Goal: Task Accomplishment & Management: Use online tool/utility

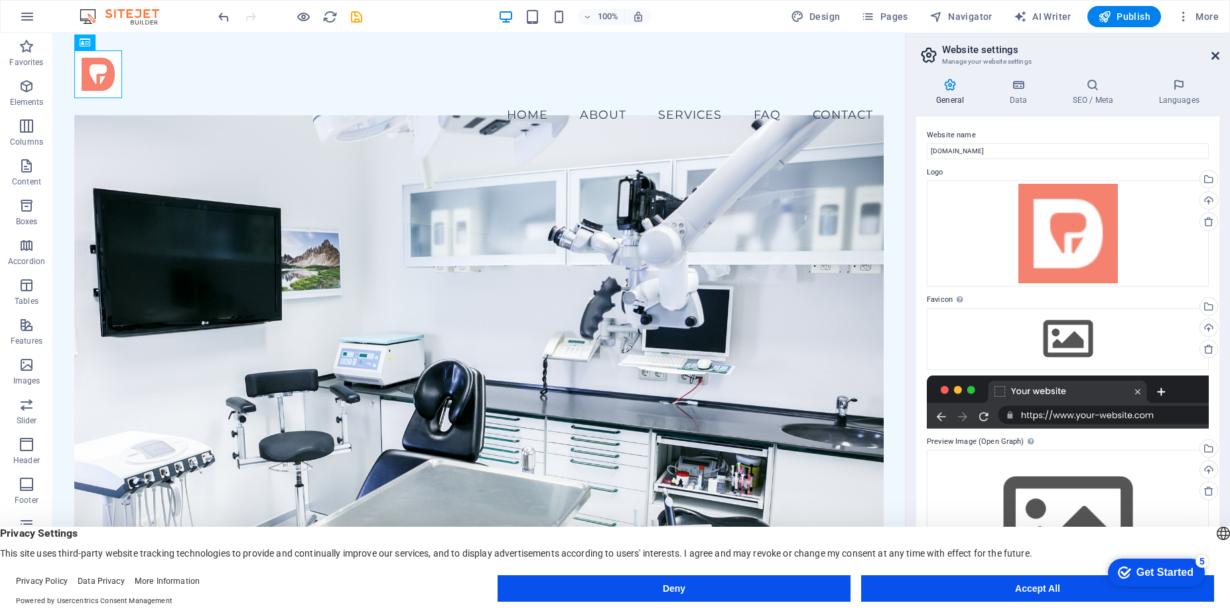
click at [1217, 58] on icon at bounding box center [1215, 55] width 8 height 11
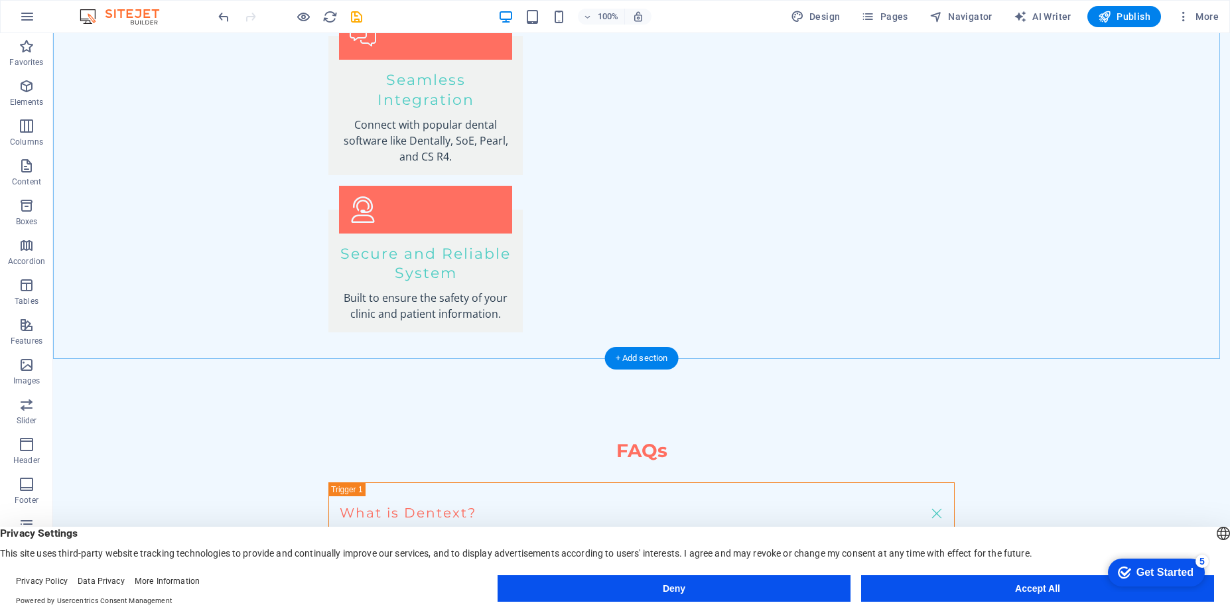
scroll to position [2409, 0]
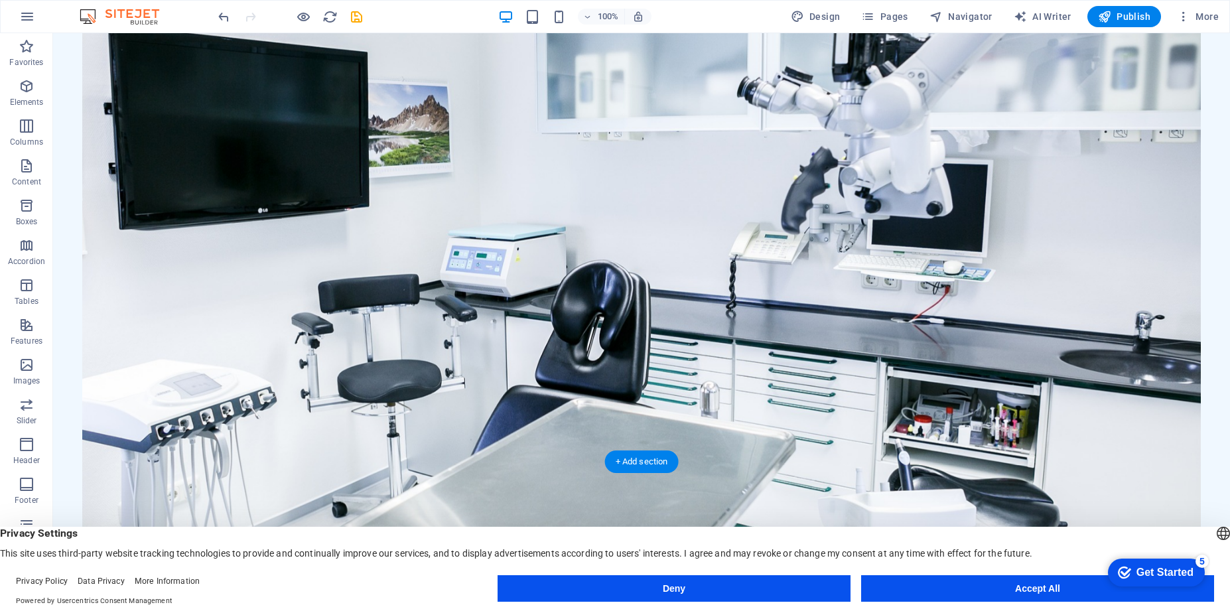
scroll to position [0, 0]
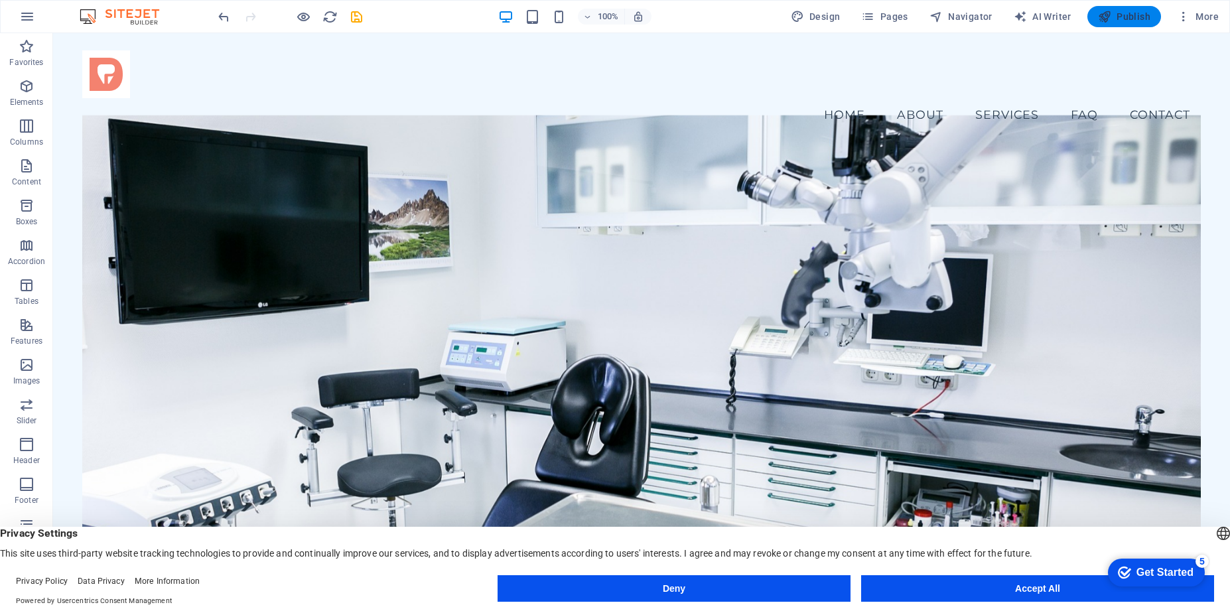
click at [1119, 20] on span "Publish" at bounding box center [1124, 16] width 52 height 13
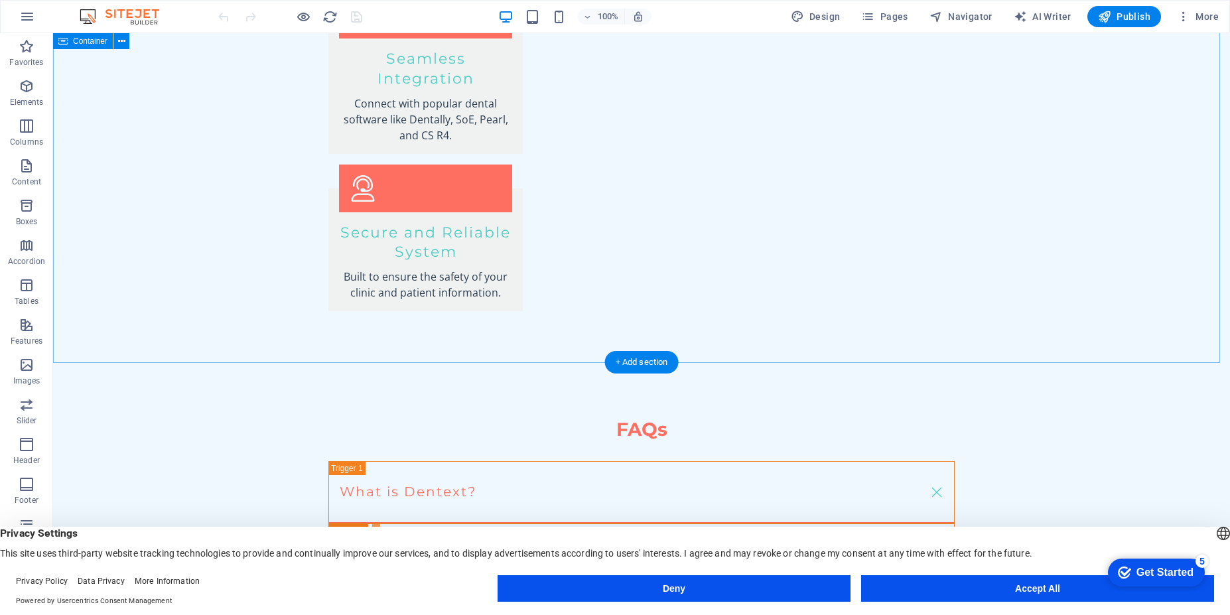
scroll to position [2409, 0]
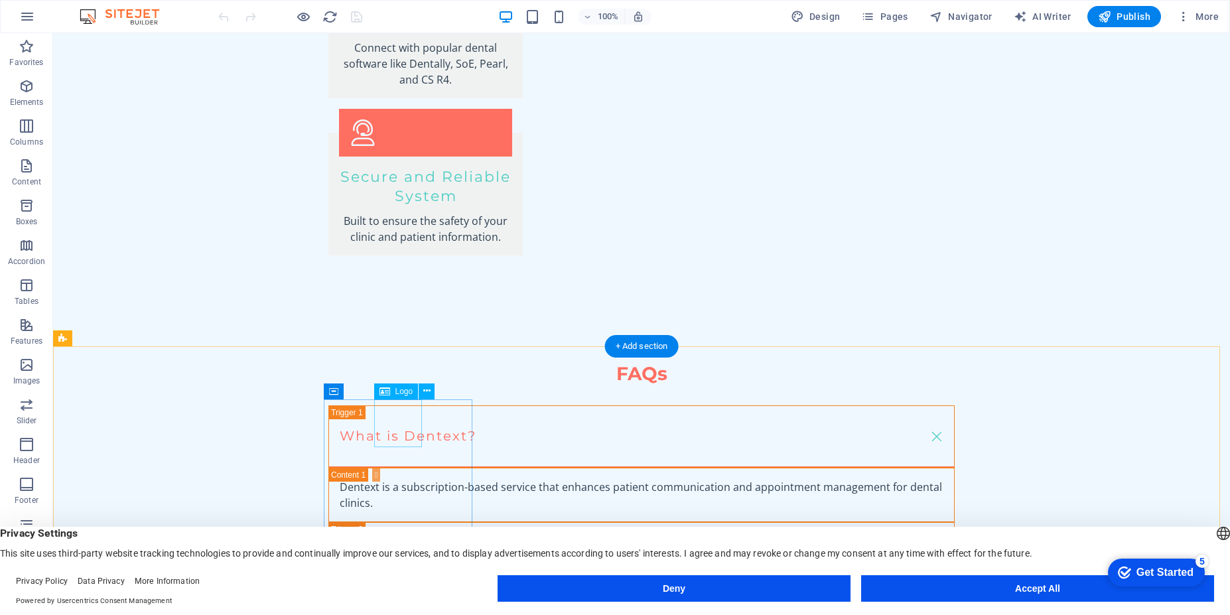
click at [429, 397] on icon at bounding box center [426, 391] width 7 height 14
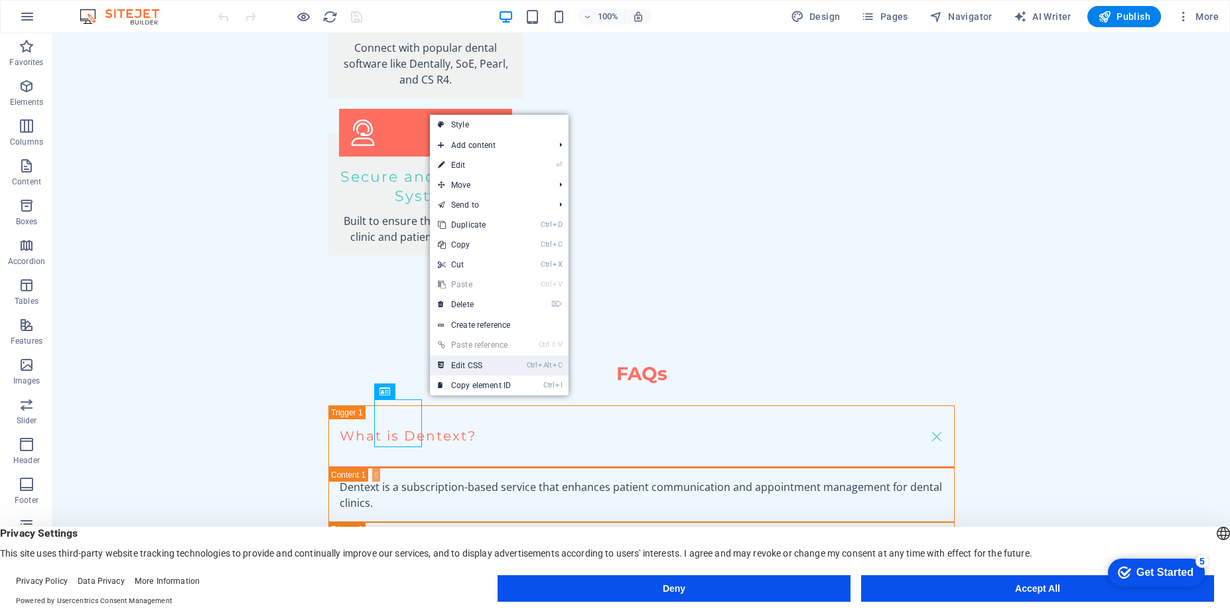
click at [465, 366] on link "Ctrl Alt C Edit CSS" at bounding box center [474, 366] width 89 height 20
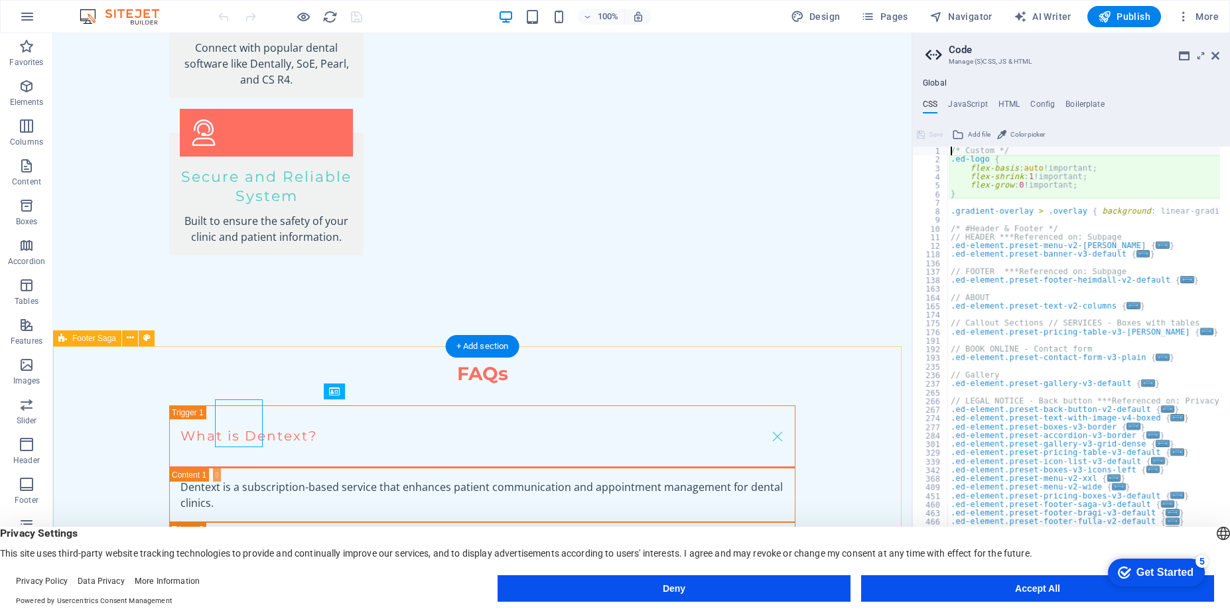
type textarea "flex-basis: auto!important;"
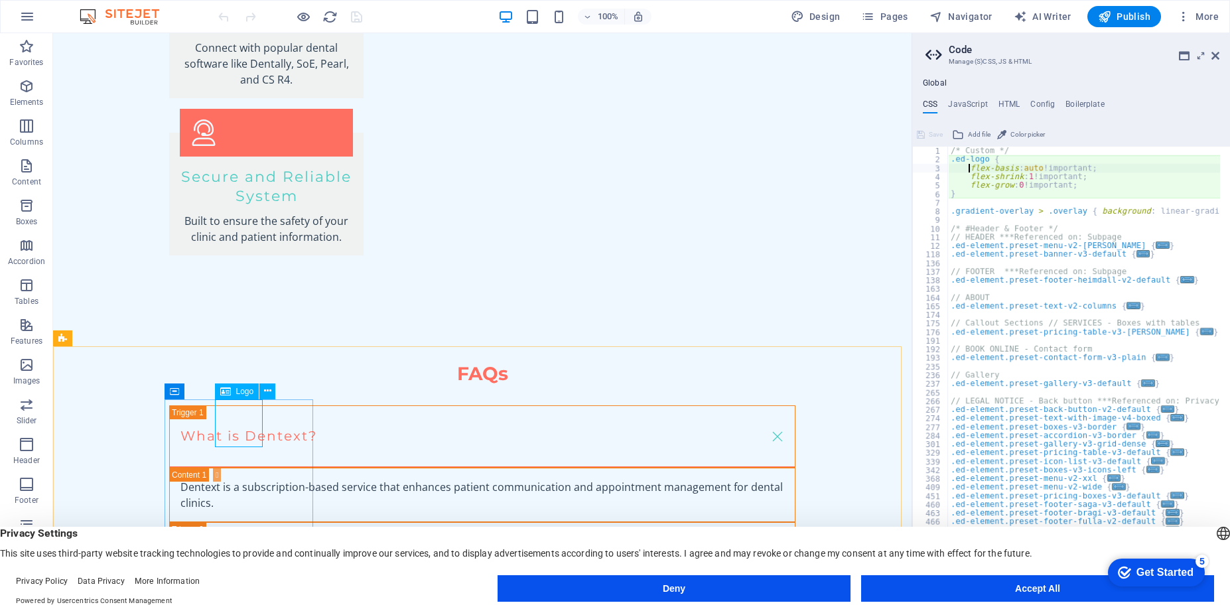
click at [234, 393] on div "Logo" at bounding box center [237, 391] width 44 height 16
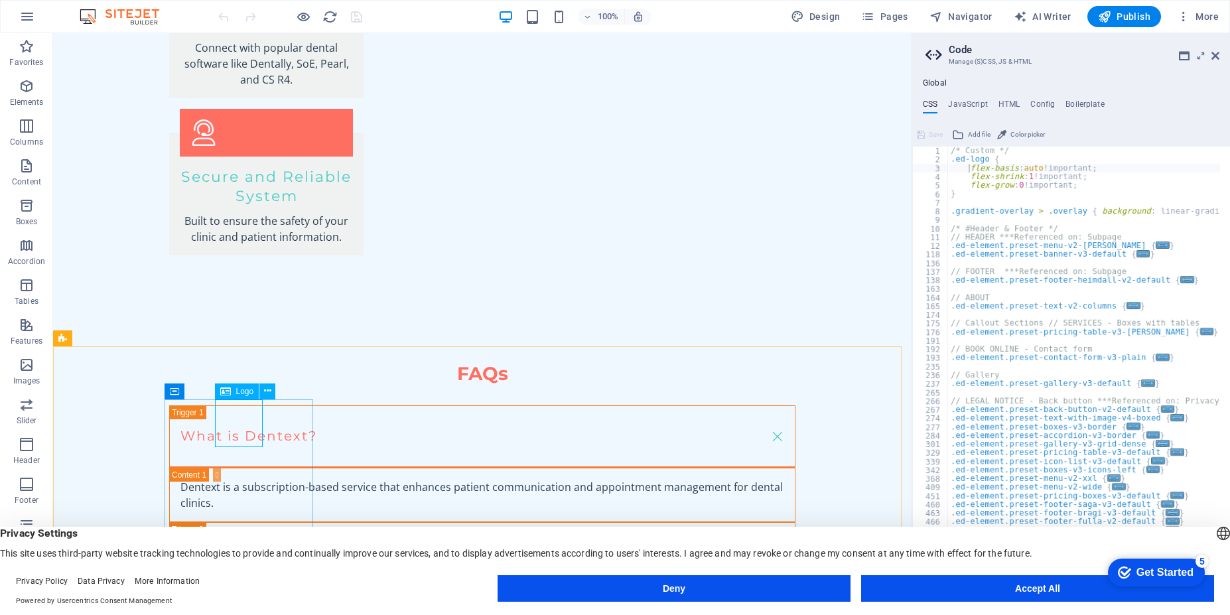
click at [234, 391] on div "Logo" at bounding box center [237, 391] width 44 height 16
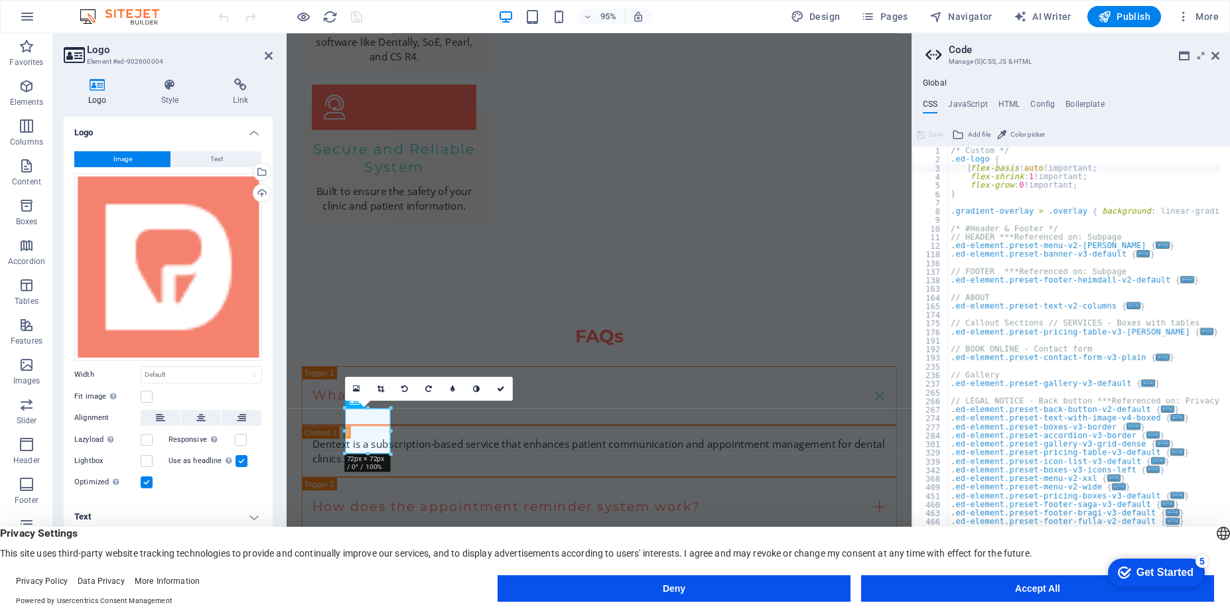
scroll to position [2405, 0]
click at [267, 196] on div "Upload" at bounding box center [261, 194] width 20 height 20
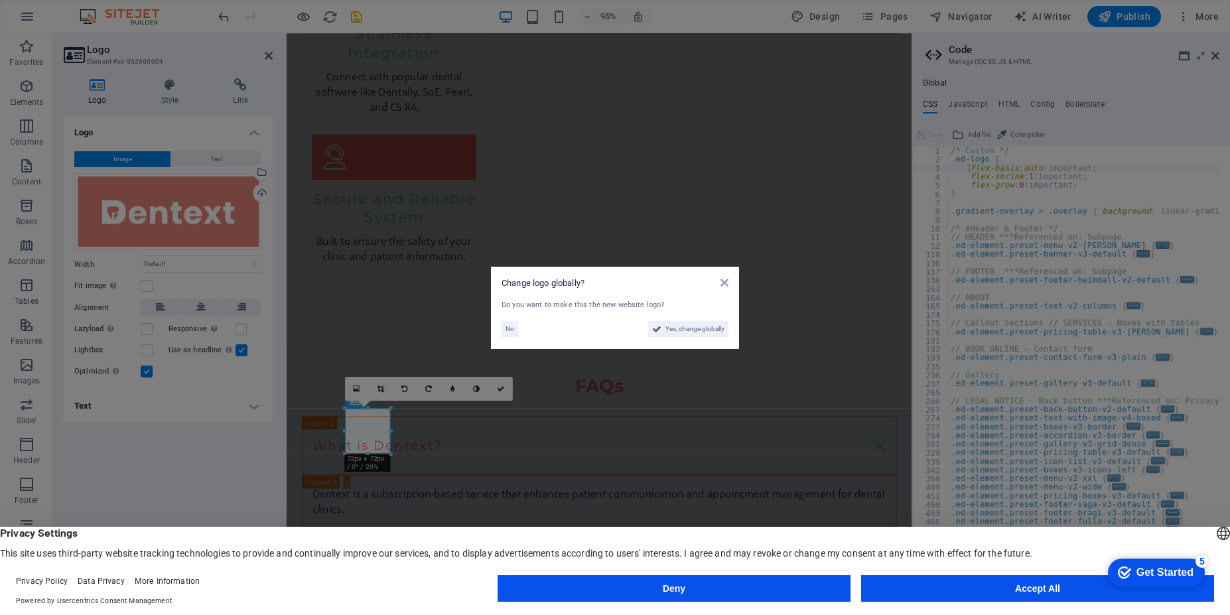
scroll to position [2412, 0]
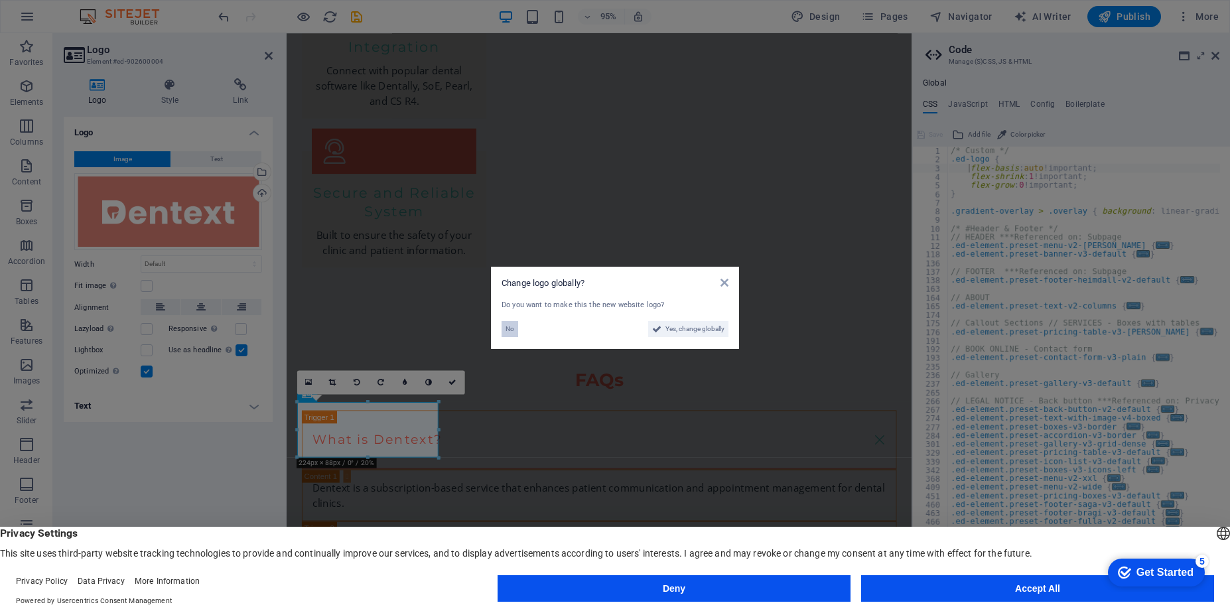
click at [504, 330] on button "No" at bounding box center [510, 329] width 17 height 16
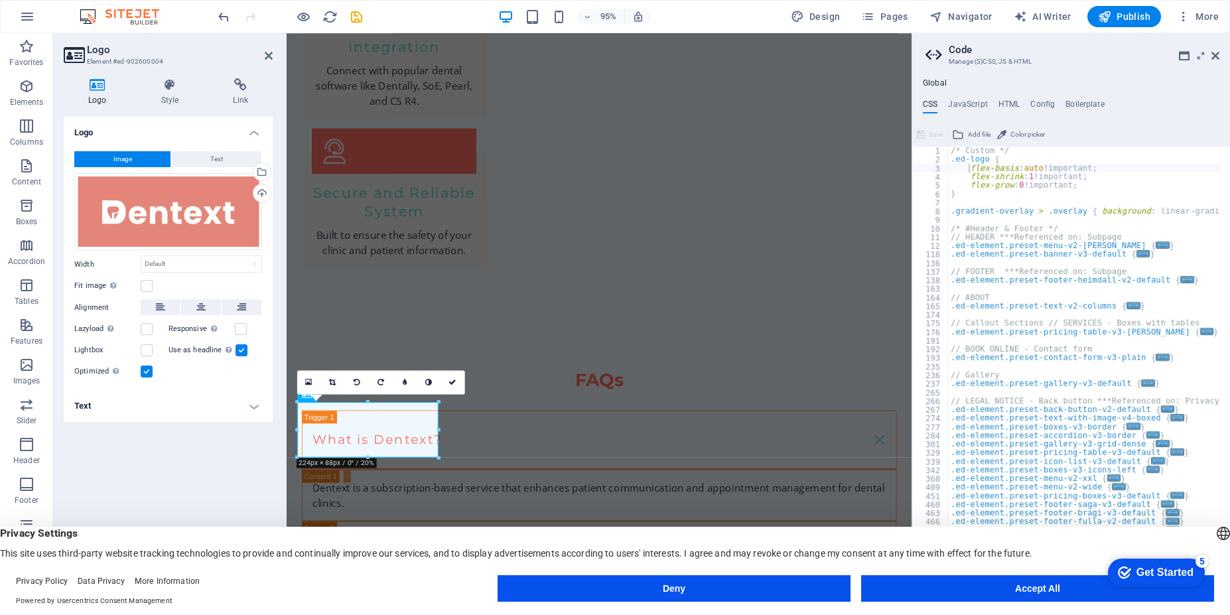
click at [263, 60] on header "Logo Element #ed-902600004" at bounding box center [168, 50] width 209 height 34
click at [267, 58] on icon at bounding box center [269, 55] width 8 height 11
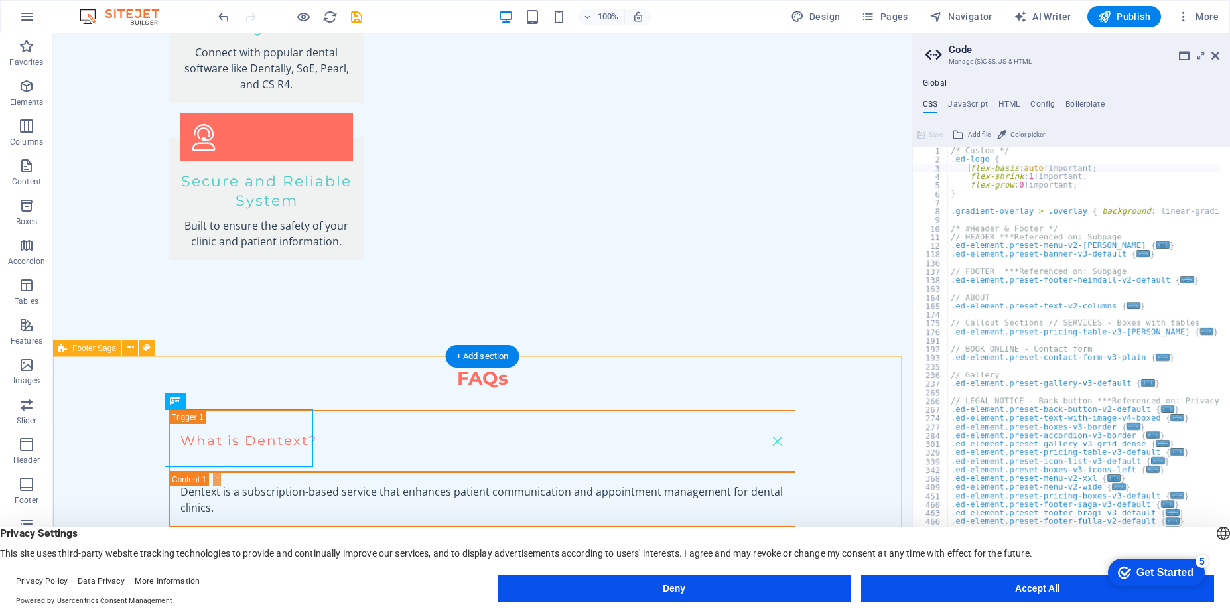
scroll to position [2416, 0]
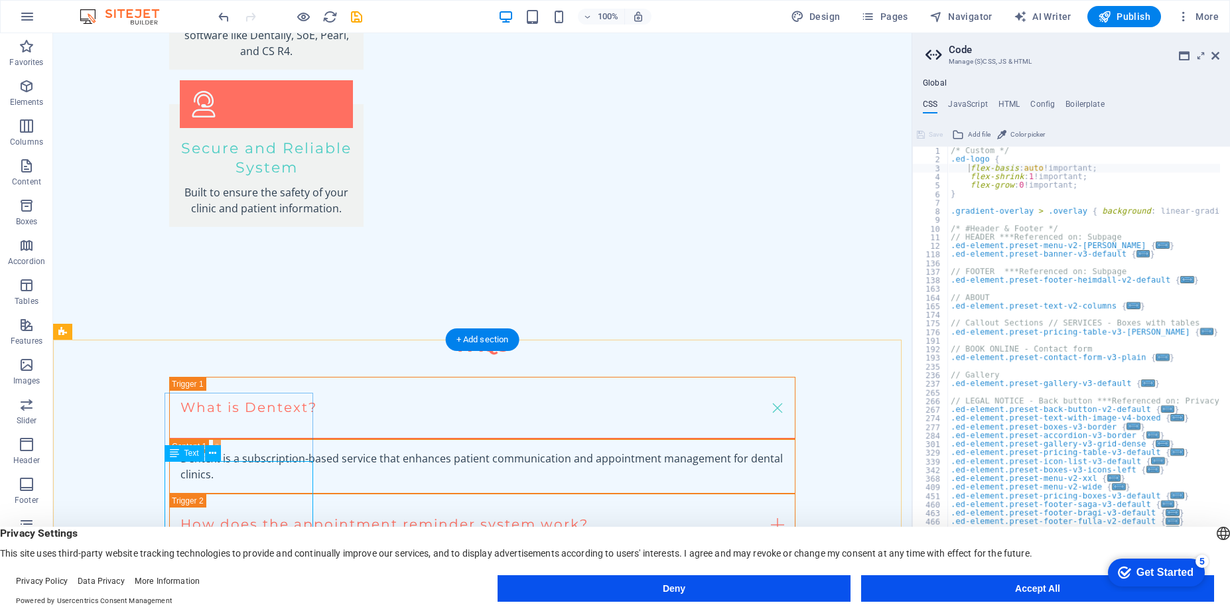
scroll to position [2412, 0]
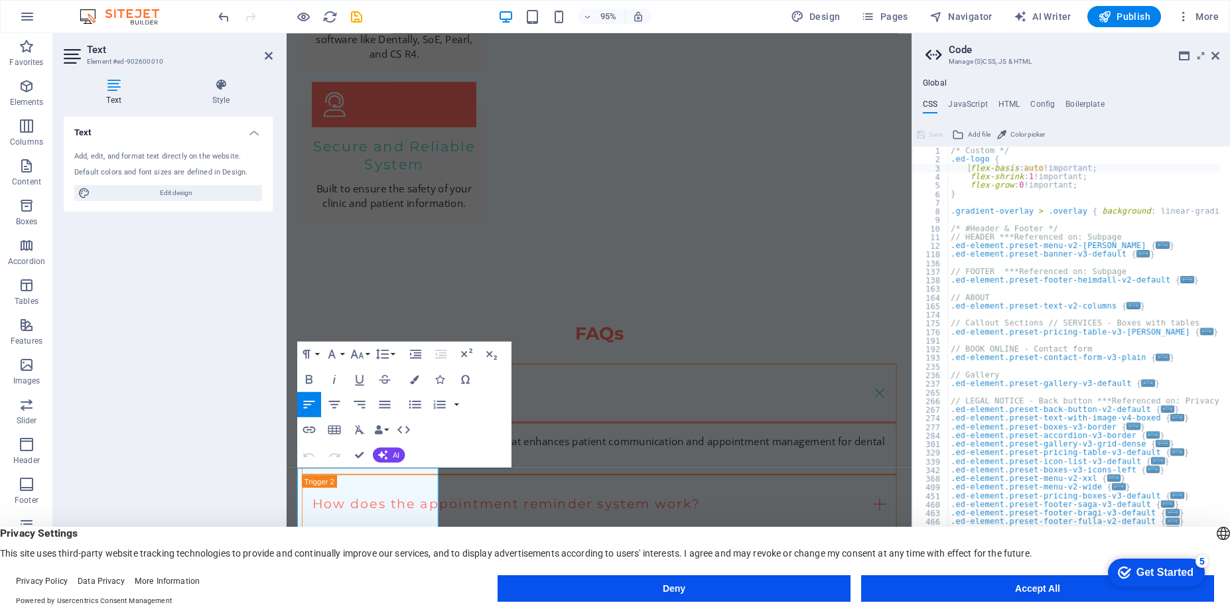
drag, startPoint x: 336, startPoint y: 502, endPoint x: 278, endPoint y: 500, distance: 58.4
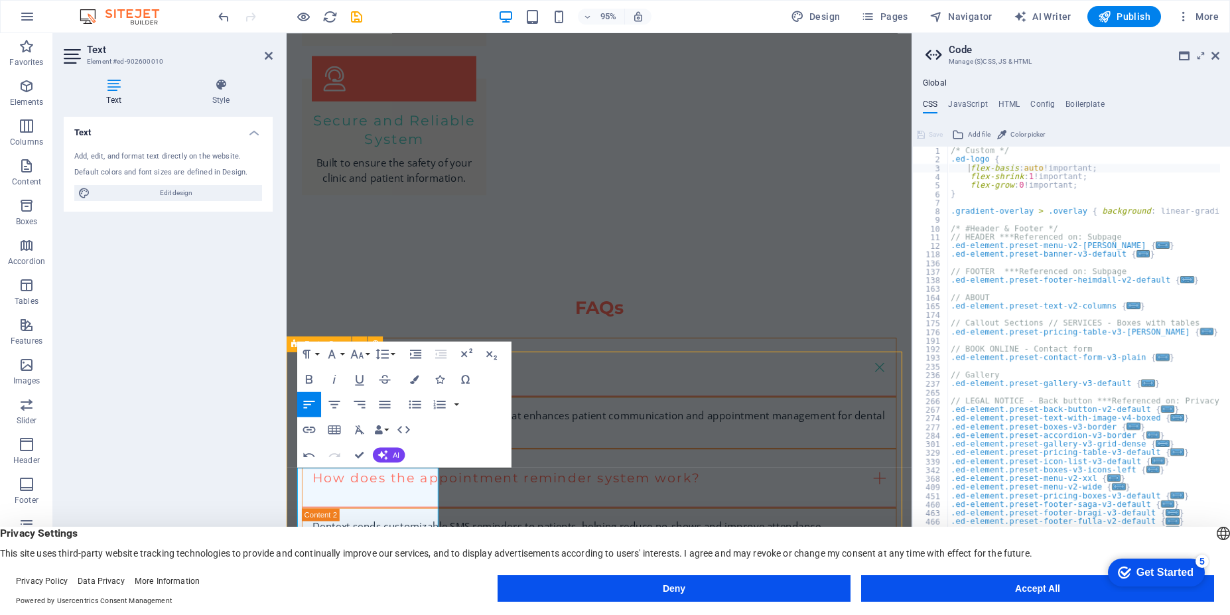
scroll to position [2386, 0]
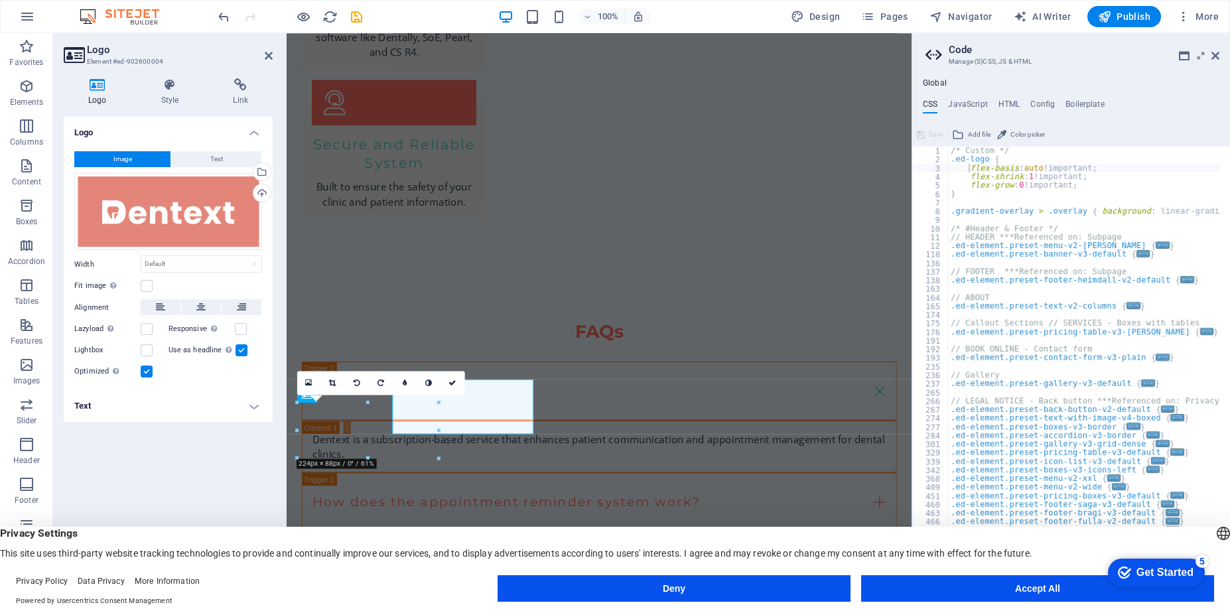
scroll to position [2411, 0]
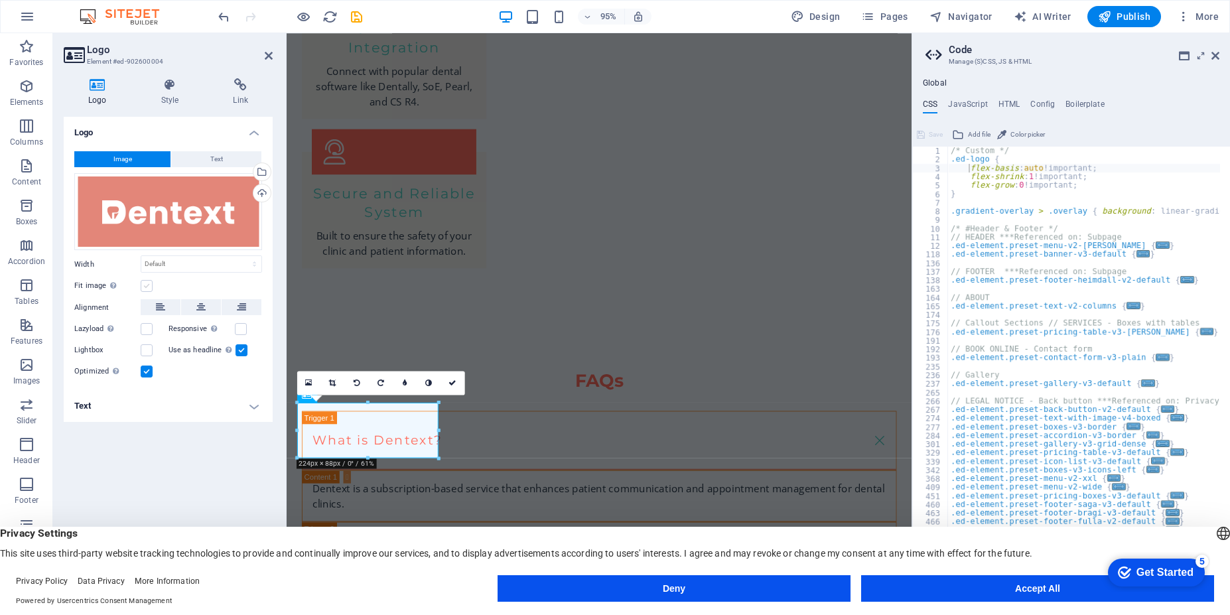
click at [148, 282] on label at bounding box center [147, 286] width 12 height 12
click at [0, 0] on input "Fit image Automatically fit image to a fixed width and height" at bounding box center [0, 0] width 0 height 0
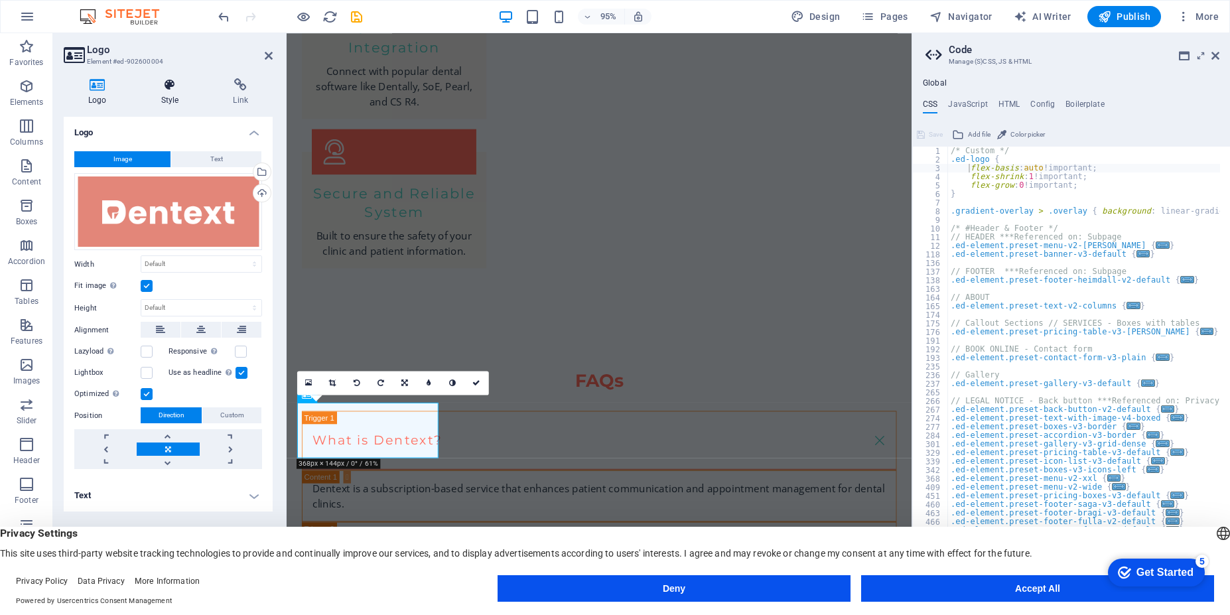
click at [173, 82] on icon at bounding box center [170, 84] width 67 height 13
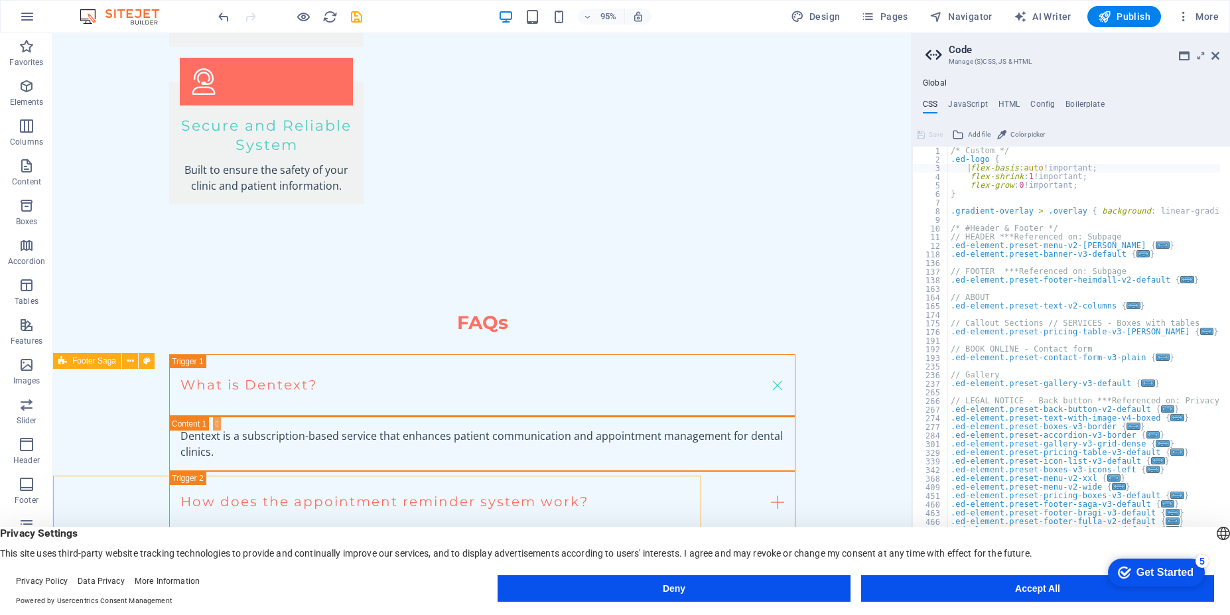
scroll to position [2386, 0]
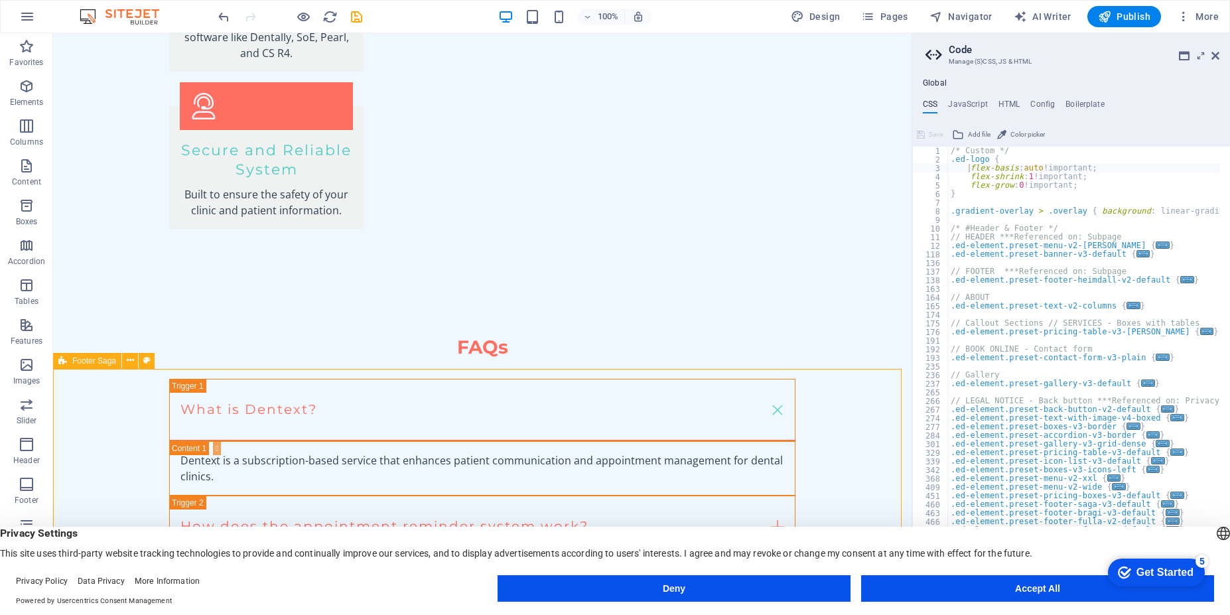
select select "footer"
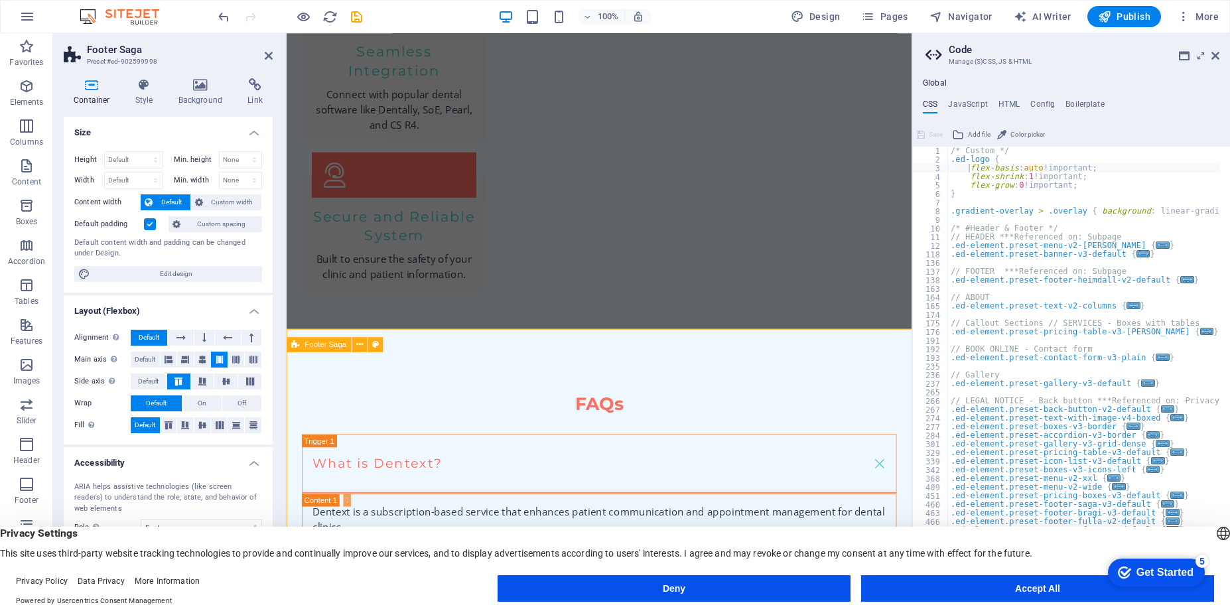
scroll to position [2411, 0]
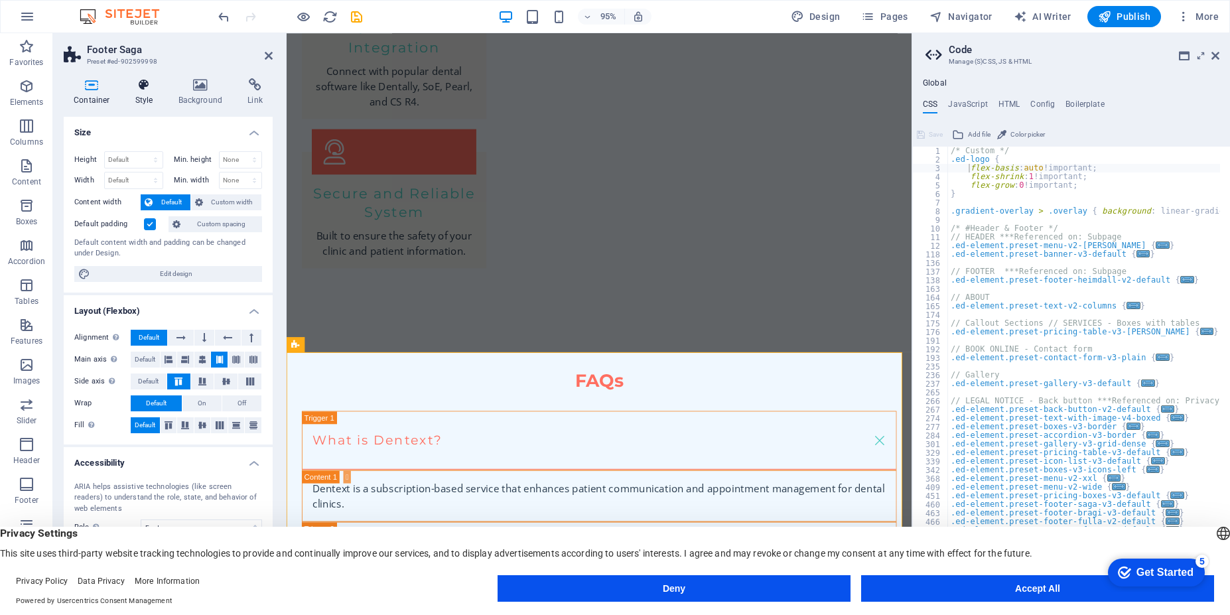
click at [138, 96] on h4 "Style" at bounding box center [146, 92] width 43 height 28
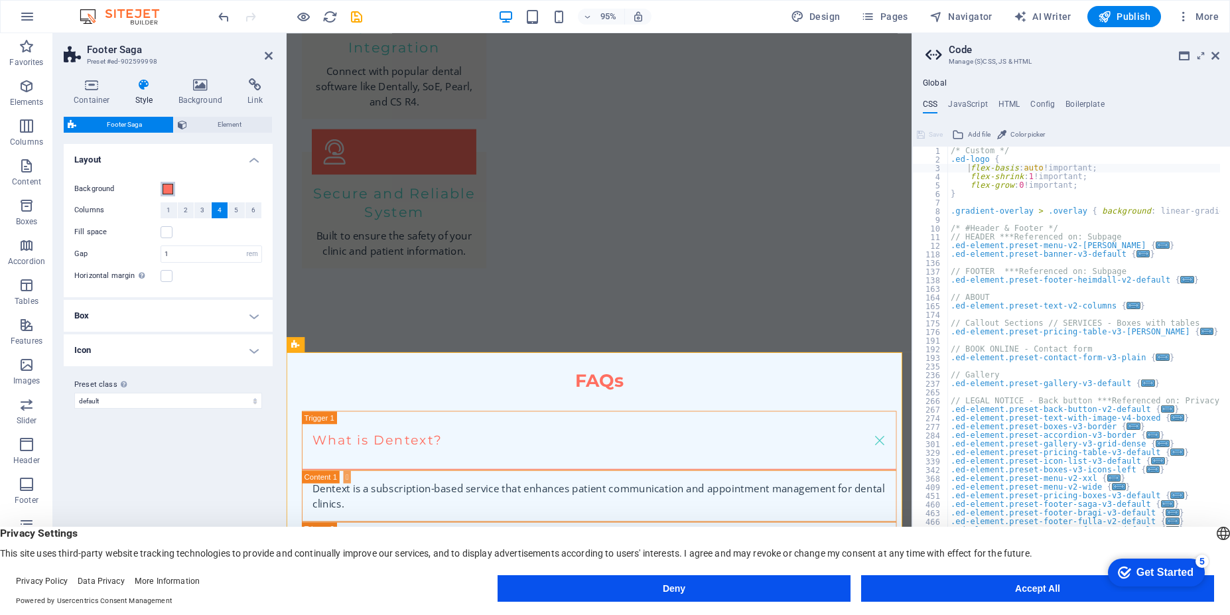
click at [168, 192] on span at bounding box center [168, 189] width 11 height 11
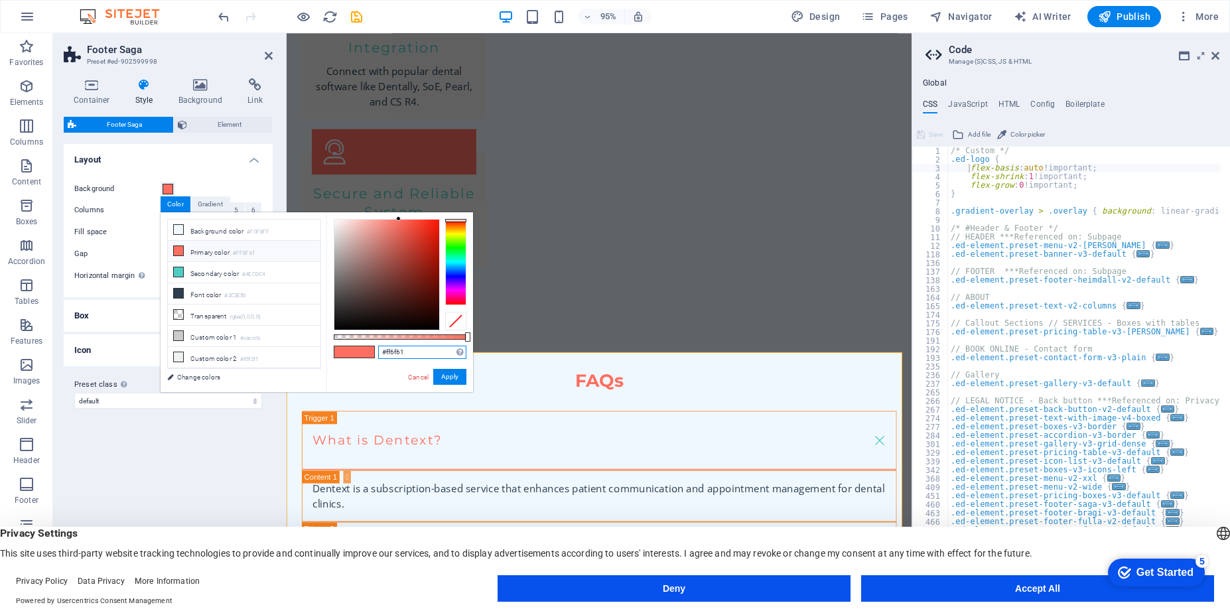
drag, startPoint x: 417, startPoint y: 356, endPoint x: 378, endPoint y: 350, distance: 38.9
click at [378, 350] on input "#ff6f61" at bounding box center [422, 352] width 88 height 13
paste input "text"
click at [457, 383] on button "Apply" at bounding box center [449, 377] width 33 height 16
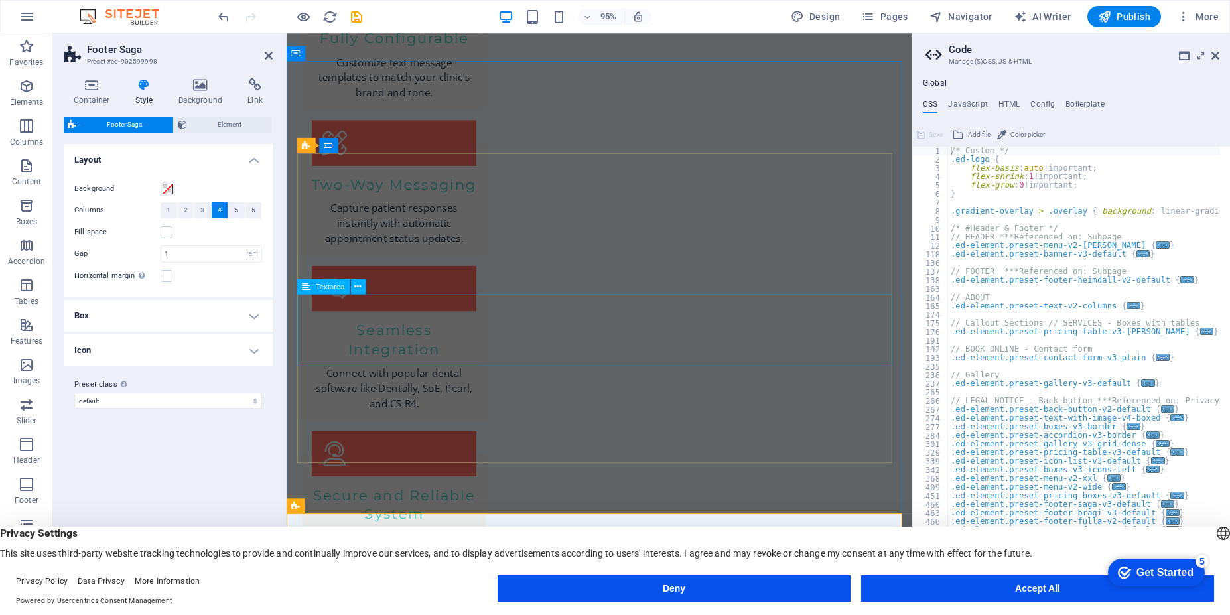
scroll to position [2412, 0]
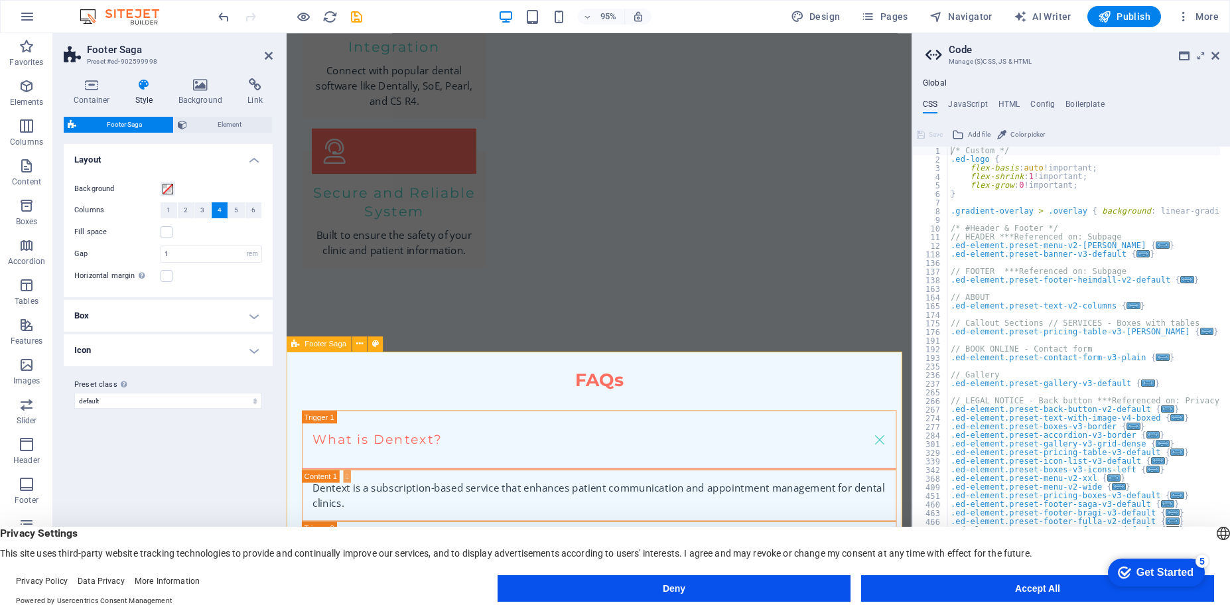
drag, startPoint x: 409, startPoint y: 433, endPoint x: 639, endPoint y: 413, distance: 231.1
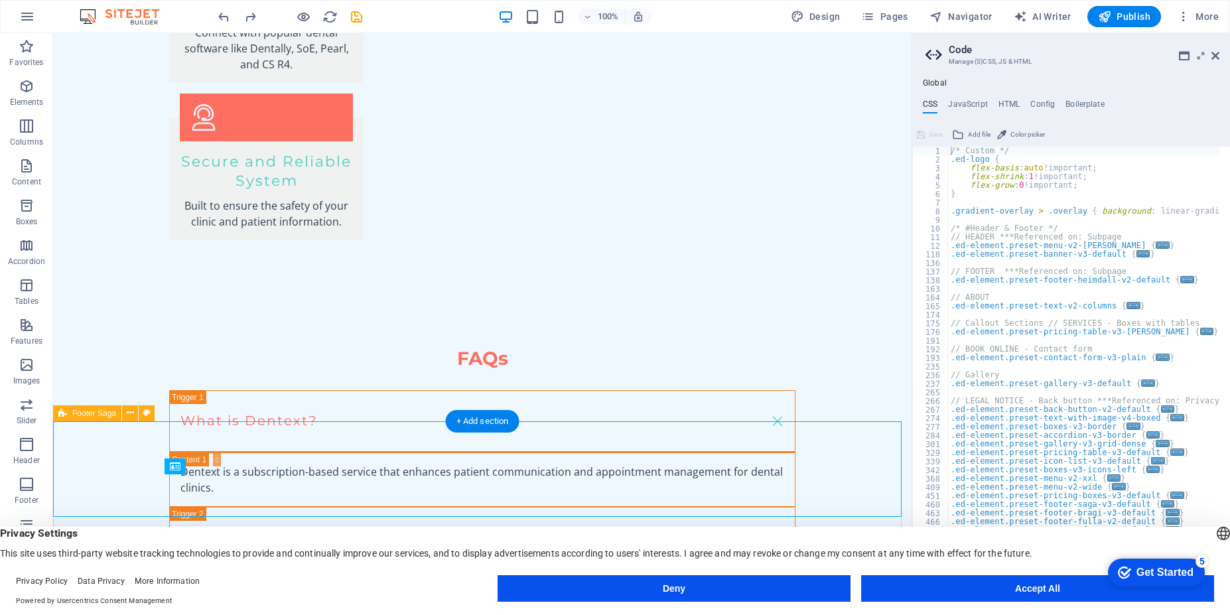
scroll to position [2416, 0]
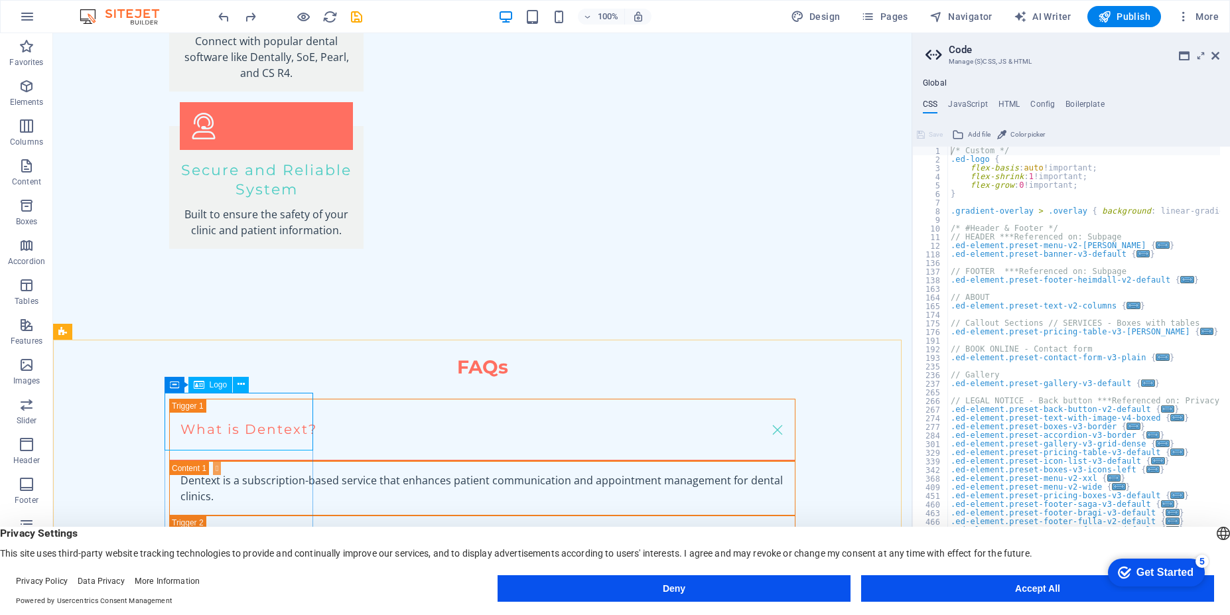
click at [211, 382] on span "Logo" at bounding box center [219, 385] width 18 height 8
click at [204, 389] on icon at bounding box center [199, 385] width 11 height 16
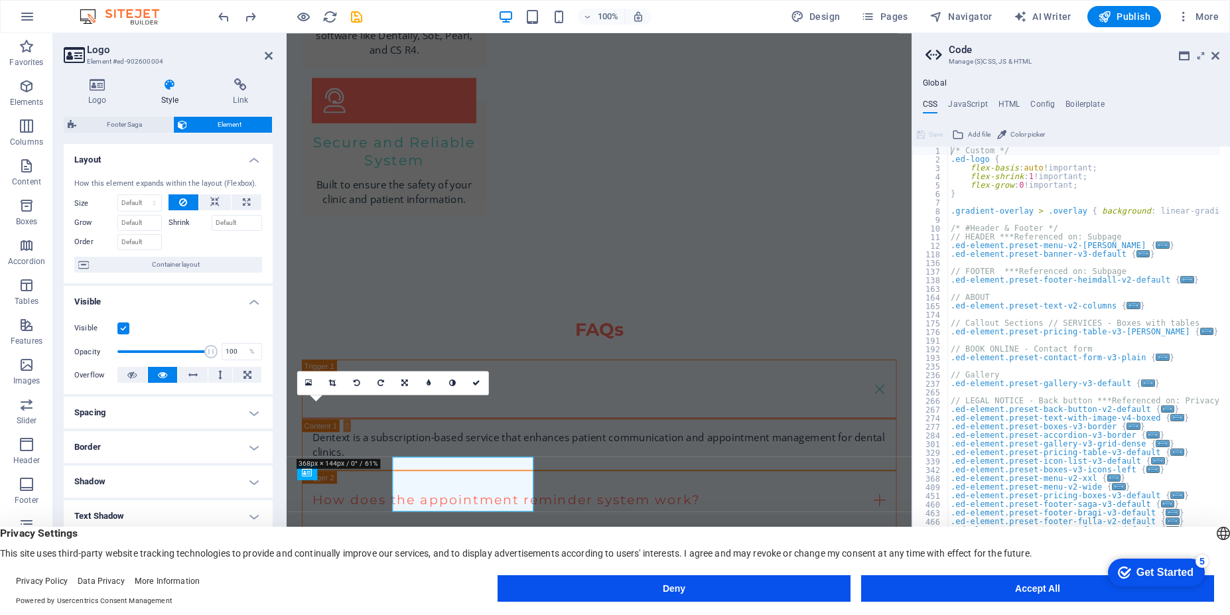
scroll to position [2412, 0]
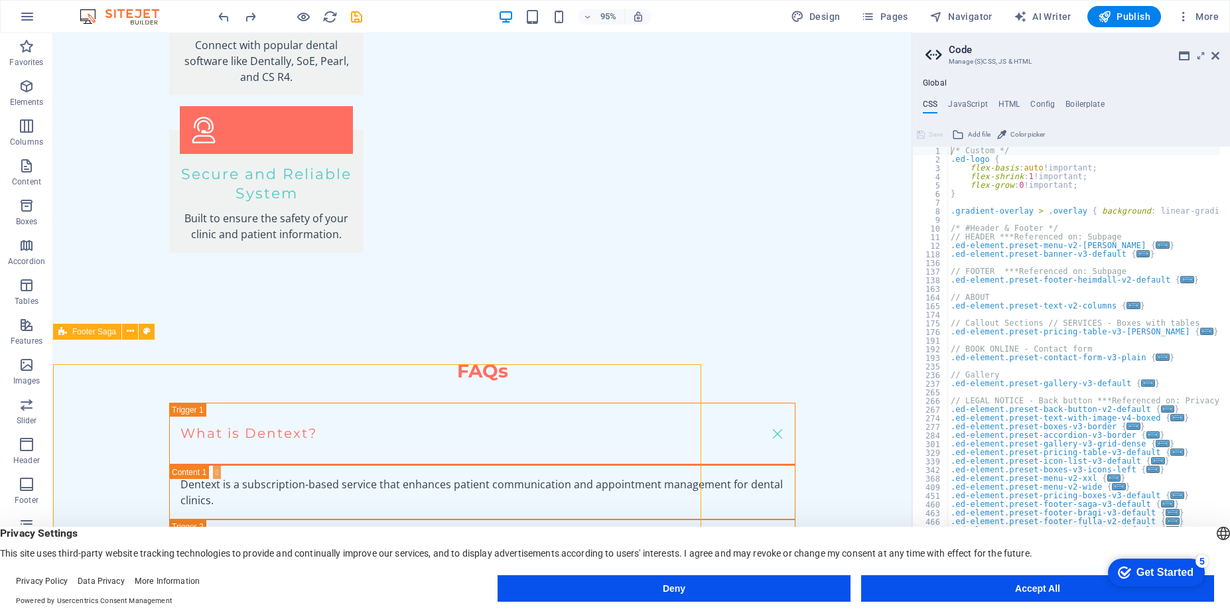
scroll to position [2416, 0]
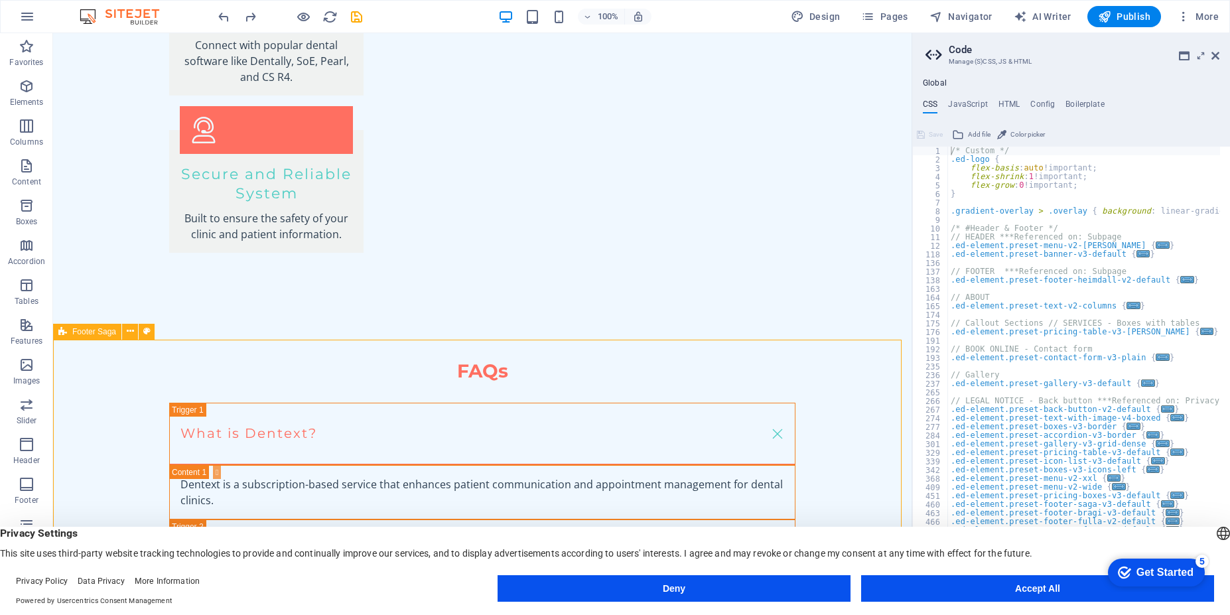
select select "rem"
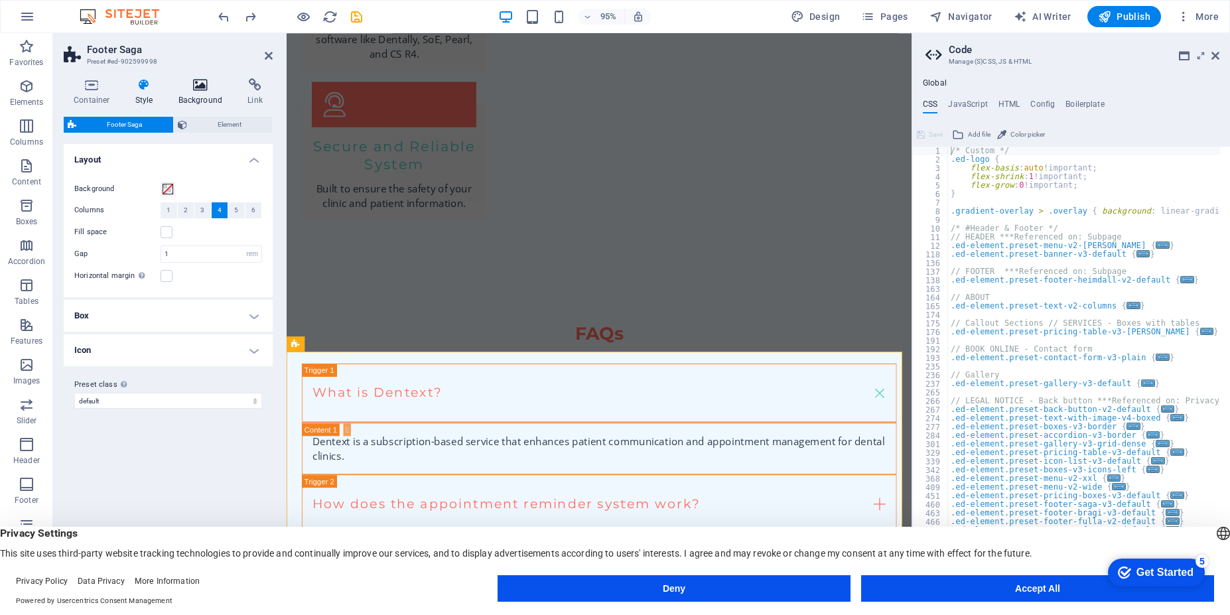
click at [195, 92] on h4 "Background" at bounding box center [204, 92] width 70 height 28
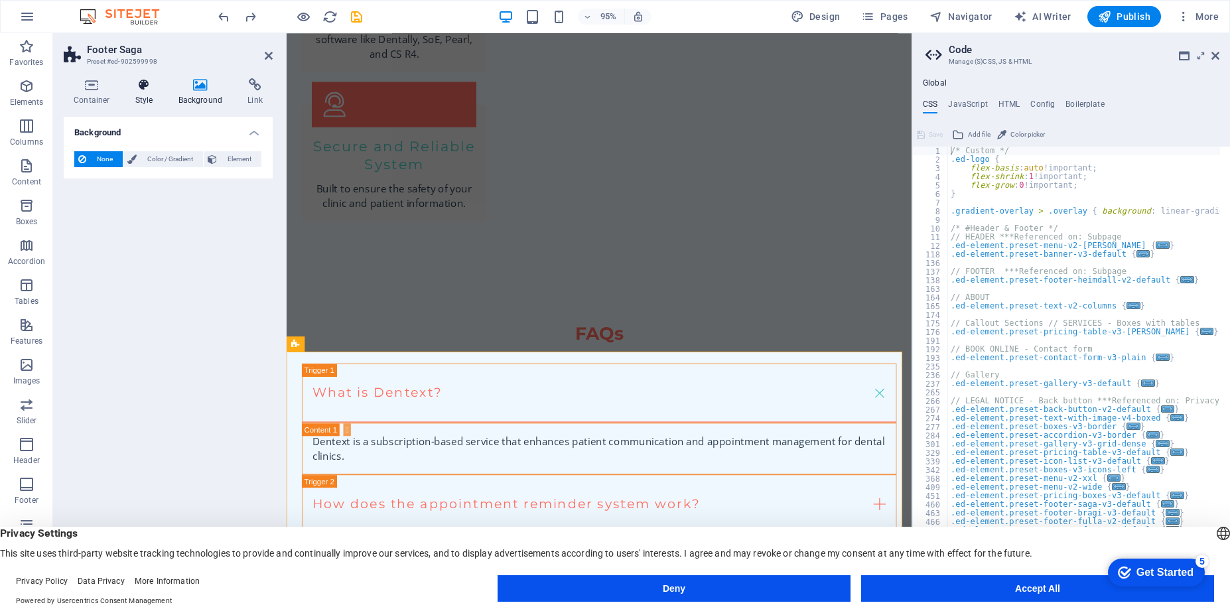
click at [141, 90] on icon at bounding box center [144, 84] width 38 height 13
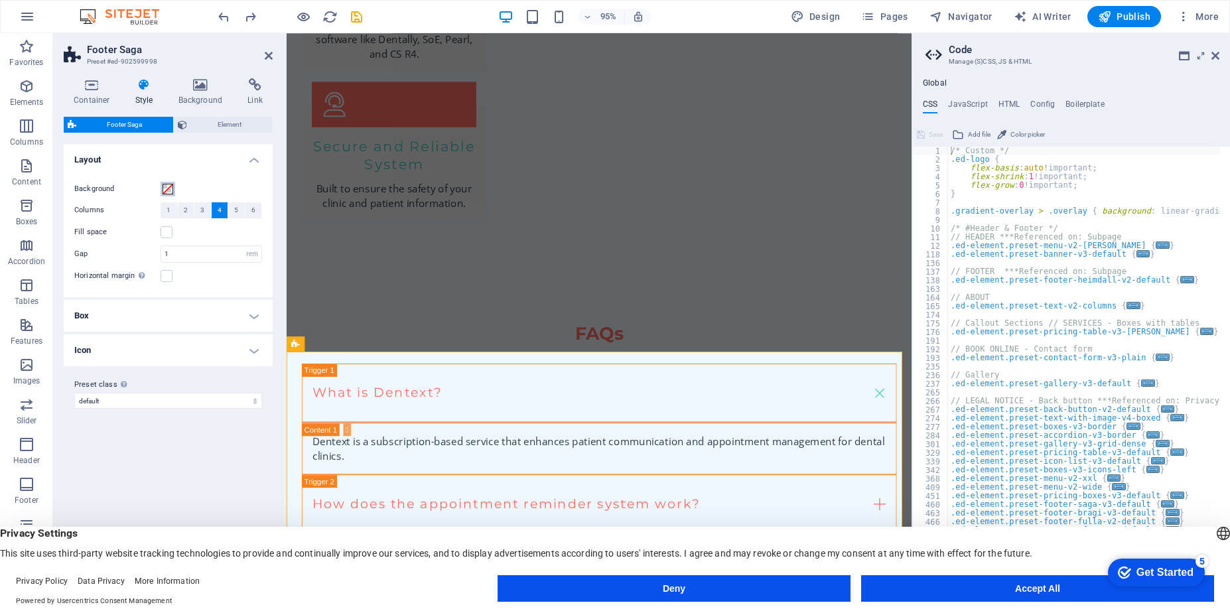
click at [169, 190] on span at bounding box center [168, 189] width 11 height 11
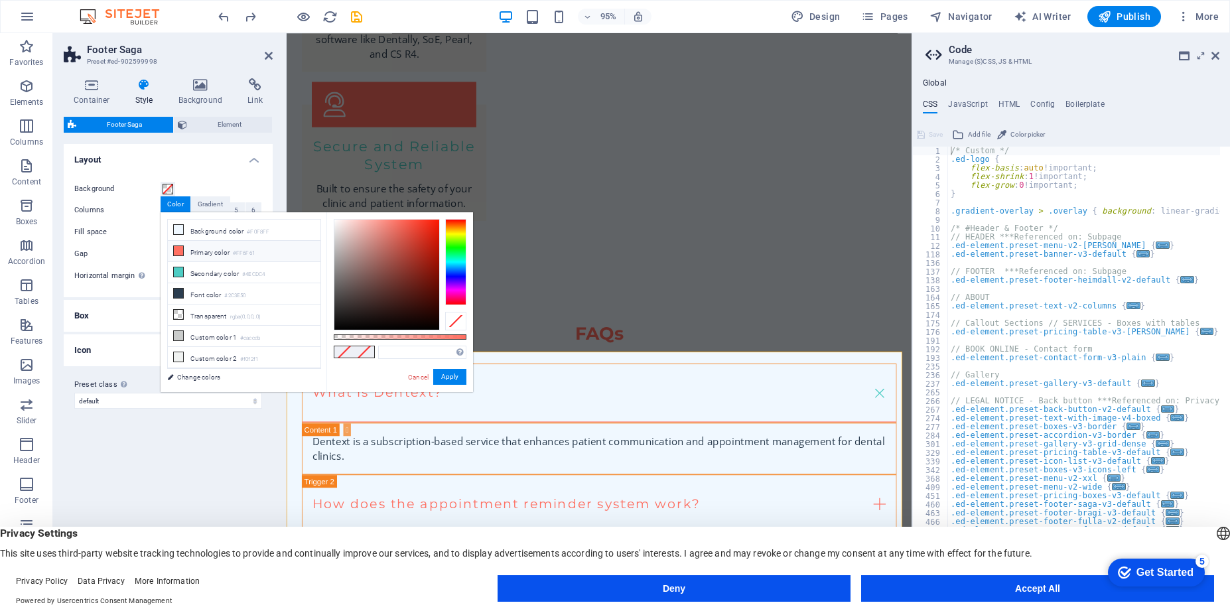
click at [176, 253] on icon at bounding box center [178, 250] width 9 height 9
click at [182, 233] on icon at bounding box center [178, 229] width 9 height 9
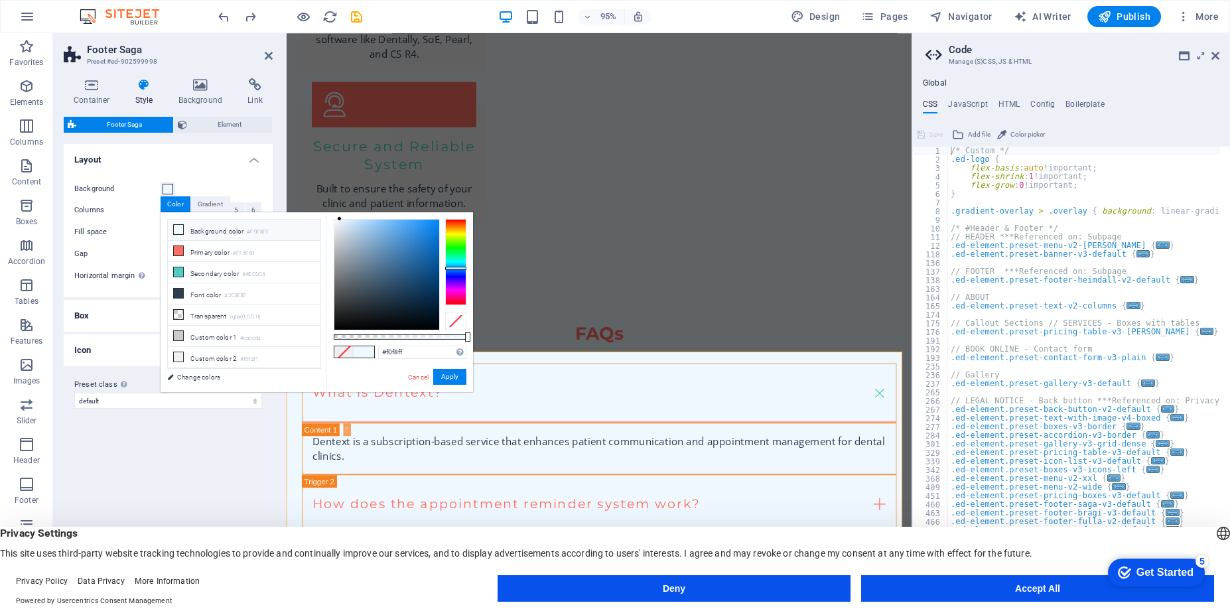
click at [177, 232] on icon at bounding box center [178, 229] width 9 height 9
drag, startPoint x: 417, startPoint y: 358, endPoint x: 381, endPoint y: 341, distance: 39.5
click at [381, 341] on div "#f0f8ff Supported formats #0852ed rgb(8, 82, 237) rgba(8, 82, 237, 90%) hsv(221…" at bounding box center [399, 398] width 147 height 372
paste input "E38679"
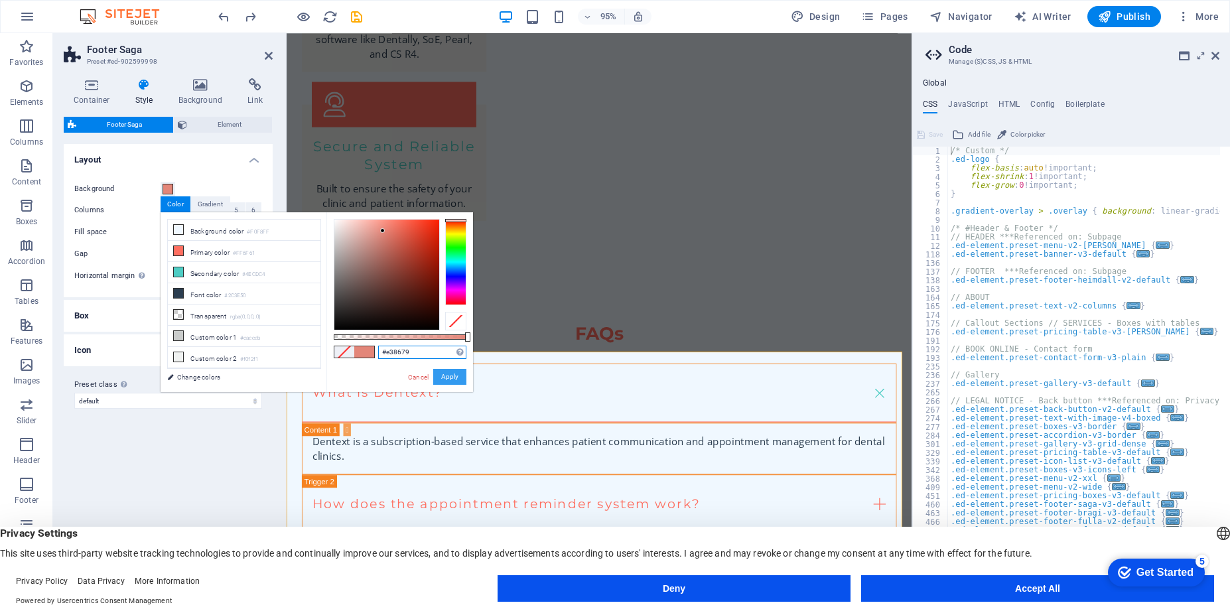
type input "#e38679"
click at [451, 375] on button "Apply" at bounding box center [449, 377] width 33 height 16
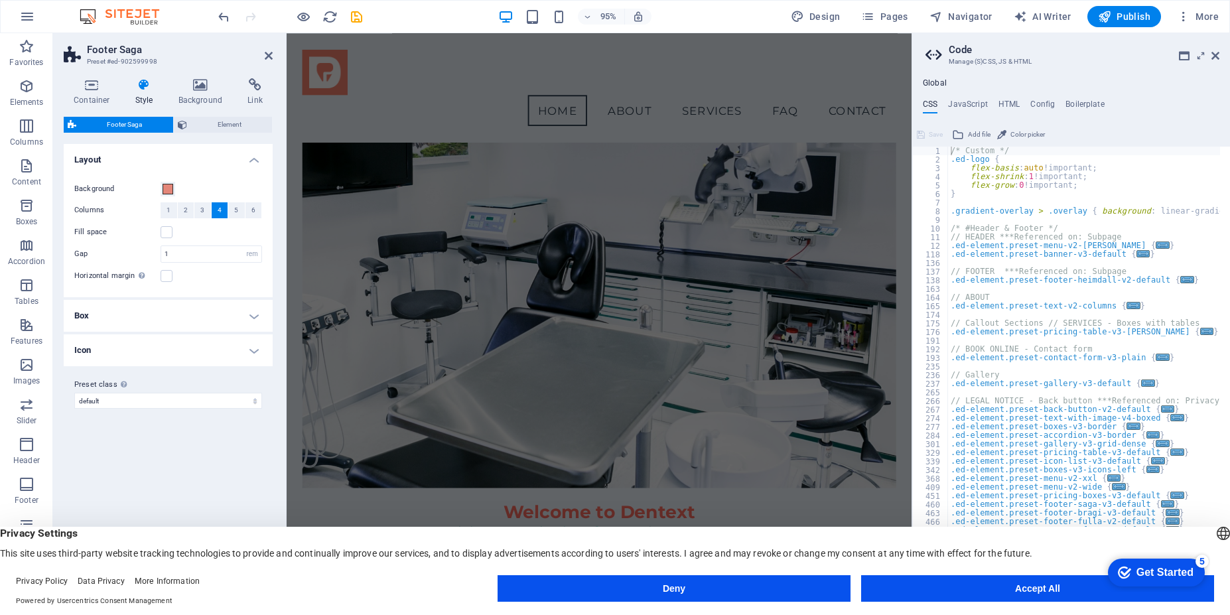
scroll to position [0, 0]
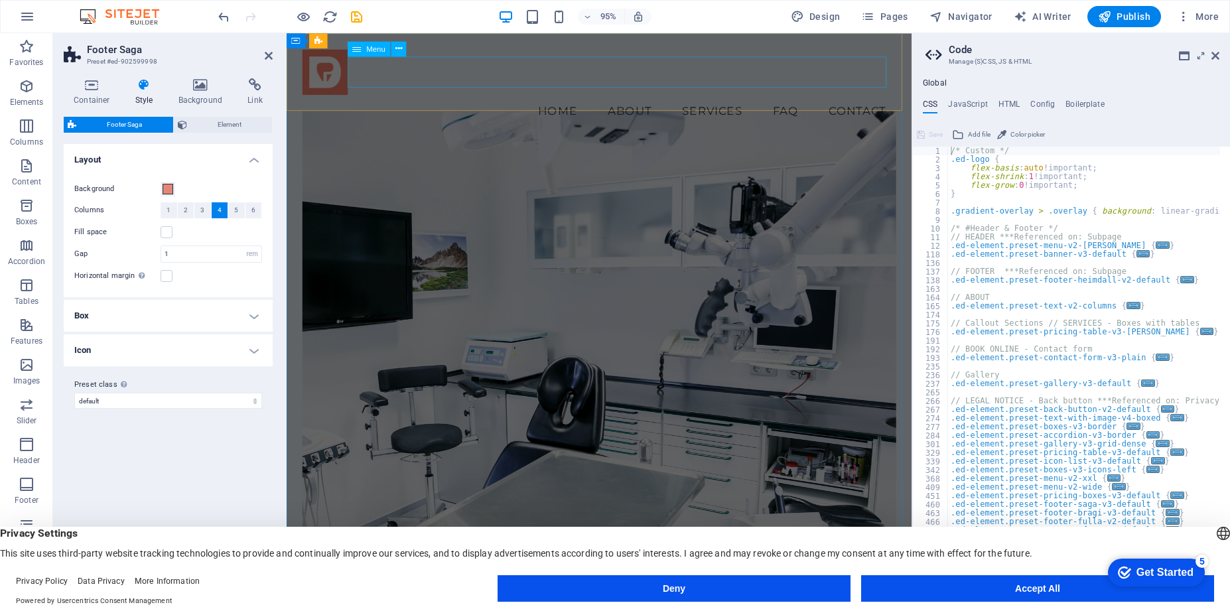
click at [457, 98] on nav "Home About Services FAQ Contact" at bounding box center [615, 114] width 625 height 33
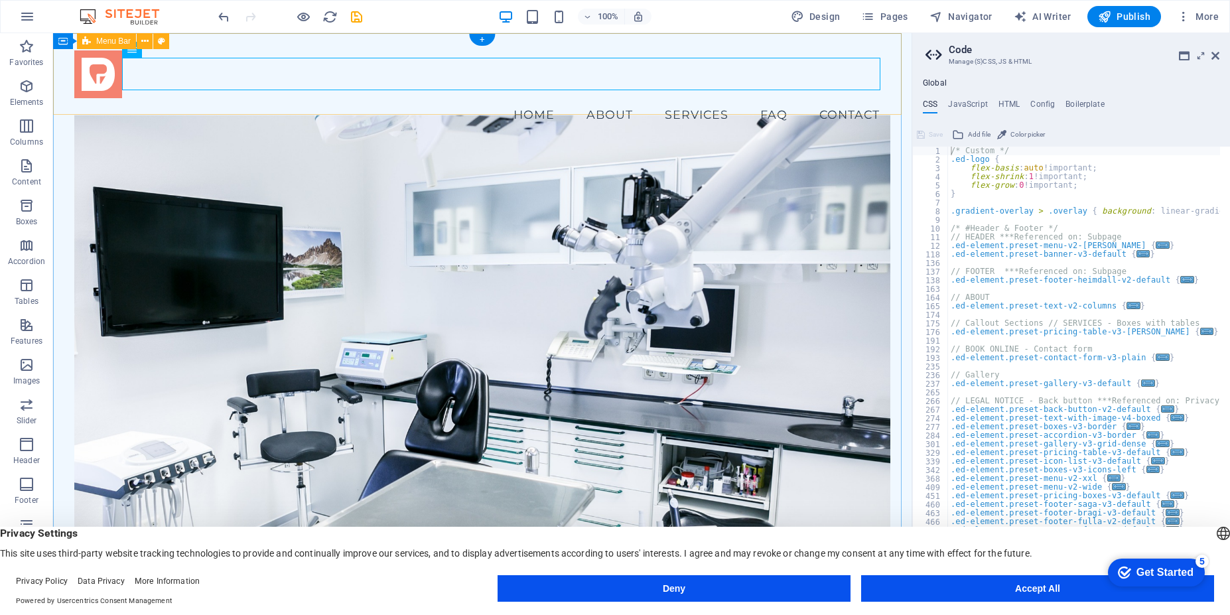
click at [428, 95] on div "Menu Home About Services FAQ Contact" at bounding box center [482, 90] width 858 height 115
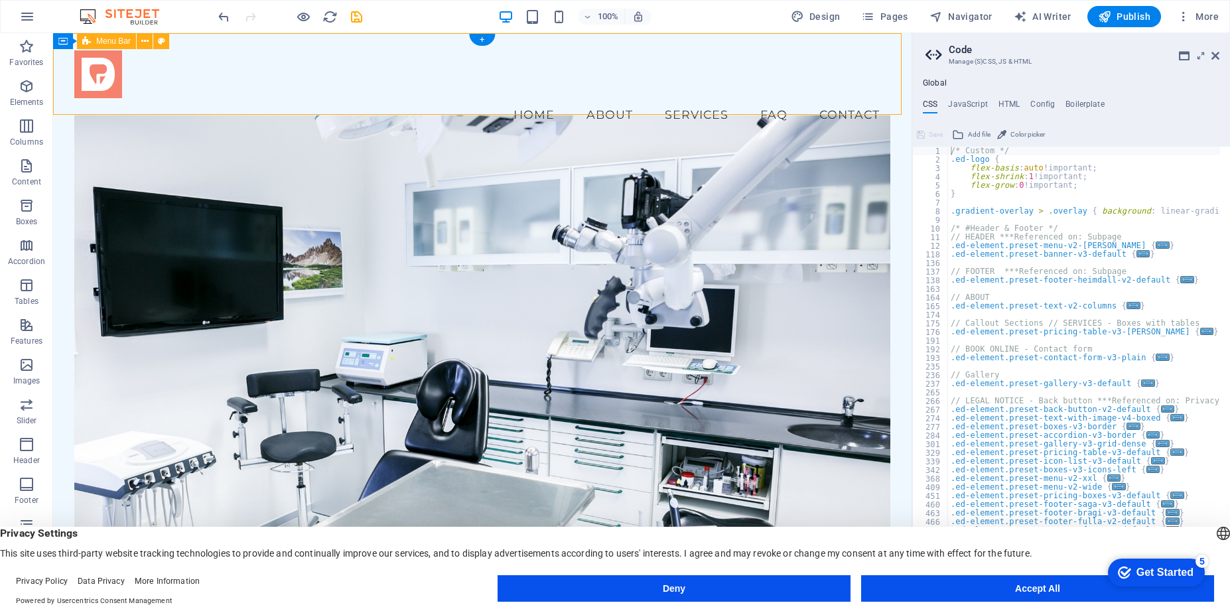
click at [421, 101] on div "Menu Home About Services FAQ Contact" at bounding box center [482, 90] width 858 height 115
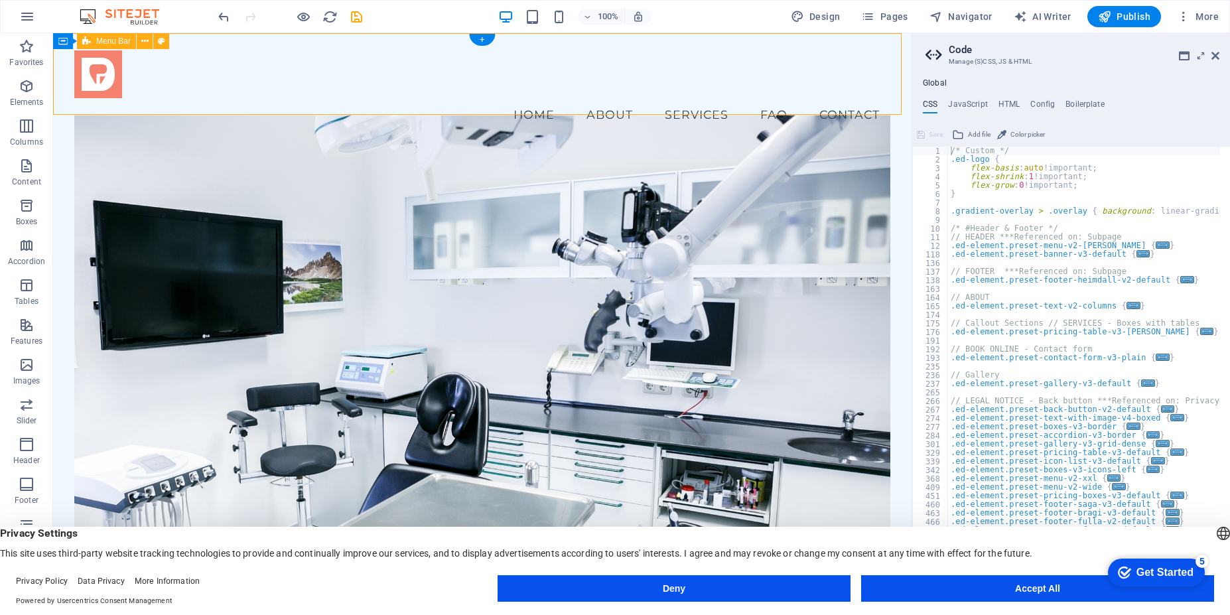
select select "vw"
select select "rem"
select select "vw"
select select "preset-menu-v2-home-4"
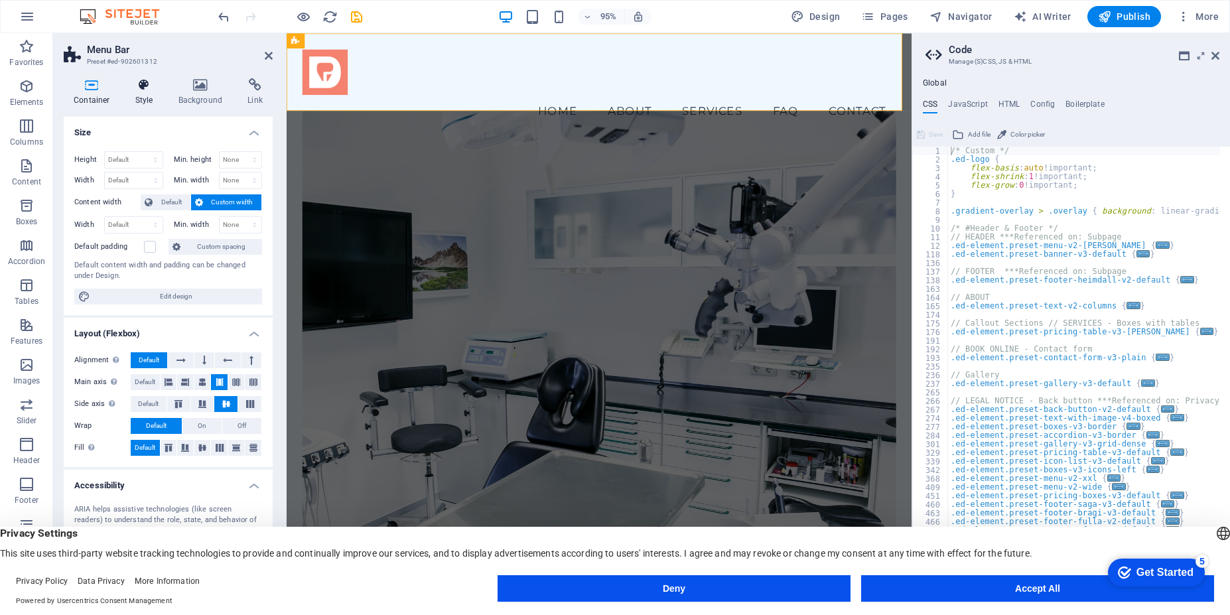
click at [146, 96] on h4 "Style" at bounding box center [146, 92] width 43 height 28
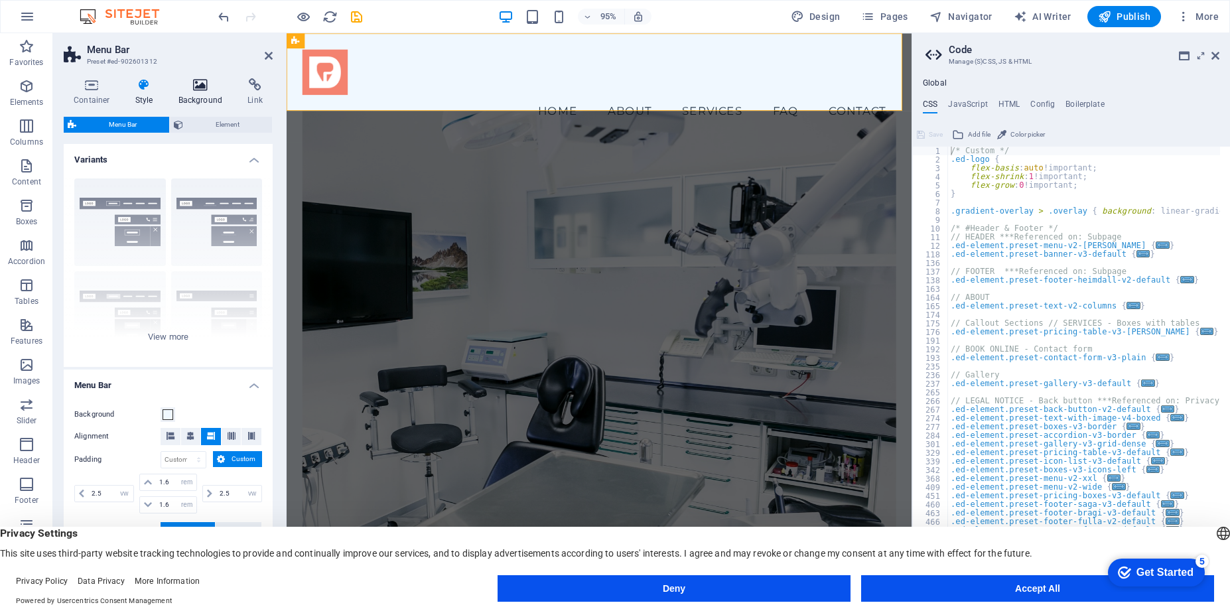
click at [197, 92] on h4 "Background" at bounding box center [204, 92] width 70 height 28
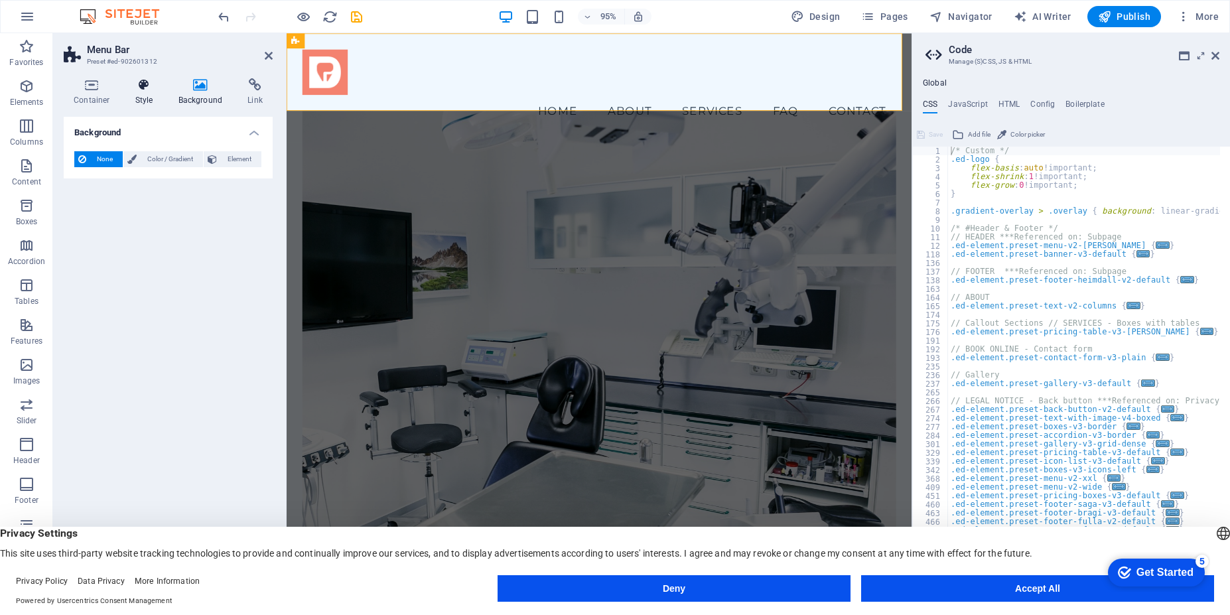
click at [147, 93] on h4 "Style" at bounding box center [146, 92] width 43 height 28
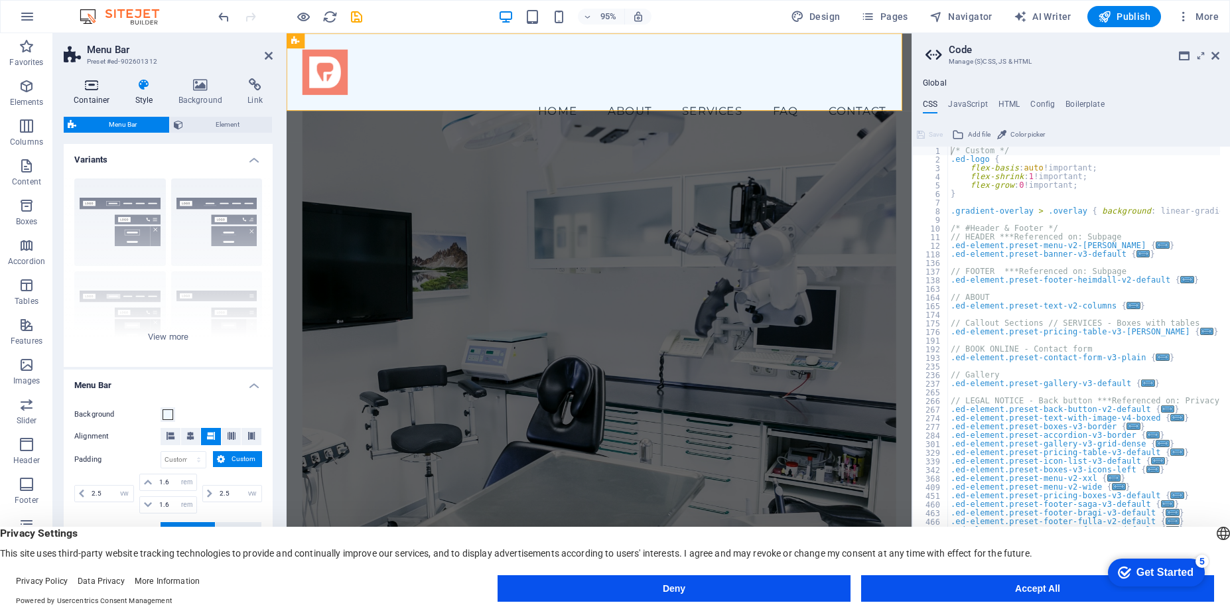
click at [92, 92] on h4 "Container" at bounding box center [95, 92] width 62 height 28
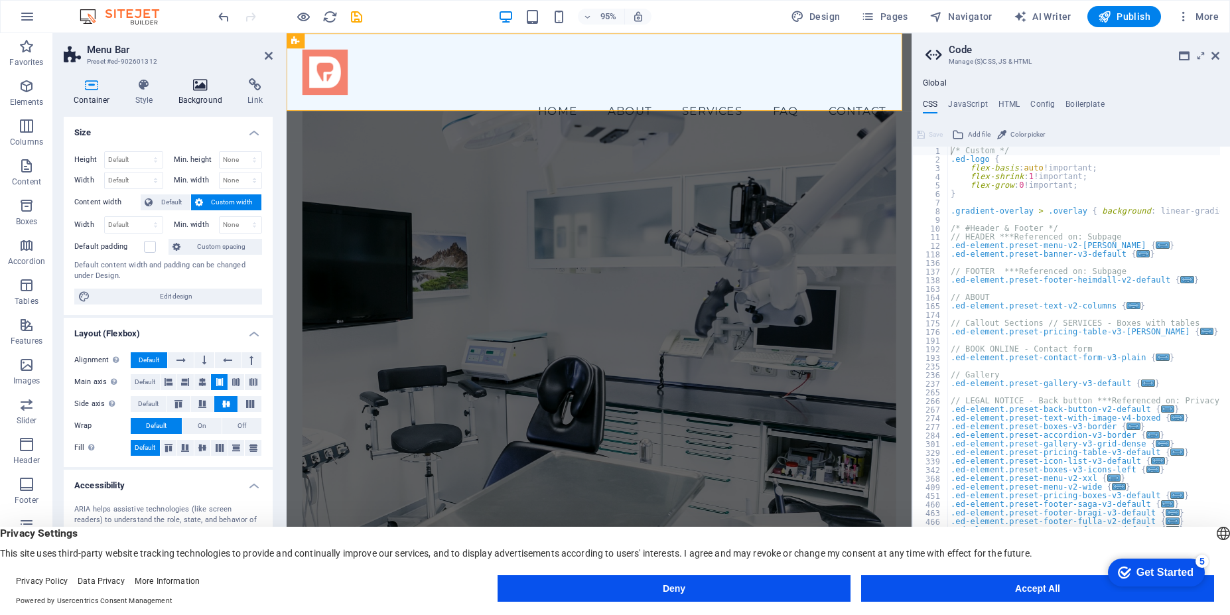
click at [200, 93] on h4 "Background" at bounding box center [204, 92] width 70 height 28
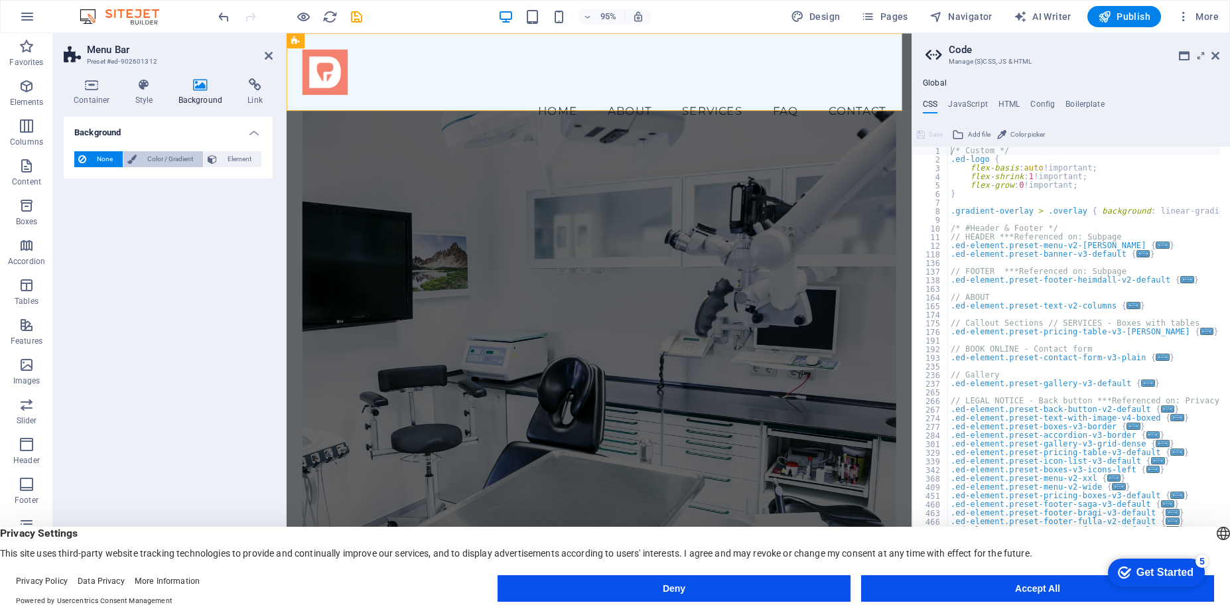
click at [161, 165] on span "Color / Gradient" at bounding box center [170, 159] width 58 height 16
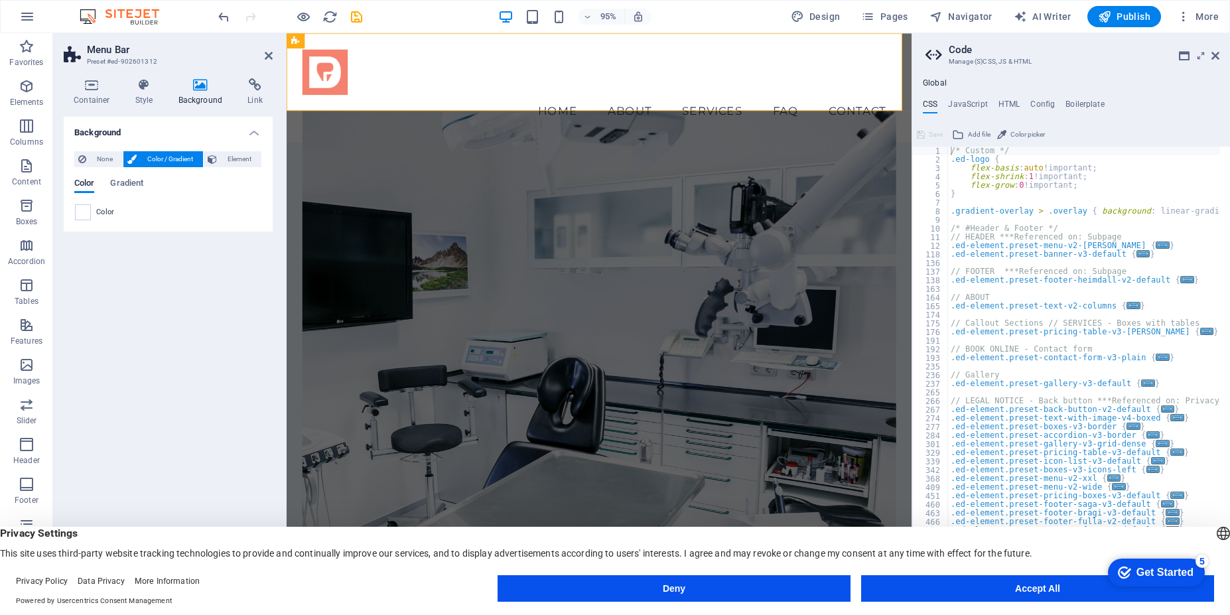
click at [82, 221] on div "None Color / Gradient Element Stretch background to full-width Color overlay Pl…" at bounding box center [168, 186] width 209 height 91
click at [82, 214] on span at bounding box center [83, 212] width 15 height 15
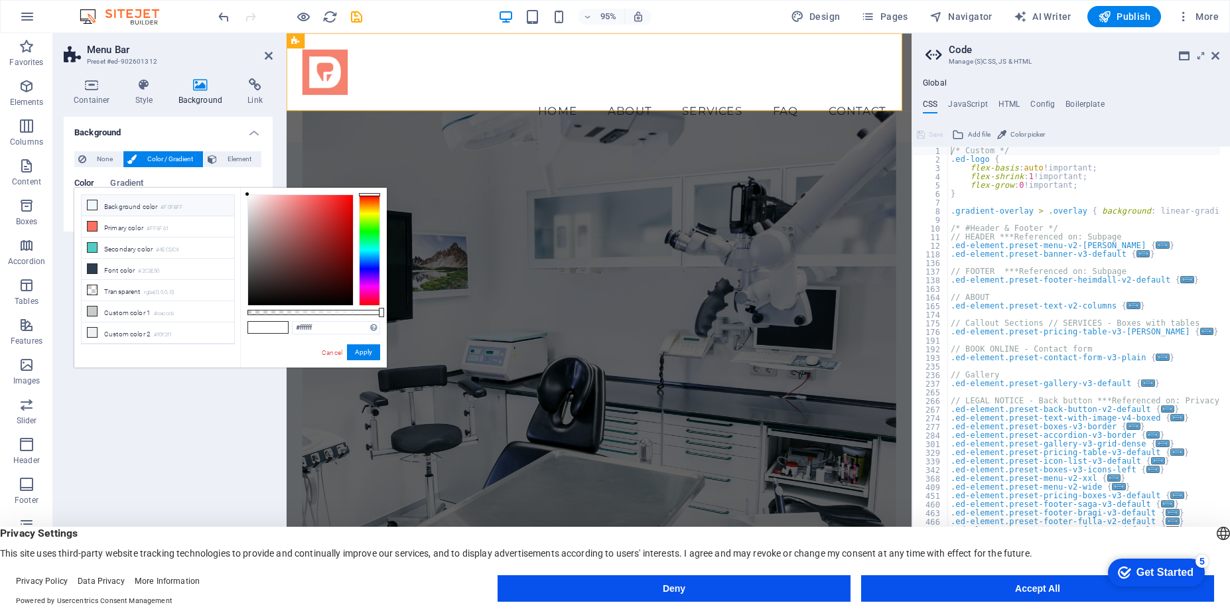
click at [136, 209] on li "Background color #F0F8FF" at bounding box center [158, 205] width 153 height 21
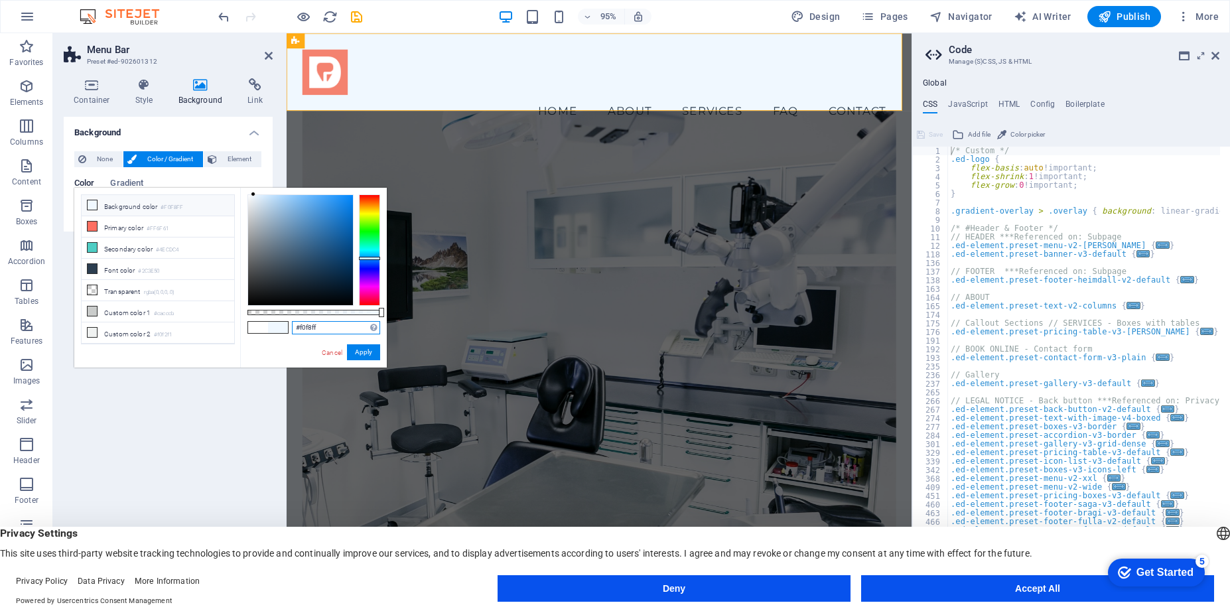
drag, startPoint x: 330, startPoint y: 326, endPoint x: 253, endPoint y: 306, distance: 79.5
click at [253, 306] on div "#f0f8ff Supported formats #0852ed rgb(8, 82, 237) rgba(8, 82, 237, 90%) hsv(221…" at bounding box center [313, 374] width 147 height 372
paste input "E38679"
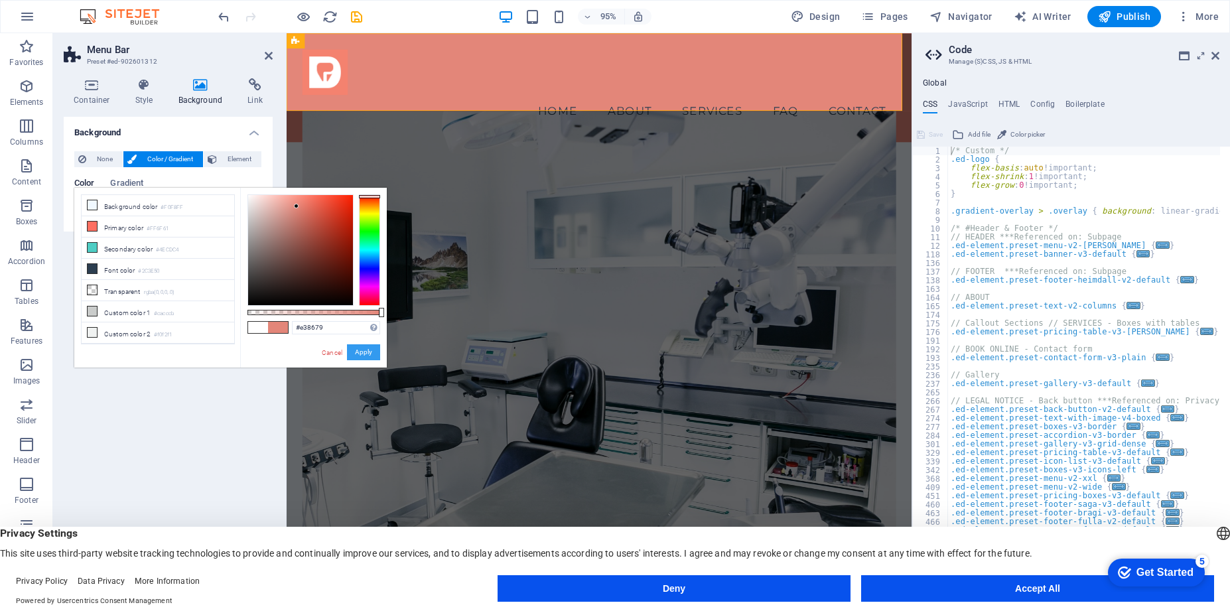
click at [367, 355] on button "Apply" at bounding box center [363, 352] width 33 height 16
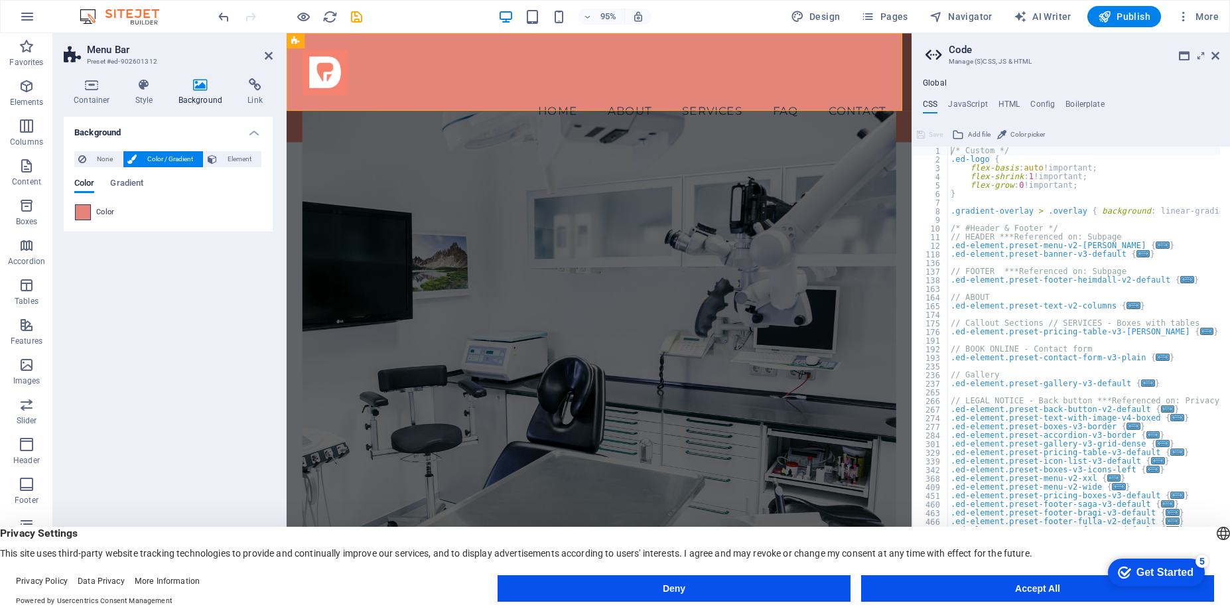
click at [86, 209] on span at bounding box center [83, 212] width 15 height 15
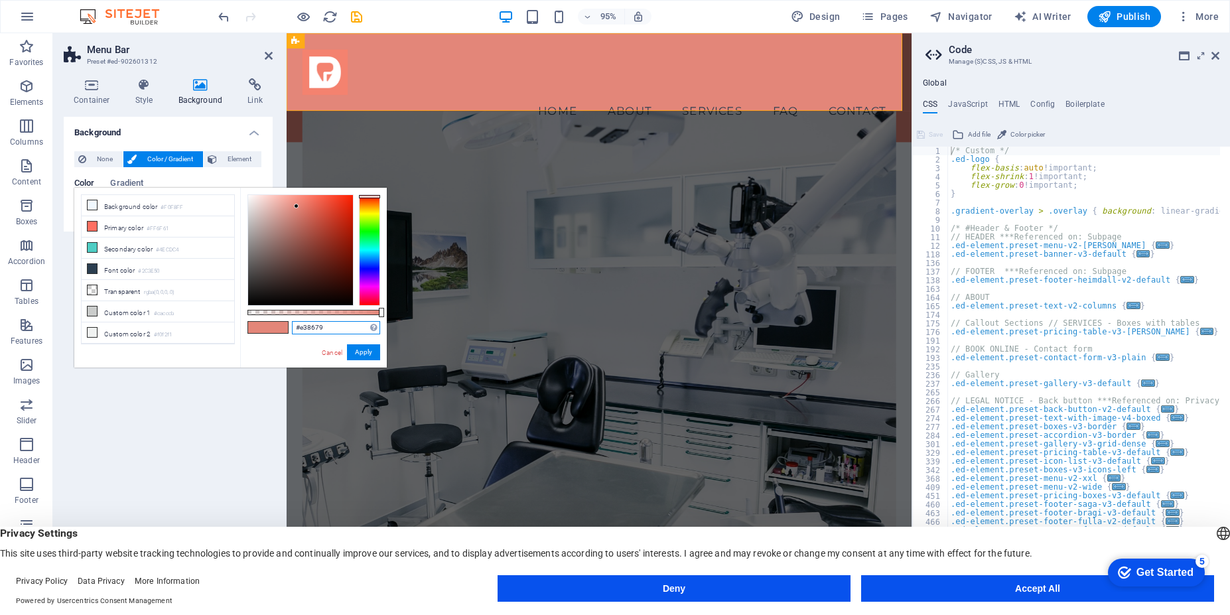
drag, startPoint x: 331, startPoint y: 327, endPoint x: 284, endPoint y: 318, distance: 48.0
click at [284, 318] on div "#e38679 Supported formats #0852ed rgb(8, 82, 237) rgba(8, 82, 237, 90%) hsv(221…" at bounding box center [313, 374] width 147 height 372
paste input "E"
type input "#e38679"
click at [362, 353] on button "Apply" at bounding box center [363, 352] width 33 height 16
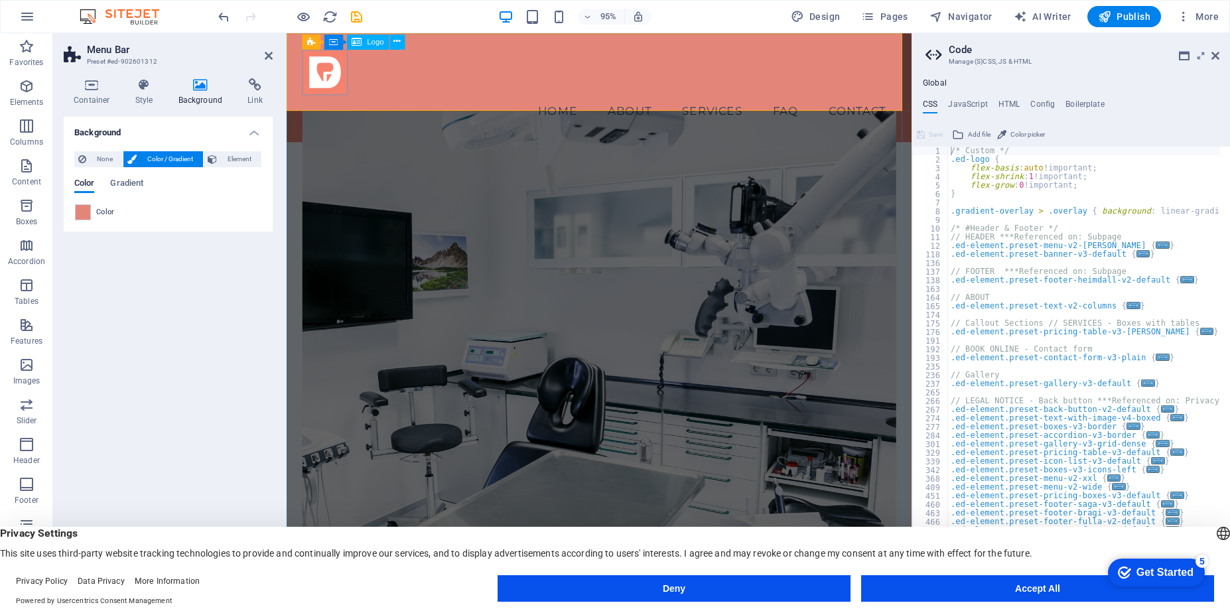
click at [327, 78] on div at bounding box center [615, 74] width 625 height 48
click at [330, 61] on div at bounding box center [615, 74] width 625 height 48
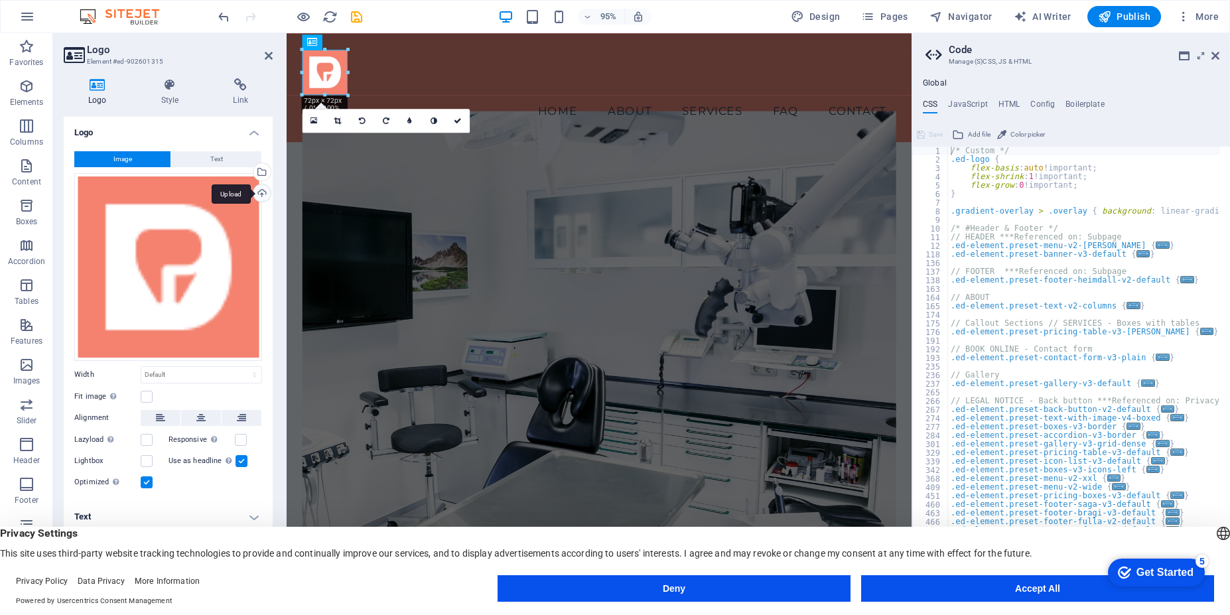
click at [263, 199] on div "Upload" at bounding box center [261, 194] width 20 height 20
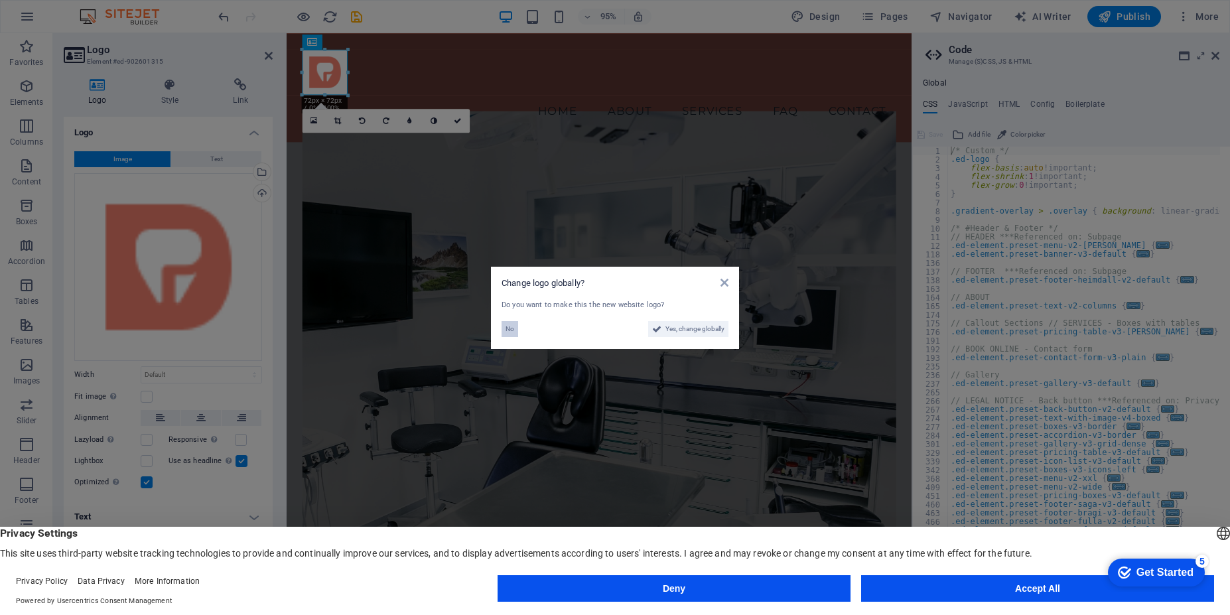
click at [507, 328] on span "No" at bounding box center [510, 329] width 9 height 16
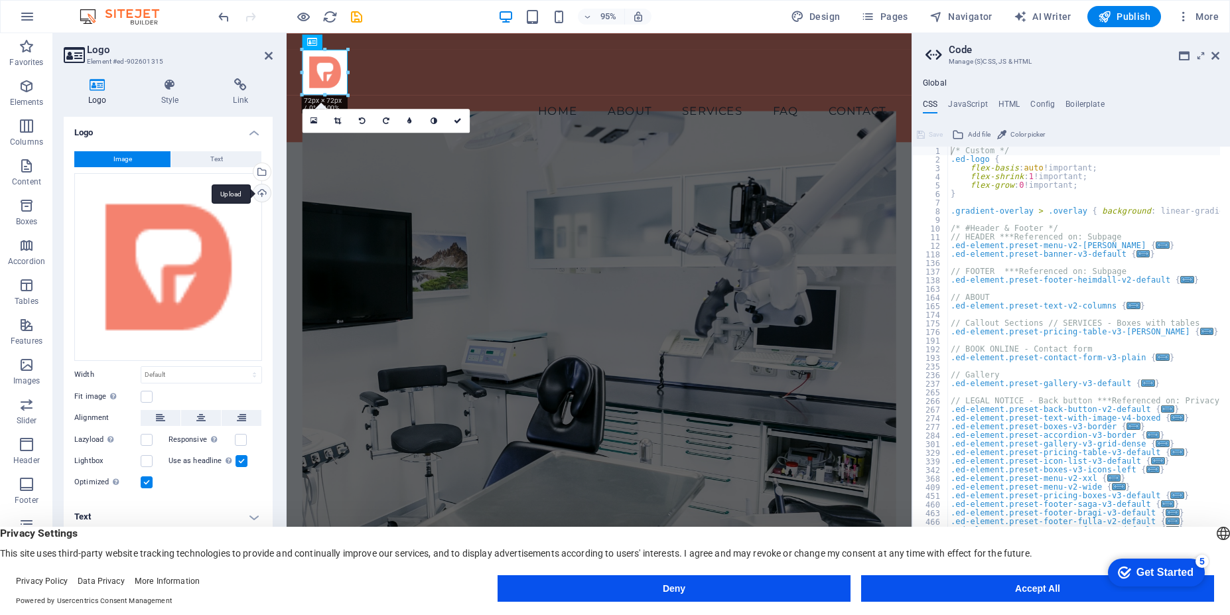
click at [262, 198] on div "Upload" at bounding box center [261, 194] width 20 height 20
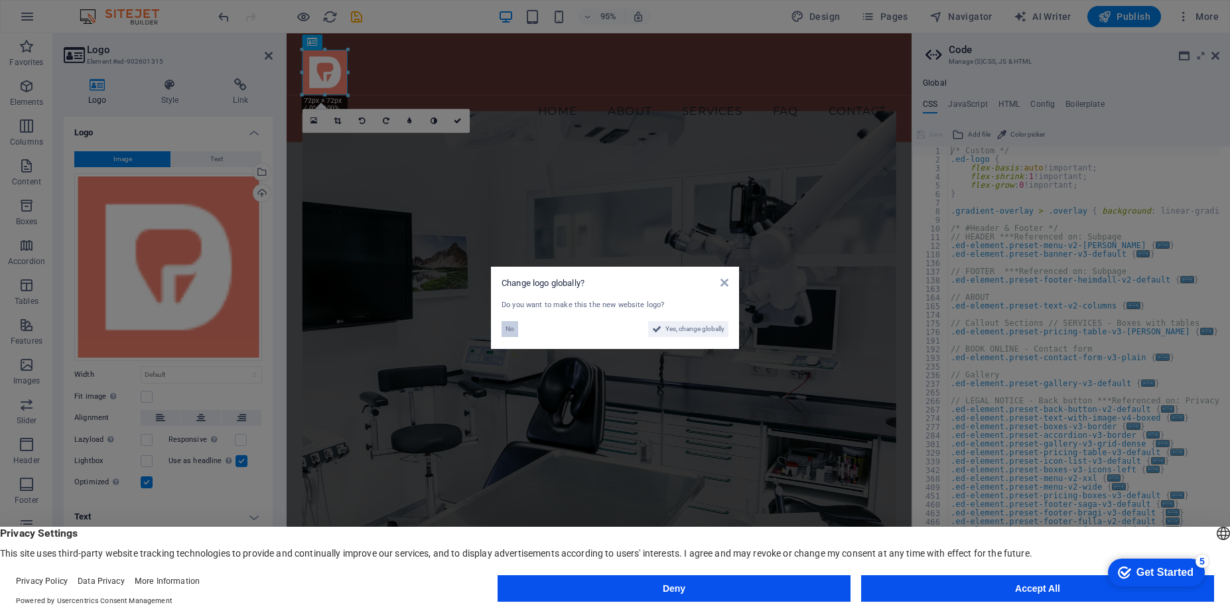
click at [511, 332] on span "No" at bounding box center [510, 329] width 9 height 16
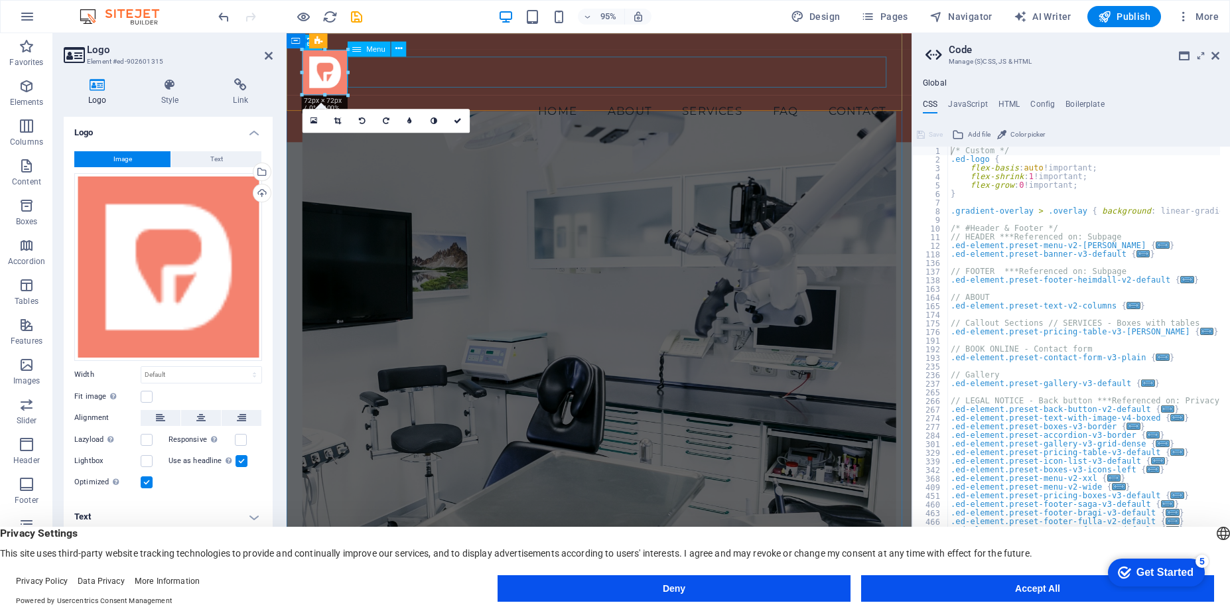
click at [473, 98] on nav "Home About Services FAQ Contact" at bounding box center [615, 114] width 625 height 33
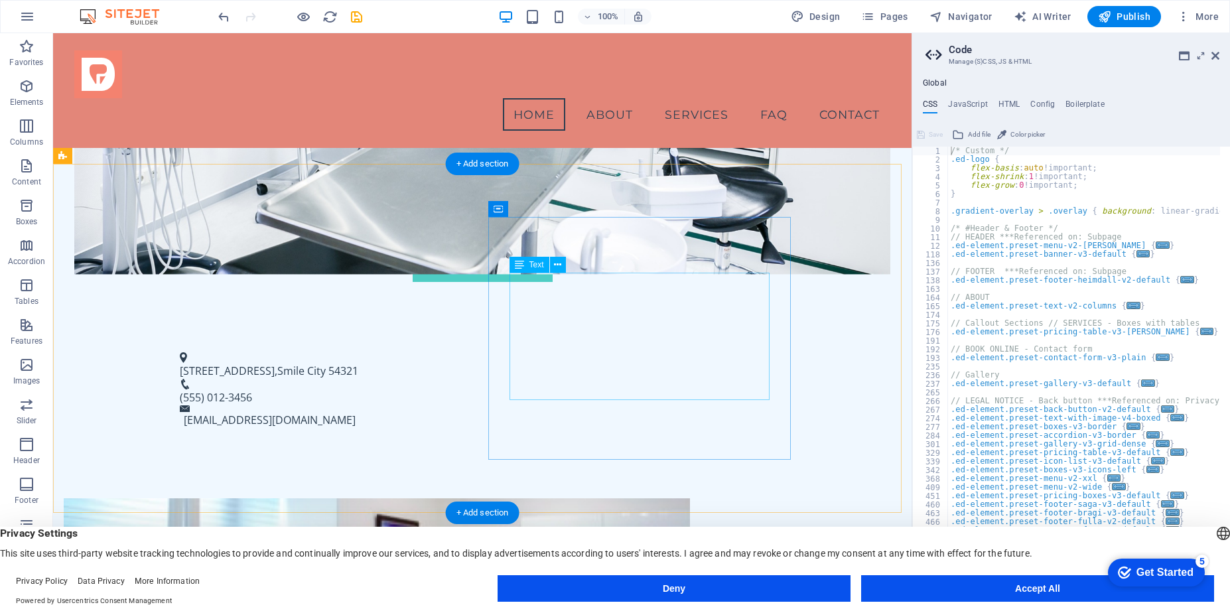
scroll to position [80, 0]
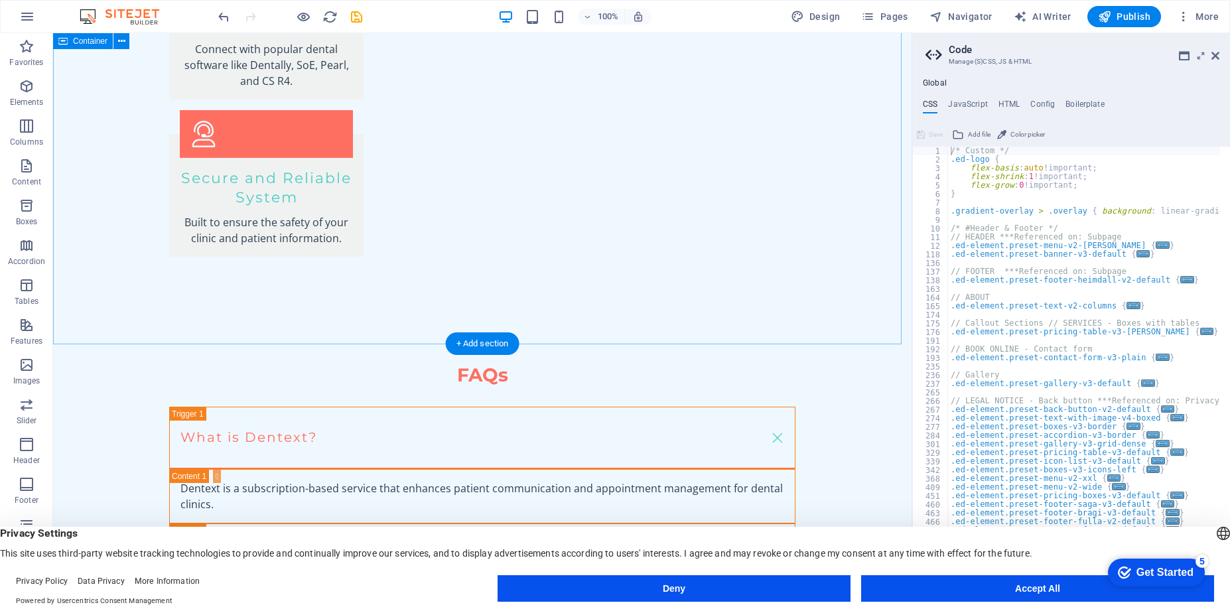
scroll to position [2416, 0]
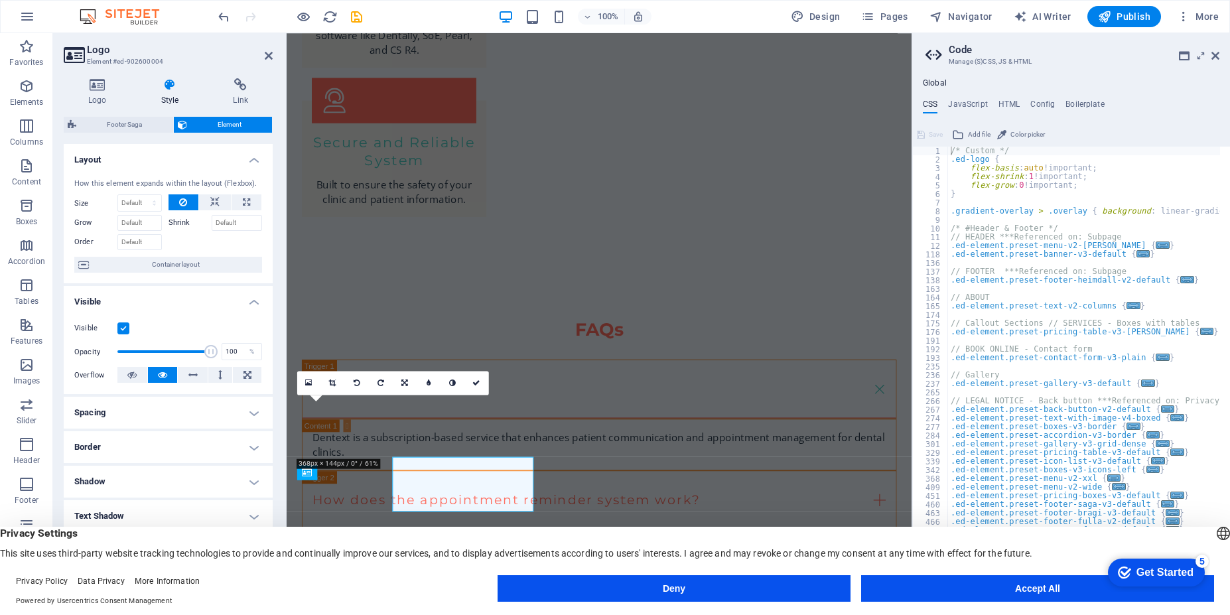
scroll to position [2412, 0]
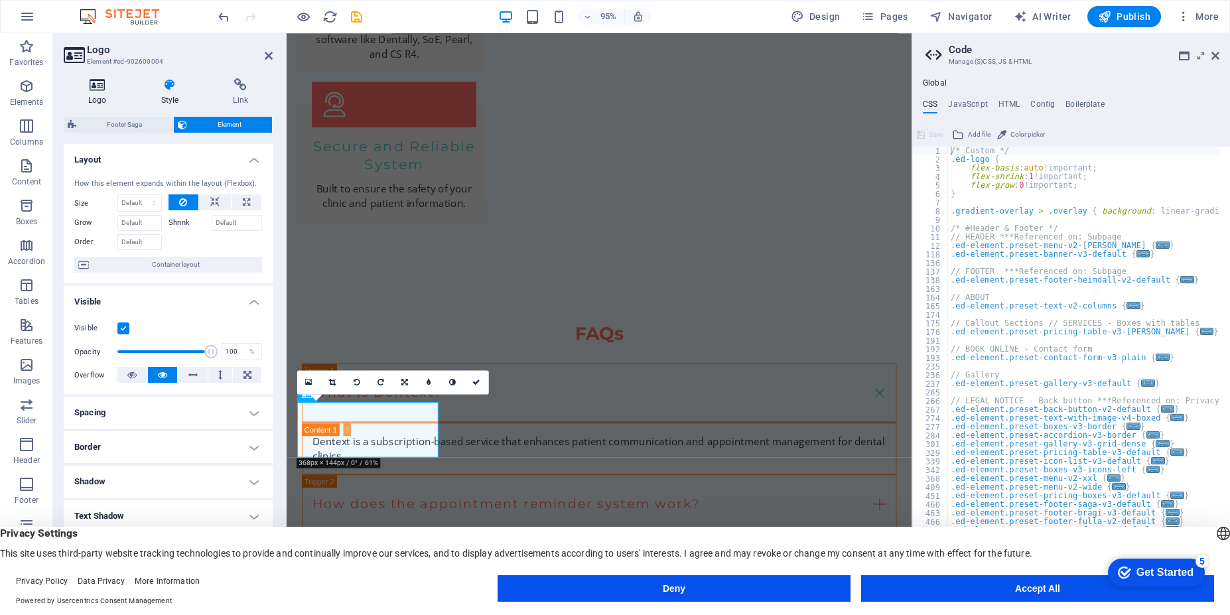
click at [97, 84] on icon at bounding box center [98, 84] width 68 height 13
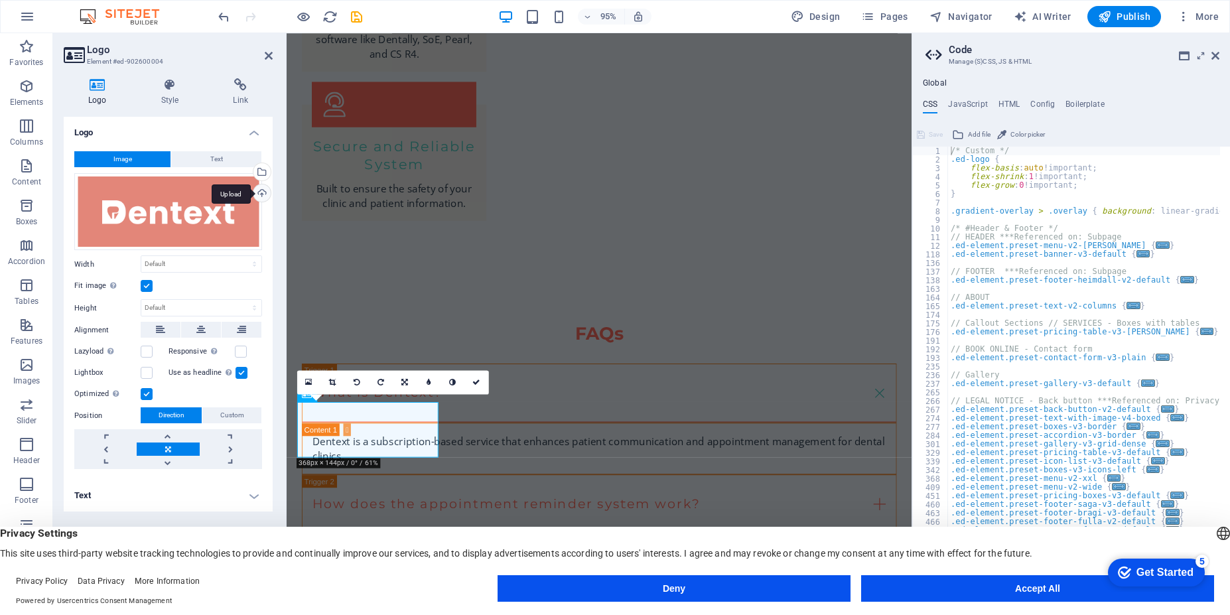
click at [261, 194] on div "Upload" at bounding box center [261, 194] width 20 height 20
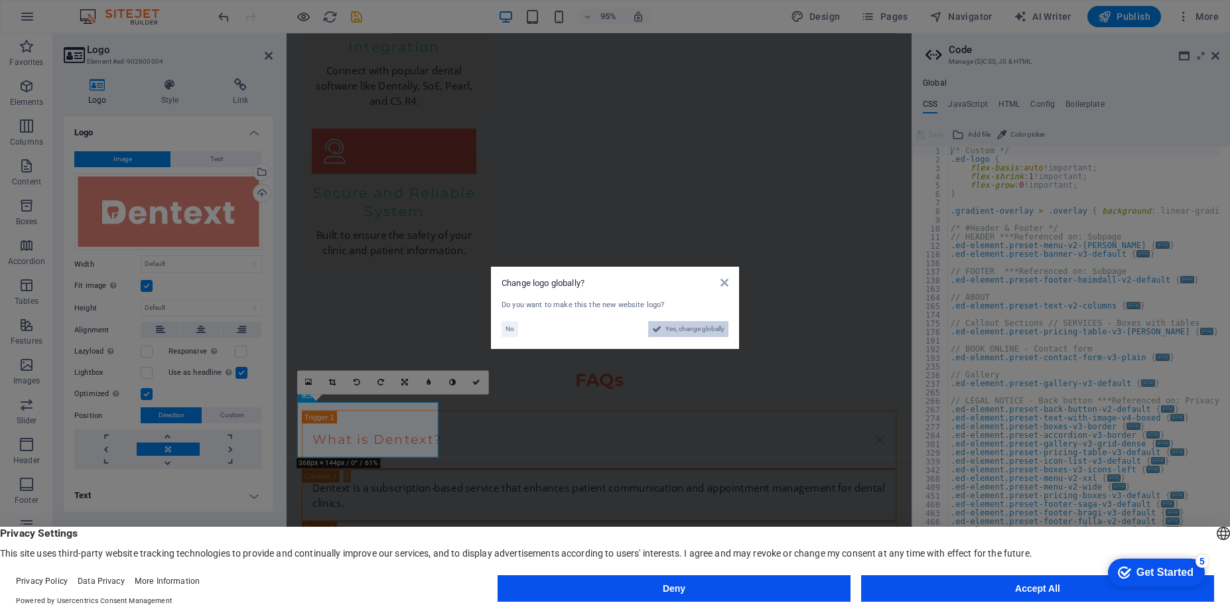
click at [679, 328] on span "Yes, change globally" at bounding box center [694, 329] width 59 height 16
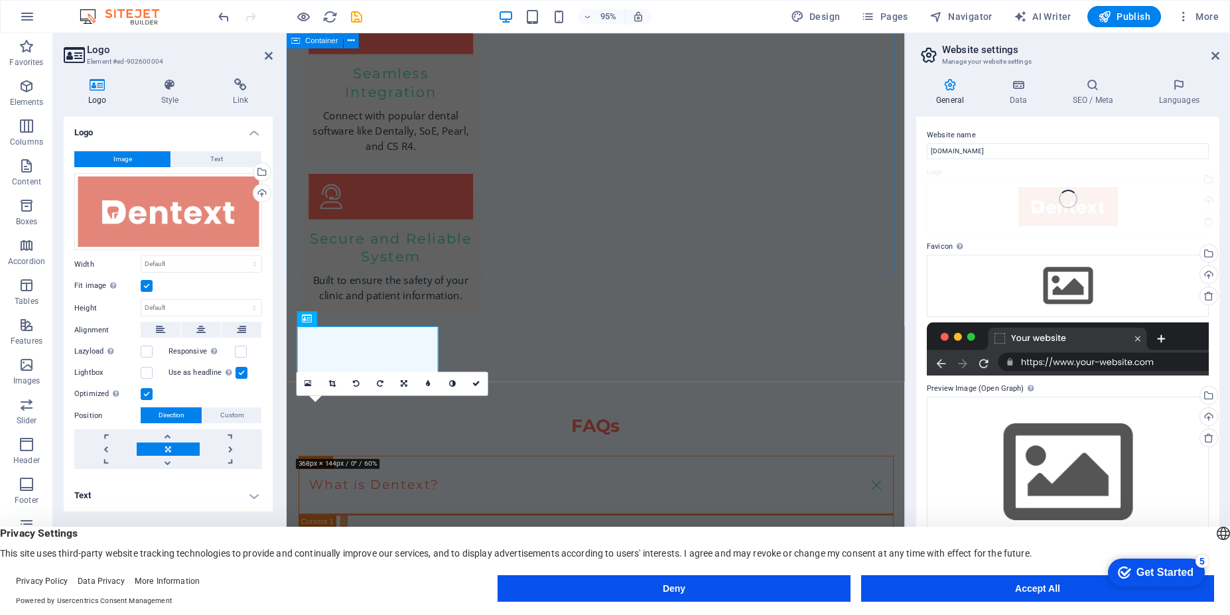
scroll to position [2491, 0]
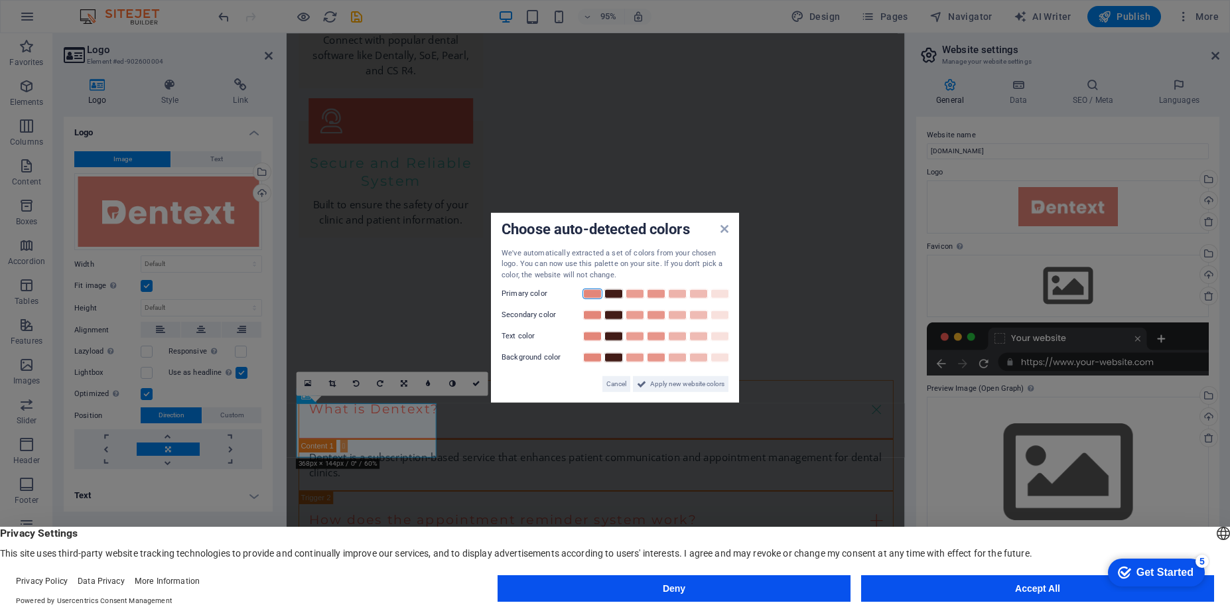
click at [588, 295] on link at bounding box center [592, 294] width 20 height 11
click at [590, 313] on link at bounding box center [592, 315] width 20 height 11
click at [592, 341] on link at bounding box center [592, 336] width 20 height 11
click at [588, 337] on link at bounding box center [592, 336] width 20 height 11
click at [589, 313] on link at bounding box center [592, 315] width 20 height 11
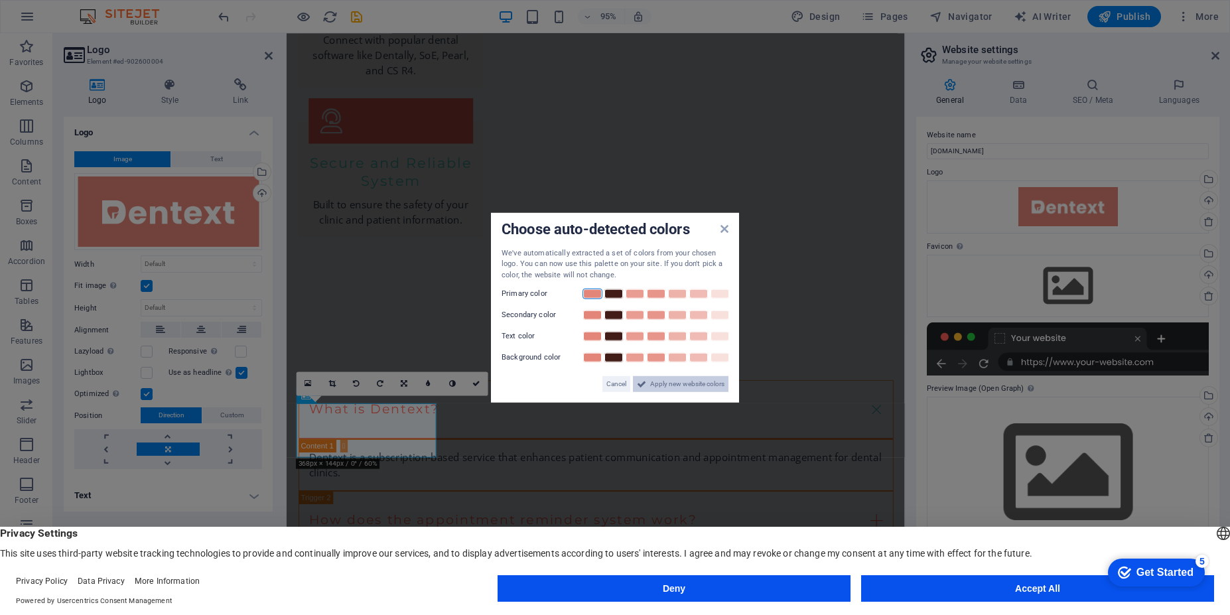
click at [673, 386] on span "Apply new website colors" at bounding box center [687, 384] width 74 height 16
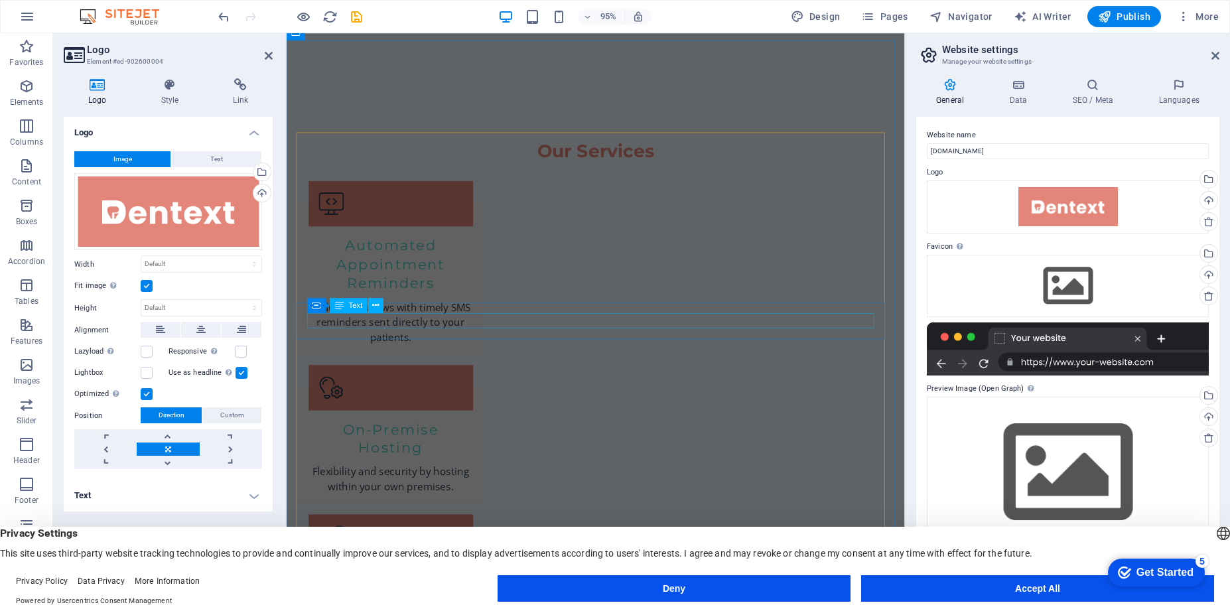
scroll to position [1592, 0]
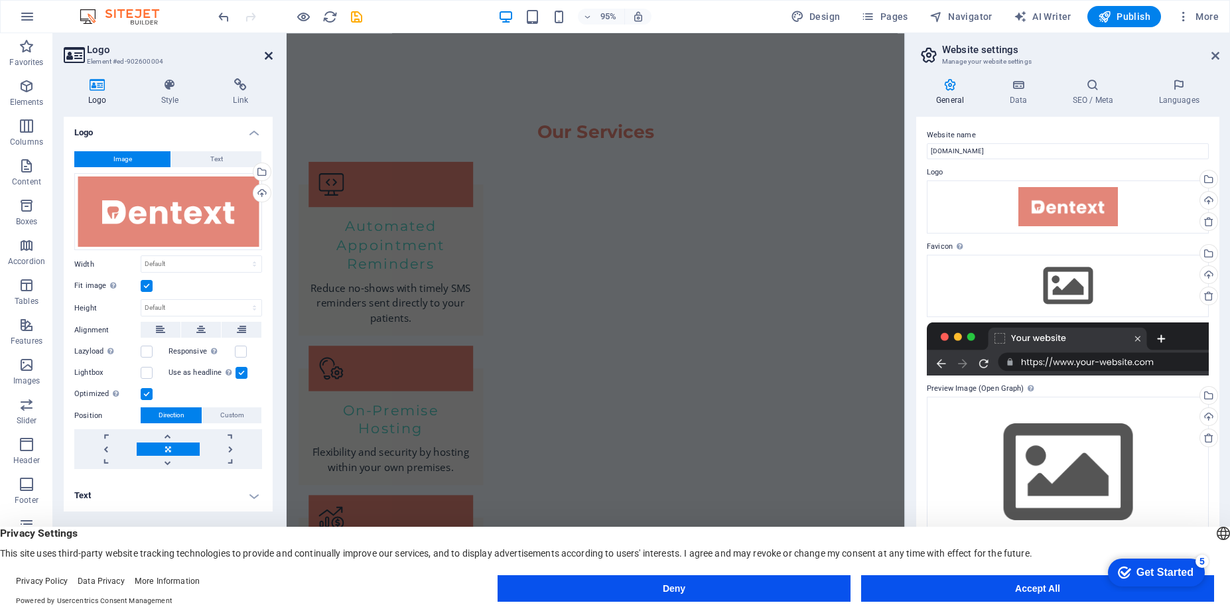
click at [269, 56] on icon at bounding box center [269, 55] width 8 height 11
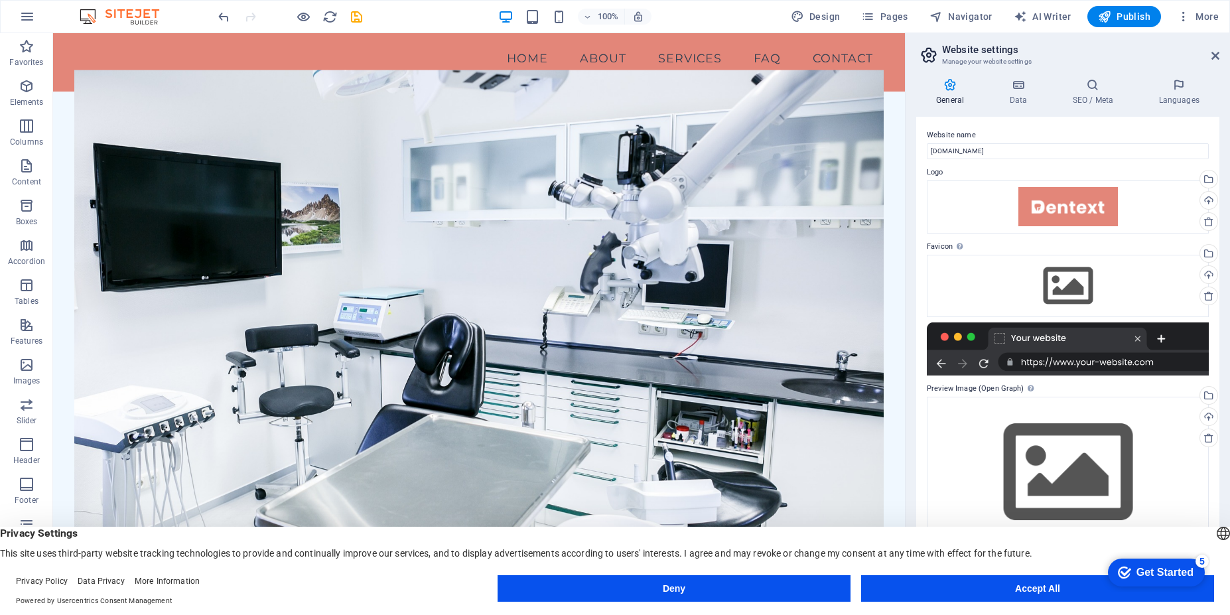
scroll to position [0, 0]
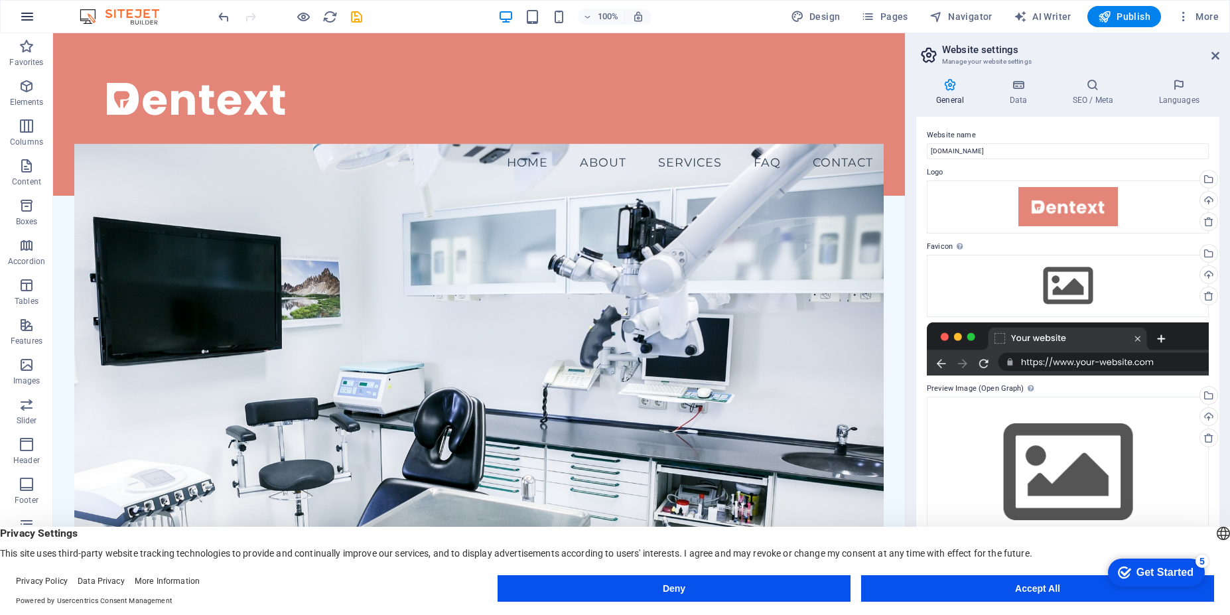
click at [25, 16] on icon "button" at bounding box center [27, 17] width 16 height 16
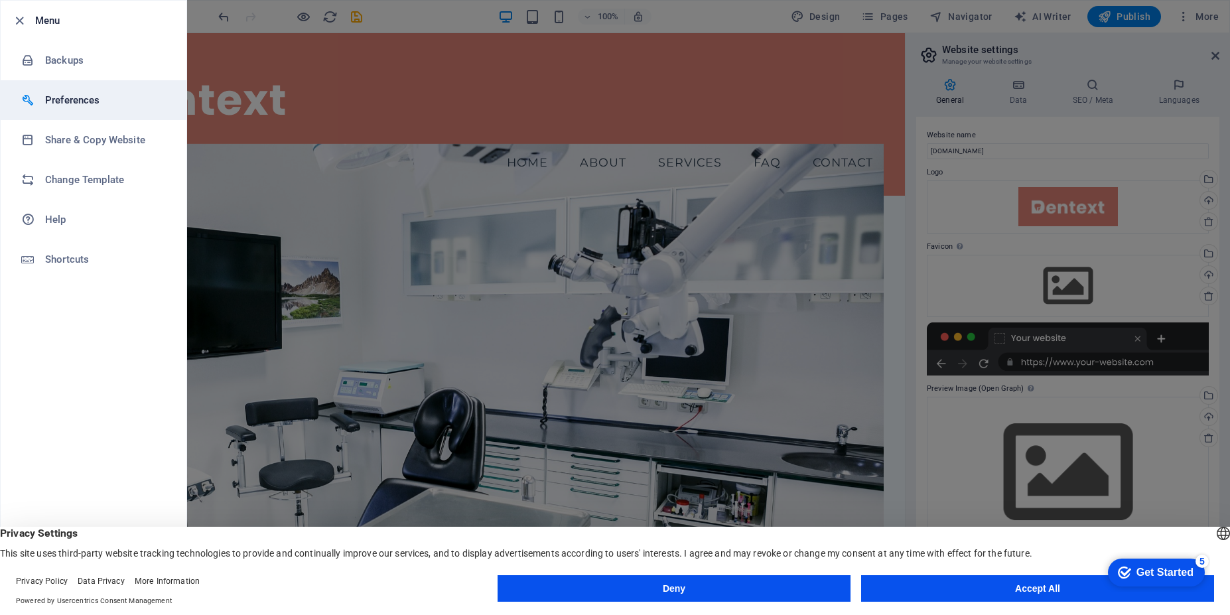
click at [62, 104] on h6 "Preferences" at bounding box center [106, 100] width 123 height 16
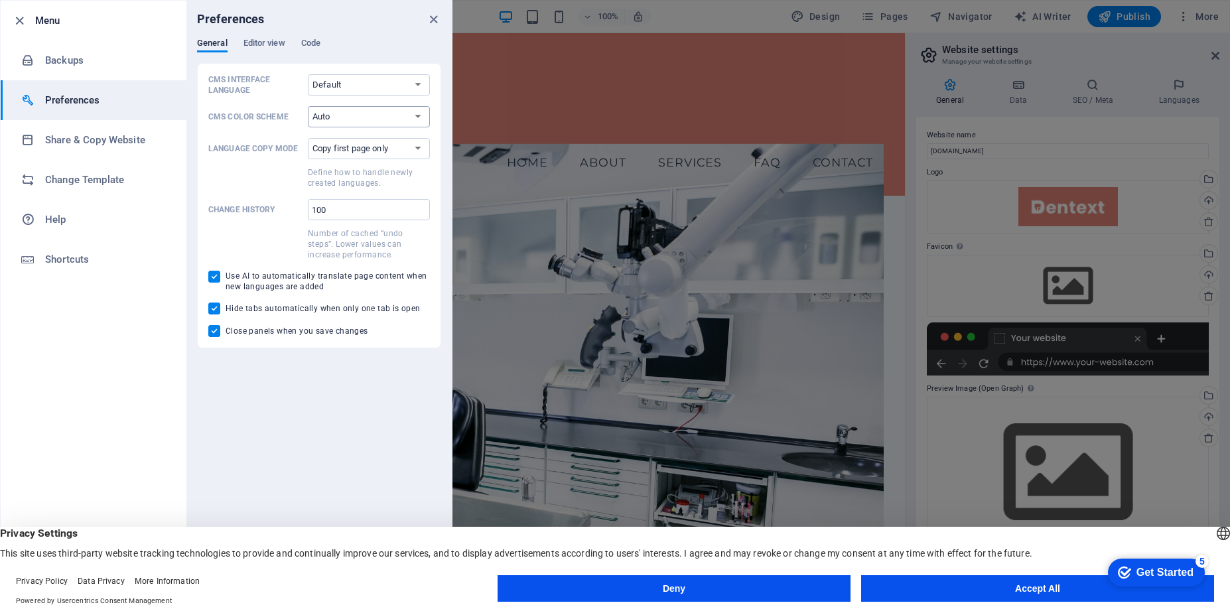
click at [413, 119] on select "Auto Dark Light" at bounding box center [369, 116] width 122 height 21
click at [275, 39] on span "Editor view" at bounding box center [264, 44] width 42 height 19
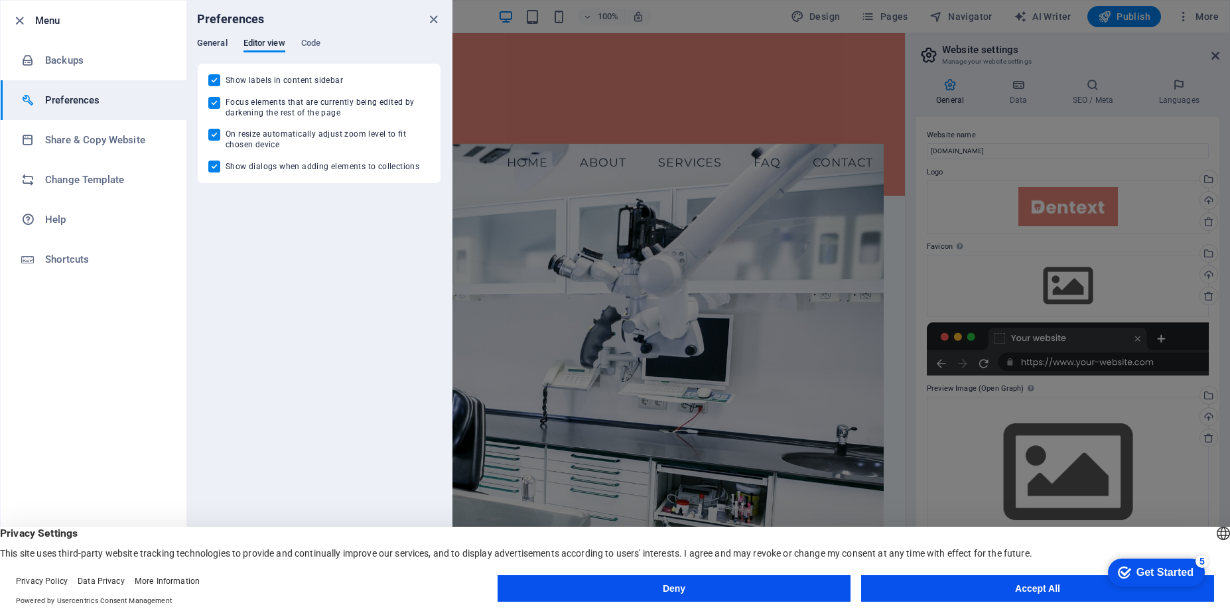
click at [212, 45] on span "General" at bounding box center [212, 44] width 31 height 19
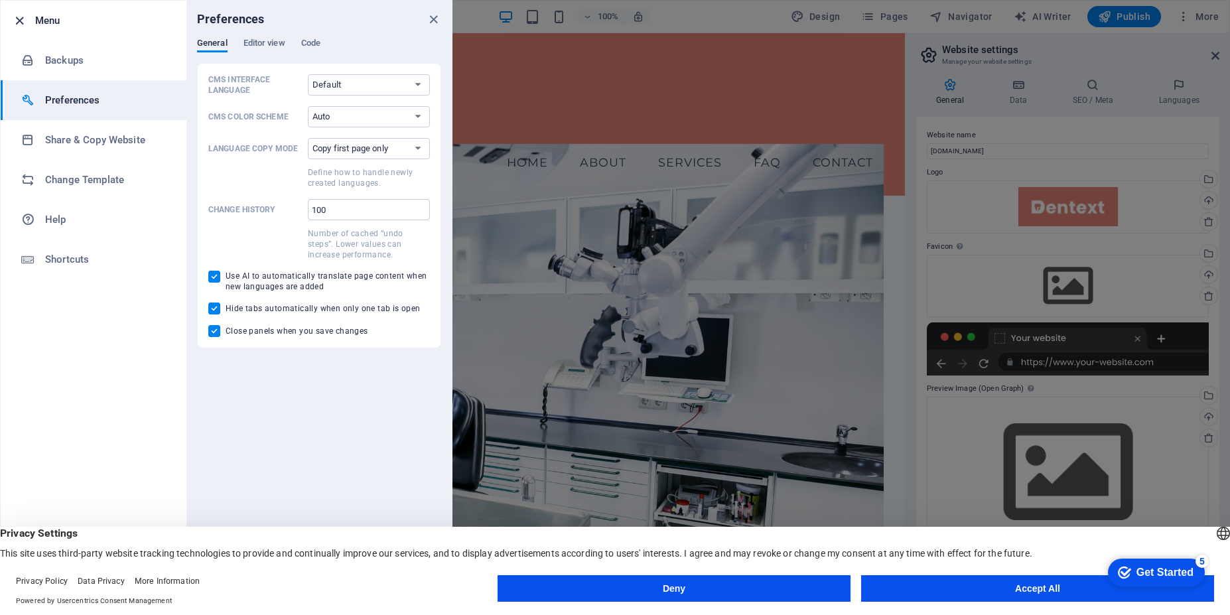
click at [16, 19] on icon "button" at bounding box center [19, 20] width 15 height 15
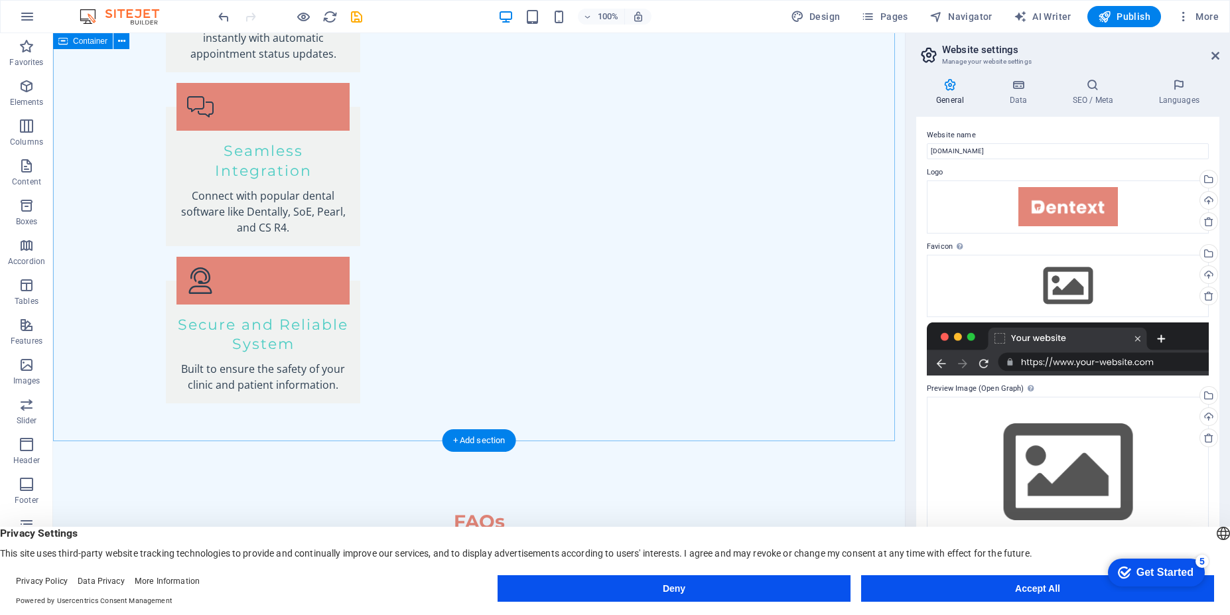
scroll to position [2463, 0]
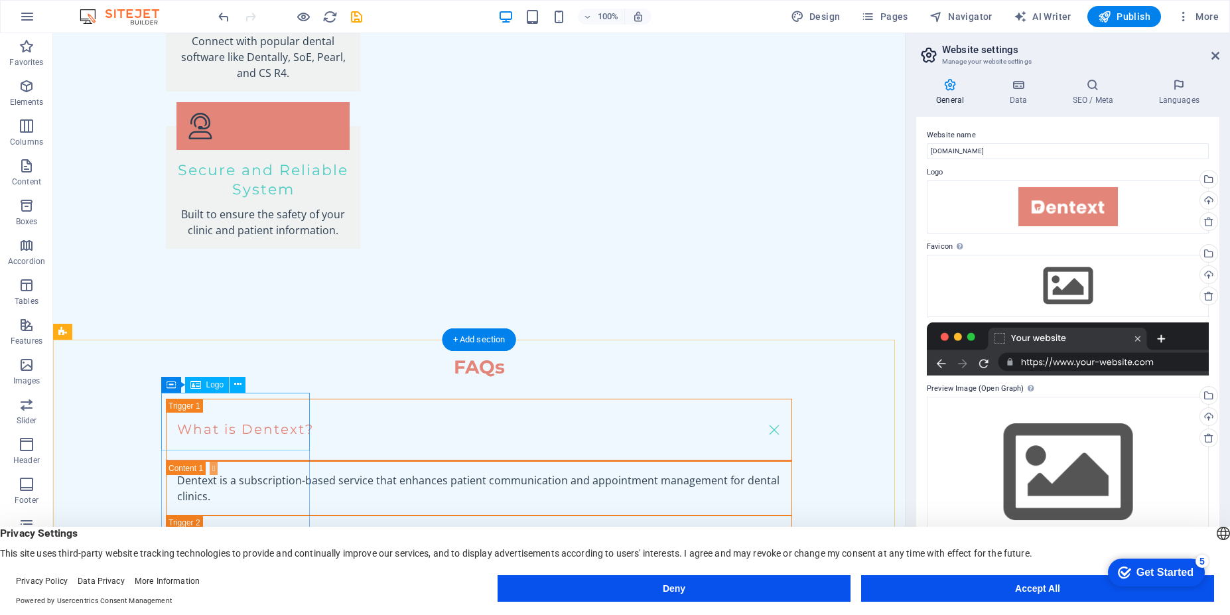
click at [208, 386] on span "Logo" at bounding box center [215, 385] width 18 height 8
click at [214, 390] on div "Logo" at bounding box center [207, 385] width 44 height 16
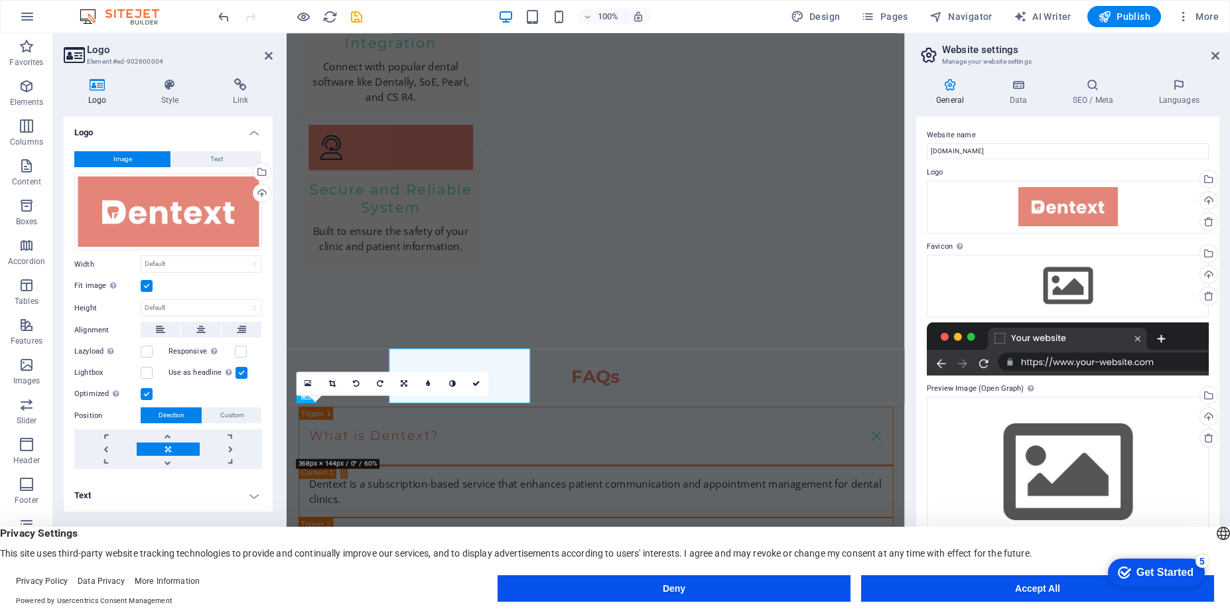
scroll to position [2491, 0]
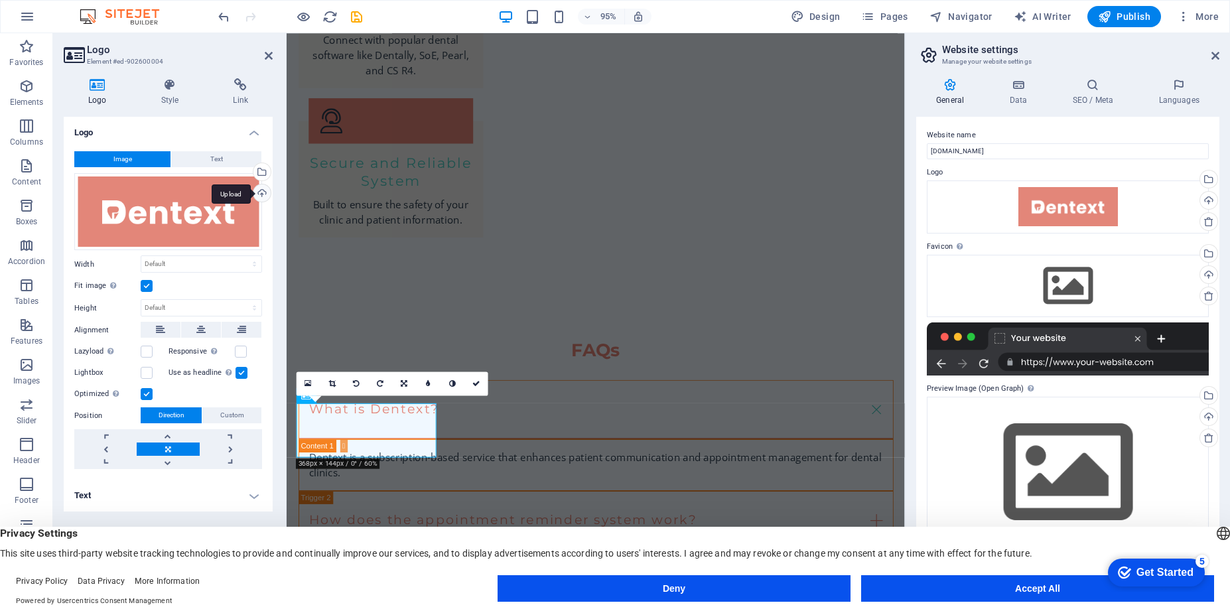
click at [262, 196] on div "Upload" at bounding box center [261, 194] width 20 height 20
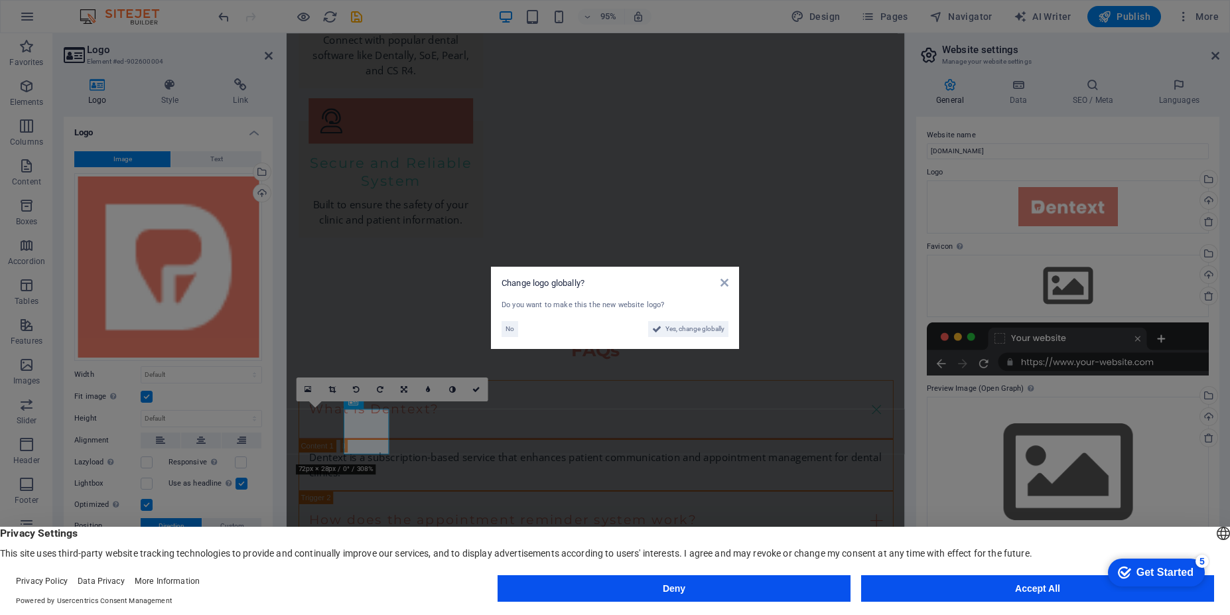
scroll to position [2485, 0]
click at [708, 334] on span "Yes, change globally" at bounding box center [694, 329] width 59 height 16
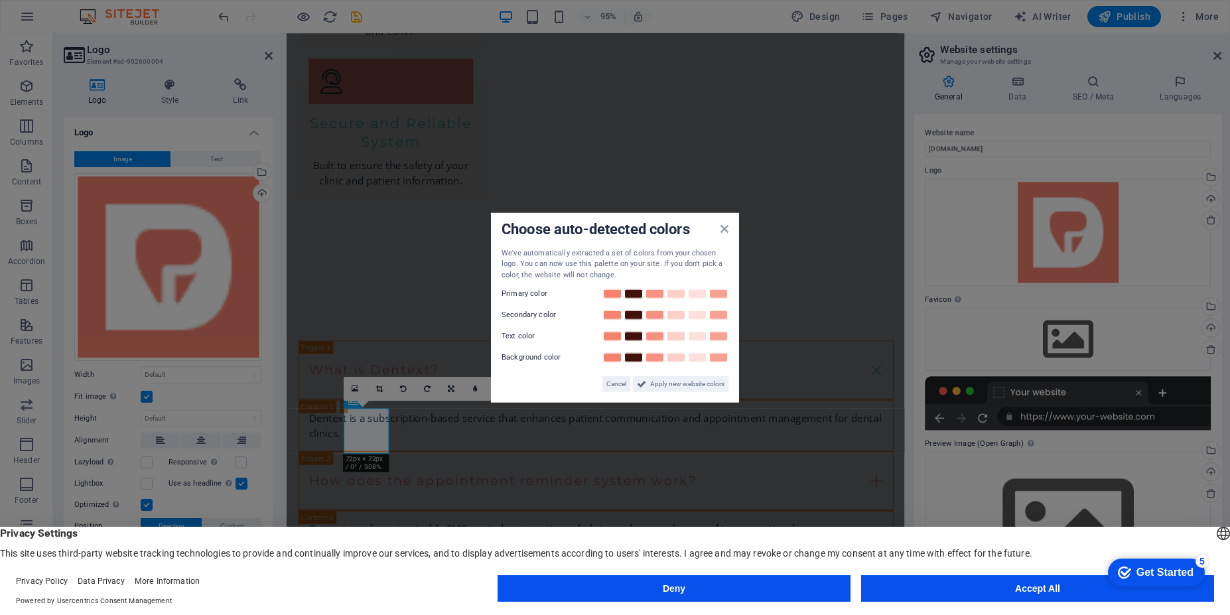
scroll to position [2405, 0]
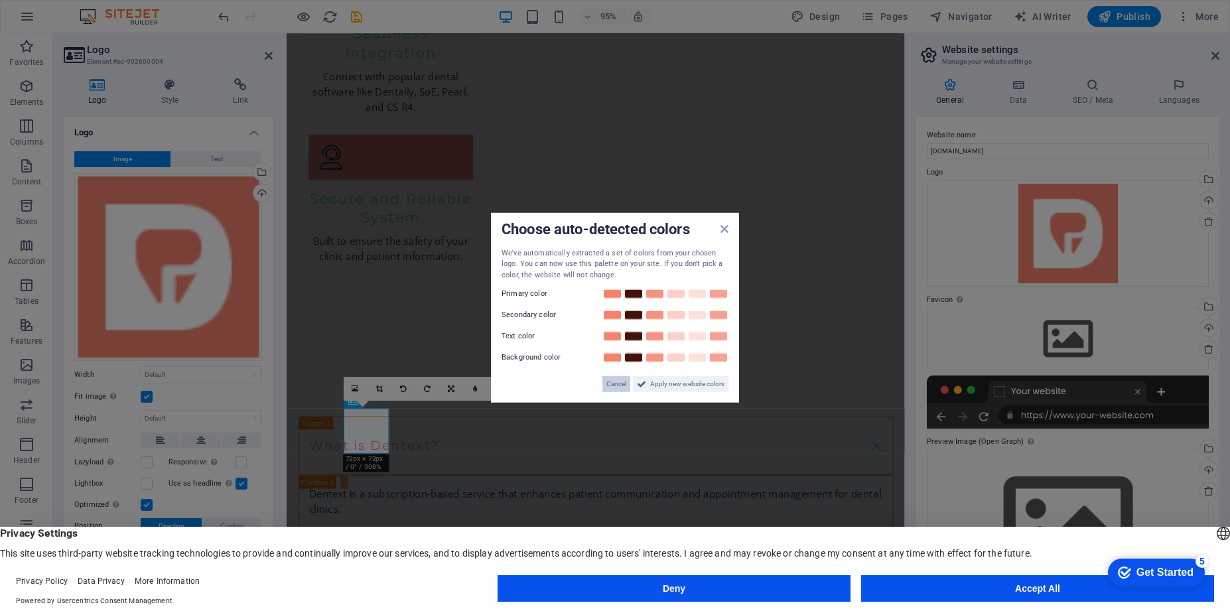
click at [608, 387] on span "Cancel" at bounding box center [616, 384] width 20 height 16
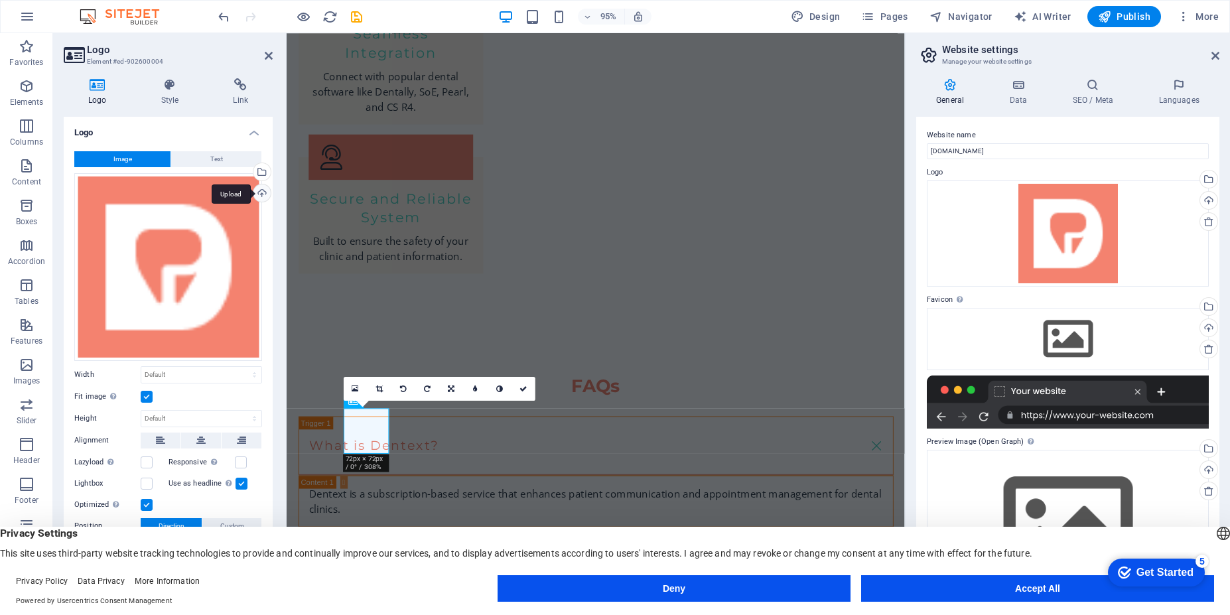
click at [255, 194] on div "Upload" at bounding box center [261, 194] width 20 height 20
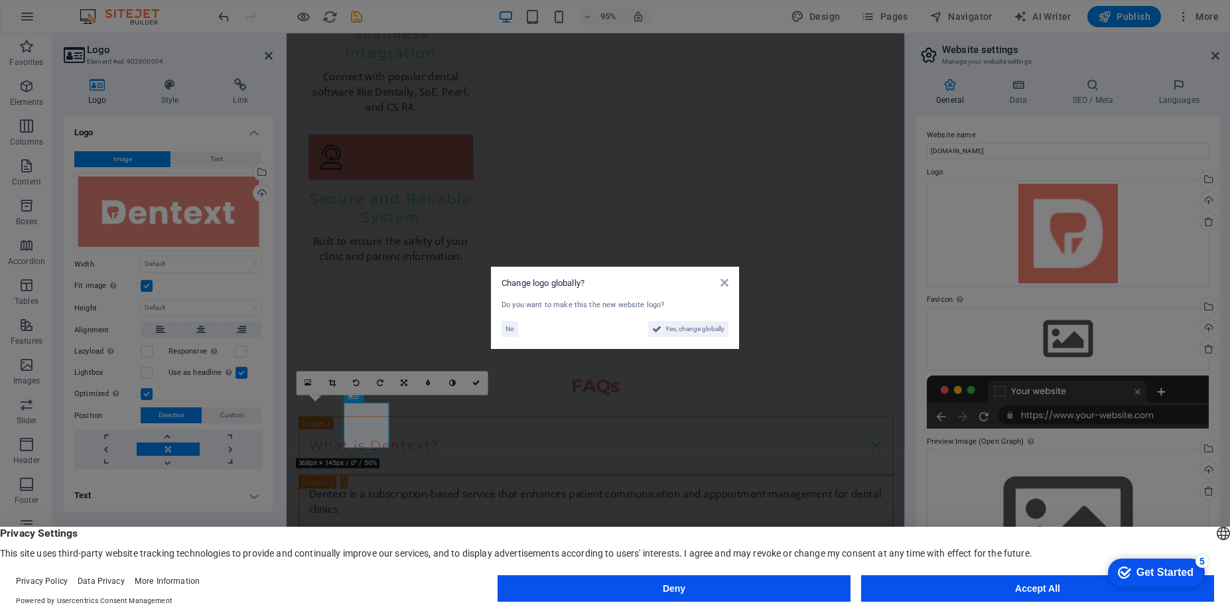
scroll to position [2411, 0]
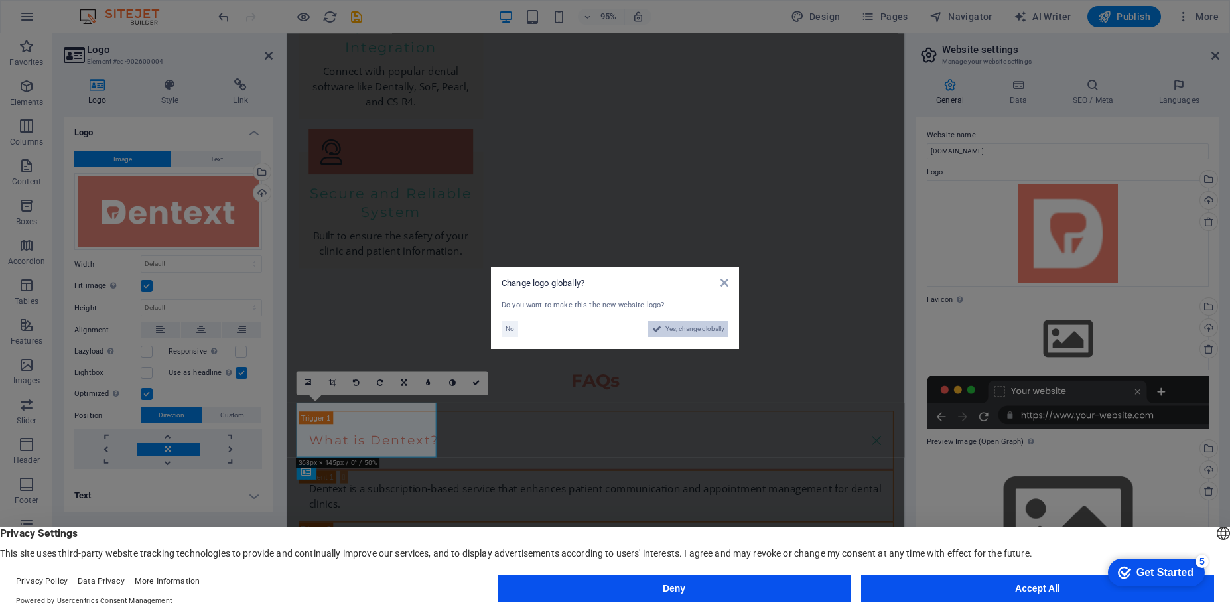
click at [670, 330] on span "Yes, change globally" at bounding box center [694, 329] width 59 height 16
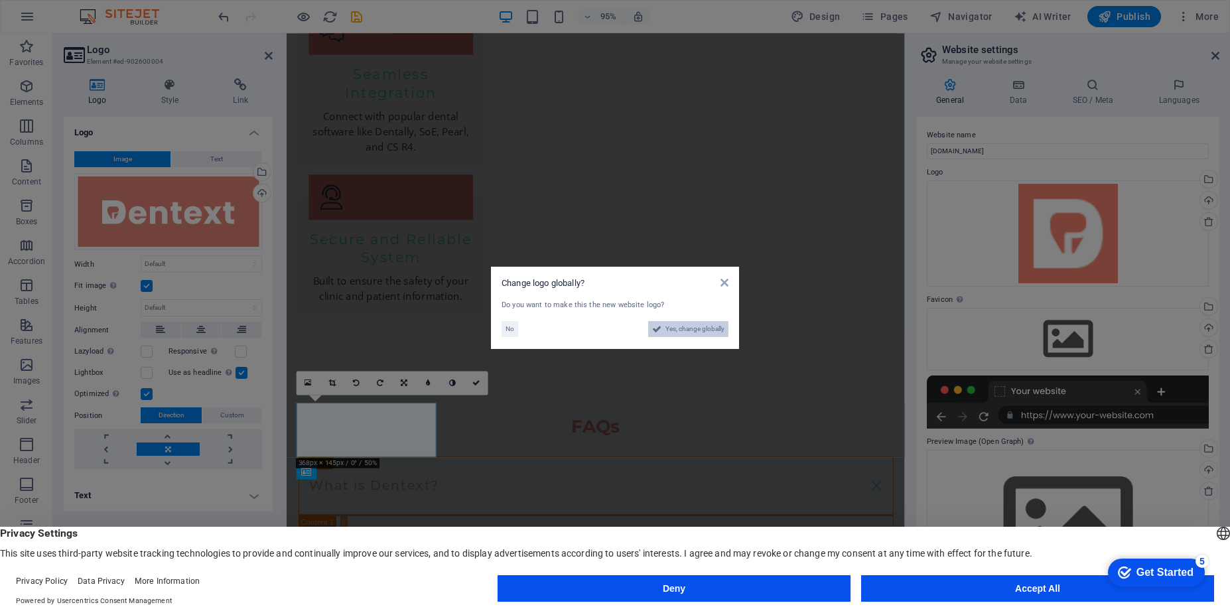
scroll to position [2491, 0]
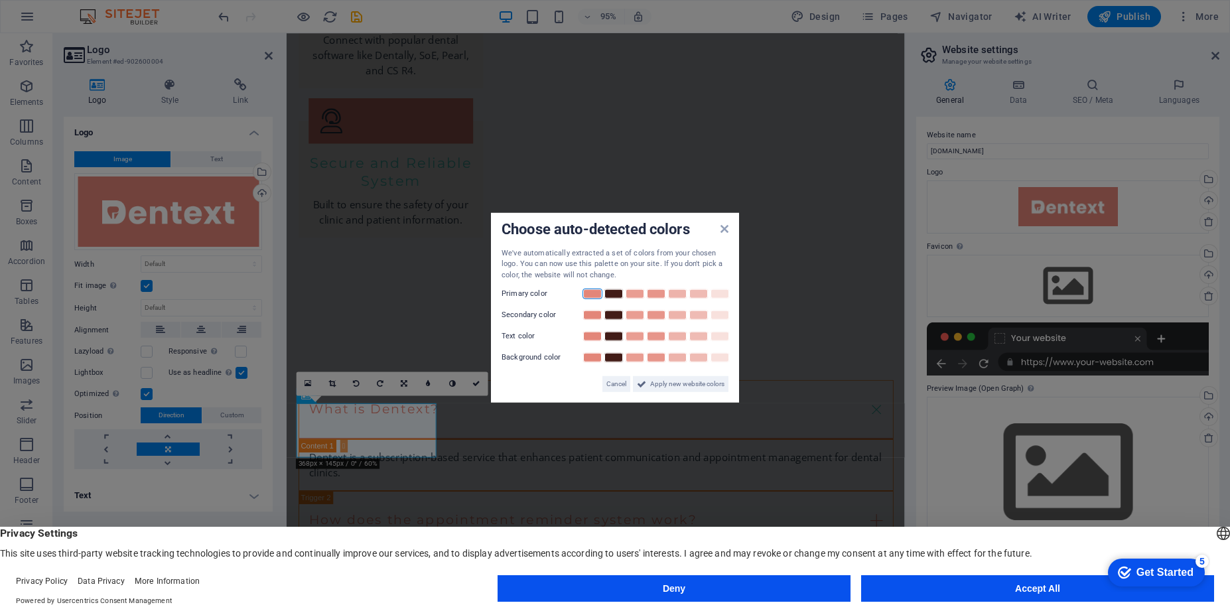
click at [594, 298] on link at bounding box center [592, 294] width 20 height 11
click at [717, 338] on link at bounding box center [720, 336] width 20 height 11
click at [675, 386] on span "Apply new website colors" at bounding box center [687, 384] width 74 height 16
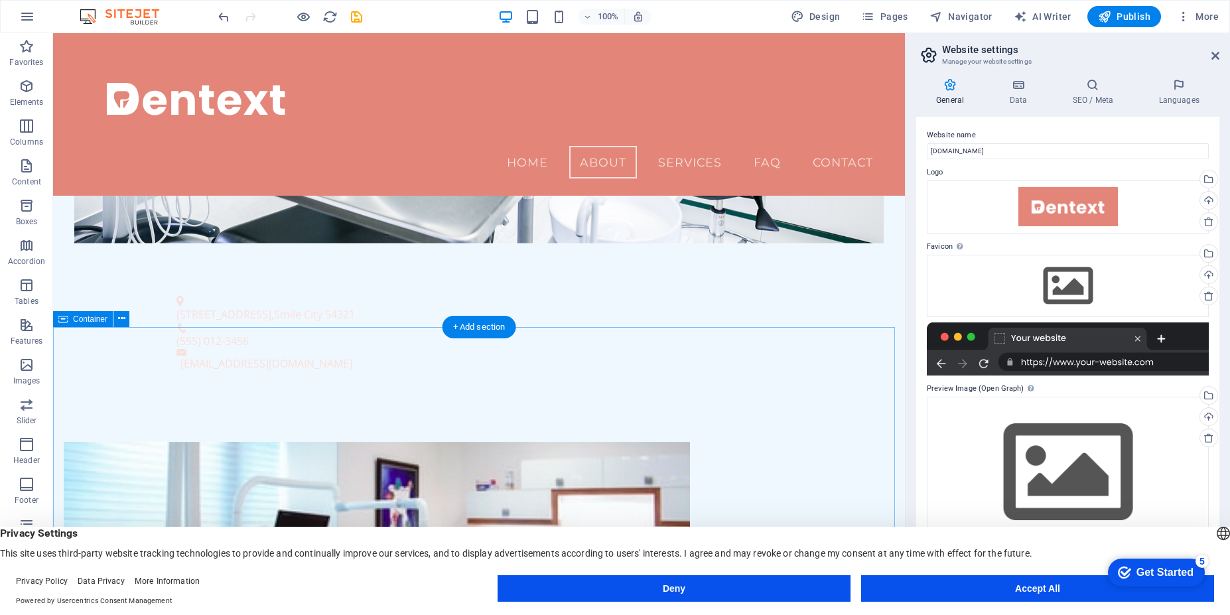
scroll to position [0, 0]
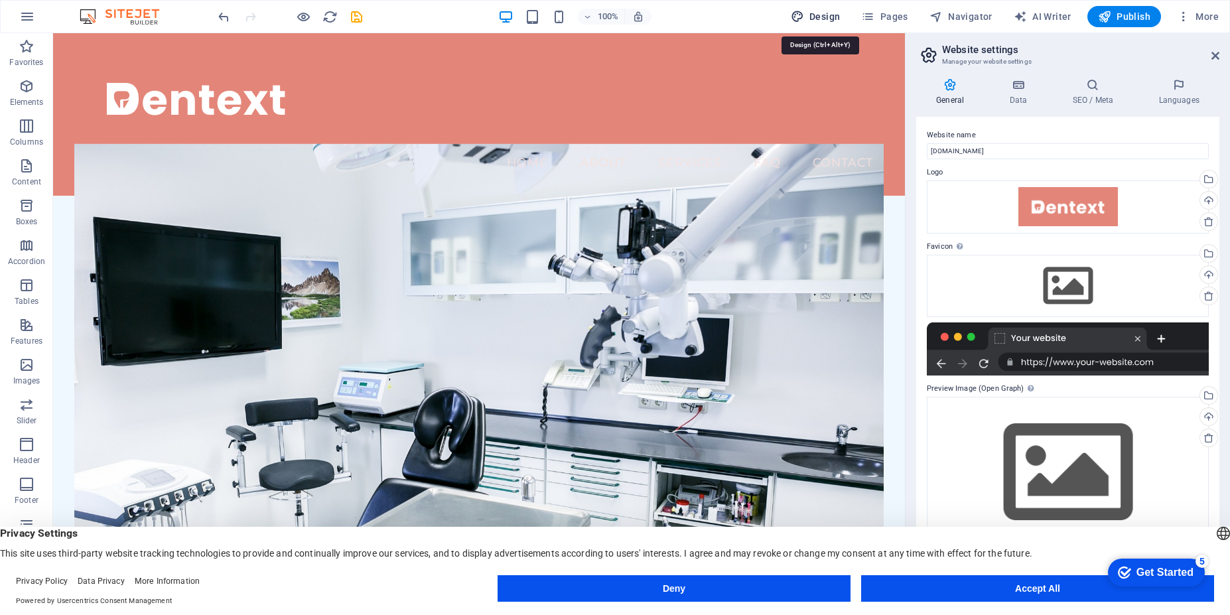
click at [813, 21] on span "Design" at bounding box center [816, 16] width 50 height 13
select select "px"
select select "200"
select select "px"
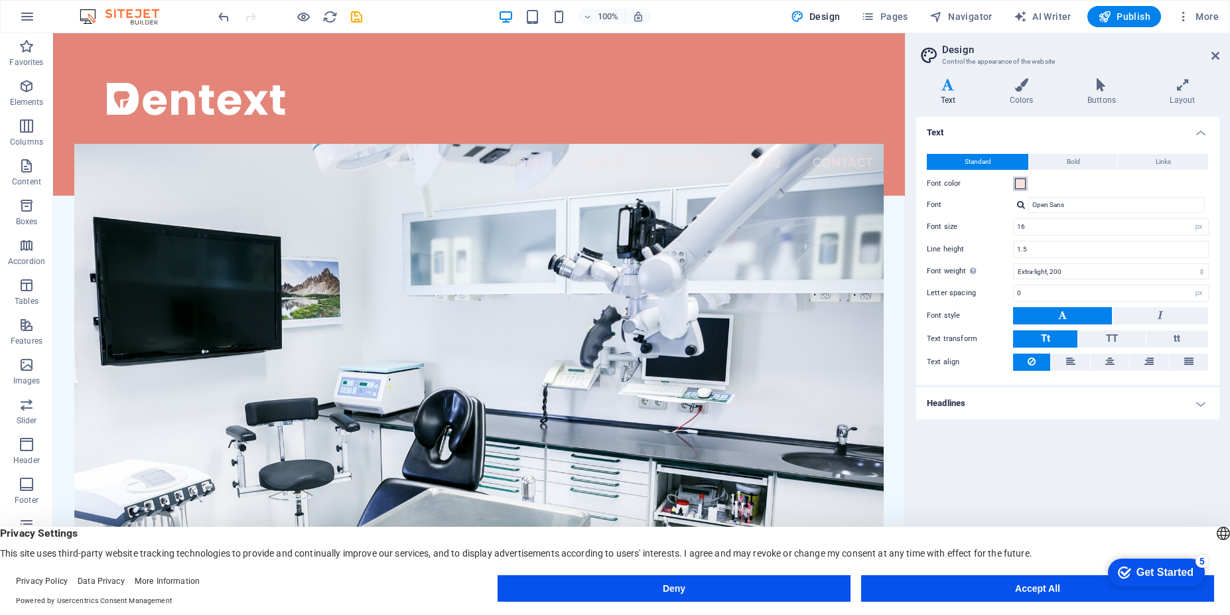
click at [1020, 187] on span at bounding box center [1020, 183] width 11 height 11
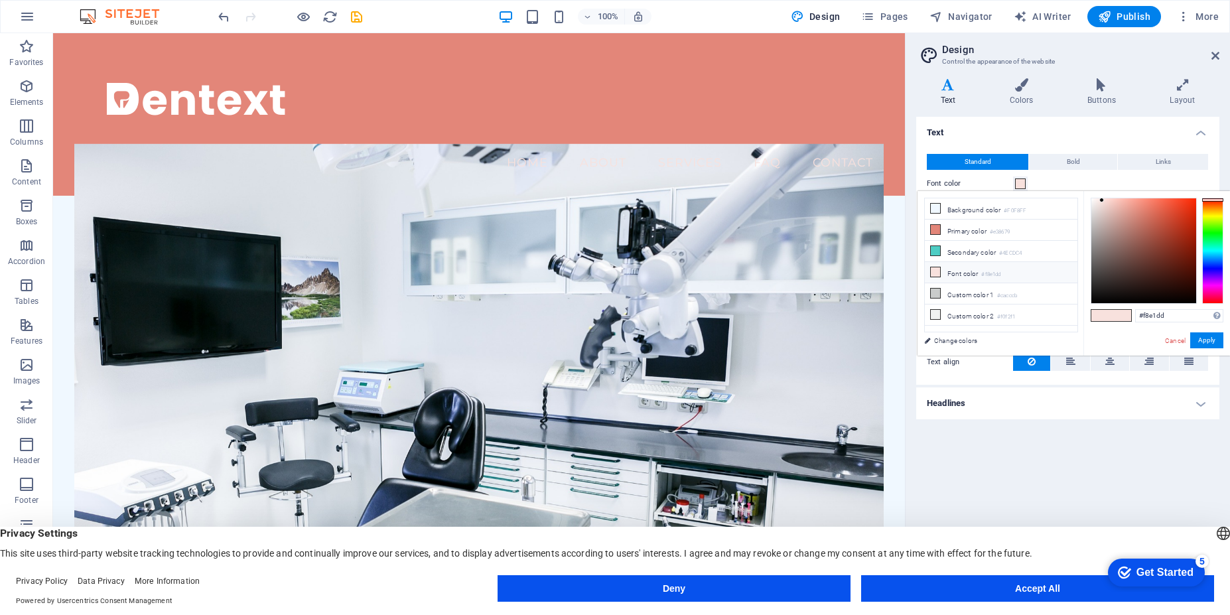
click at [971, 275] on li "Font color #f8e1dd" at bounding box center [1001, 272] width 153 height 21
drag, startPoint x: 1168, startPoint y: 316, endPoint x: 1142, endPoint y: 315, distance: 25.9
click at [1142, 315] on input "#f8e1dd" at bounding box center [1179, 315] width 88 height 13
click at [1104, 298] on div at bounding box center [1143, 250] width 105 height 105
type input "#000000"
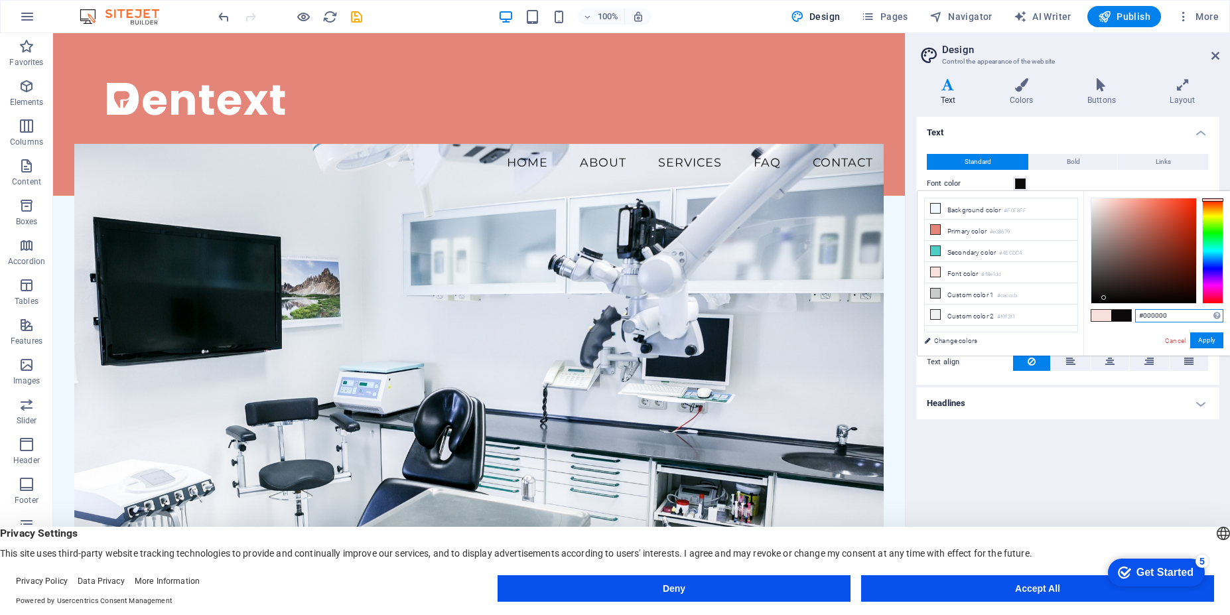
click at [1095, 303] on div at bounding box center [1143, 250] width 105 height 105
click at [1172, 342] on link "Cancel" at bounding box center [1175, 341] width 23 height 10
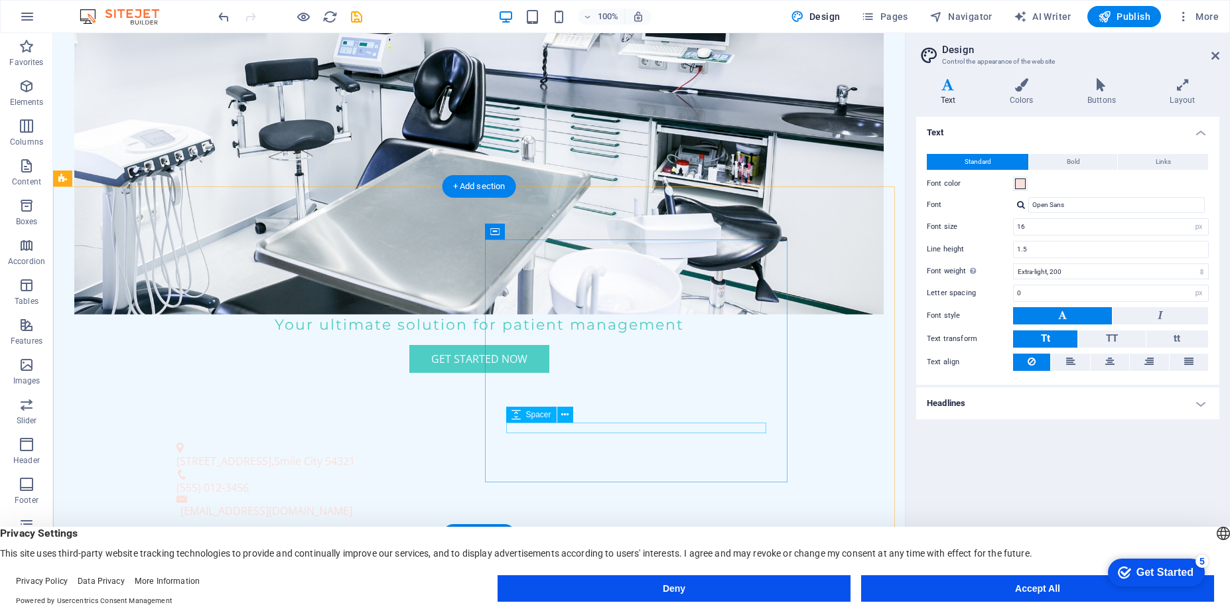
scroll to position [637, 0]
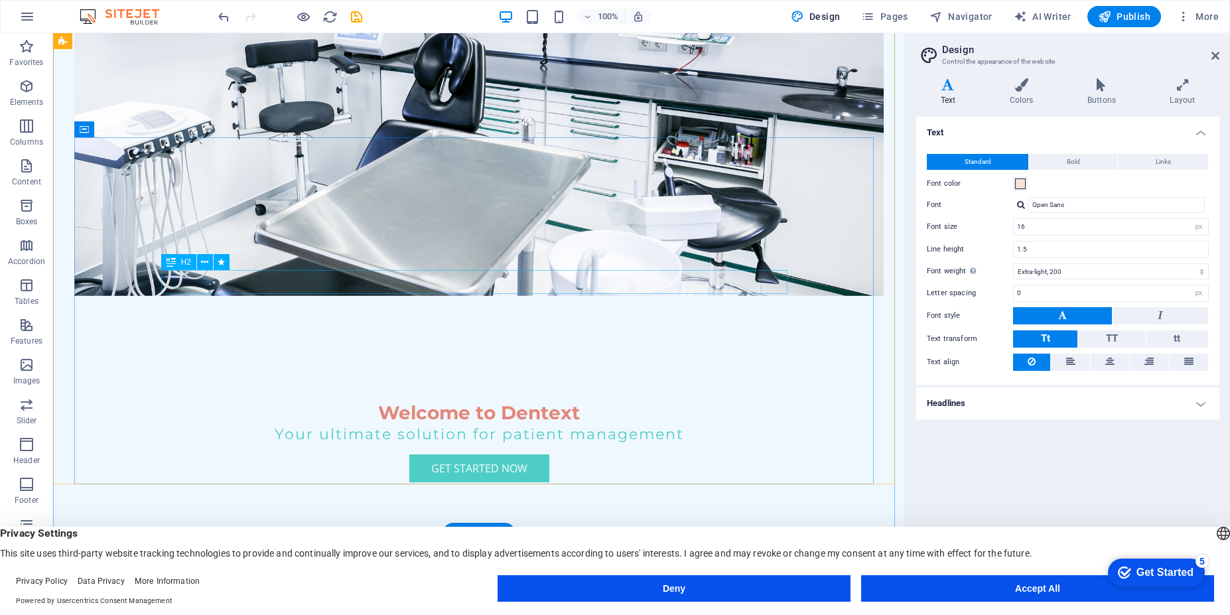
scroll to position [0, 0]
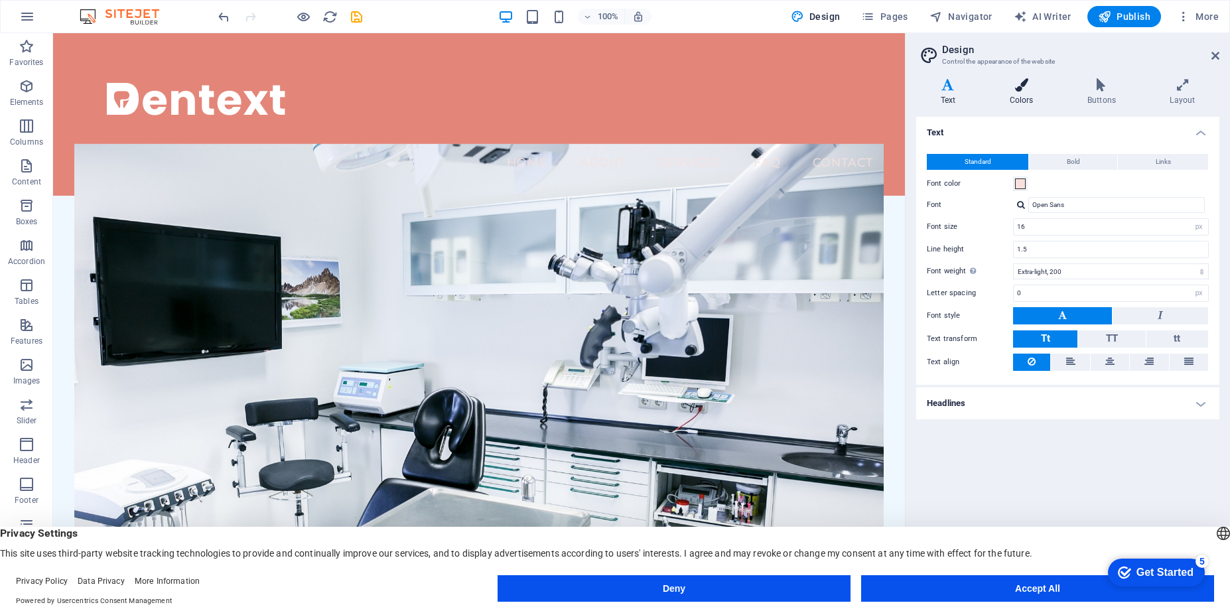
click at [1018, 105] on h4 "Colors" at bounding box center [1024, 92] width 78 height 28
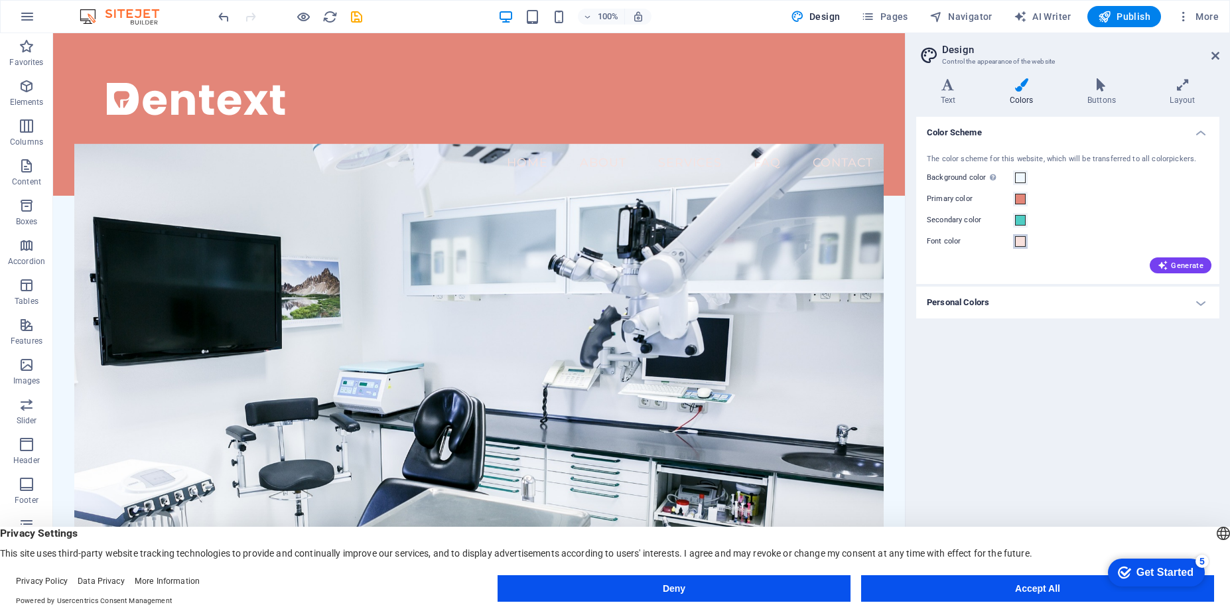
click at [1022, 242] on span at bounding box center [1020, 241] width 11 height 11
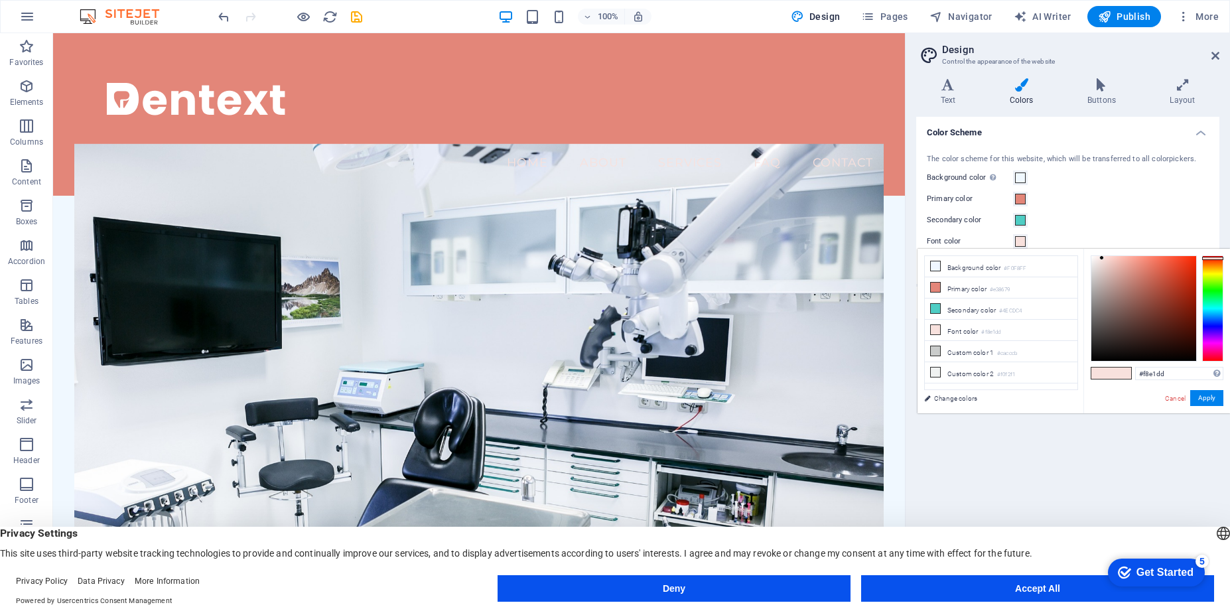
click at [1022, 242] on span at bounding box center [1020, 241] width 11 height 11
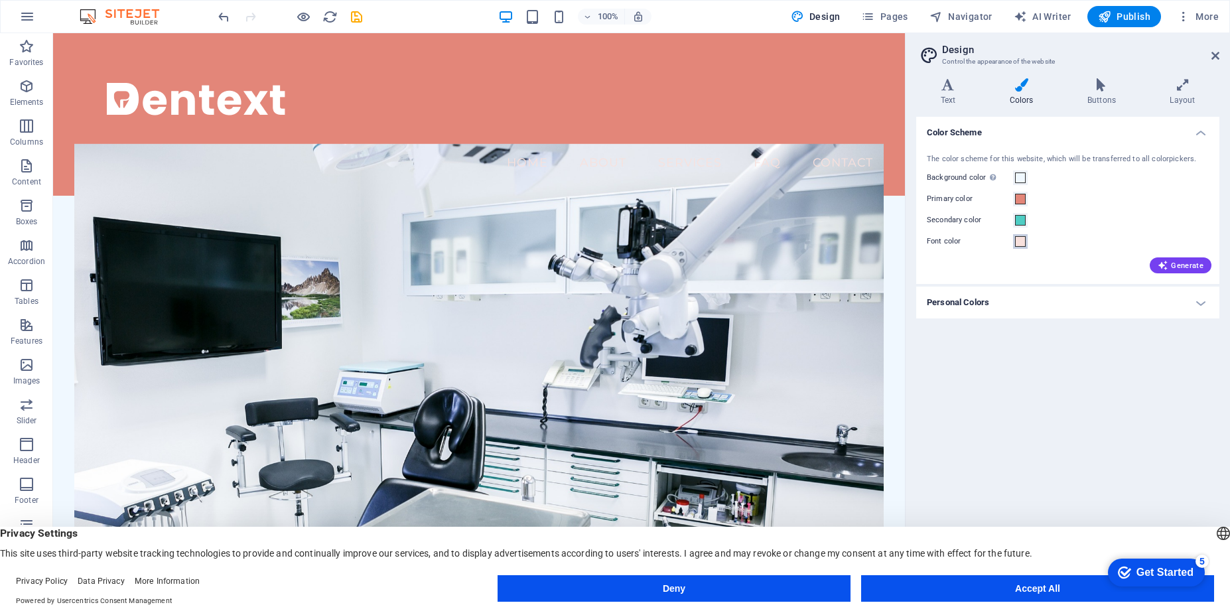
click at [1022, 242] on span at bounding box center [1020, 241] width 11 height 11
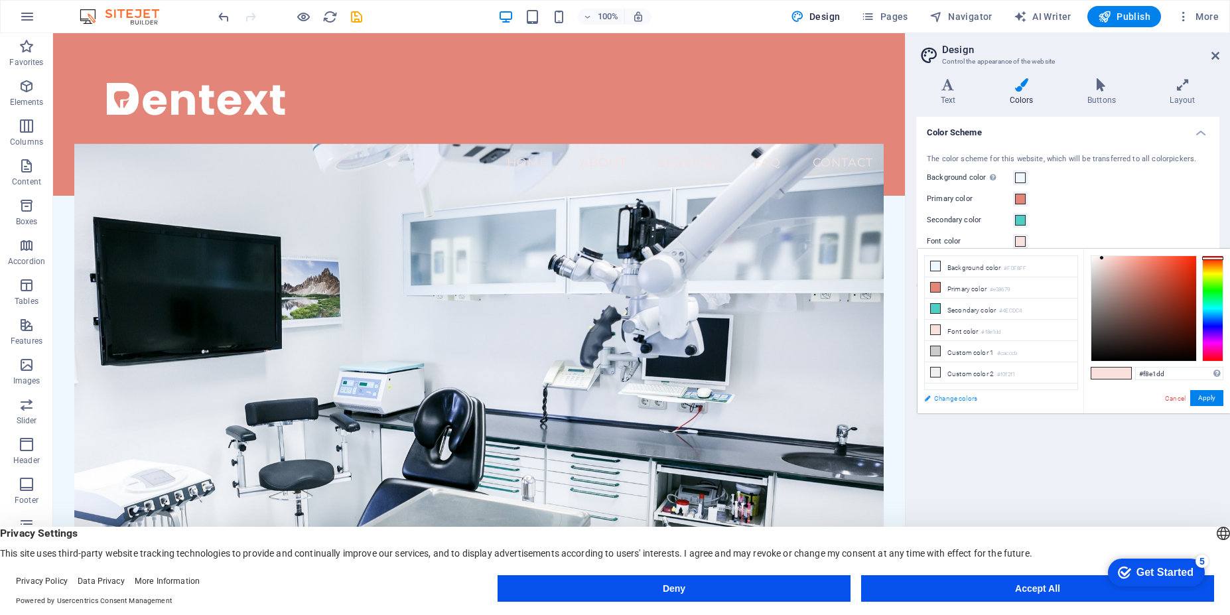
click at [950, 393] on link "Change colors" at bounding box center [995, 398] width 154 height 17
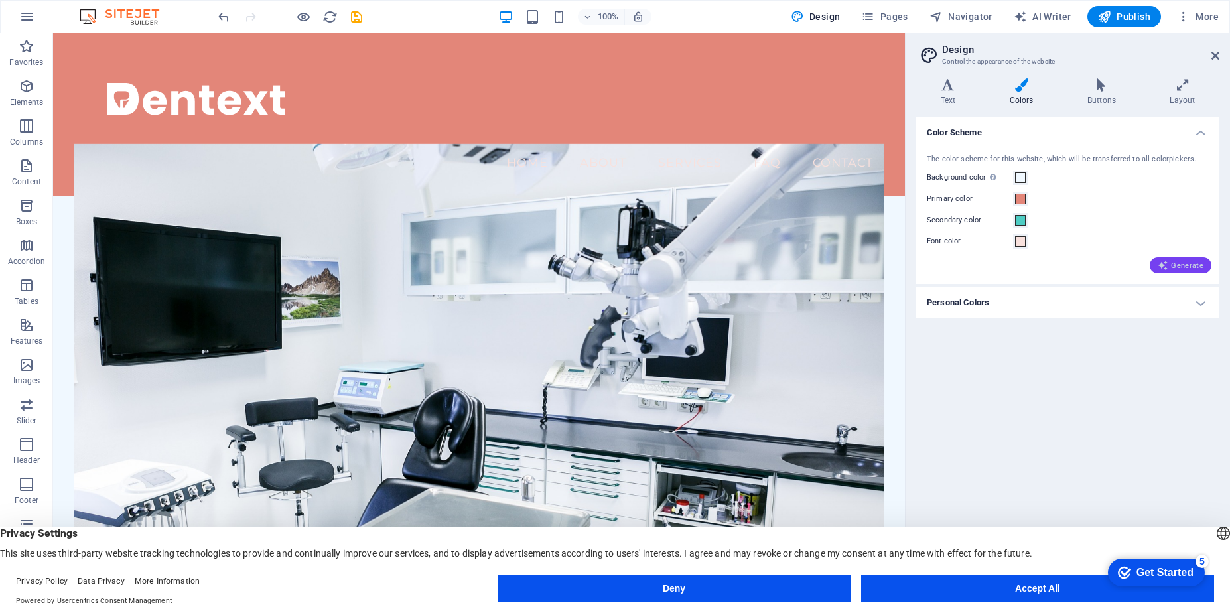
click at [1196, 267] on span "Generate" at bounding box center [1181, 265] width 46 height 11
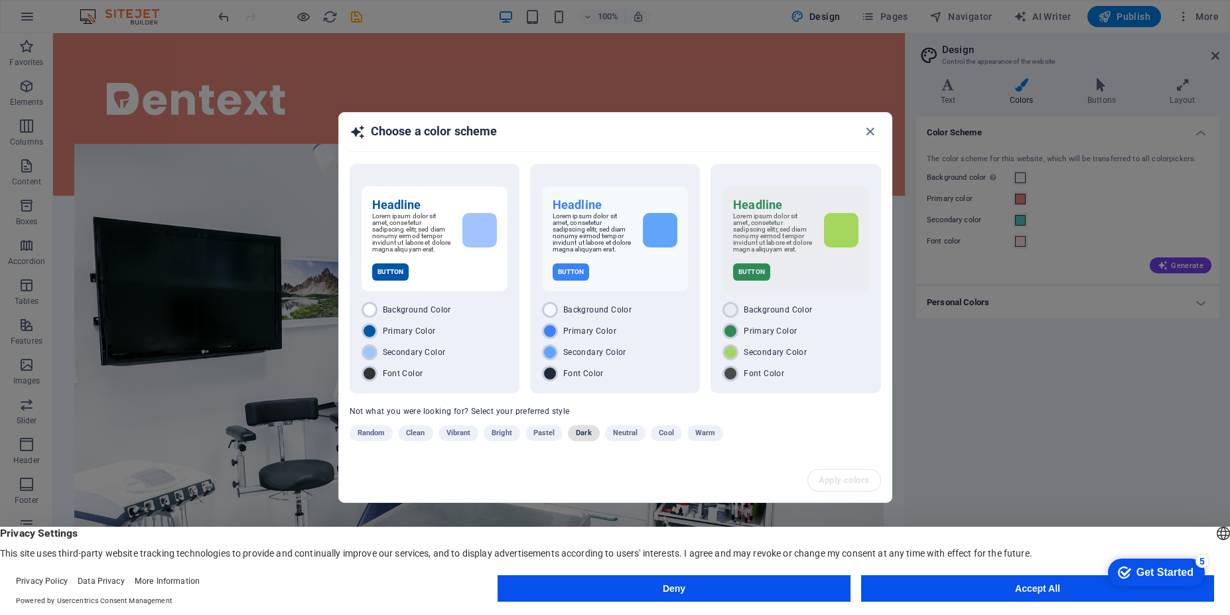
click at [582, 436] on span "Dark" at bounding box center [583, 433] width 15 height 16
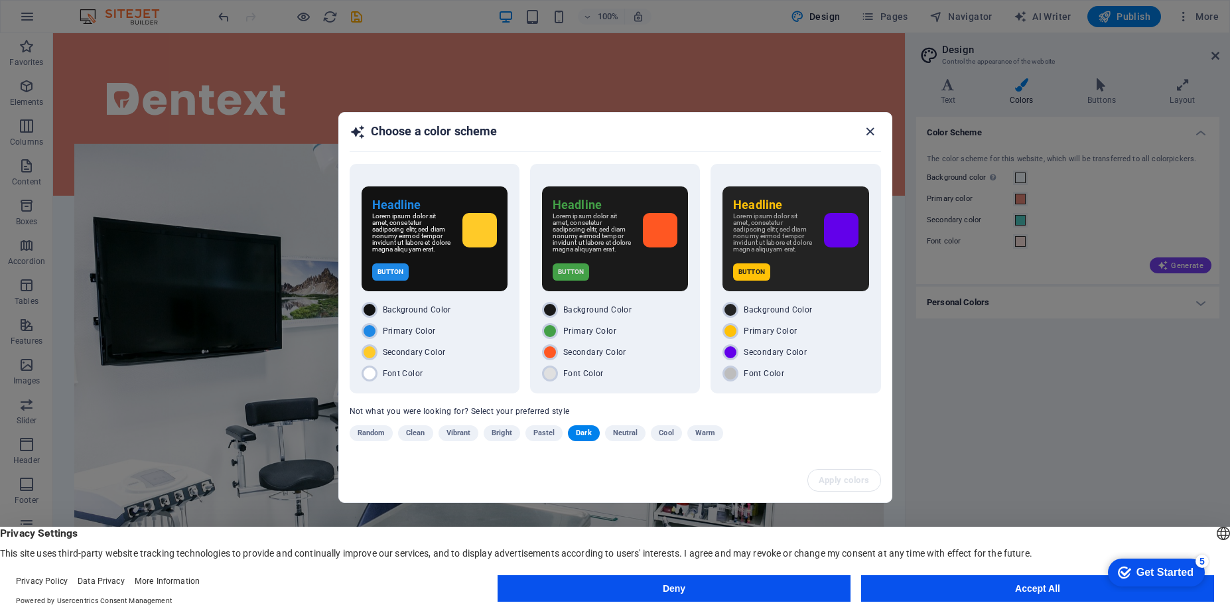
click at [868, 127] on icon "button" at bounding box center [869, 131] width 15 height 15
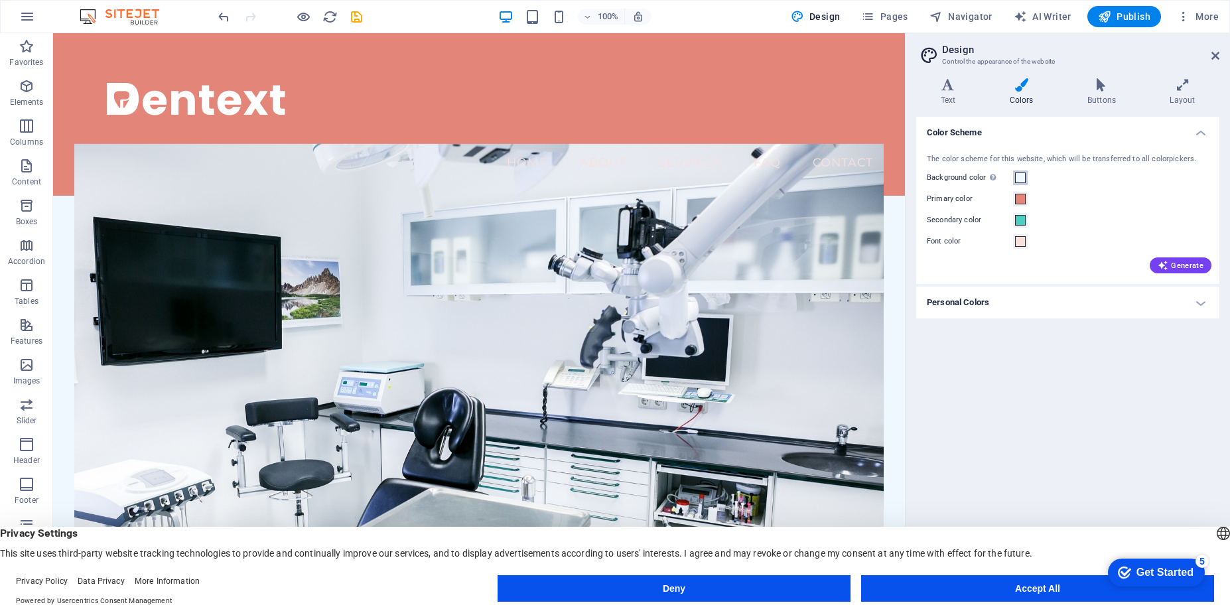
click at [1020, 179] on span at bounding box center [1020, 177] width 11 height 11
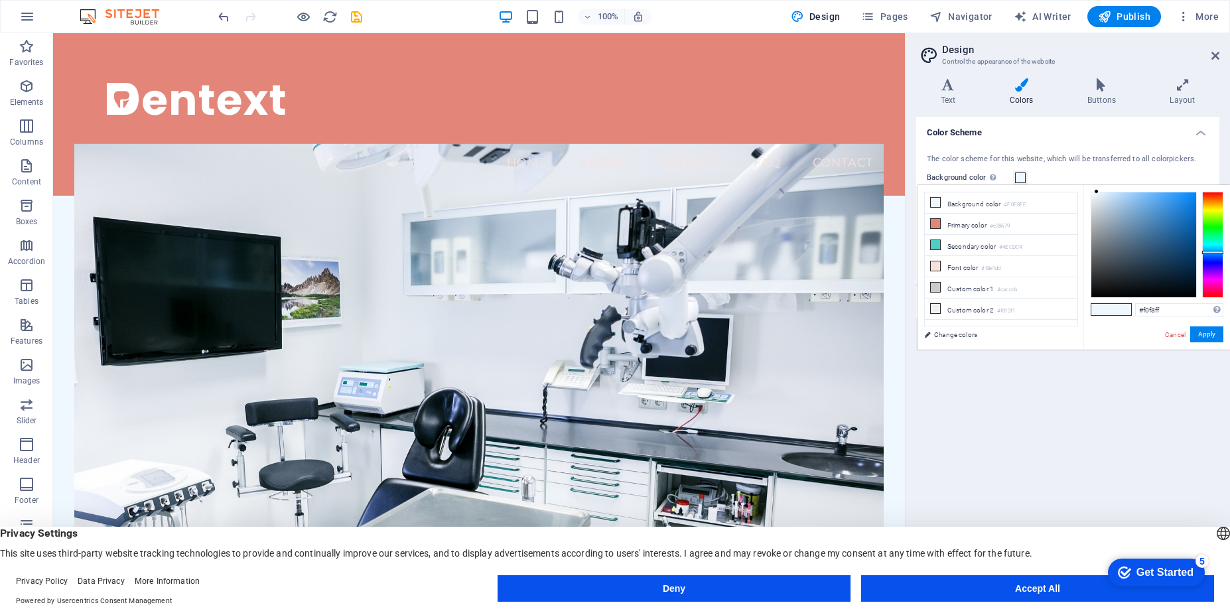
type input "#121314"
click at [1097, 289] on div at bounding box center [1143, 244] width 105 height 105
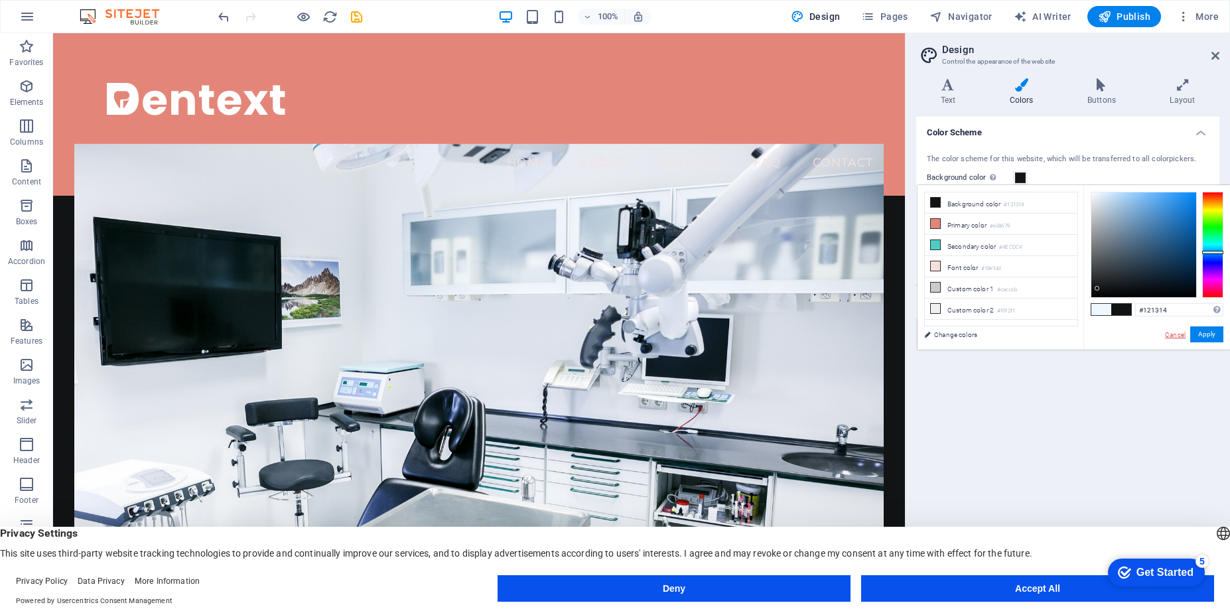
click at [1182, 337] on link "Cancel" at bounding box center [1175, 335] width 23 height 10
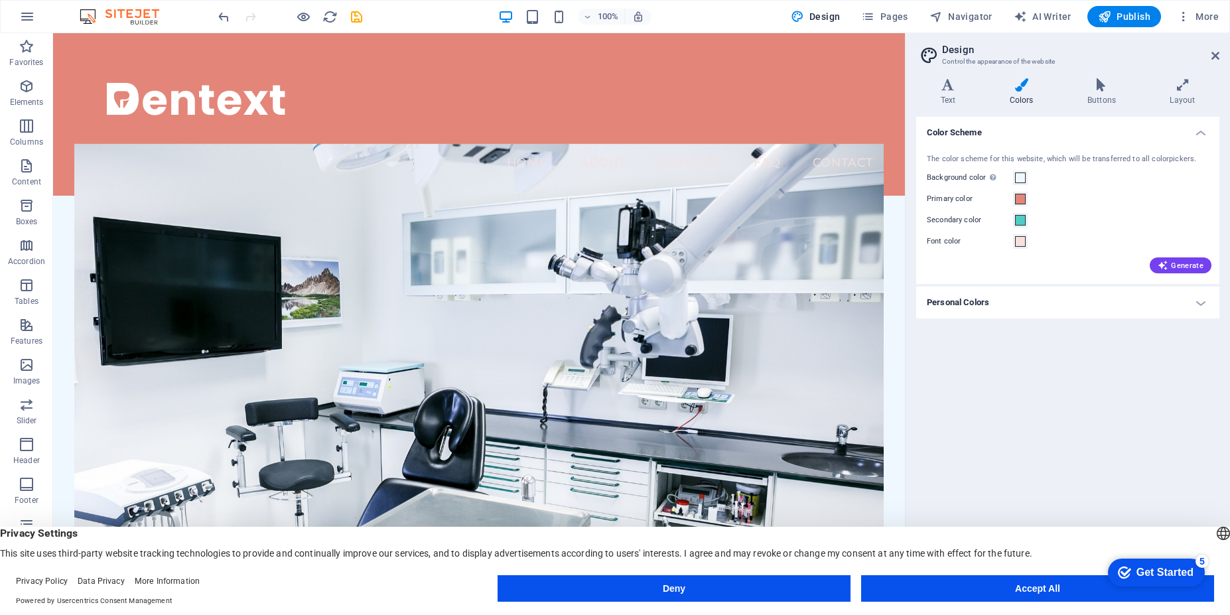
click at [1200, 304] on h4 "Personal Colors" at bounding box center [1067, 303] width 303 height 32
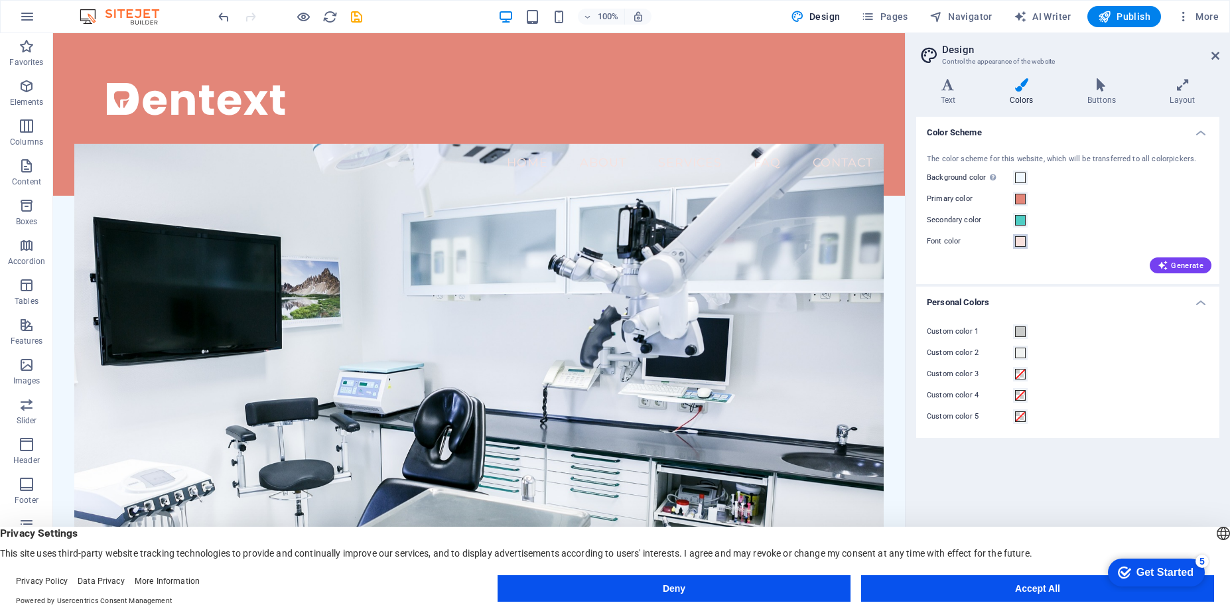
click at [1024, 238] on span at bounding box center [1020, 241] width 11 height 11
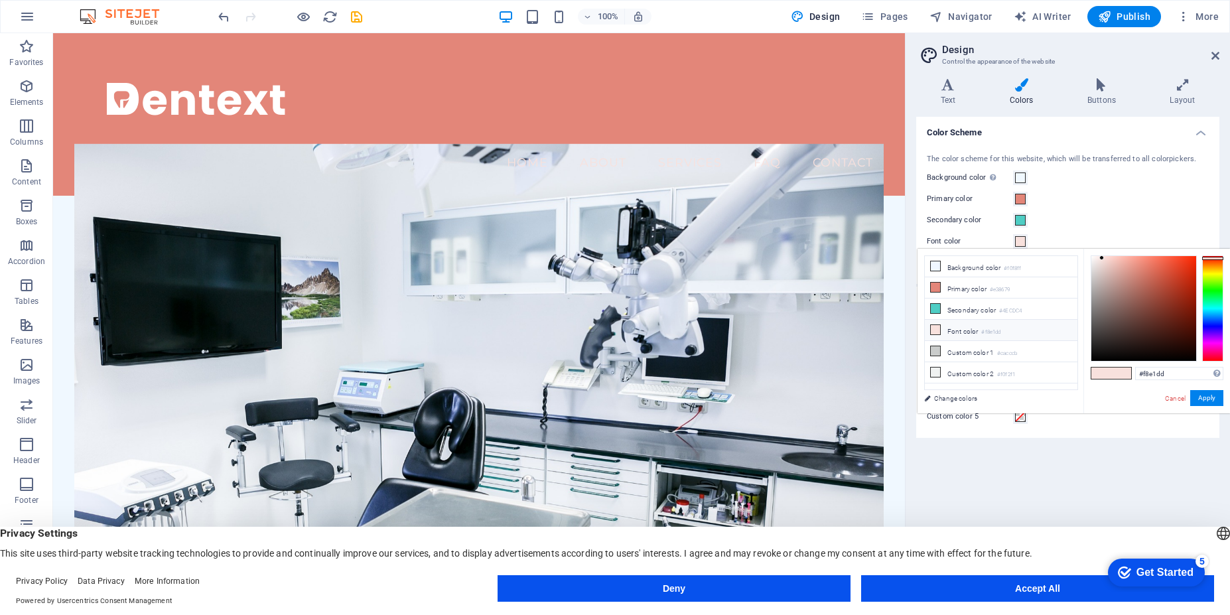
click at [964, 326] on li "Font color #f8e1dd" at bounding box center [1001, 330] width 153 height 21
click at [1103, 353] on div at bounding box center [1143, 308] width 105 height 105
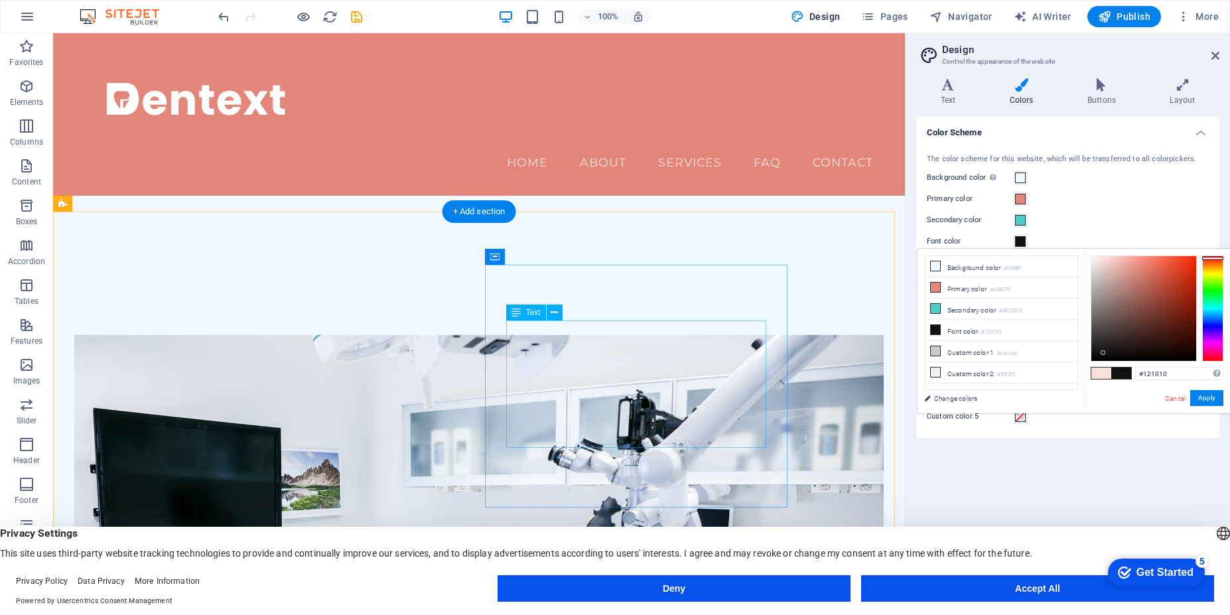
scroll to position [478, 0]
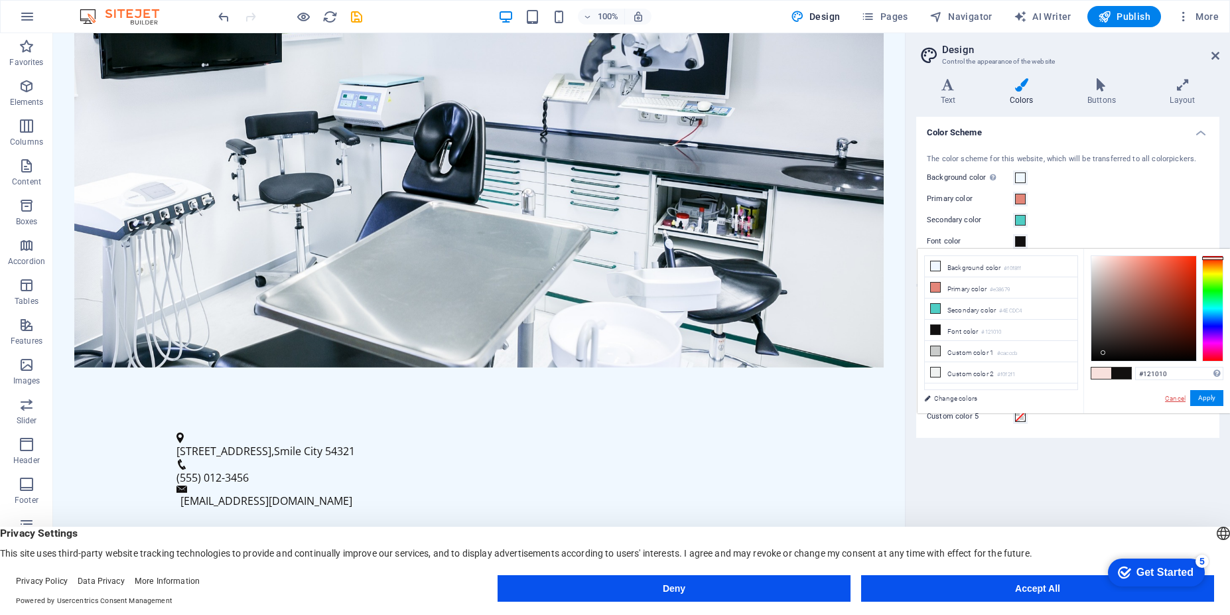
click at [1170, 395] on link "Cancel" at bounding box center [1175, 398] width 23 height 10
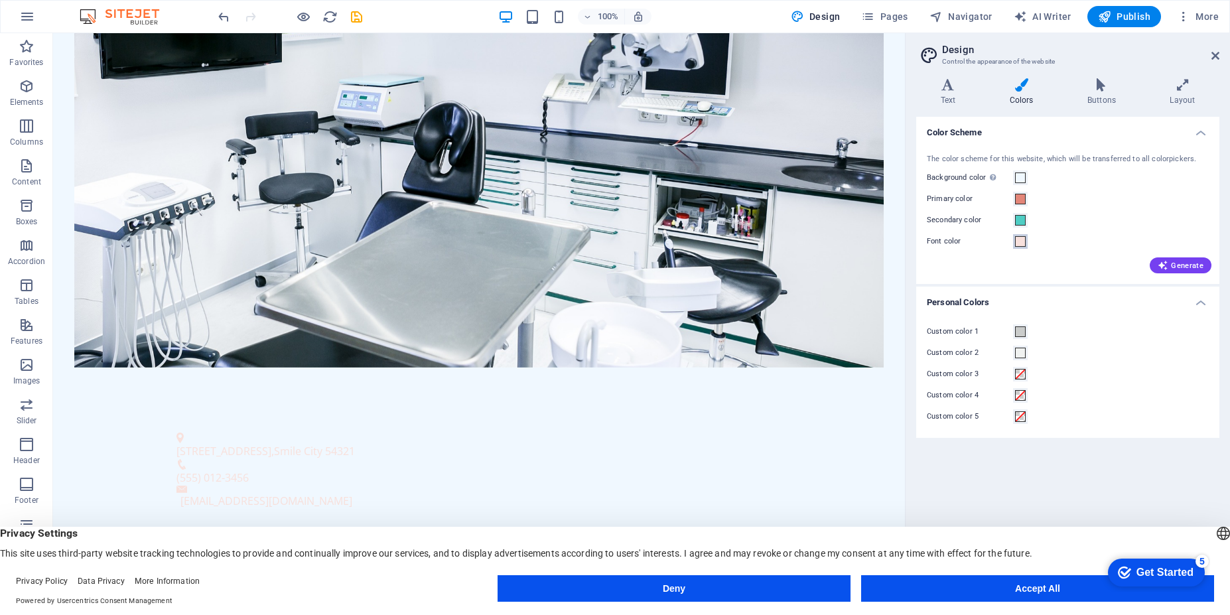
click at [1023, 242] on span at bounding box center [1020, 241] width 11 height 11
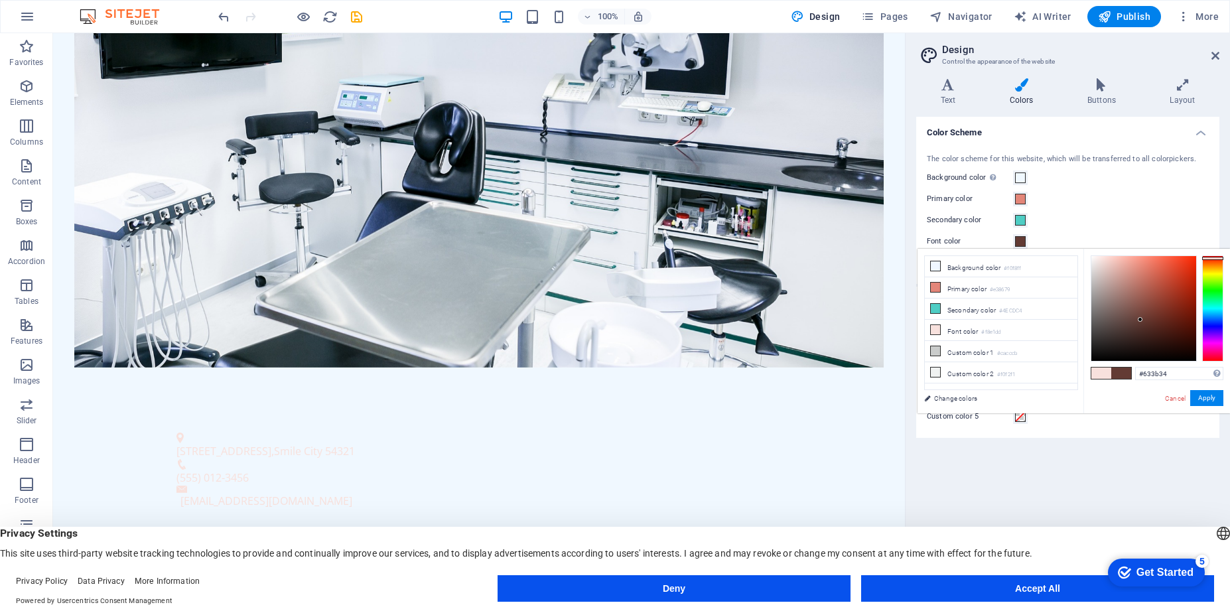
click at [1140, 320] on div at bounding box center [1143, 308] width 105 height 105
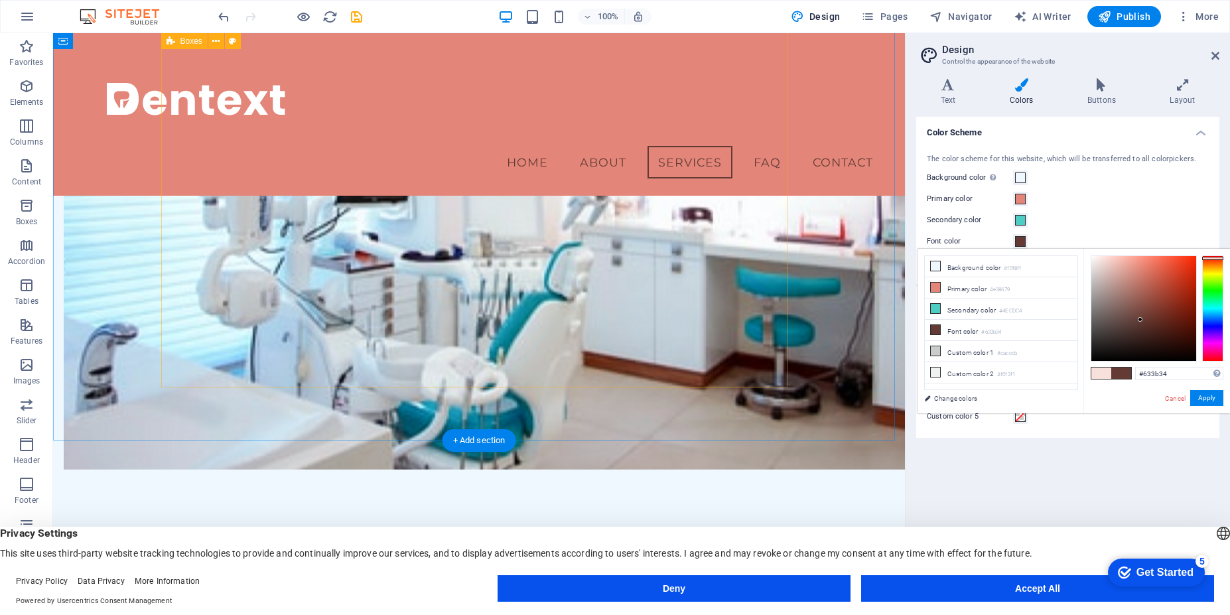
scroll to position [906, 0]
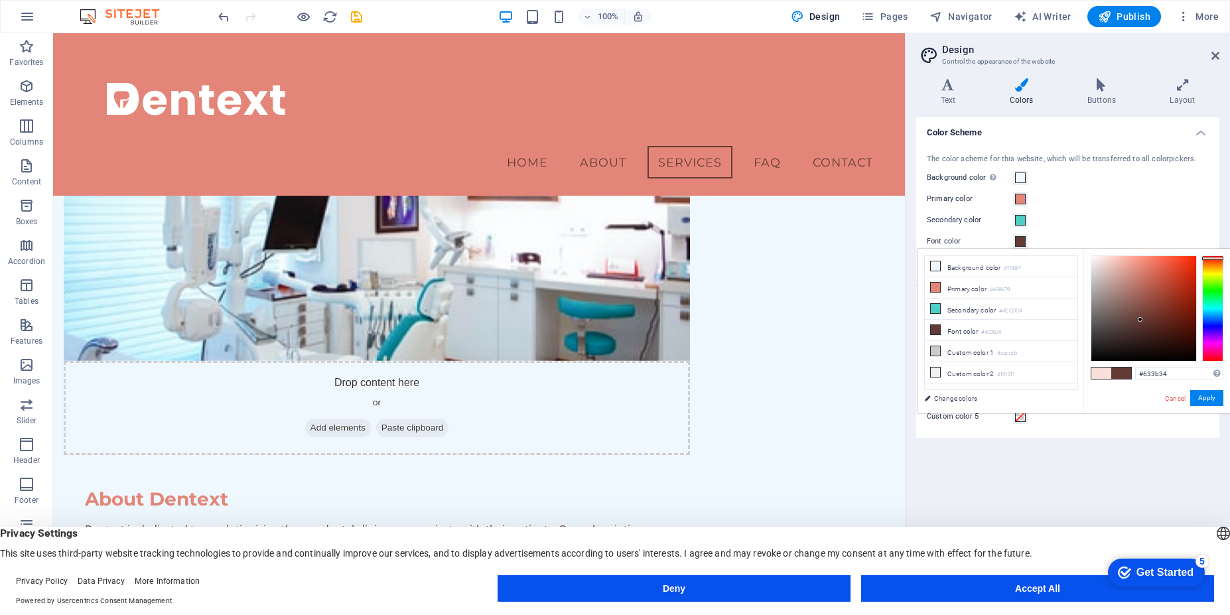
type input "#794036"
click at [1148, 310] on div at bounding box center [1143, 308] width 105 height 105
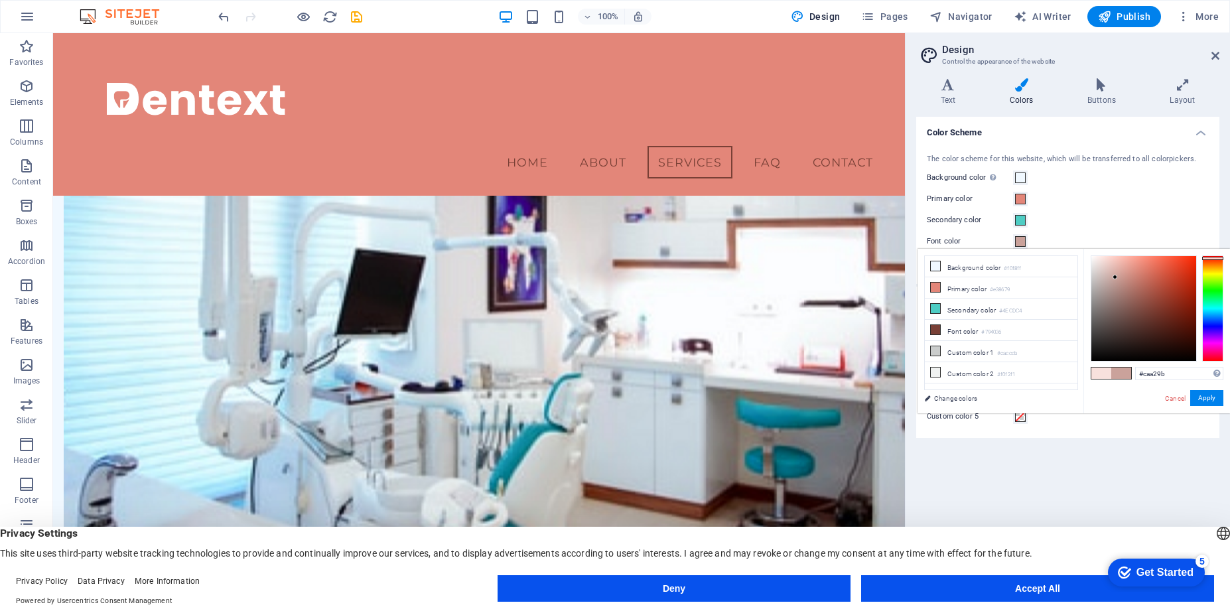
click at [1115, 277] on div at bounding box center [1143, 308] width 105 height 105
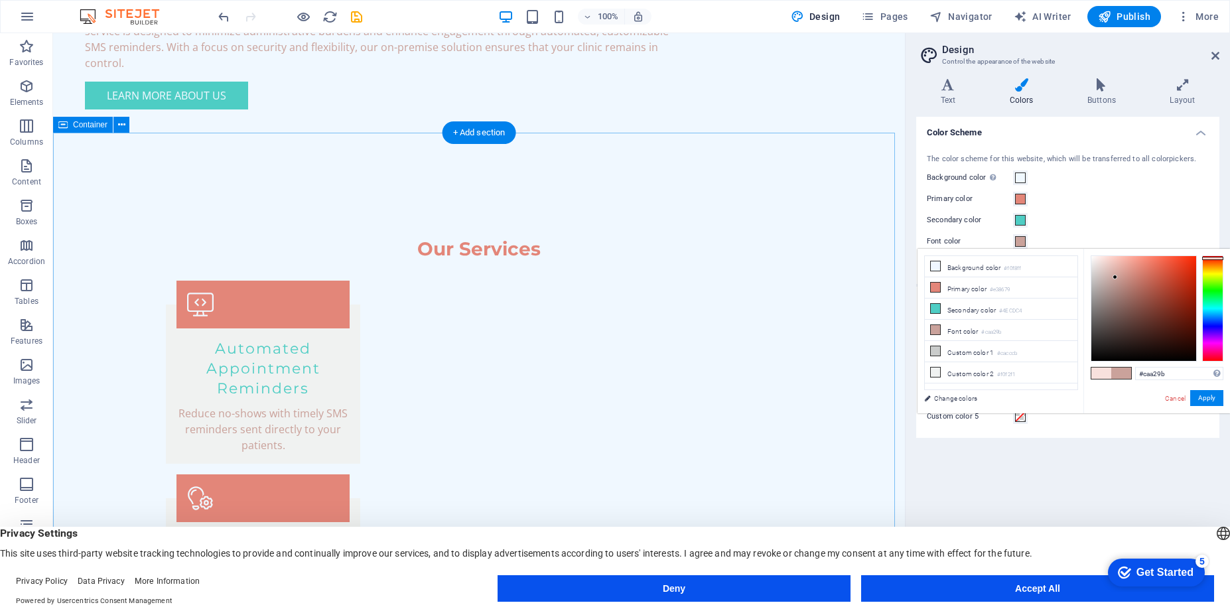
scroll to position [1542, 0]
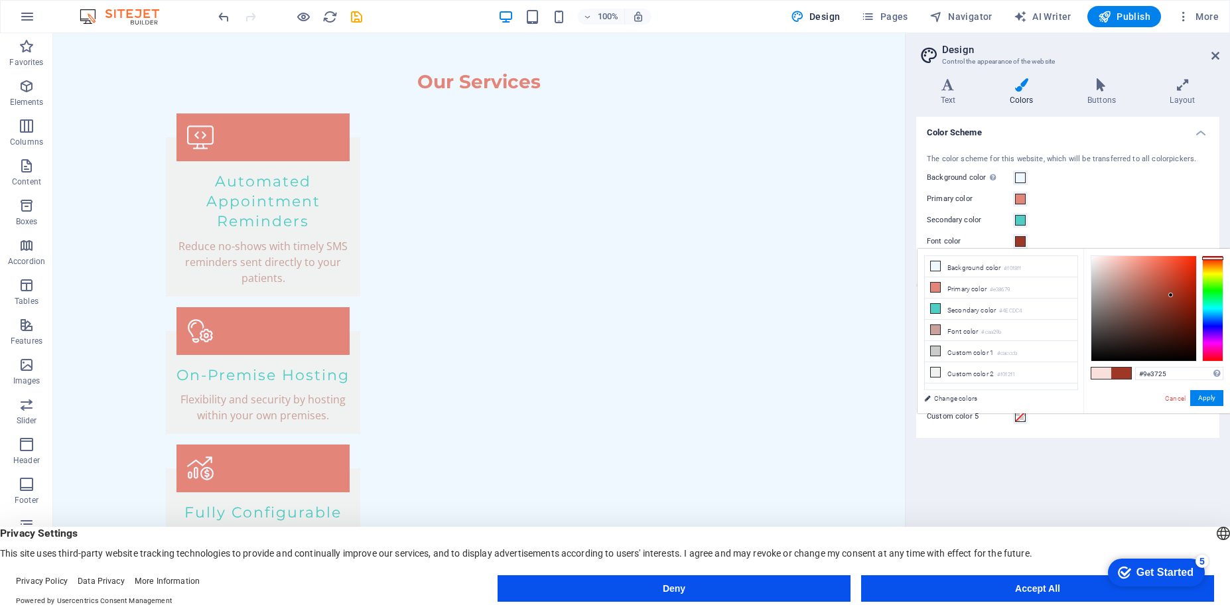
click at [1171, 295] on div at bounding box center [1143, 308] width 105 height 105
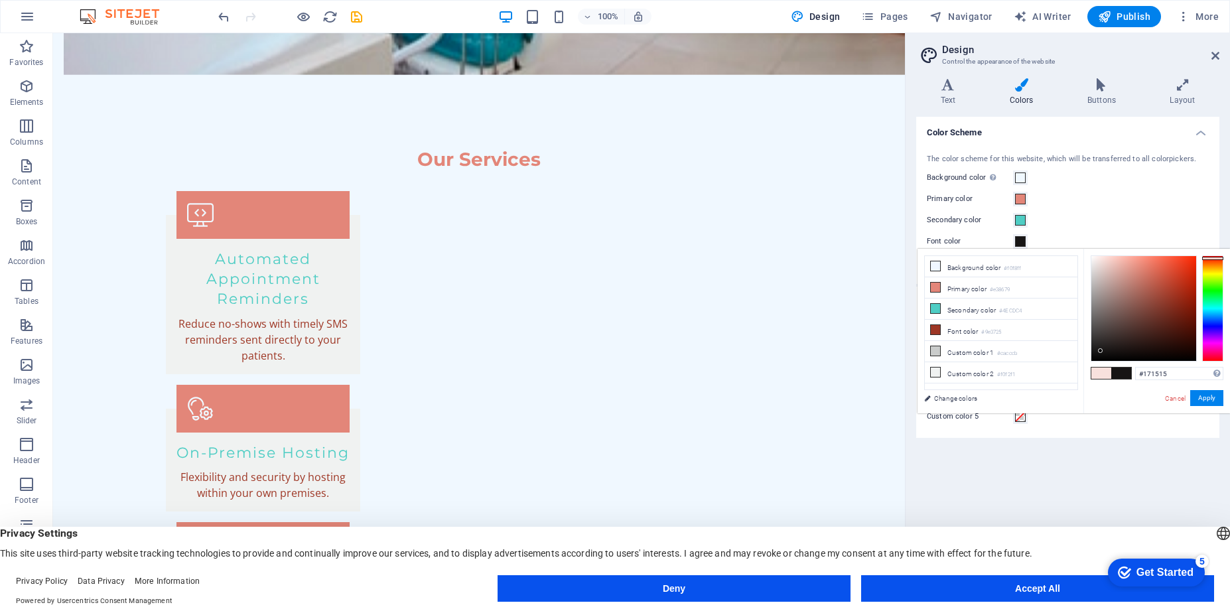
click at [1101, 351] on div at bounding box center [1143, 308] width 105 height 105
click at [1100, 356] on div at bounding box center [1143, 308] width 105 height 105
click at [1095, 360] on div at bounding box center [1143, 308] width 105 height 105
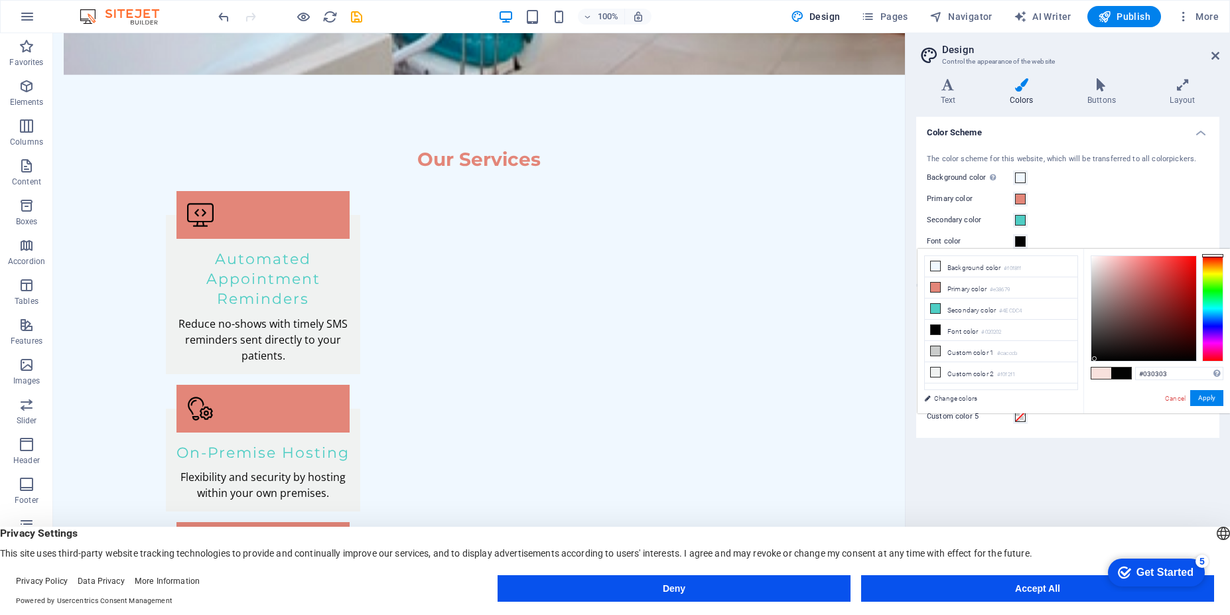
click at [1095, 359] on div at bounding box center [1143, 308] width 105 height 105
type input "#000000"
click at [1091, 362] on div "#000000 Supported formats #0852ed rgb(8, 82, 237) rgba(8, 82, 237, 90%) hsv(221…" at bounding box center [1156, 427] width 147 height 357
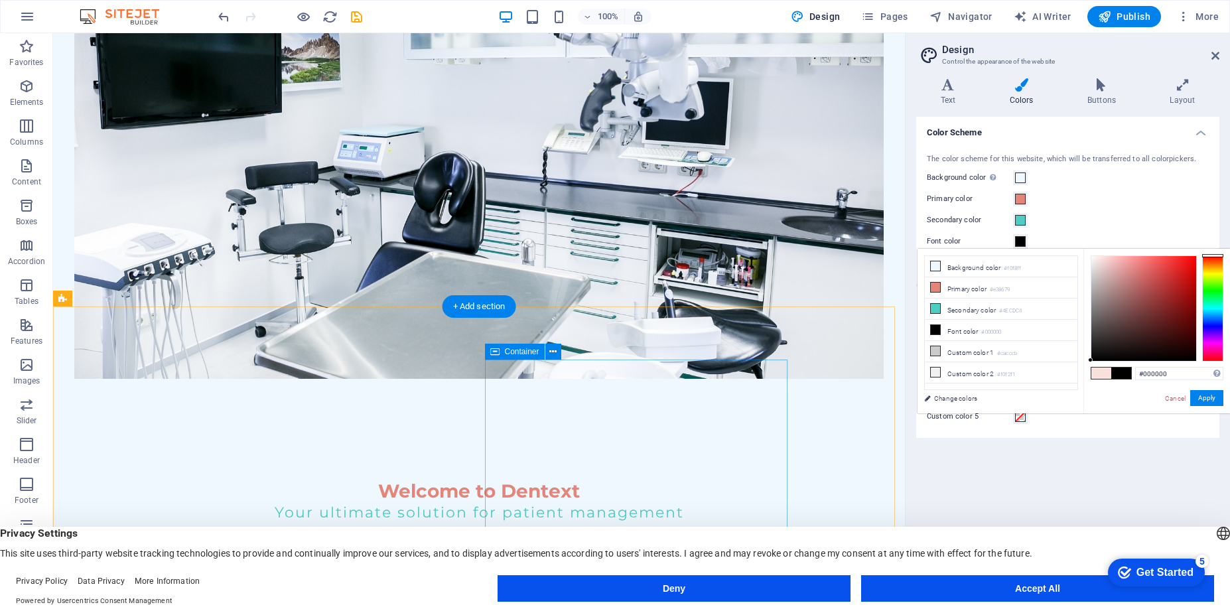
scroll to position [0, 0]
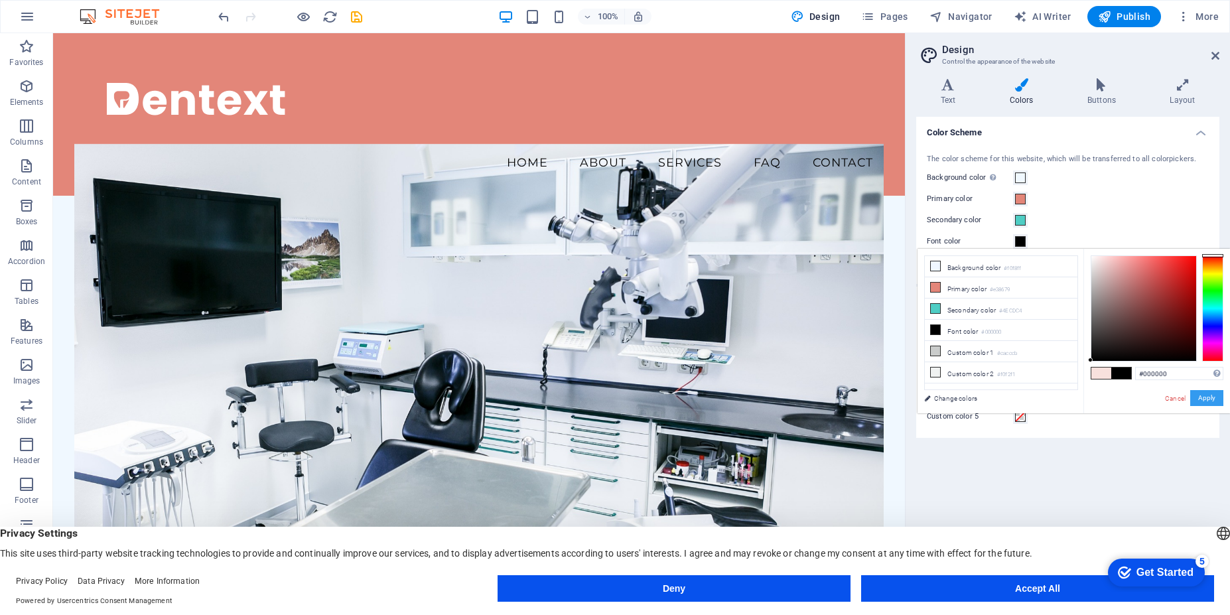
click at [1209, 401] on button "Apply" at bounding box center [1206, 398] width 33 height 16
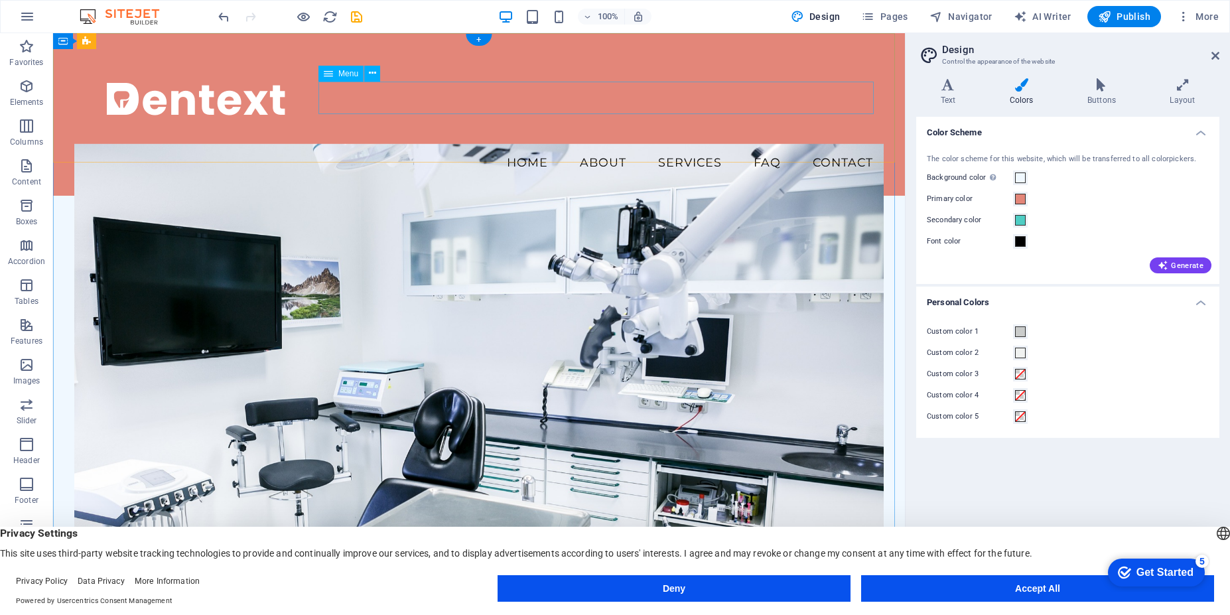
click at [526, 146] on nav "Home About Services FAQ Contact" at bounding box center [478, 162] width 809 height 33
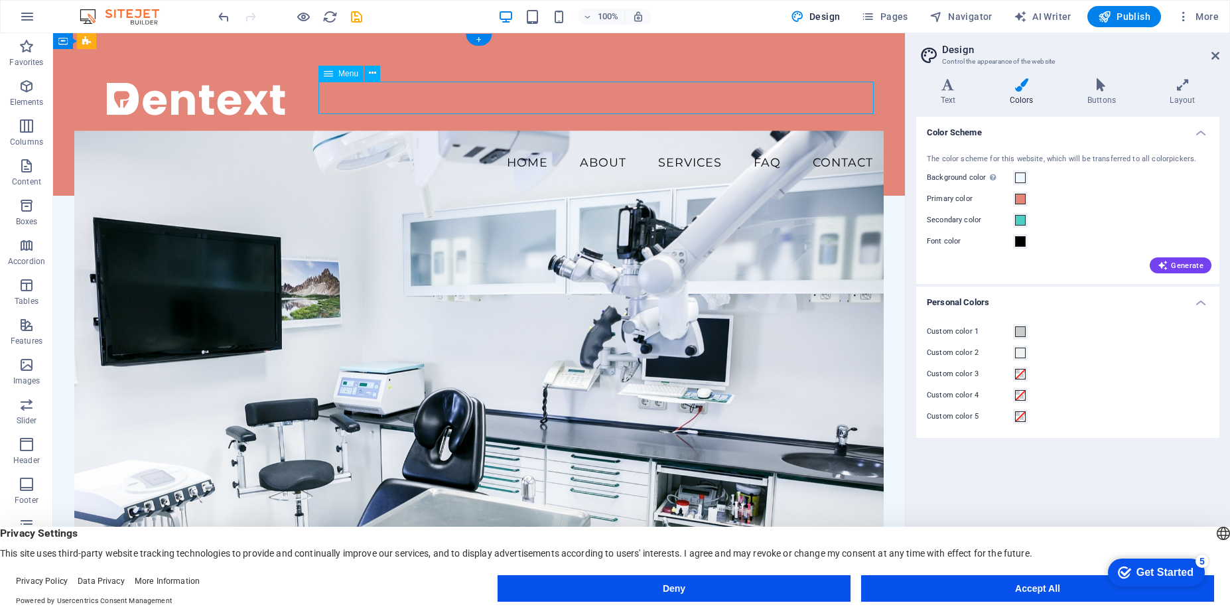
select select
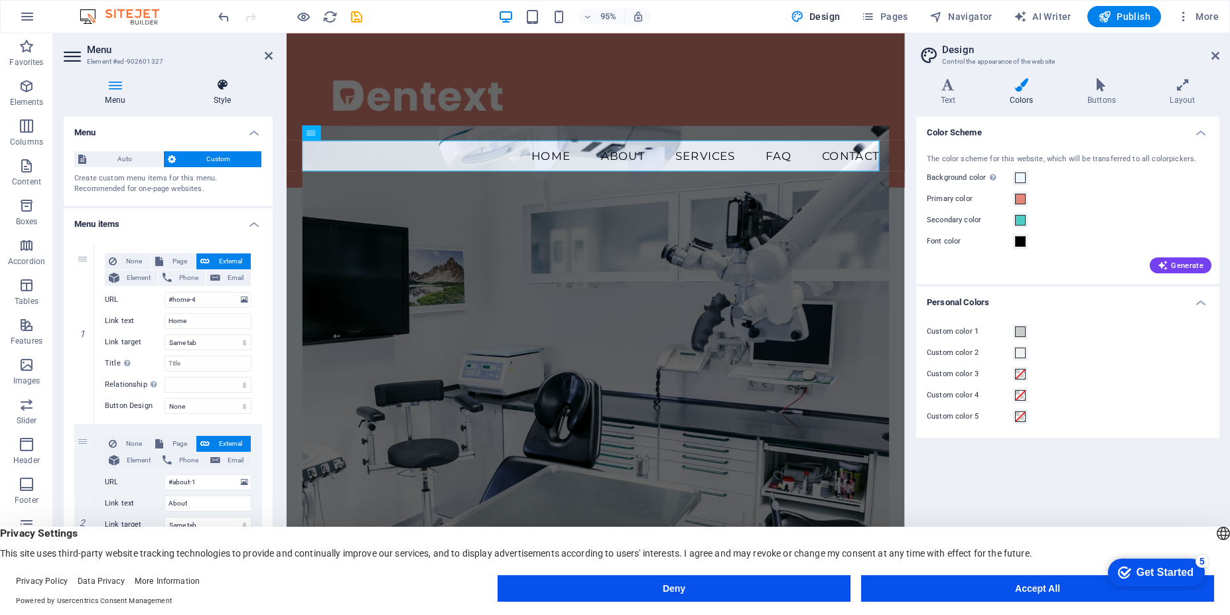
click at [218, 100] on h4 "Style" at bounding box center [222, 92] width 101 height 28
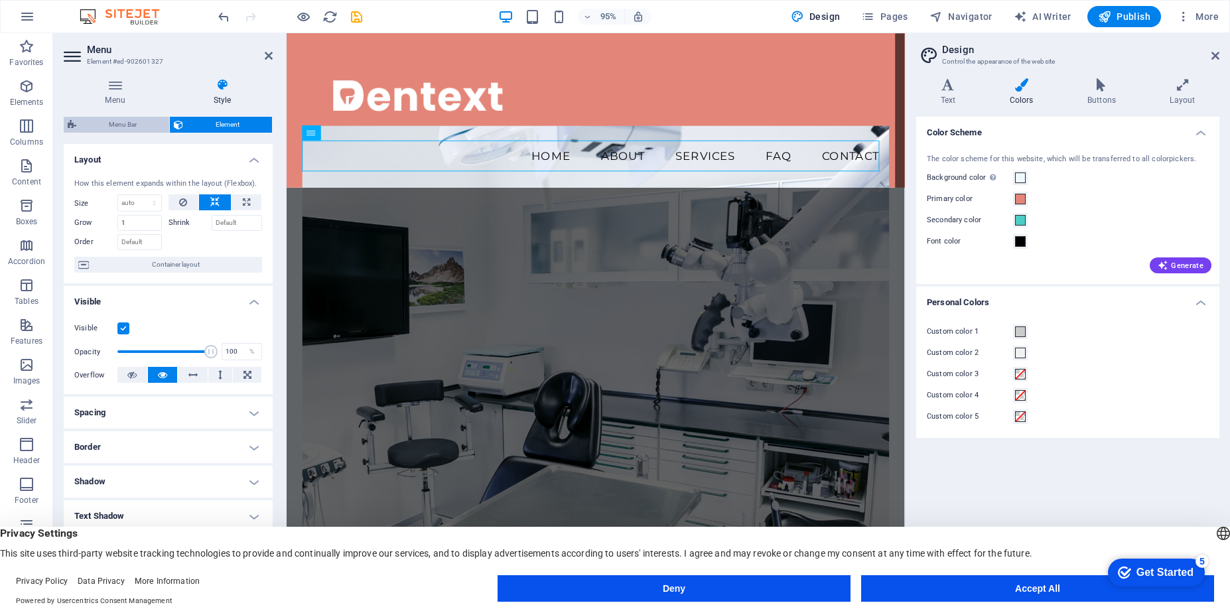
click at [124, 123] on span "Menu Bar" at bounding box center [122, 125] width 85 height 16
select select "vw"
select select "rem"
select select "vw"
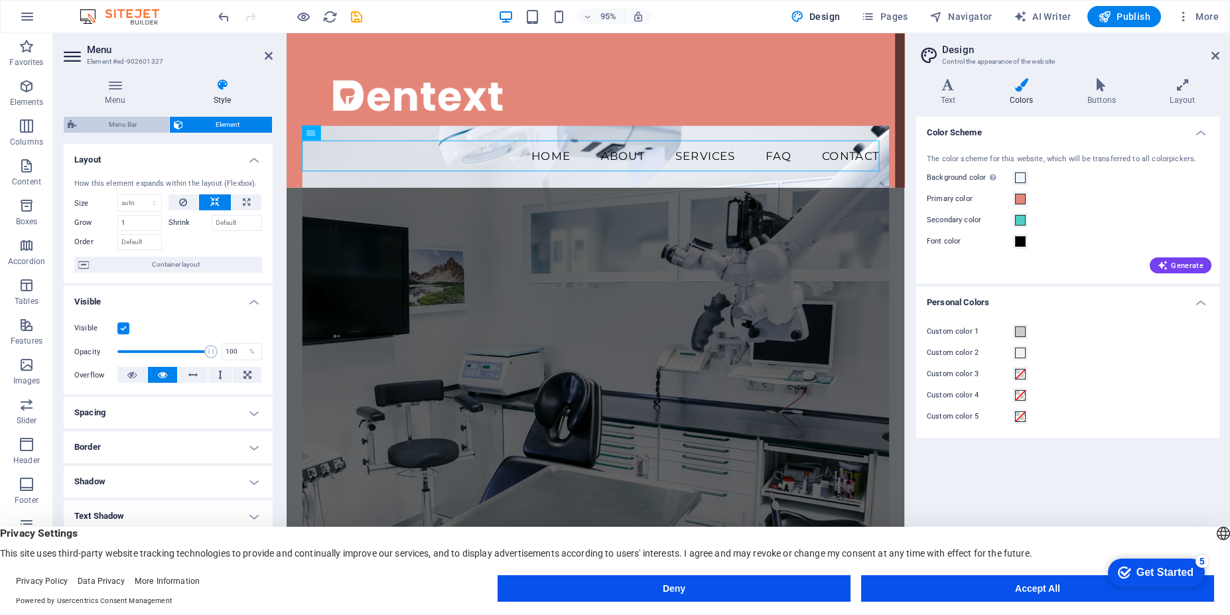
select select "preset-menu-v2-home-4"
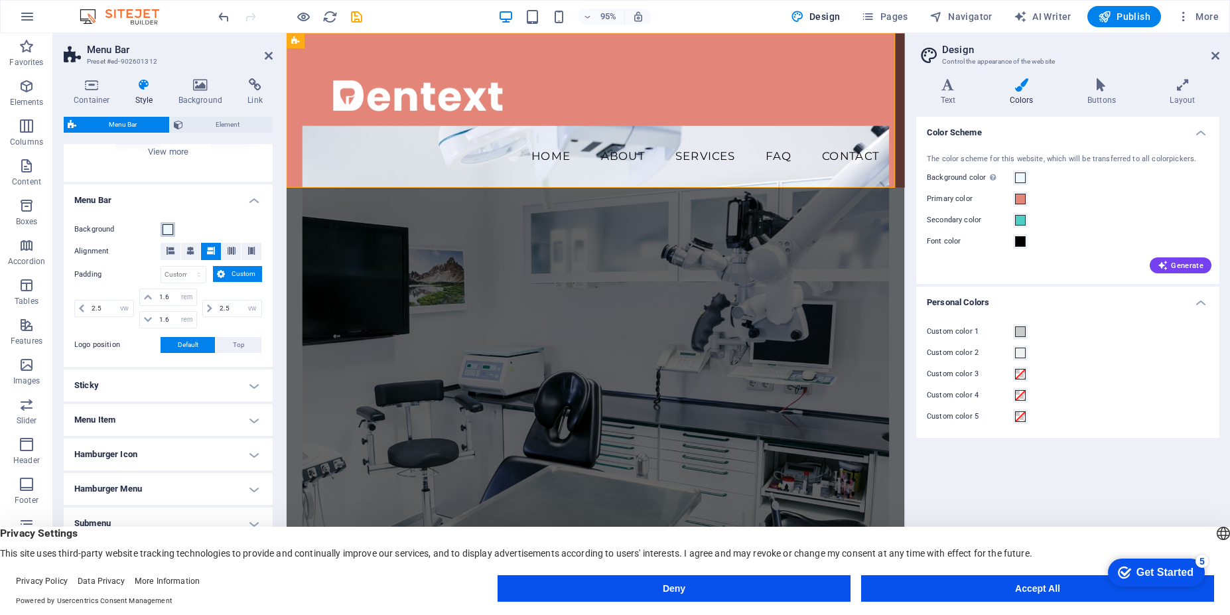
scroll to position [194, 0]
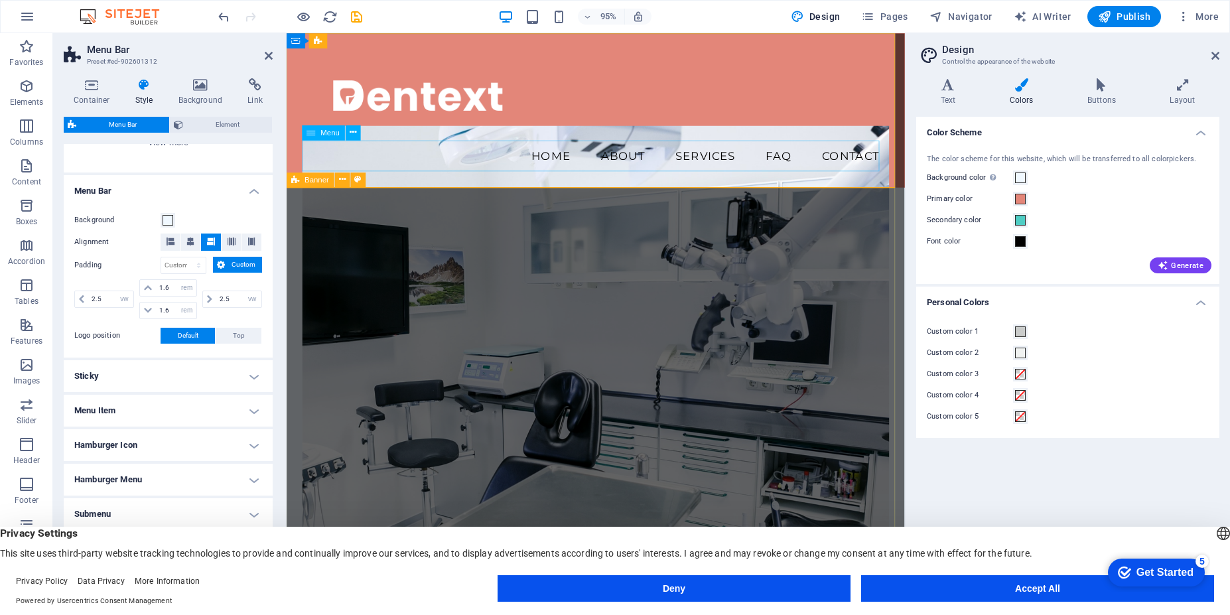
click at [563, 155] on nav "Home About Services FAQ Contact" at bounding box center [612, 162] width 618 height 33
click at [567, 165] on nav "Home About Services FAQ Contact" at bounding box center [612, 162] width 618 height 33
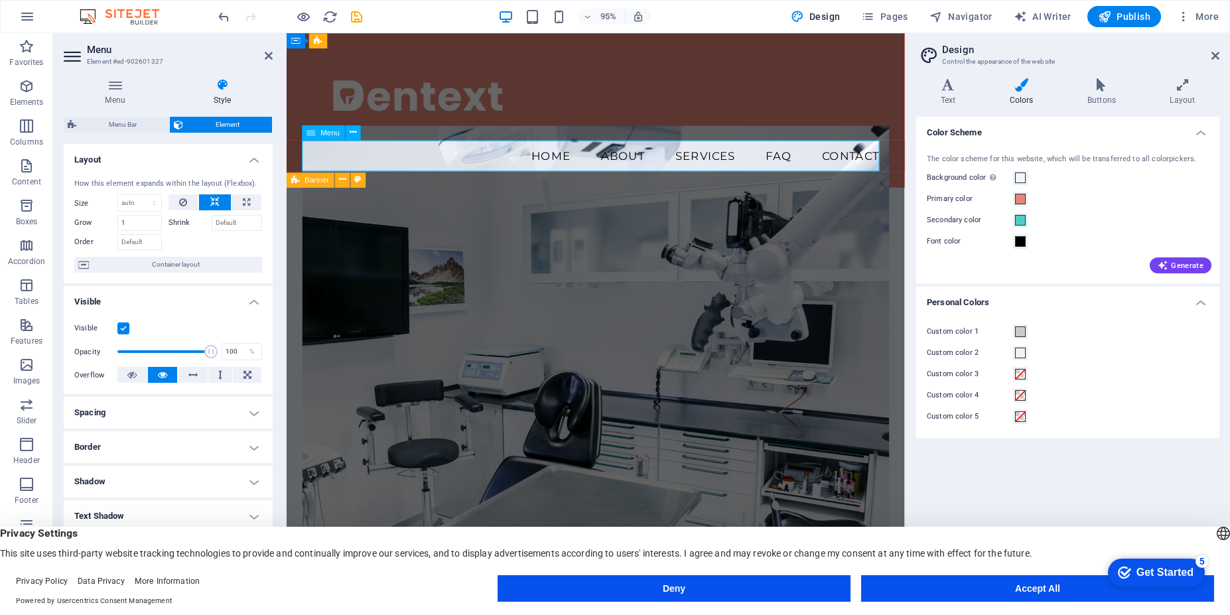
click at [563, 165] on nav "Home About Services FAQ Contact" at bounding box center [612, 162] width 618 height 33
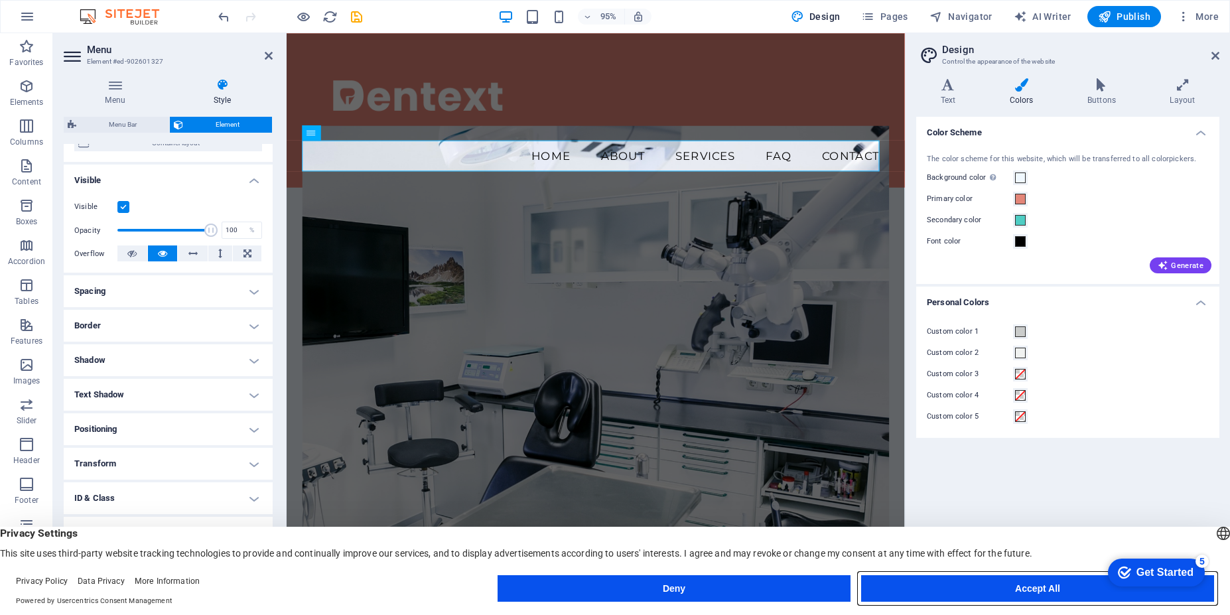
click at [1018, 594] on button "Accept All" at bounding box center [1037, 588] width 353 height 27
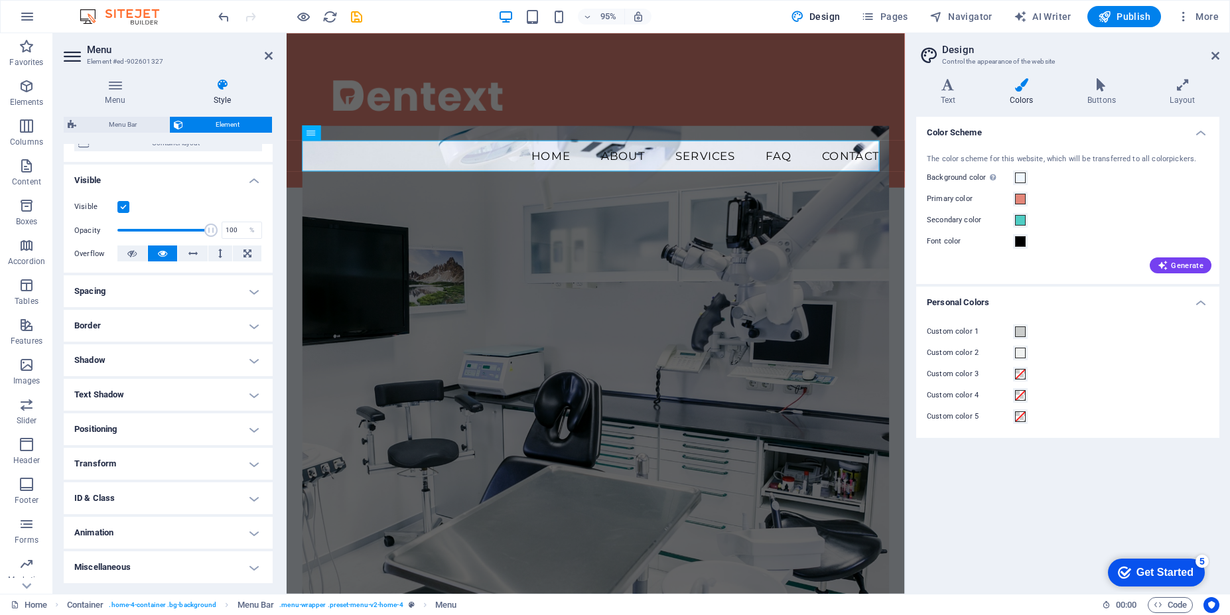
click at [253, 571] on h4 "Miscellaneous" at bounding box center [168, 567] width 209 height 32
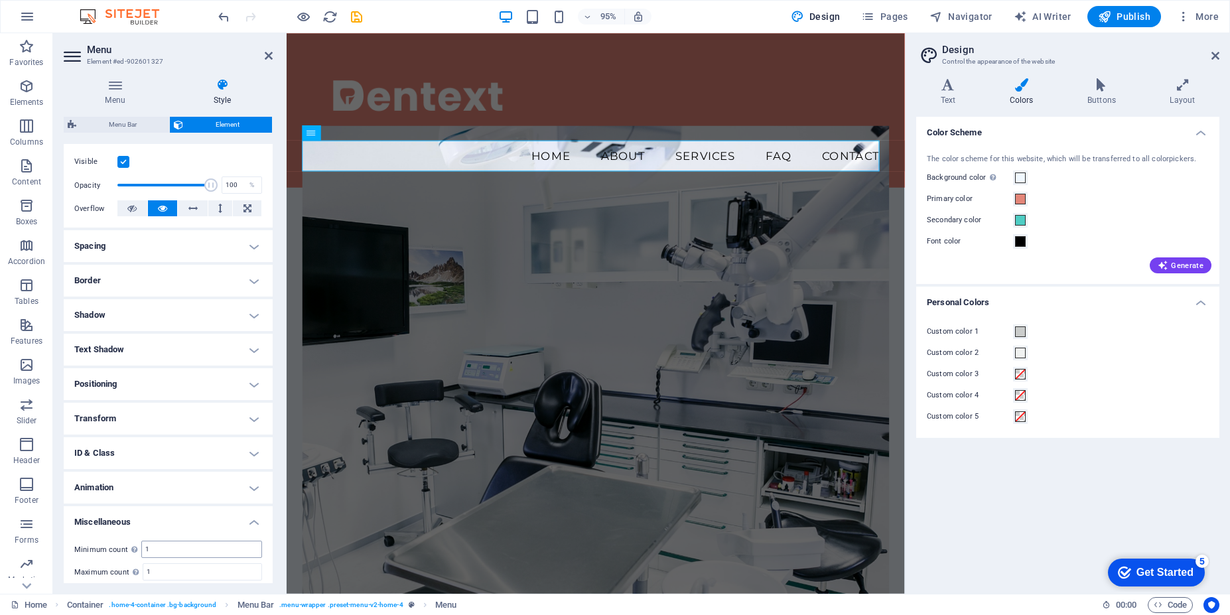
scroll to position [204, 0]
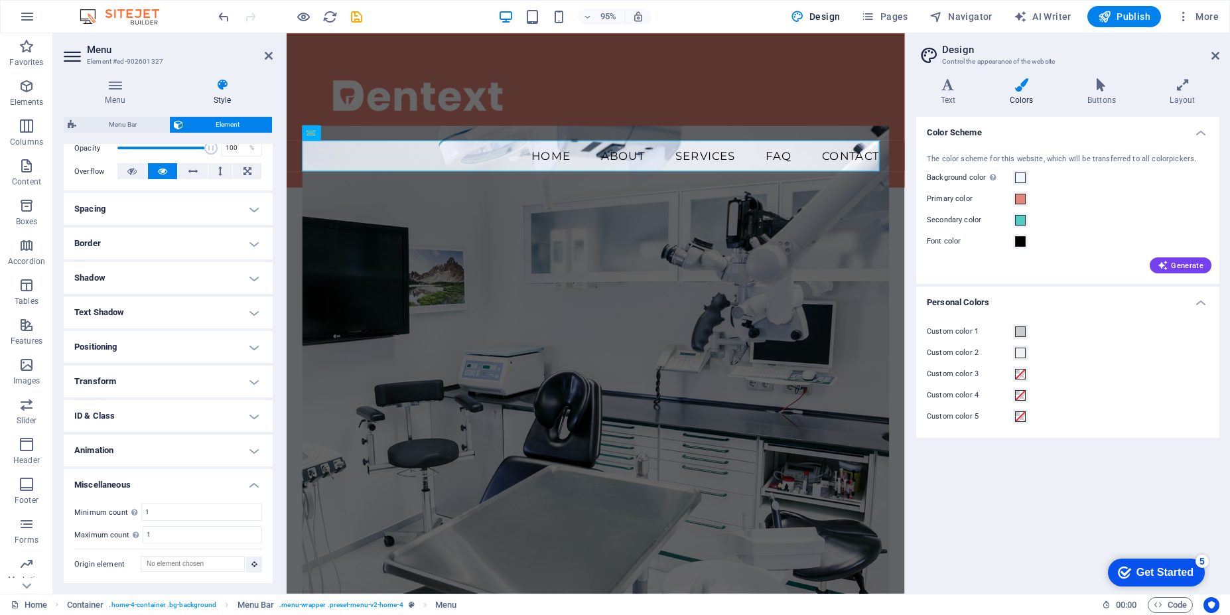
click at [247, 418] on h4 "ID & Class" at bounding box center [168, 416] width 209 height 32
click at [243, 391] on h4 "Transform" at bounding box center [168, 382] width 209 height 32
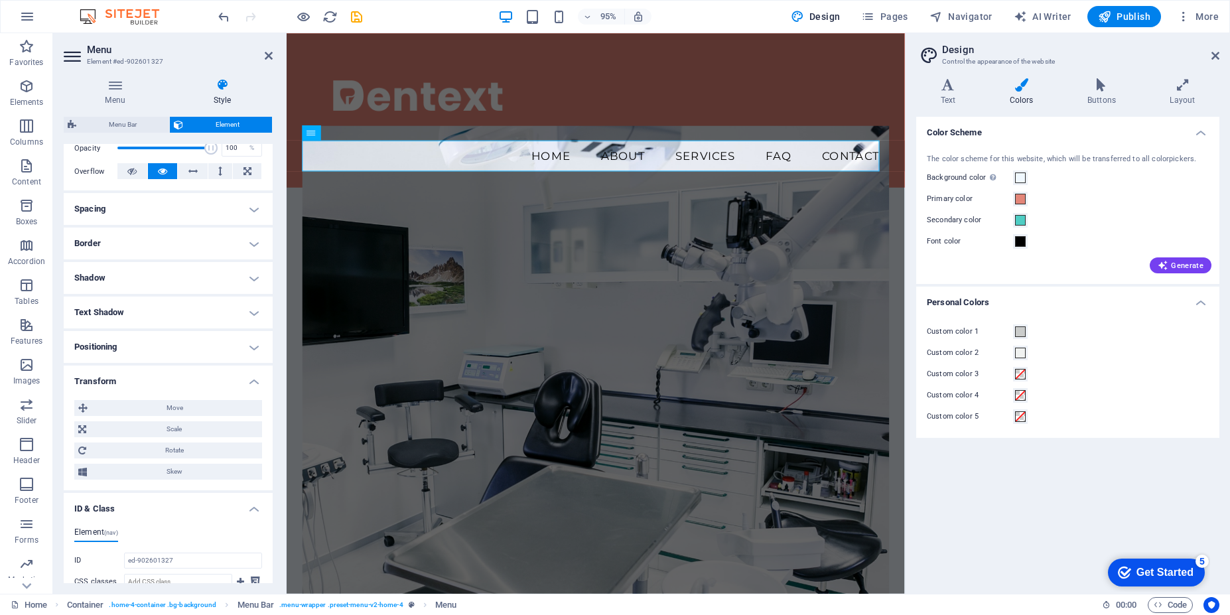
click at [249, 352] on h4 "Positioning" at bounding box center [168, 347] width 209 height 32
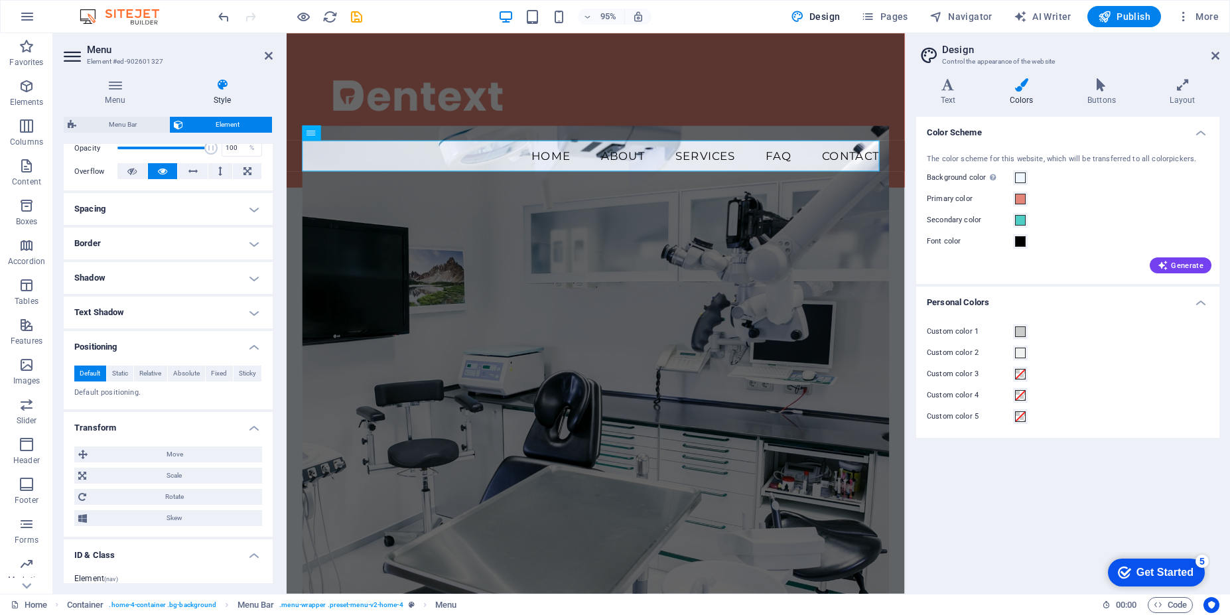
click at [245, 315] on h4 "Text Shadow" at bounding box center [168, 313] width 209 height 32
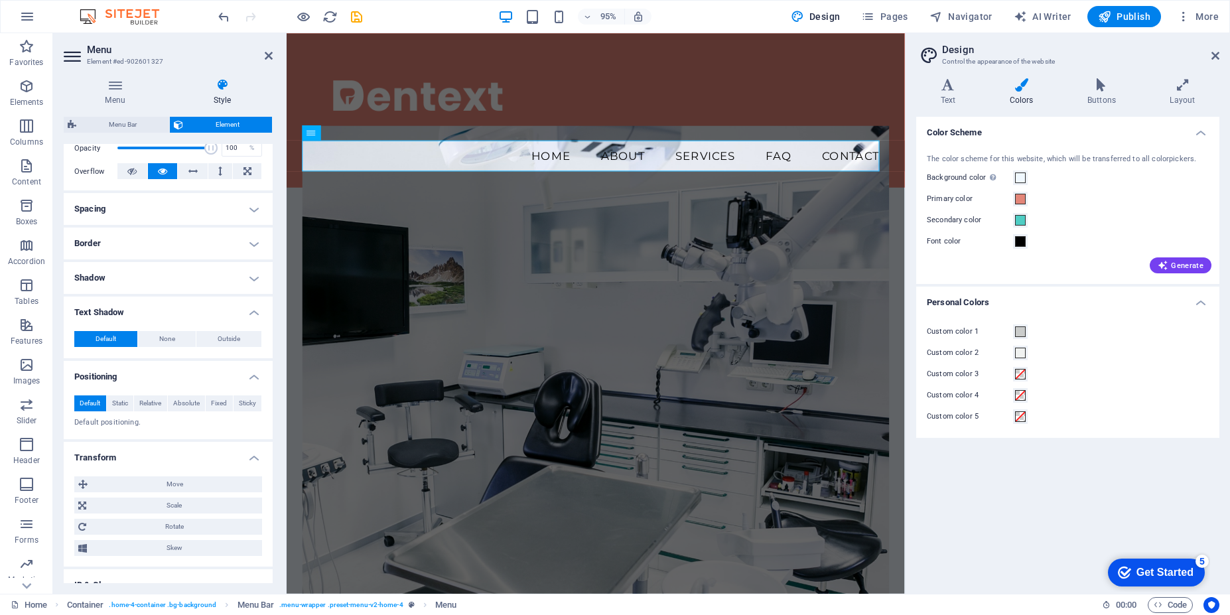
click at [243, 287] on h4 "Shadow" at bounding box center [168, 278] width 209 height 32
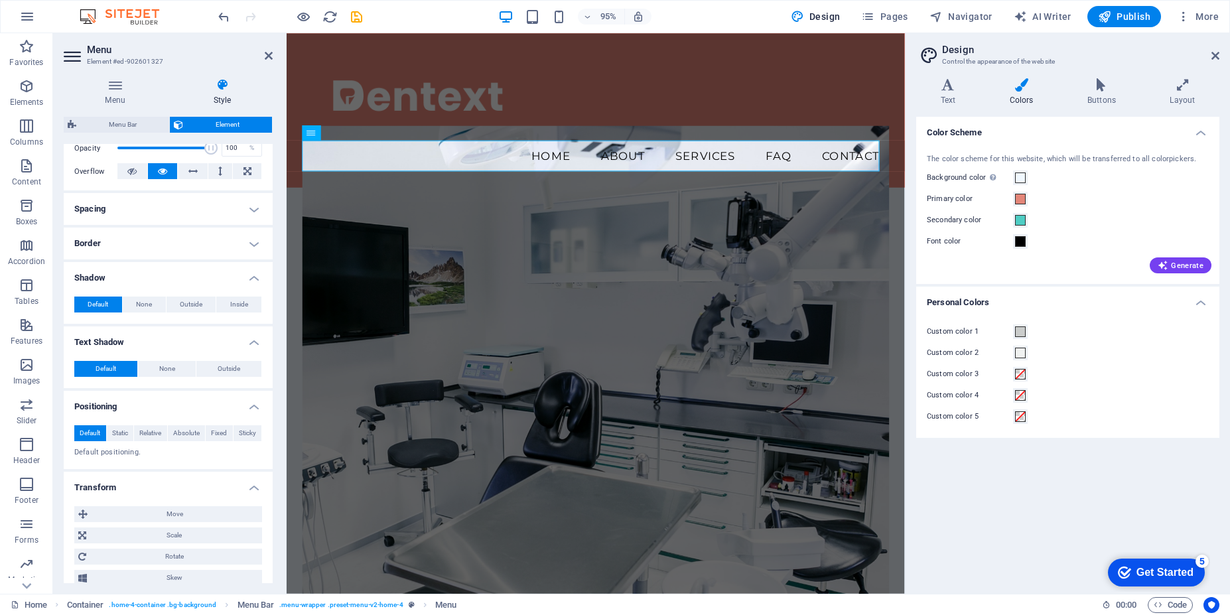
click at [248, 245] on h4 "Border" at bounding box center [168, 244] width 209 height 32
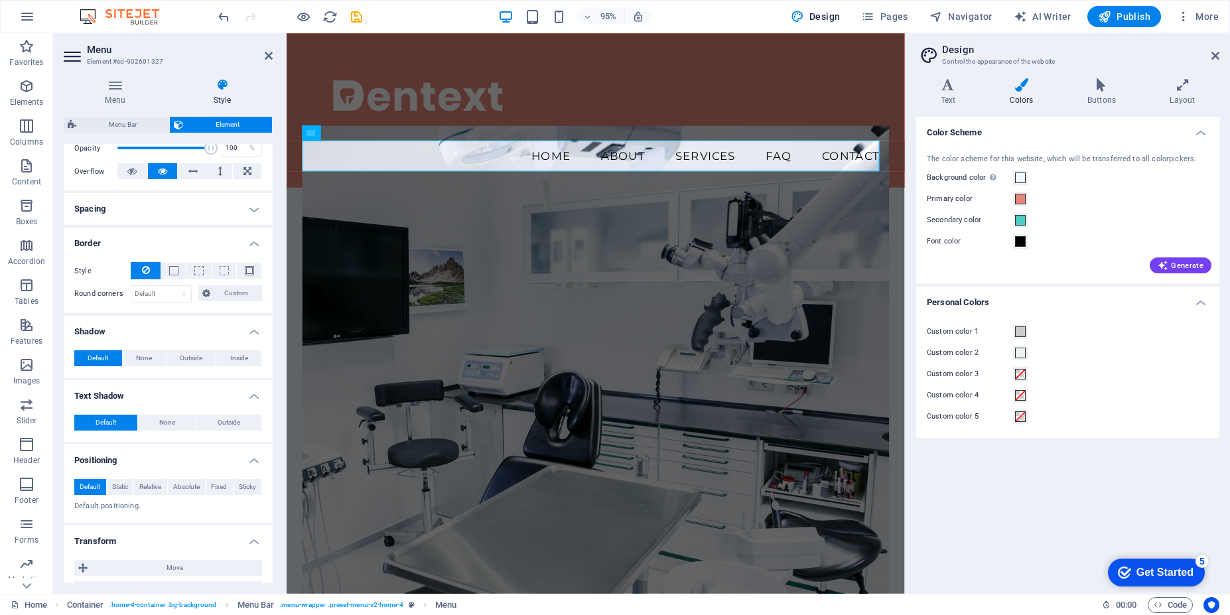
click at [244, 222] on h4 "Spacing" at bounding box center [168, 209] width 209 height 32
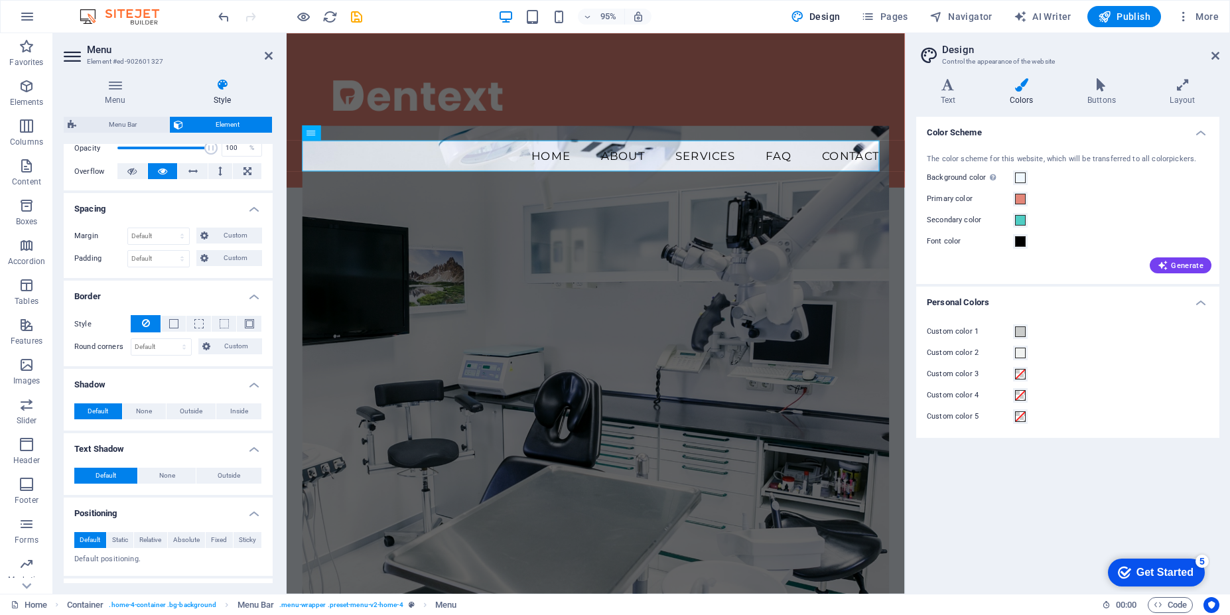
click at [228, 25] on div at bounding box center [290, 16] width 149 height 21
click at [224, 23] on icon "undo" at bounding box center [223, 16] width 15 height 15
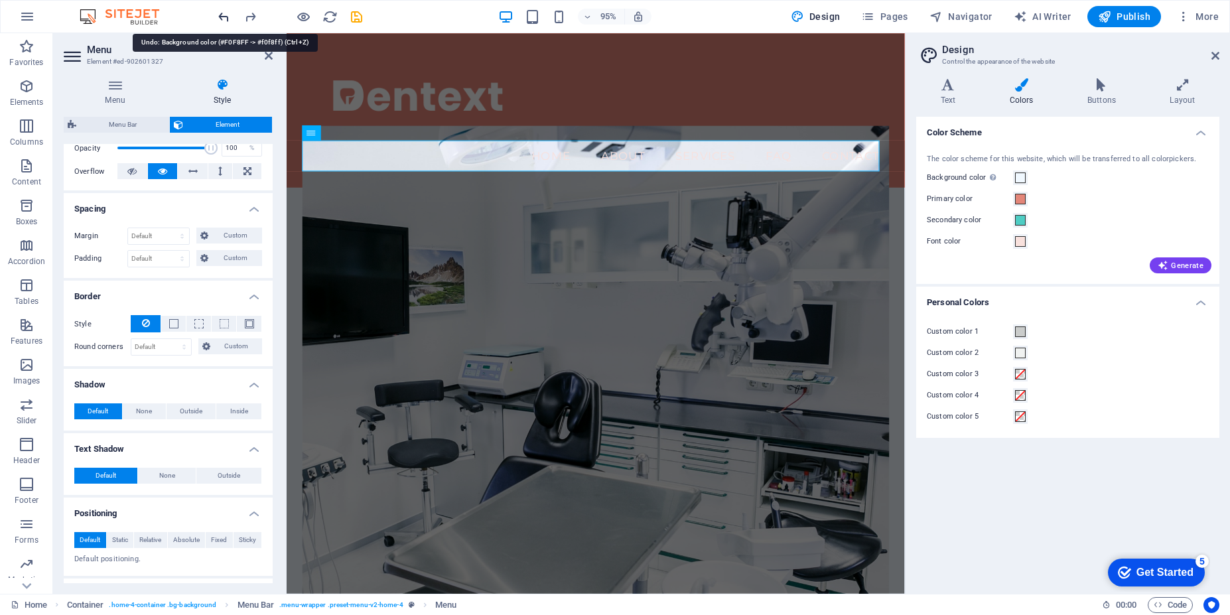
click at [221, 23] on icon "undo" at bounding box center [223, 16] width 15 height 15
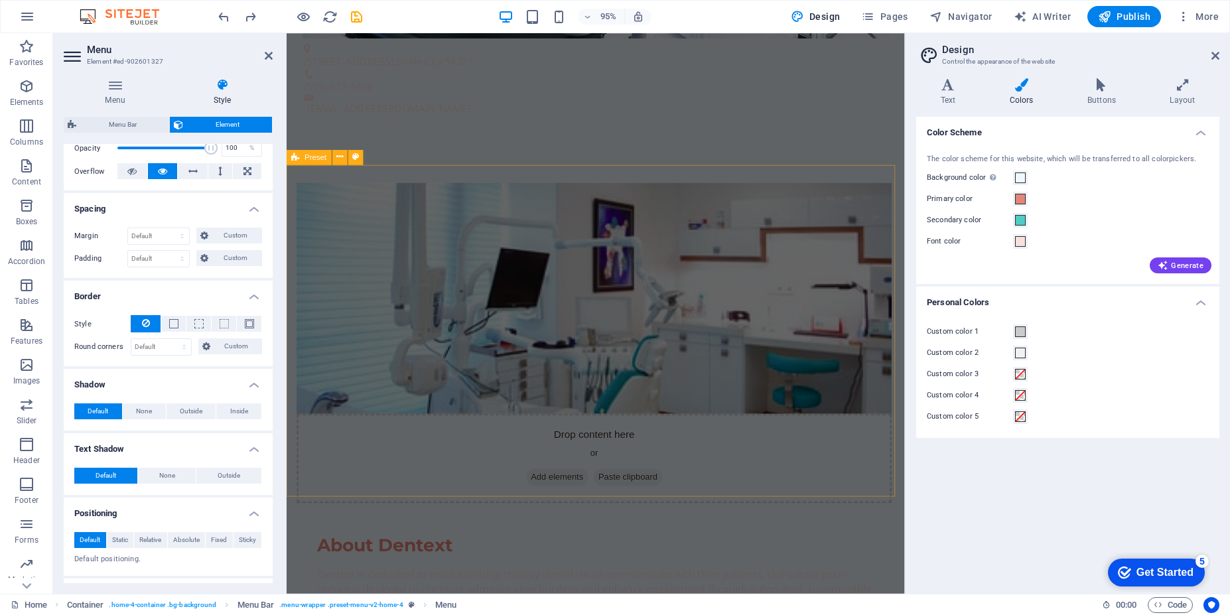
scroll to position [1115, 0]
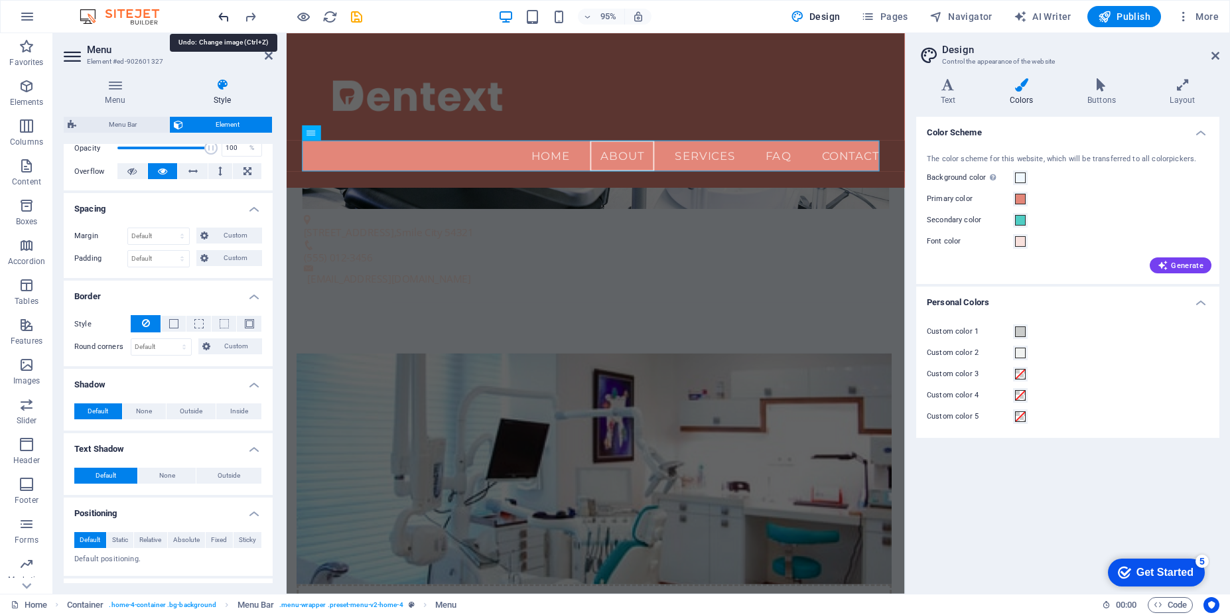
click at [217, 19] on icon "undo" at bounding box center [223, 16] width 15 height 15
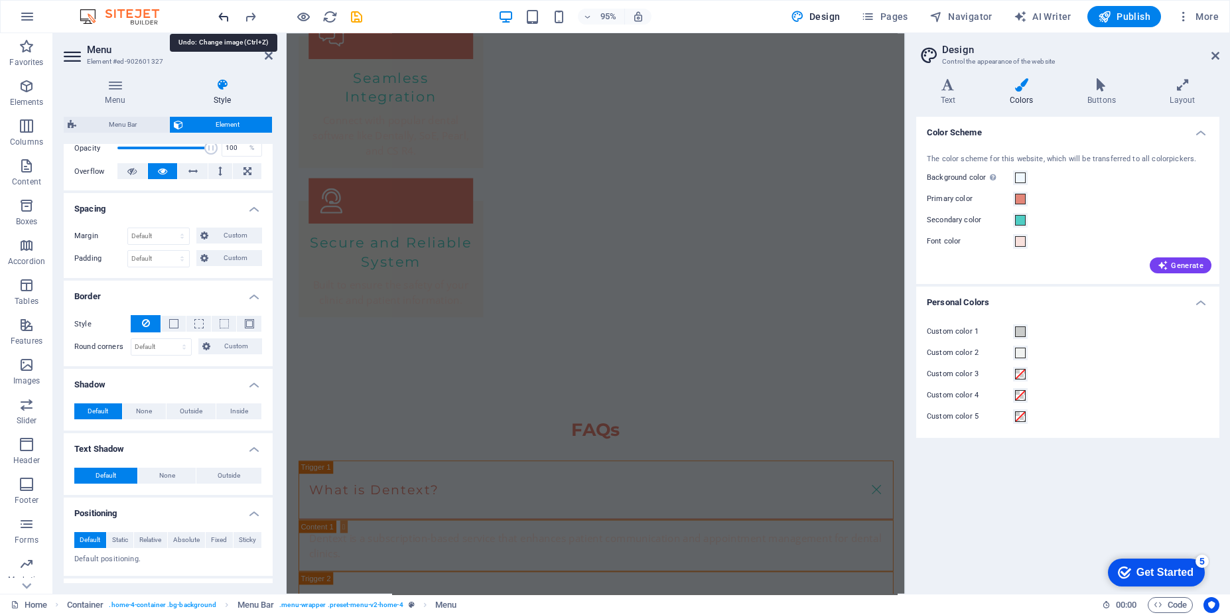
scroll to position [2485, 0]
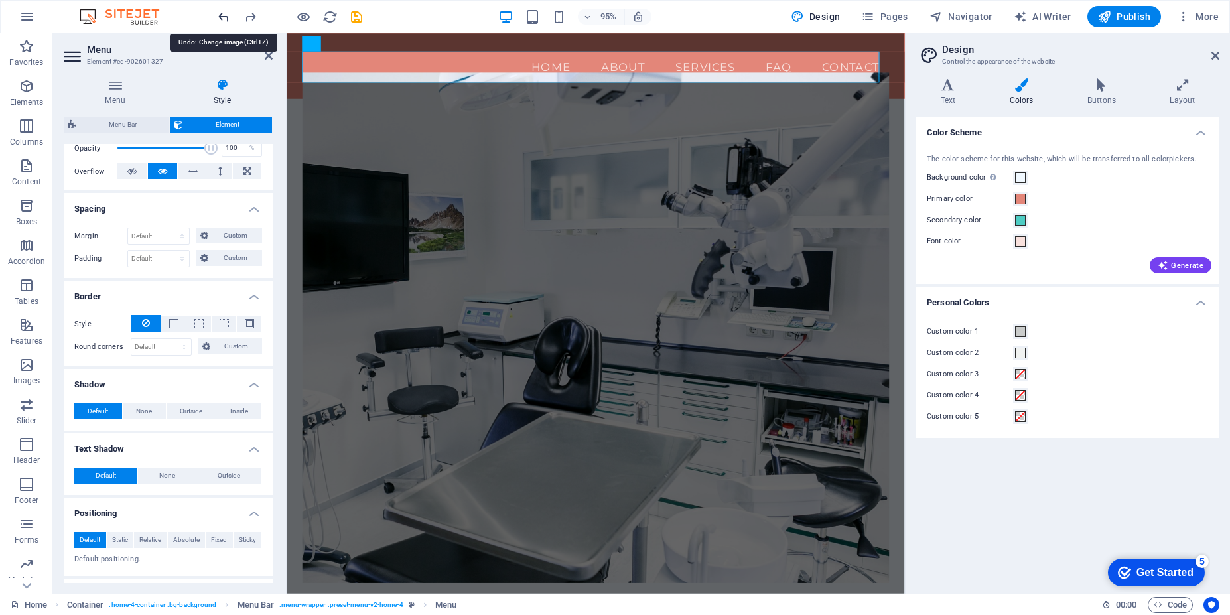
click at [220, 17] on icon "undo" at bounding box center [223, 16] width 15 height 15
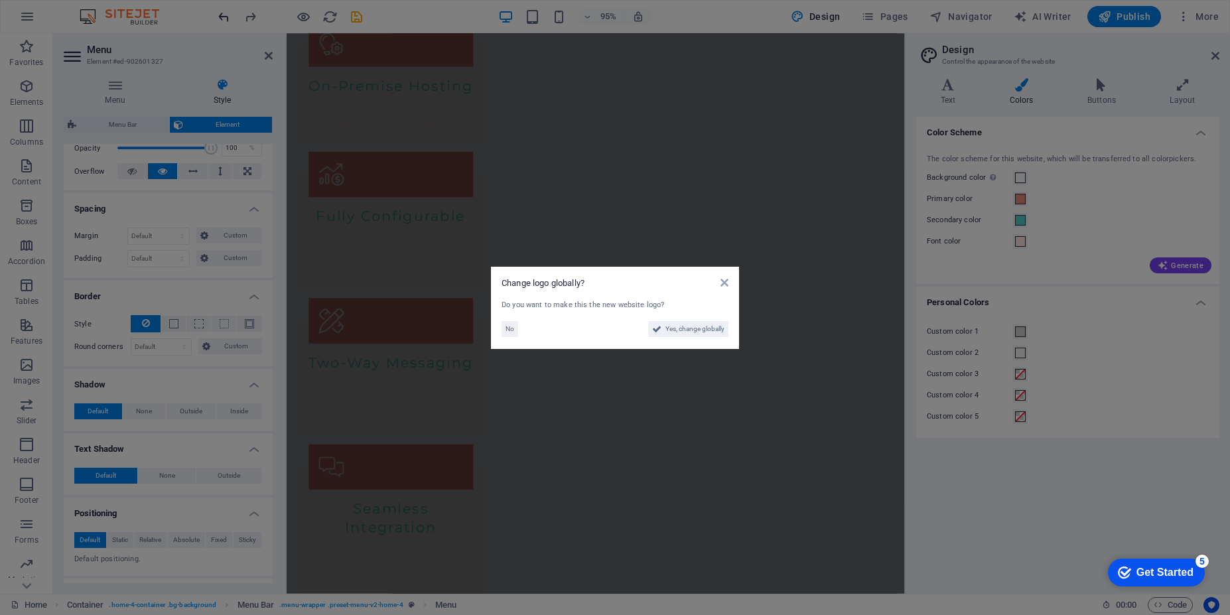
scroll to position [2491, 0]
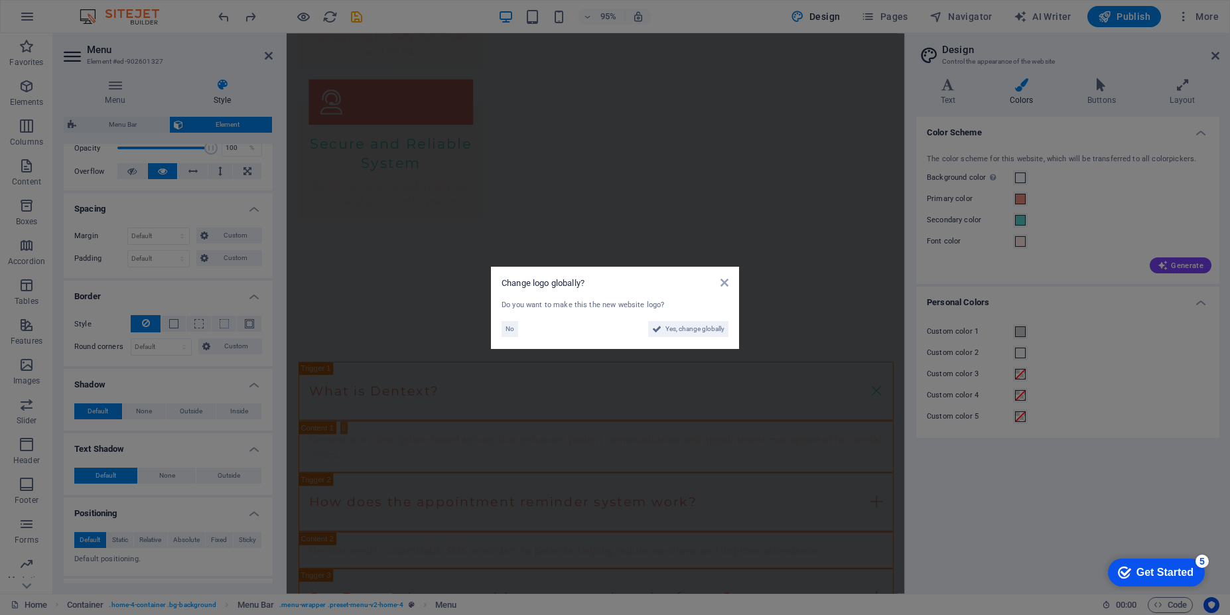
click at [222, 21] on aside "Change logo globally? Do you want to make this the new website logo? No Yes, ch…" at bounding box center [615, 307] width 1230 height 615
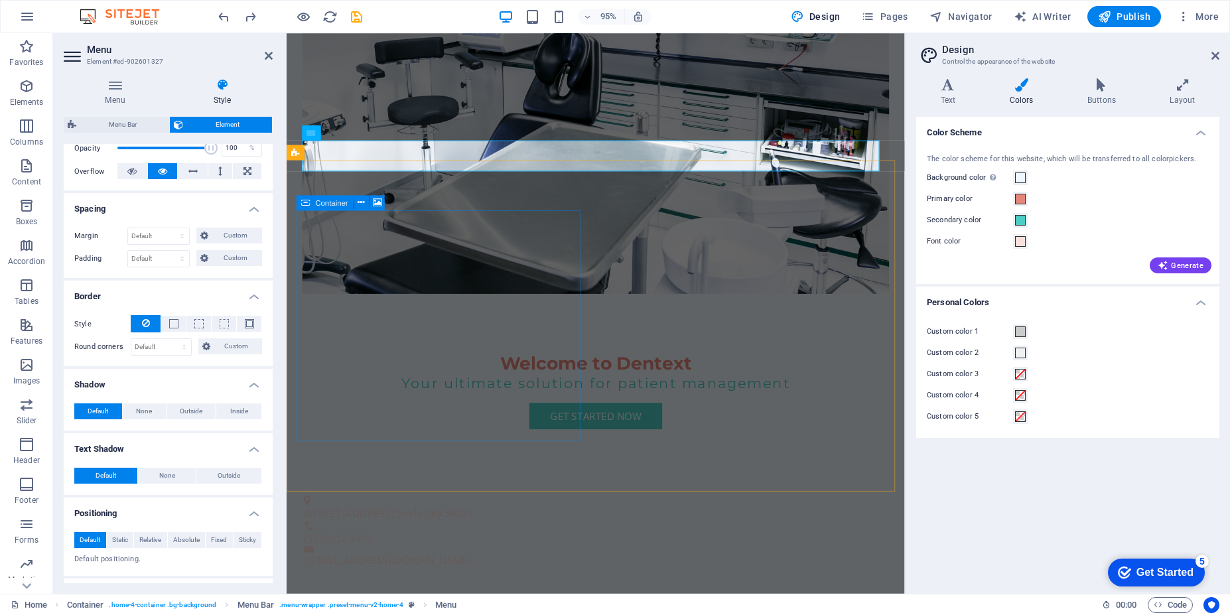
scroll to position [0, 0]
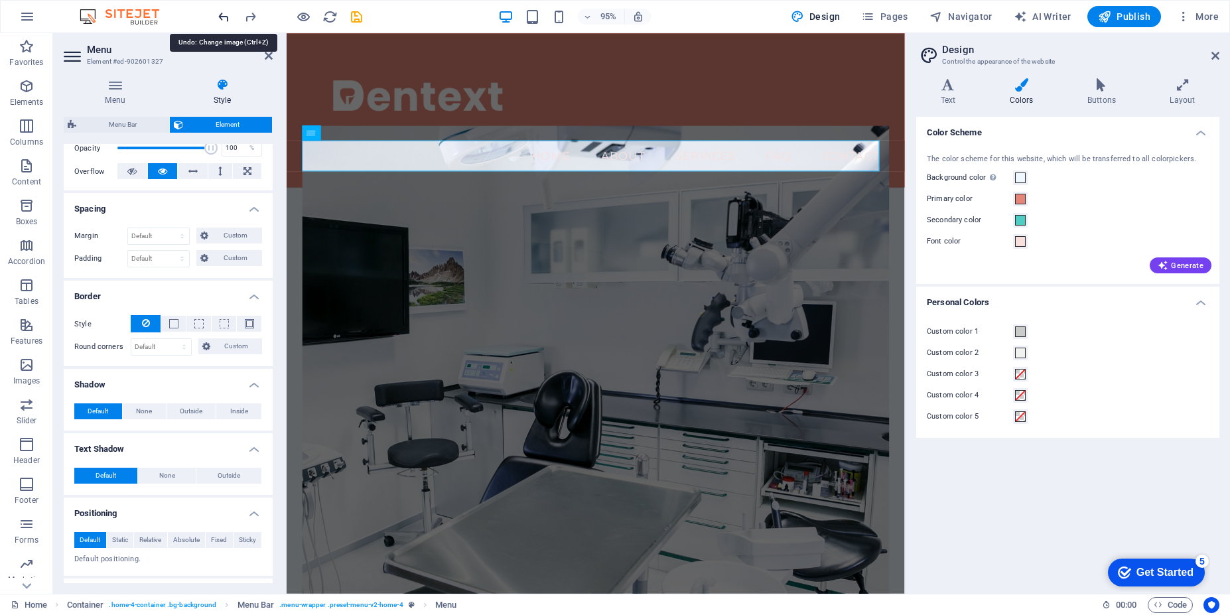
click at [218, 15] on icon "undo" at bounding box center [223, 16] width 15 height 15
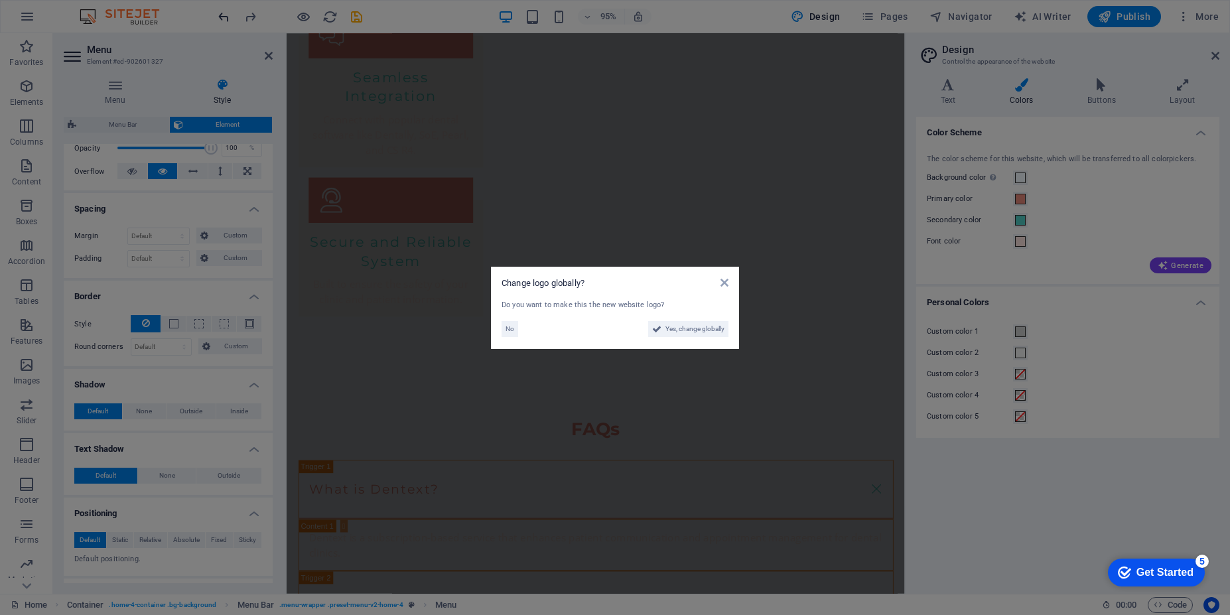
scroll to position [2491, 0]
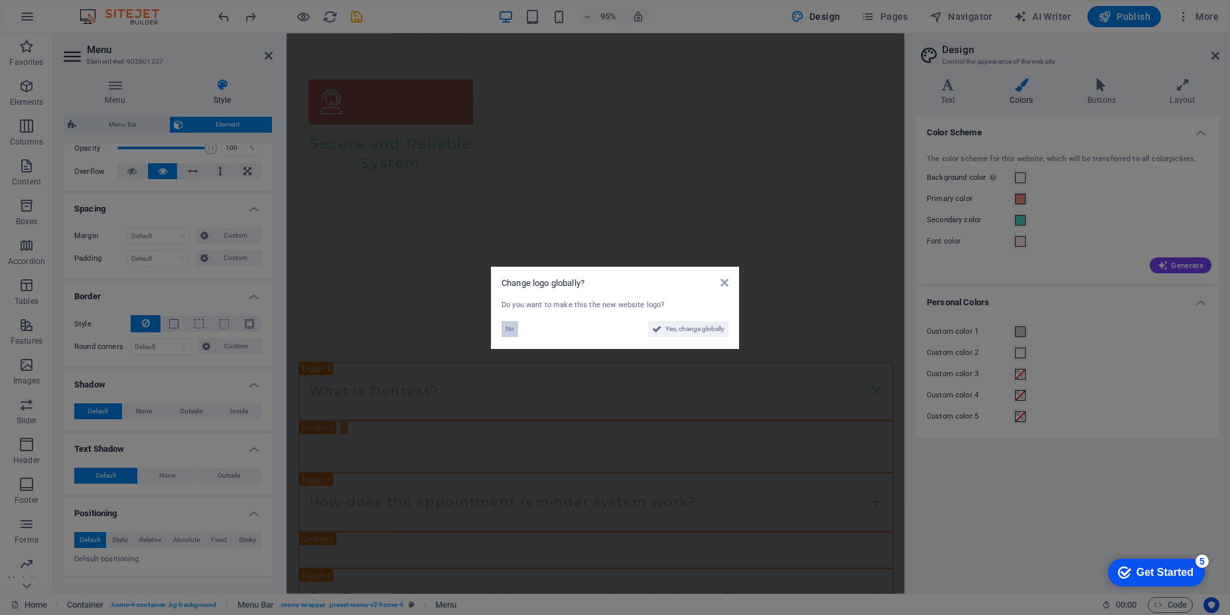
click at [511, 330] on span "No" at bounding box center [510, 329] width 9 height 16
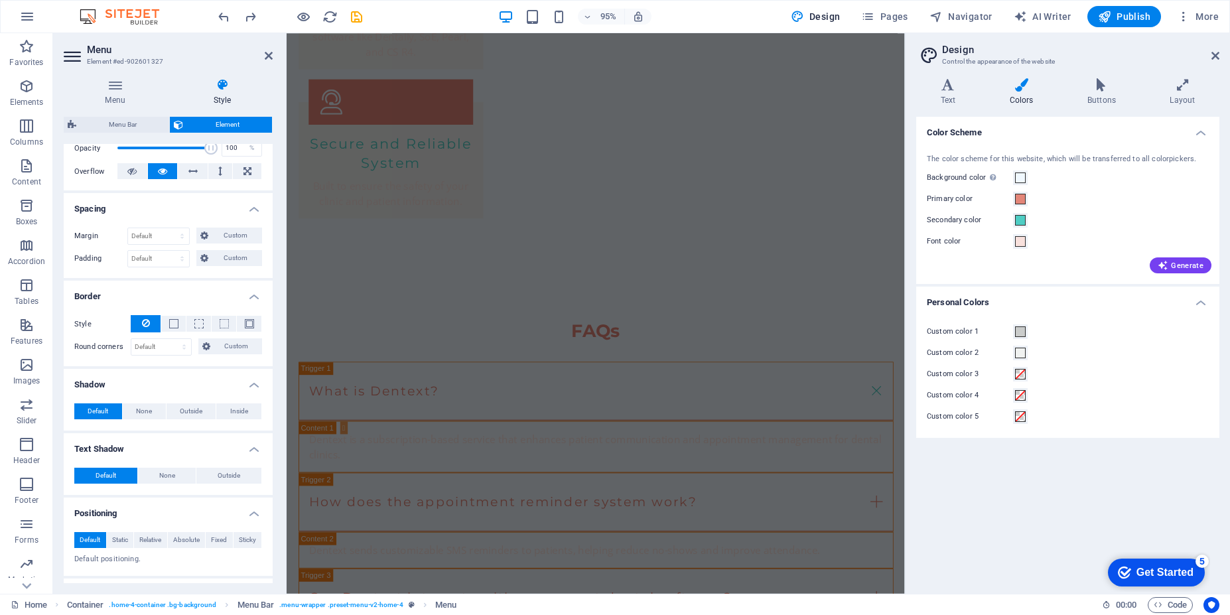
click at [215, 10] on div "95% Design Pages Navigator AI Writer Publish More" at bounding box center [615, 17] width 1229 height 32
click at [222, 23] on icon "undo" at bounding box center [223, 16] width 15 height 15
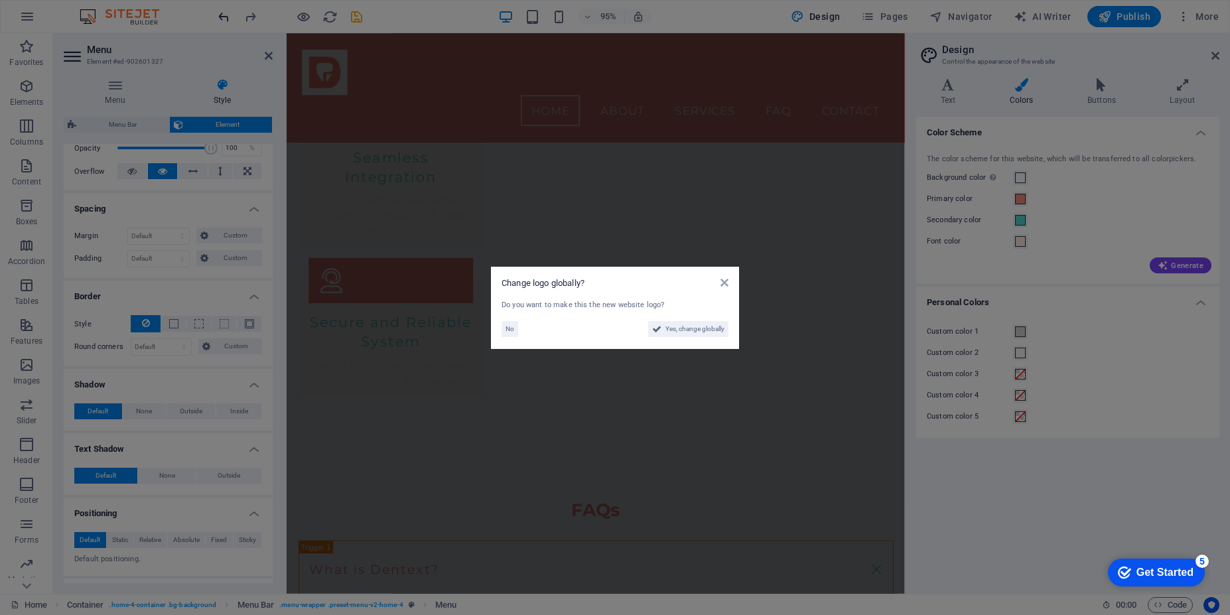
scroll to position [0, 0]
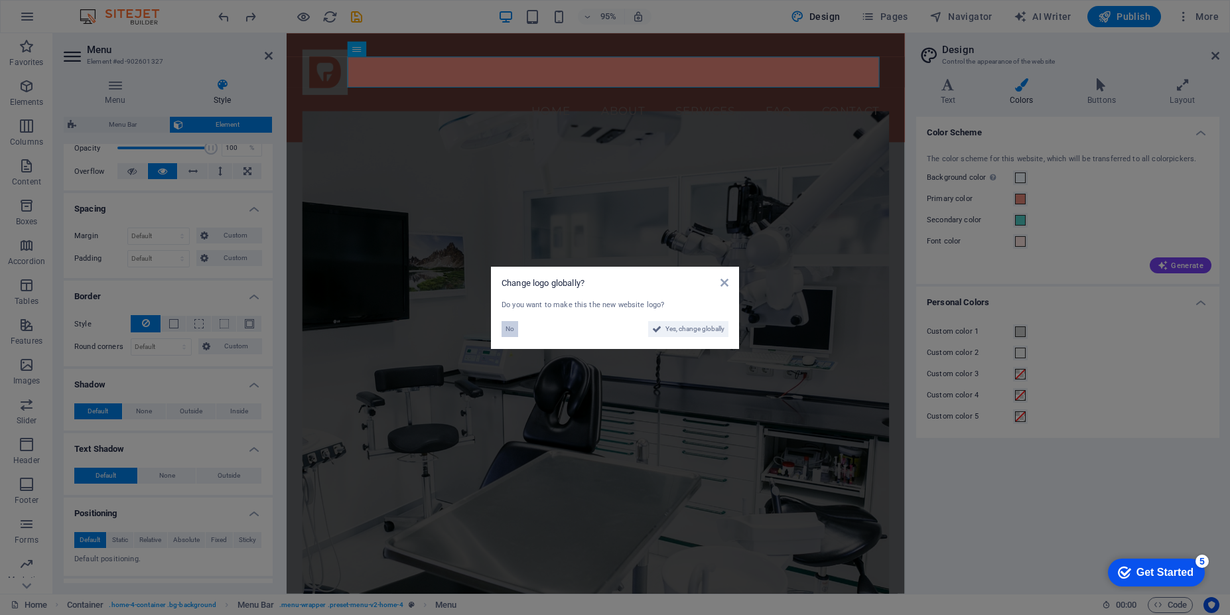
click at [510, 332] on span "No" at bounding box center [510, 329] width 9 height 16
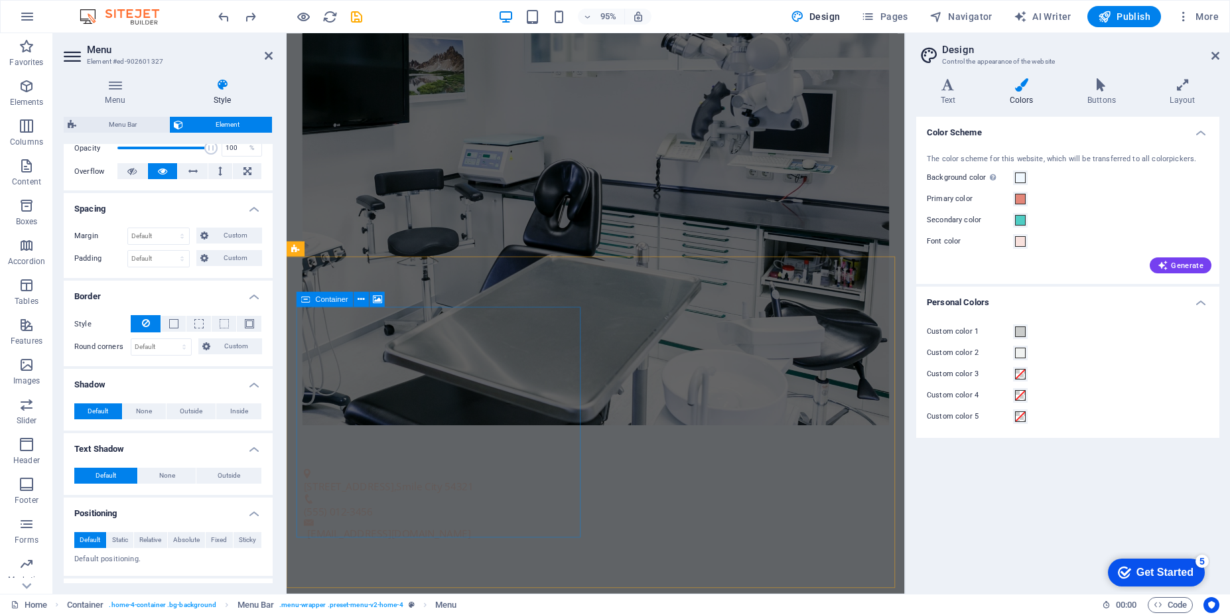
scroll to position [876, 0]
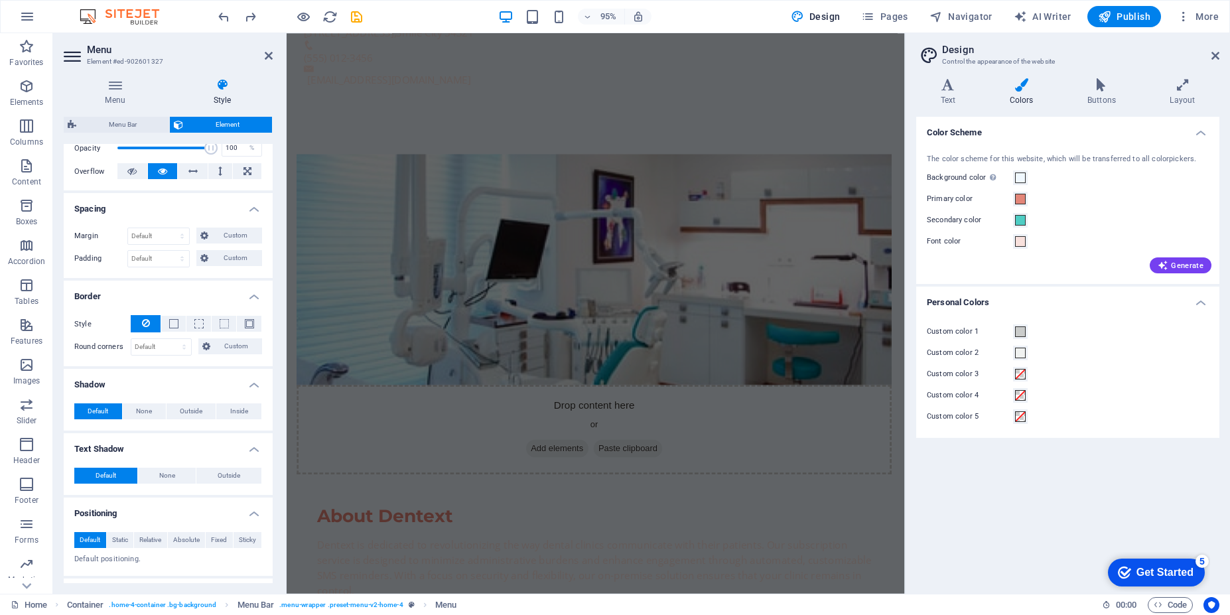
click at [215, 15] on div "95% Design Pages Navigator AI Writer Publish More" at bounding box center [615, 17] width 1229 height 32
click at [220, 20] on icon "undo" at bounding box center [223, 16] width 15 height 15
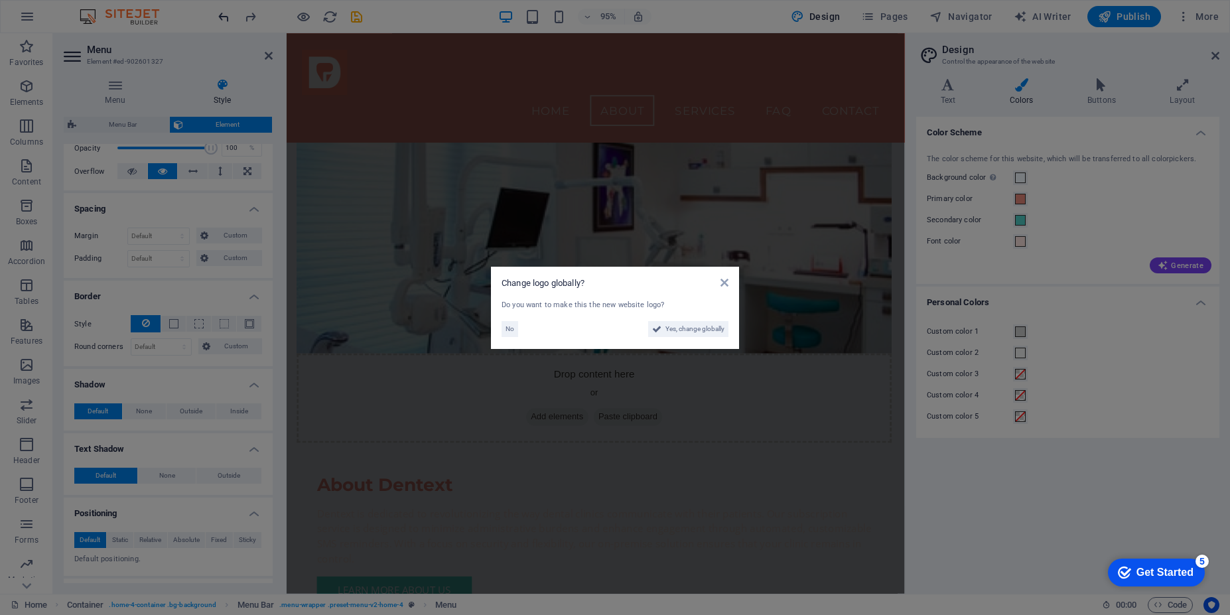
scroll to position [0, 0]
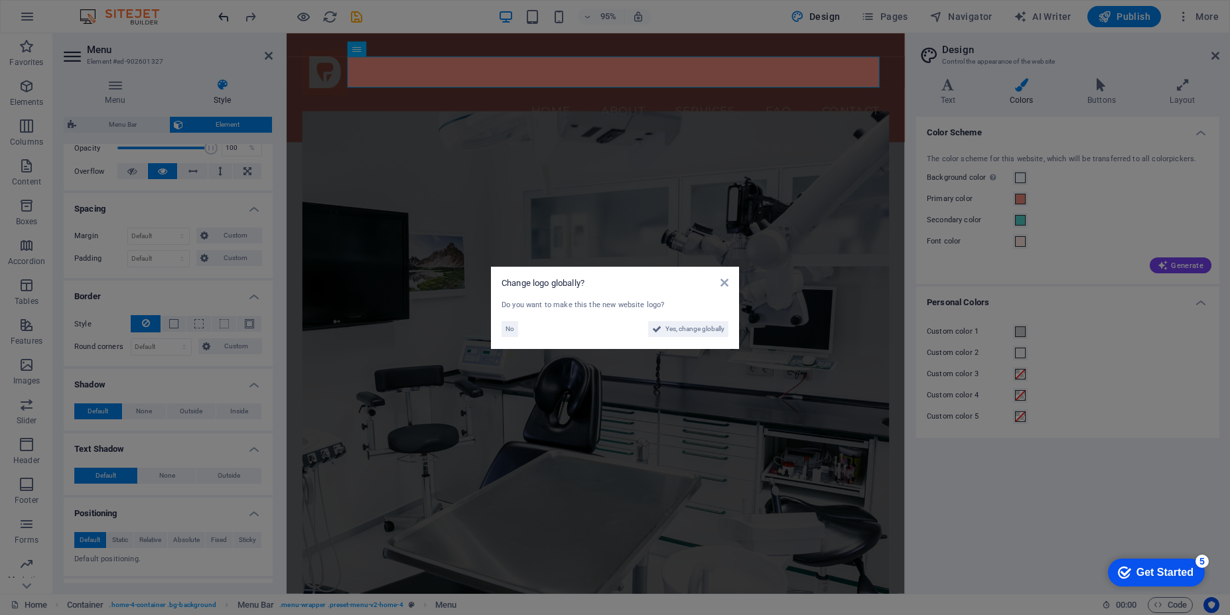
click at [220, 20] on aside "Change logo globally? Do you want to make this the new website logo? No Yes, ch…" at bounding box center [615, 307] width 1230 height 615
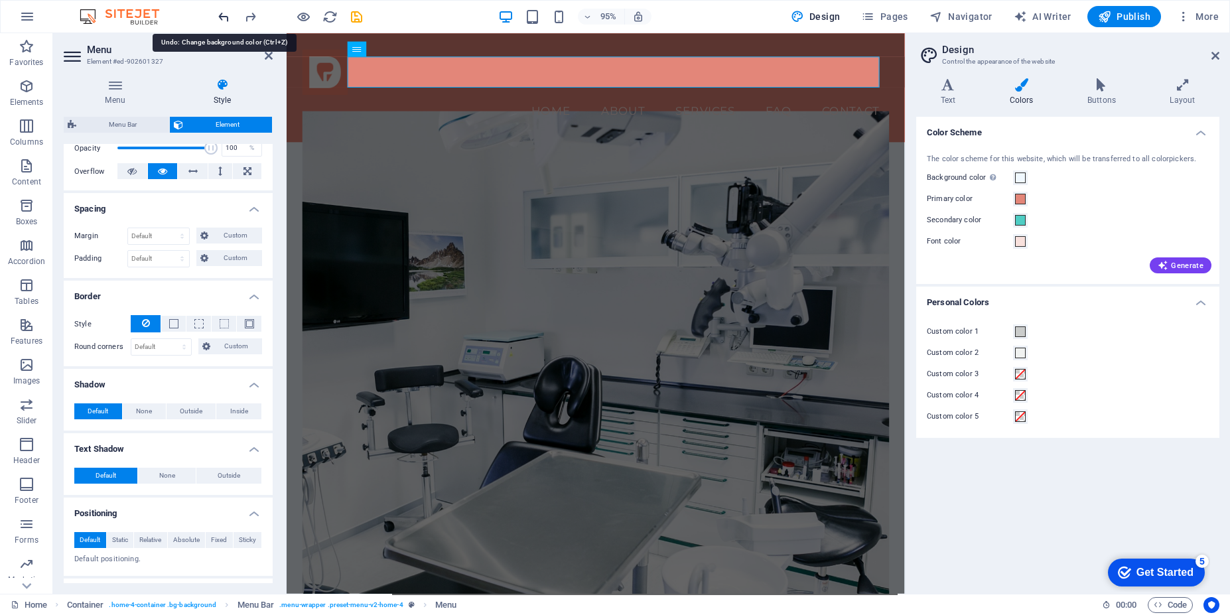
click at [220, 20] on icon "undo" at bounding box center [223, 16] width 15 height 15
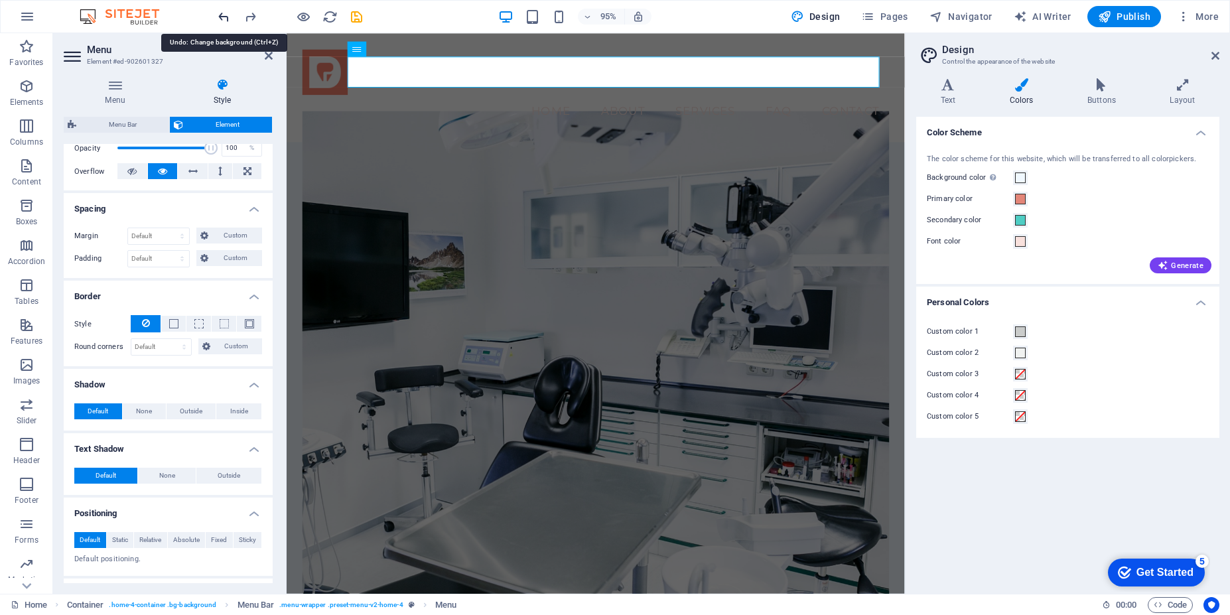
click at [220, 20] on icon "undo" at bounding box center [223, 16] width 15 height 15
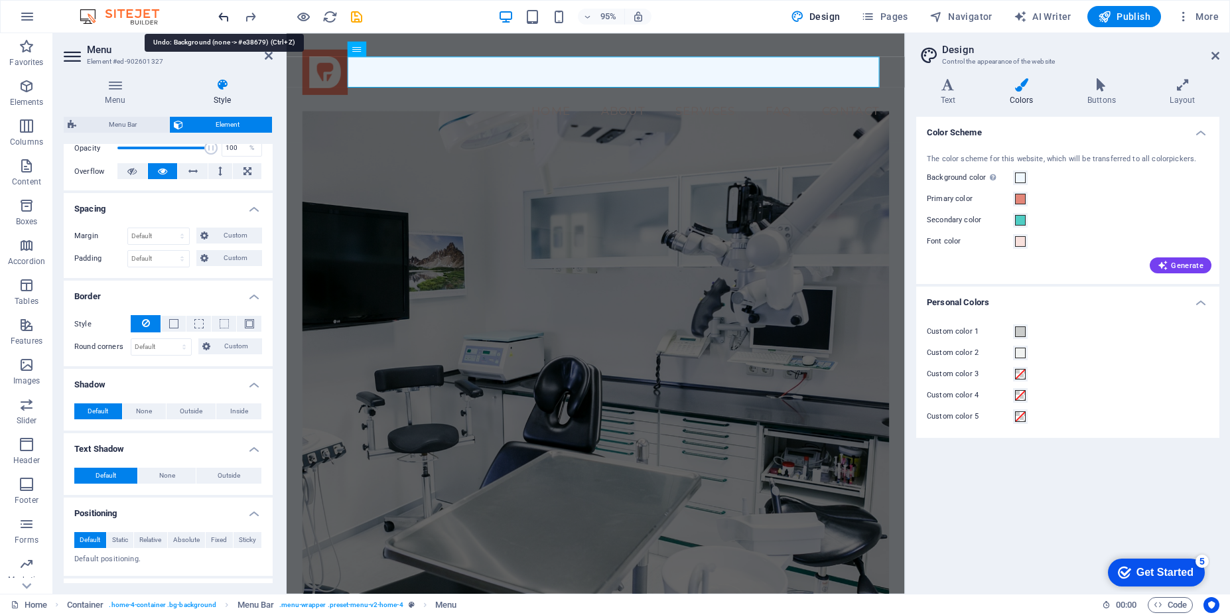
click at [220, 20] on icon "undo" at bounding box center [223, 16] width 15 height 15
click at [229, 15] on icon "undo" at bounding box center [223, 16] width 15 height 15
click at [222, 21] on icon "undo" at bounding box center [223, 16] width 15 height 15
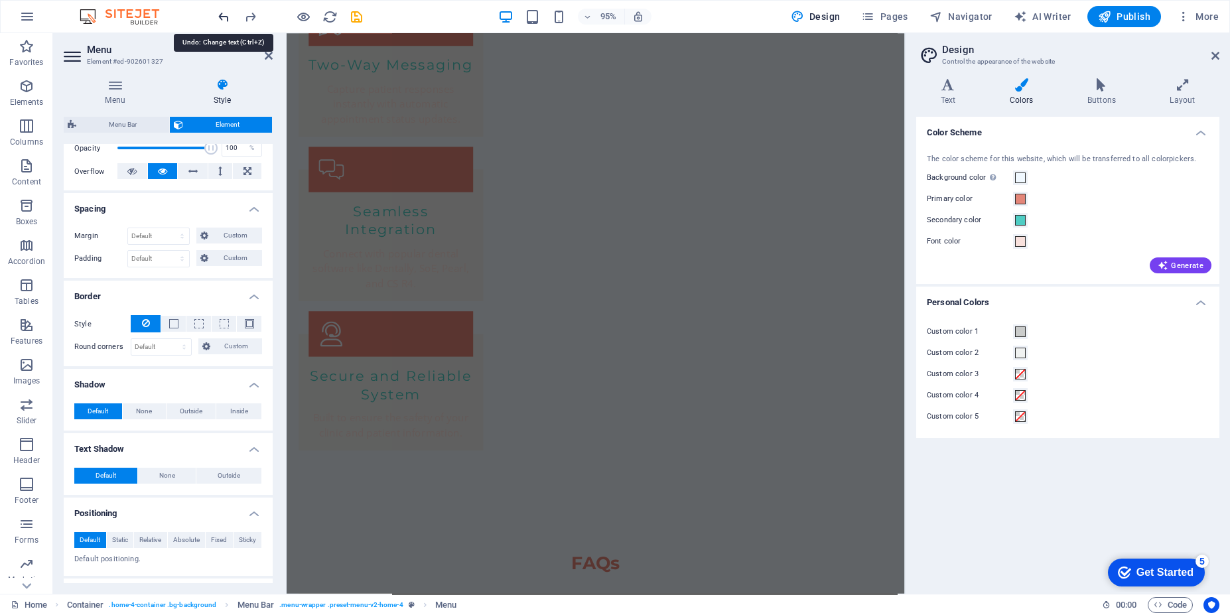
scroll to position [2411, 0]
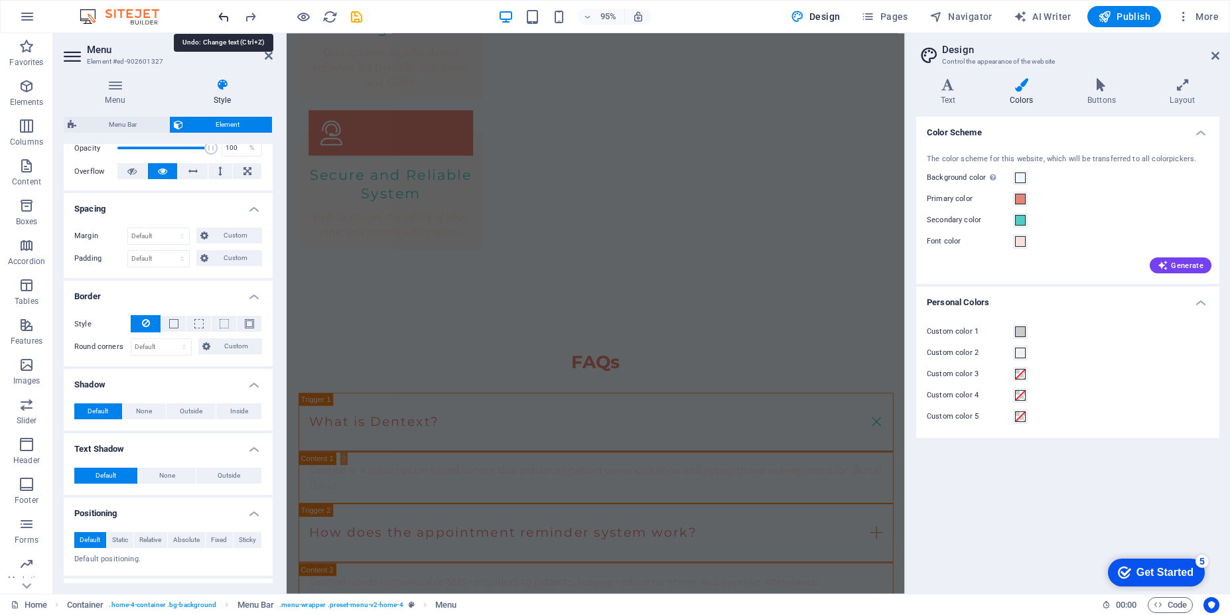
click at [221, 20] on icon "undo" at bounding box center [223, 16] width 15 height 15
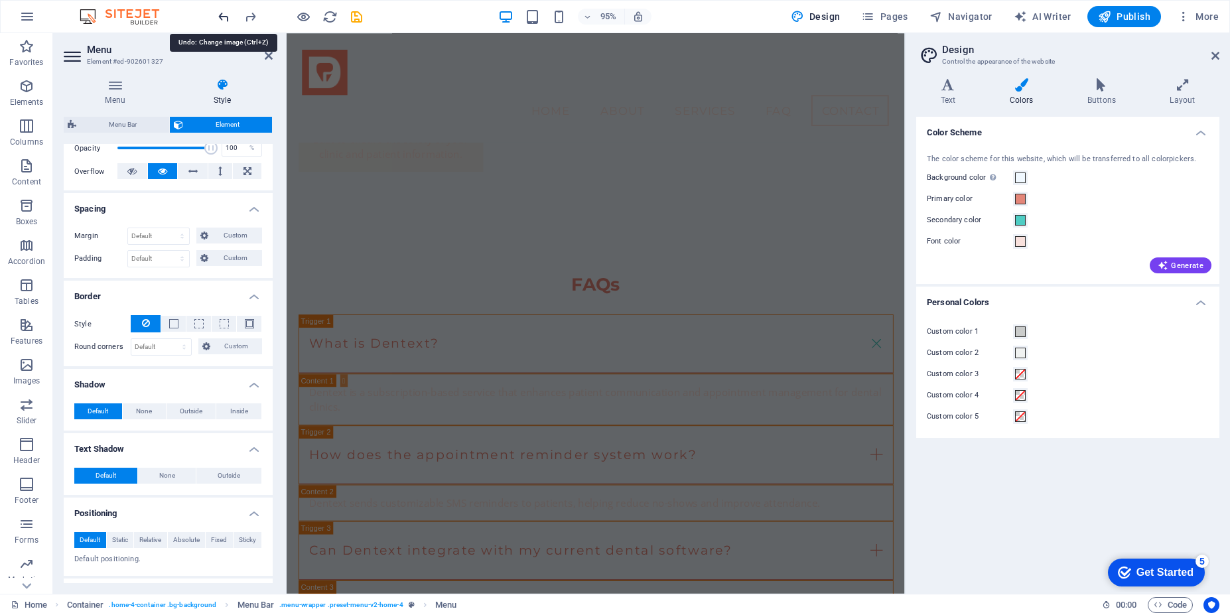
scroll to position [2405, 0]
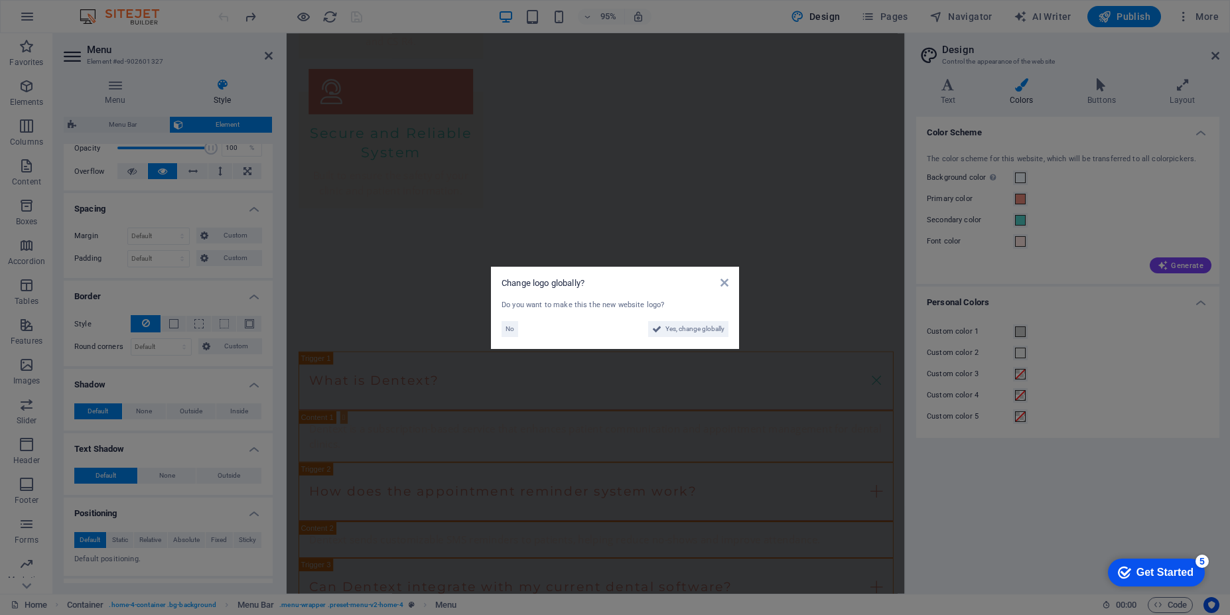
click at [221, 20] on aside "Change logo globally? Do you want to make this the new website logo? No Yes, ch…" at bounding box center [615, 307] width 1230 height 615
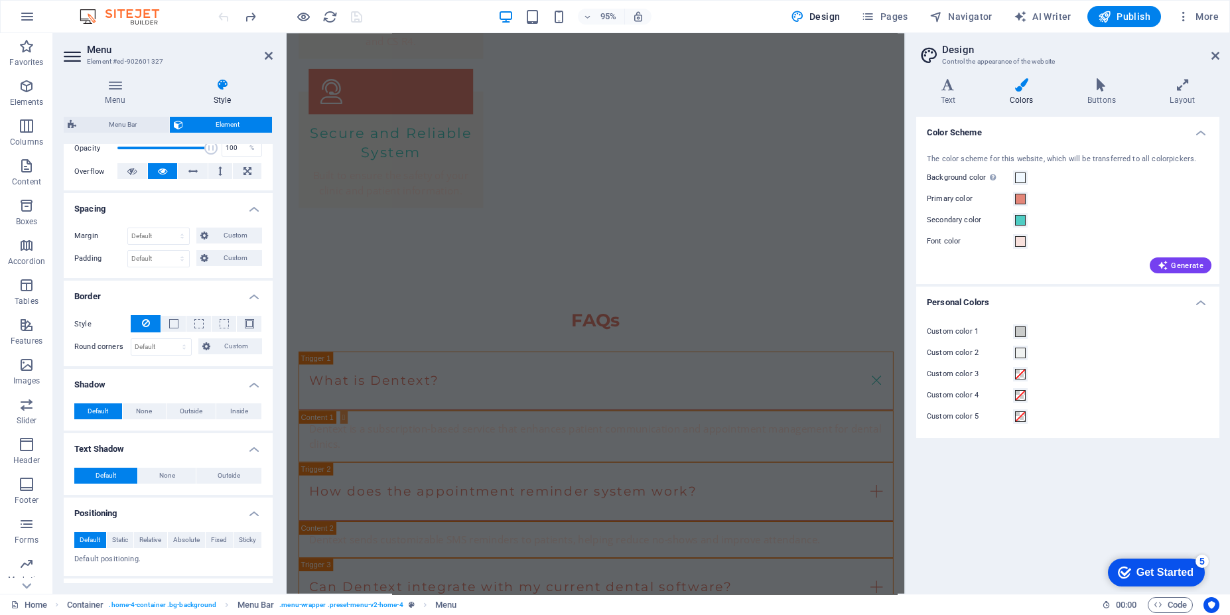
click at [221, 20] on div at bounding box center [290, 16] width 149 height 21
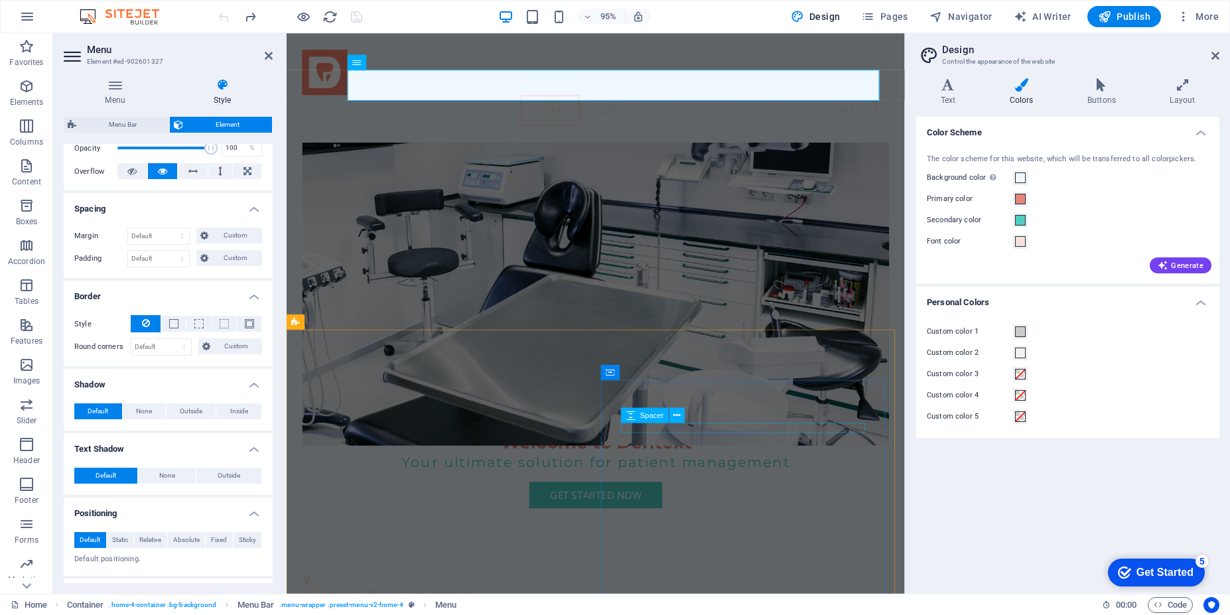
scroll to position [0, 0]
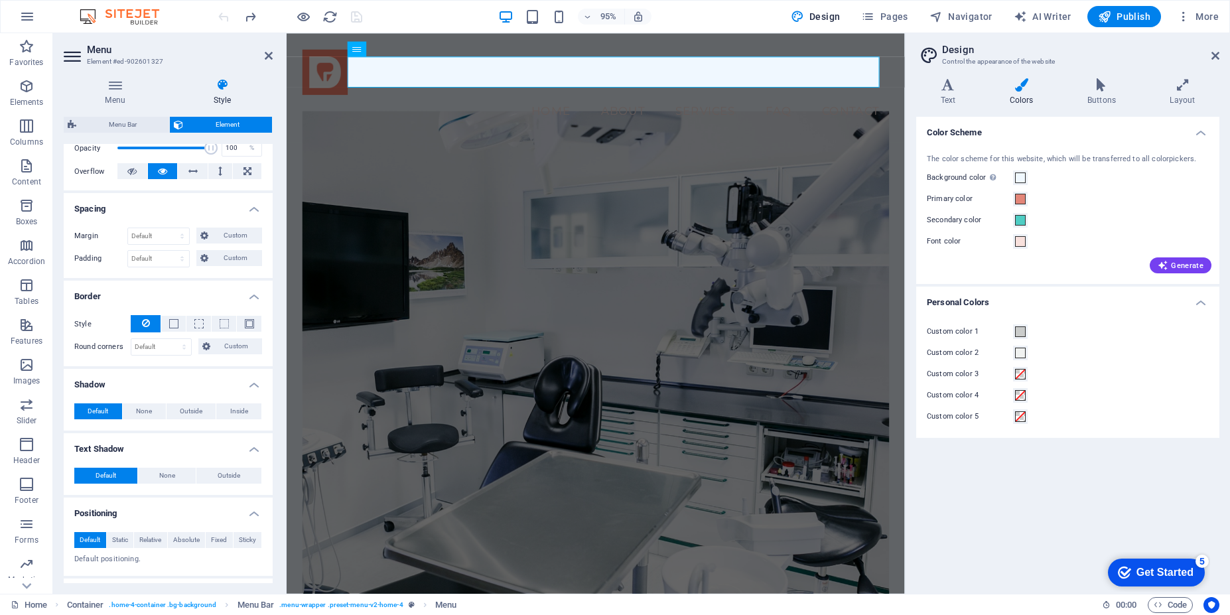
click at [220, 20] on div at bounding box center [290, 16] width 149 height 21
click at [922, 218] on div "Welcome to Dentext Your ultimate solution for patient management Get Started Now" at bounding box center [612, 510] width 651 height 725
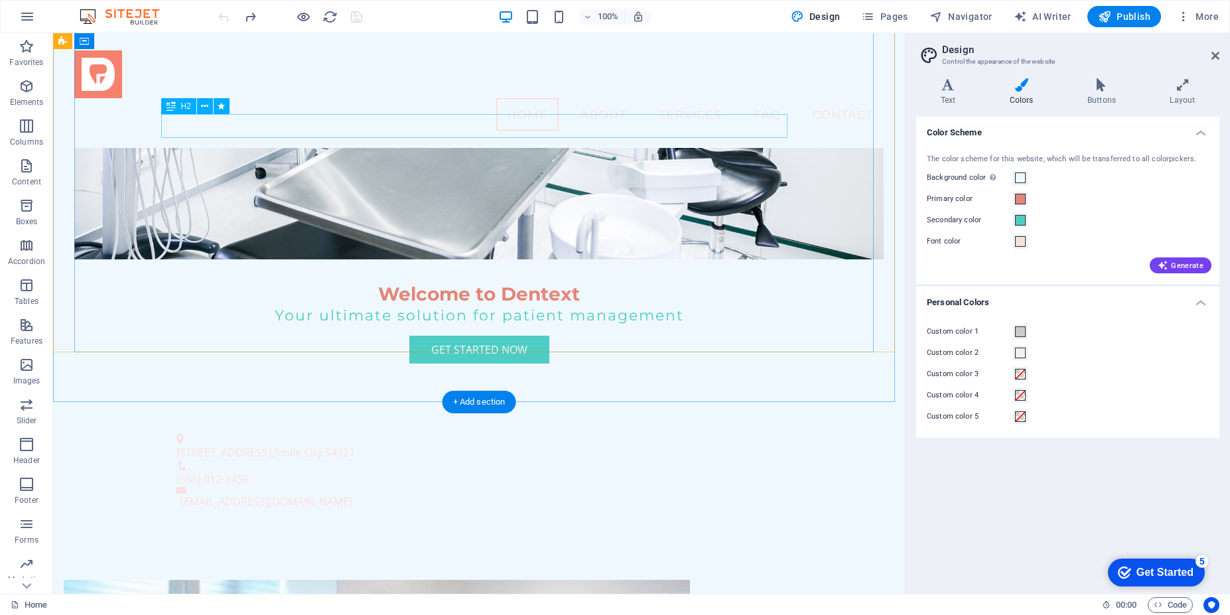
scroll to position [157, 0]
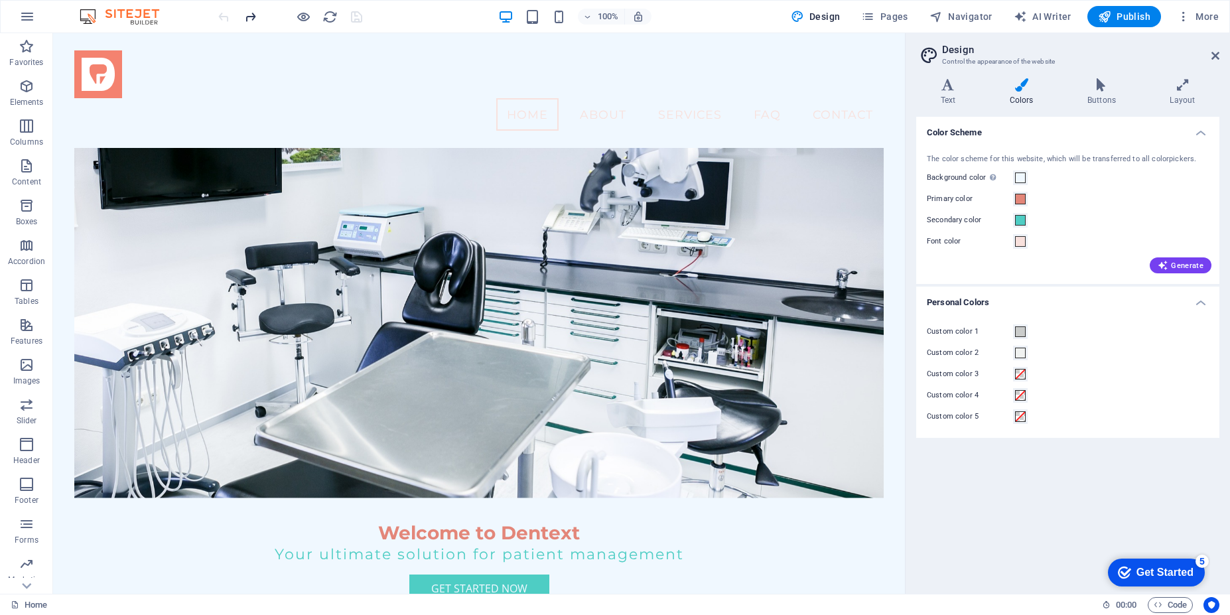
click at [253, 19] on icon "redo" at bounding box center [250, 16] width 15 height 15
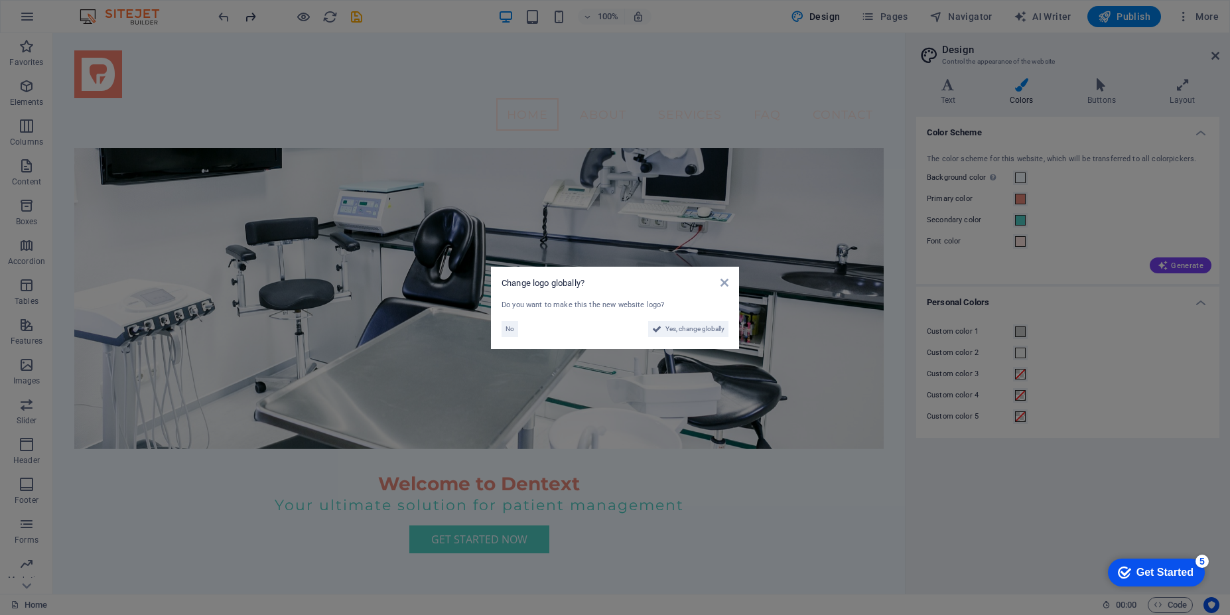
click at [253, 19] on aside "Change logo globally? Do you want to make this the new website logo? No Yes, ch…" at bounding box center [615, 307] width 1230 height 615
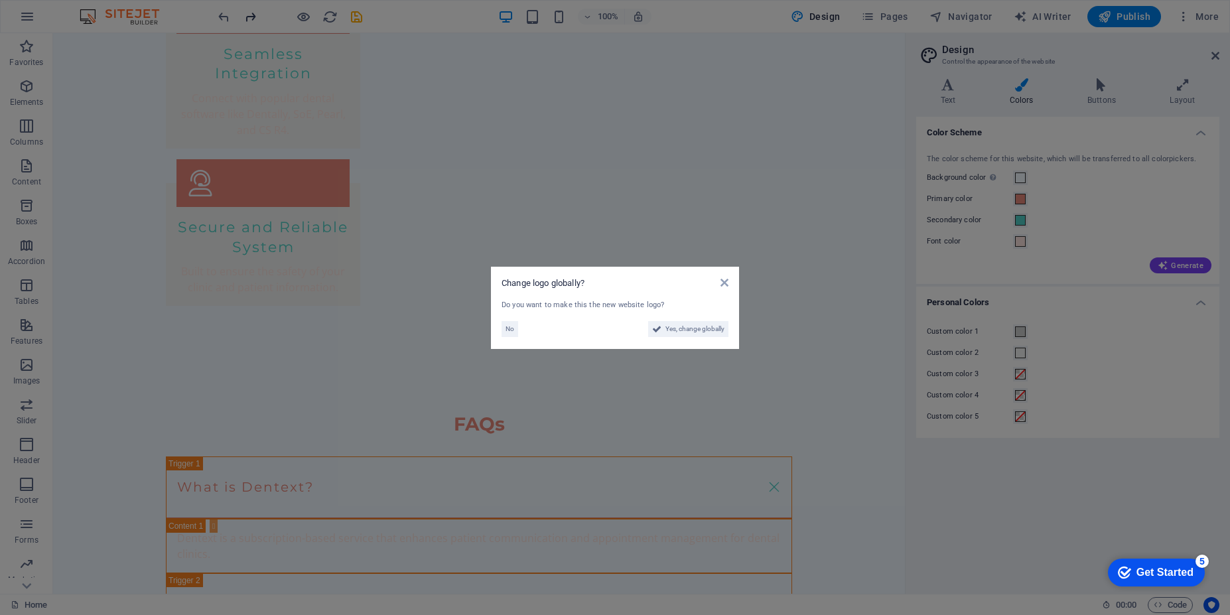
click at [253, 19] on icon "redo" at bounding box center [250, 16] width 15 height 15
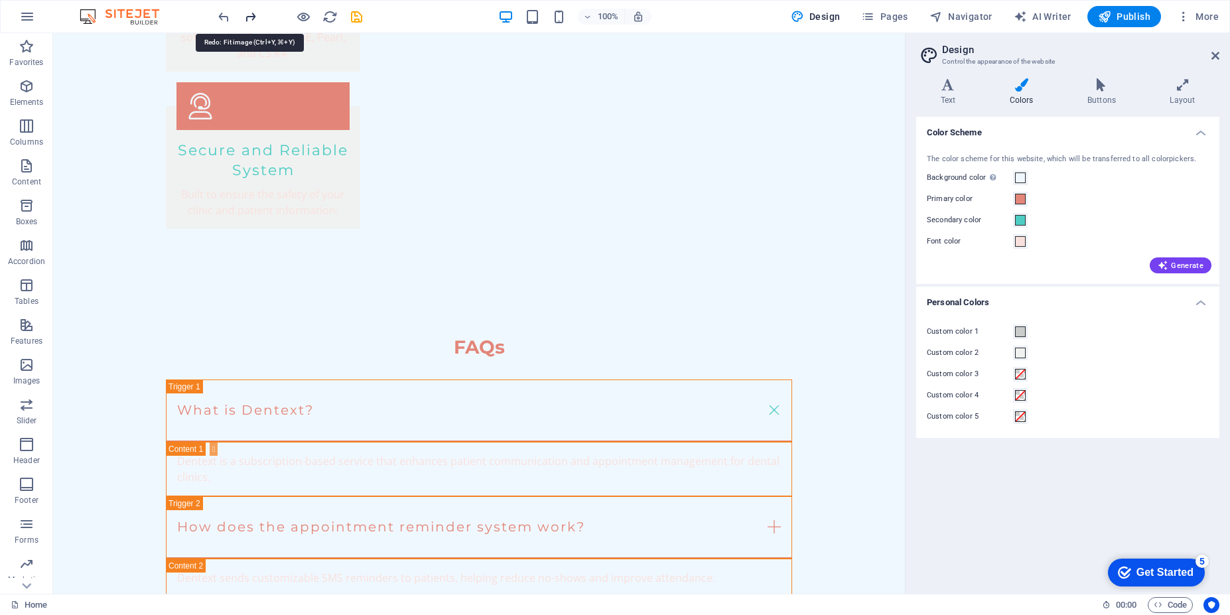
click at [253, 19] on icon "redo" at bounding box center [250, 16] width 15 height 15
click at [251, 20] on icon "redo" at bounding box center [250, 16] width 15 height 15
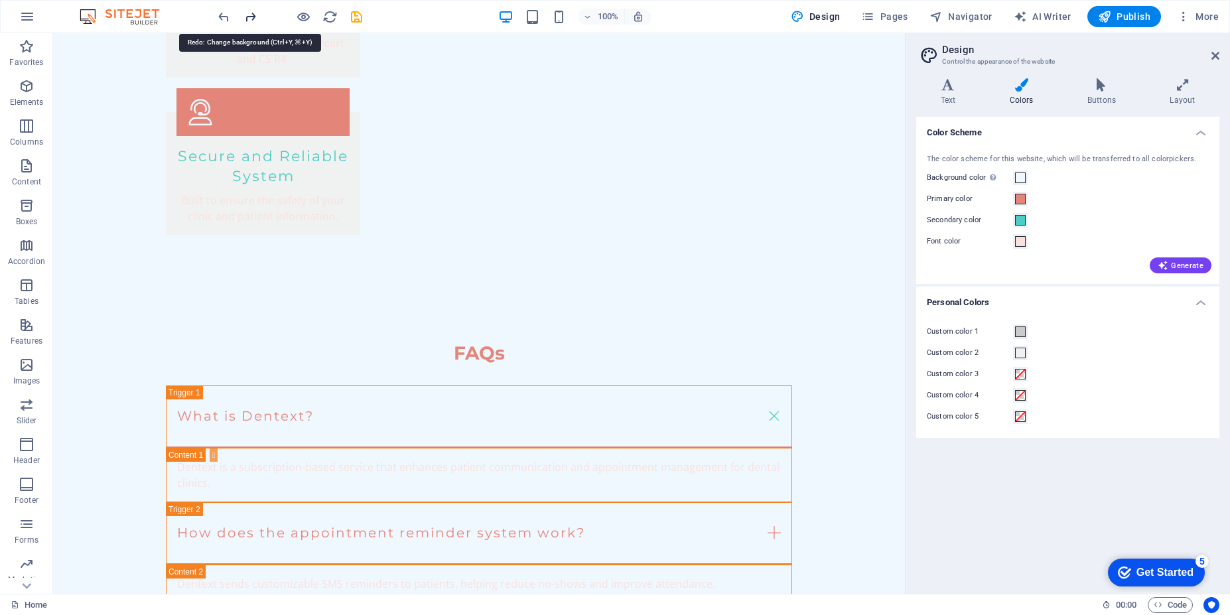
click at [251, 21] on icon "redo" at bounding box center [250, 16] width 15 height 15
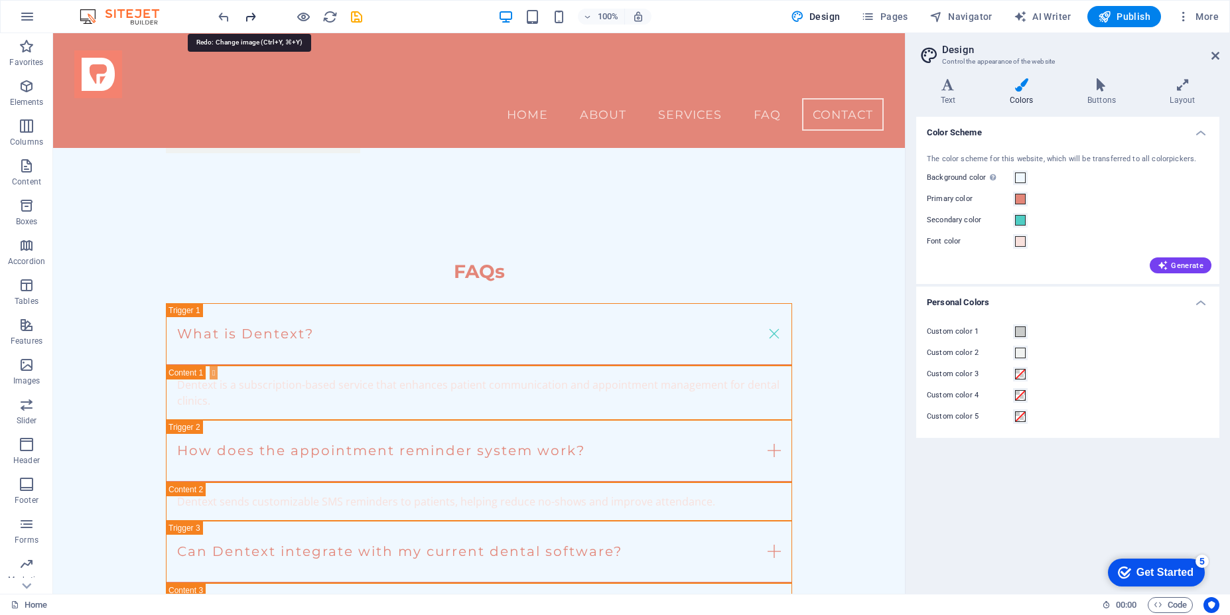
click at [250, 21] on icon "redo" at bounding box center [250, 16] width 15 height 15
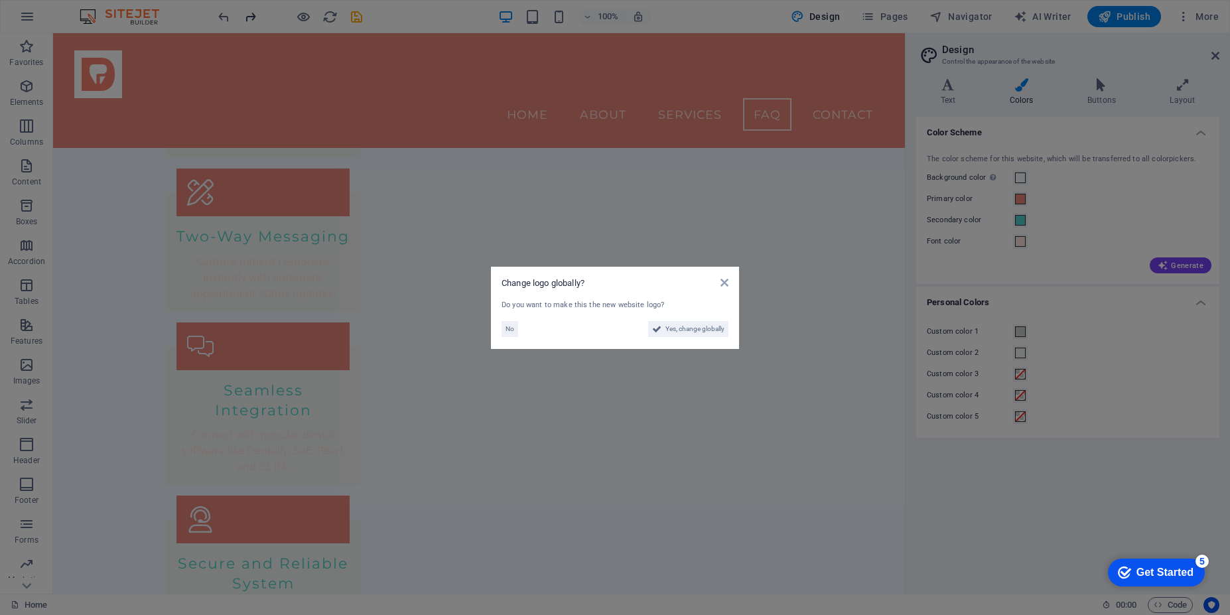
click at [250, 21] on aside "Change logo globally? Do you want to make this the new website logo? No Yes, ch…" at bounding box center [615, 307] width 1230 height 615
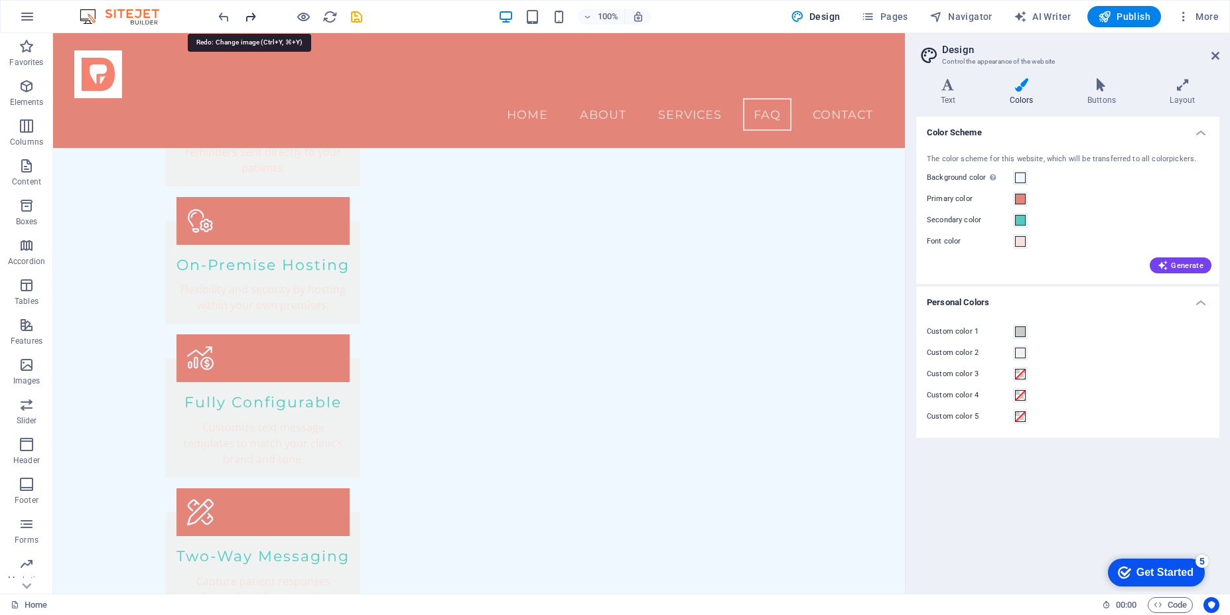
click at [250, 21] on icon "redo" at bounding box center [250, 16] width 15 height 15
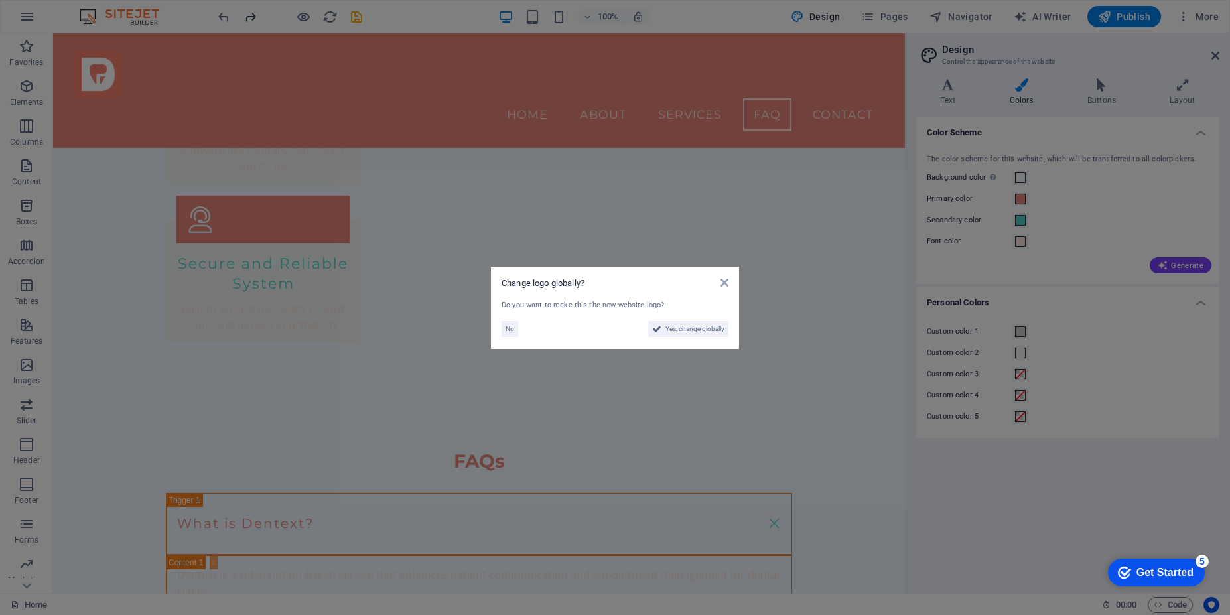
click at [250, 21] on aside "Change logo globally? Do you want to make this the new website logo? No Yes, ch…" at bounding box center [615, 307] width 1230 height 615
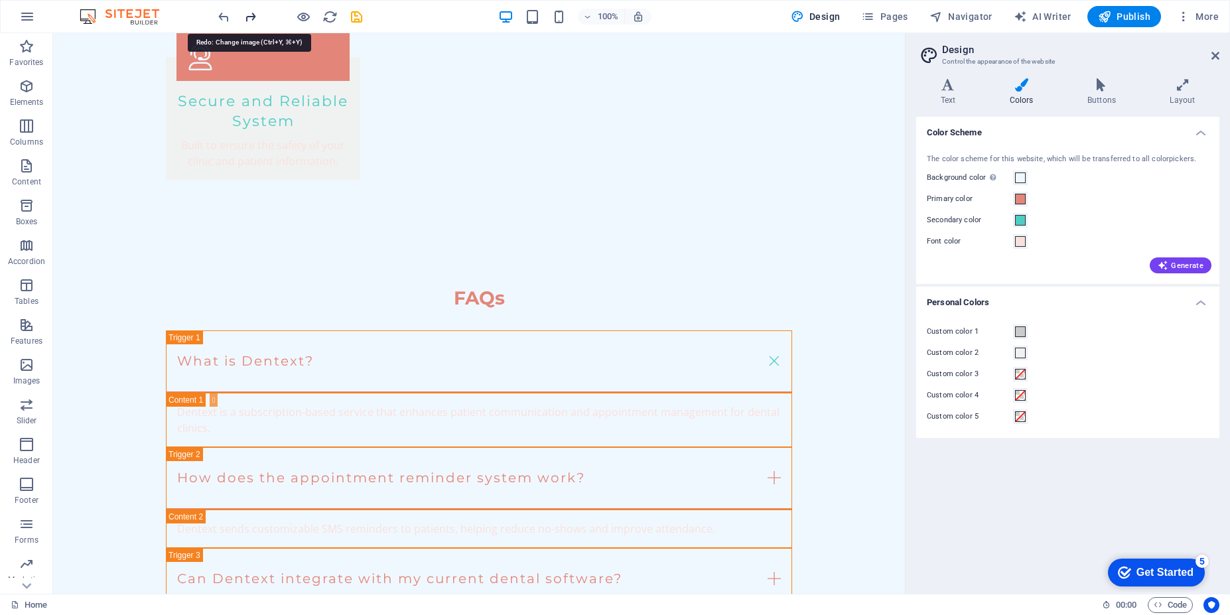
click at [249, 21] on icon "redo" at bounding box center [250, 16] width 15 height 15
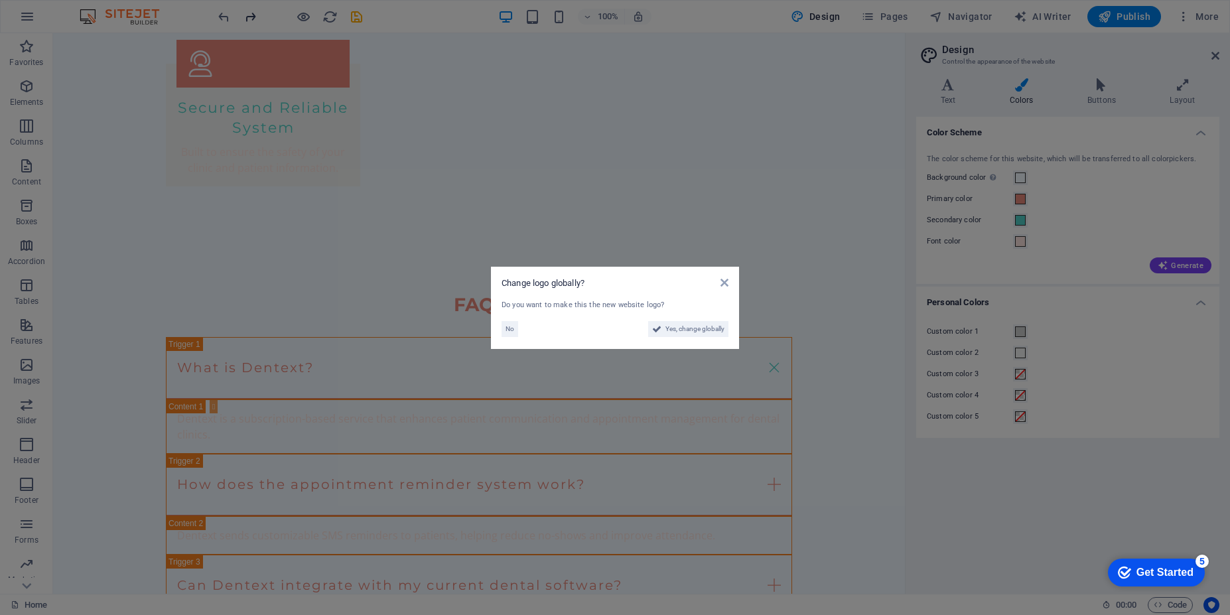
click at [249, 22] on aside "Change logo globally? Do you want to make this the new website logo? No Yes, ch…" at bounding box center [615, 307] width 1230 height 615
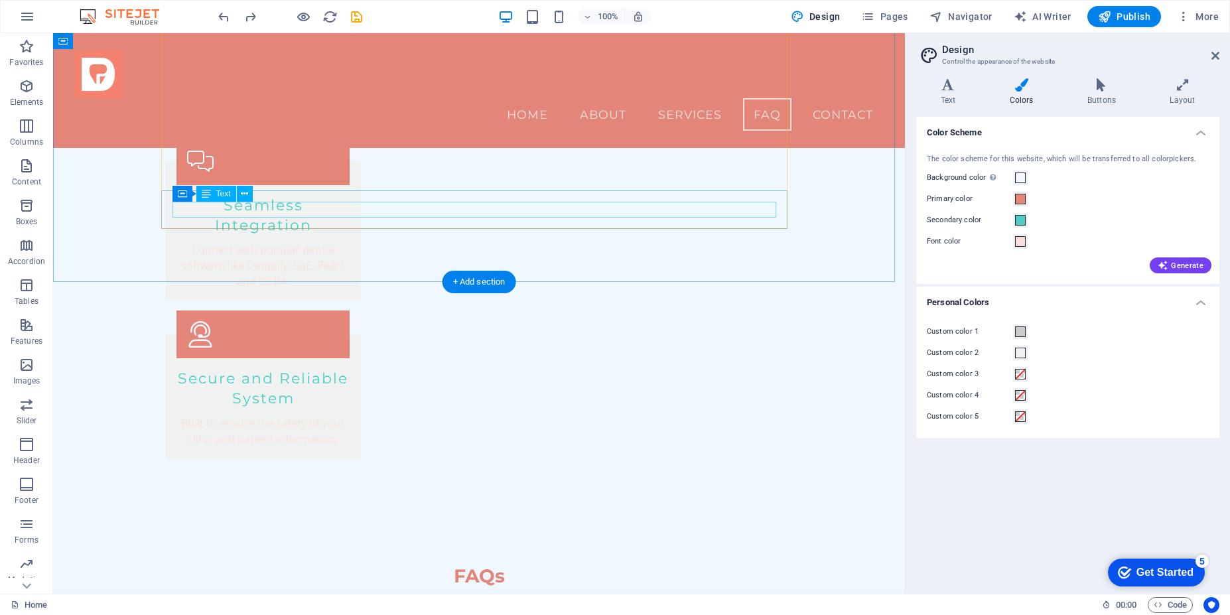
scroll to position [1849, 0]
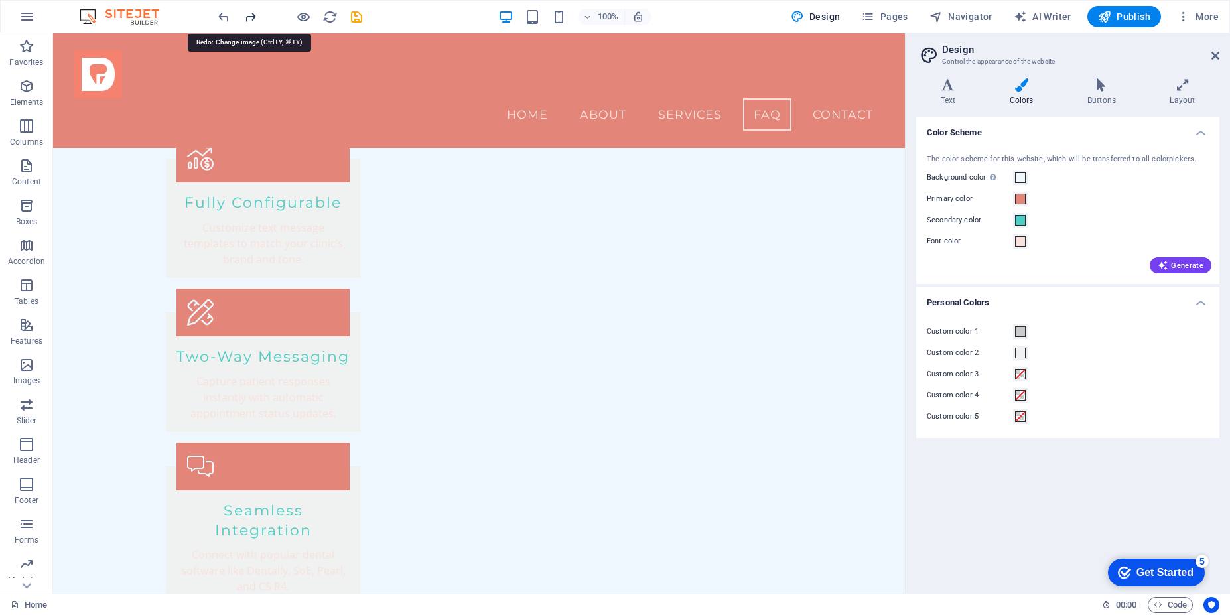
click at [257, 21] on icon "redo" at bounding box center [250, 16] width 15 height 15
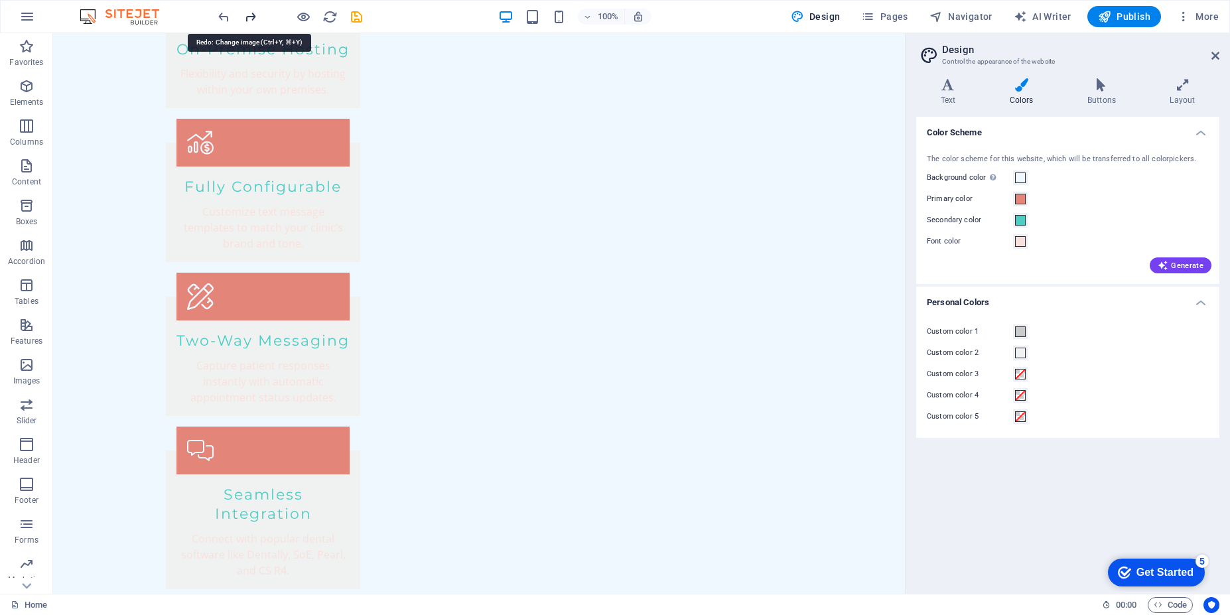
click at [257, 21] on icon "redo" at bounding box center [250, 16] width 15 height 15
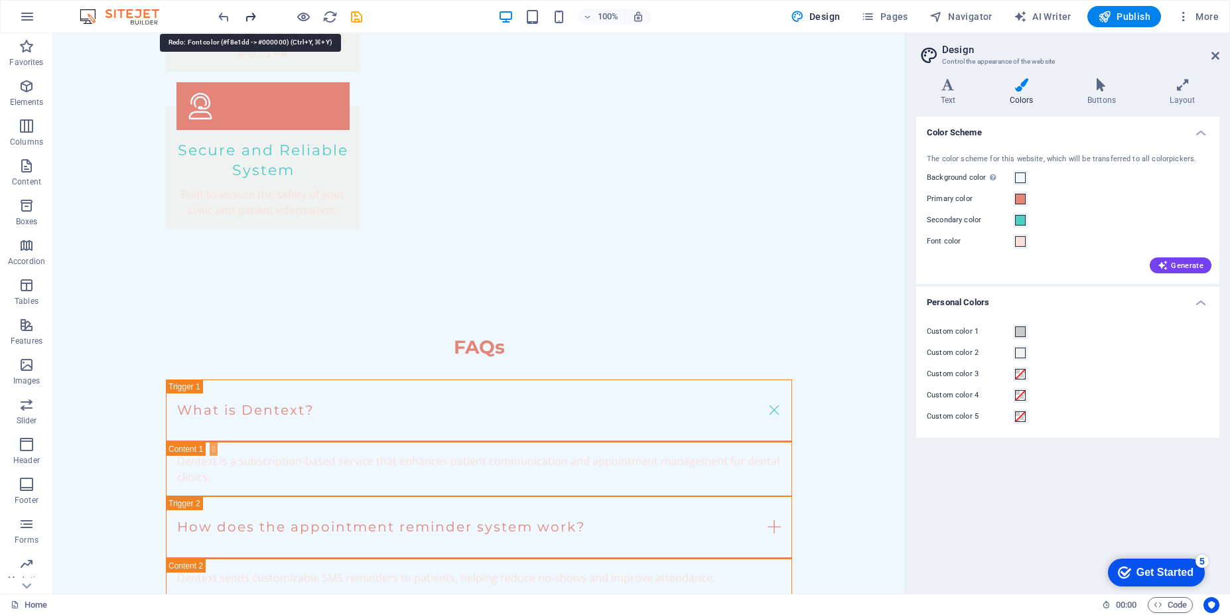
click at [256, 21] on icon "redo" at bounding box center [250, 16] width 15 height 15
click at [256, 21] on div at bounding box center [290, 16] width 149 height 21
click at [249, 21] on div at bounding box center [290, 16] width 149 height 21
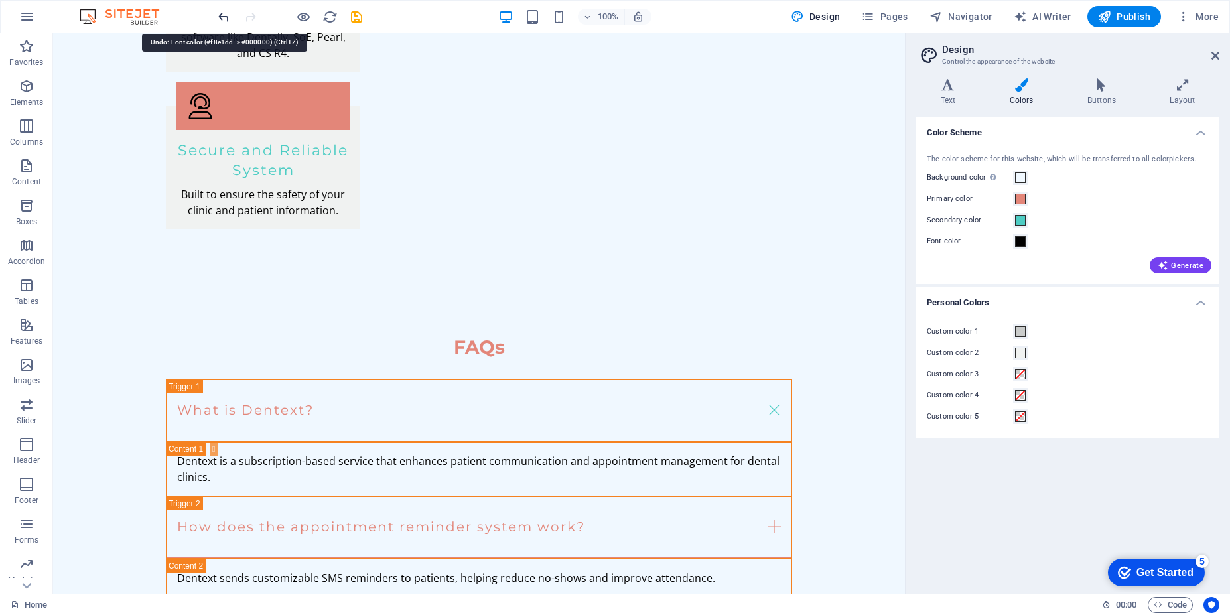
click at [221, 22] on icon "undo" at bounding box center [223, 16] width 15 height 15
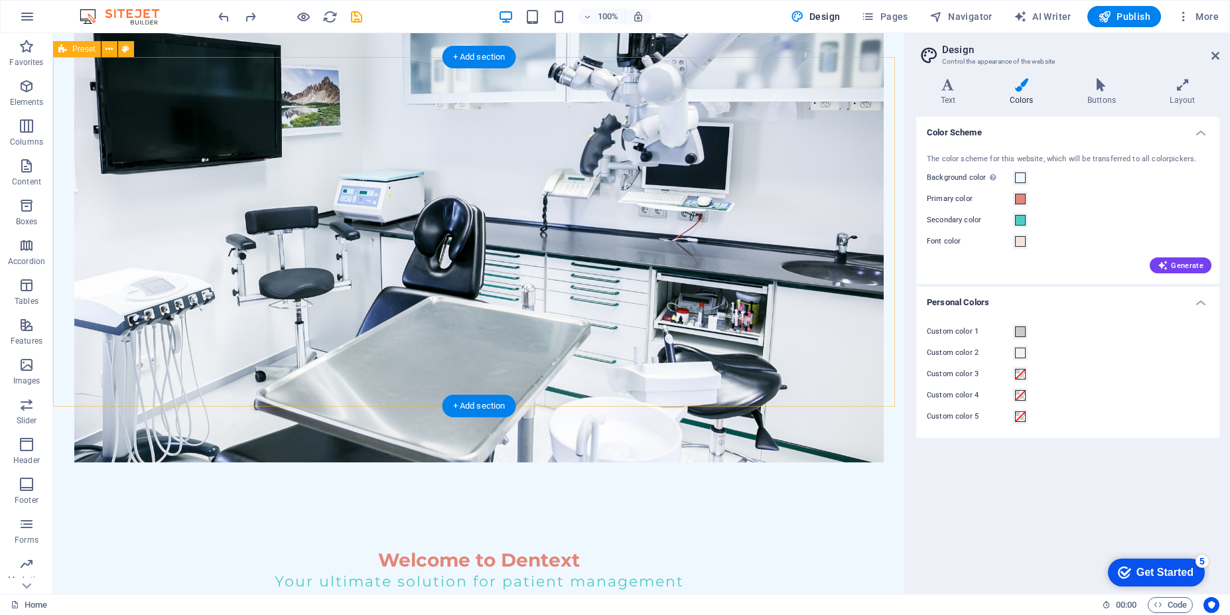
scroll to position [0, 0]
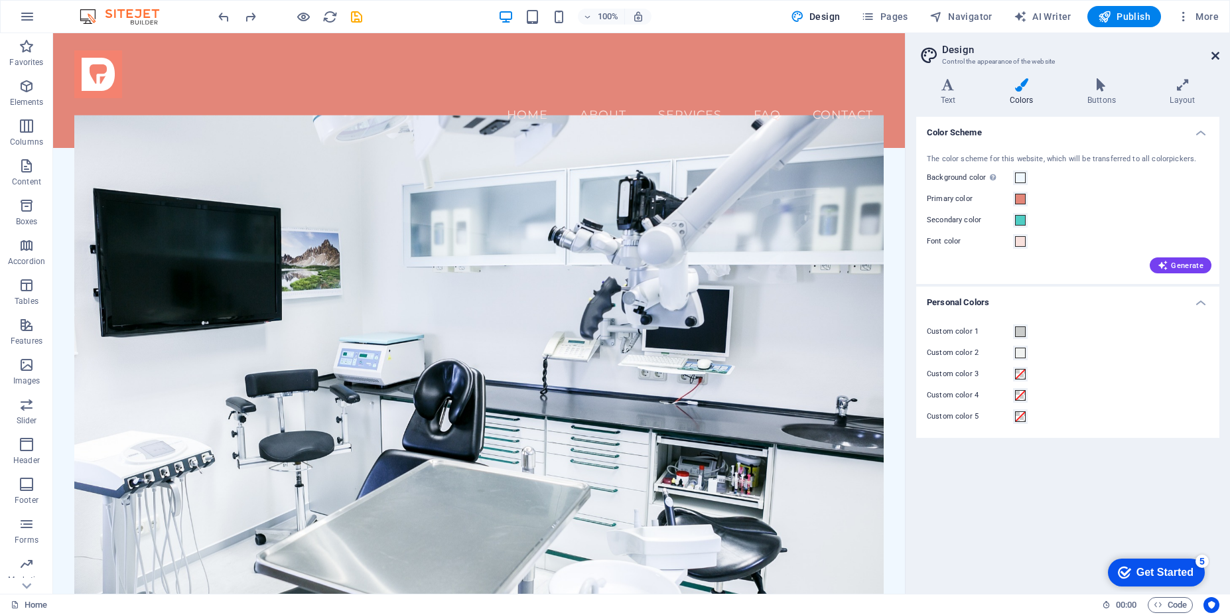
click at [1219, 59] on icon at bounding box center [1215, 55] width 8 height 11
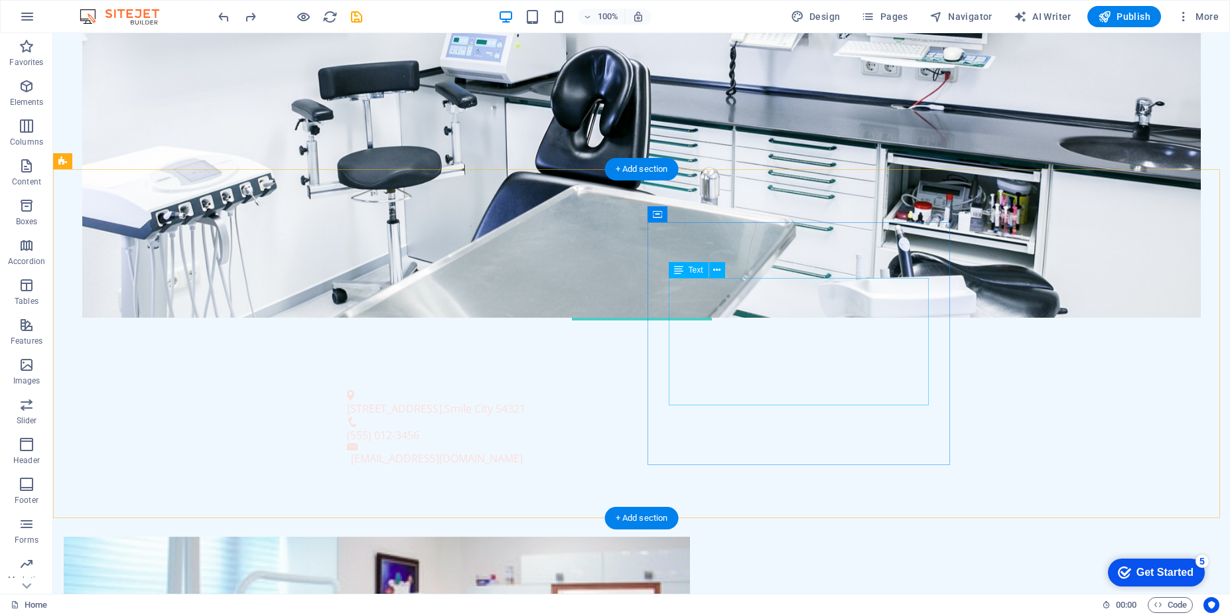
scroll to position [478, 0]
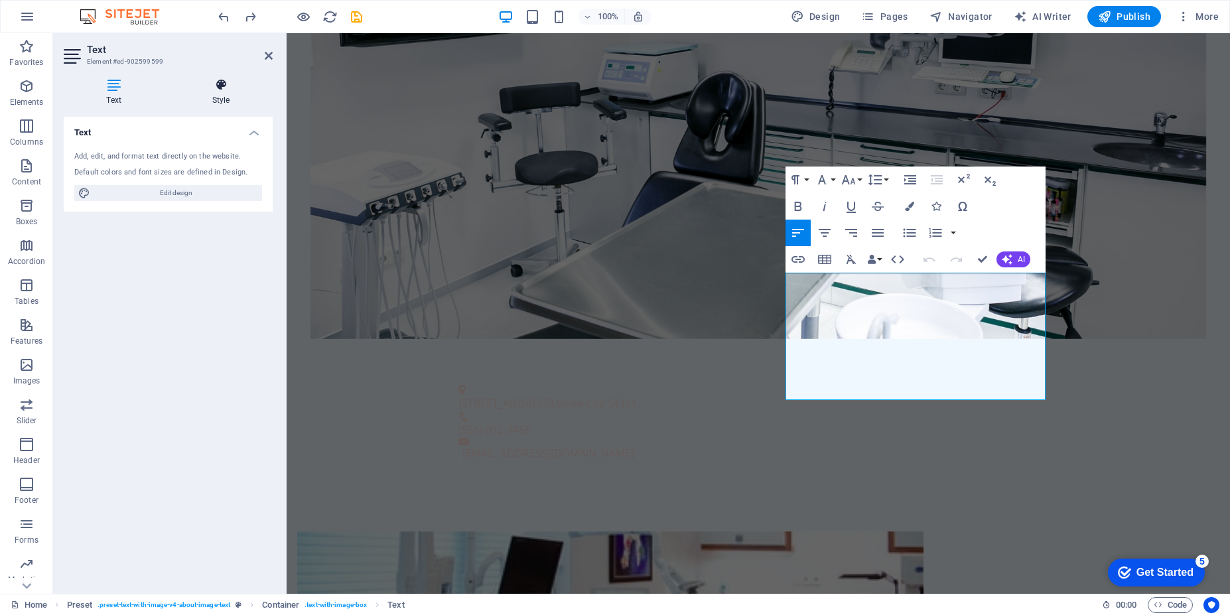
click at [228, 92] on h4 "Style" at bounding box center [220, 92] width 103 height 28
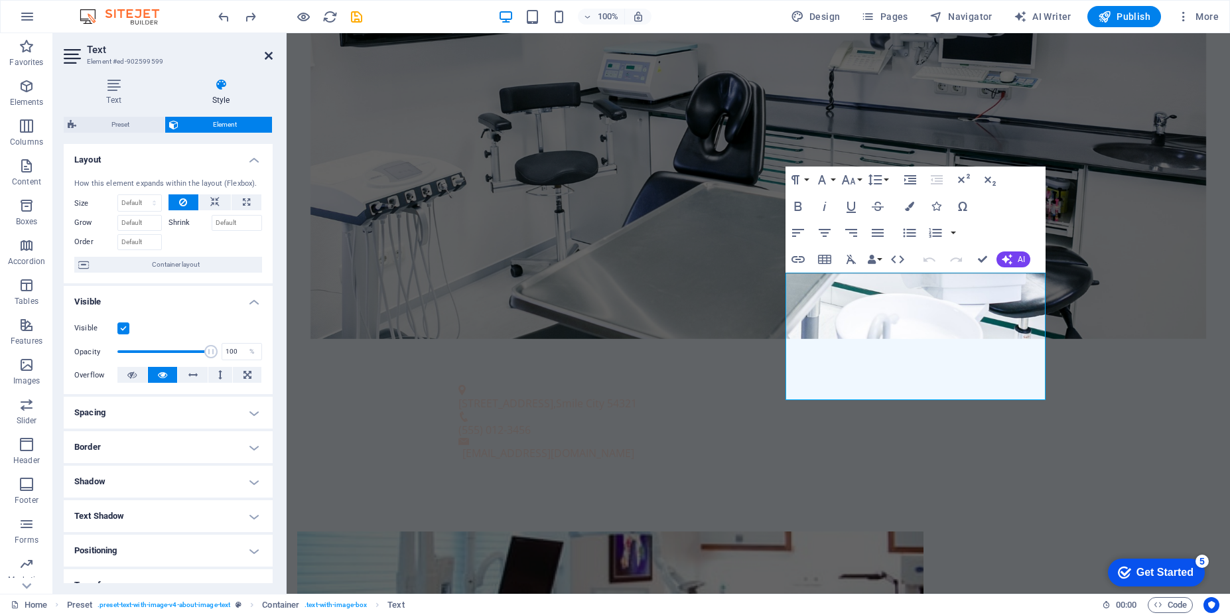
click at [267, 56] on icon at bounding box center [269, 55] width 8 height 11
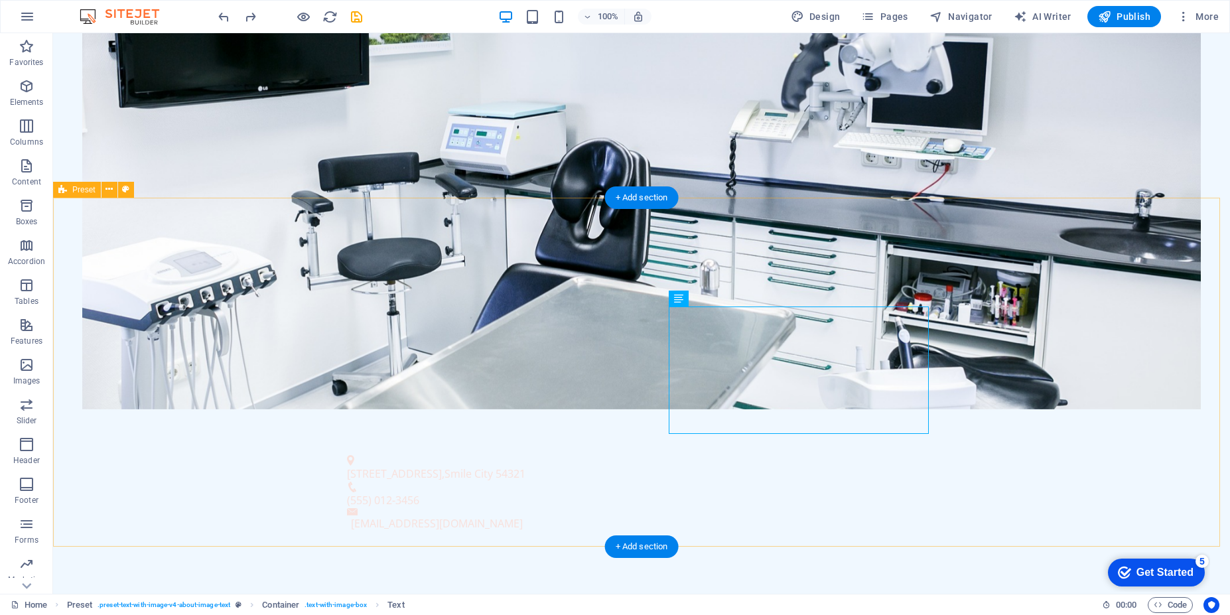
scroll to position [0, 0]
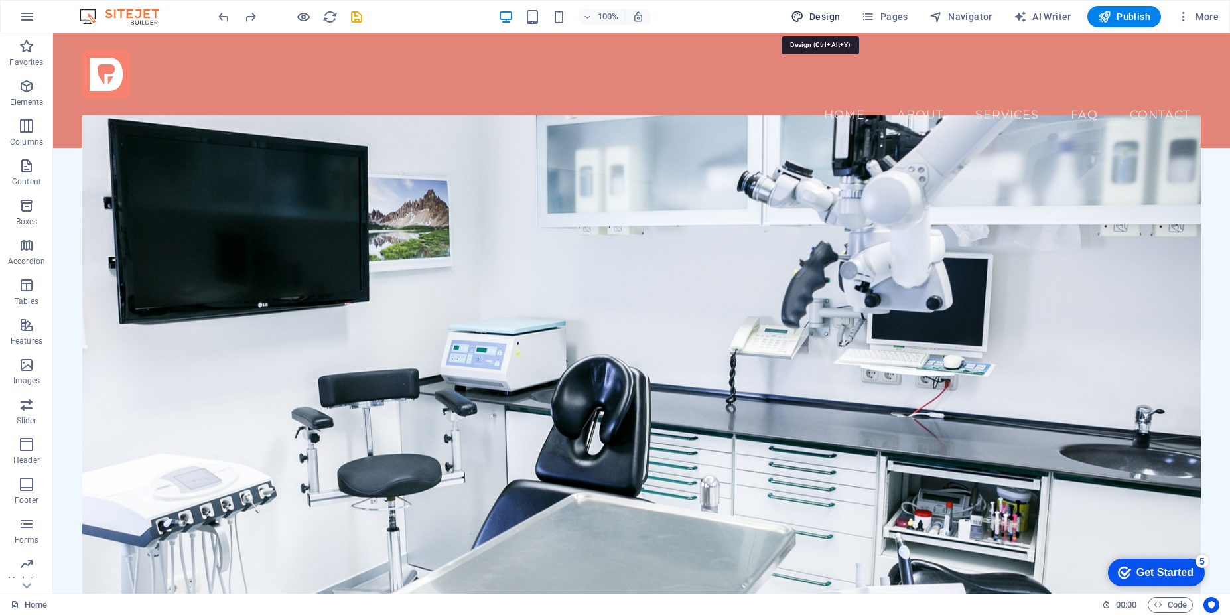
click at [811, 23] on span "Design" at bounding box center [816, 16] width 50 height 13
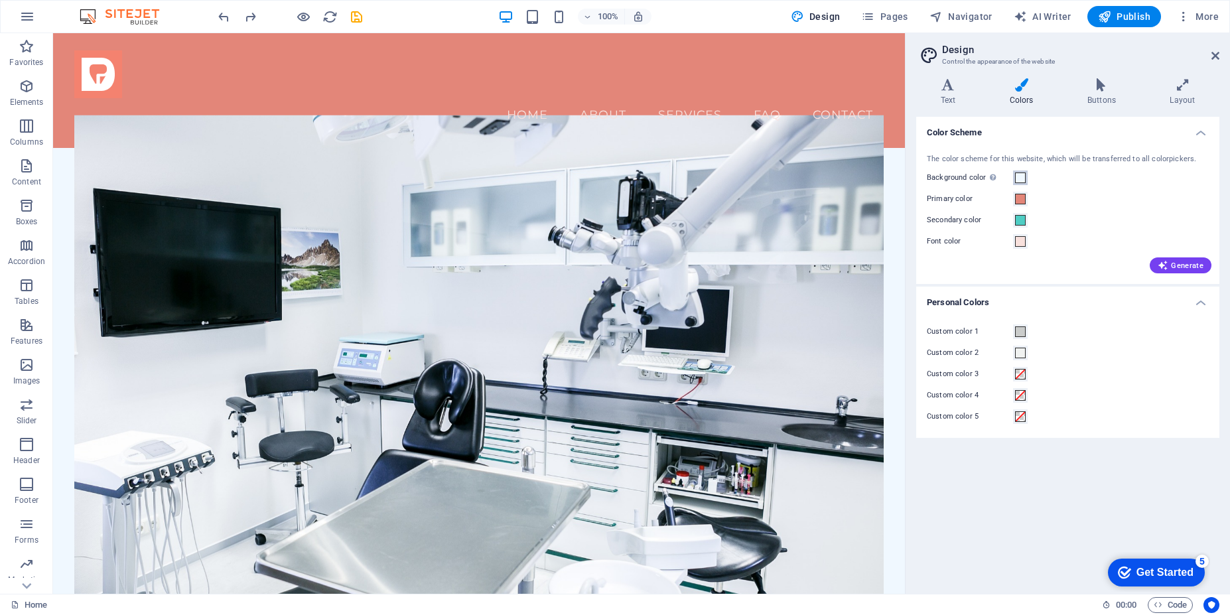
click at [1021, 178] on span at bounding box center [1020, 177] width 11 height 11
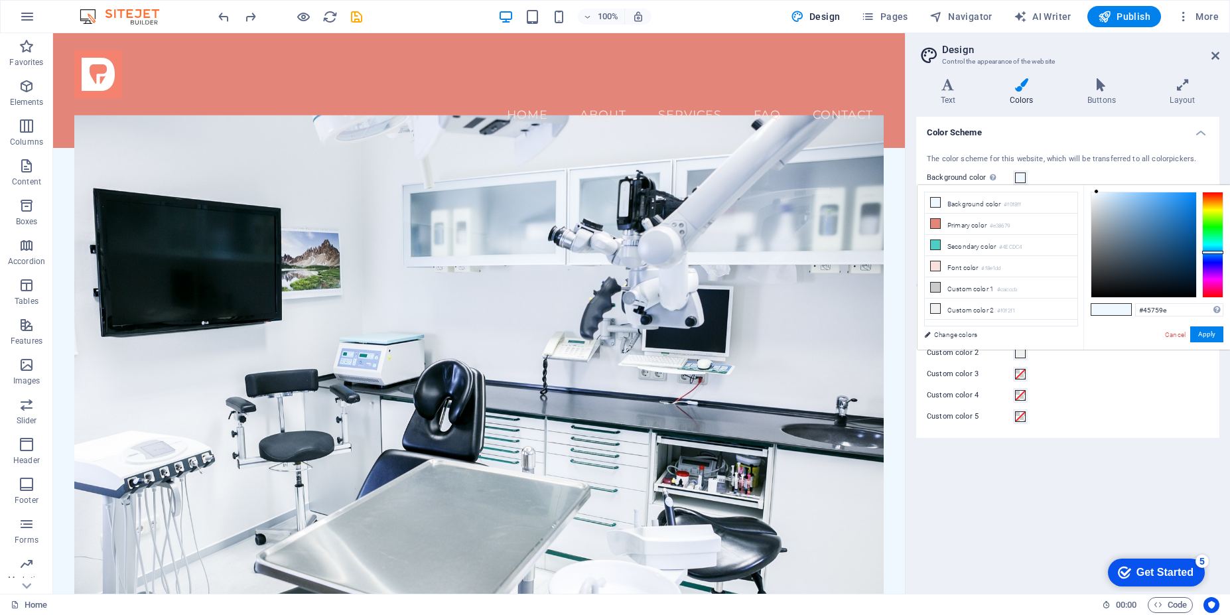
click at [1150, 232] on div at bounding box center [1143, 244] width 105 height 105
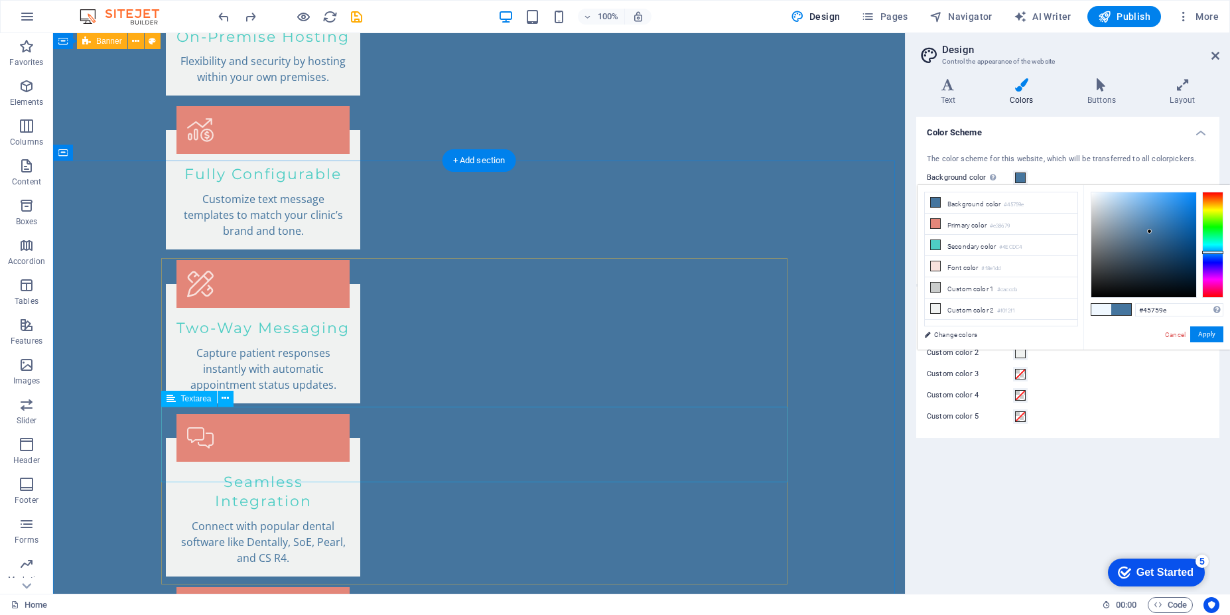
scroll to position [2416, 0]
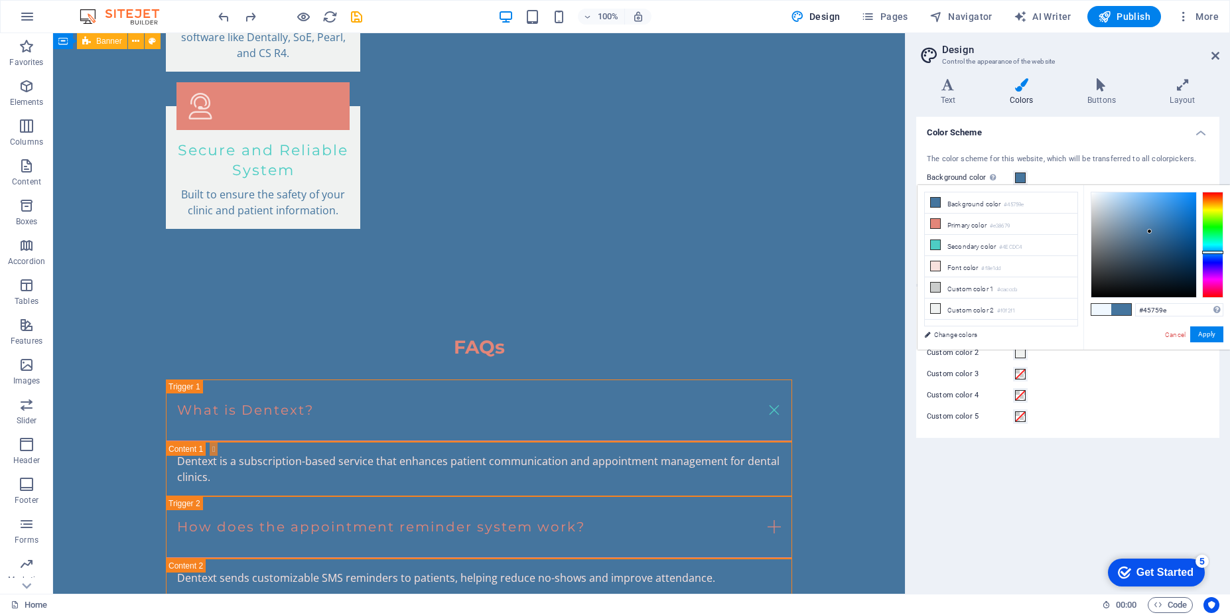
type input "#79a6cd"
click at [1134, 212] on div at bounding box center [1143, 244] width 105 height 105
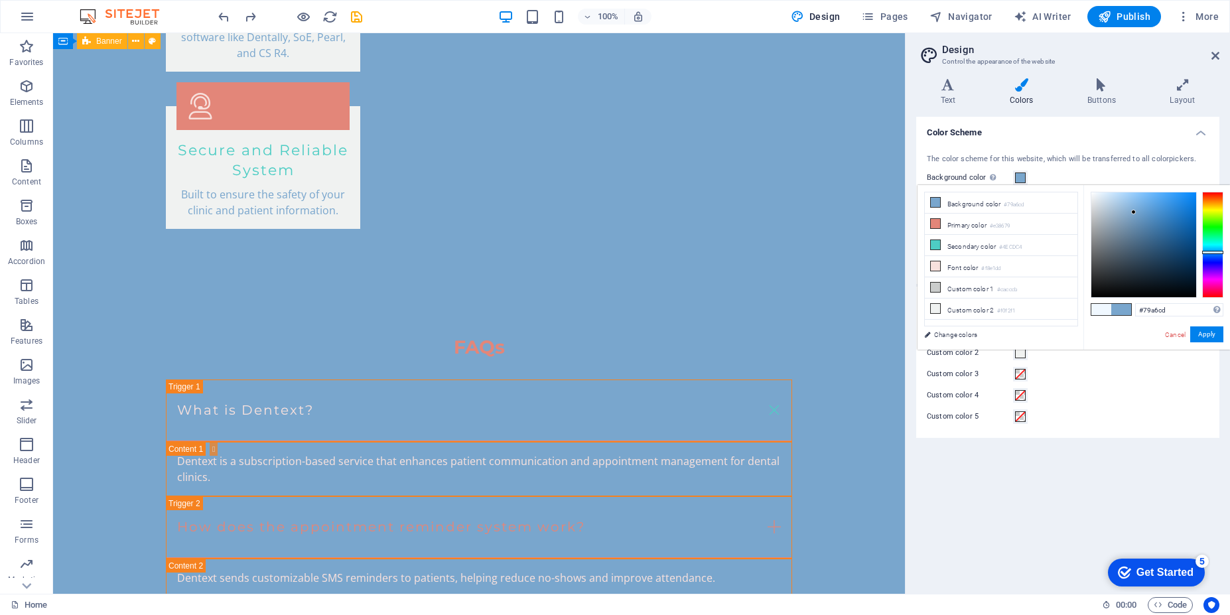
click at [1202, 135] on h4 "Color Scheme" at bounding box center [1067, 129] width 303 height 24
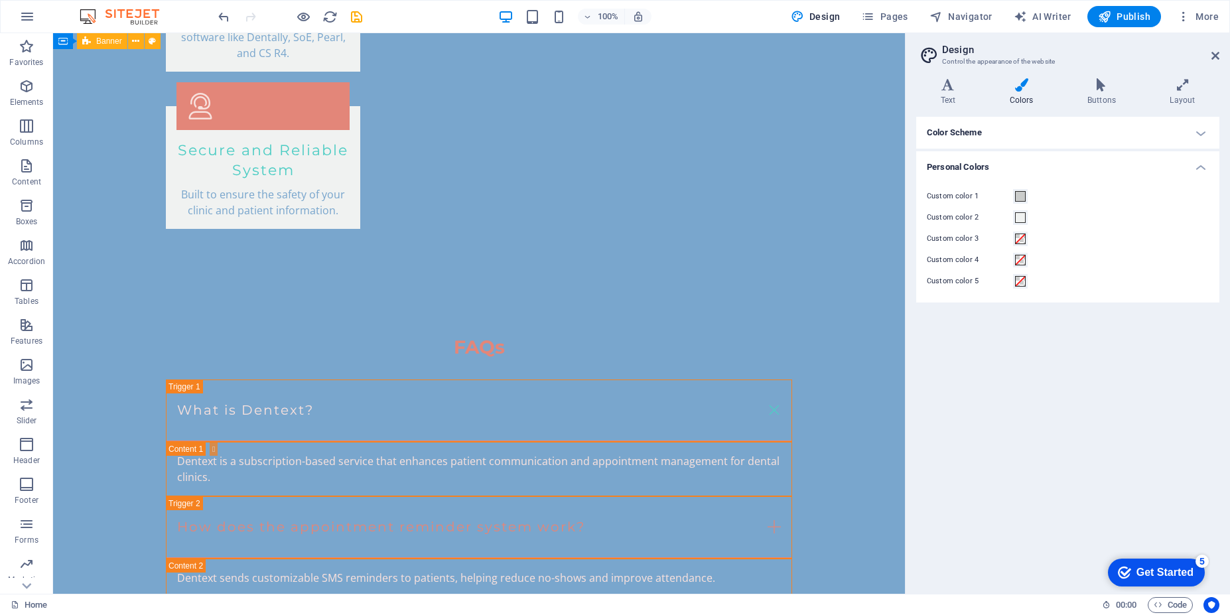
click at [1216, 137] on div "Variants Text Colors Buttons Layout Text Standard Bold Links Font color Font Op…" at bounding box center [1068, 331] width 324 height 526
click at [1203, 137] on h4 "Color Scheme" at bounding box center [1067, 133] width 303 height 32
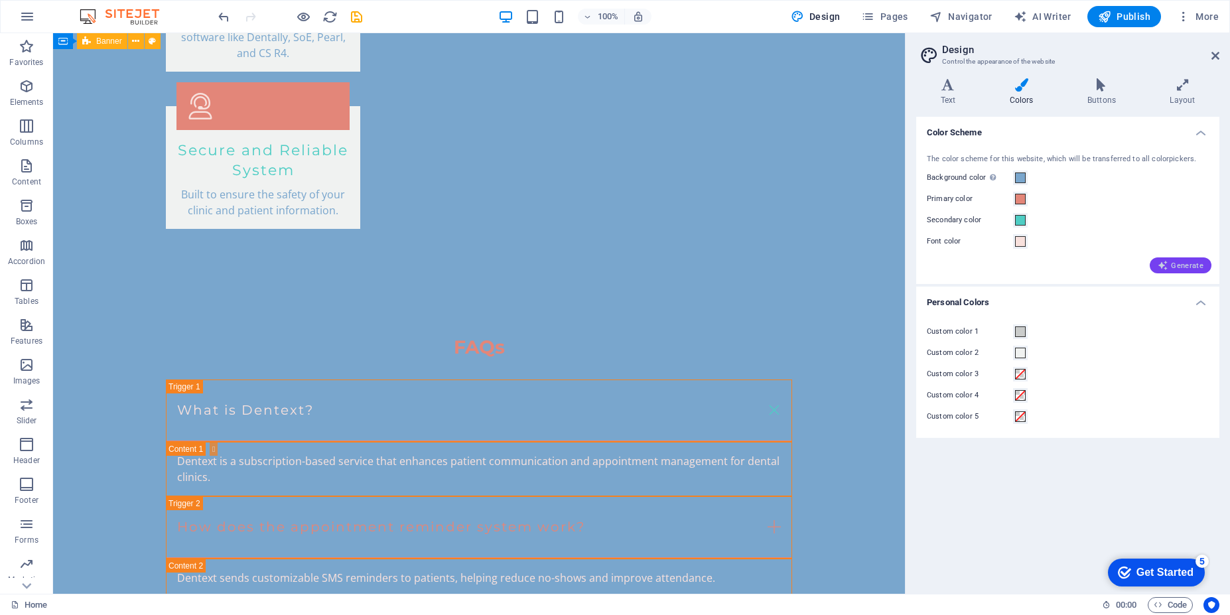
click at [1183, 263] on span "Generate" at bounding box center [1181, 265] width 46 height 11
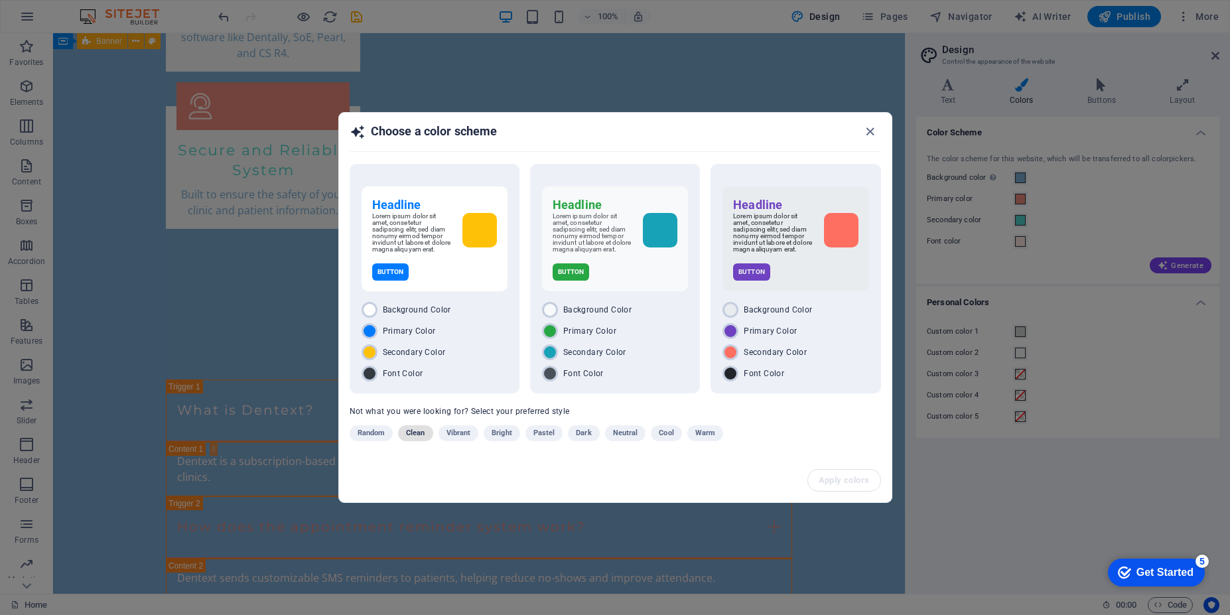
click at [419, 439] on span "Clean" at bounding box center [415, 433] width 19 height 16
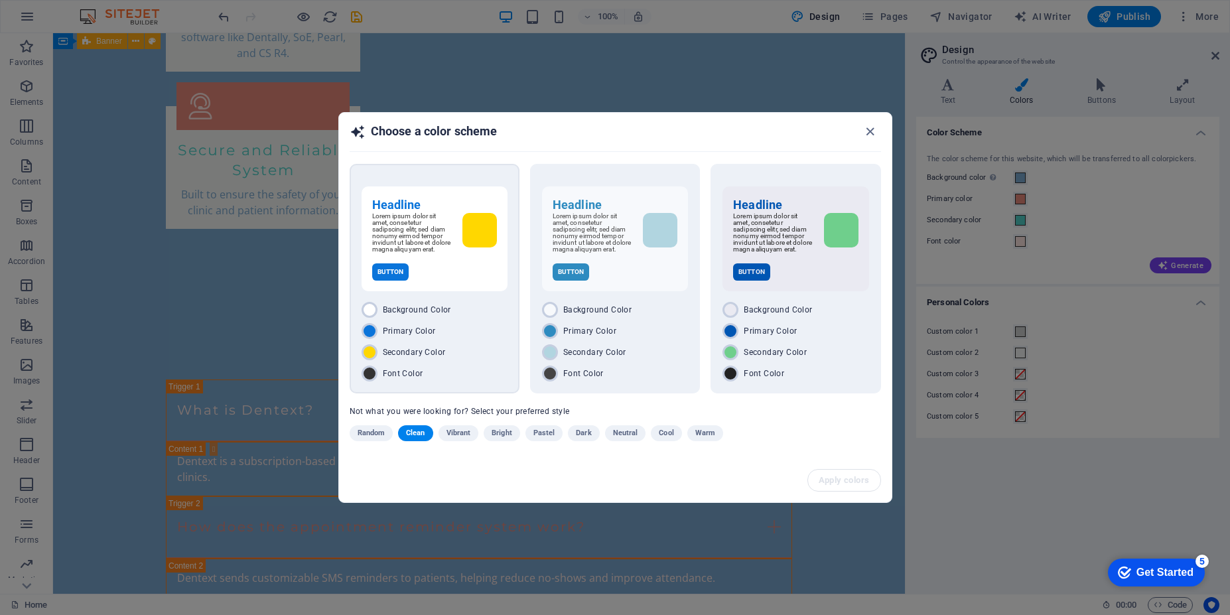
click at [469, 266] on div "Button" at bounding box center [434, 271] width 125 height 17
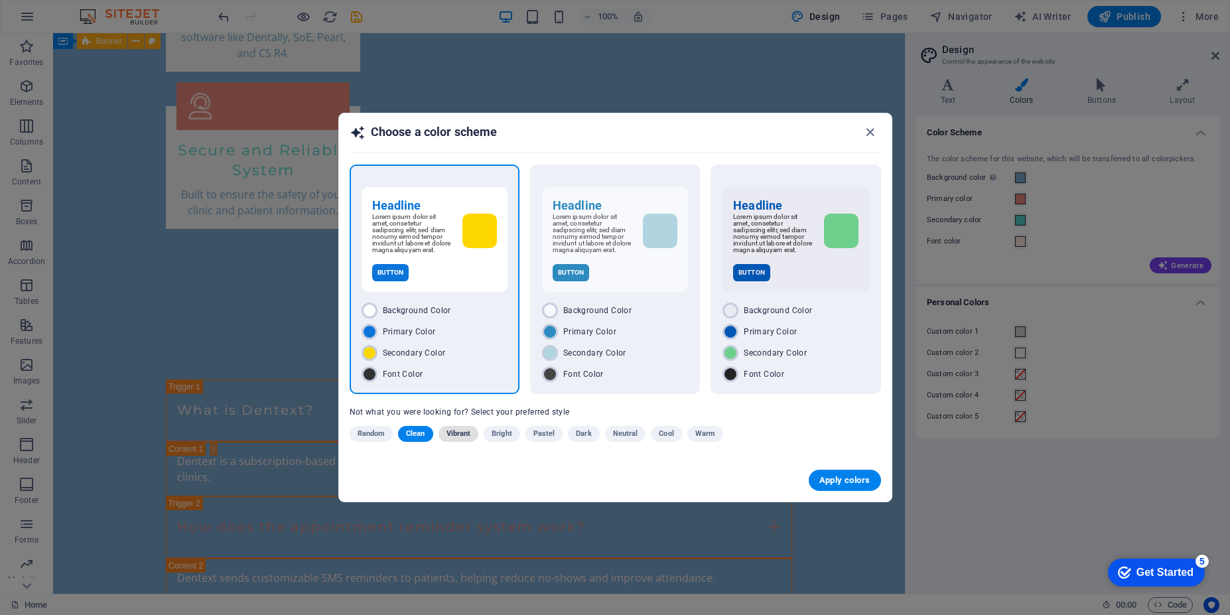
click at [468, 437] on span "Vibrant" at bounding box center [458, 434] width 25 height 16
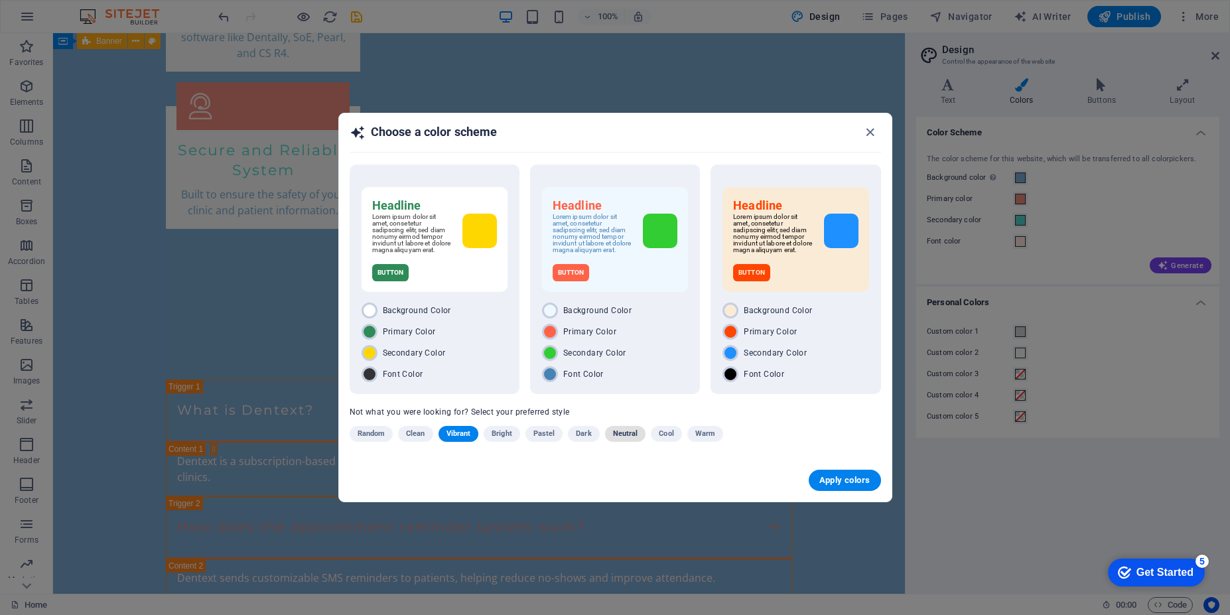
click at [628, 442] on span "Neutral" at bounding box center [625, 434] width 25 height 16
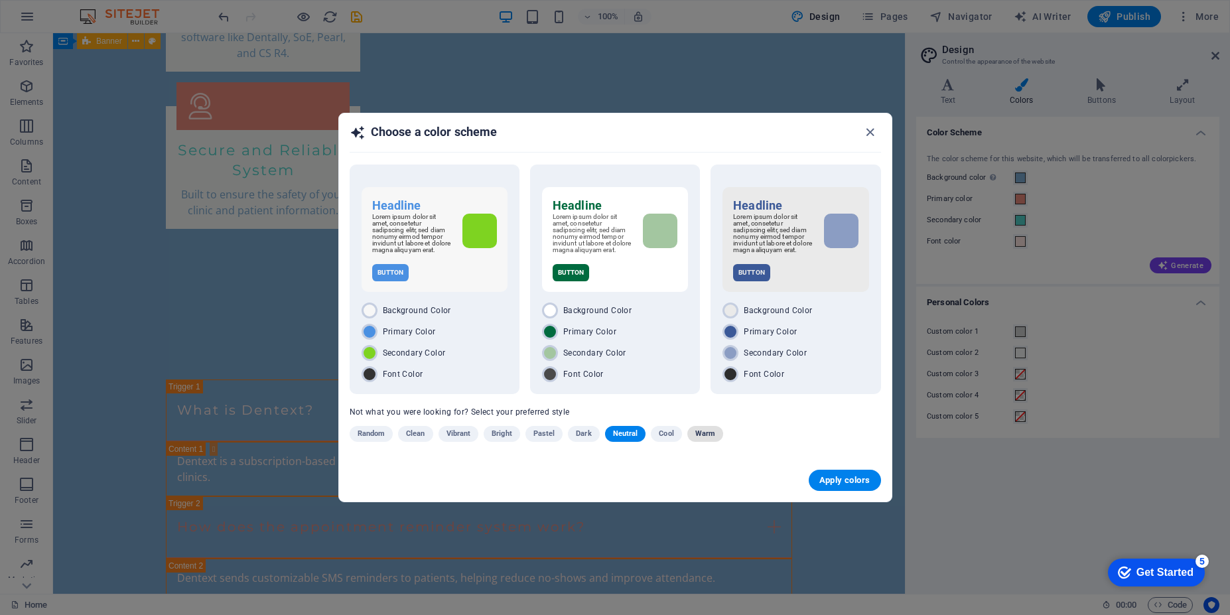
click at [704, 442] on span "Warm" at bounding box center [705, 434] width 20 height 16
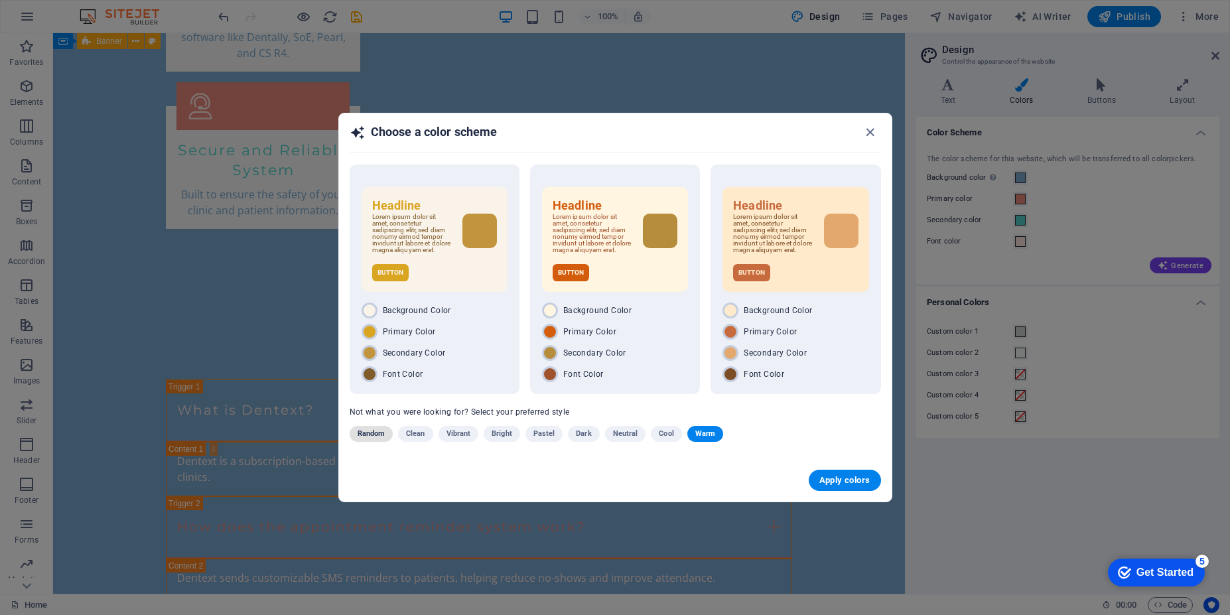
click at [379, 439] on span "Random" at bounding box center [372, 434] width 28 height 16
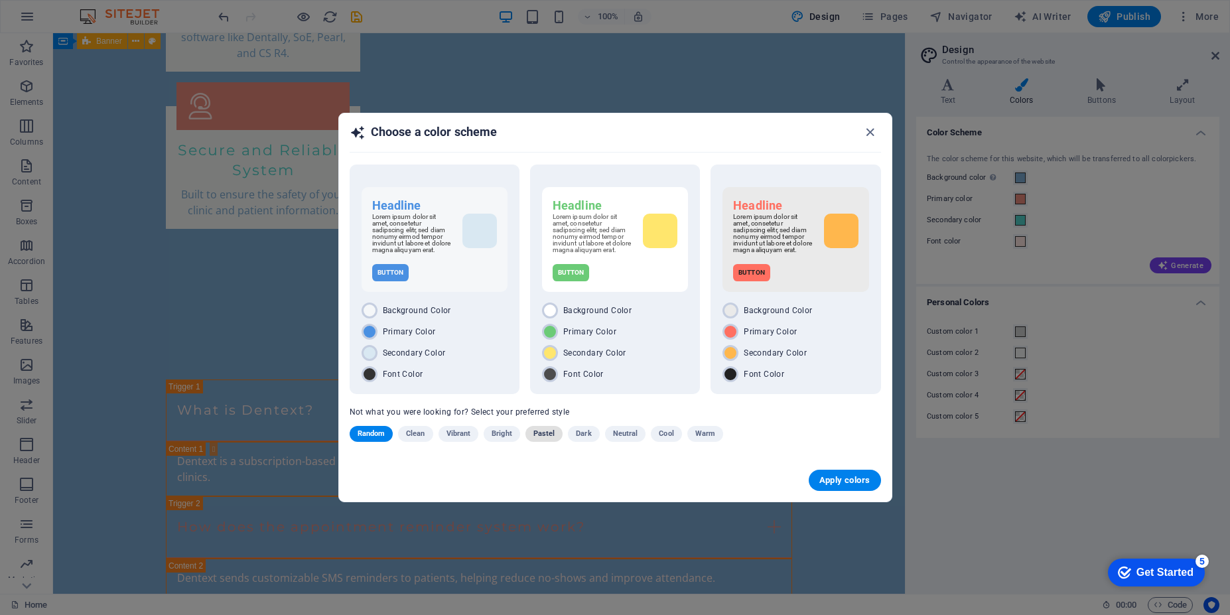
click at [551, 442] on span "Pastel" at bounding box center [544, 434] width 22 height 16
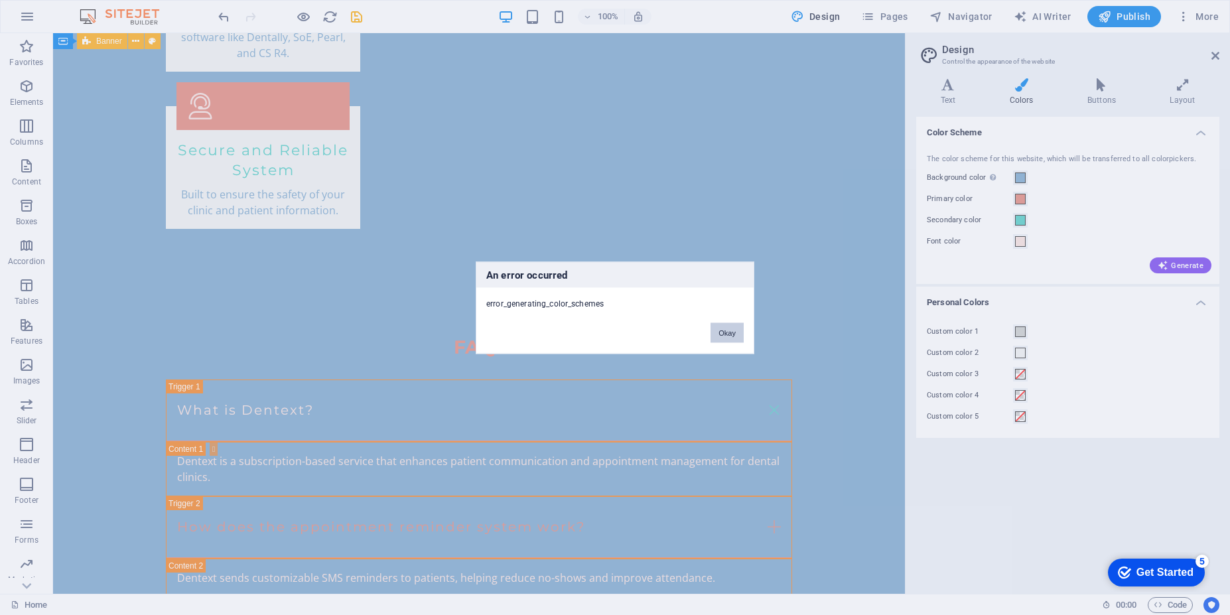
click at [719, 334] on button "Okay" at bounding box center [727, 332] width 33 height 20
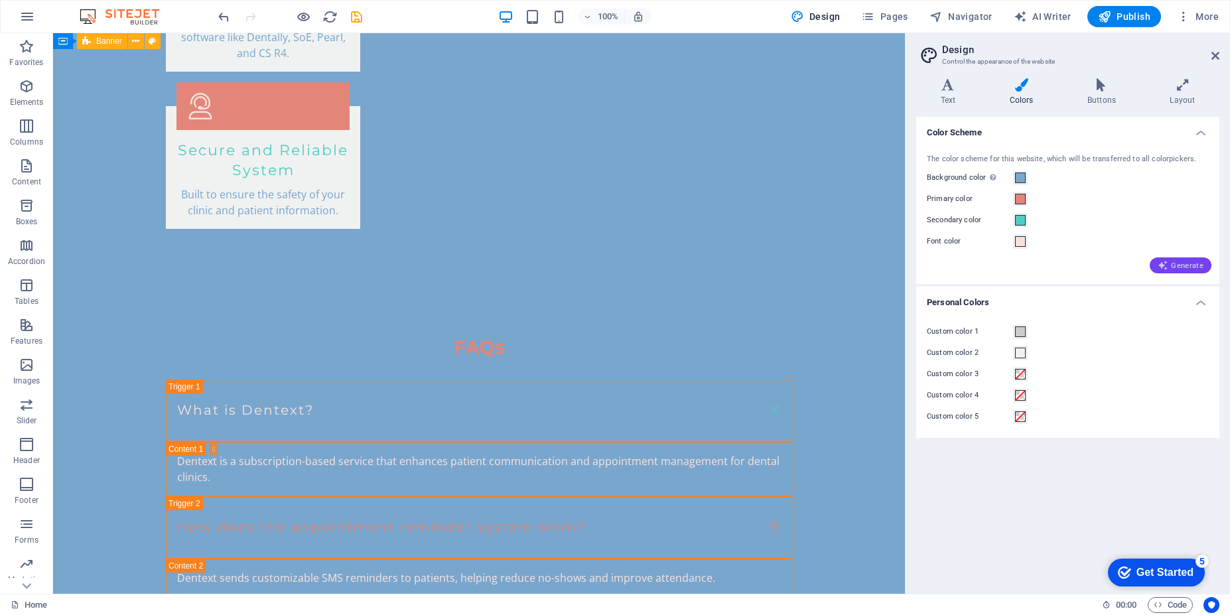
click at [1200, 269] on span "Generate" at bounding box center [1181, 265] width 46 height 11
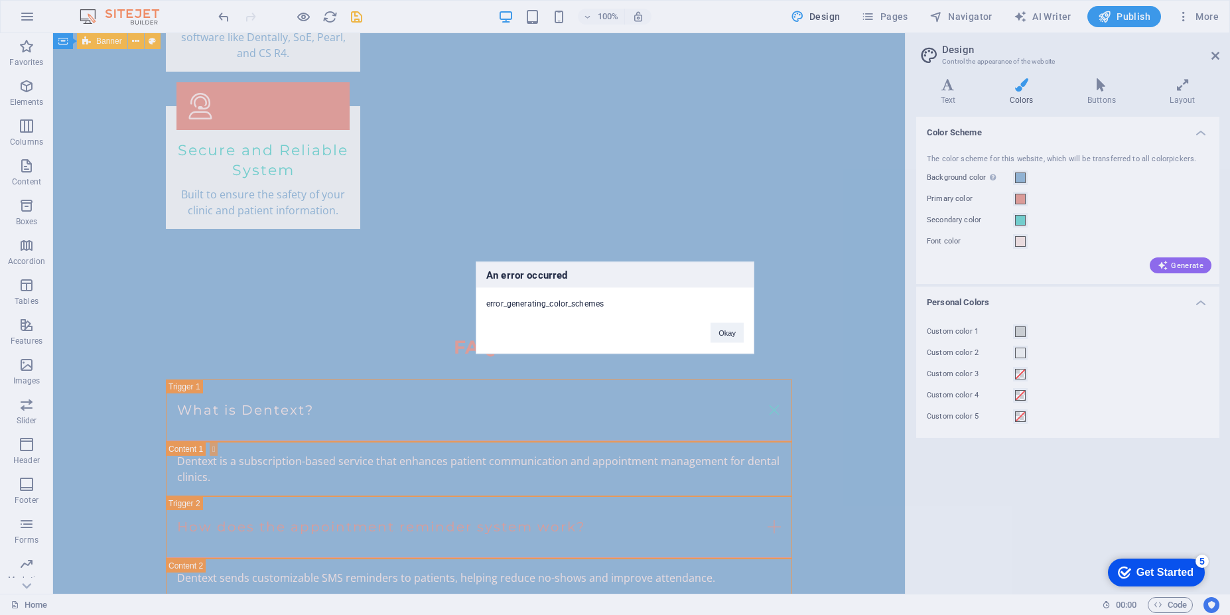
click at [544, 431] on div "An error occurred error_generating_color_schemes Okay" at bounding box center [615, 307] width 1230 height 615
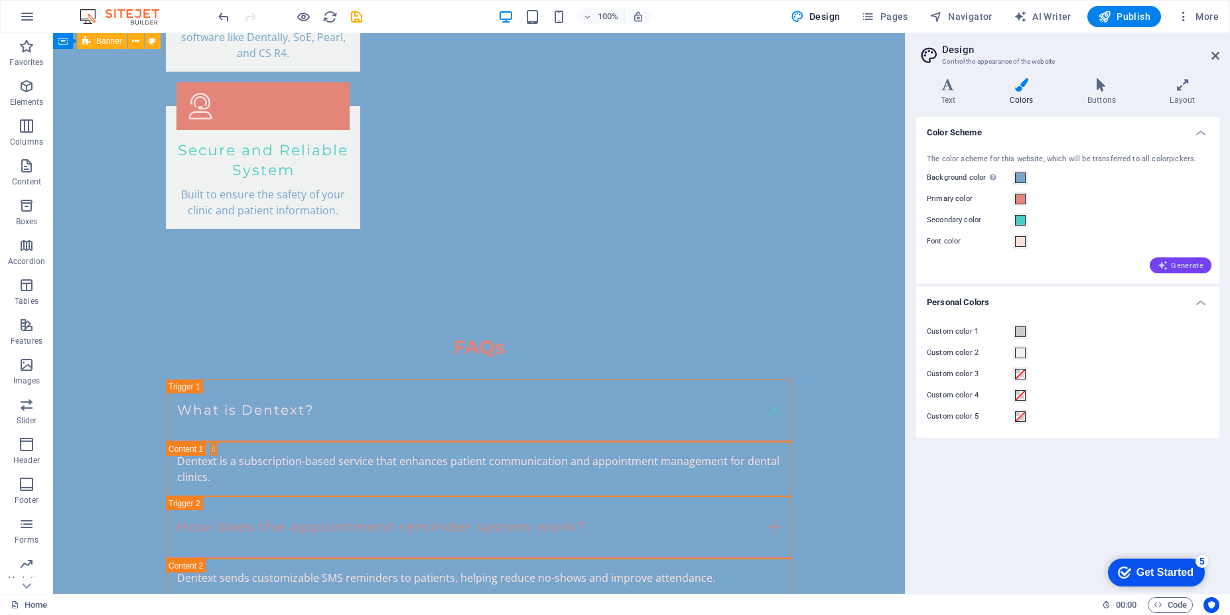
click at [1196, 266] on span "Generate" at bounding box center [1181, 265] width 46 height 11
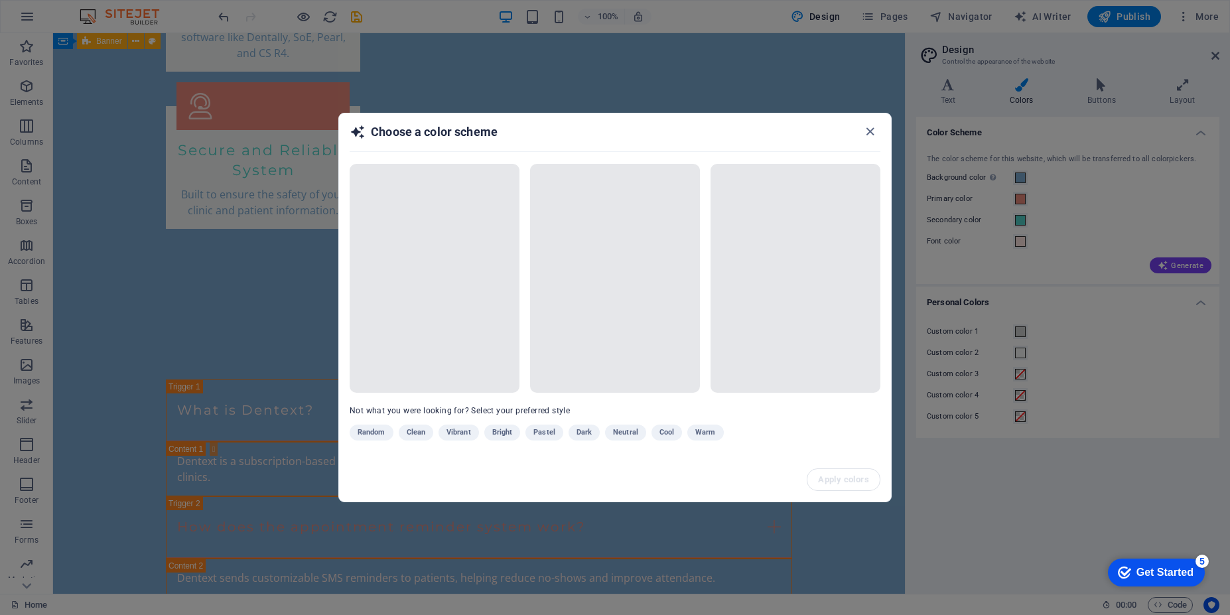
drag, startPoint x: 415, startPoint y: 121, endPoint x: 366, endPoint y: 102, distance: 52.7
click at [366, 102] on div "Choose a color scheme Not what you were looking for? Select your preferred styl…" at bounding box center [615, 307] width 1230 height 615
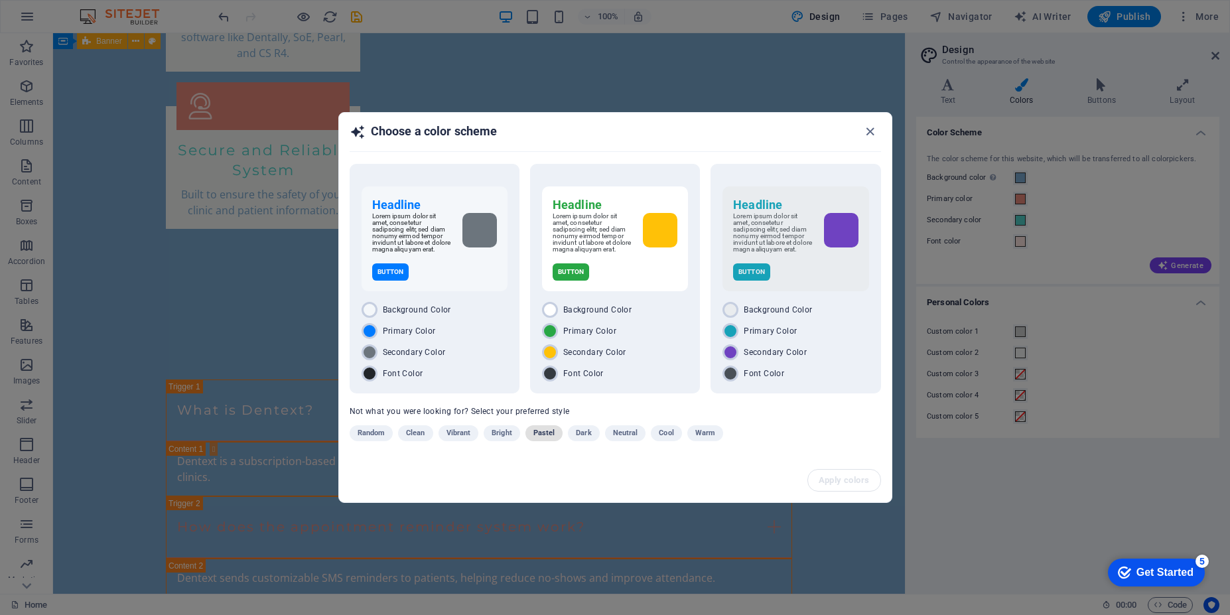
click at [547, 434] on span "Pastel" at bounding box center [544, 433] width 22 height 16
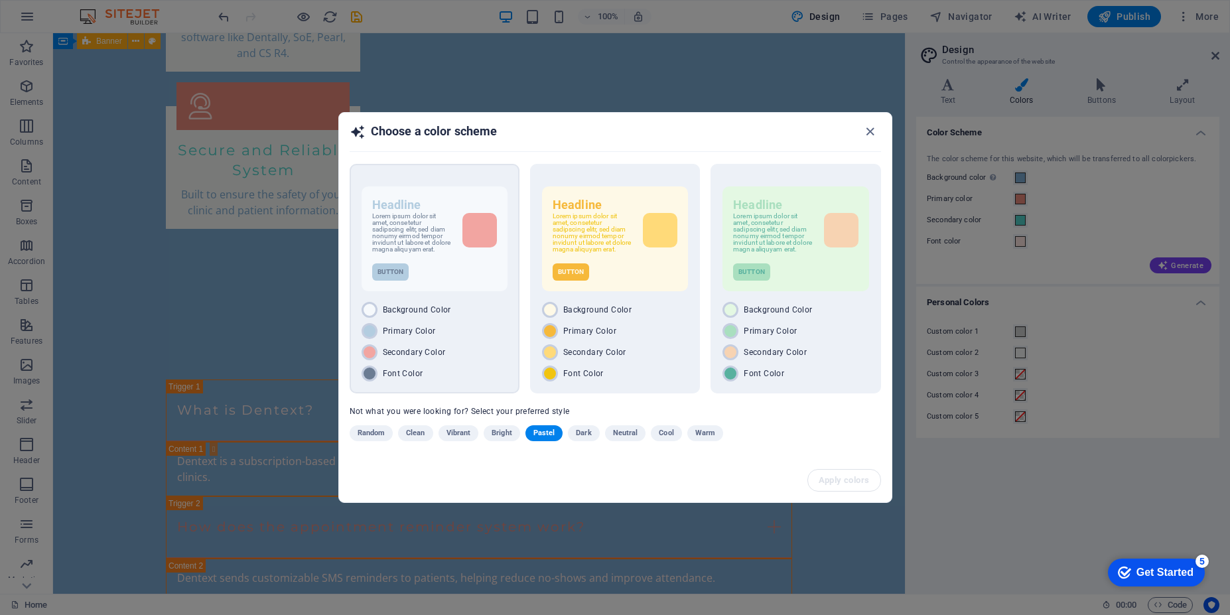
click at [482, 295] on div "Headline Lorem ipsum dolor sit amet, consetetur sadipscing elitr, sed diam nonu…" at bounding box center [435, 279] width 170 height 230
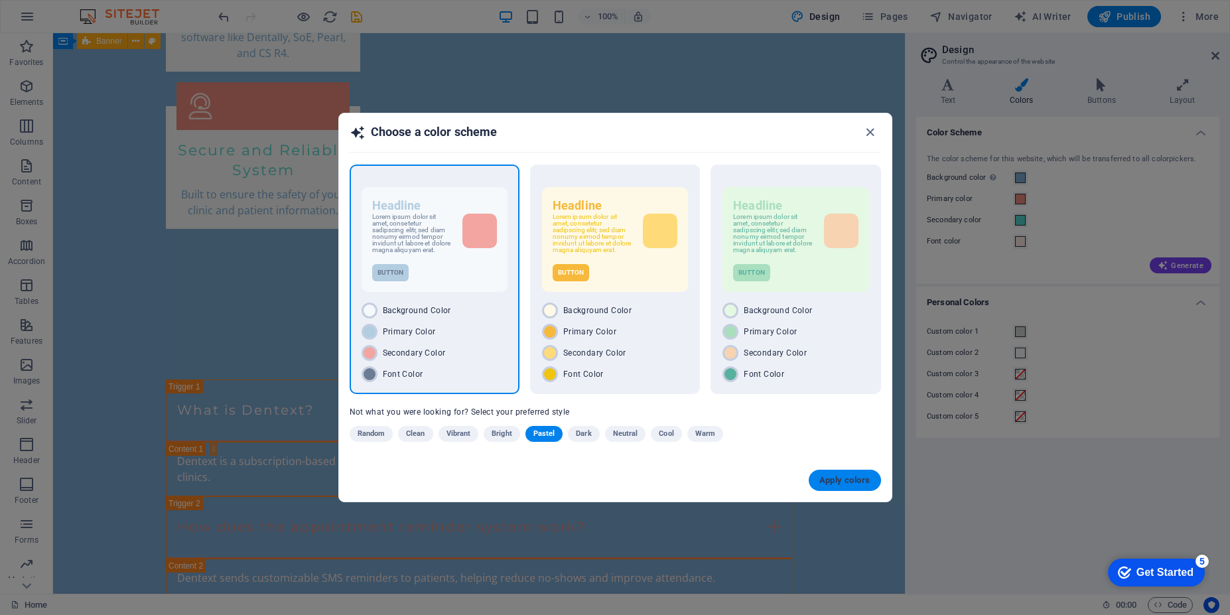
click at [831, 483] on span "Apply colors" at bounding box center [844, 480] width 51 height 11
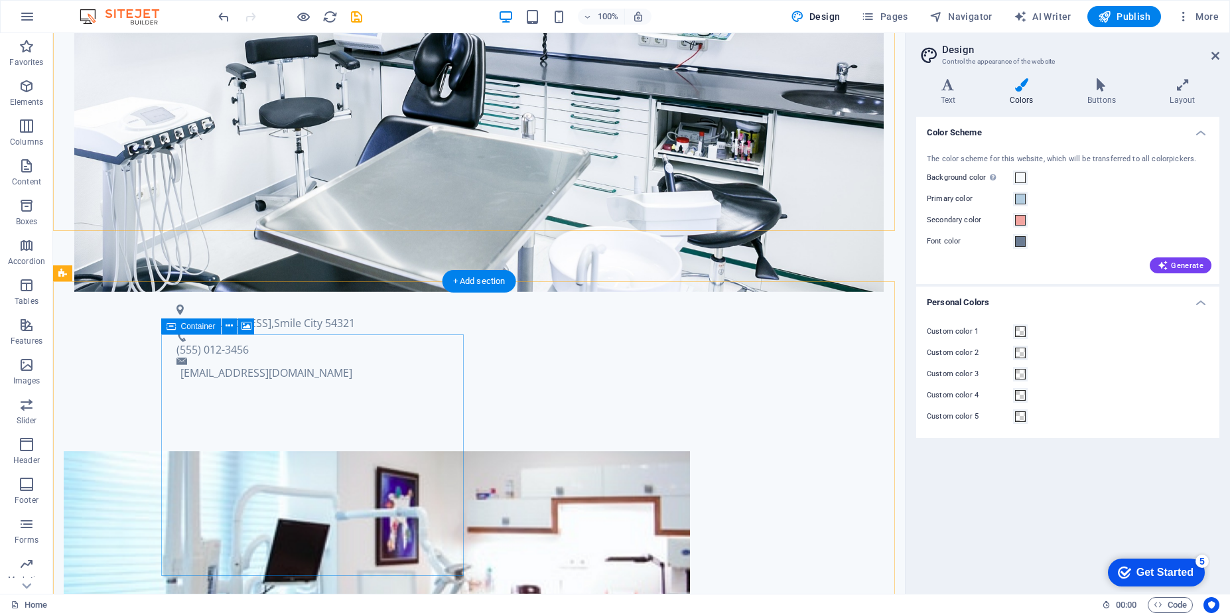
scroll to position [557, 0]
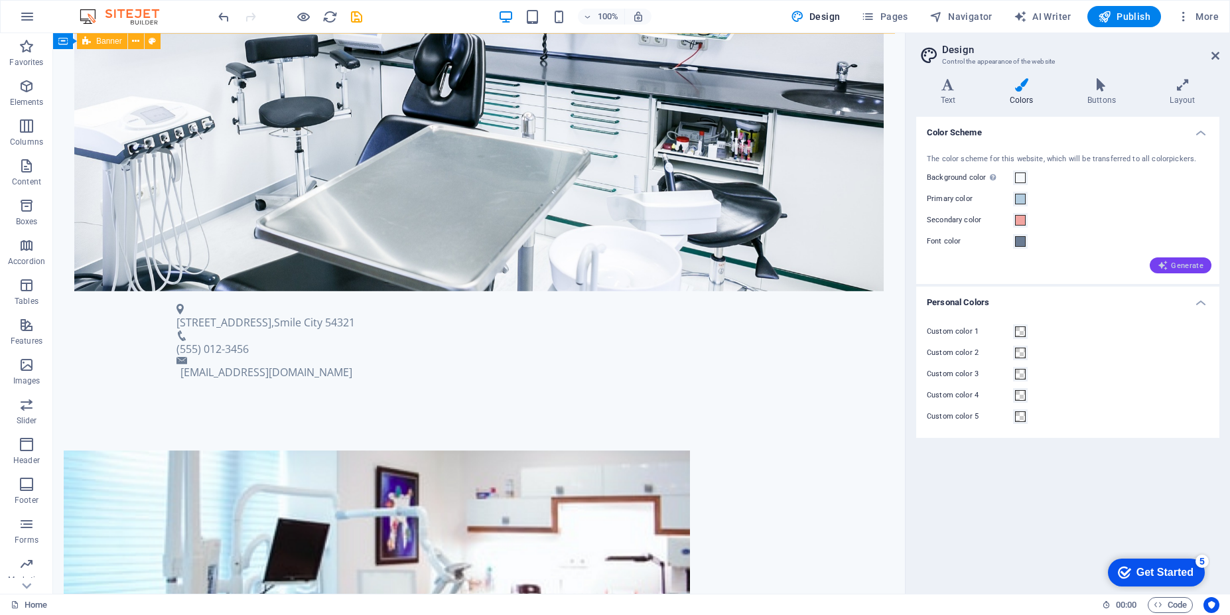
click at [1177, 266] on span "Generate" at bounding box center [1181, 265] width 46 height 11
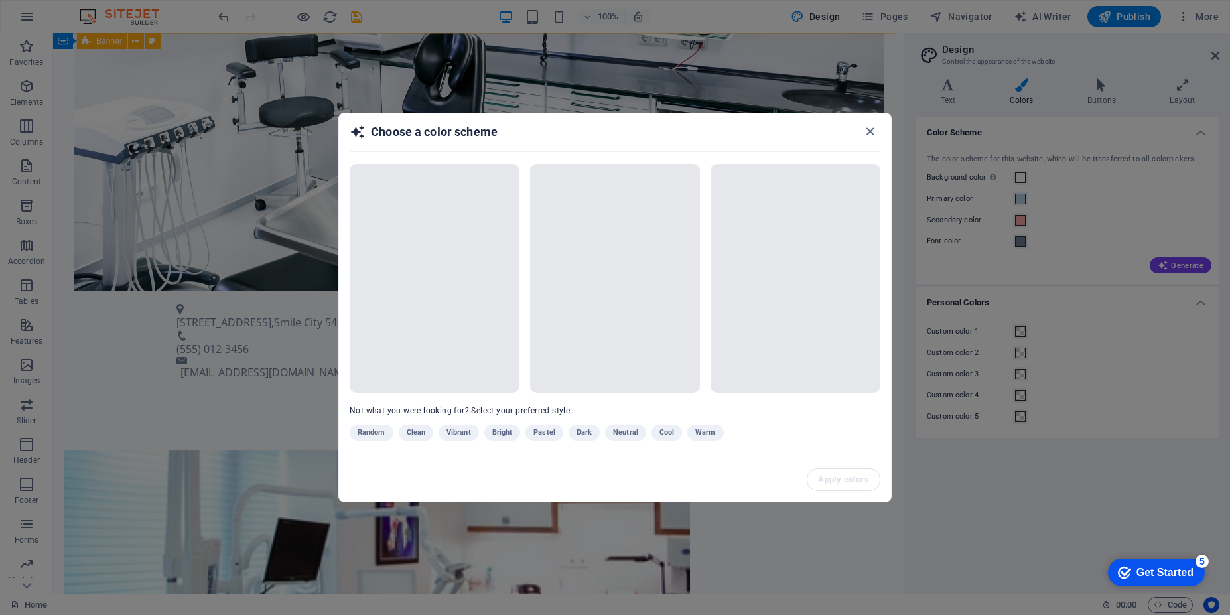
click at [501, 435] on div "Random Clean Vibrant Bright Pastel Dark Neutral Cool Warm" at bounding box center [582, 435] width 464 height 21
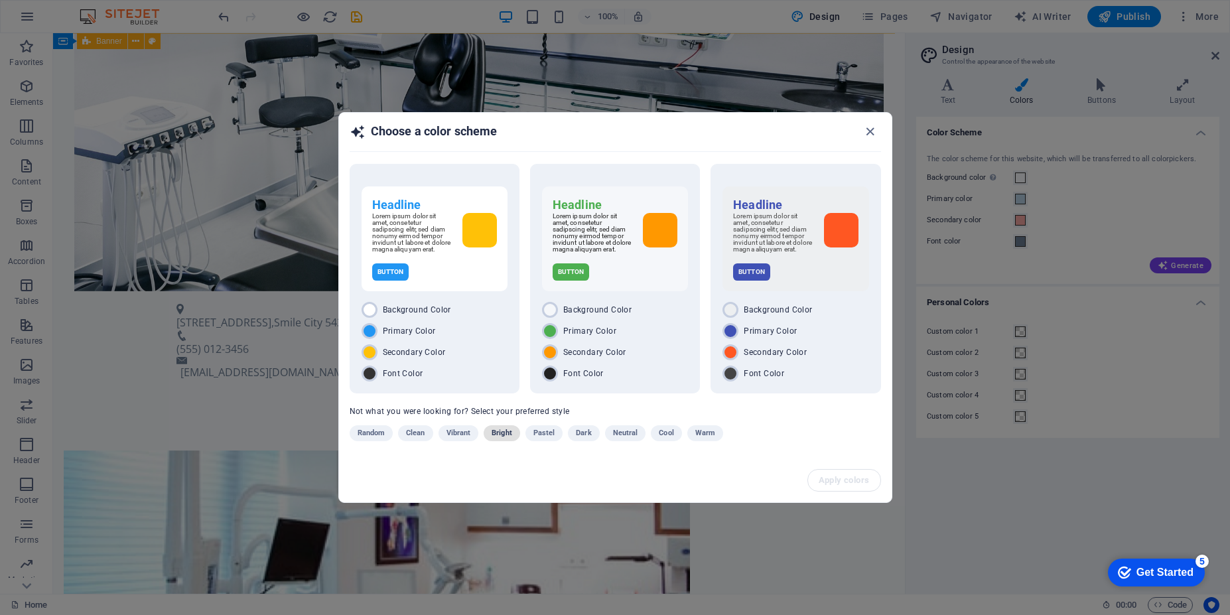
click at [501, 435] on span "Bright" at bounding box center [502, 433] width 21 height 16
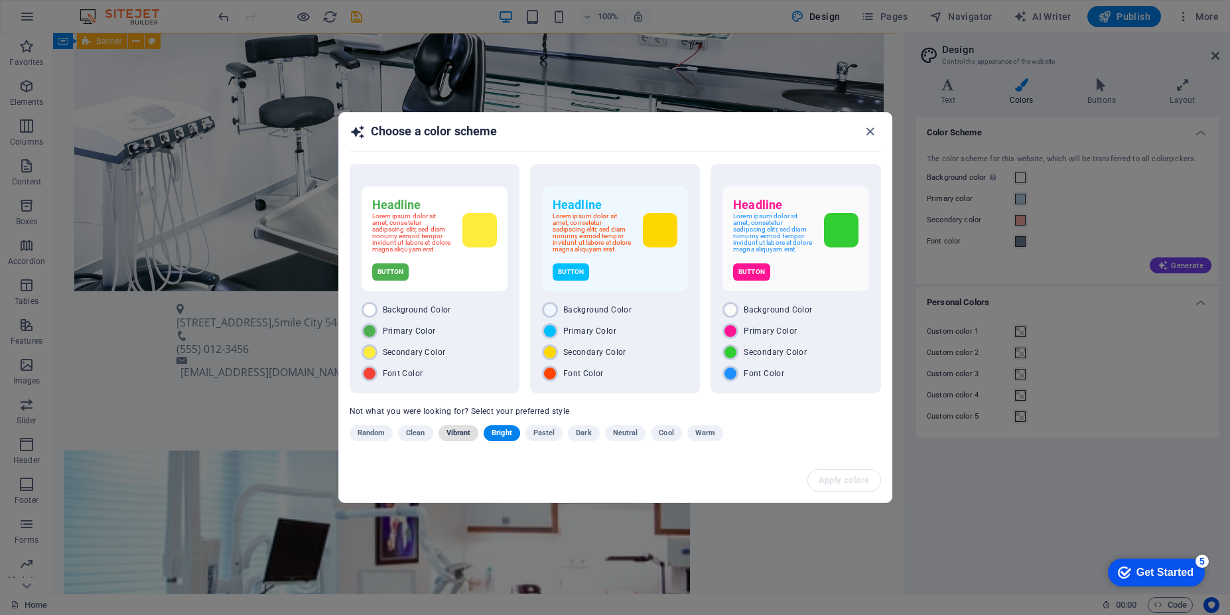
click at [463, 436] on span "Vibrant" at bounding box center [458, 433] width 25 height 16
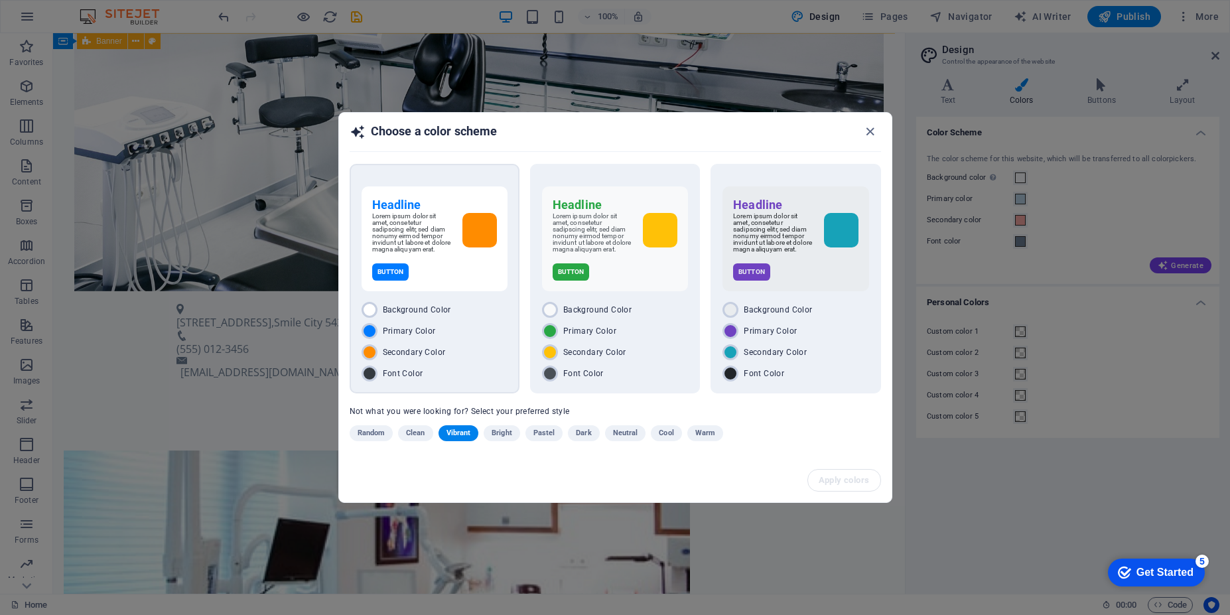
click at [477, 277] on div "Button" at bounding box center [434, 271] width 125 height 17
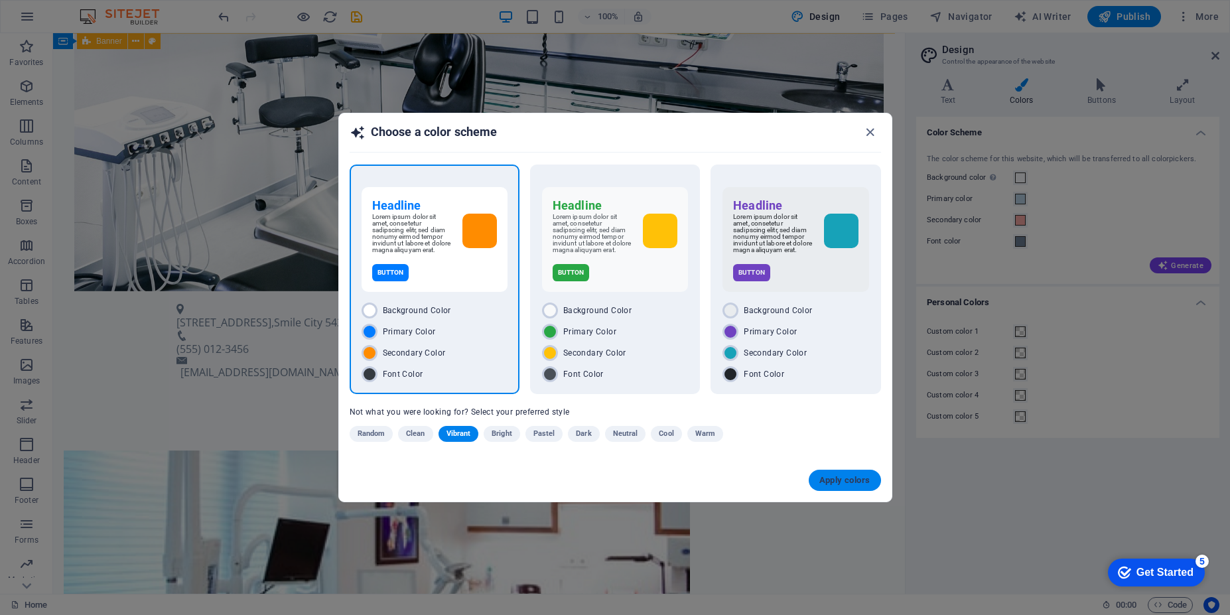
click at [831, 485] on span "Apply colors" at bounding box center [844, 480] width 51 height 11
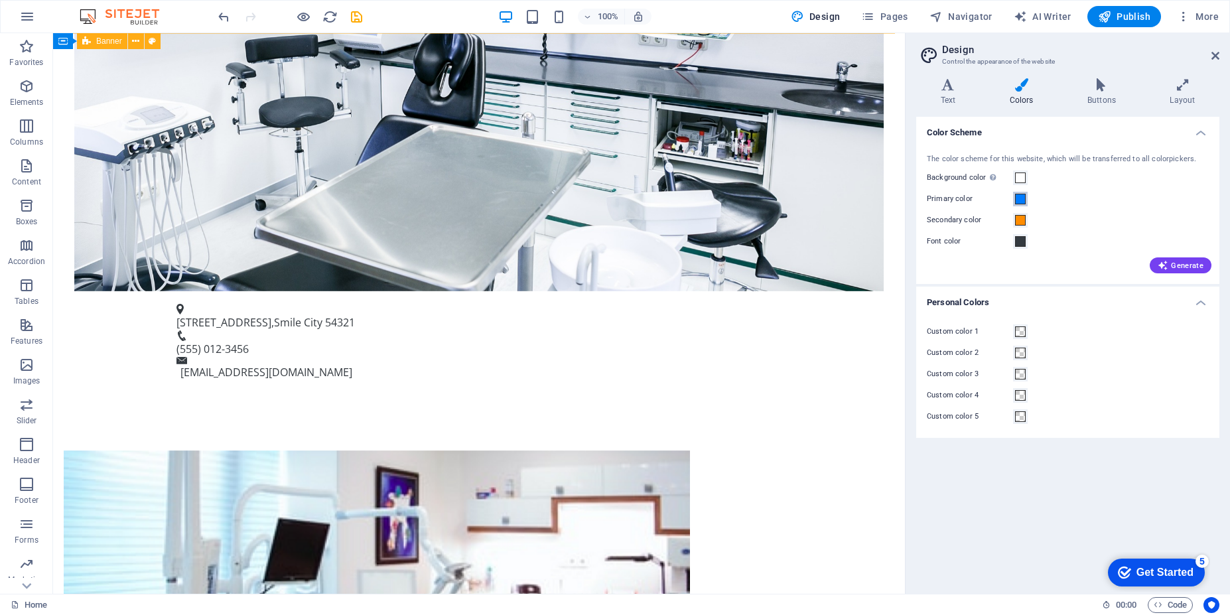
click at [1024, 200] on span at bounding box center [1020, 199] width 11 height 11
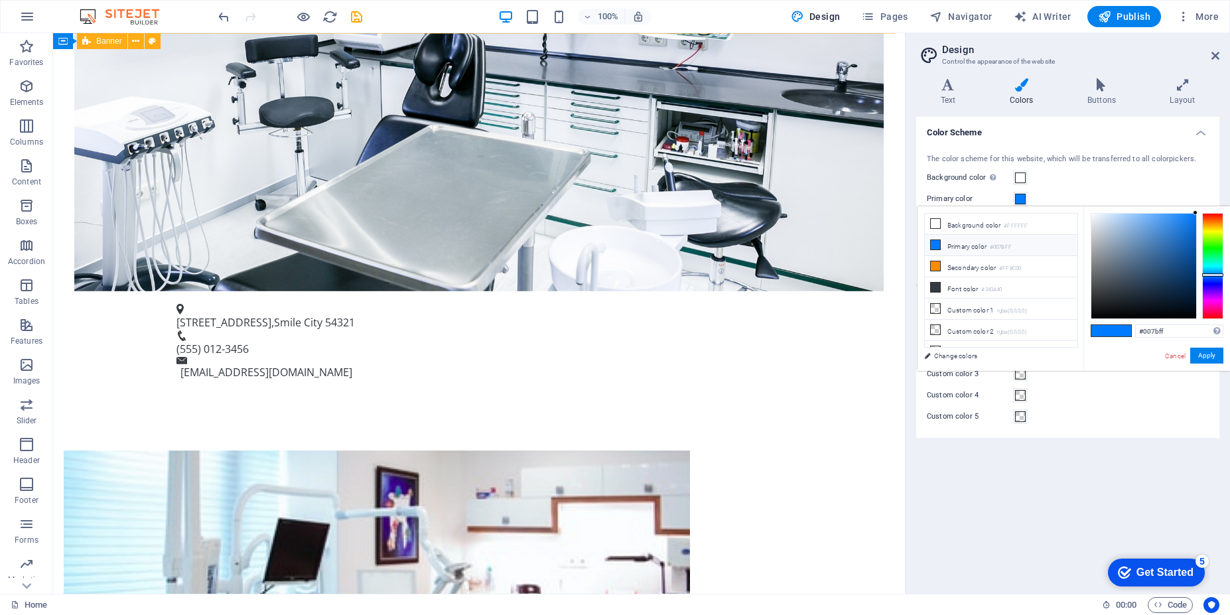
click at [984, 251] on li "Primary color #007BFF" at bounding box center [1001, 245] width 153 height 21
click at [950, 245] on li "Primary color #007BFF" at bounding box center [1001, 245] width 153 height 21
drag, startPoint x: 1192, startPoint y: 338, endPoint x: 1063, endPoint y: 323, distance: 128.9
click at [1063, 323] on div "less Background color #FFFFFF Primary color #007BFF Secondary color #FF8C00 Fon…" at bounding box center [1074, 288] width 312 height 165
paste input "E38679"
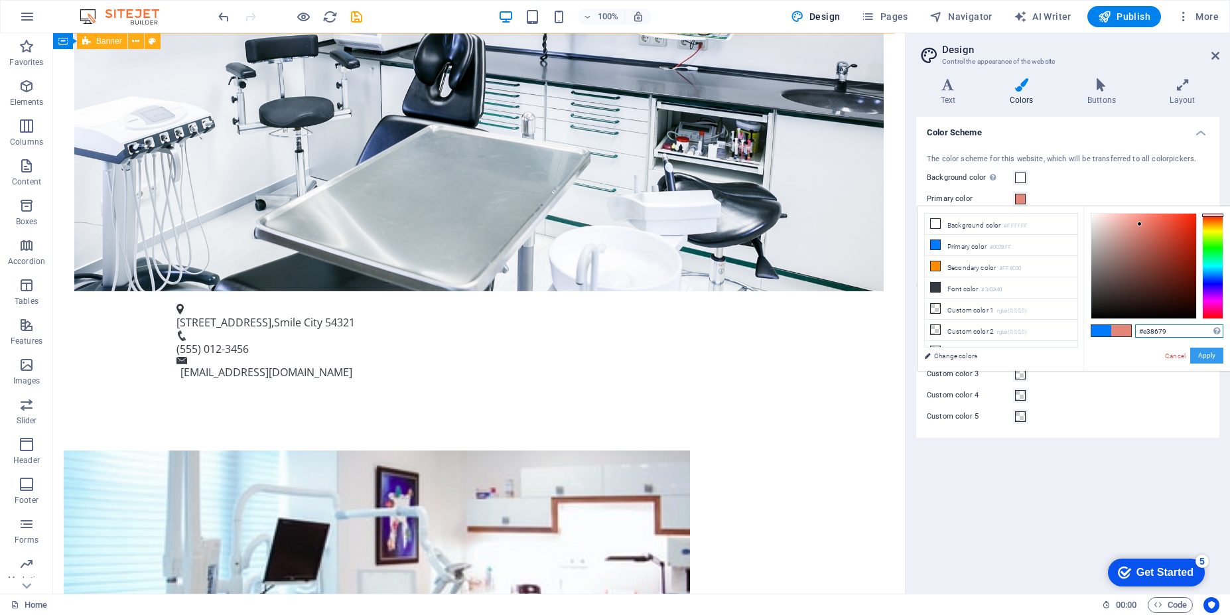
type input "#e38679"
click at [1204, 355] on button "Apply" at bounding box center [1206, 356] width 33 height 16
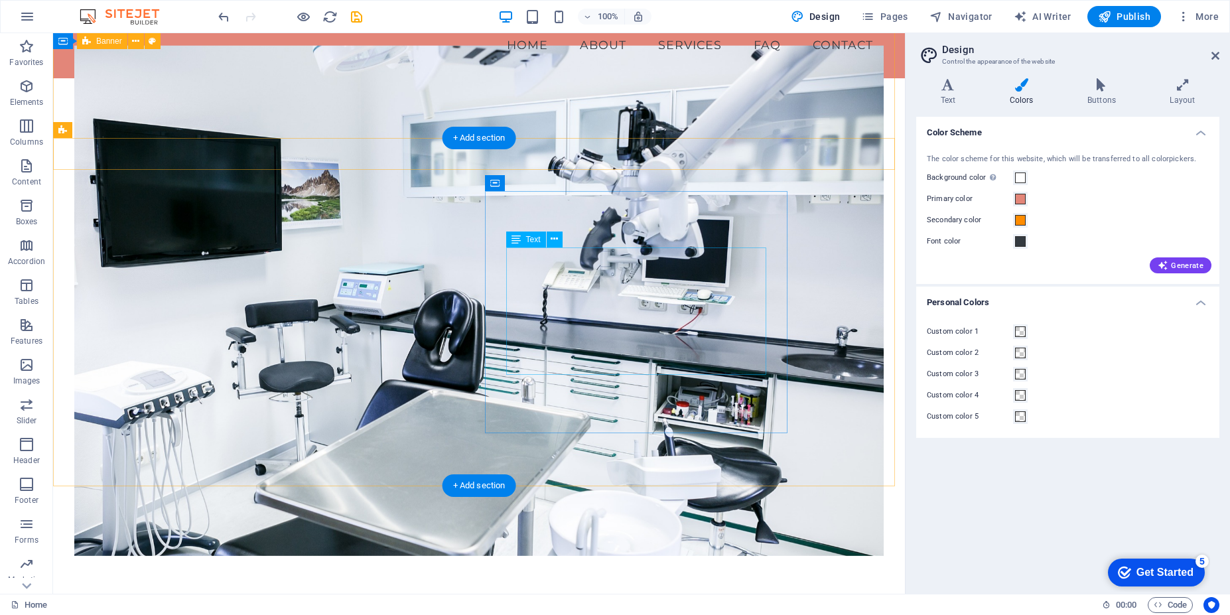
scroll to position [0, 0]
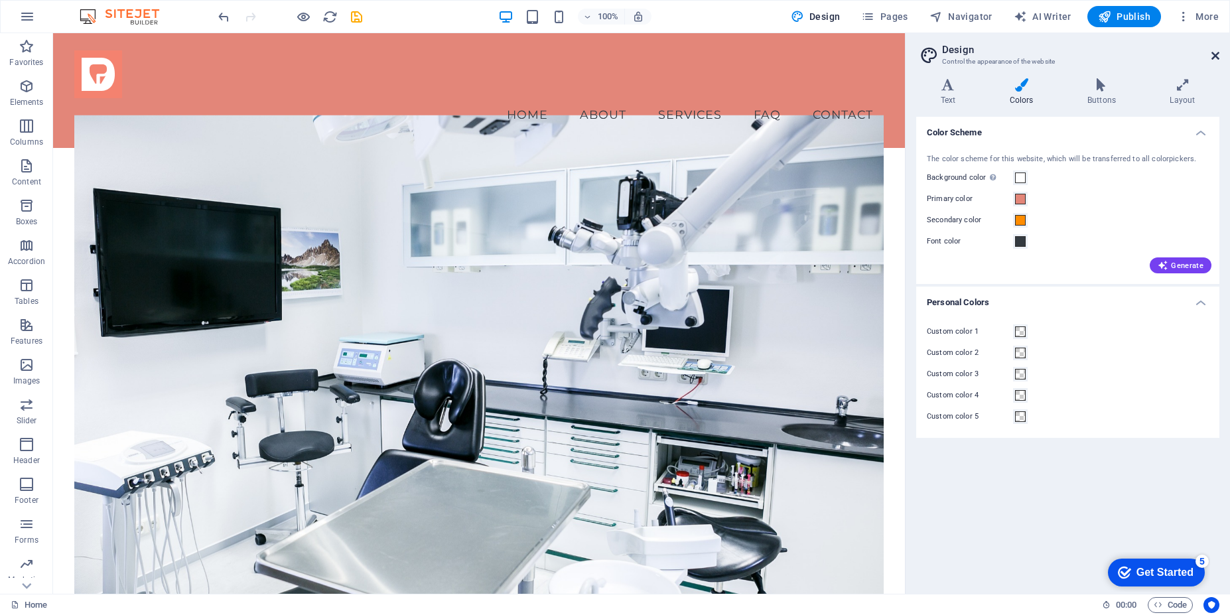
click at [1215, 58] on icon at bounding box center [1215, 55] width 8 height 11
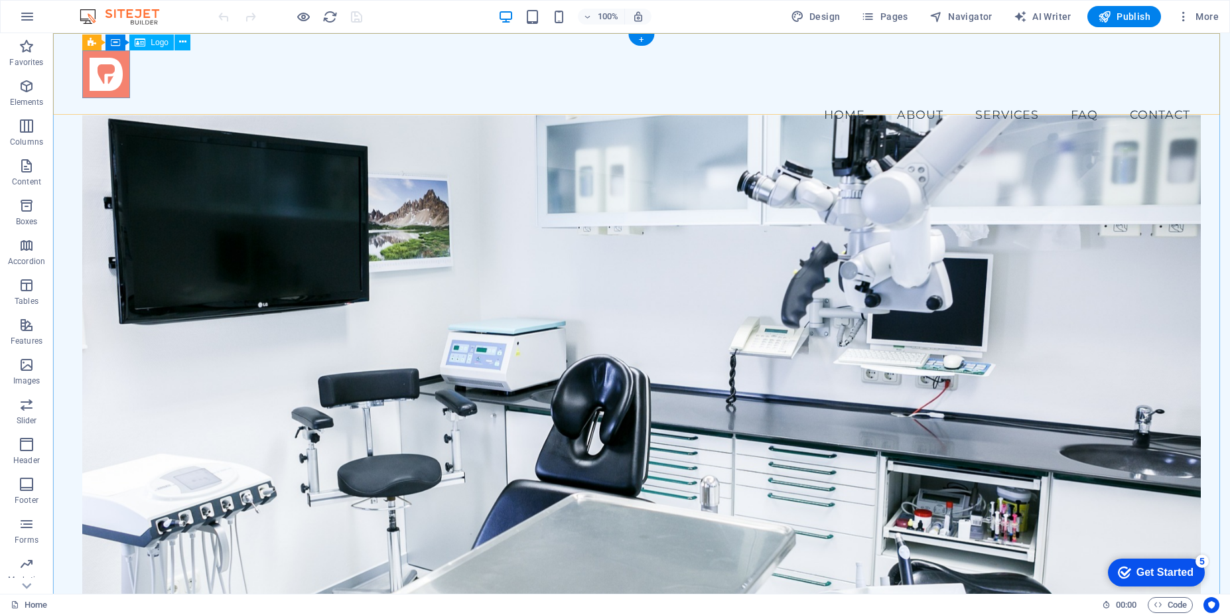
click at [126, 91] on div at bounding box center [641, 74] width 1118 height 48
click at [121, 62] on div at bounding box center [641, 74] width 1118 height 48
click at [127, 60] on div at bounding box center [641, 74] width 1118 height 48
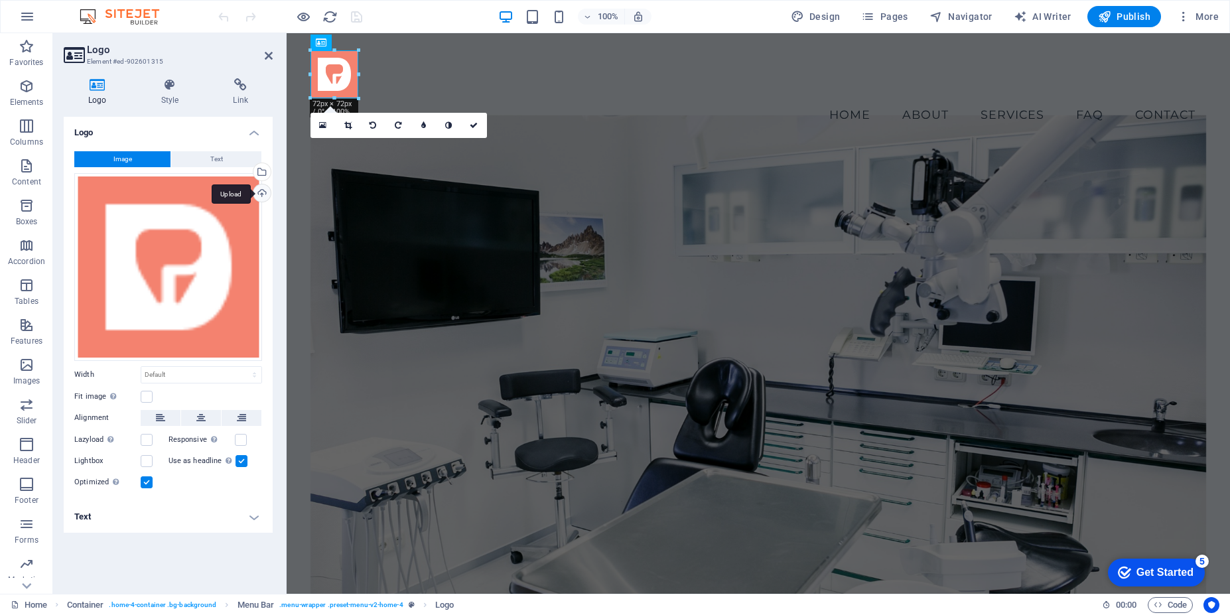
click at [261, 197] on div "Upload" at bounding box center [261, 194] width 20 height 20
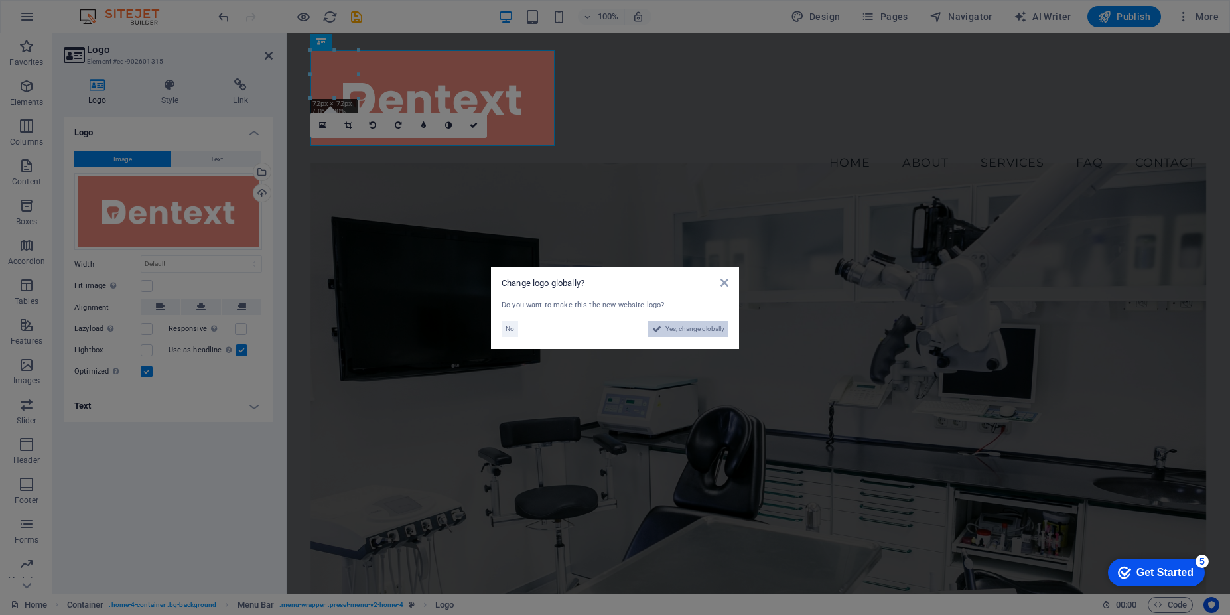
click at [713, 326] on span "Yes, change globally" at bounding box center [694, 329] width 59 height 16
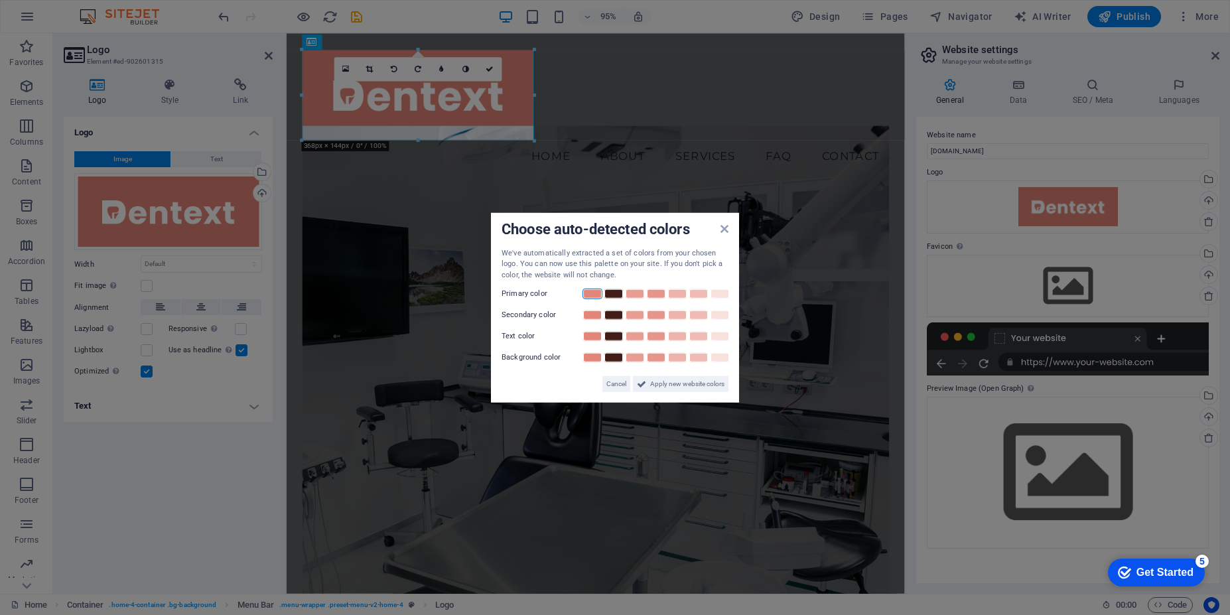
click at [592, 295] on link at bounding box center [592, 294] width 20 height 11
click at [672, 382] on span "Apply new website colors" at bounding box center [687, 384] width 74 height 16
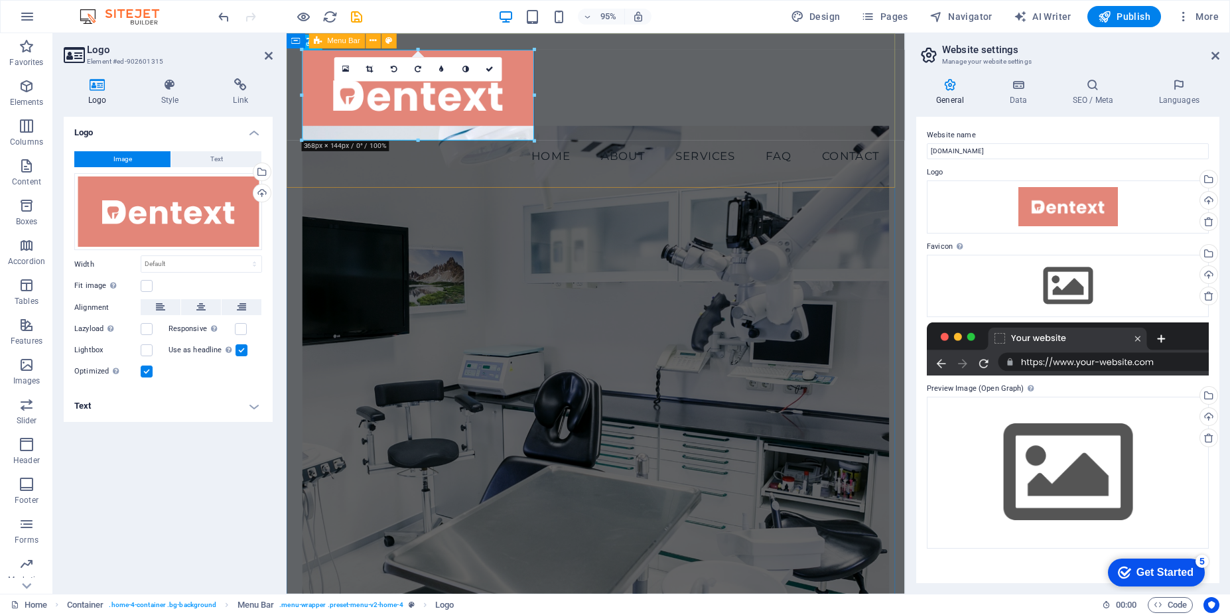
click at [818, 93] on div "Menu Home About Services FAQ Contact" at bounding box center [612, 114] width 651 height 163
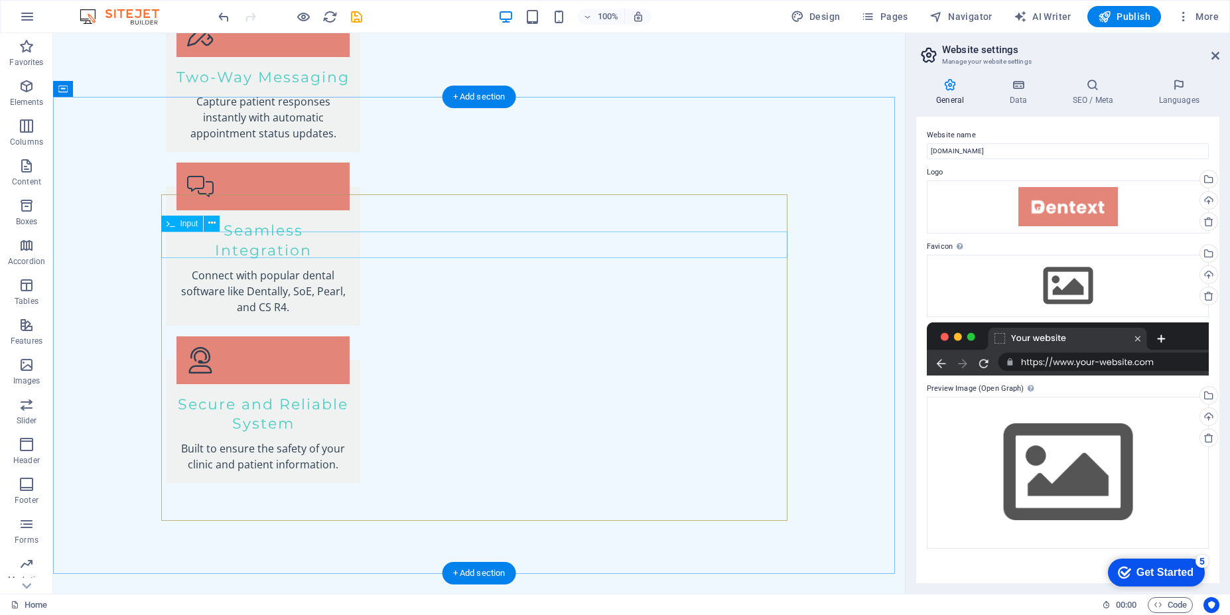
scroll to position [2463, 0]
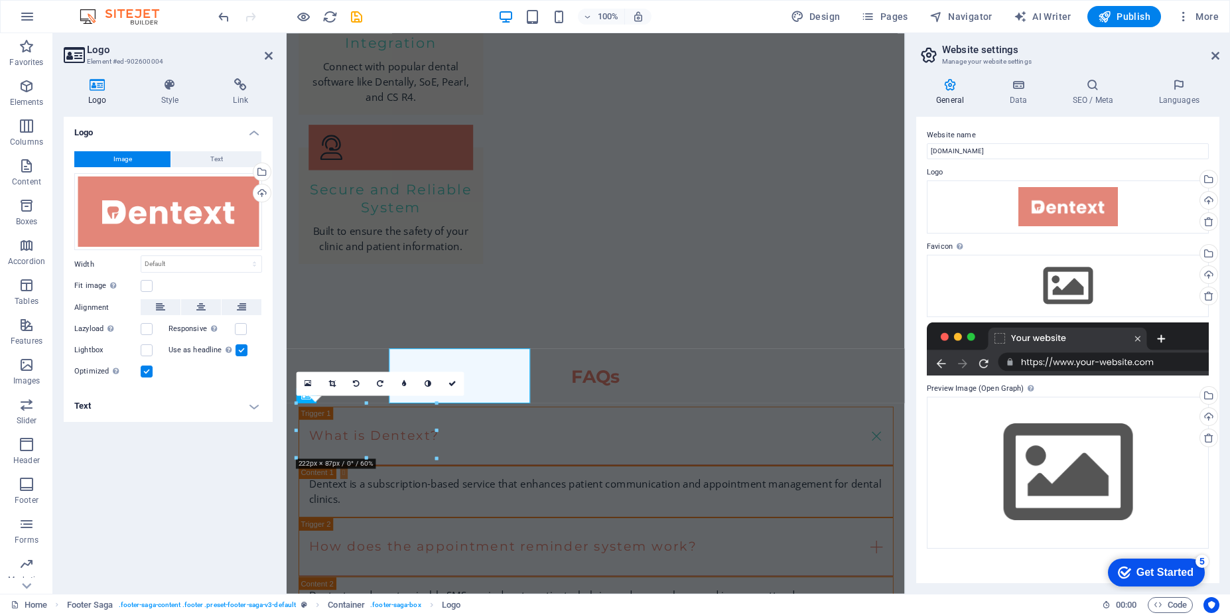
scroll to position [2491, 0]
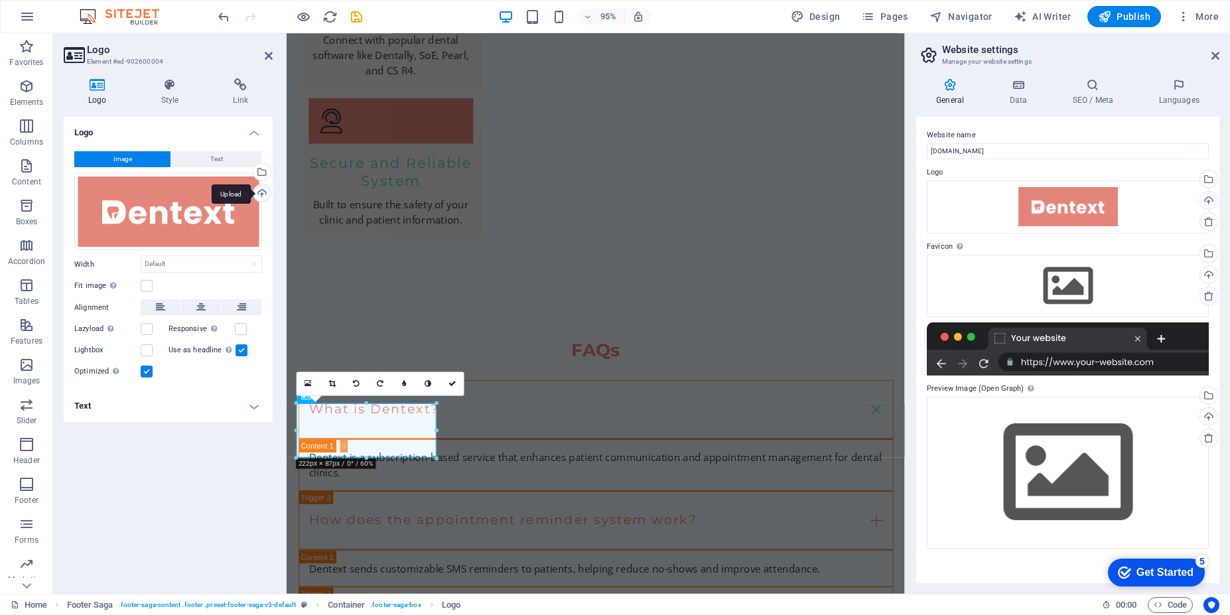
click at [265, 196] on div "Upload" at bounding box center [261, 194] width 20 height 20
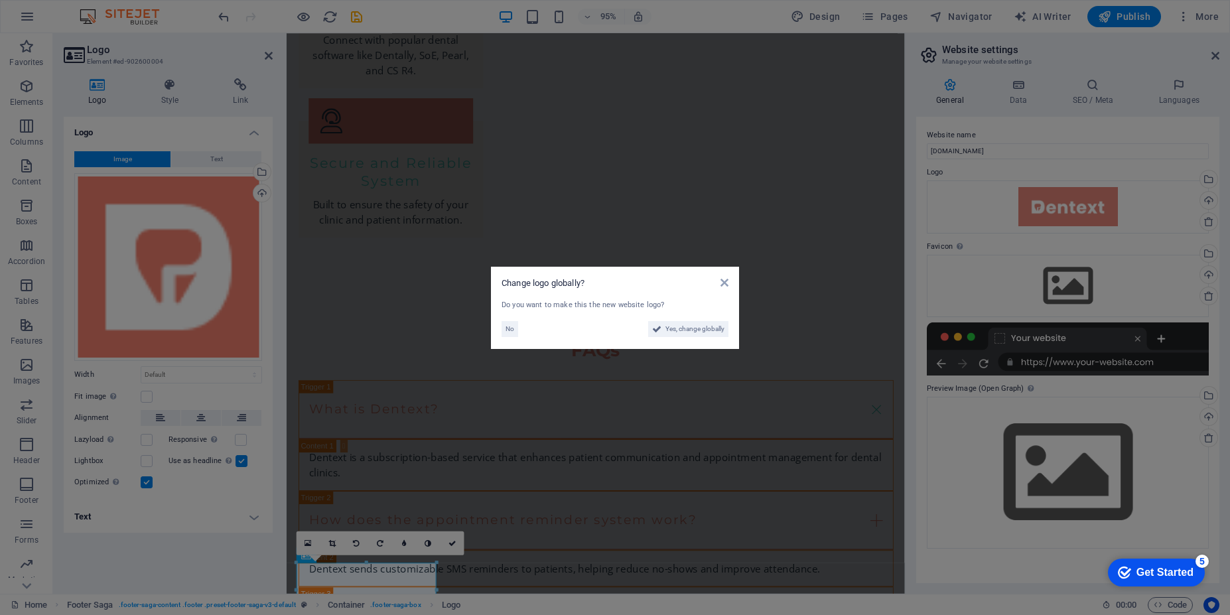
scroll to position [2485, 0]
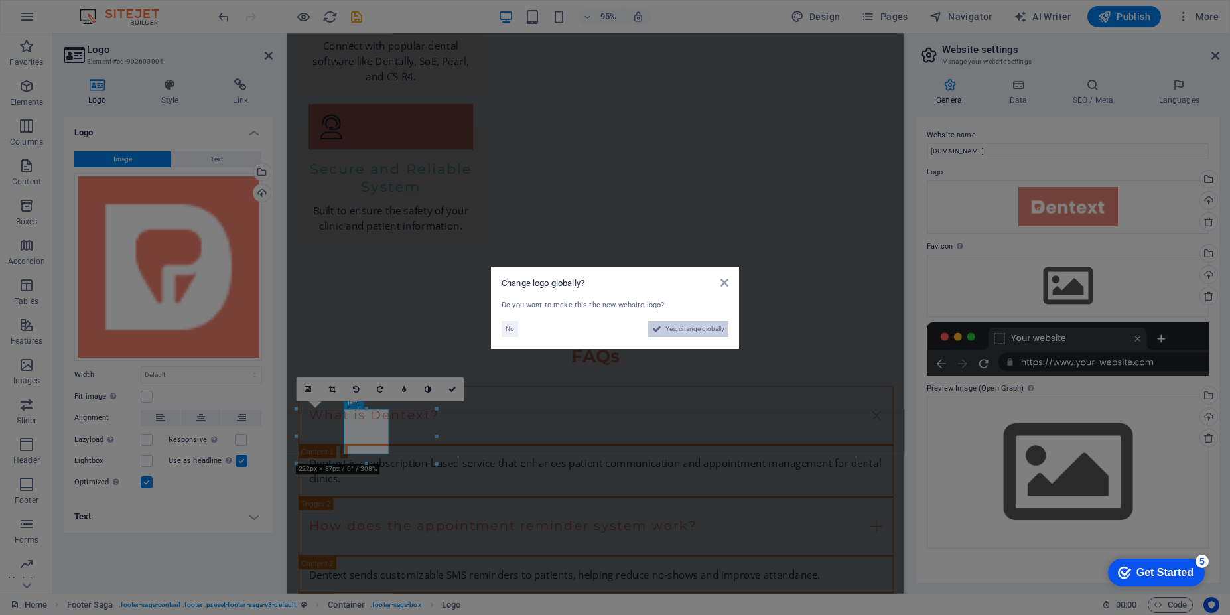
click at [713, 328] on span "Yes, change globally" at bounding box center [694, 329] width 59 height 16
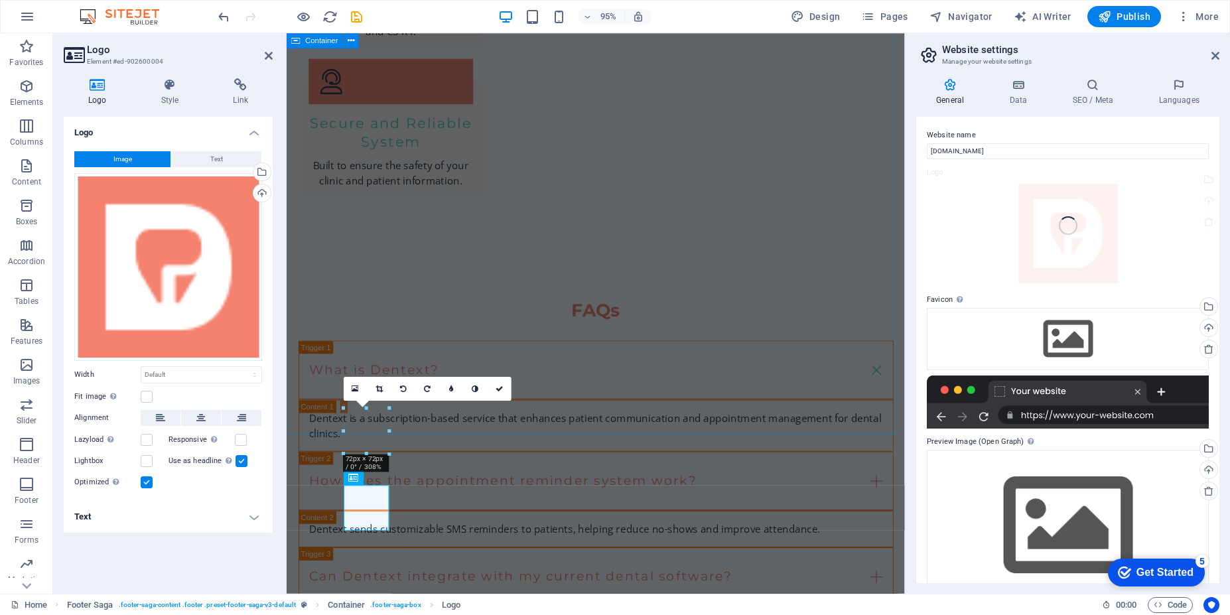
scroll to position [2405, 0]
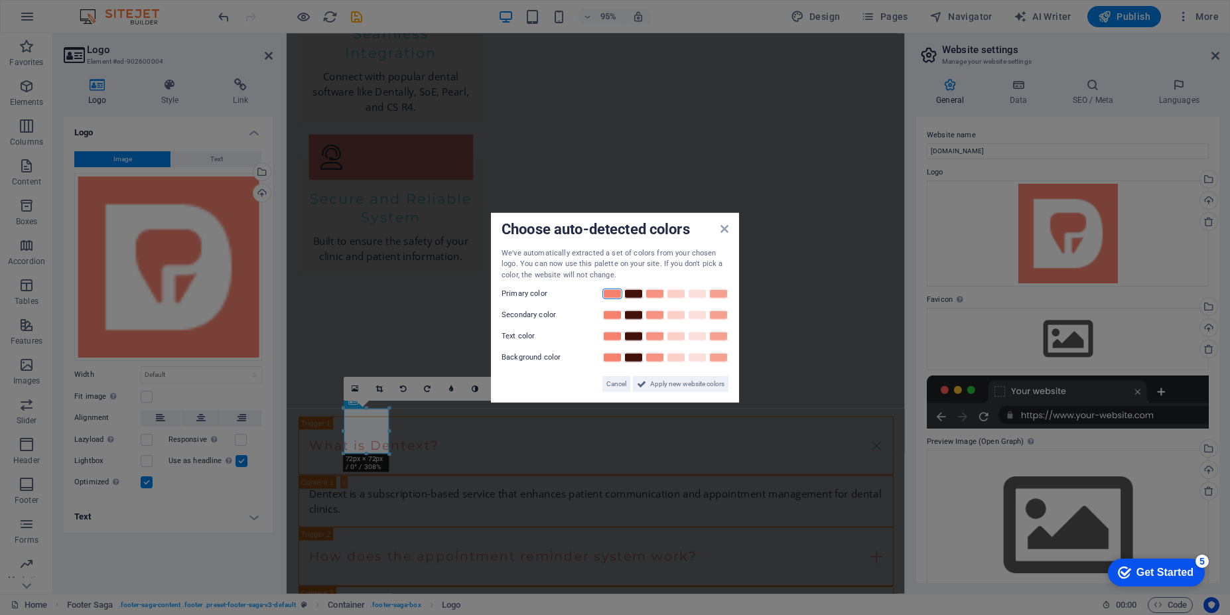
click at [618, 297] on link at bounding box center [612, 294] width 20 height 11
click at [695, 388] on span "Apply new website colors" at bounding box center [687, 384] width 74 height 16
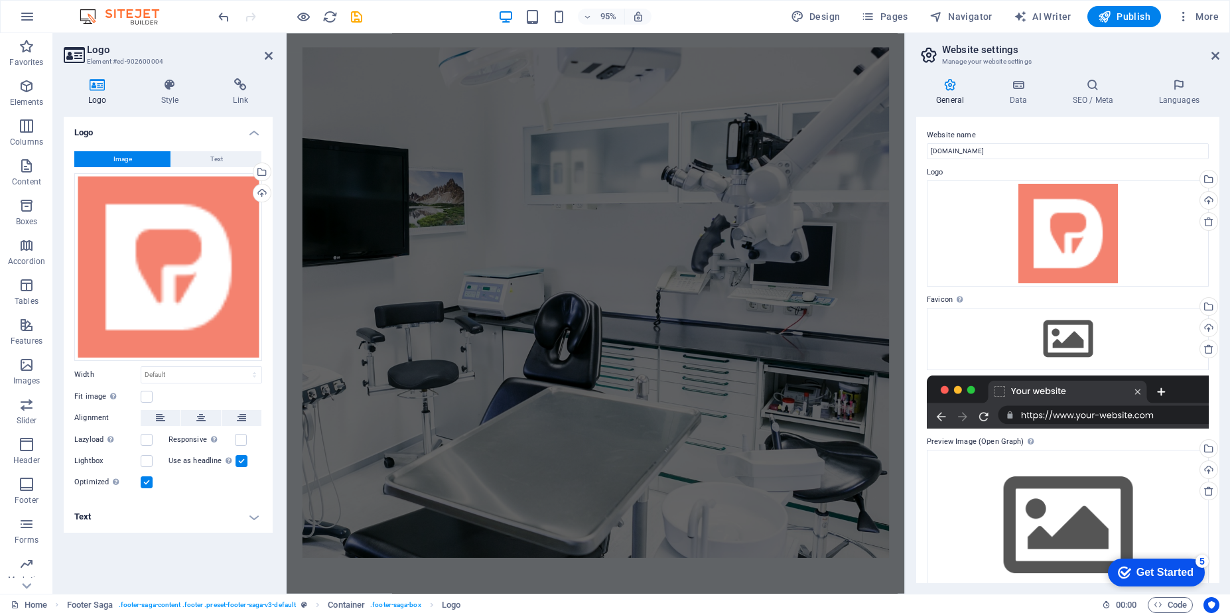
scroll to position [0, 0]
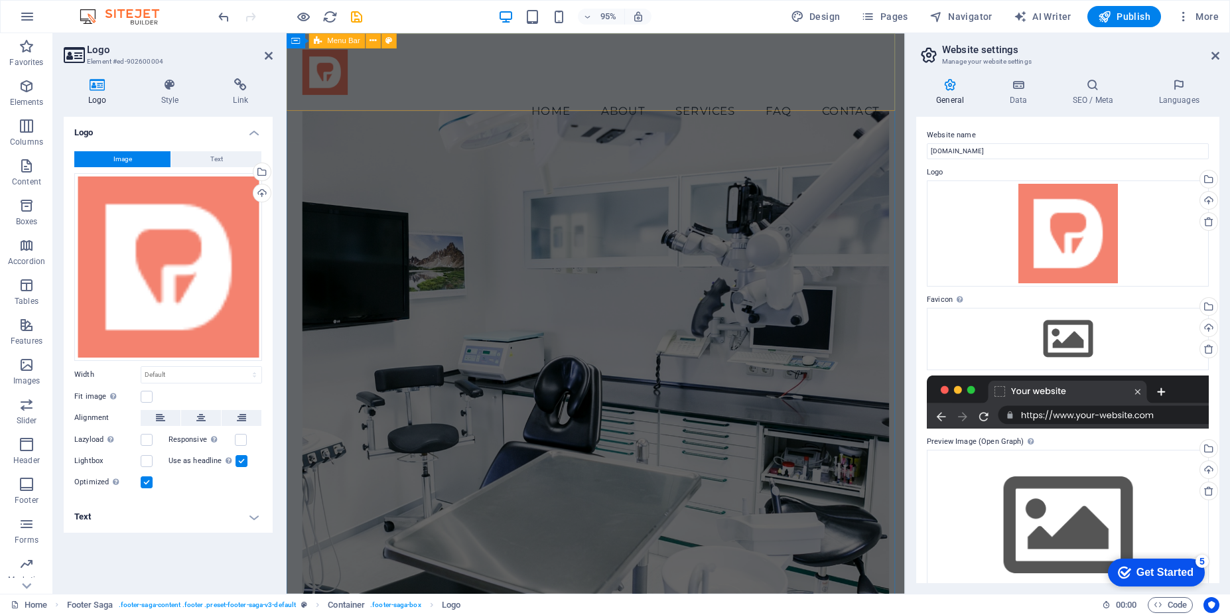
click at [479, 102] on div "Menu Home About Services FAQ Contact" at bounding box center [612, 90] width 651 height 115
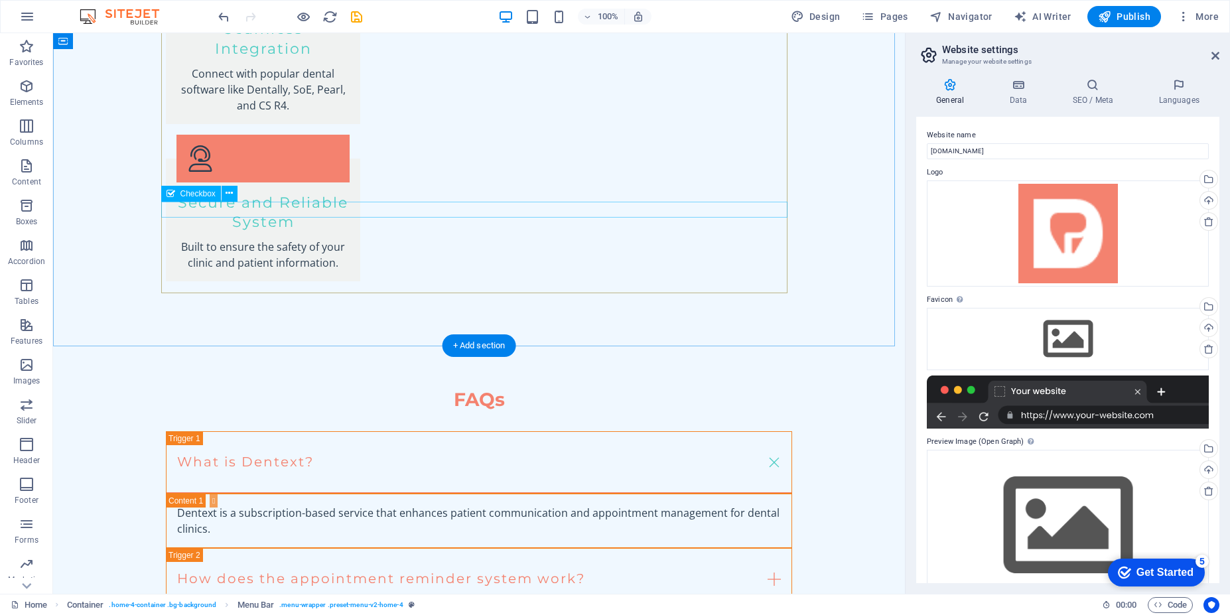
scroll to position [2409, 0]
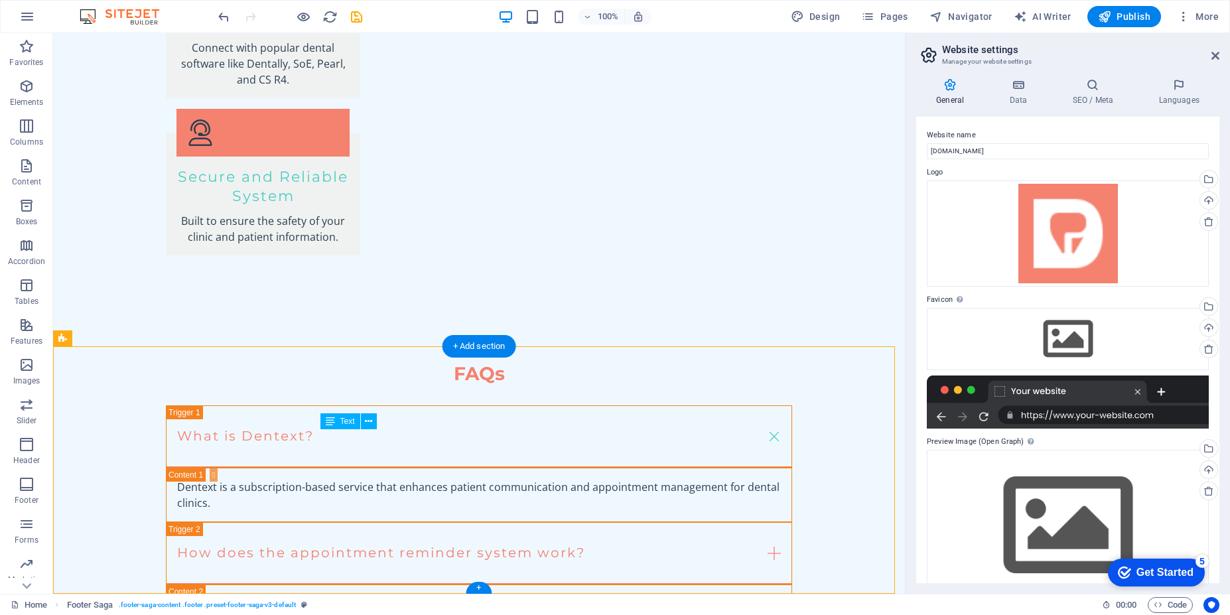
drag, startPoint x: 443, startPoint y: 470, endPoint x: 340, endPoint y: 458, distance: 104.1
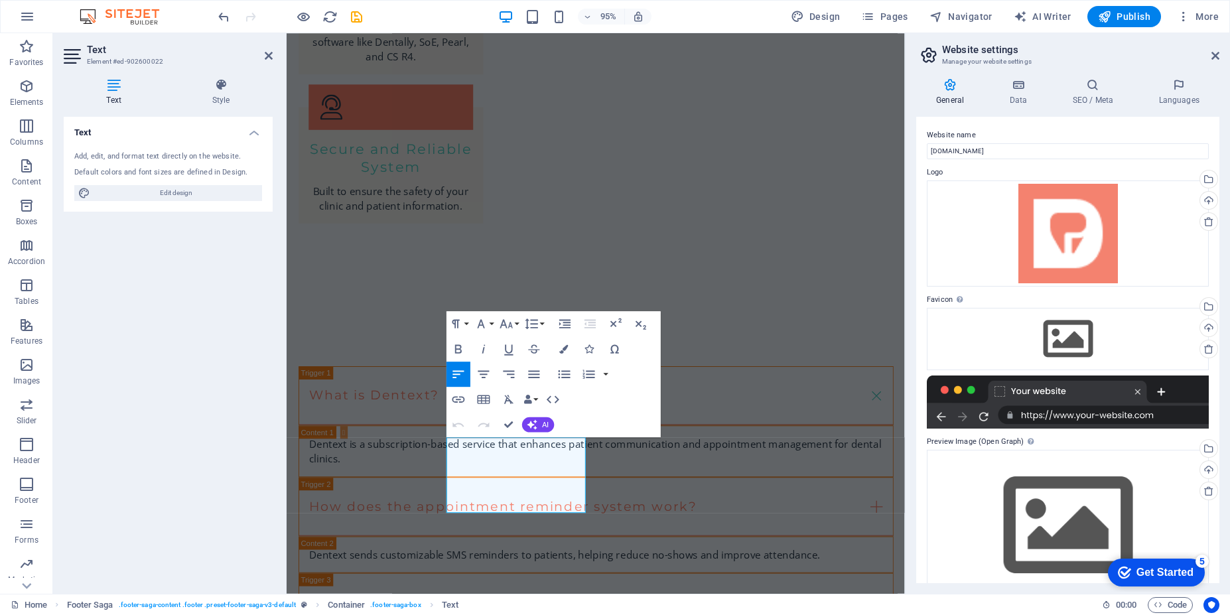
scroll to position [2405, 0]
drag, startPoint x: 572, startPoint y: 494, endPoint x: 504, endPoint y: 494, distance: 67.7
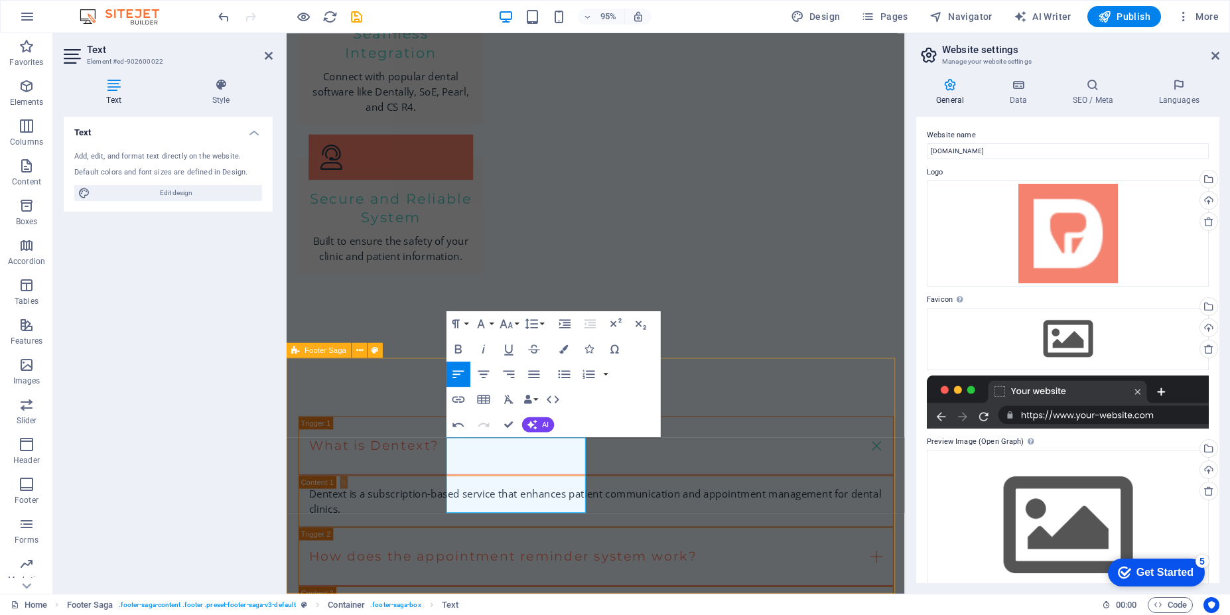
drag, startPoint x: 526, startPoint y: 483, endPoint x: 445, endPoint y: 470, distance: 82.7
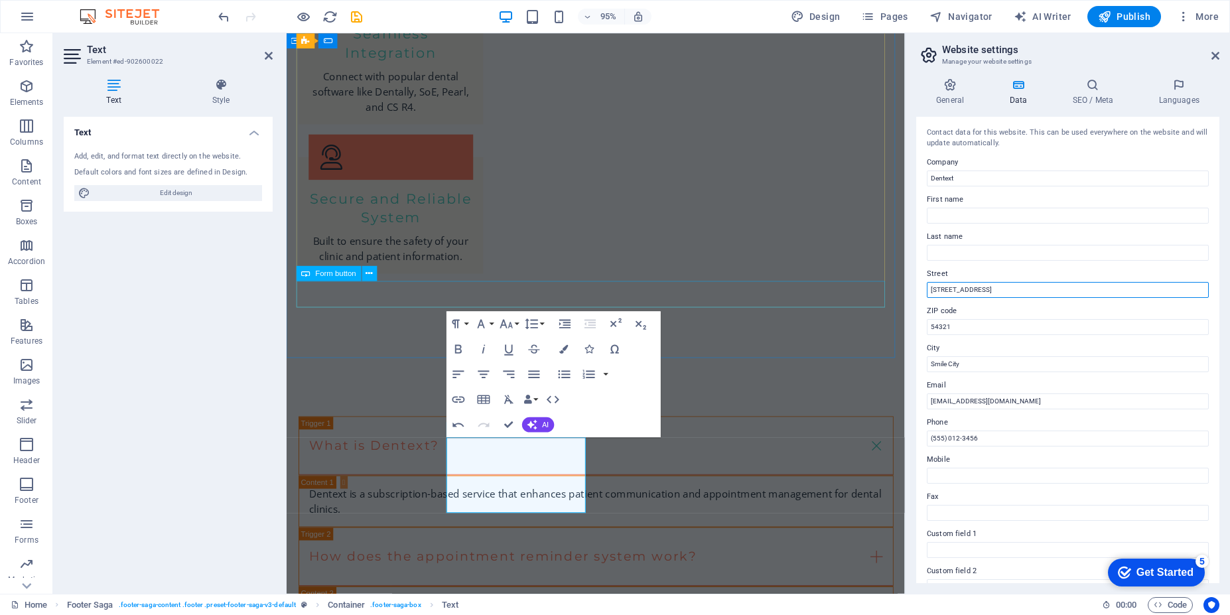
drag, startPoint x: 1282, startPoint y: 323, endPoint x: 904, endPoint y: 303, distance: 378.7
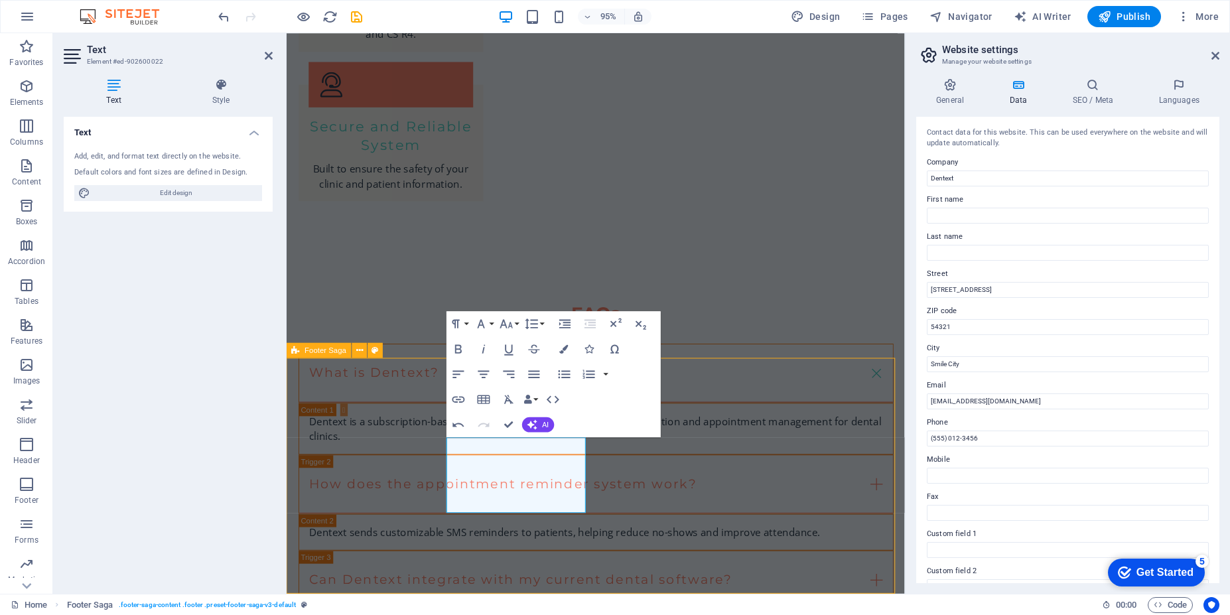
scroll to position [2380, 0]
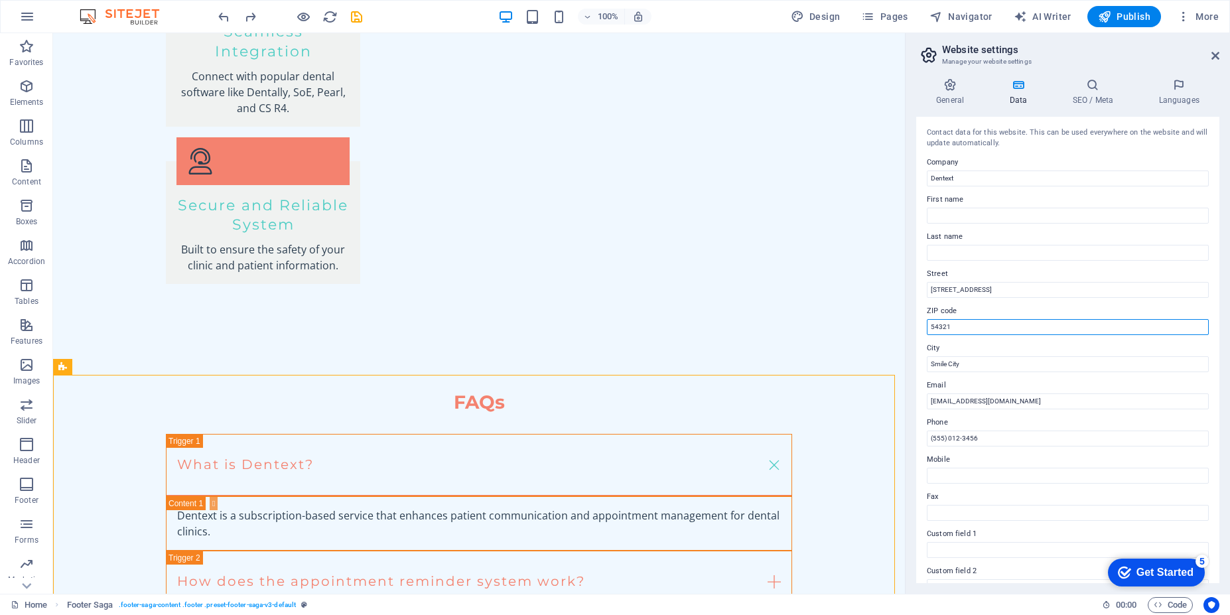
drag, startPoint x: 1024, startPoint y: 361, endPoint x: 901, endPoint y: 324, distance: 128.7
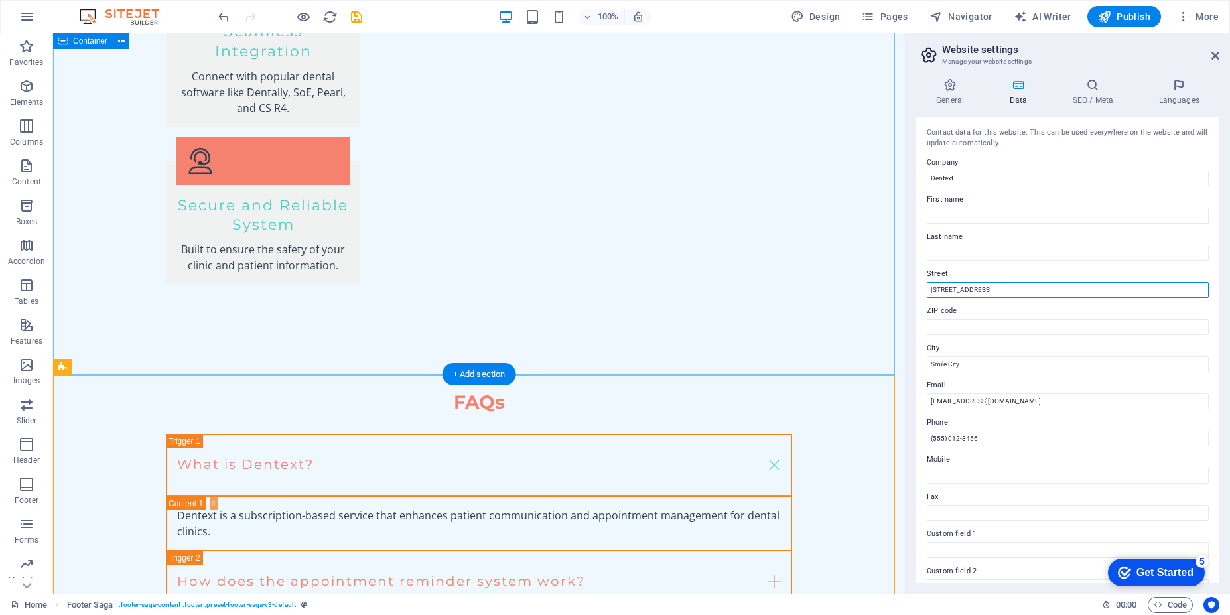
drag, startPoint x: 1049, startPoint y: 326, endPoint x: 831, endPoint y: 287, distance: 221.8
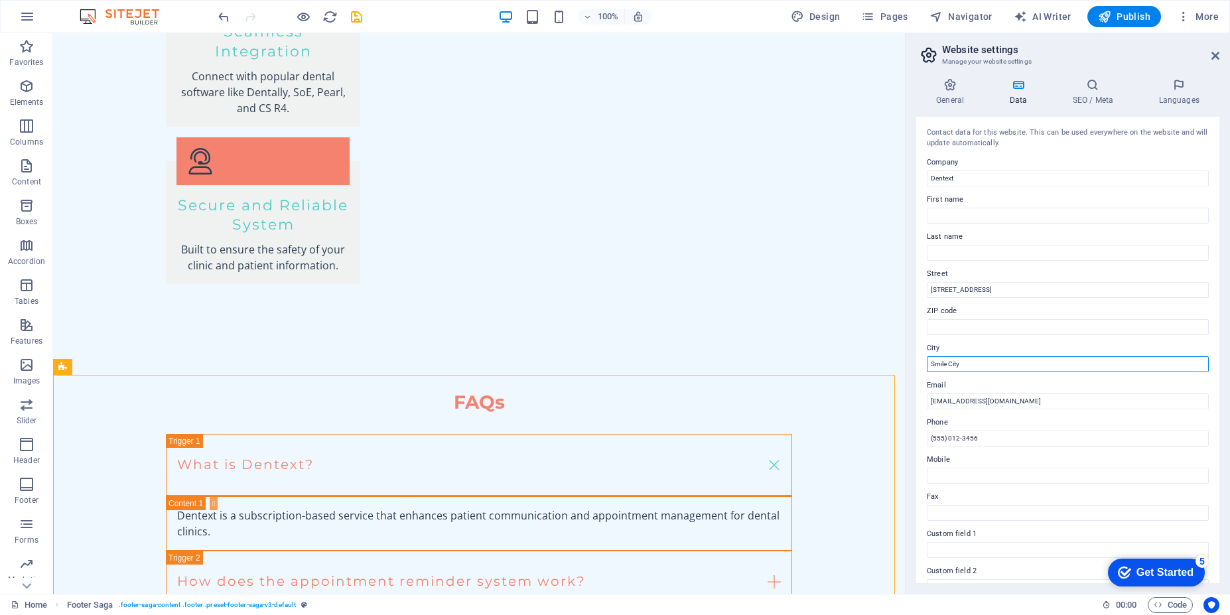
drag, startPoint x: 1026, startPoint y: 401, endPoint x: 880, endPoint y: 355, distance: 153.0
type input "[GEOGRAPHIC_DATA]"
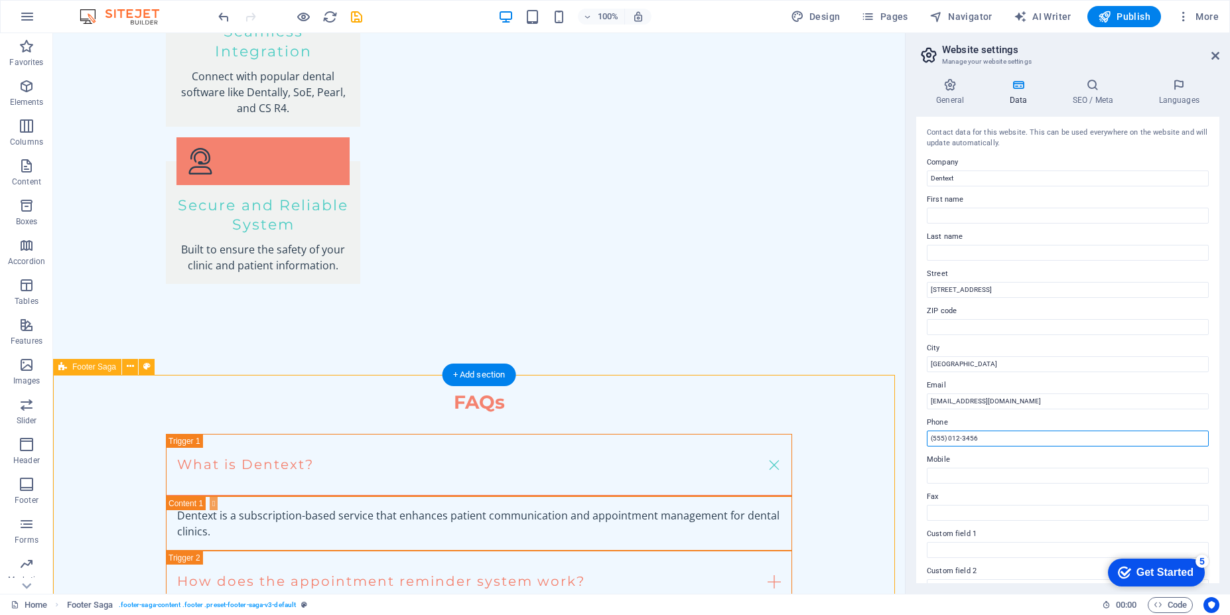
drag, startPoint x: 1044, startPoint y: 471, endPoint x: 868, endPoint y: 417, distance: 183.4
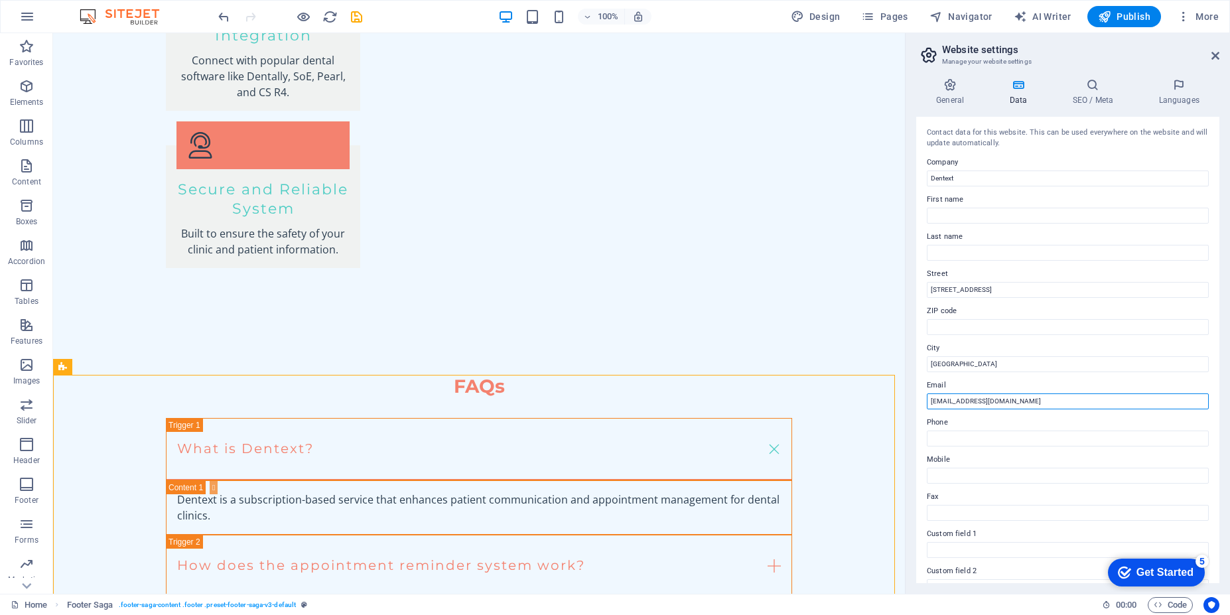
click at [999, 406] on input "[EMAIL_ADDRESS][DOMAIN_NAME]" at bounding box center [1068, 401] width 282 height 16
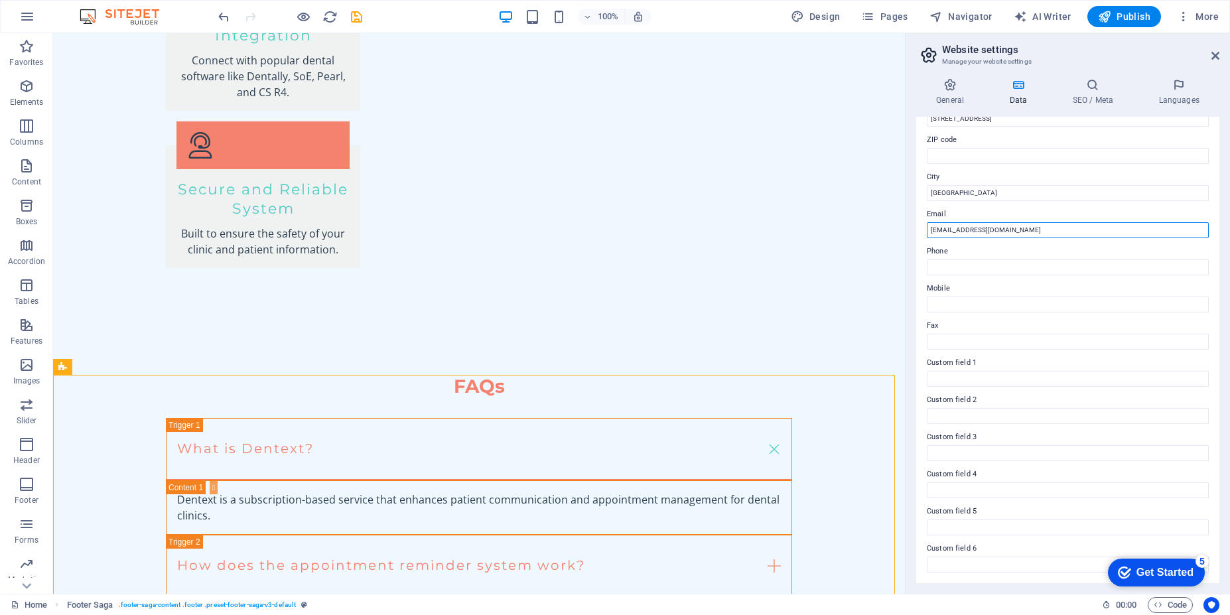
scroll to position [0, 0]
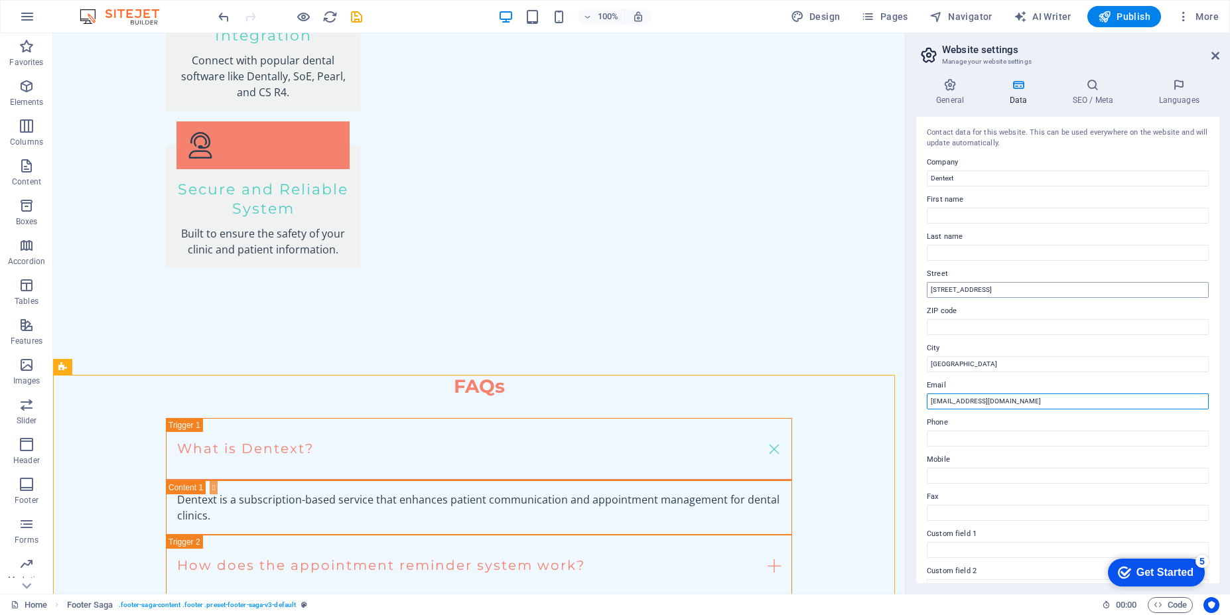
type input "[EMAIL_ADDRESS][DOMAIN_NAME]"
drag, startPoint x: 1033, startPoint y: 321, endPoint x: 900, endPoint y: 277, distance: 139.7
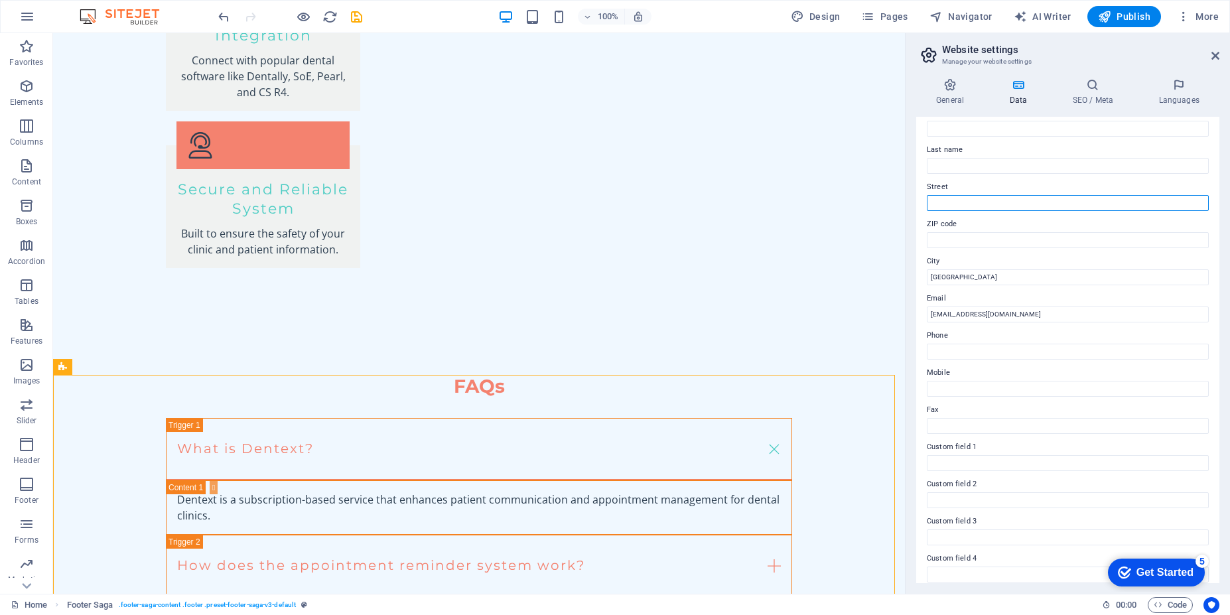
scroll to position [171, 0]
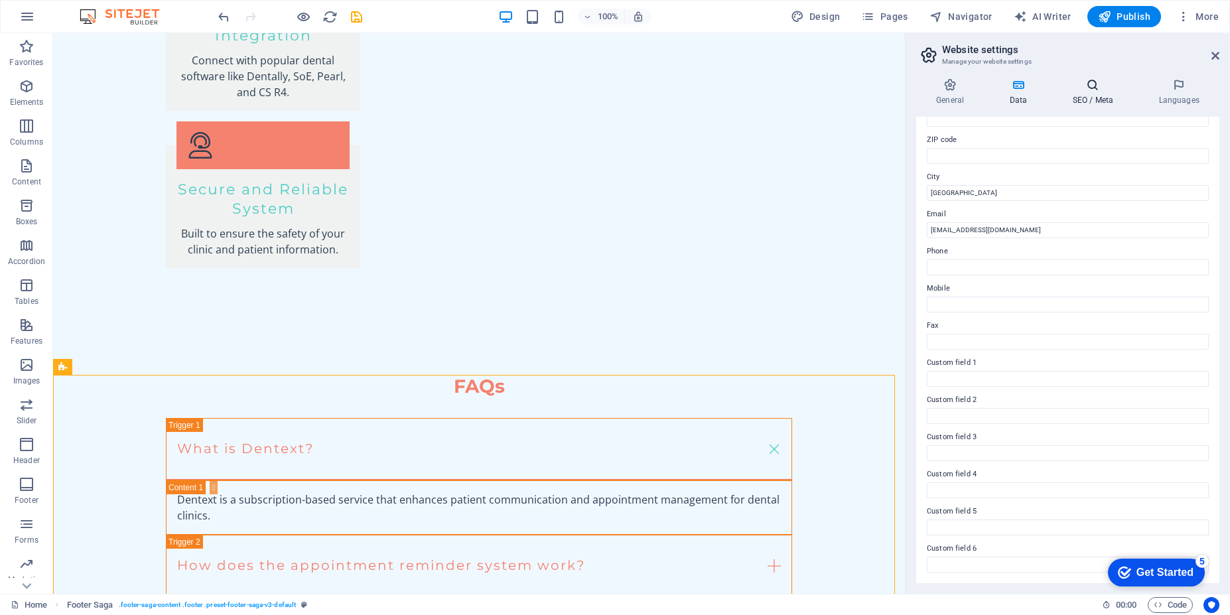
click at [1093, 97] on h4 "SEO / Meta" at bounding box center [1095, 92] width 86 height 28
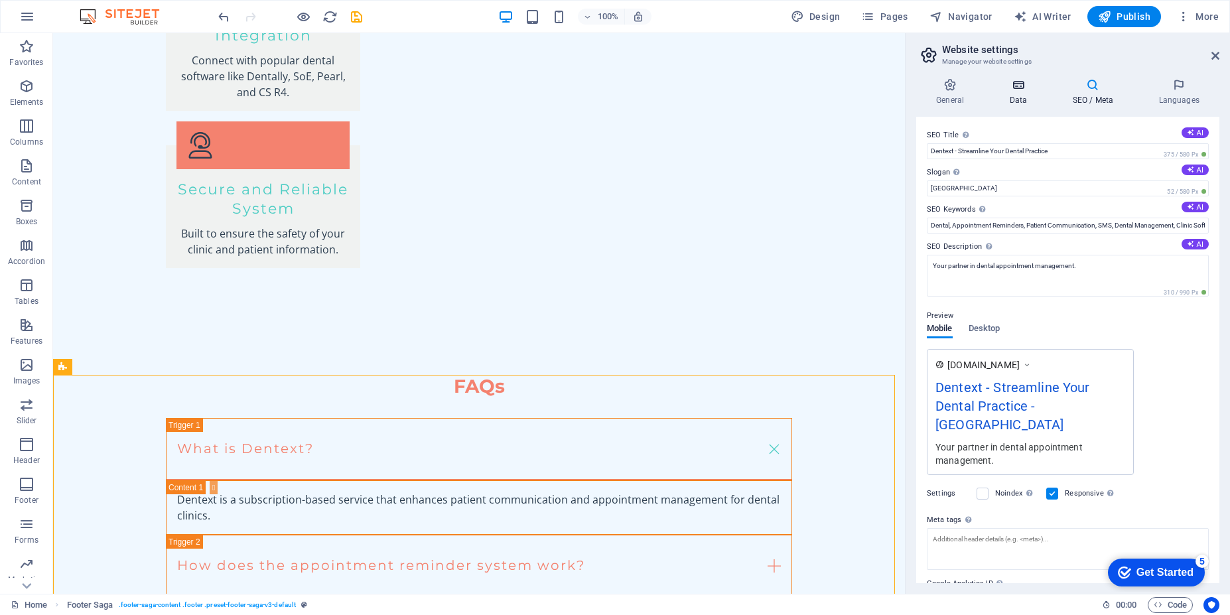
click at [1009, 98] on h4 "Data" at bounding box center [1020, 92] width 63 height 28
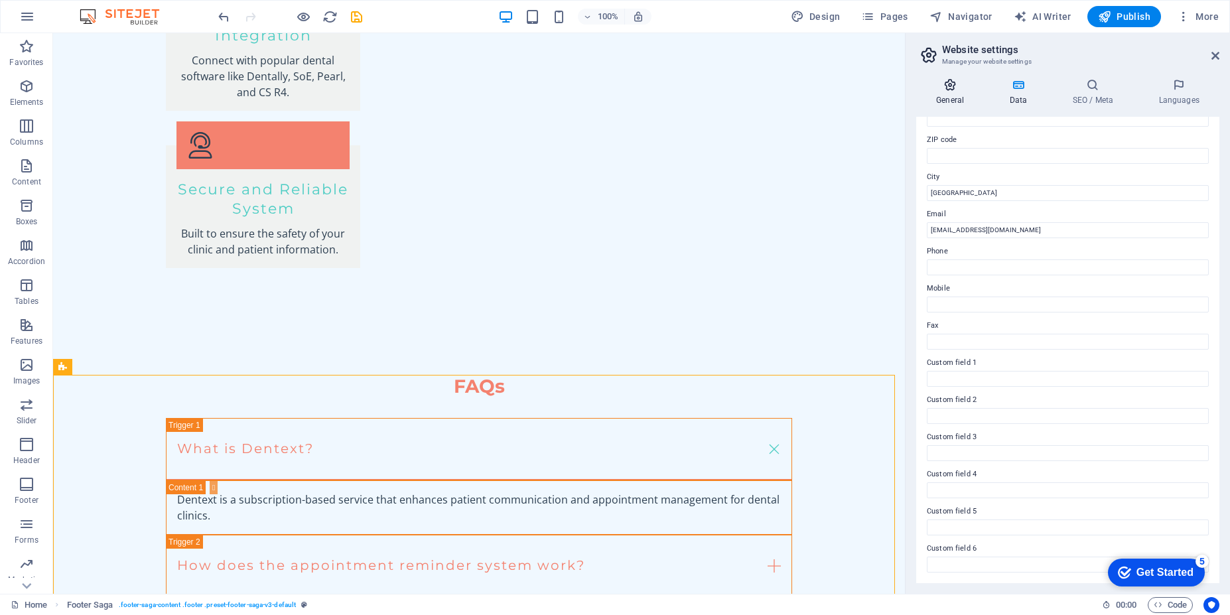
click at [950, 99] on h4 "General" at bounding box center [952, 92] width 73 height 28
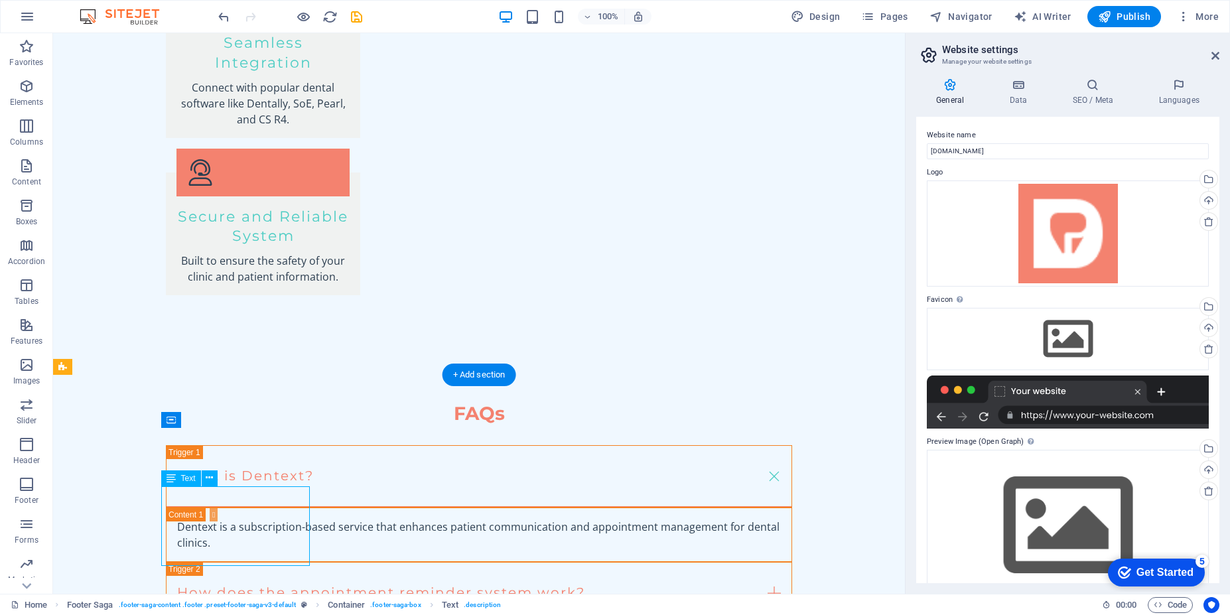
scroll to position [2405, 0]
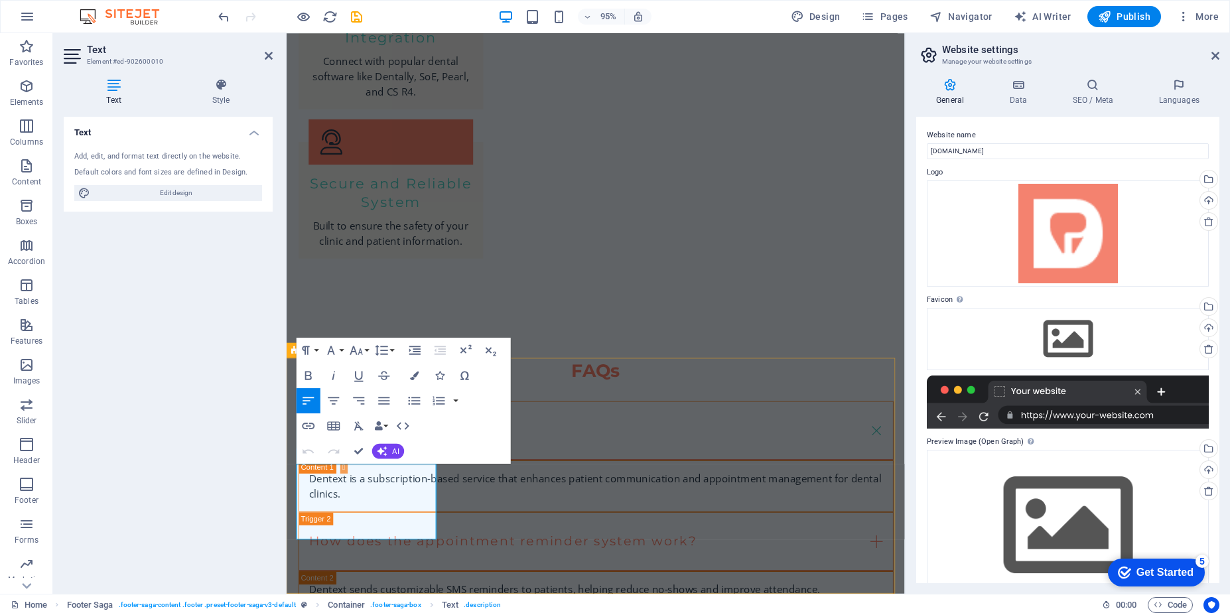
drag, startPoint x: 385, startPoint y: 557, endPoint x: 288, endPoint y: 557, distance: 96.9
drag, startPoint x: 386, startPoint y: 563, endPoint x: 283, endPoint y: 560, distance: 102.9
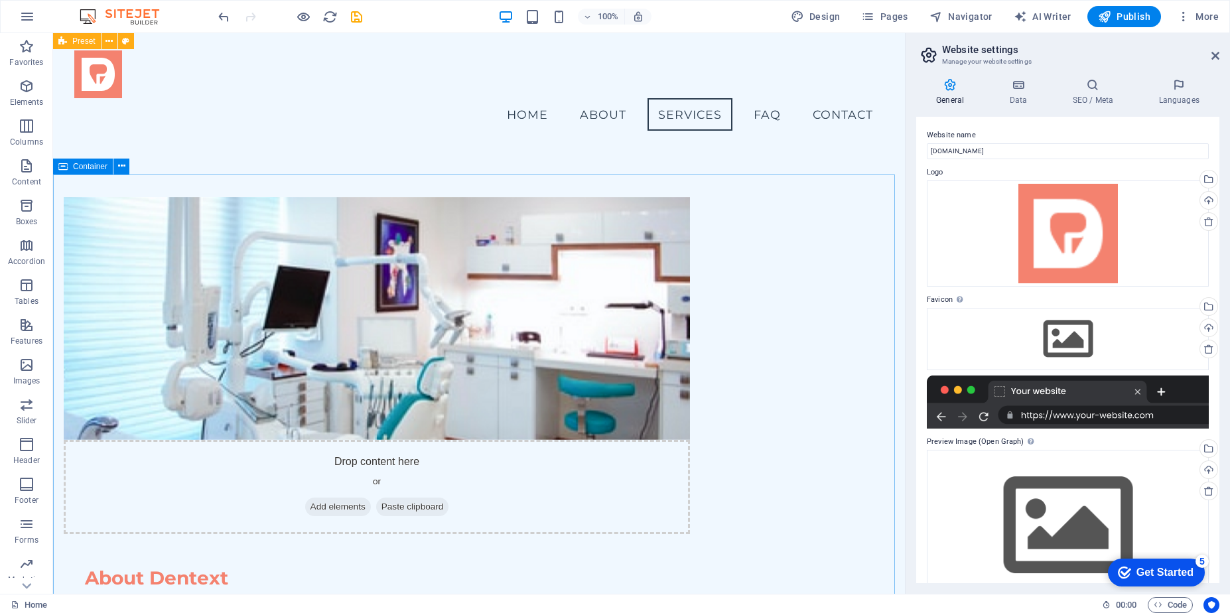
scroll to position [655, 0]
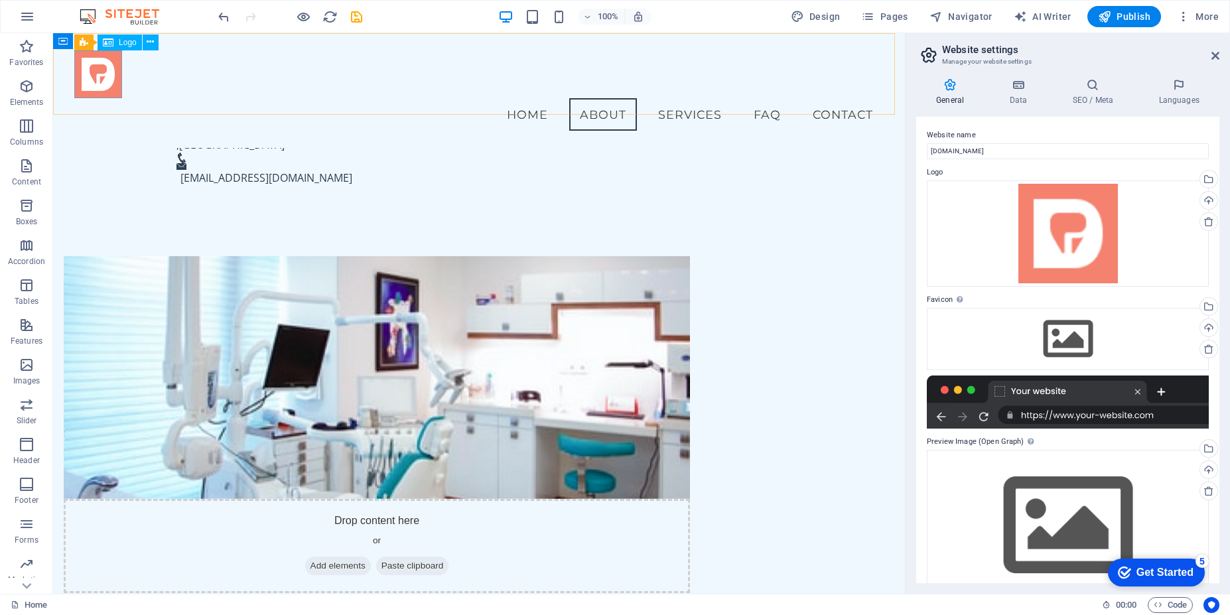
click at [103, 78] on div at bounding box center [478, 74] width 809 height 48
click at [112, 40] on icon at bounding box center [108, 42] width 11 height 16
click at [243, 103] on div "Menu Home About Services FAQ Contact" at bounding box center [479, 90] width 852 height 115
click at [213, 95] on div "Menu Home About Services FAQ Contact" at bounding box center [479, 90] width 852 height 115
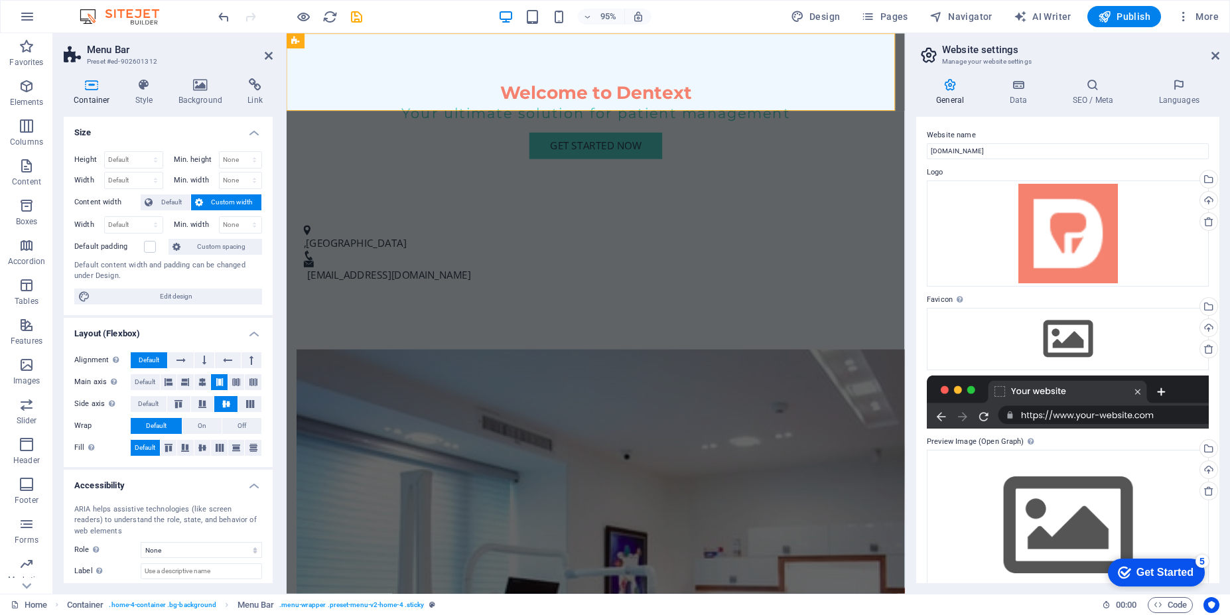
scroll to position [0, 0]
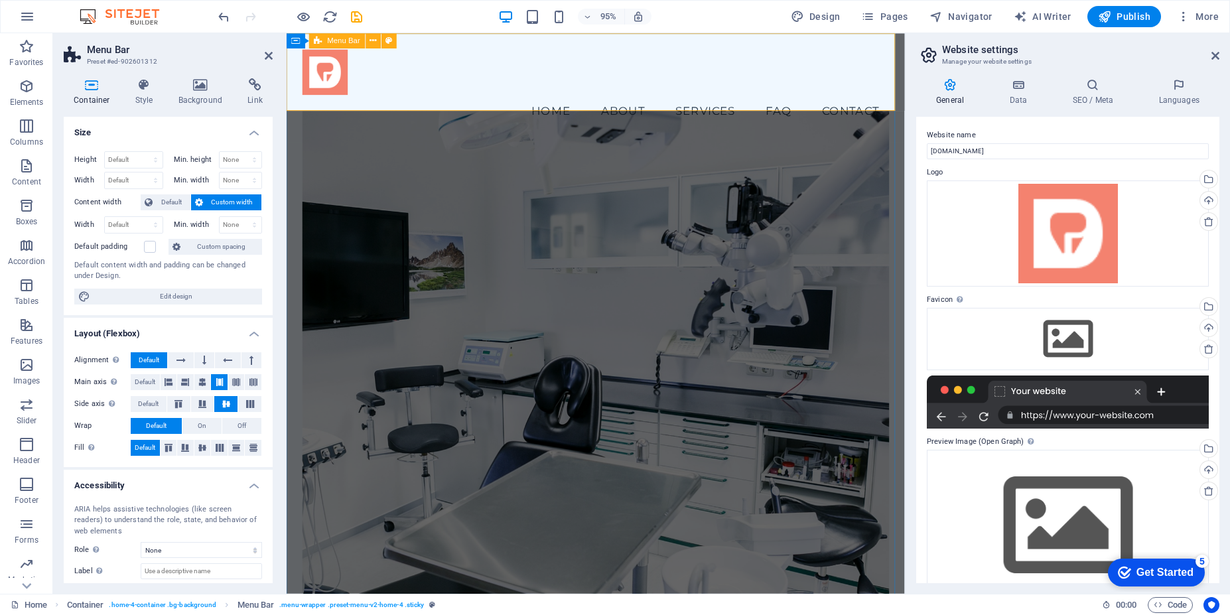
click at [388, 103] on div "Menu Home About Services FAQ Contact" at bounding box center [612, 90] width 651 height 115
click at [204, 88] on icon at bounding box center [201, 84] width 64 height 13
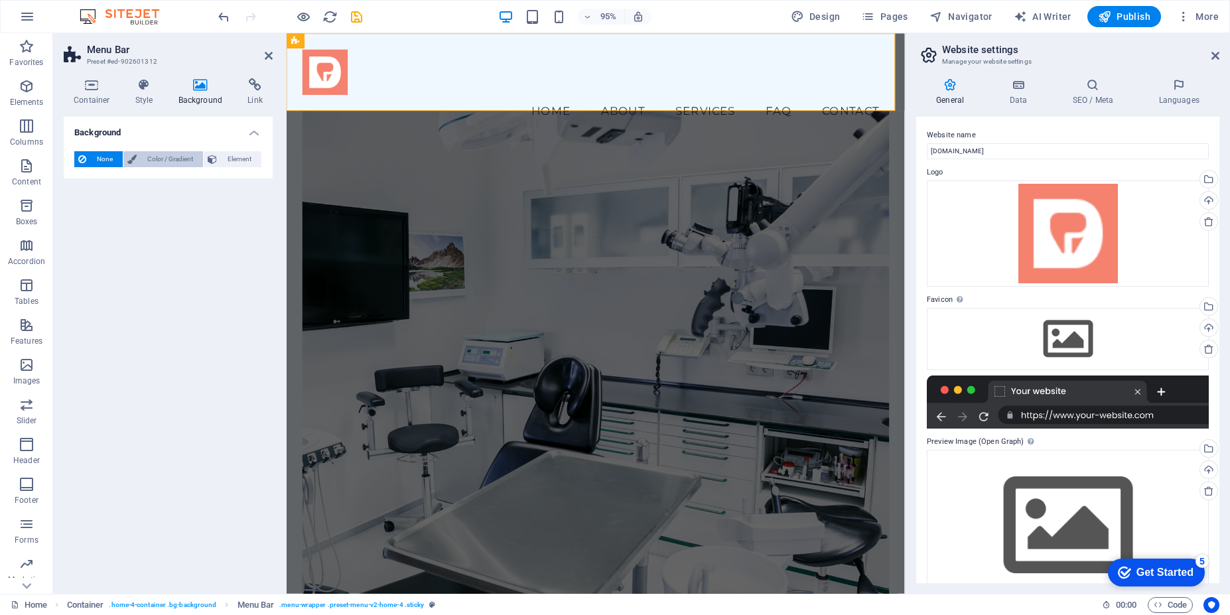
click at [161, 157] on span "Color / Gradient" at bounding box center [170, 159] width 58 height 16
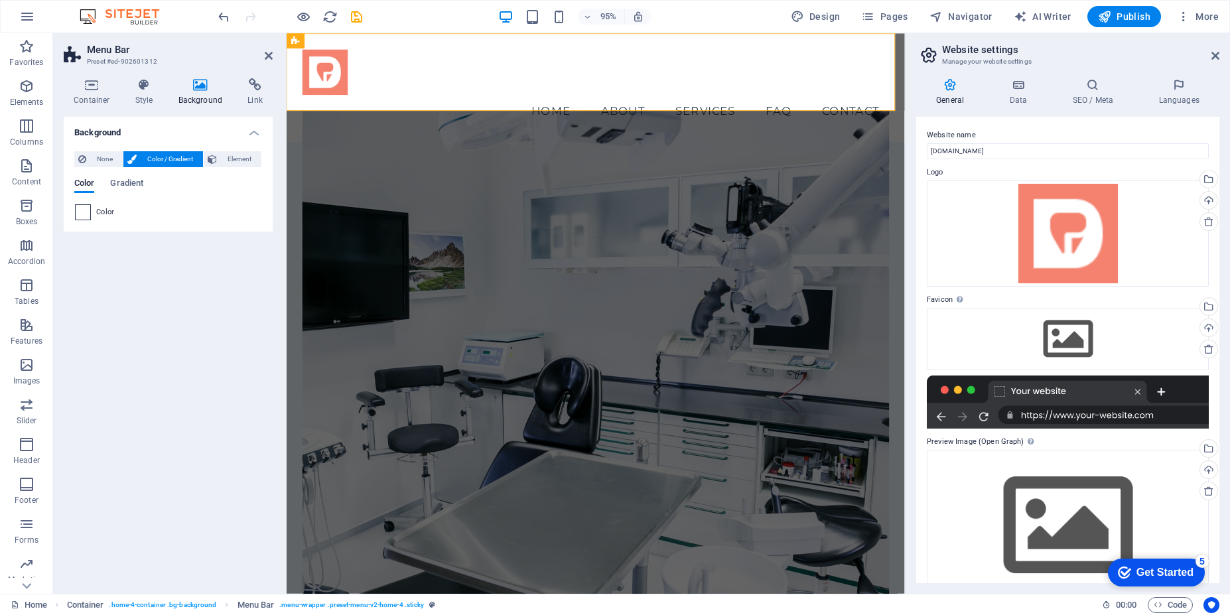
click at [84, 212] on span at bounding box center [83, 212] width 15 height 15
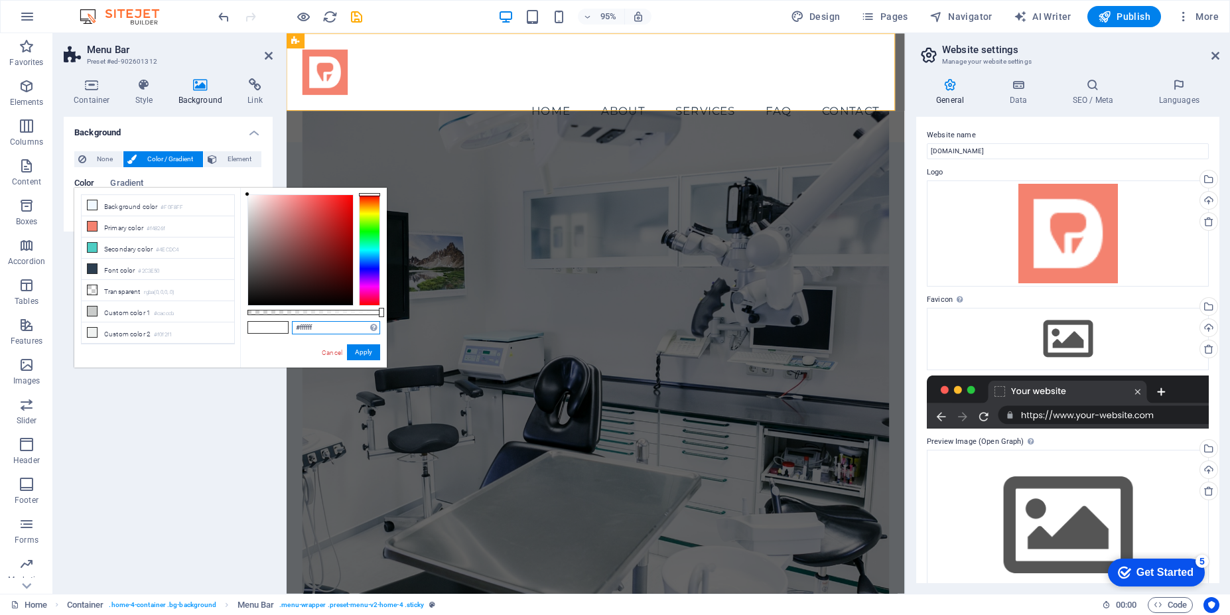
drag, startPoint x: 321, startPoint y: 327, endPoint x: 273, endPoint y: 319, distance: 49.1
click at [273, 319] on div "#ffffff Supported formats #0852ed rgb(8, 82, 237) rgba(8, 82, 237, 90%) hsv(221…" at bounding box center [313, 374] width 147 height 372
paste input "E38679"
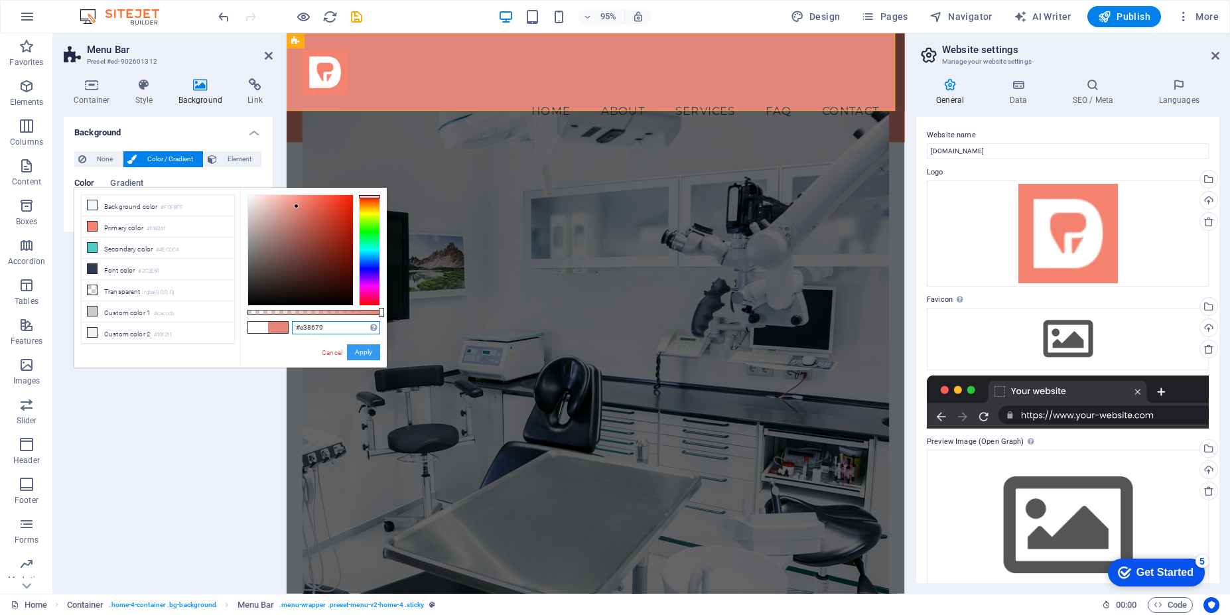
type input "#e38679"
click at [362, 351] on button "Apply" at bounding box center [363, 352] width 33 height 16
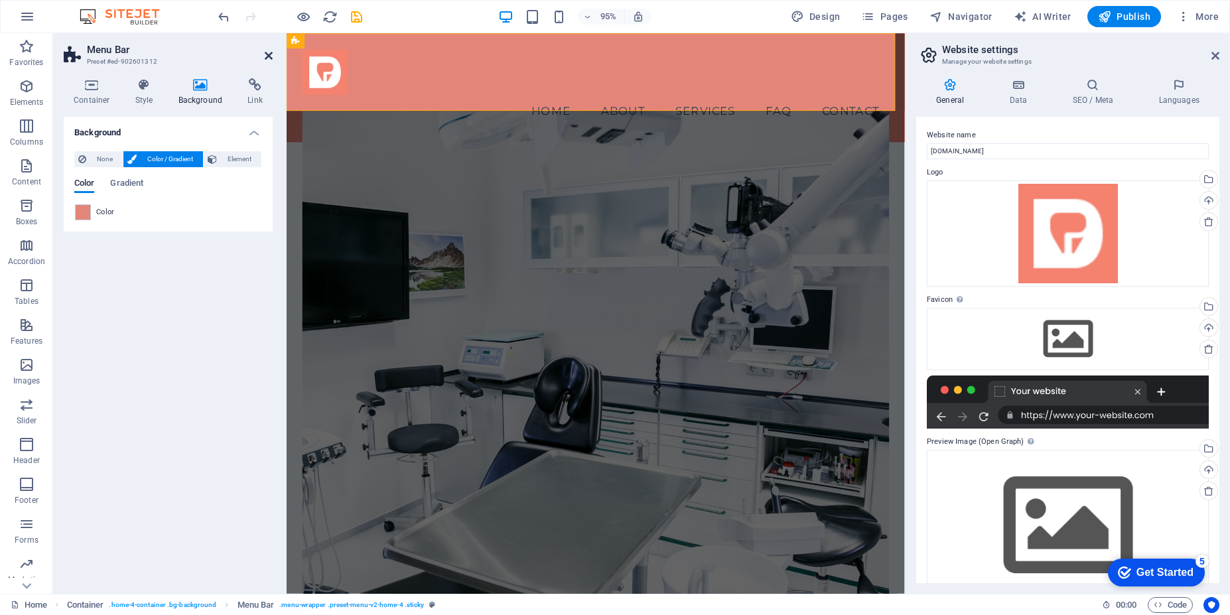
click at [271, 56] on icon at bounding box center [269, 55] width 8 height 11
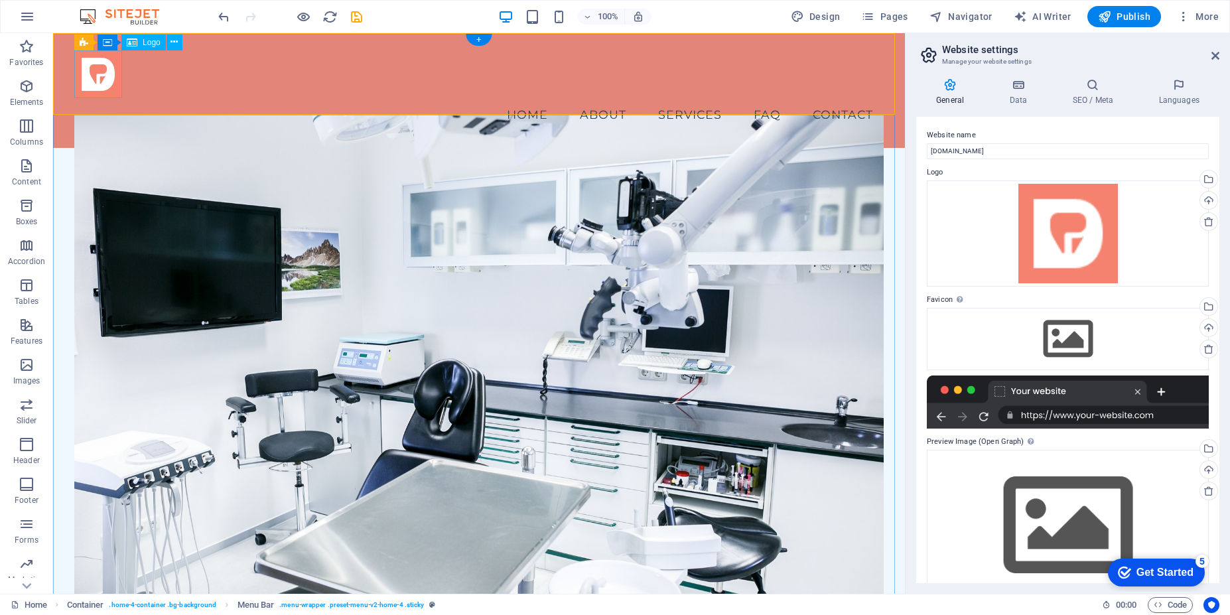
click at [100, 86] on div at bounding box center [478, 74] width 809 height 48
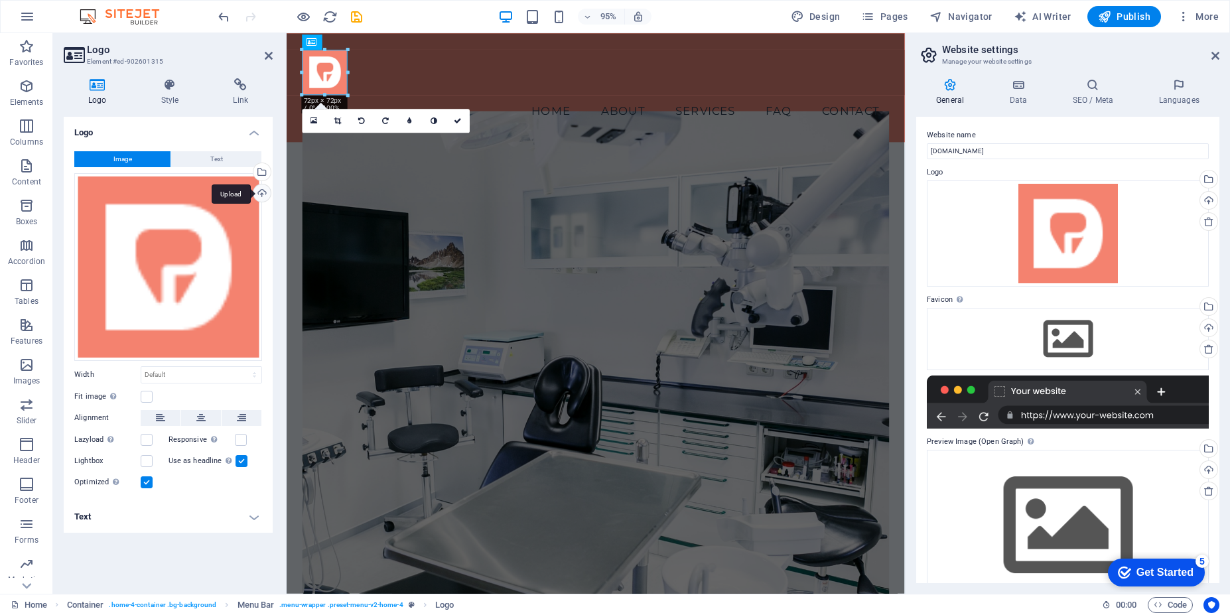
click at [258, 194] on div "Upload" at bounding box center [261, 194] width 20 height 20
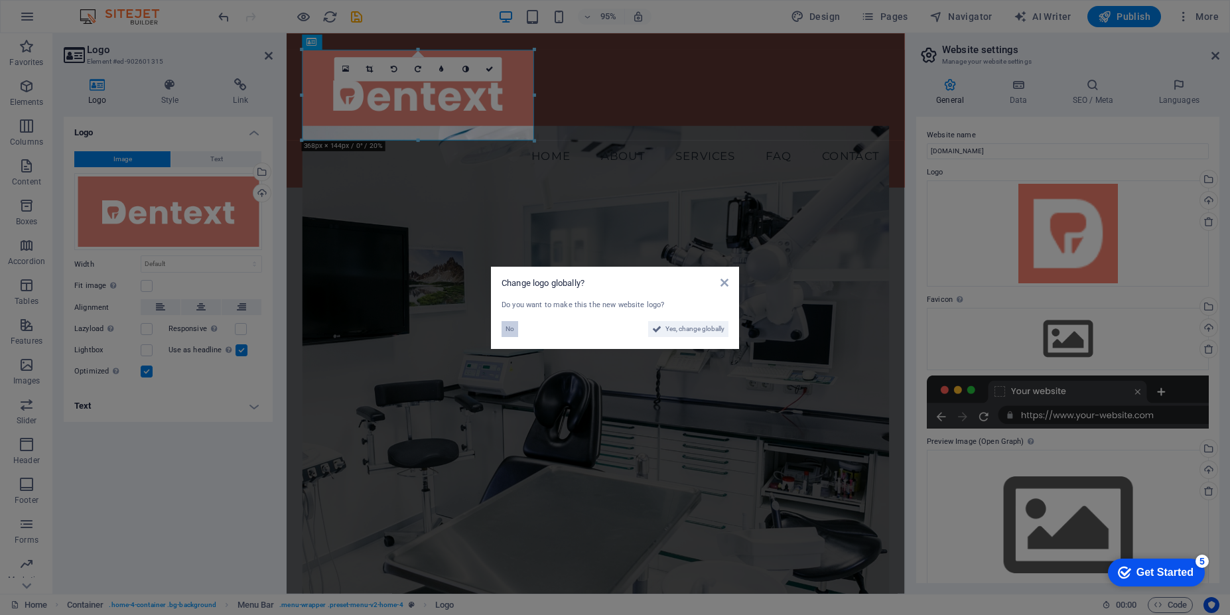
click at [506, 324] on span "No" at bounding box center [510, 329] width 9 height 16
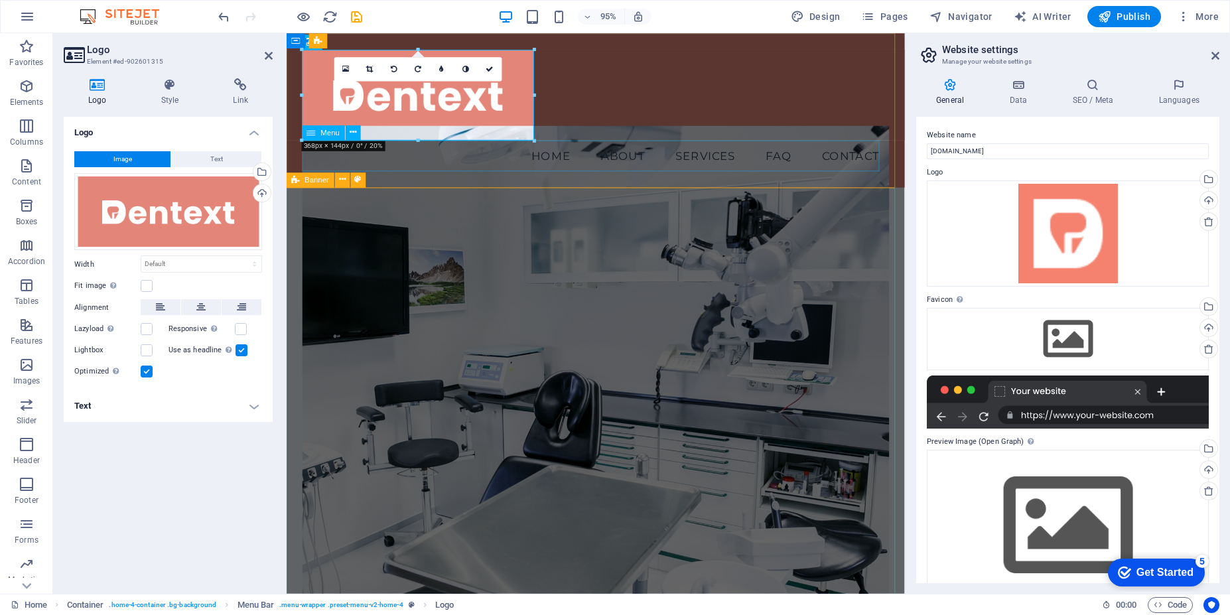
click at [784, 137] on div "Menu Home About Services FAQ Contact" at bounding box center [612, 114] width 651 height 163
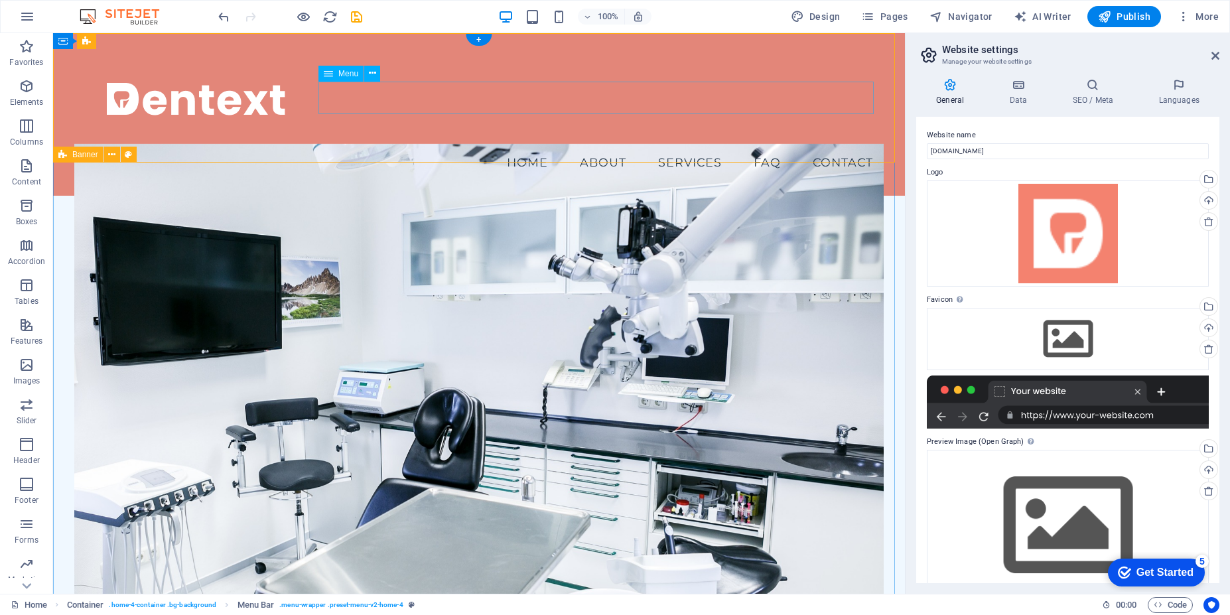
click at [512, 146] on nav "Home About Services FAQ Contact" at bounding box center [478, 162] width 809 height 33
click at [504, 146] on nav "Home About Services FAQ Contact" at bounding box center [478, 162] width 809 height 33
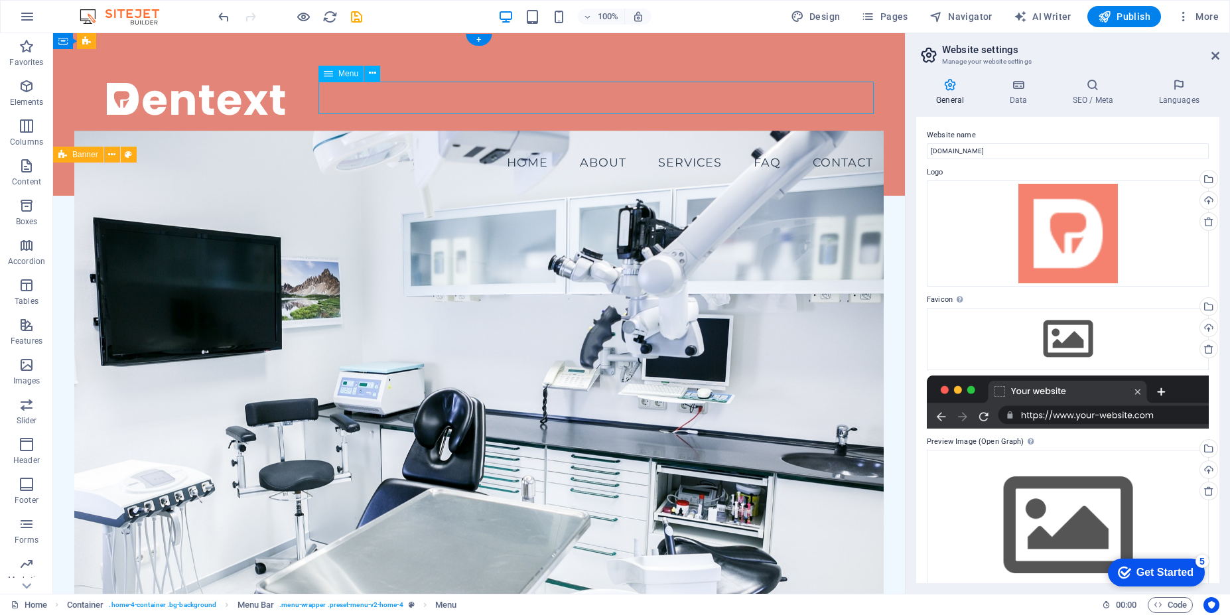
select select
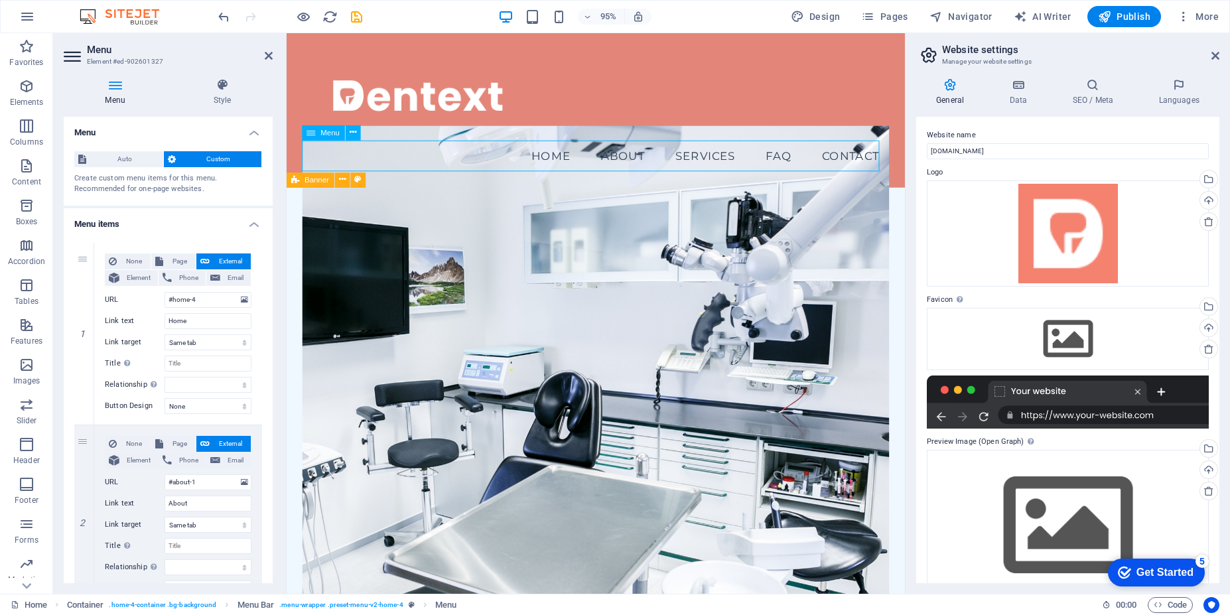
drag, startPoint x: 533, startPoint y: 167, endPoint x: 638, endPoint y: 167, distance: 104.8
click at [638, 167] on nav "Home About Services FAQ Contact" at bounding box center [612, 162] width 618 height 33
click at [127, 160] on span "Auto" at bounding box center [124, 159] width 69 height 16
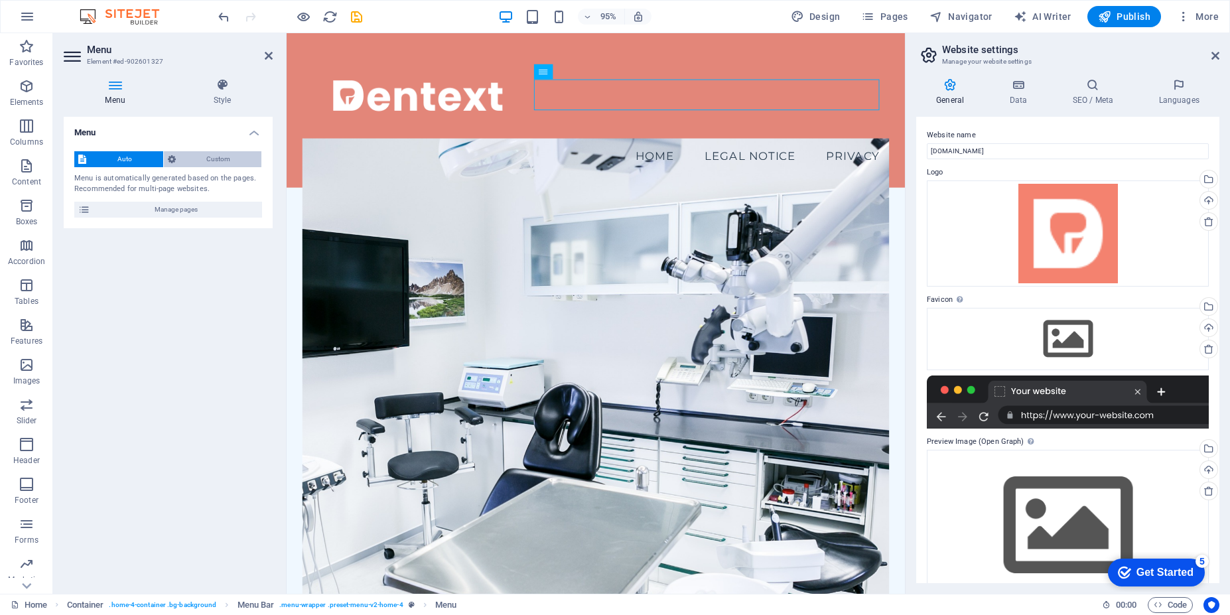
click at [188, 166] on span "Custom" at bounding box center [219, 159] width 78 height 16
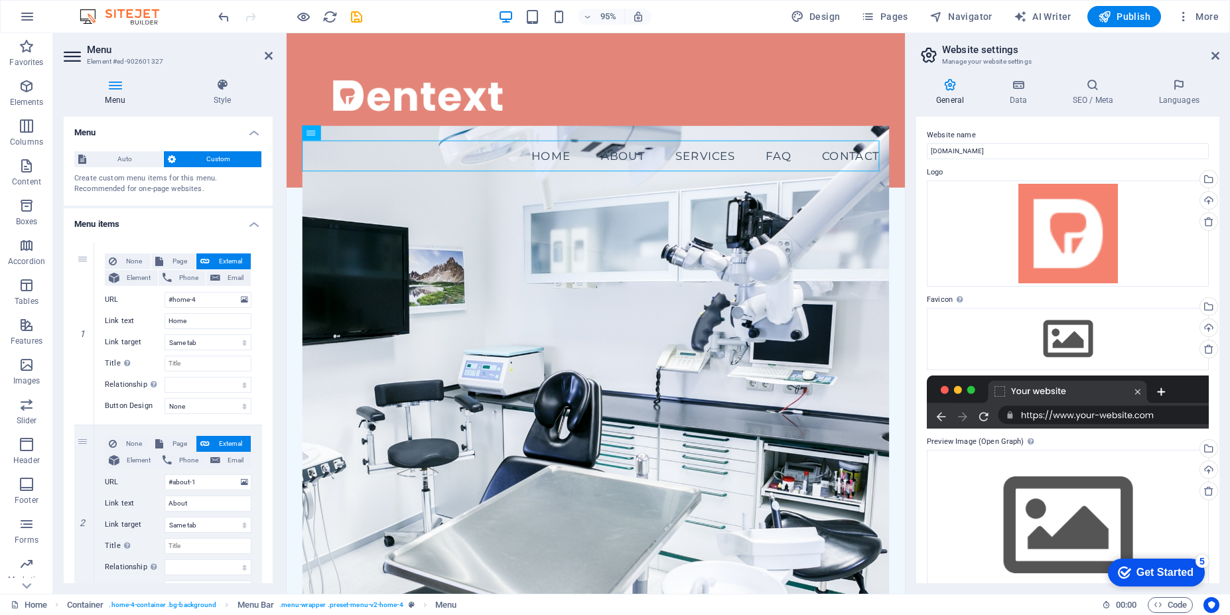
click at [168, 160] on icon at bounding box center [172, 159] width 8 height 16
click at [208, 90] on icon at bounding box center [222, 84] width 101 height 13
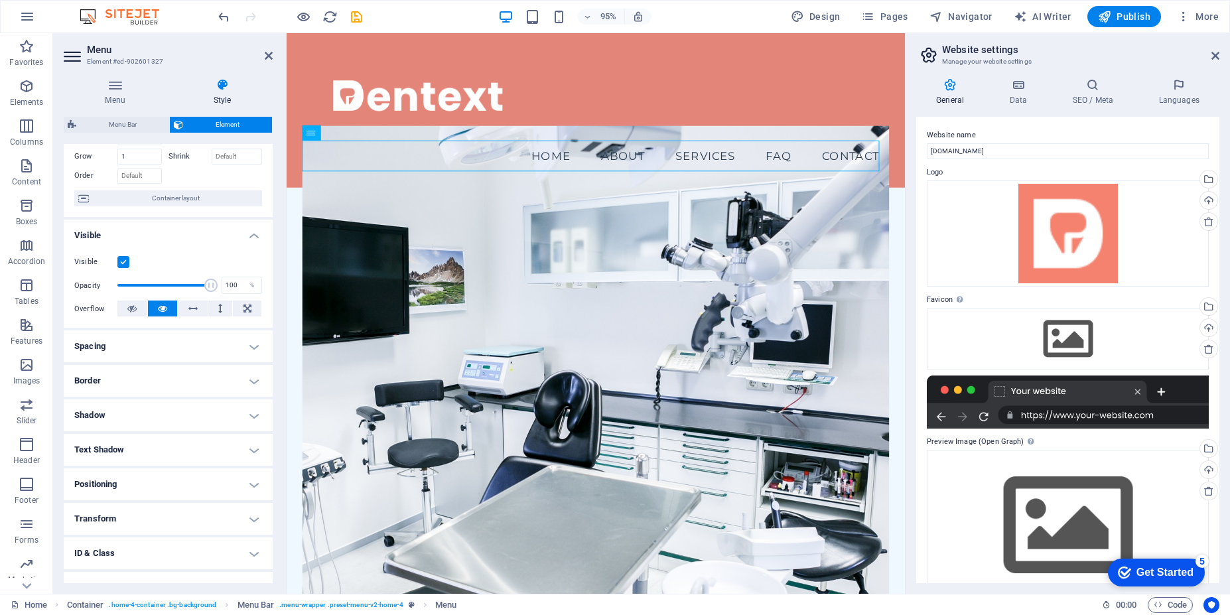
scroll to position [121, 0]
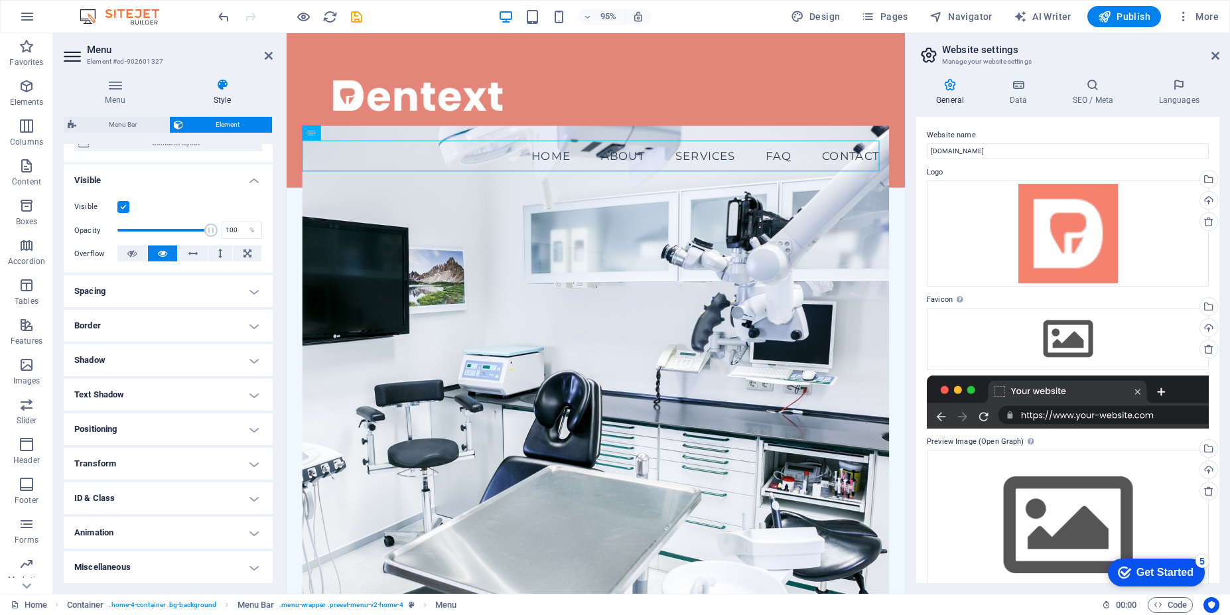
click at [251, 397] on h4 "Text Shadow" at bounding box center [168, 395] width 209 height 32
click at [245, 452] on h4 "Positioning" at bounding box center [168, 459] width 209 height 32
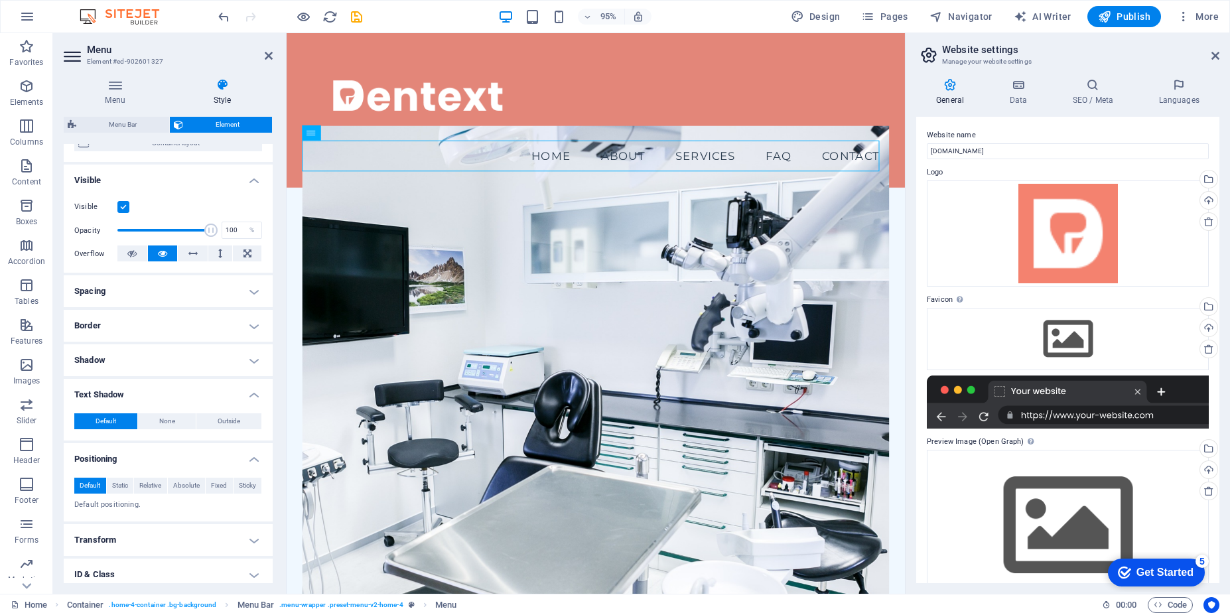
scroll to position [198, 0]
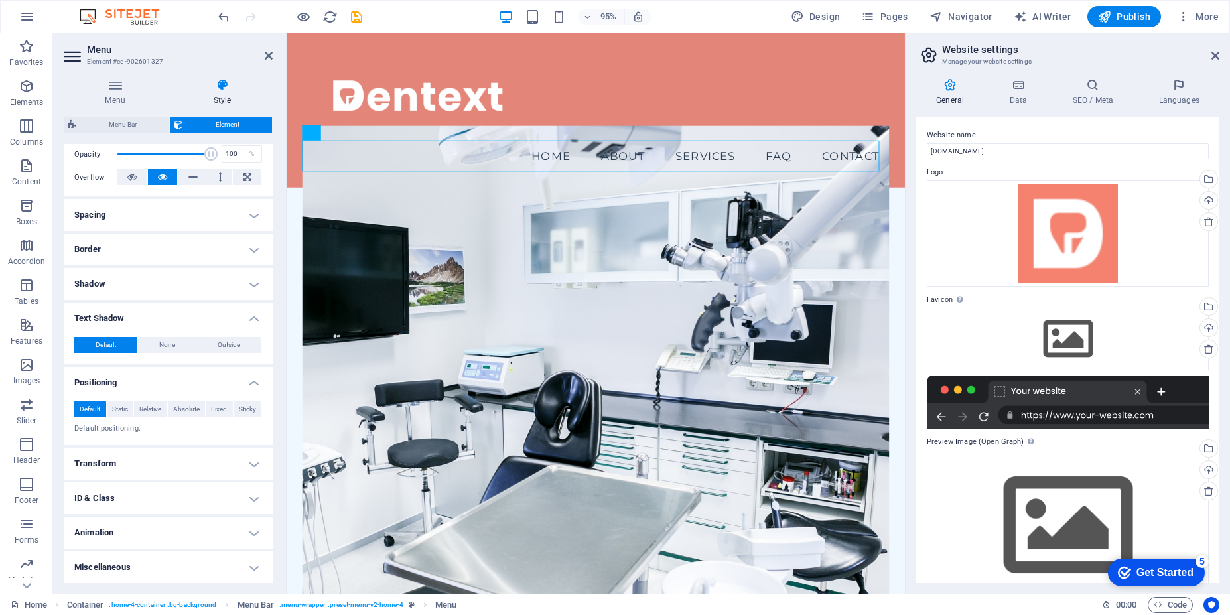
click at [244, 470] on h4 "Transform" at bounding box center [168, 464] width 209 height 32
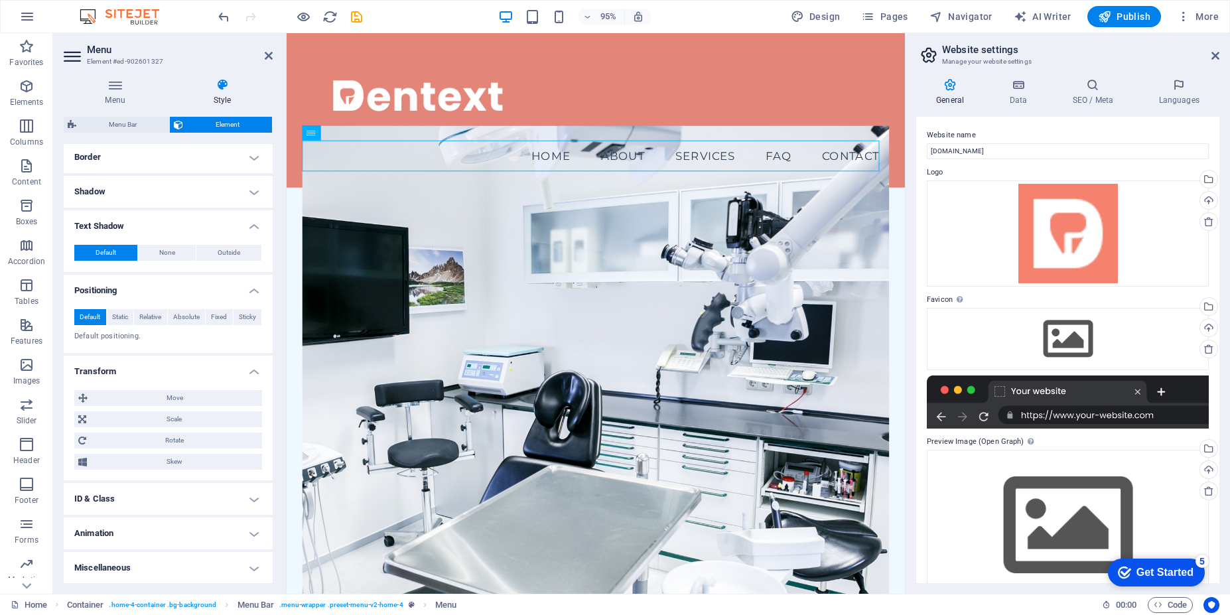
scroll to position [291, 0]
click at [243, 575] on h4 "Miscellaneous" at bounding box center [168, 567] width 209 height 32
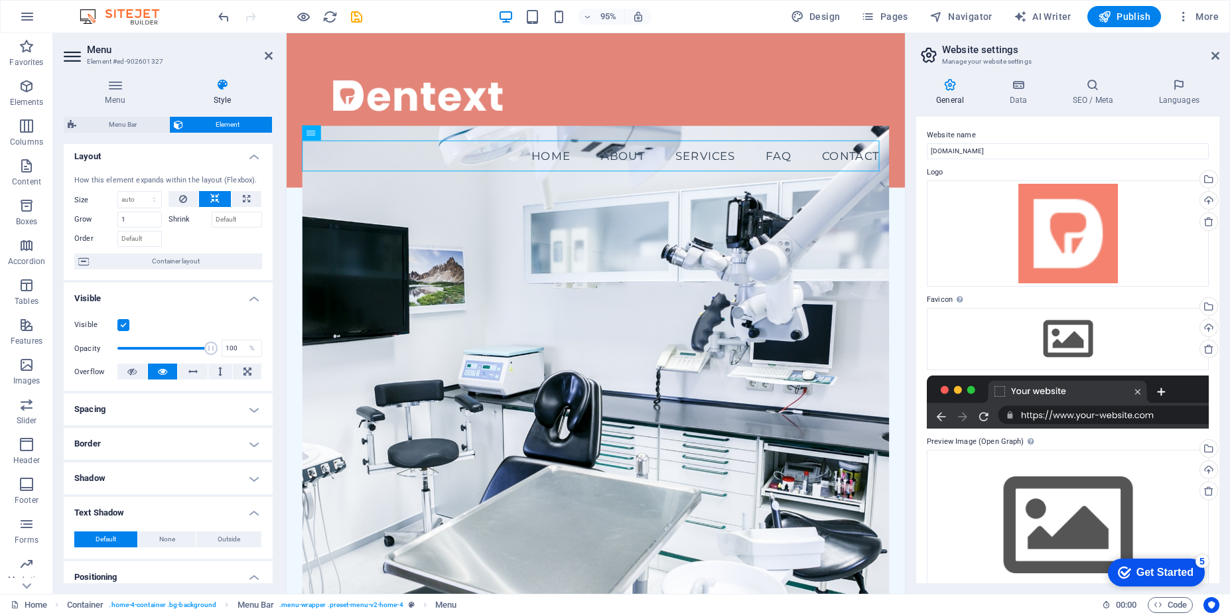
scroll to position [0, 0]
click at [247, 305] on h4 "Visible" at bounding box center [168, 298] width 209 height 24
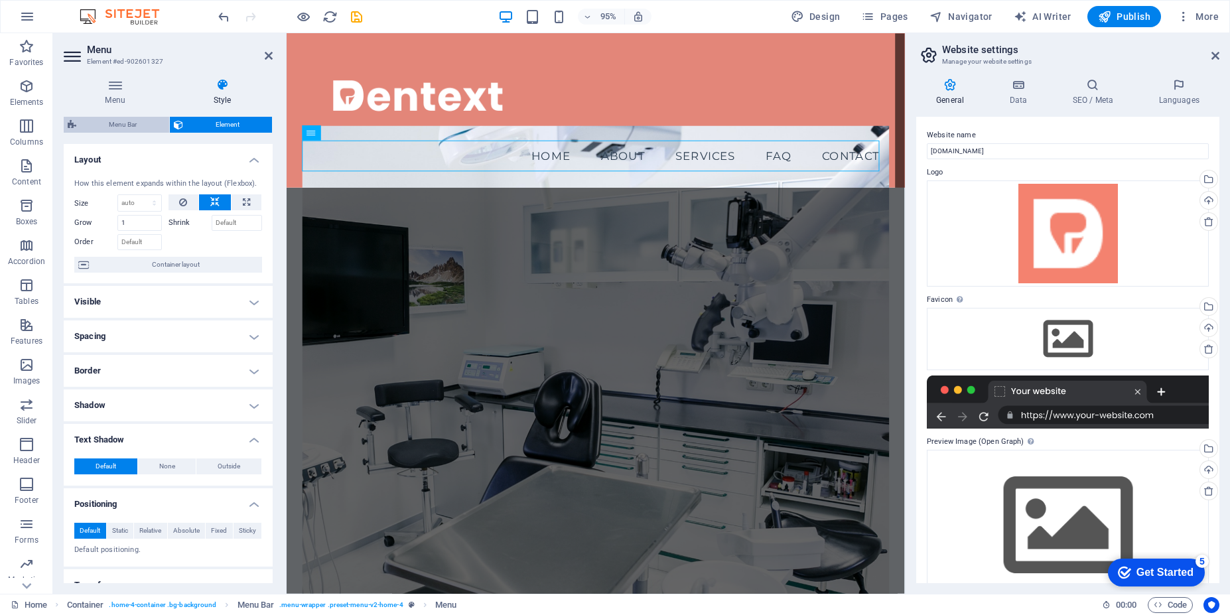
click at [141, 127] on span "Menu Bar" at bounding box center [122, 125] width 85 height 16
select select "vw"
select select "rem"
select select "vw"
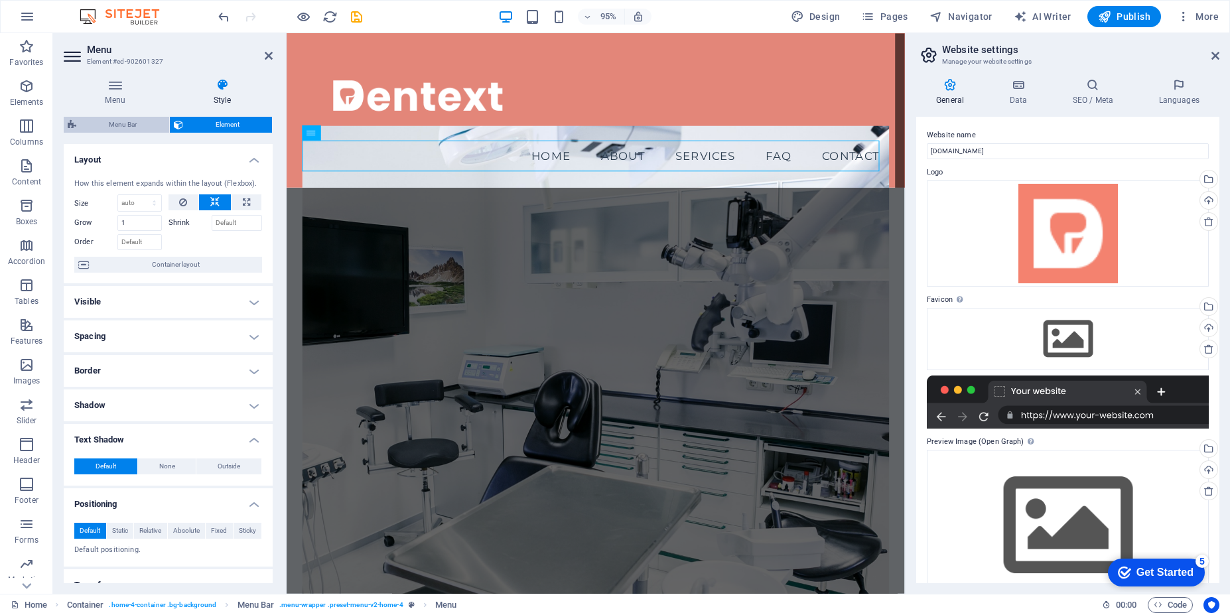
select select "preset-menu-v2-home-4"
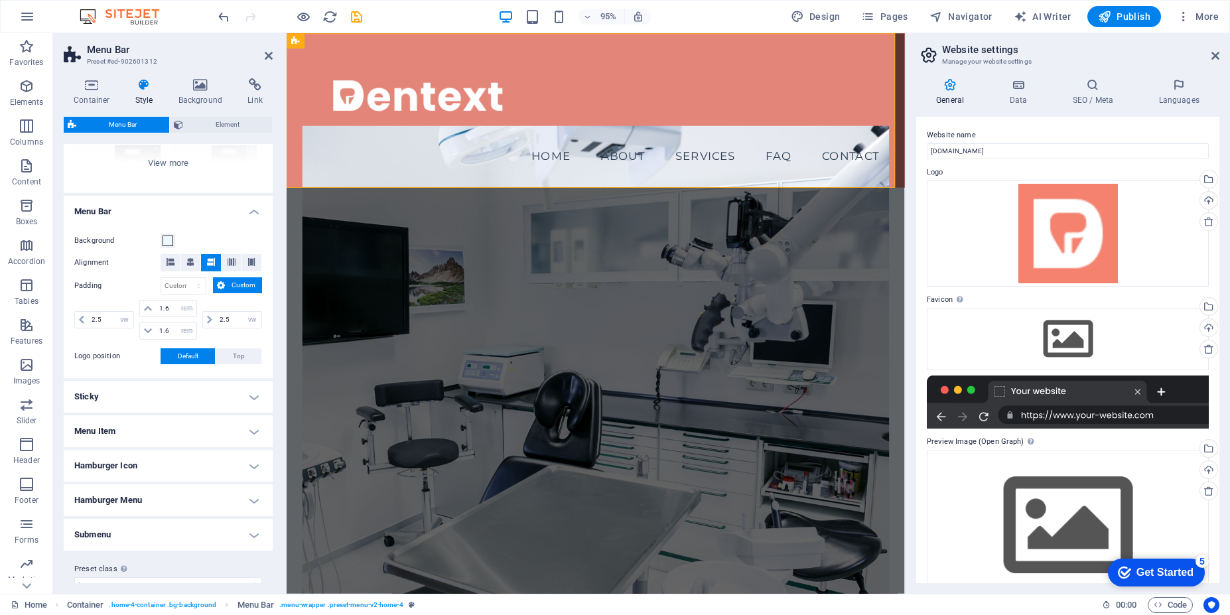
scroll to position [194, 0]
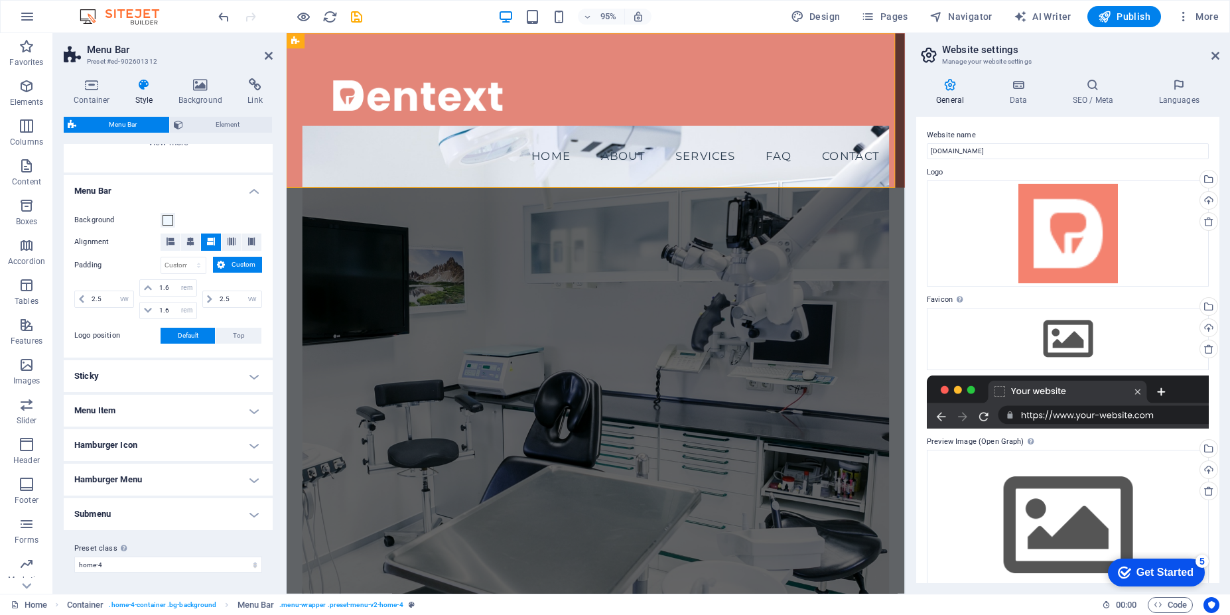
click at [253, 409] on h4 "Menu Item" at bounding box center [168, 411] width 209 height 32
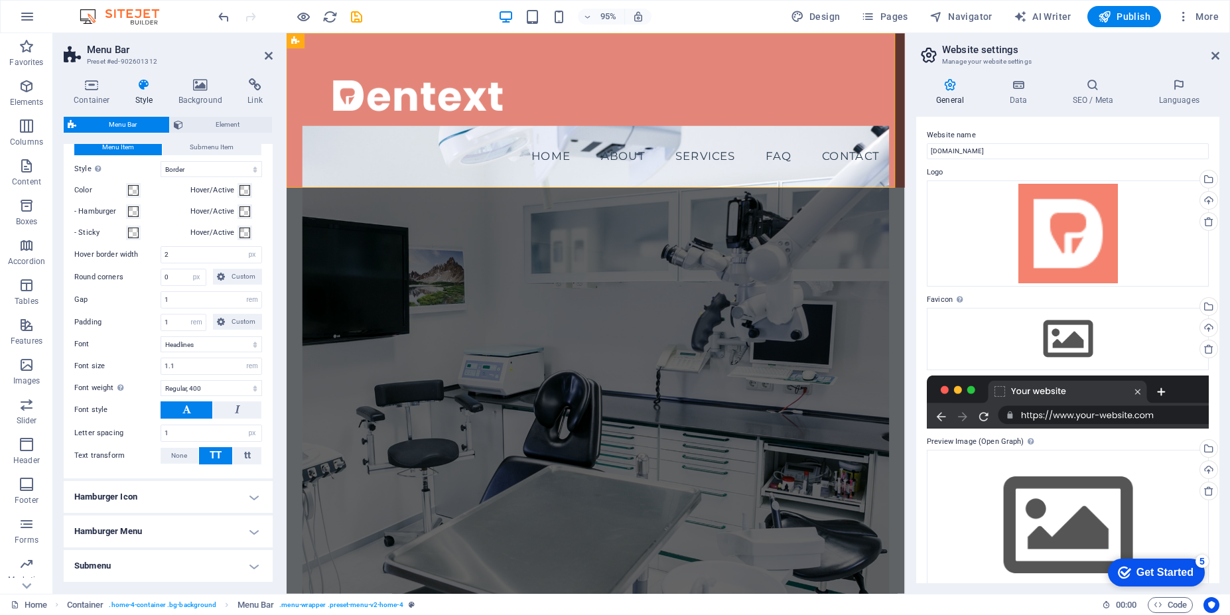
scroll to position [539, 0]
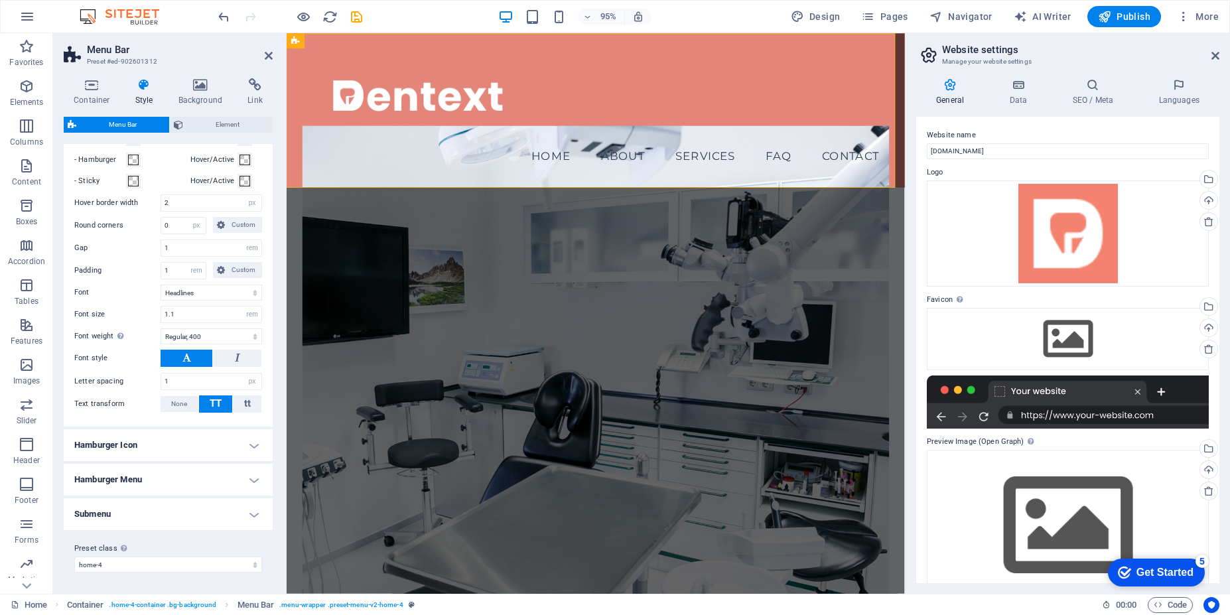
click at [258, 521] on h4 "Submenu" at bounding box center [168, 514] width 209 height 32
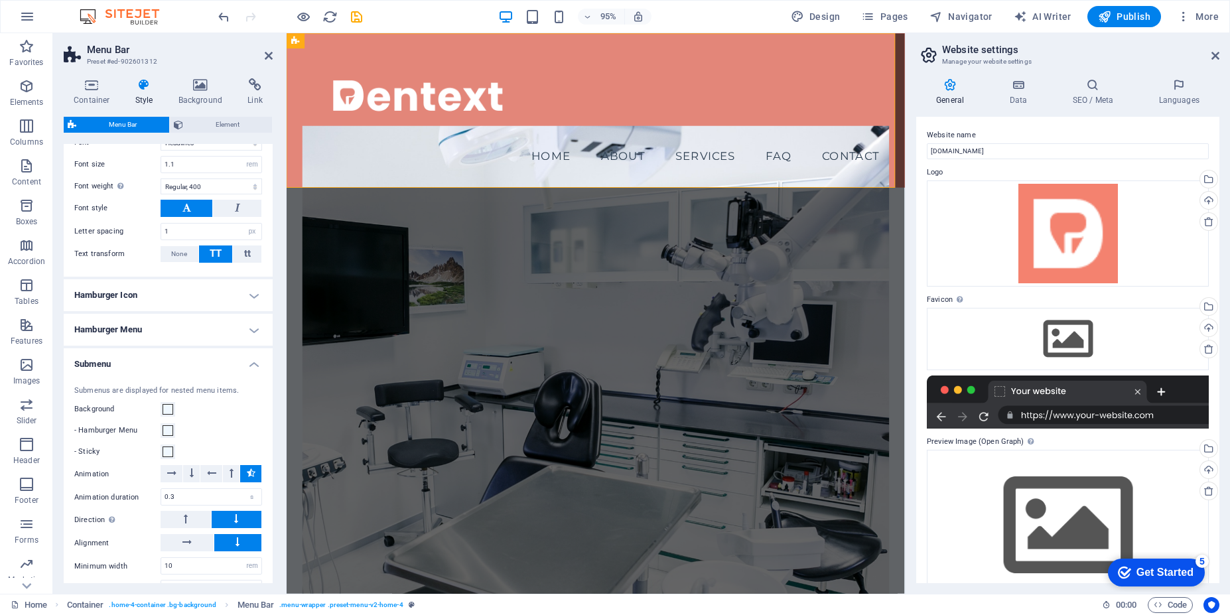
scroll to position [698, 0]
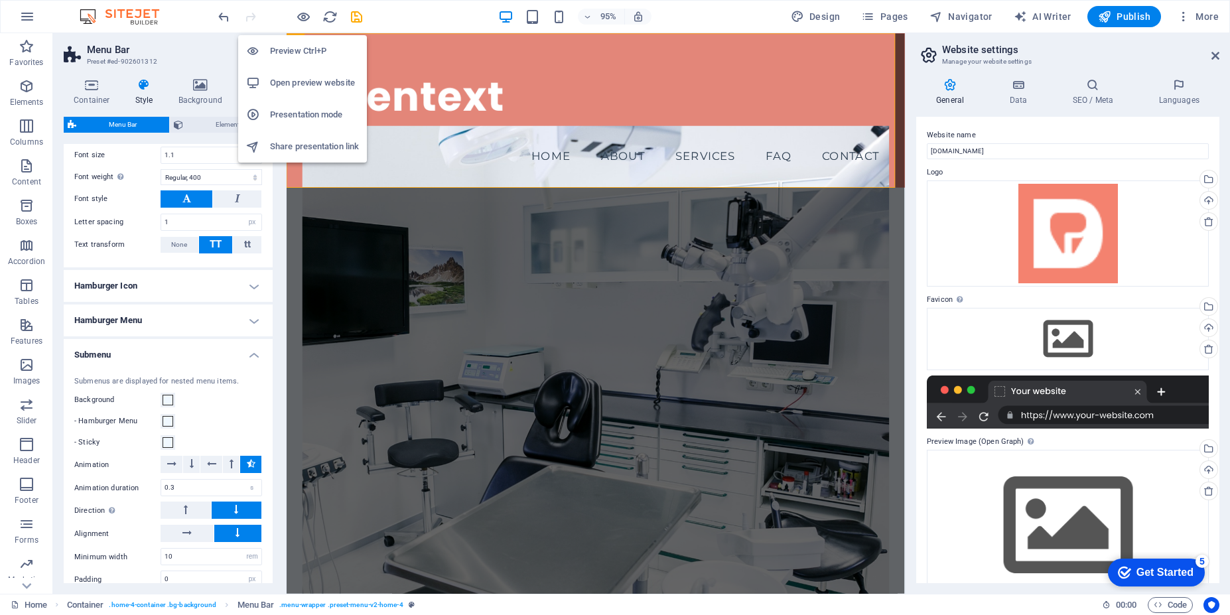
click at [305, 88] on h6 "Open preview website" at bounding box center [314, 83] width 89 height 16
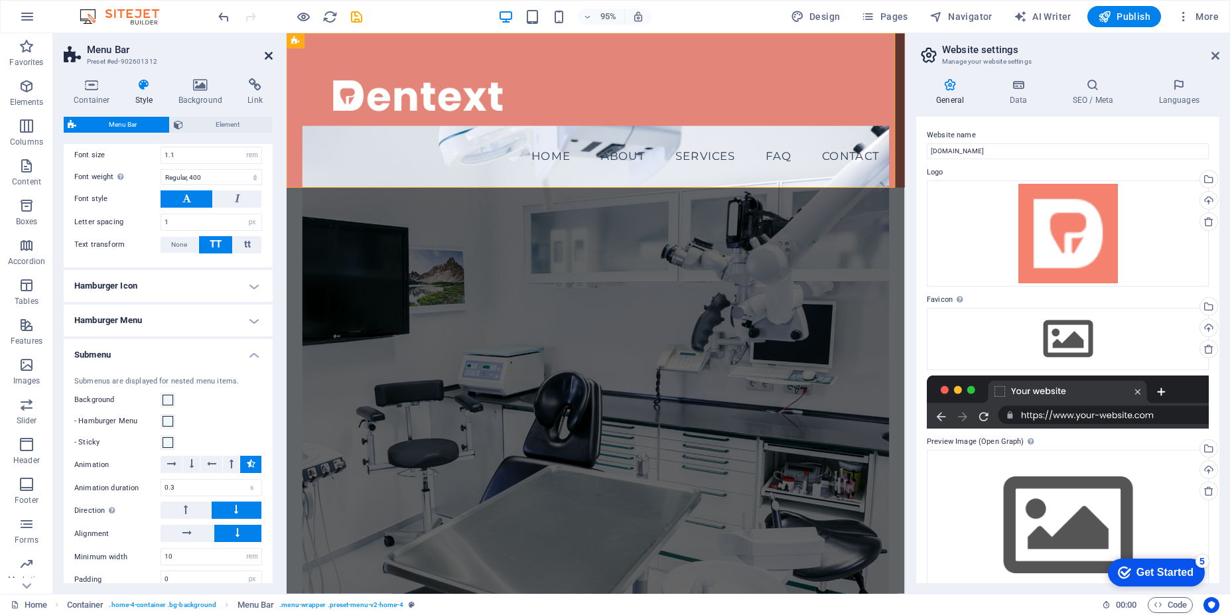
click at [265, 58] on icon at bounding box center [269, 55] width 8 height 11
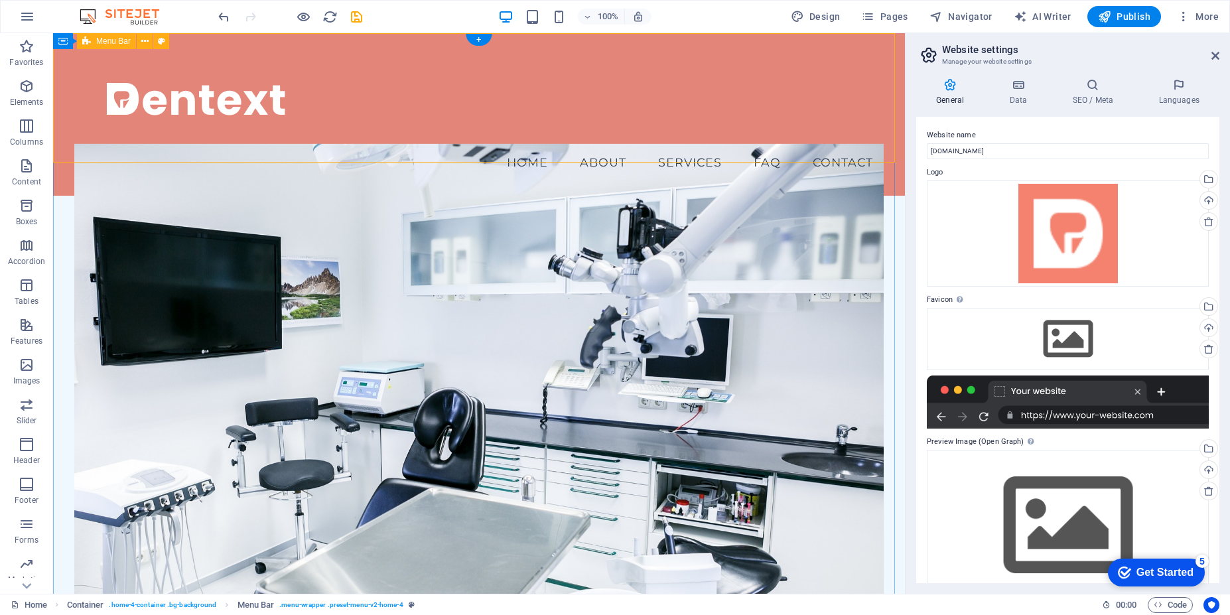
click at [471, 148] on div "Menu Home About Services FAQ Contact" at bounding box center [479, 114] width 852 height 163
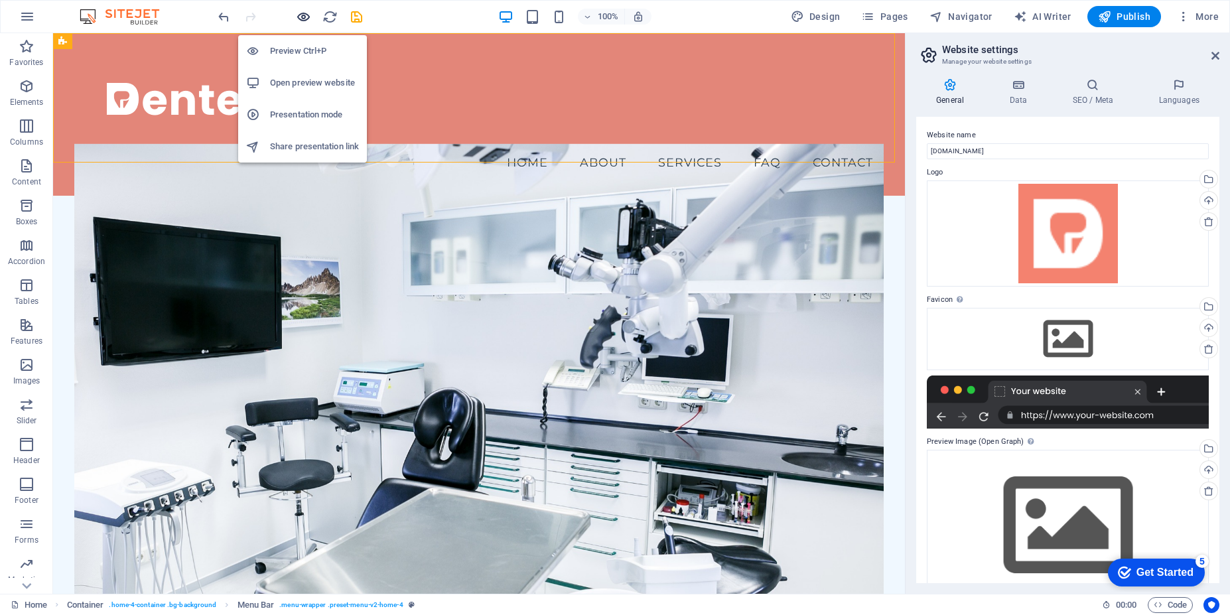
click at [302, 16] on icon "button" at bounding box center [303, 16] width 15 height 15
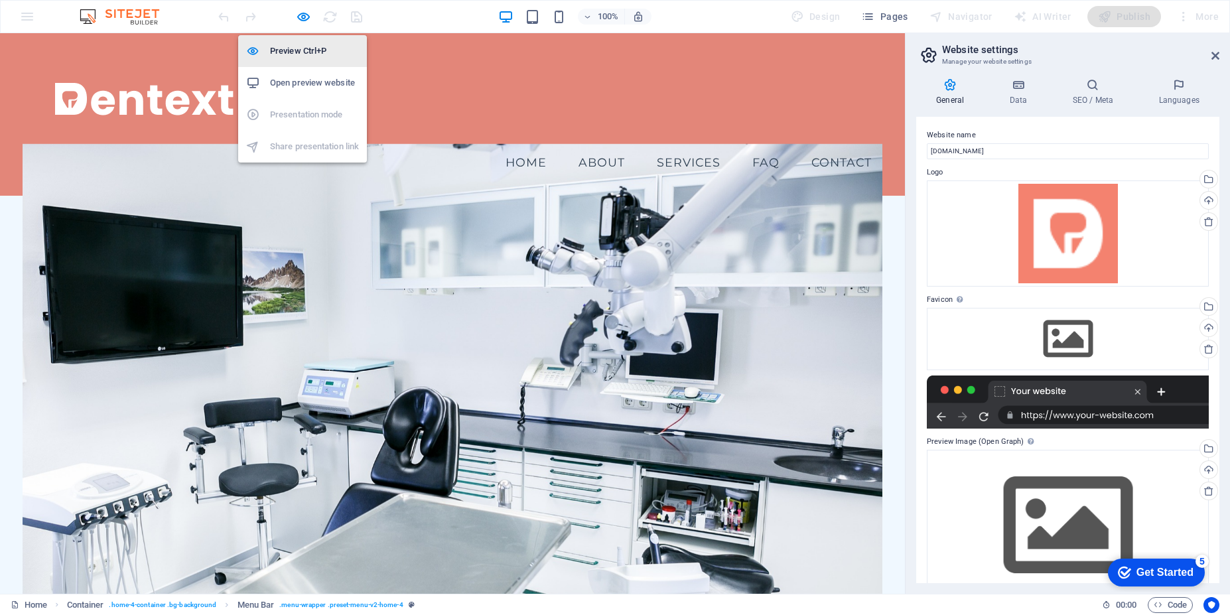
click at [315, 52] on h6 "Preview Ctrl+P" at bounding box center [314, 51] width 89 height 16
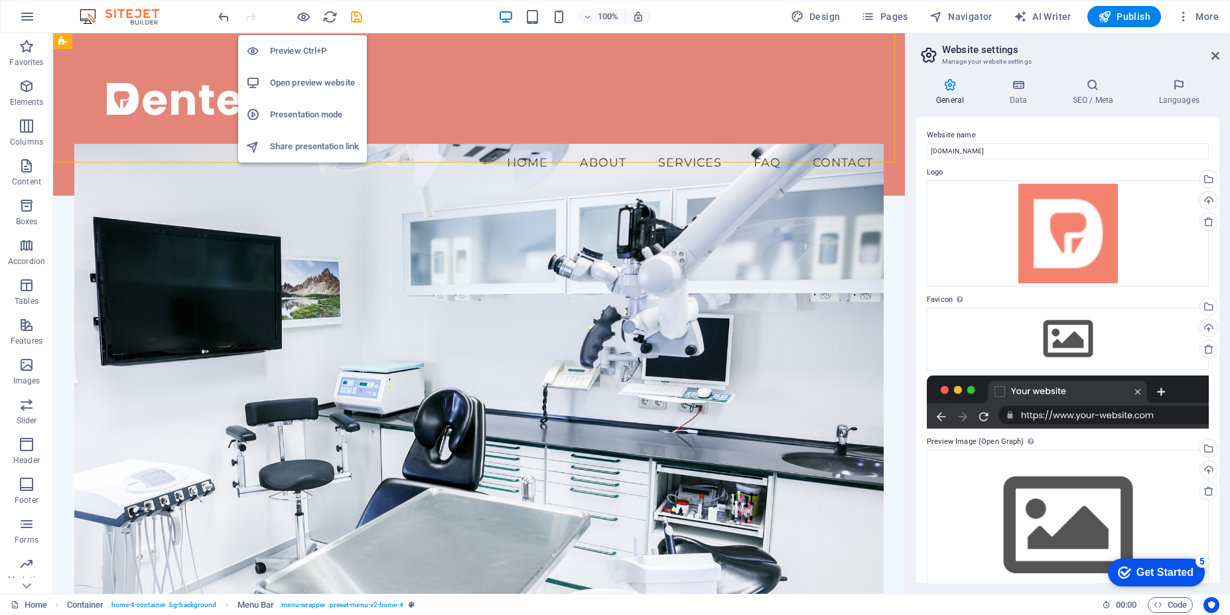
click at [302, 56] on h6 "Preview Ctrl+P" at bounding box center [314, 51] width 89 height 16
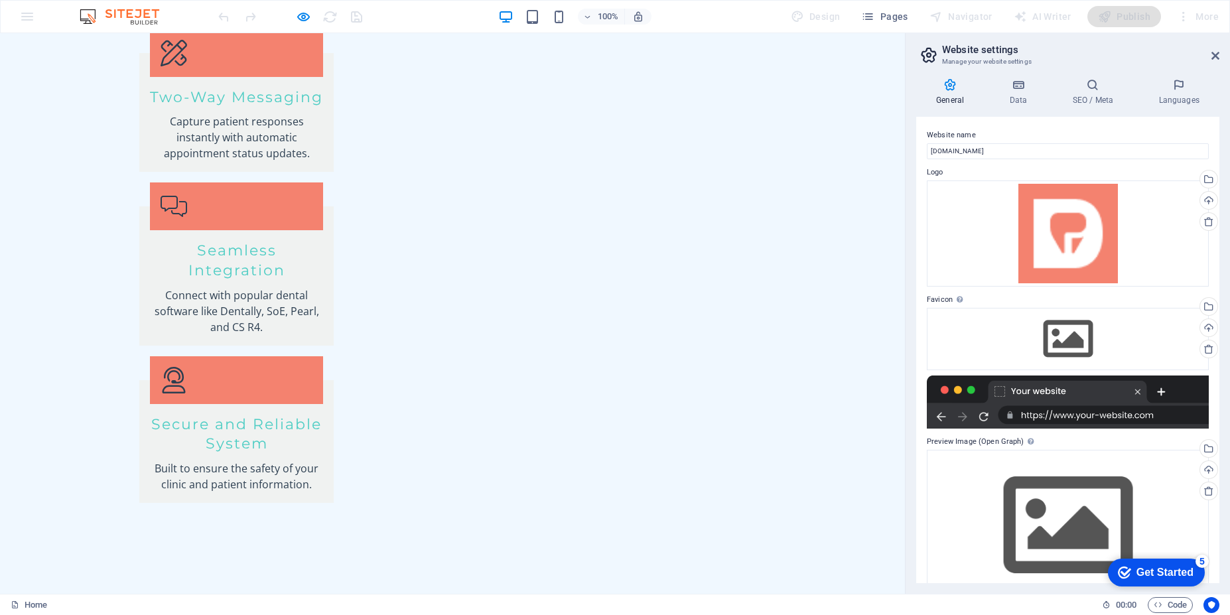
scroll to position [2255, 0]
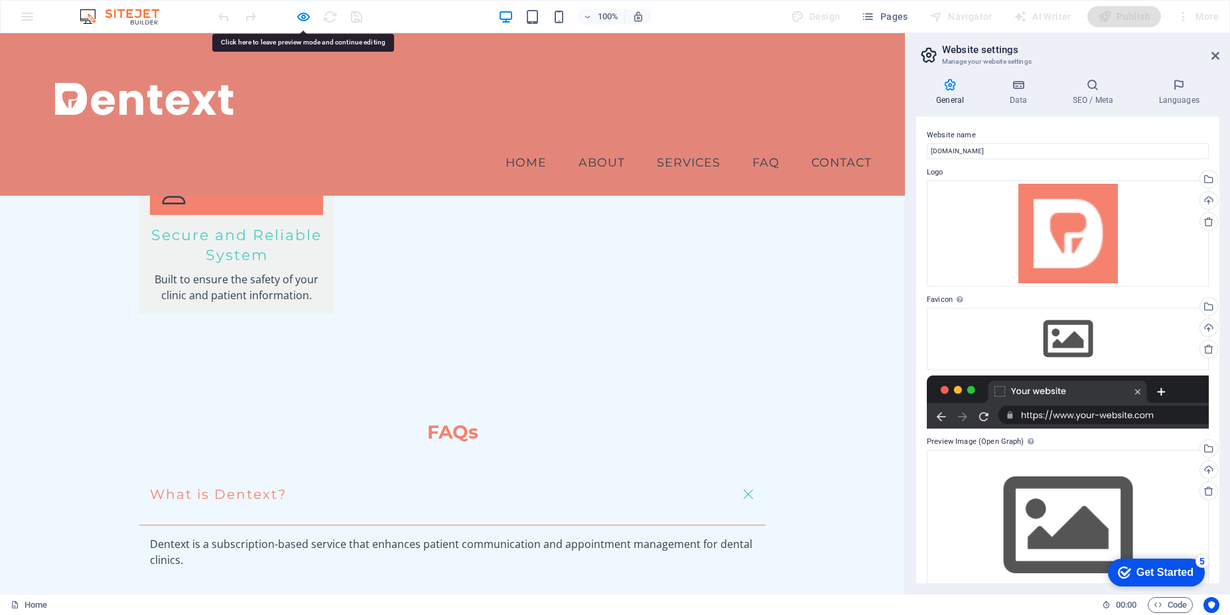
scroll to position [1647, 0]
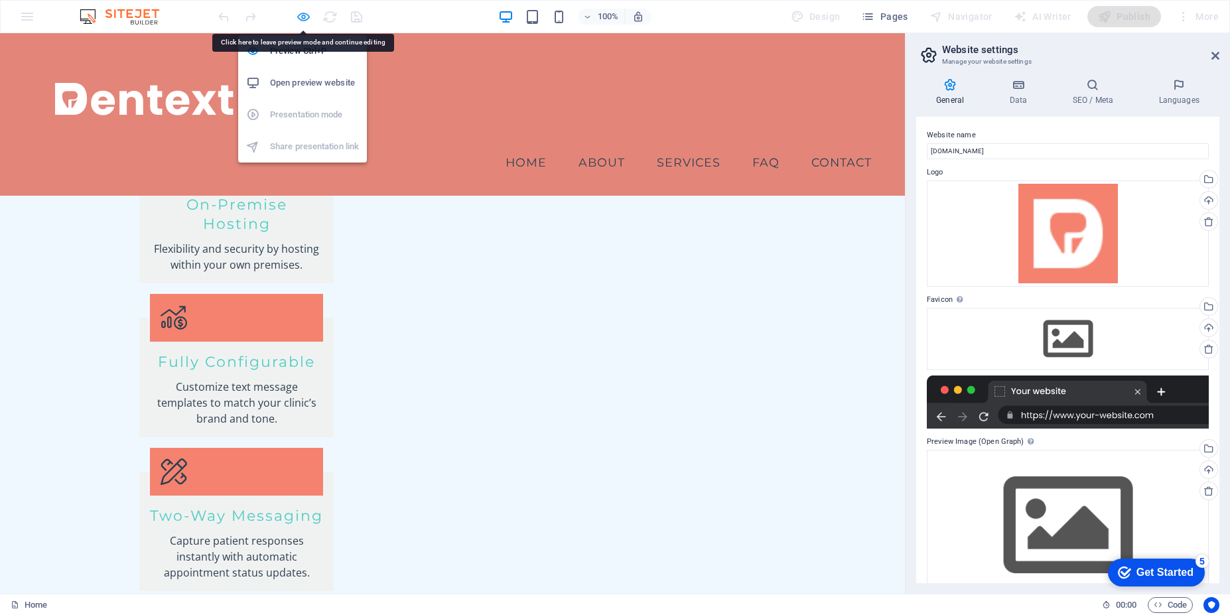
click at [296, 10] on icon "button" at bounding box center [303, 16] width 15 height 15
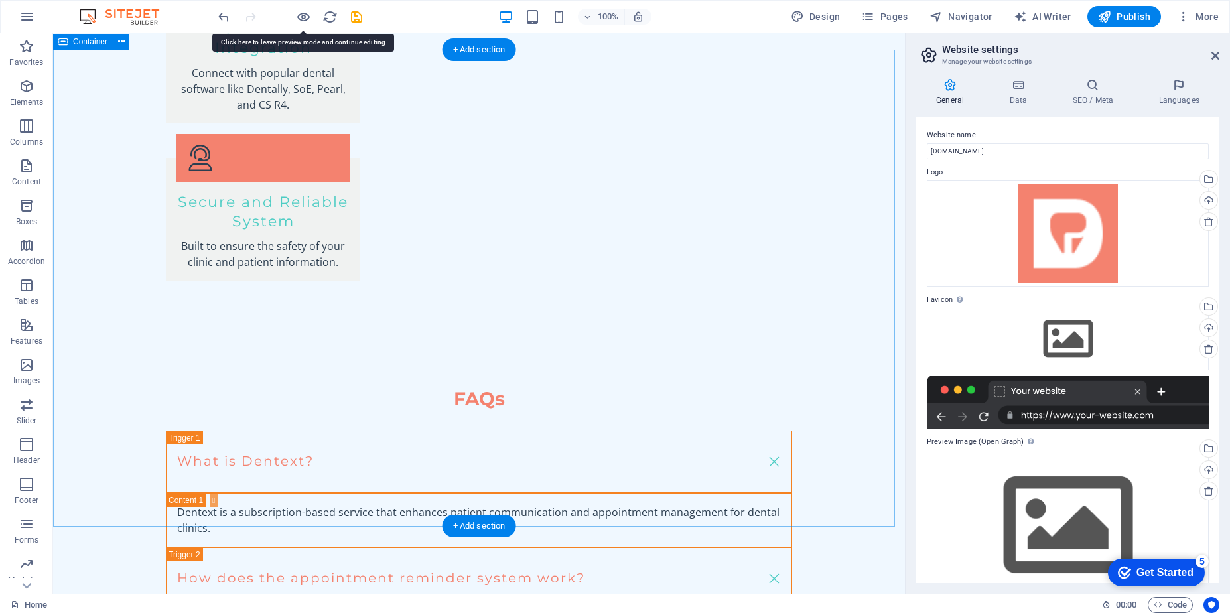
scroll to position [2457, 0]
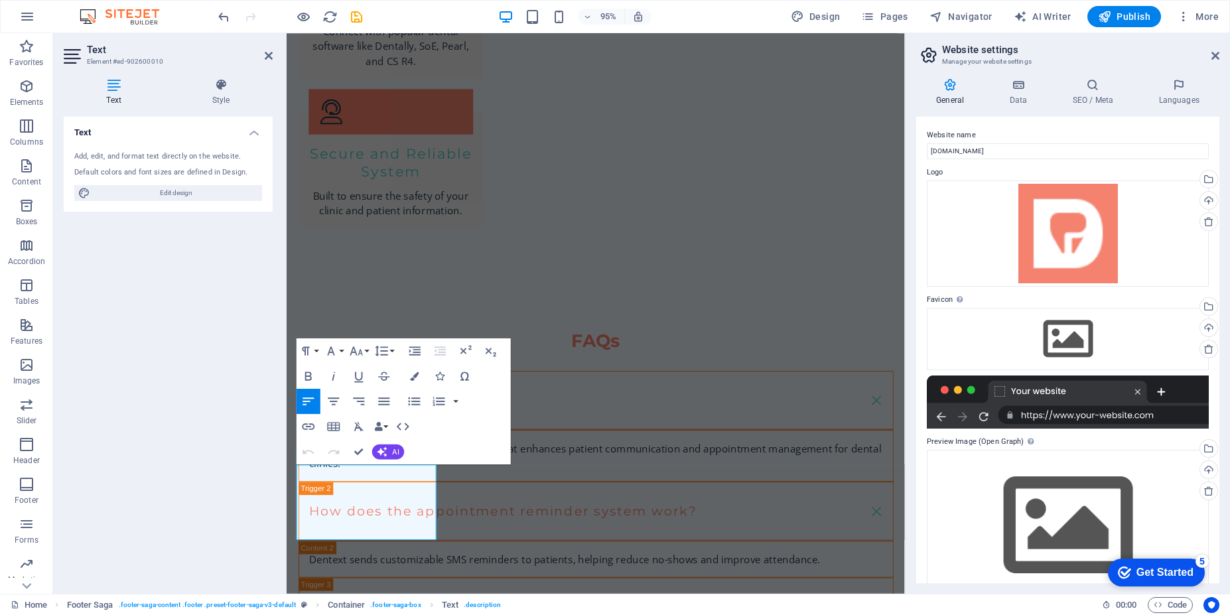
drag, startPoint x: 348, startPoint y: 501, endPoint x: 281, endPoint y: 492, distance: 67.0
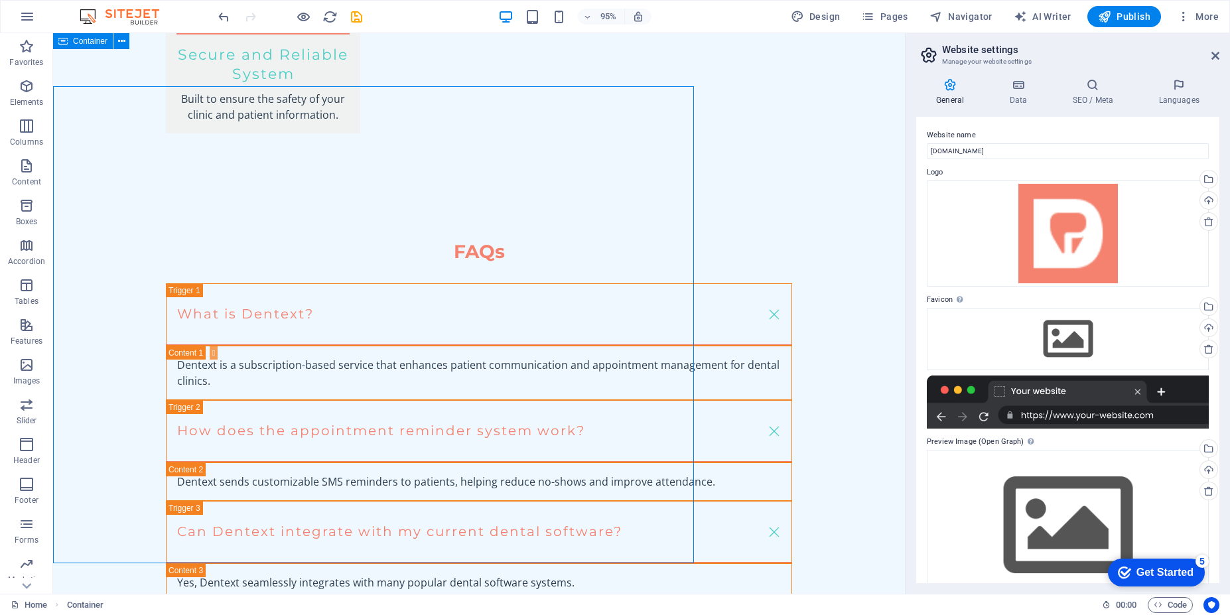
scroll to position [2428, 0]
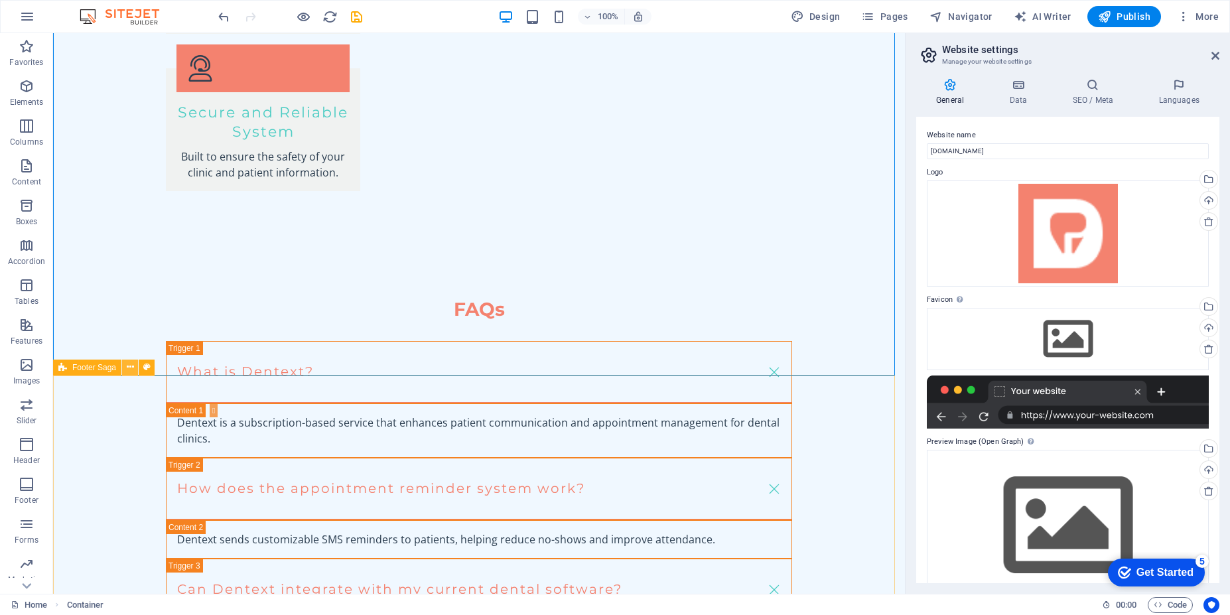
click at [125, 366] on button at bounding box center [130, 368] width 16 height 16
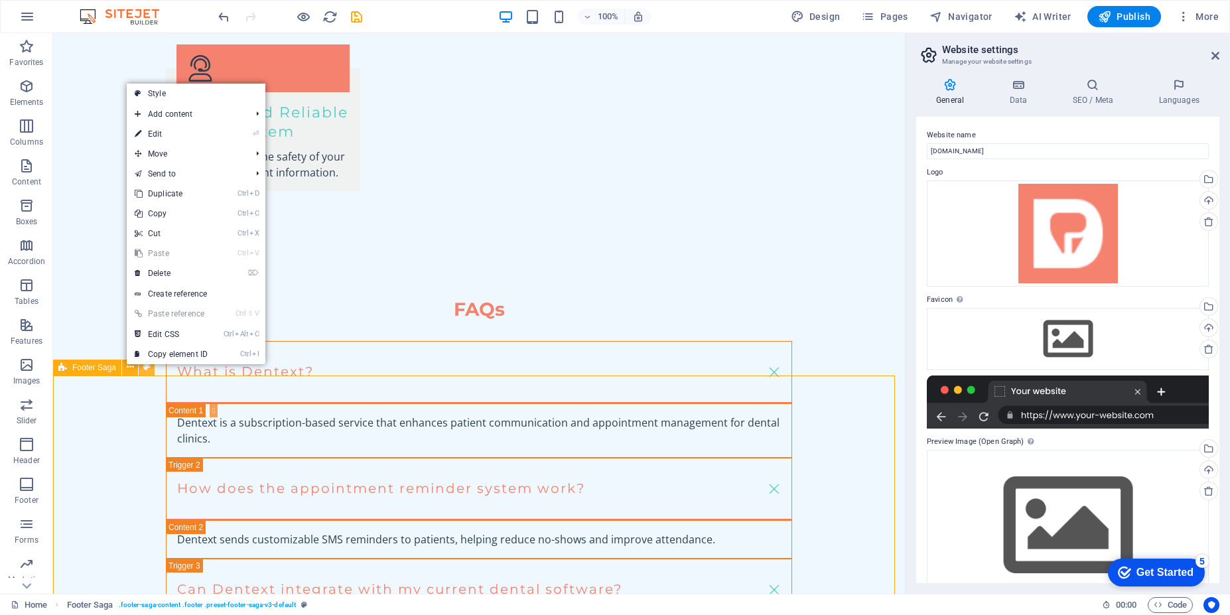
click at [145, 370] on icon at bounding box center [146, 367] width 7 height 14
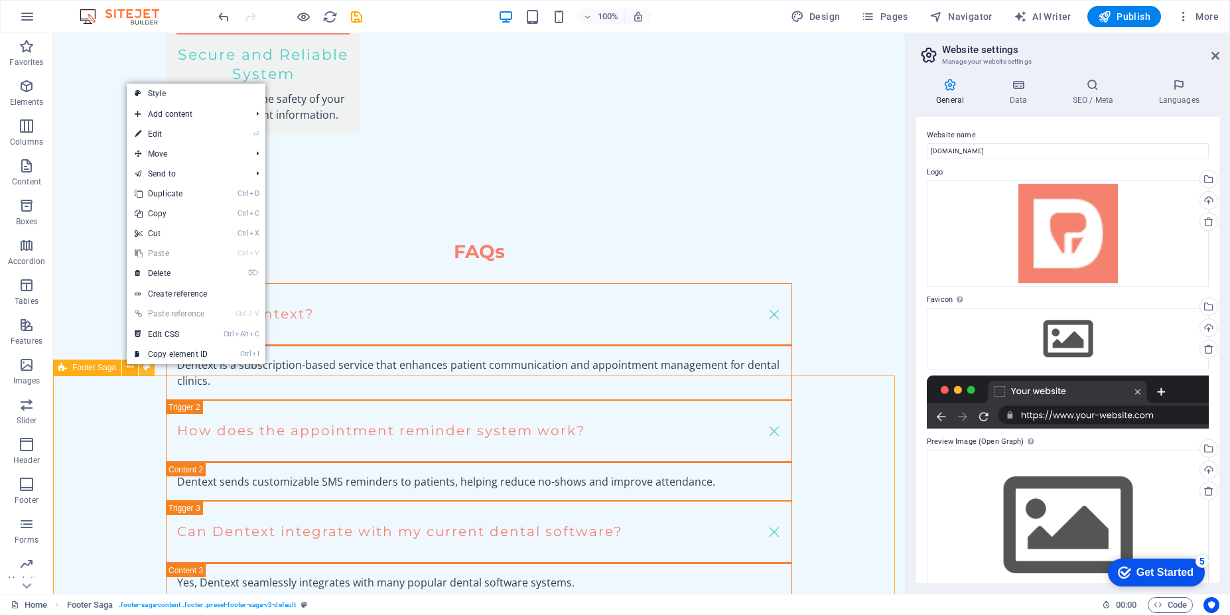
select select "rem"
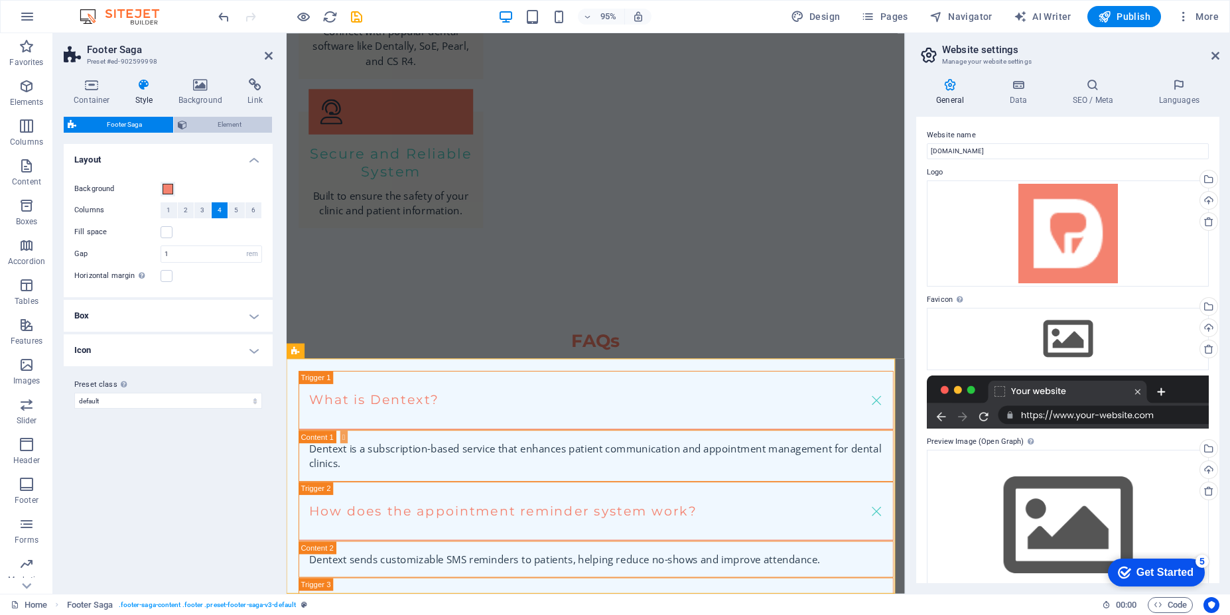
click at [214, 121] on span "Element" at bounding box center [230, 125] width 78 height 16
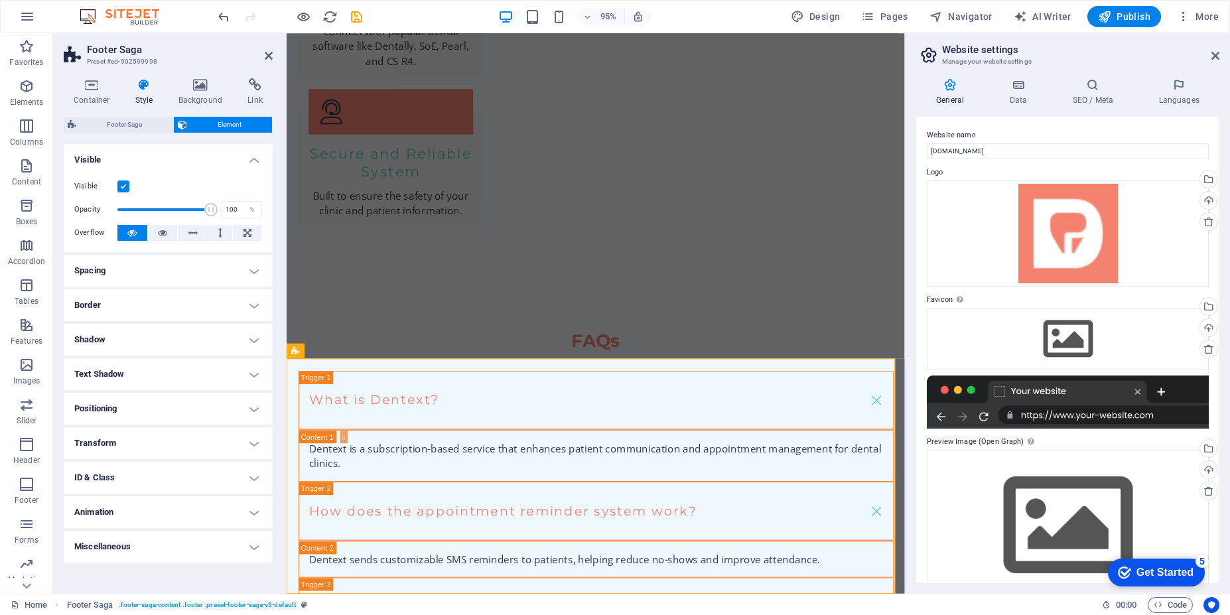
click at [117, 135] on div "Footer Saga Element Layout How this element expands within the layout (Flexbox)…" at bounding box center [168, 350] width 209 height 466
click at [125, 125] on span "Footer Saga" at bounding box center [124, 125] width 89 height 16
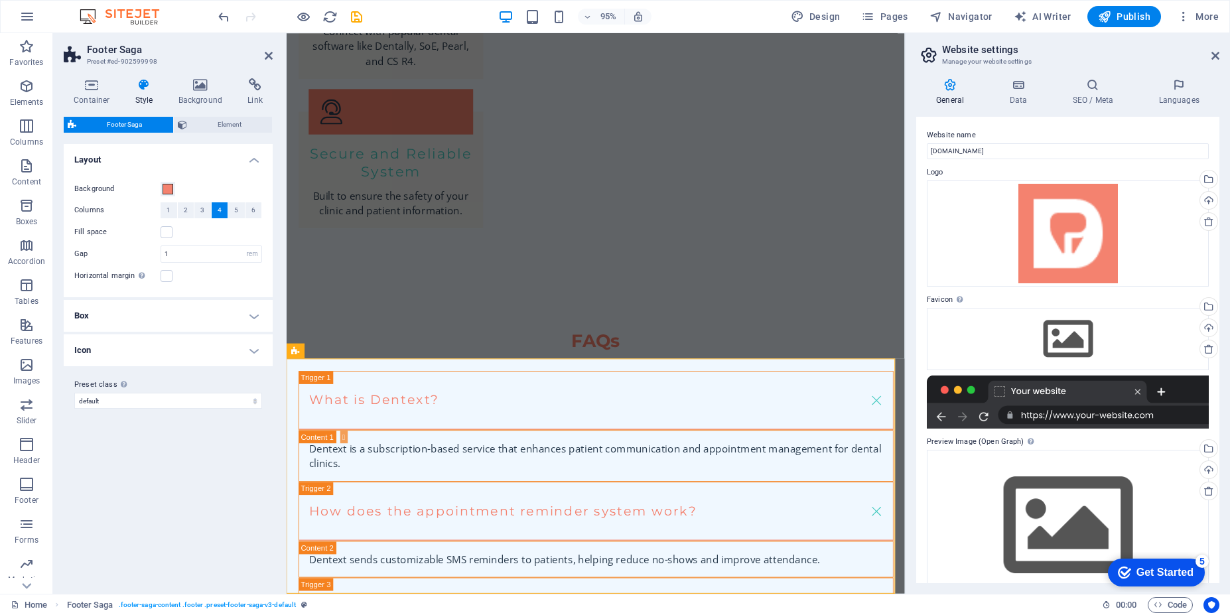
click at [252, 319] on h4 "Box" at bounding box center [168, 316] width 209 height 32
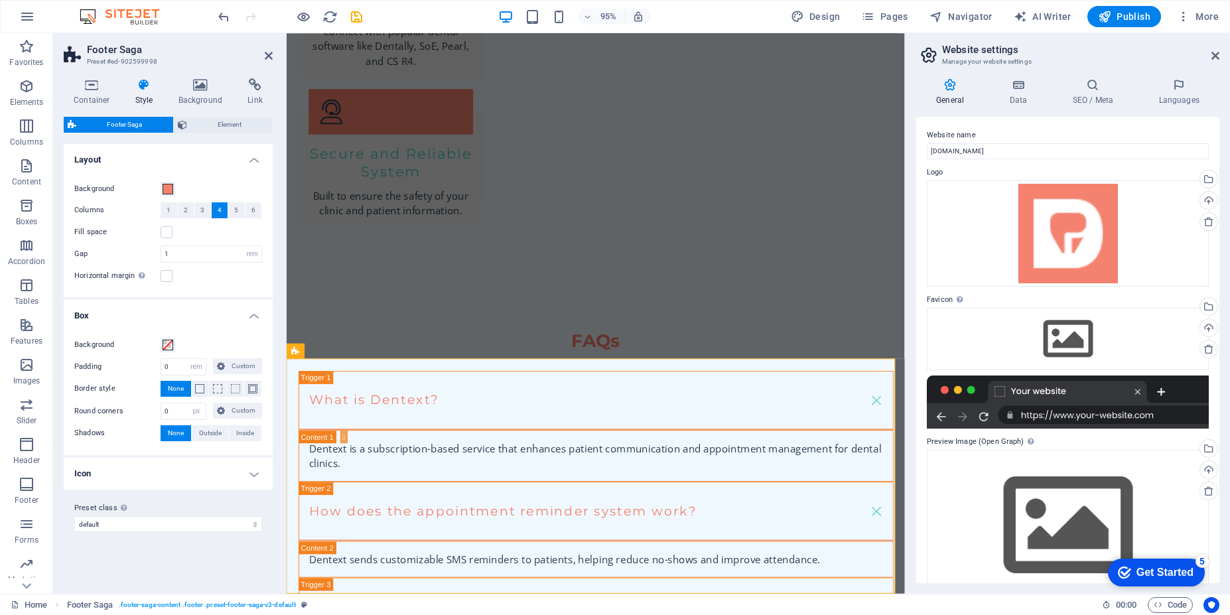
click at [252, 319] on h4 "Box" at bounding box center [168, 312] width 209 height 24
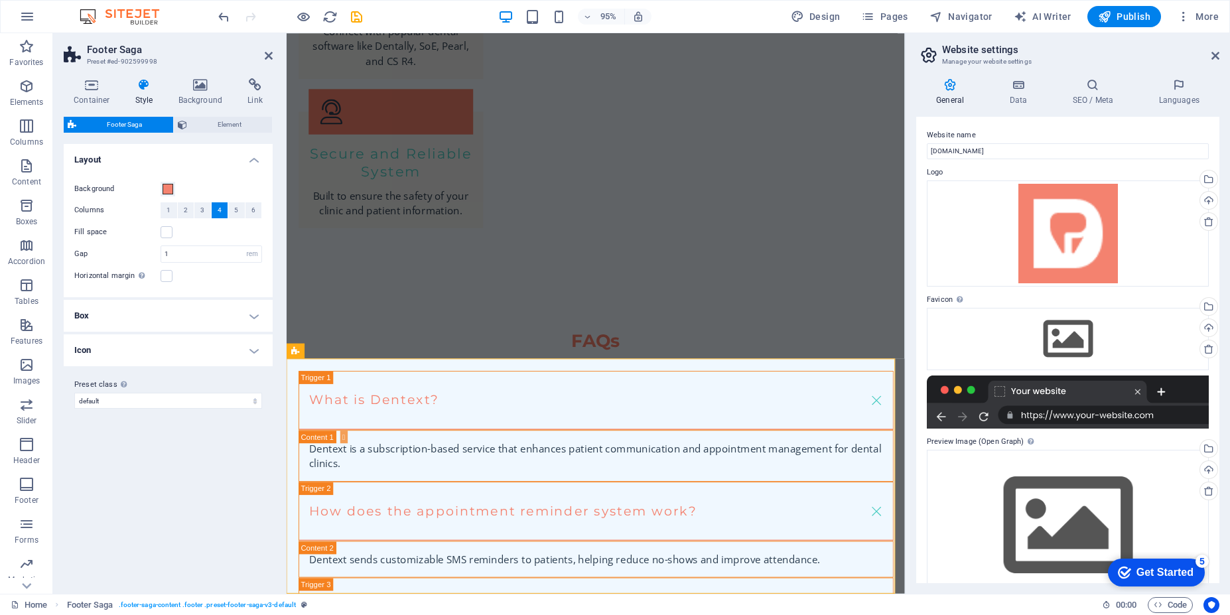
click at [246, 360] on h4 "Icon" at bounding box center [168, 350] width 209 height 32
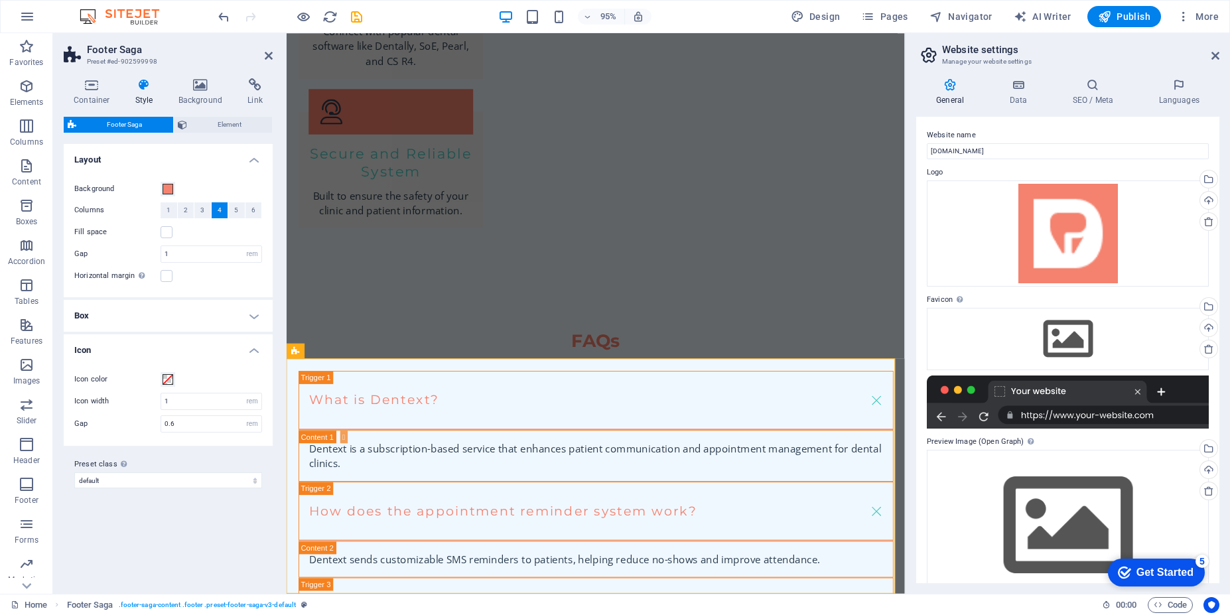
click at [246, 360] on div "Icon color Icon width 1 px rem % vh vw Gap 0.6 px rem % vh vw" at bounding box center [168, 402] width 214 height 88
click at [208, 127] on span "Element" at bounding box center [230, 125] width 78 height 16
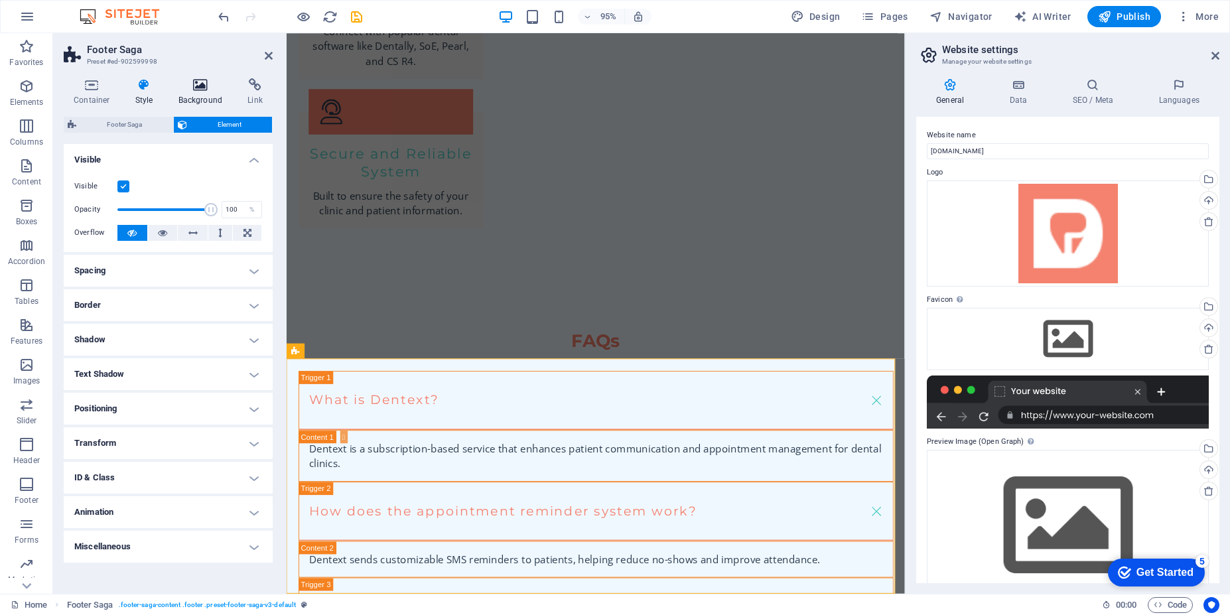
click at [203, 96] on h4 "Background" at bounding box center [204, 92] width 70 height 28
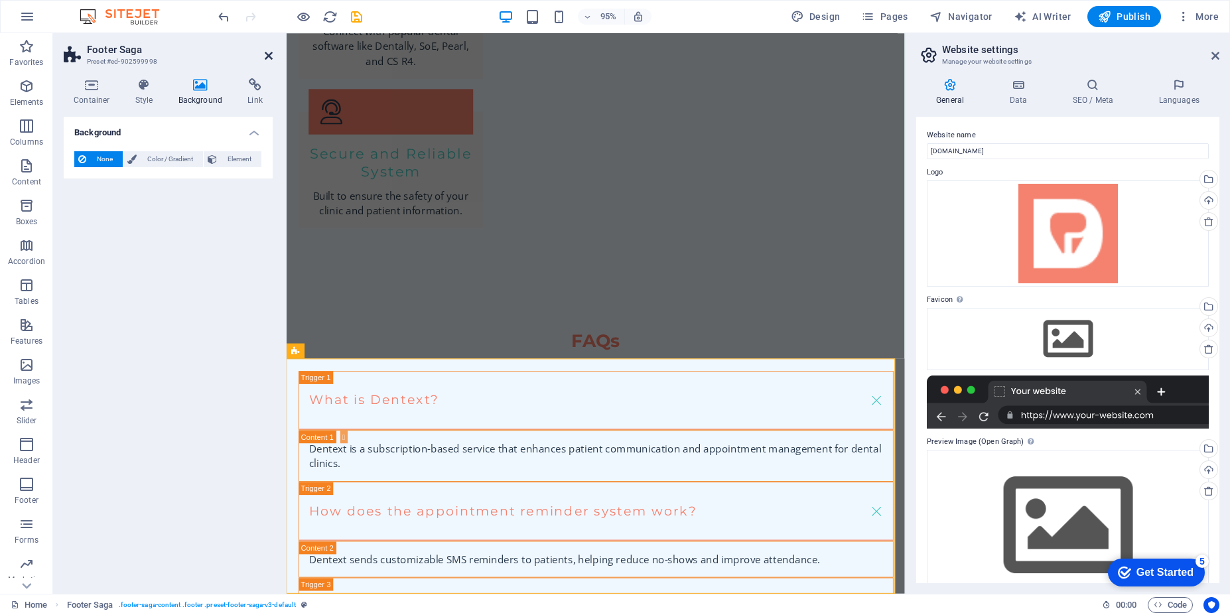
click at [267, 60] on icon at bounding box center [269, 55] width 8 height 11
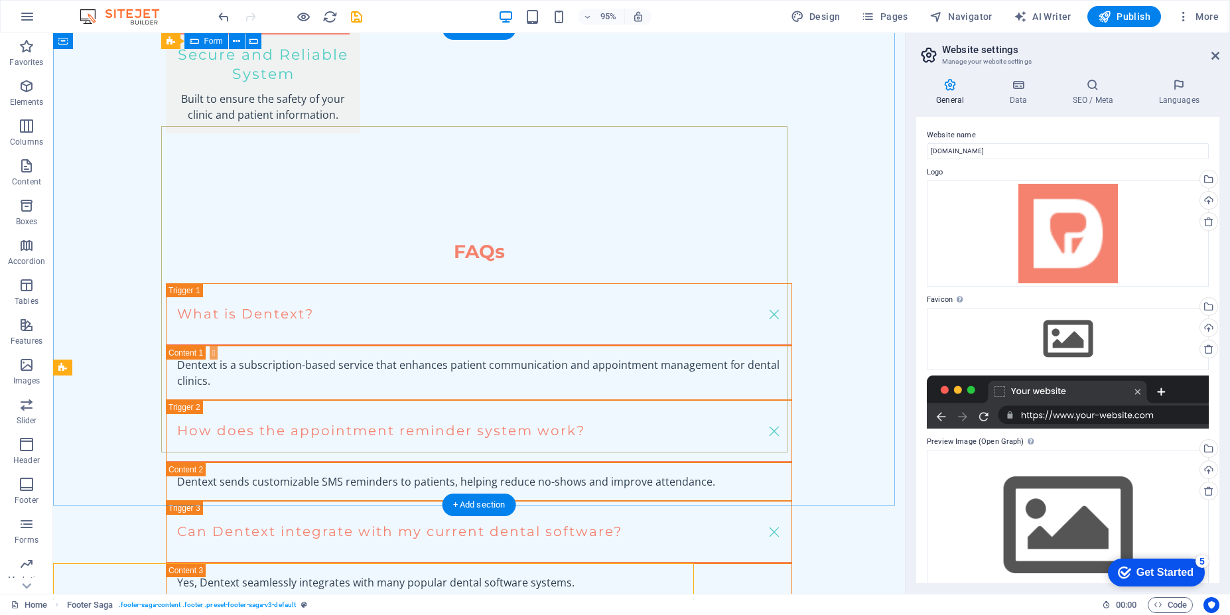
scroll to position [2428, 0]
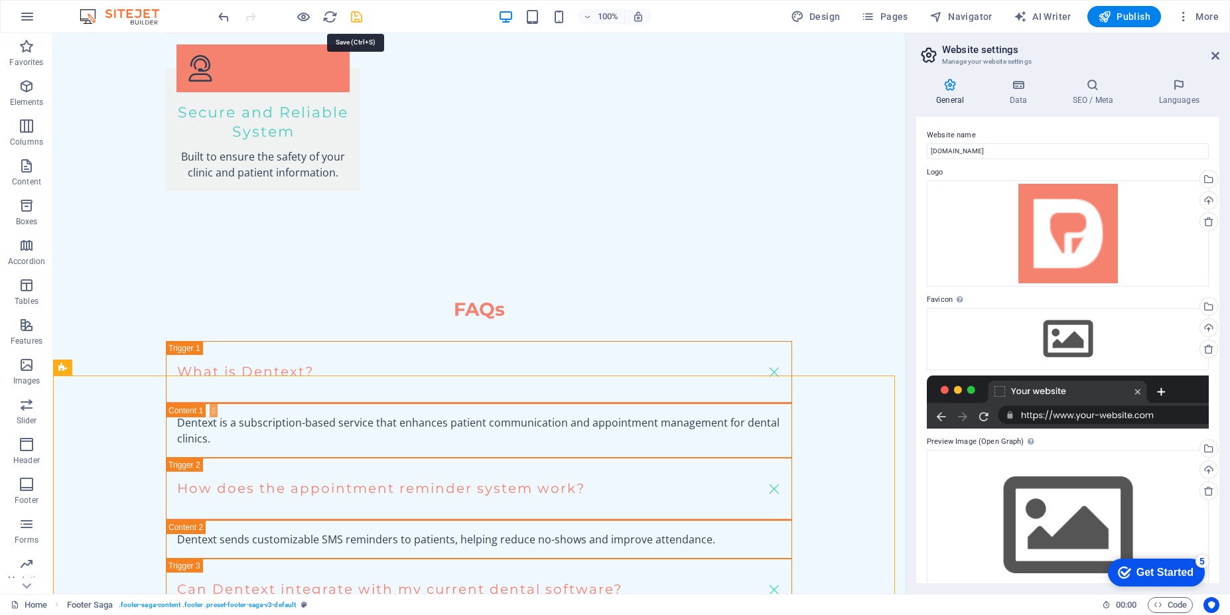
click at [354, 21] on icon "save" at bounding box center [356, 16] width 15 height 15
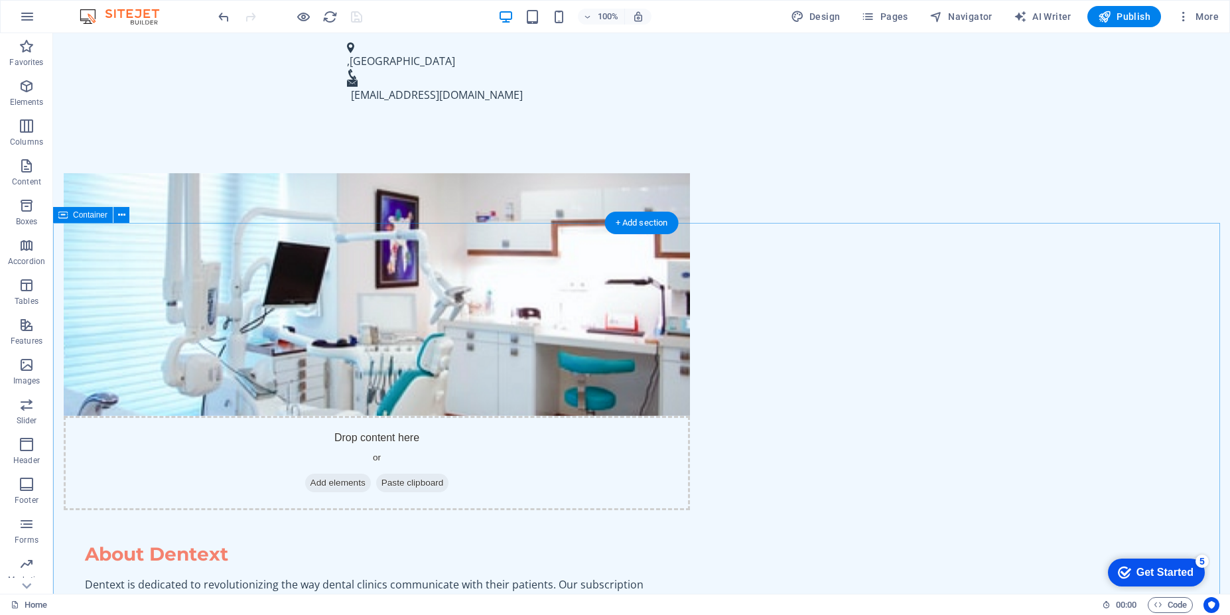
scroll to position [876, 0]
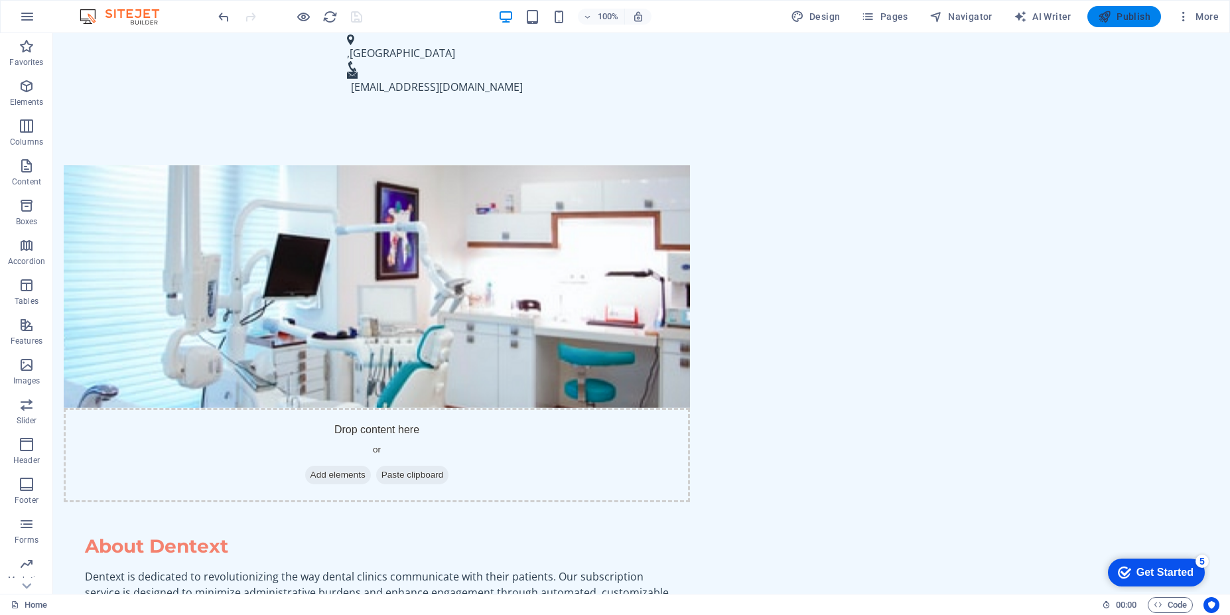
click at [1136, 19] on span "Publish" at bounding box center [1124, 16] width 52 height 13
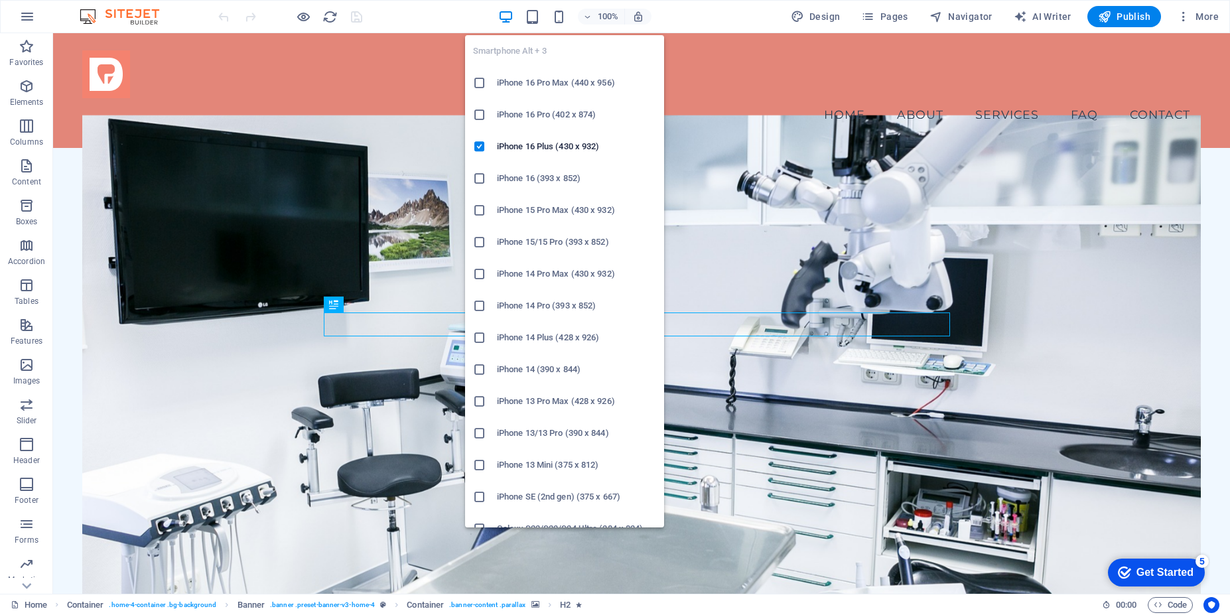
click at [558, 25] on div "Smartphone Alt + 3 iPhone 16 Pro Max (440 x 956) iPhone 16 Pro (402 x 874) iPho…" at bounding box center [564, 276] width 199 height 503
click at [561, 18] on icon "button" at bounding box center [558, 16] width 15 height 15
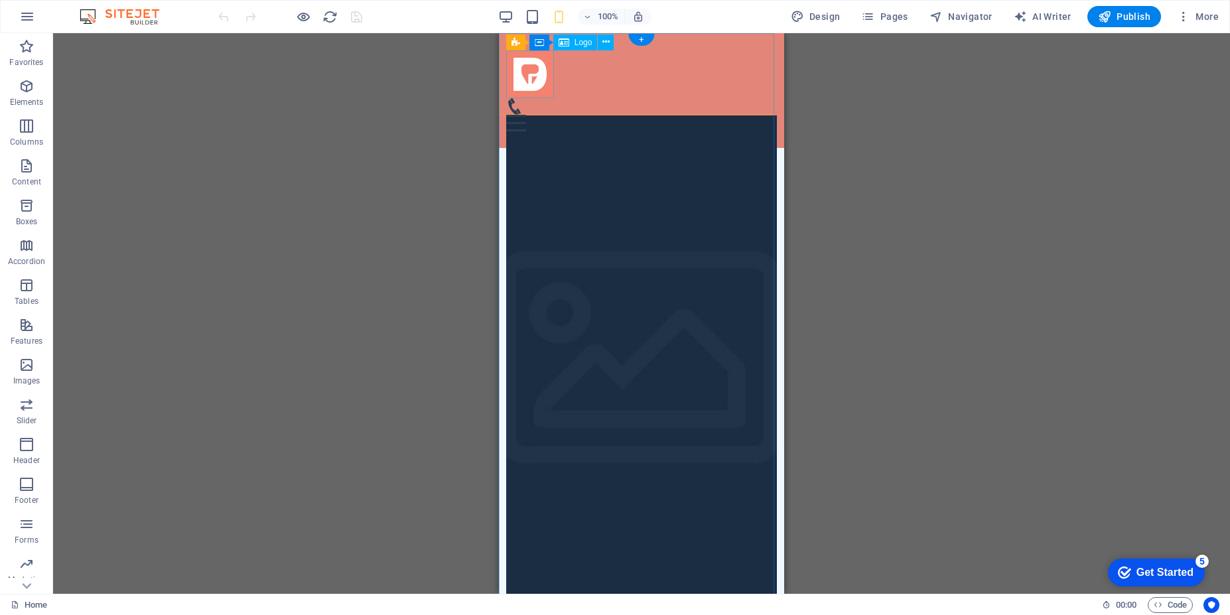
click at [546, 81] on div at bounding box center [641, 74] width 271 height 48
click at [535, 25] on div "100%" at bounding box center [574, 16] width 153 height 21
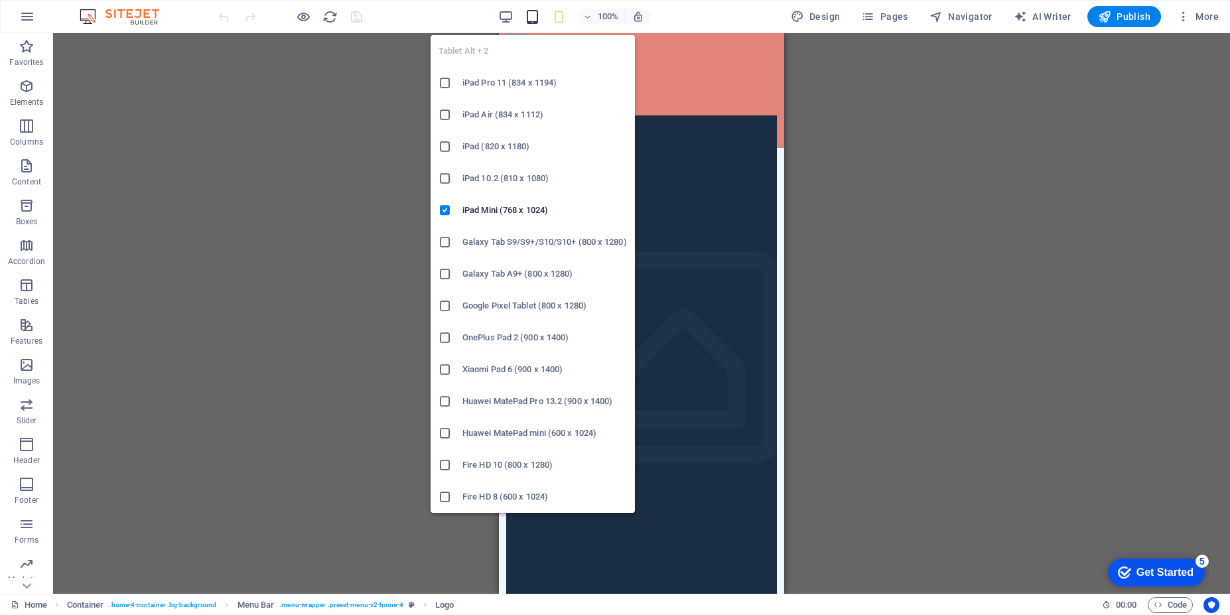
drag, startPoint x: 537, startPoint y: 11, endPoint x: 530, endPoint y: 10, distance: 6.7
click at [535, 11] on icon "button" at bounding box center [532, 16] width 15 height 15
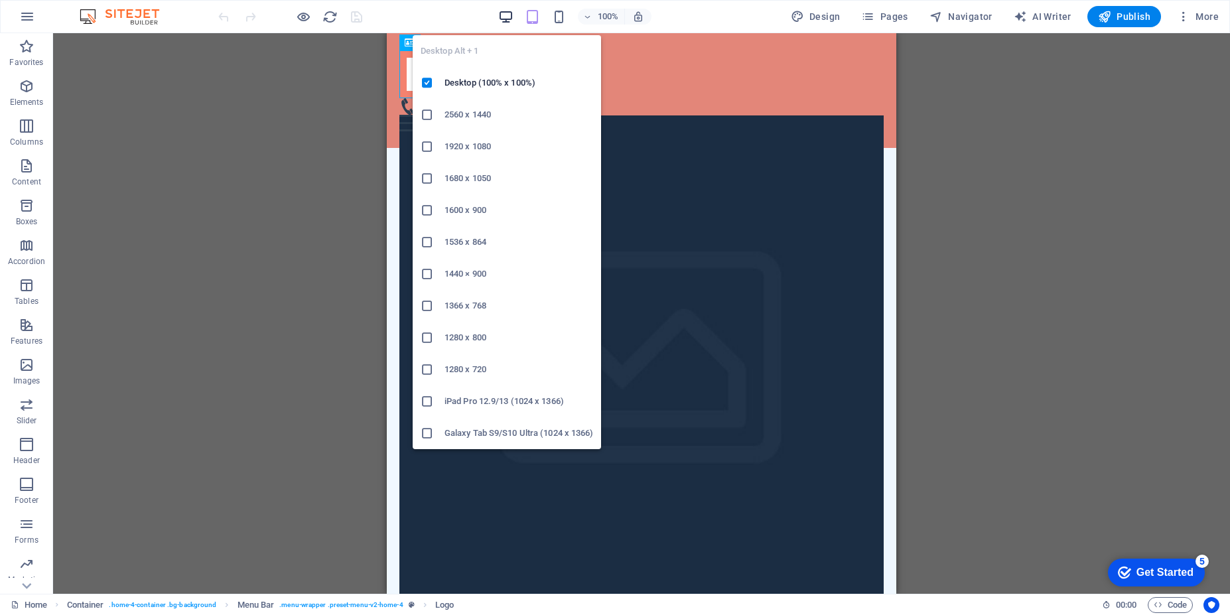
click at [509, 16] on icon "button" at bounding box center [505, 16] width 15 height 15
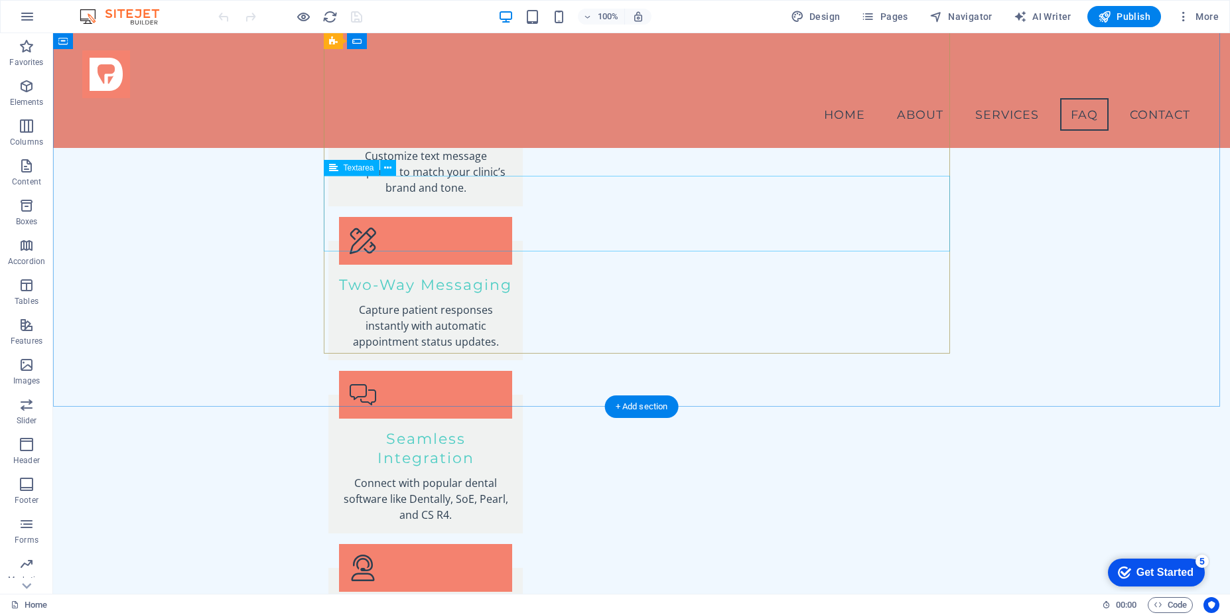
scroll to position [1690, 0]
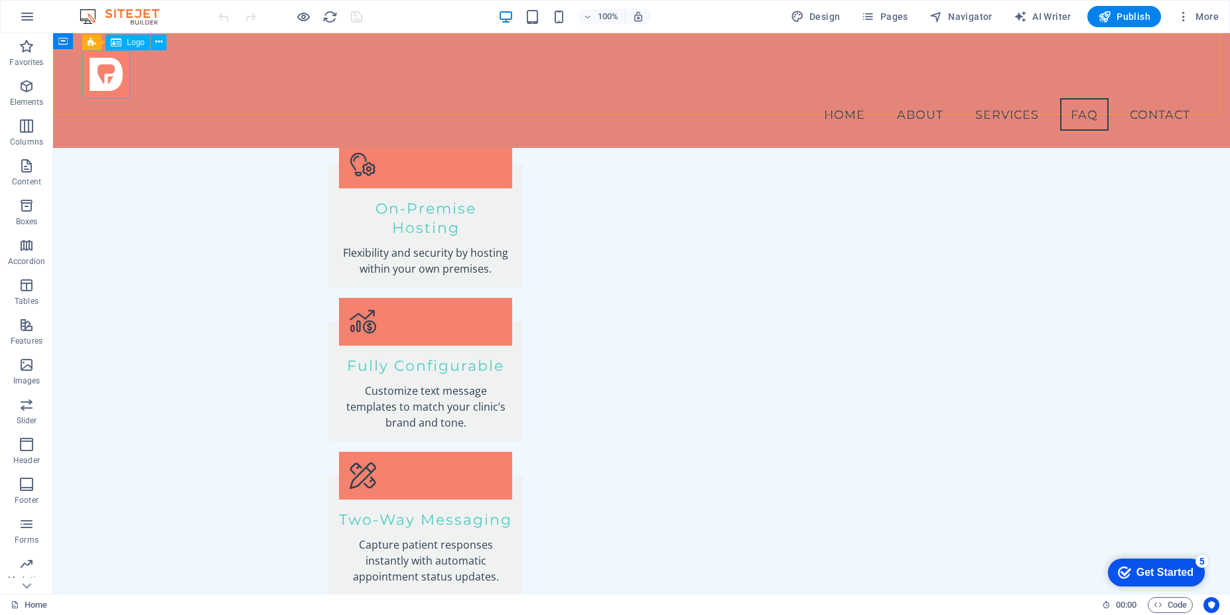
click at [123, 68] on div at bounding box center [641, 74] width 1118 height 48
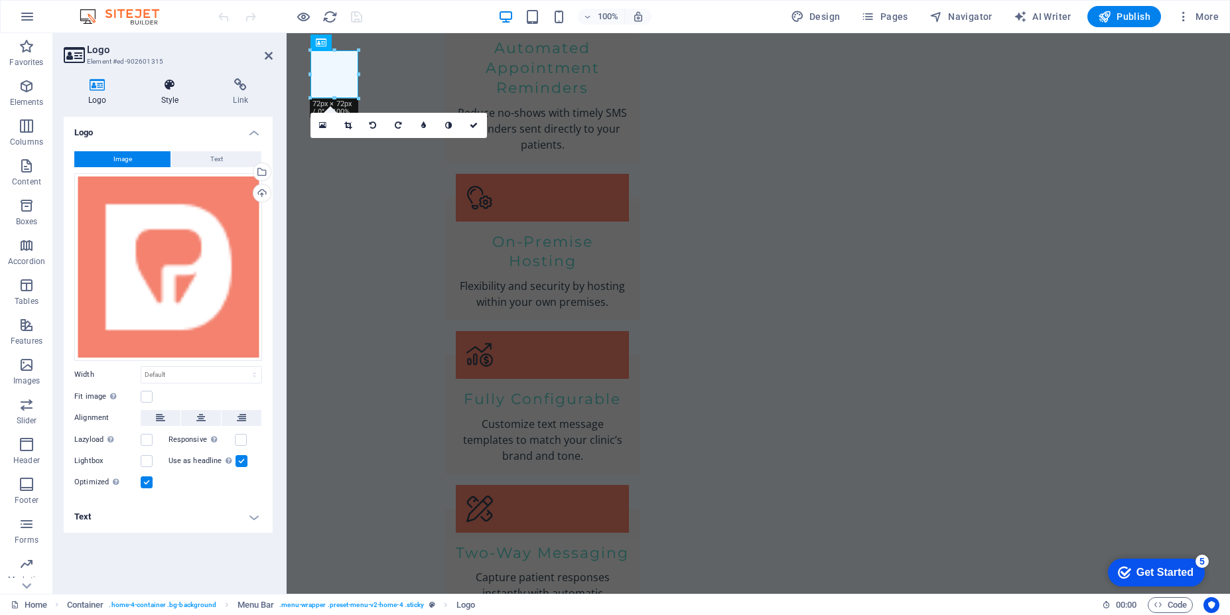
scroll to position [0, 0]
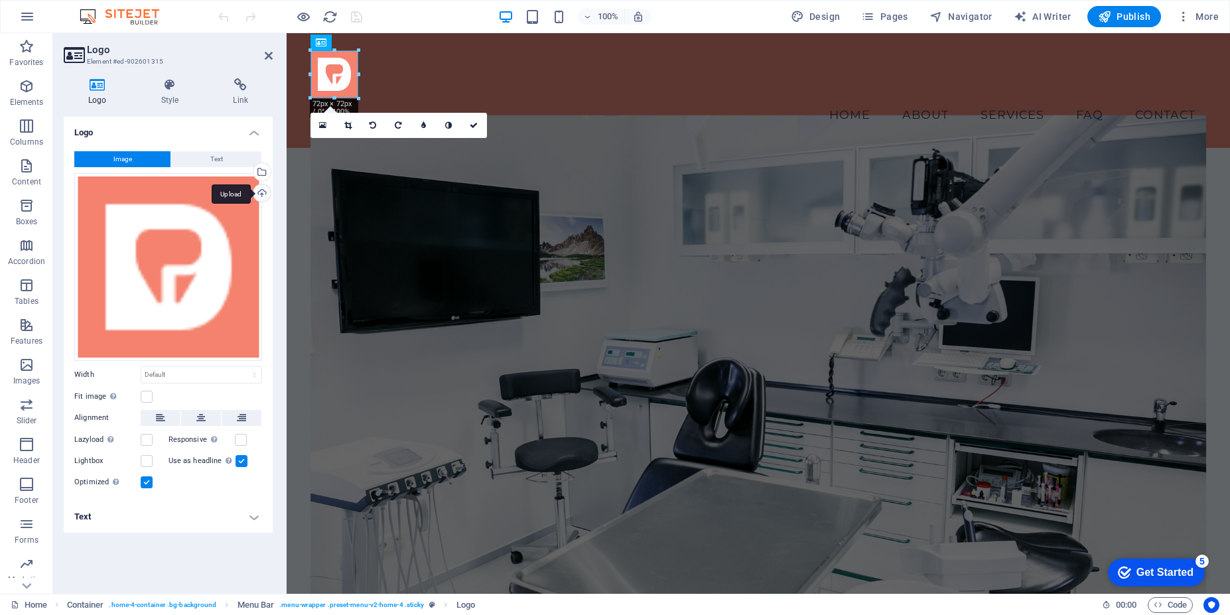
click at [260, 197] on div "Upload" at bounding box center [261, 194] width 20 height 20
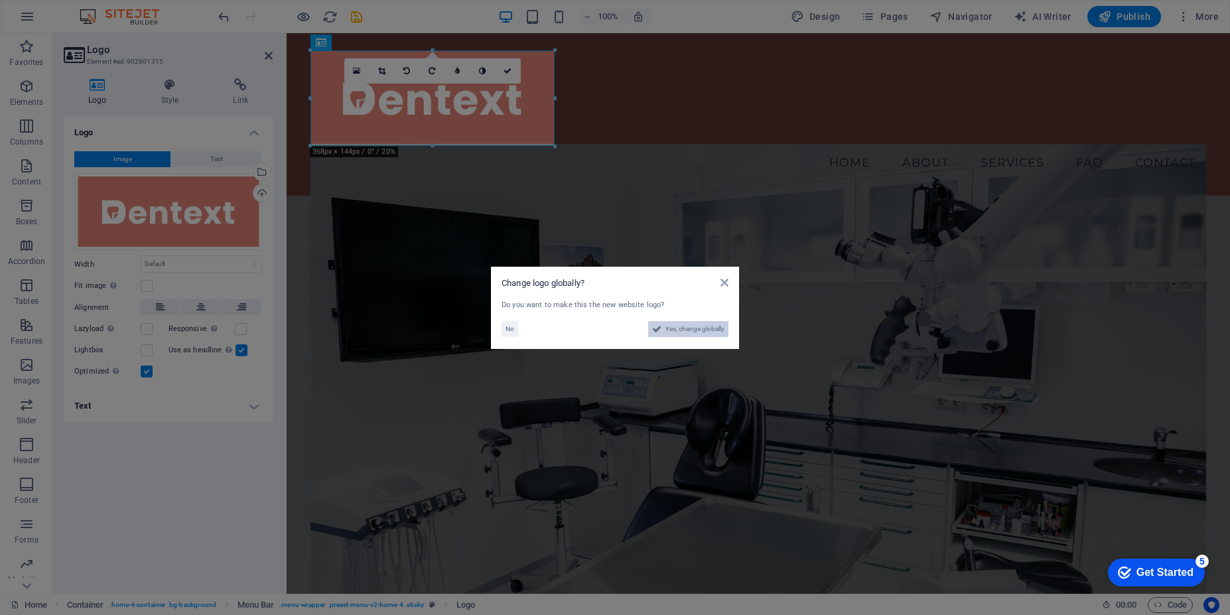
drag, startPoint x: 667, startPoint y: 330, endPoint x: 396, endPoint y: 313, distance: 271.9
click at [667, 330] on span "Yes, change globally" at bounding box center [694, 329] width 59 height 16
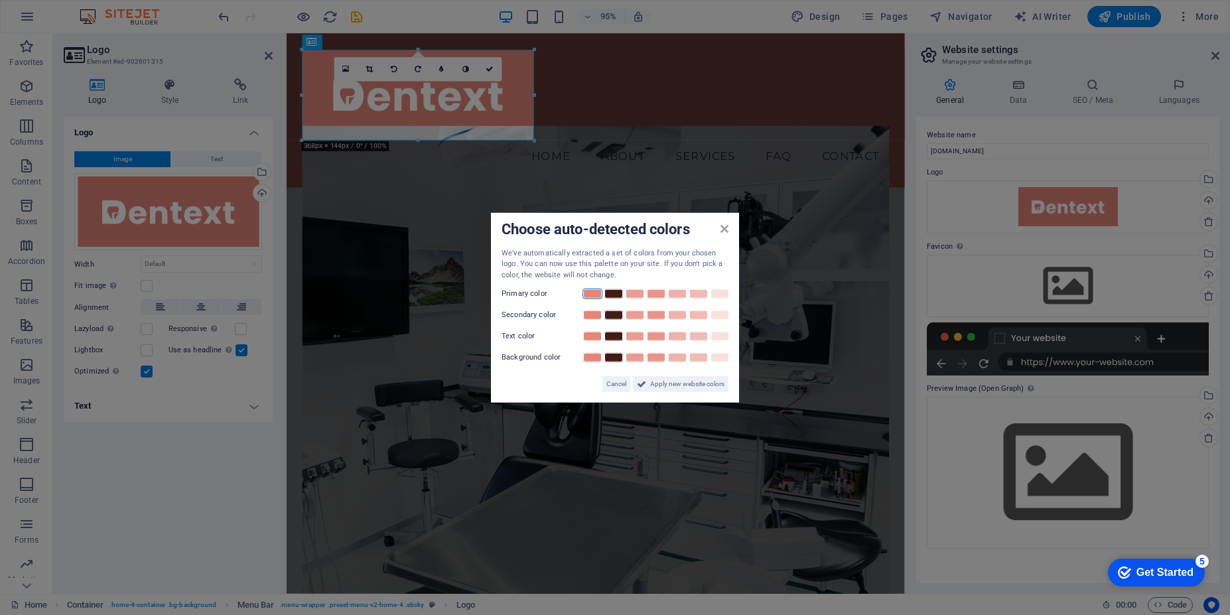
click at [591, 296] on link at bounding box center [592, 294] width 20 height 11
click at [673, 381] on span "Apply new website colors" at bounding box center [687, 384] width 74 height 16
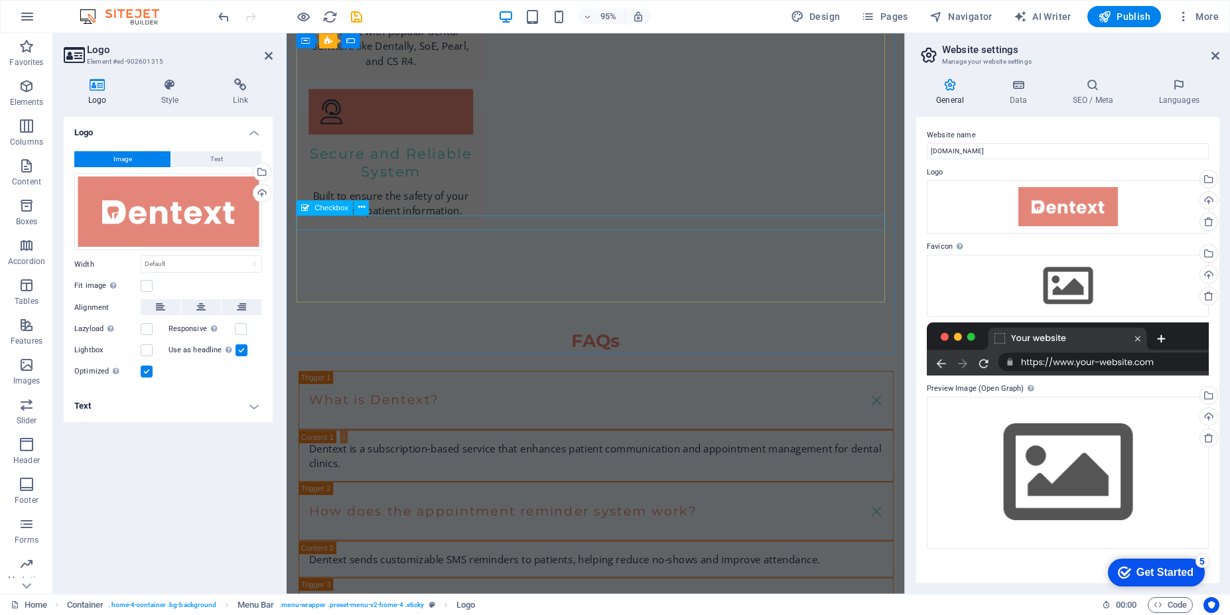
scroll to position [2491, 0]
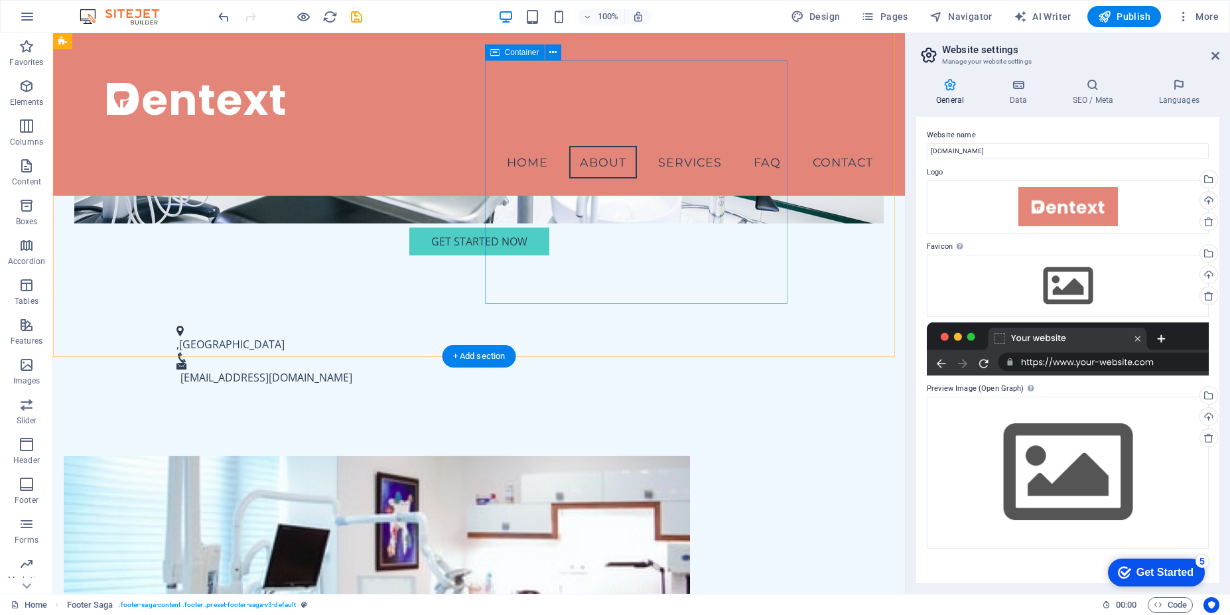
scroll to position [0, 0]
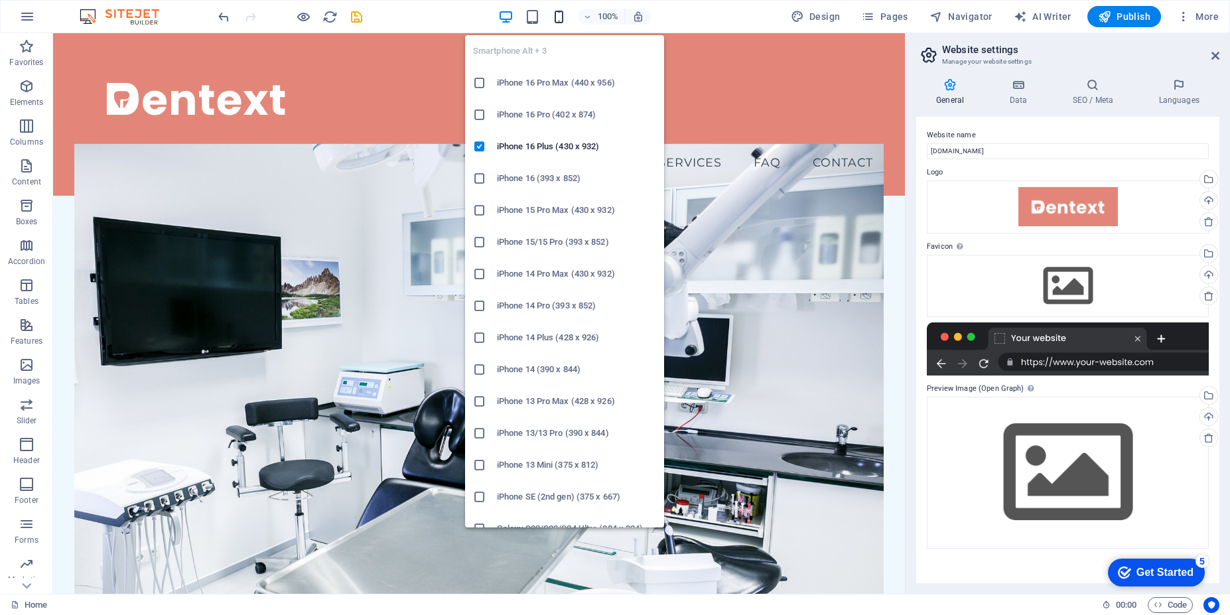
click at [555, 15] on icon "button" at bounding box center [558, 16] width 15 height 15
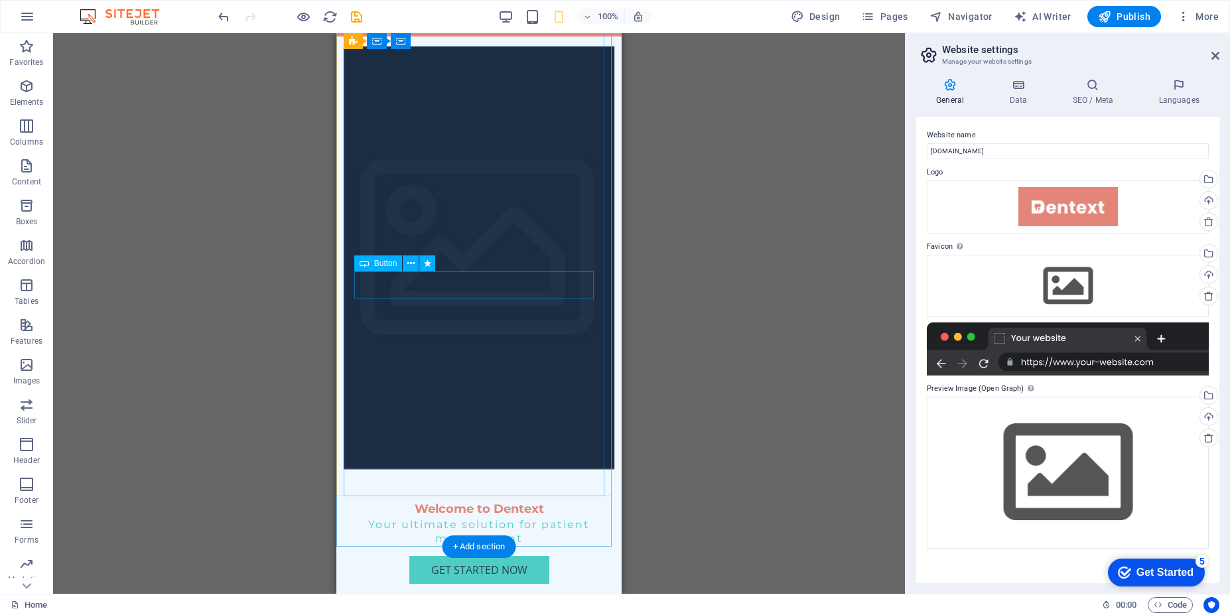
scroll to position [318, 0]
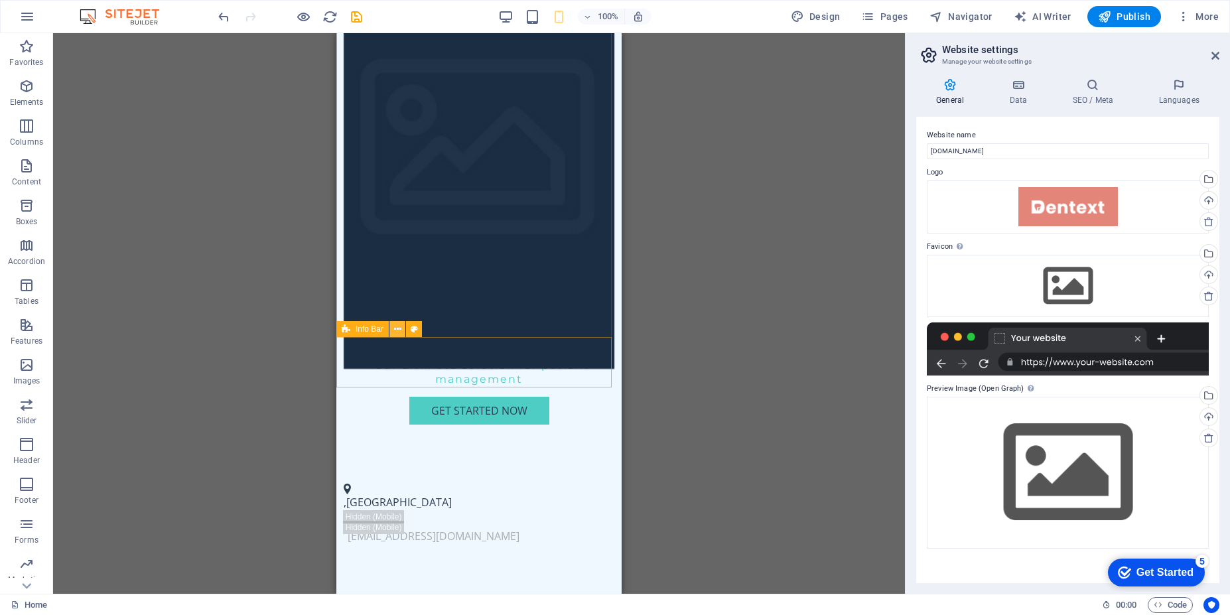
click at [397, 331] on icon at bounding box center [397, 329] width 7 height 14
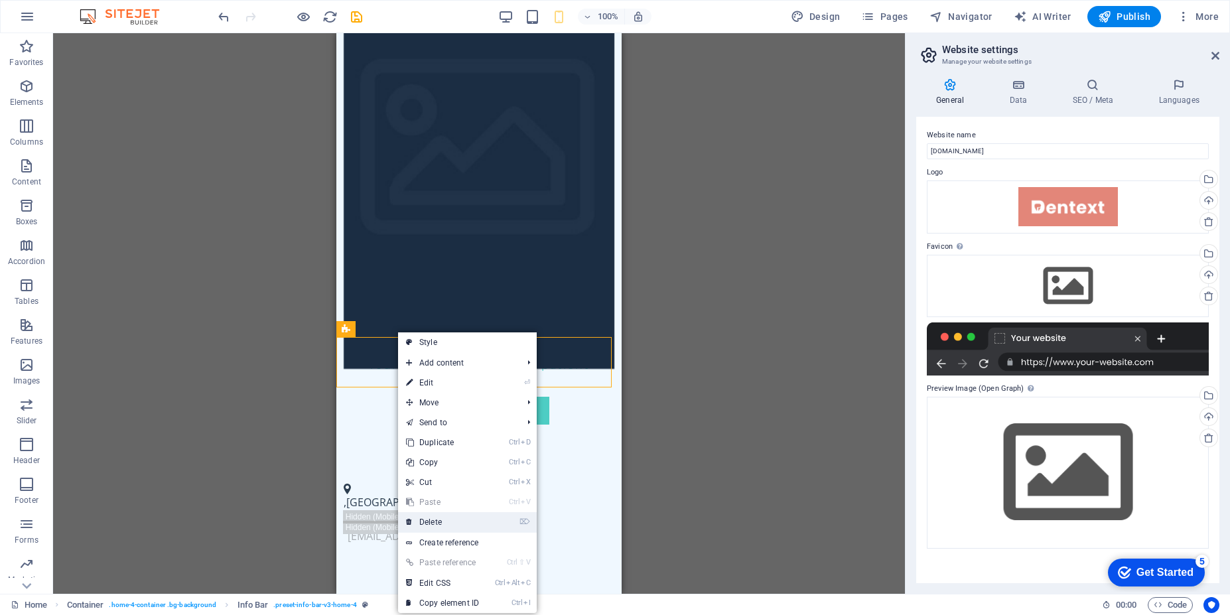
click at [456, 521] on link "⌦ Delete" at bounding box center [442, 522] width 89 height 20
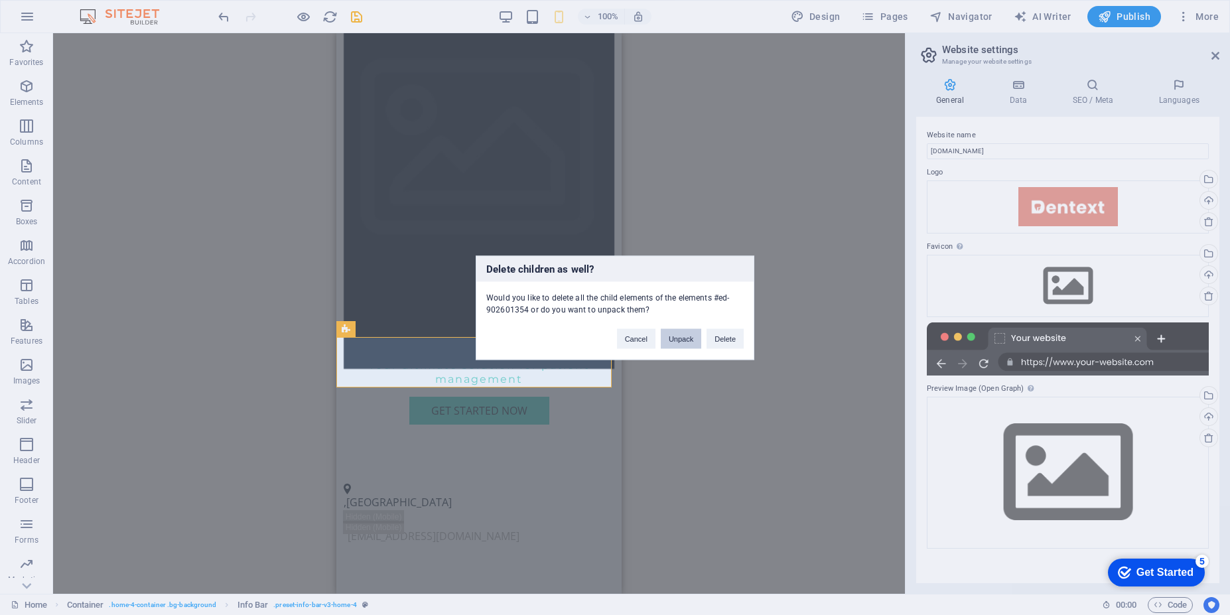
click at [678, 346] on button "Unpack" at bounding box center [681, 338] width 40 height 20
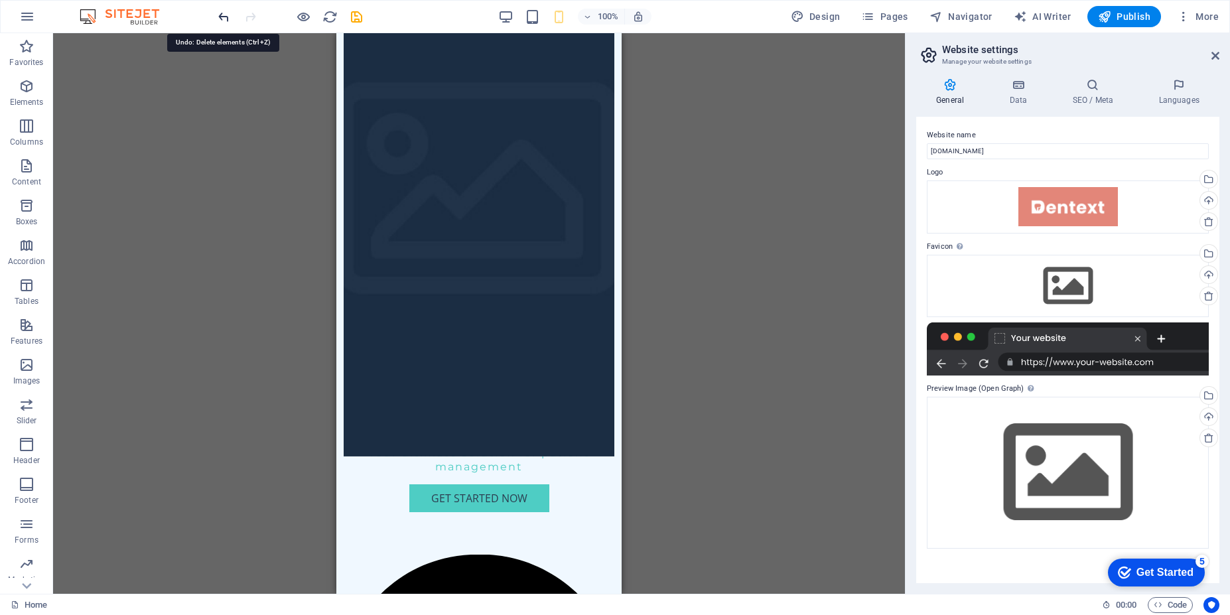
click at [221, 20] on icon "undo" at bounding box center [223, 16] width 15 height 15
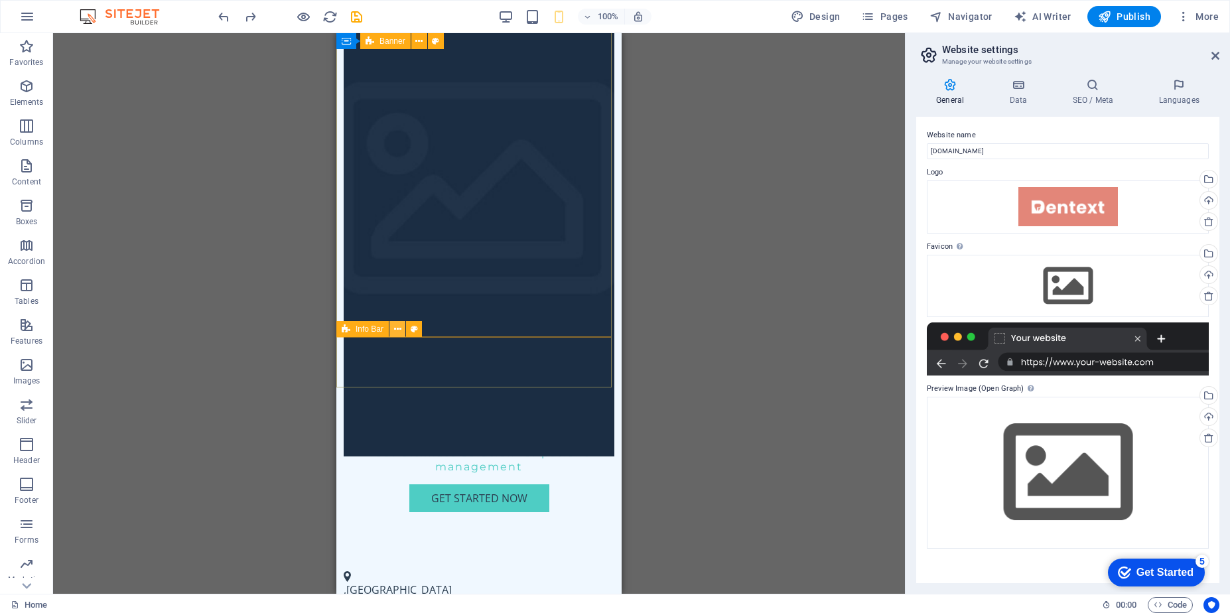
click at [397, 331] on icon at bounding box center [397, 329] width 7 height 14
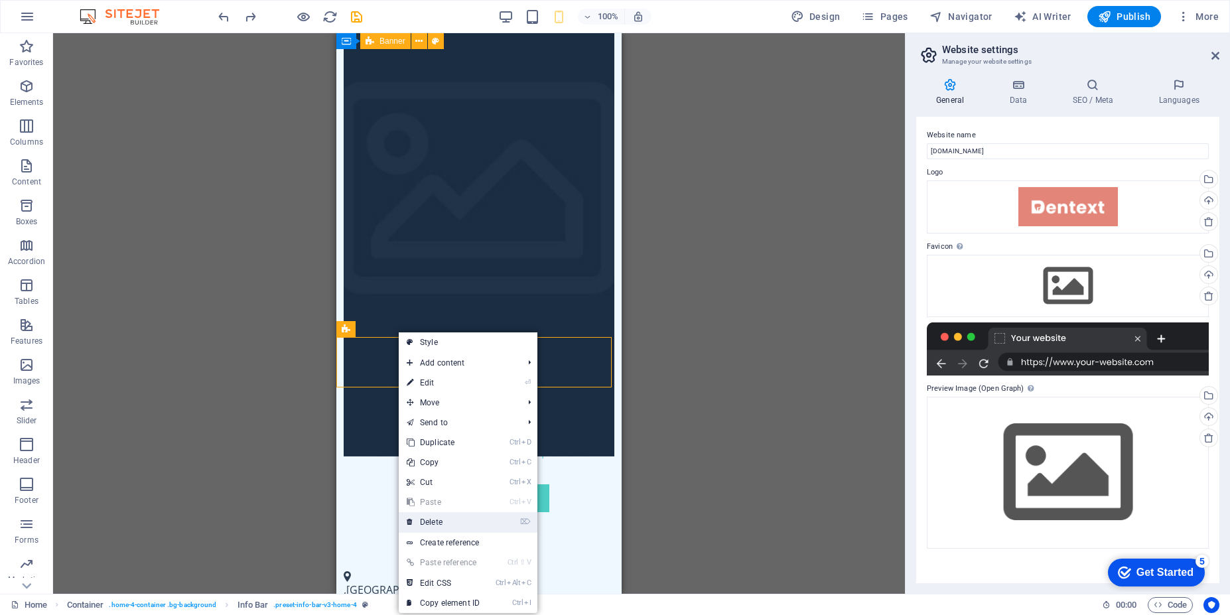
click at [449, 526] on link "⌦ Delete" at bounding box center [443, 522] width 89 height 20
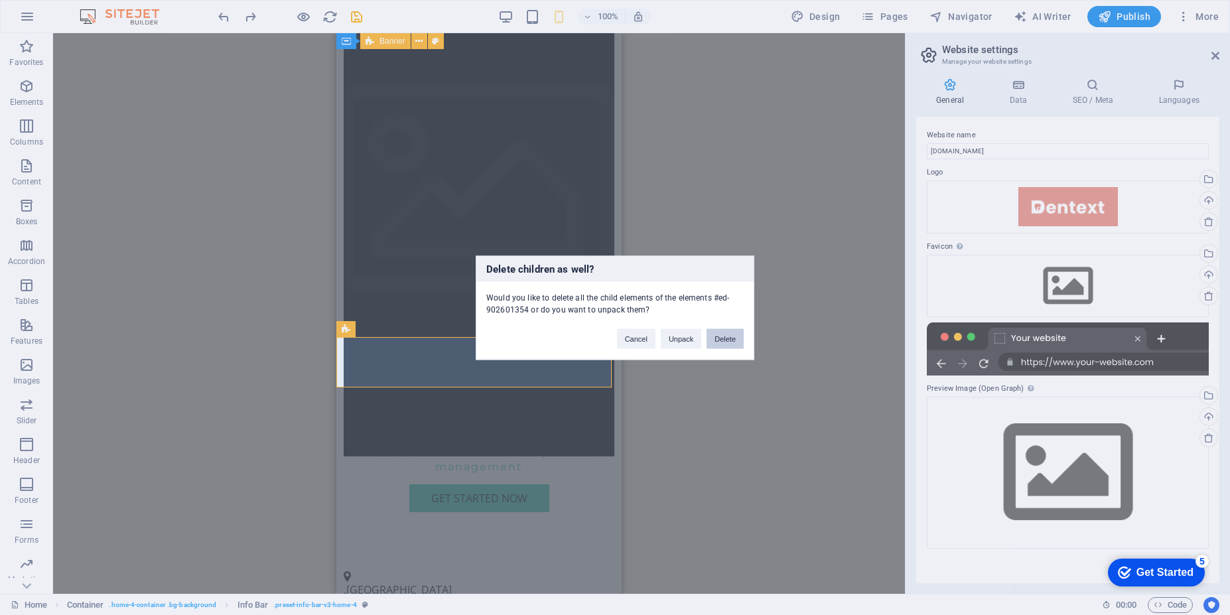
click at [722, 340] on button "Delete" at bounding box center [725, 338] width 37 height 20
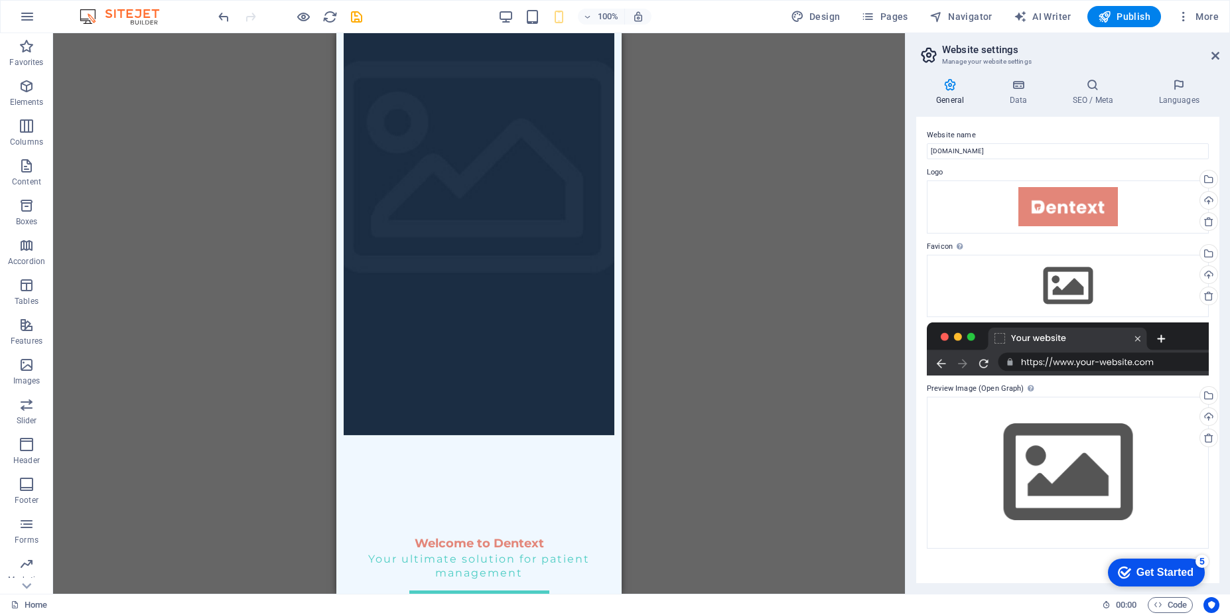
scroll to position [0, 0]
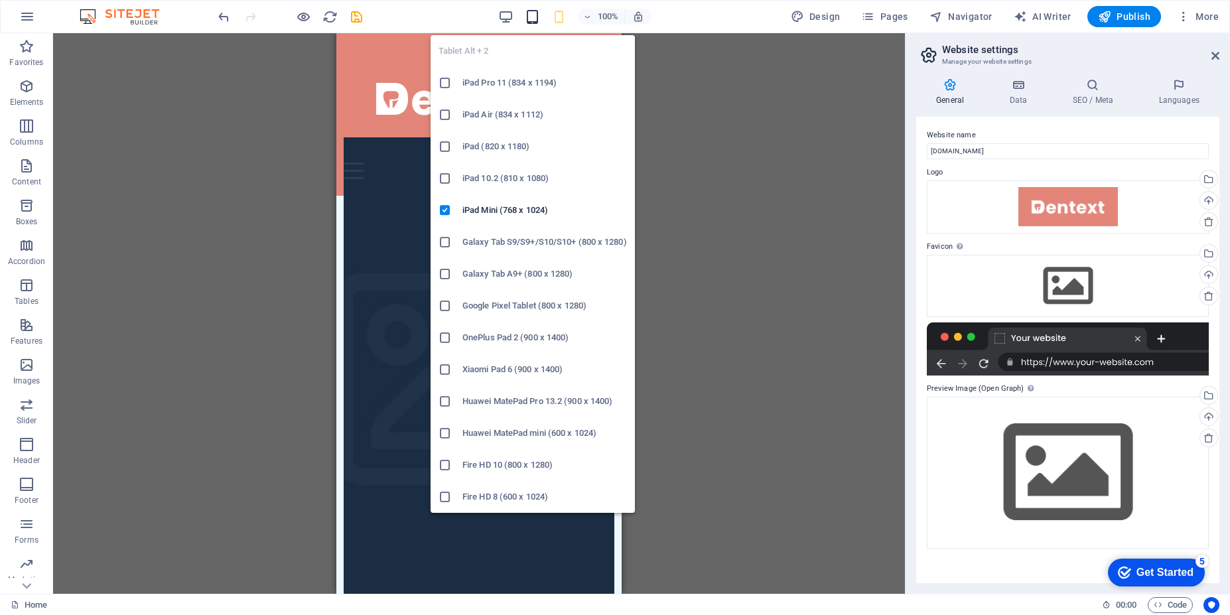
click at [531, 22] on icon "button" at bounding box center [532, 16] width 15 height 15
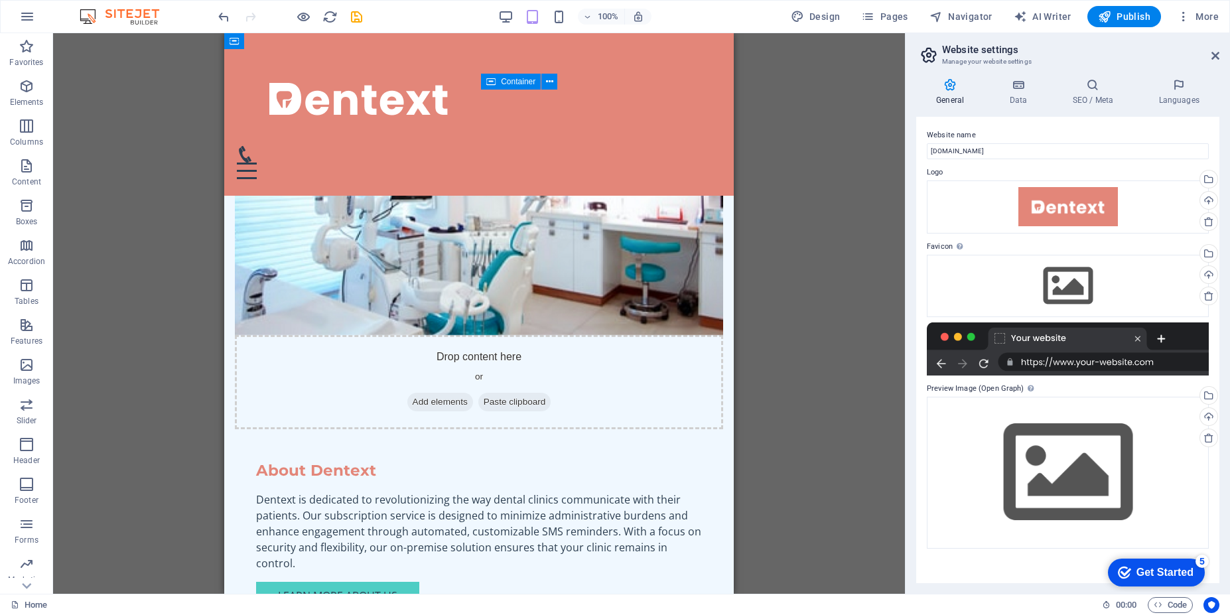
scroll to position [300, 0]
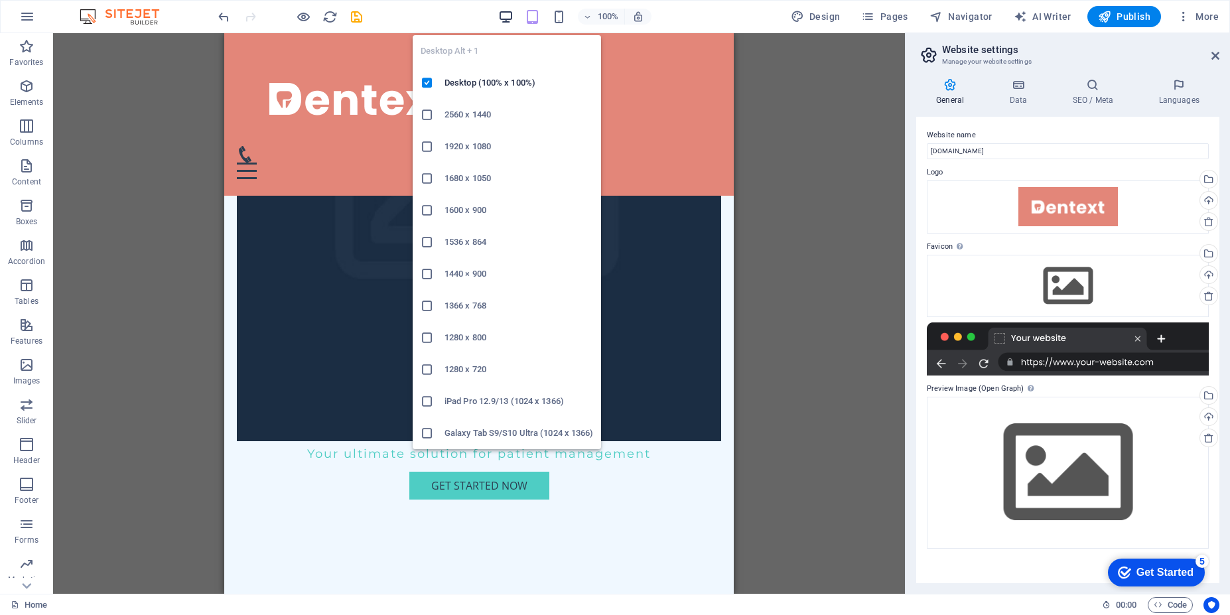
click at [502, 21] on icon "button" at bounding box center [505, 16] width 15 height 15
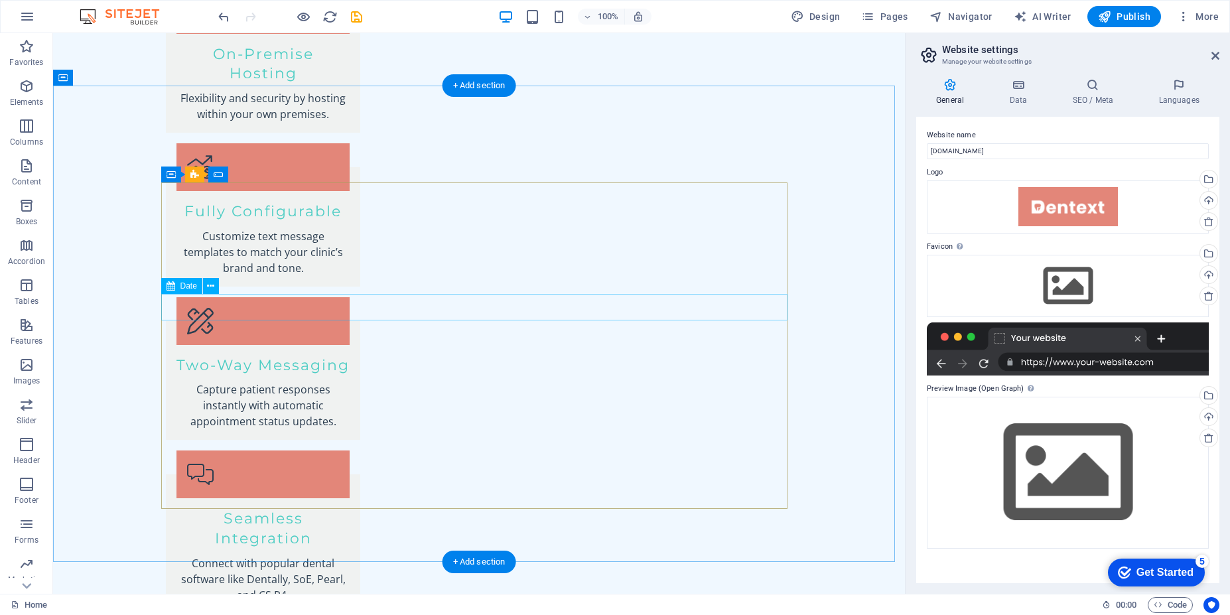
scroll to position [2414, 0]
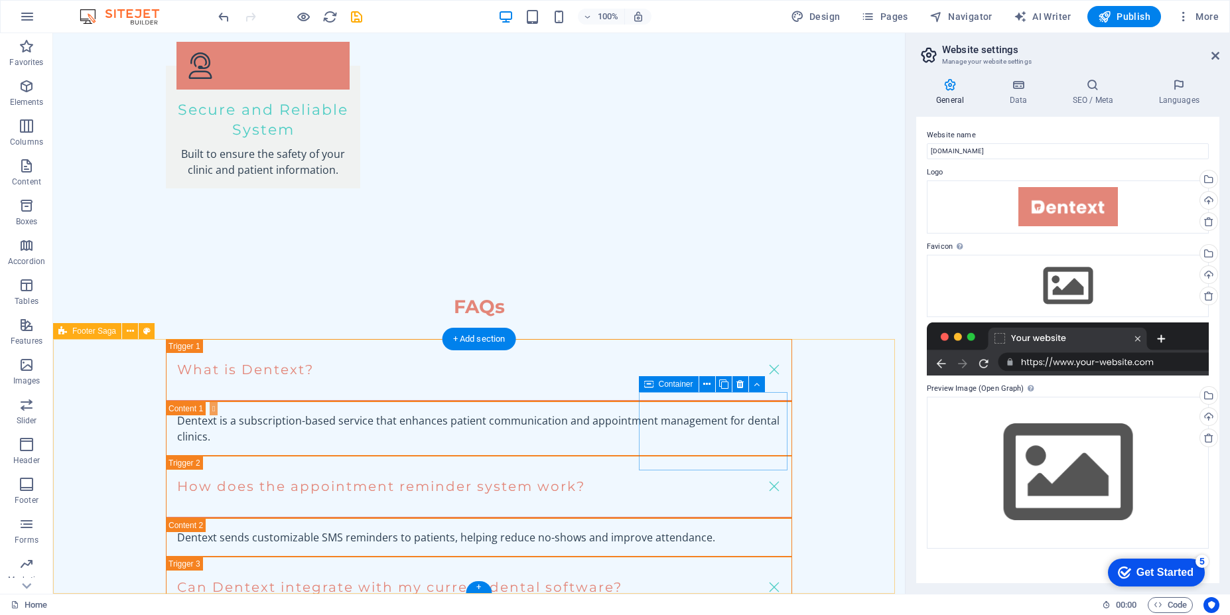
select select "footer"
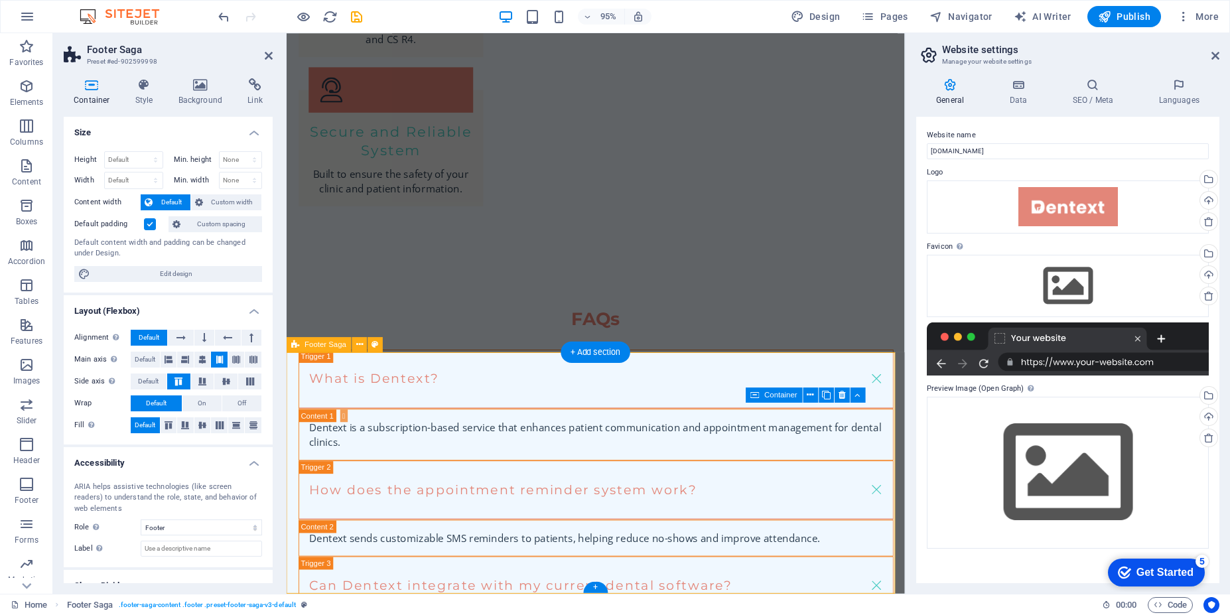
scroll to position [2441, 0]
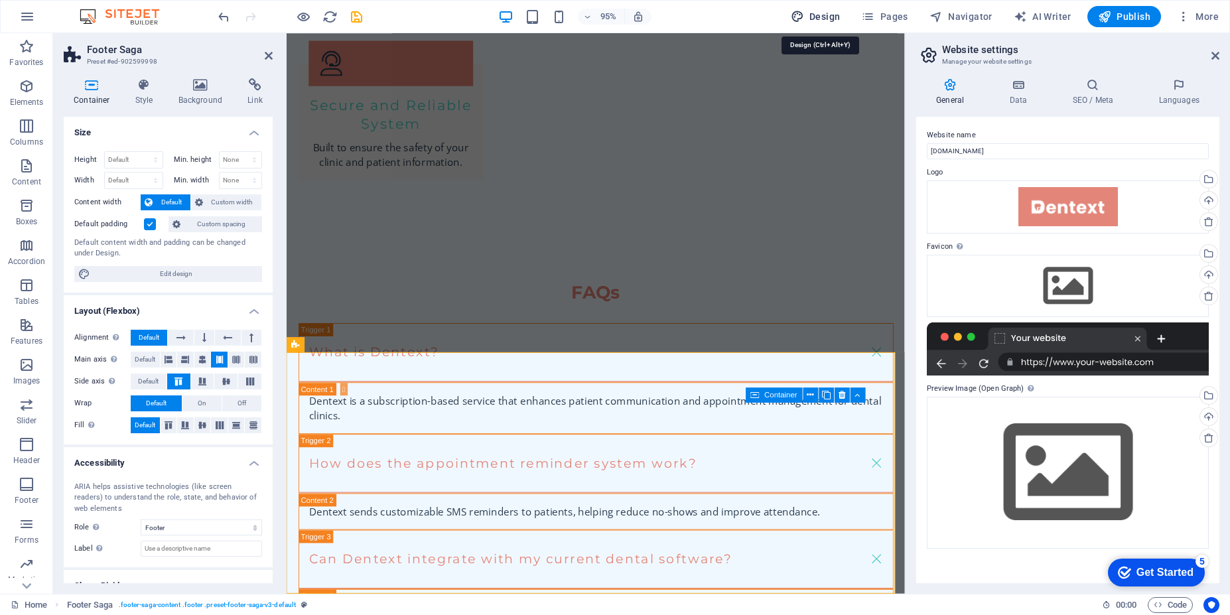
click at [821, 14] on span "Design" at bounding box center [816, 16] width 50 height 13
select select "px"
select select "200"
select select "px"
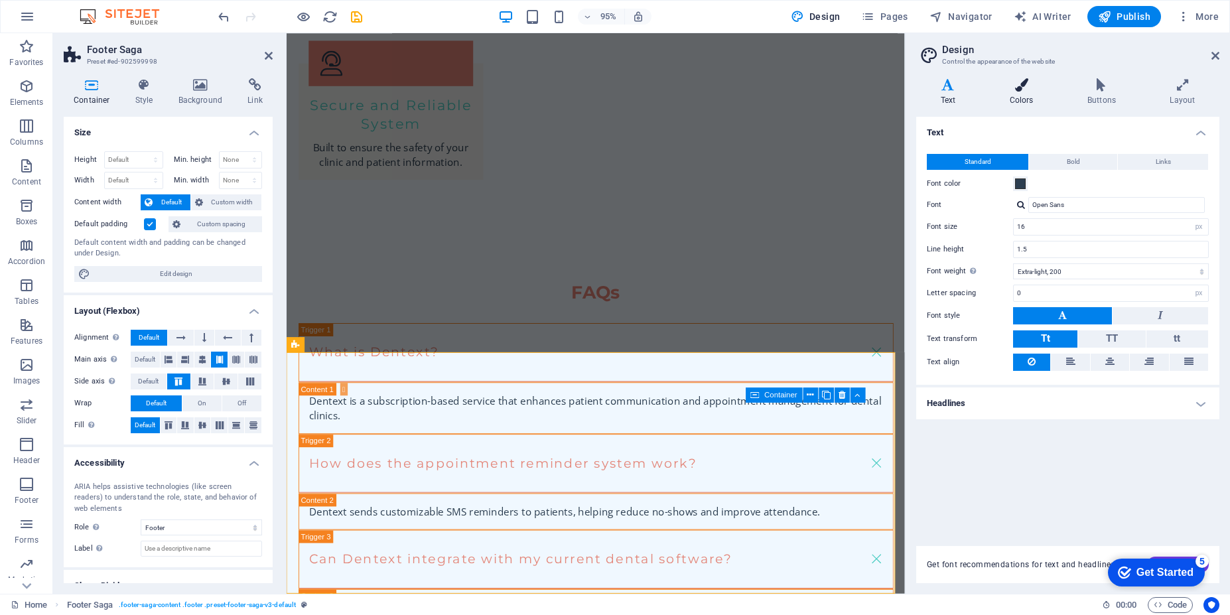
click at [1030, 92] on h4 "Colors" at bounding box center [1024, 92] width 78 height 28
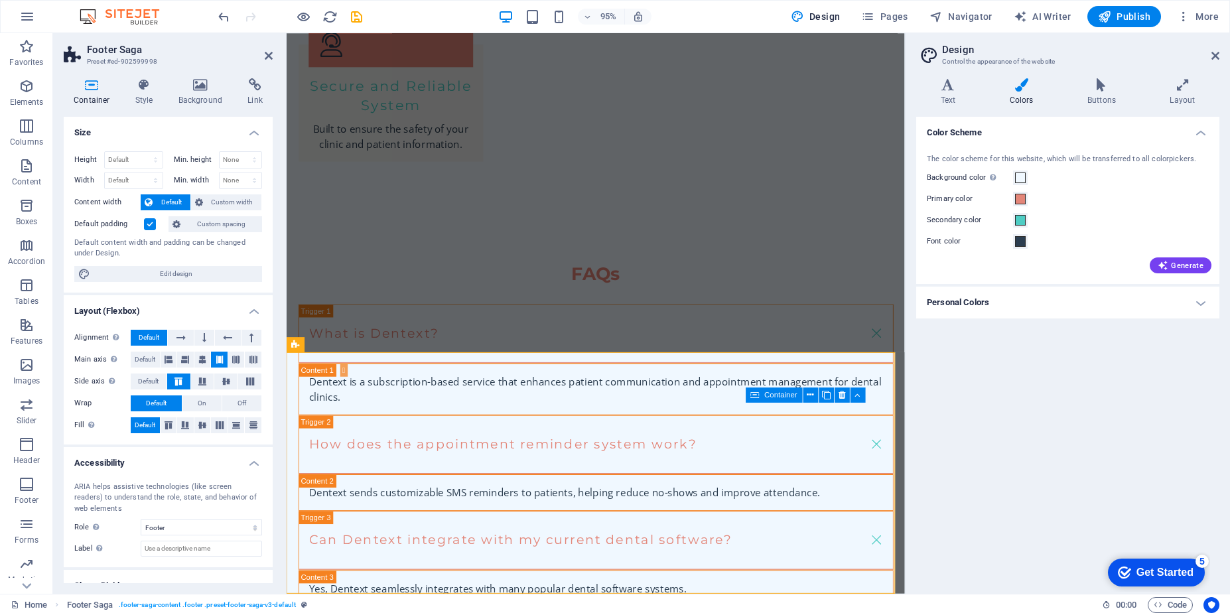
click at [1016, 308] on h4 "Personal Colors" at bounding box center [1067, 303] width 303 height 32
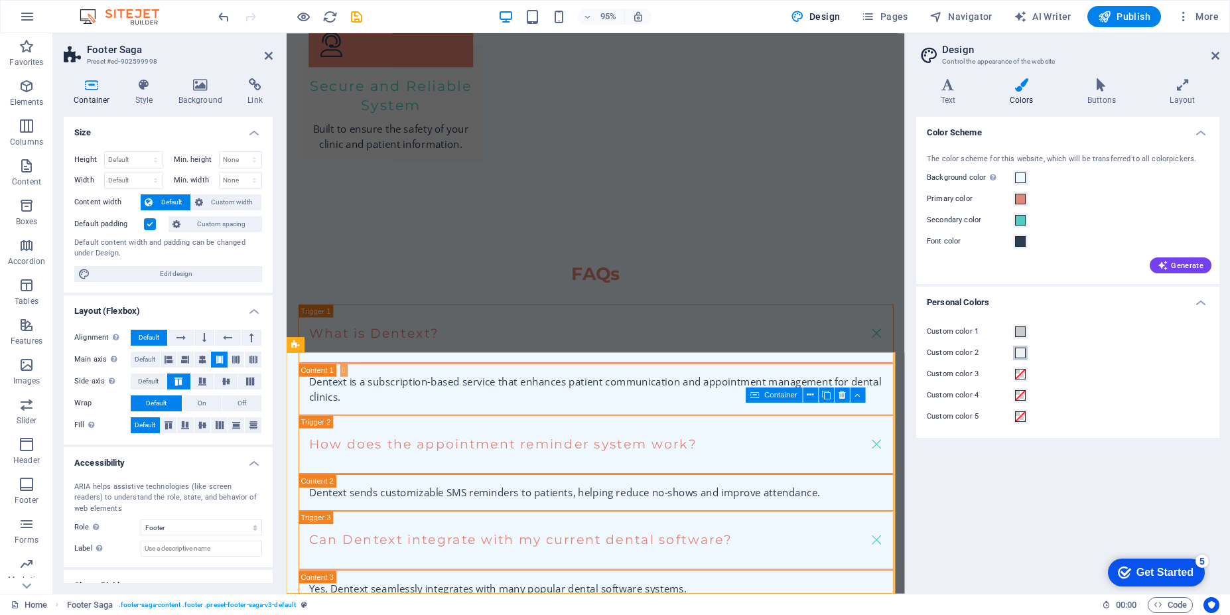
click at [1022, 356] on span at bounding box center [1020, 353] width 11 height 11
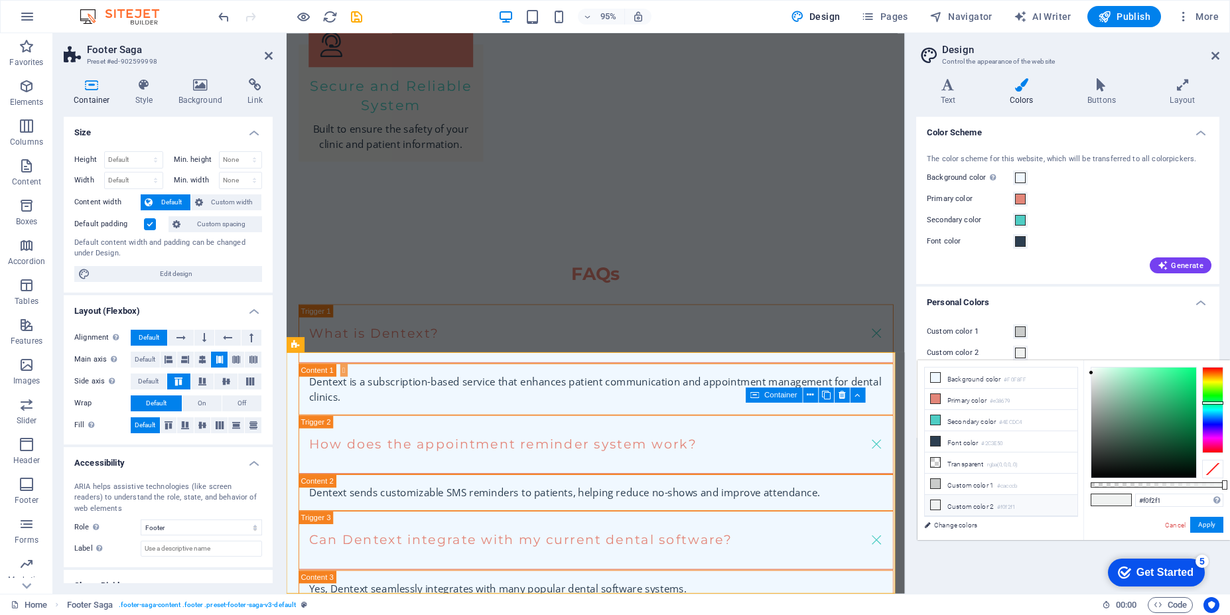
click at [976, 507] on li "Custom color 2 #f0f2f1" at bounding box center [1001, 505] width 153 height 21
click at [977, 507] on li "Custom color 2 #f0f2f1" at bounding box center [1001, 505] width 153 height 21
click at [1207, 531] on button "Apply" at bounding box center [1206, 525] width 33 height 16
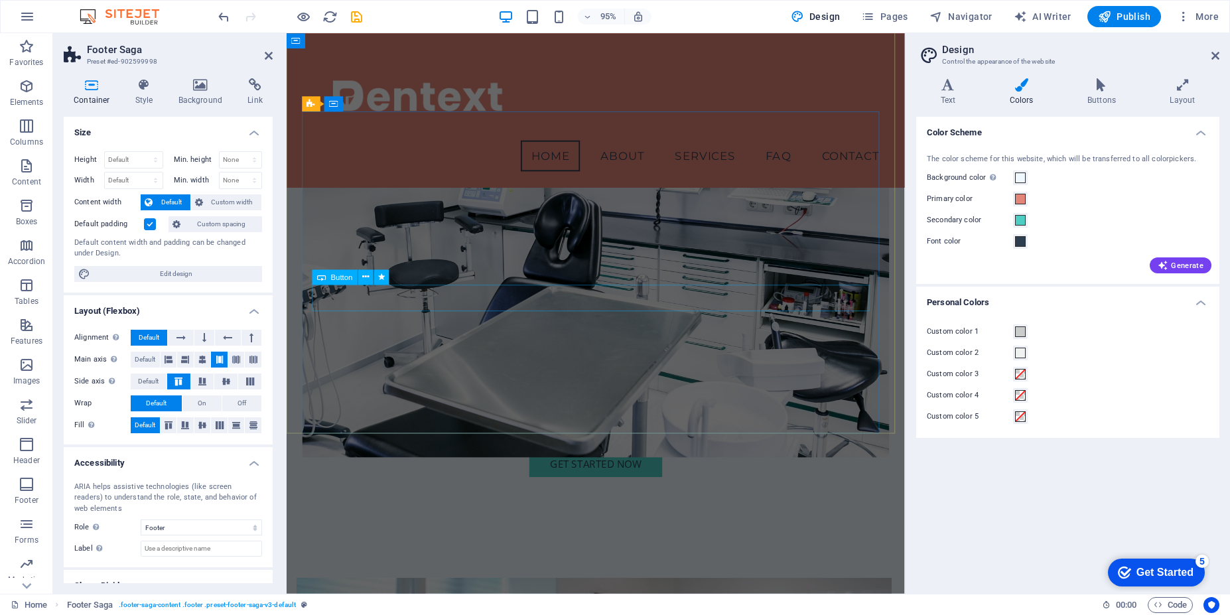
scroll to position [0, 0]
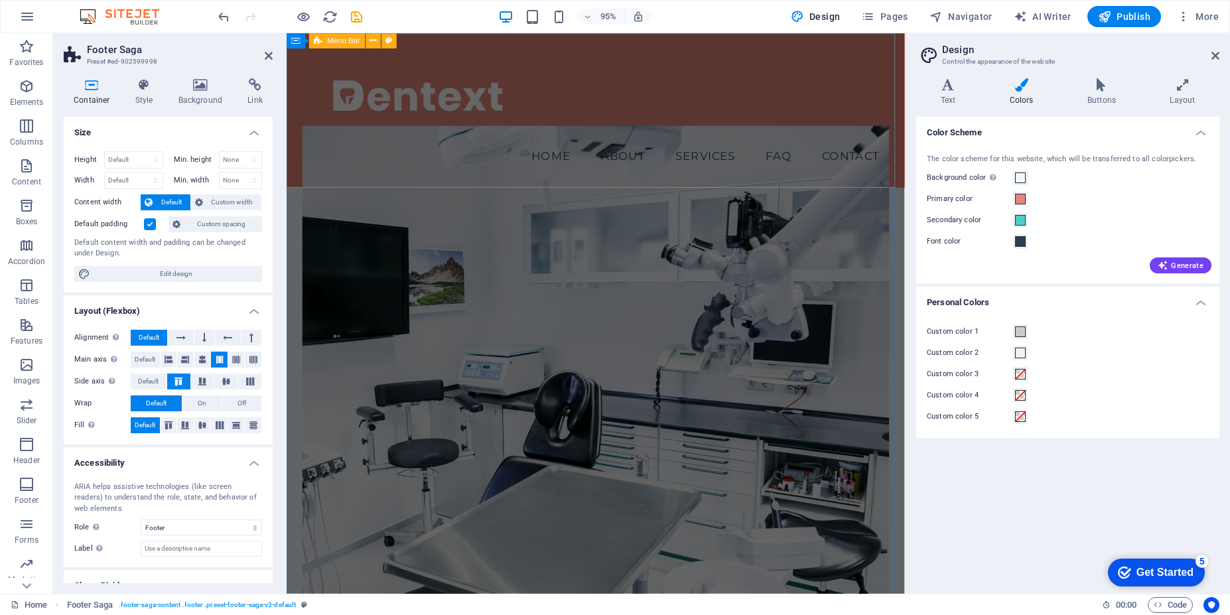
click at [720, 93] on div "Menu Home About Services FAQ Contact" at bounding box center [612, 114] width 651 height 163
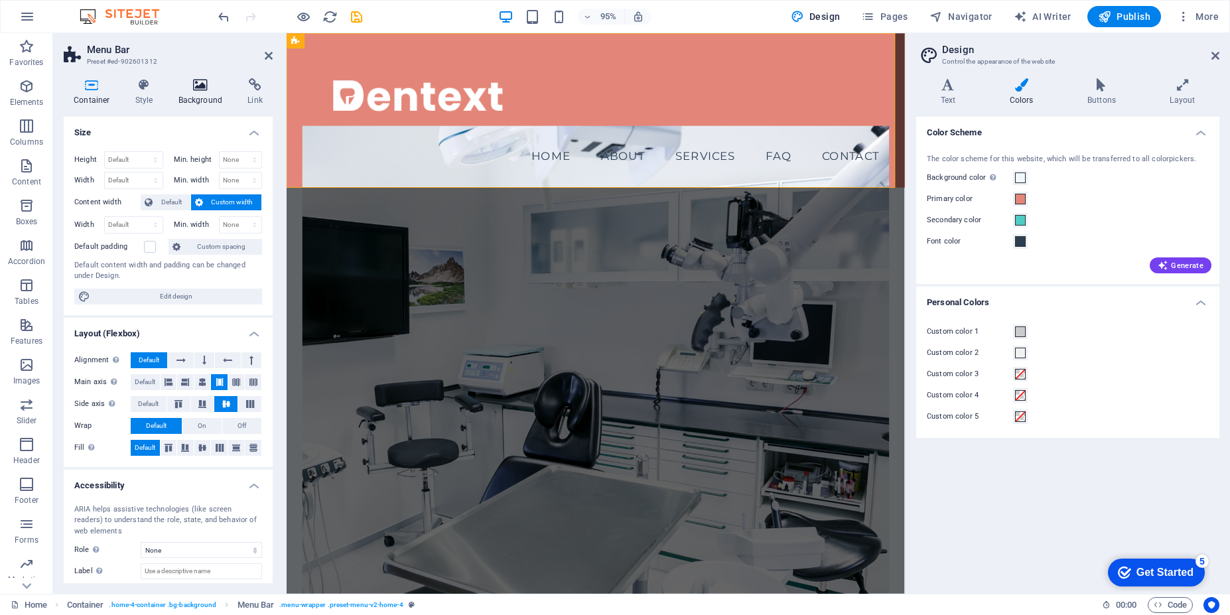
click at [199, 89] on icon at bounding box center [201, 84] width 64 height 13
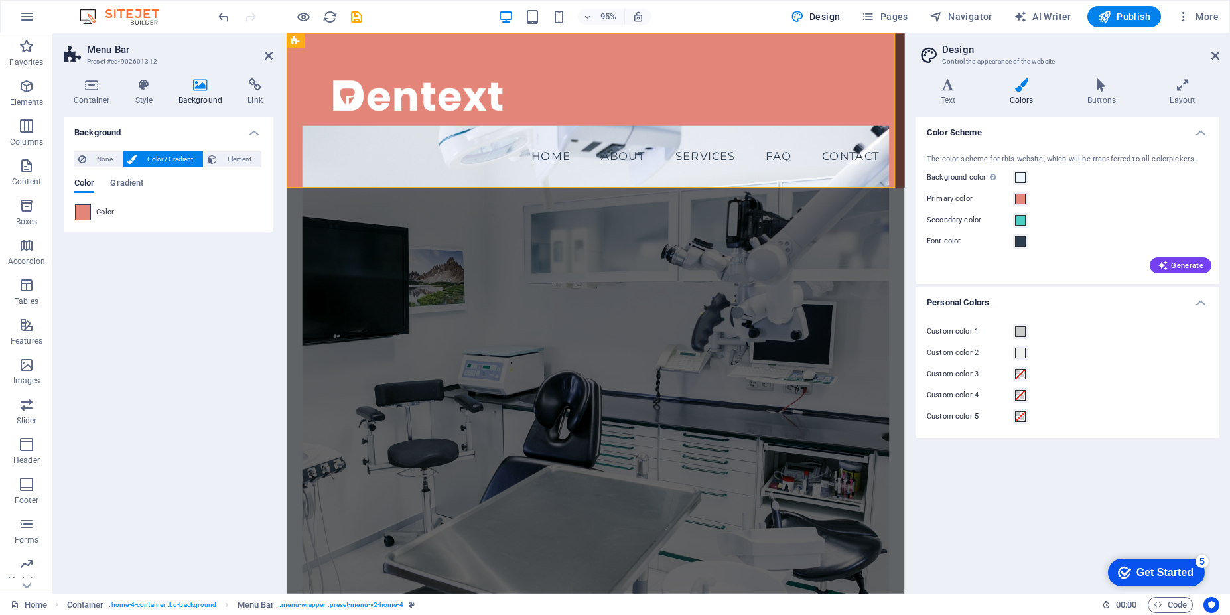
click at [90, 215] on div at bounding box center [83, 212] width 16 height 16
type input "#e38679"
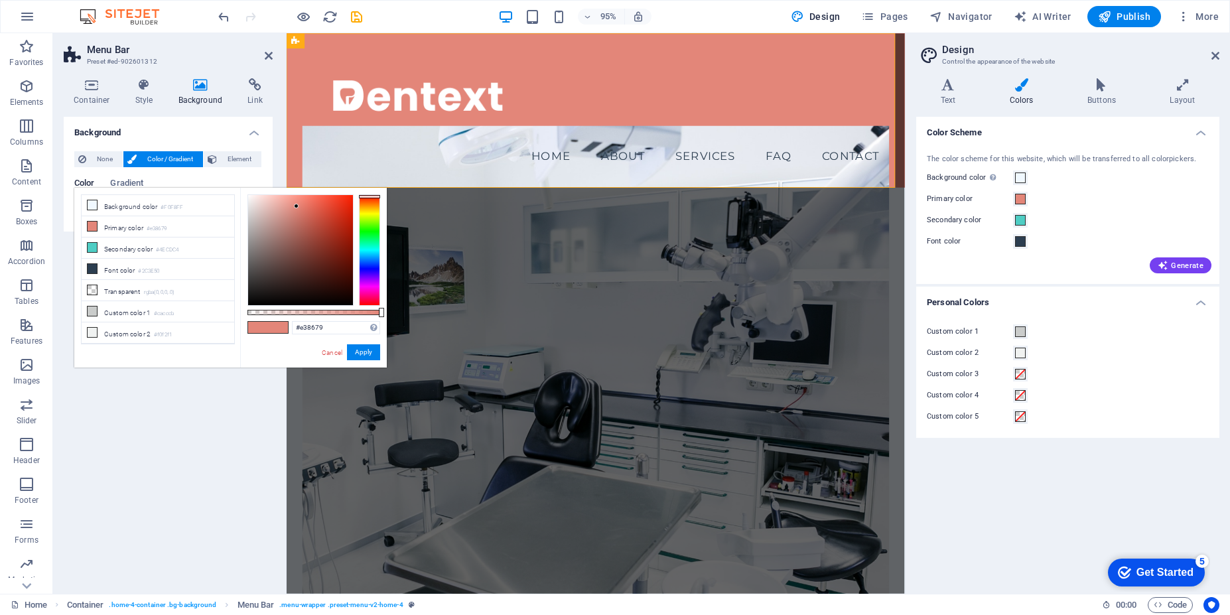
click at [165, 181] on div "Color Gradient" at bounding box center [168, 190] width 188 height 25
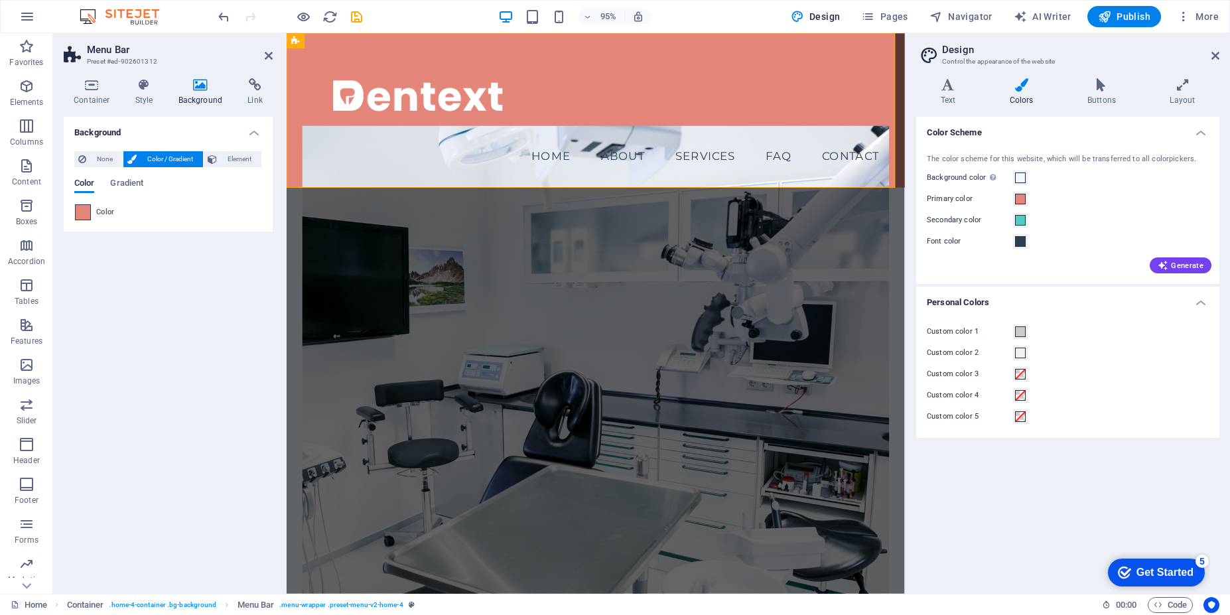
click at [84, 215] on span at bounding box center [83, 212] width 15 height 15
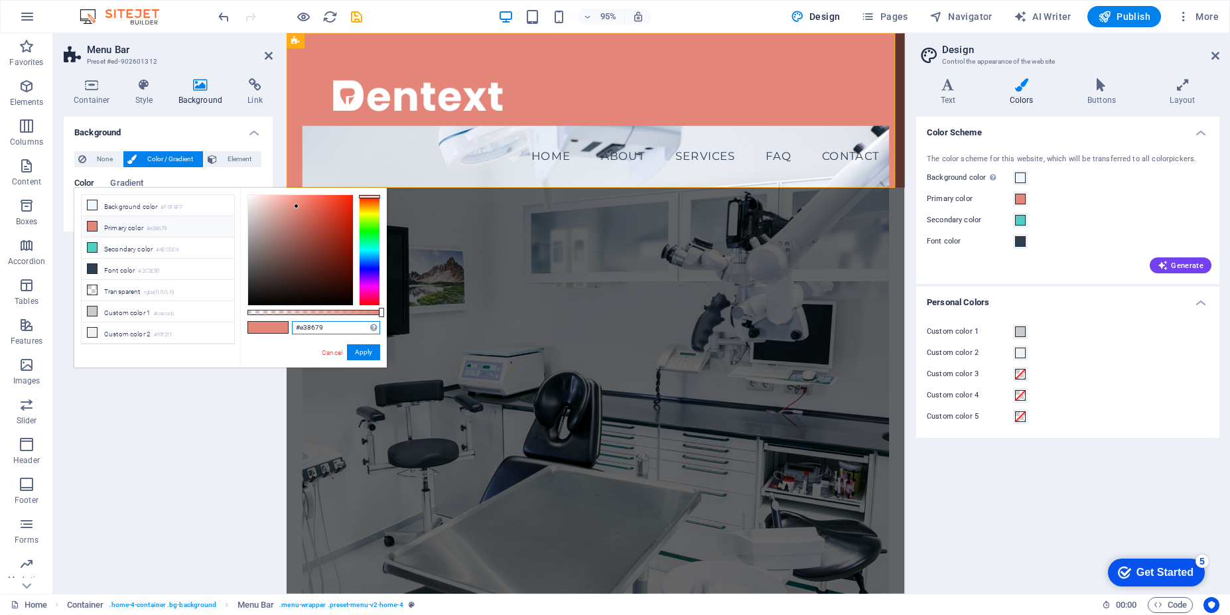
drag, startPoint x: 331, startPoint y: 327, endPoint x: 277, endPoint y: 323, distance: 54.5
click at [277, 323] on div "#e38679 Supported formats #0852ed rgb(8, 82, 237) rgba(8, 82, 237, 90%) hsv(221…" at bounding box center [313, 374] width 147 height 372
type input "0"
paste input "E38679"
drag, startPoint x: 301, startPoint y: 330, endPoint x: 315, endPoint y: 327, distance: 14.3
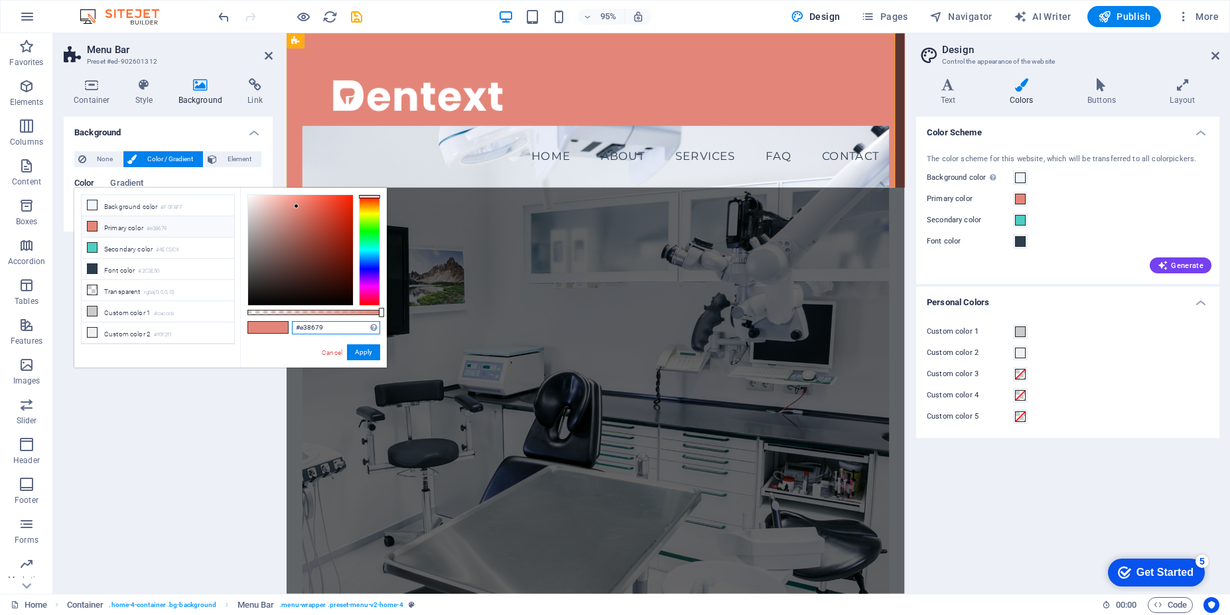
click at [315, 327] on input "#e38679" at bounding box center [336, 327] width 88 height 13
click at [374, 349] on button "Apply" at bounding box center [363, 352] width 33 height 16
click at [362, 352] on button "Apply" at bounding box center [363, 352] width 33 height 16
drag, startPoint x: 317, startPoint y: 329, endPoint x: 287, endPoint y: 327, distance: 30.6
click at [287, 327] on div "#fffff Supported formats #0852ed rgb(8, 82, 237) rgba(8, 82, 237, 90%) hsv(221,…" at bounding box center [313, 374] width 147 height 372
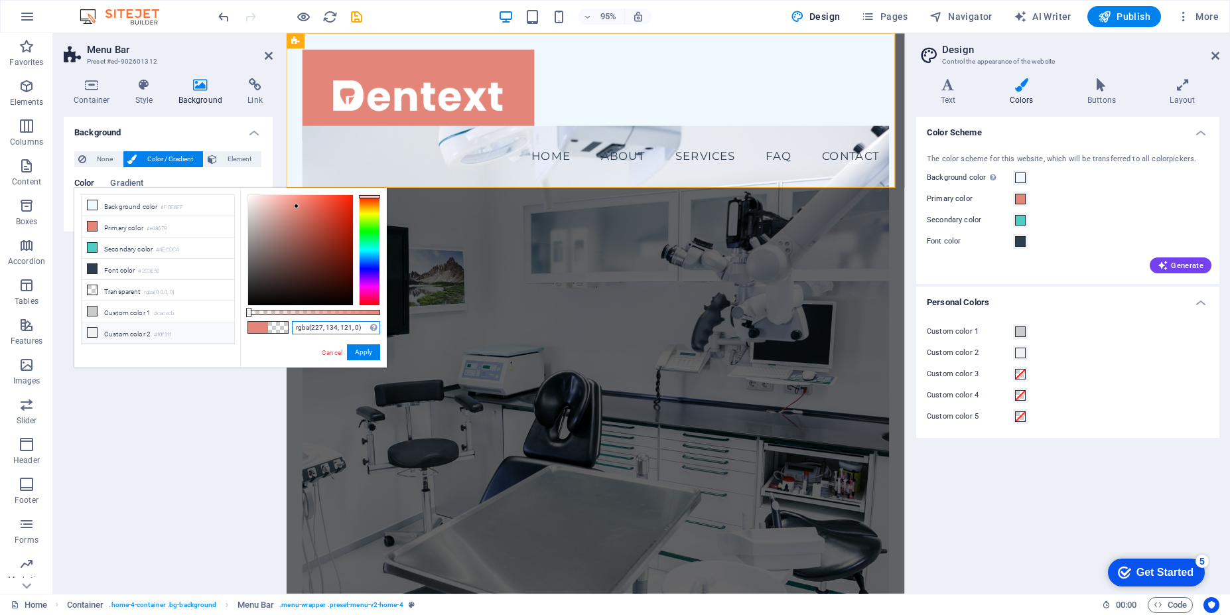
drag, startPoint x: 383, startPoint y: 312, endPoint x: 94, endPoint y: 324, distance: 288.8
click at [94, 324] on div "less Background color #F0F8FF Primary color #e38679 Secondary color #4ECDC4 Fon…" at bounding box center [230, 278] width 312 height 180
drag, startPoint x: 249, startPoint y: 317, endPoint x: 264, endPoint y: 316, distance: 14.7
click at [264, 316] on div "rgba(227, 134, 121, 0) Supported formats #0852ed rgb(8, 82, 237) rgba(8, 82, 23…" at bounding box center [313, 374] width 147 height 372
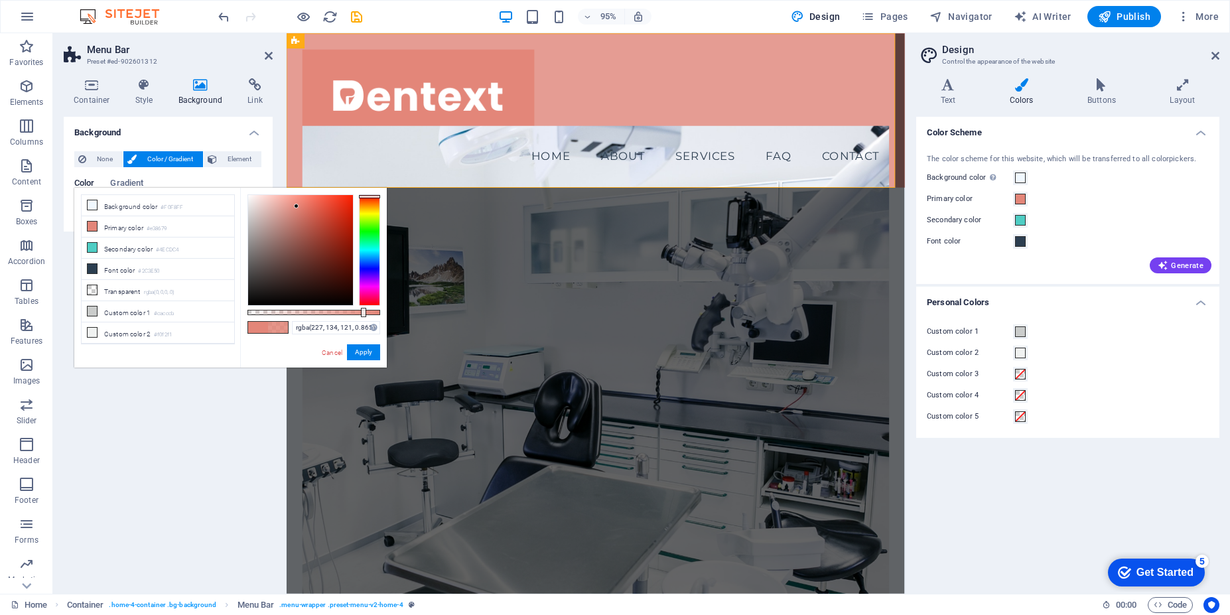
type input "#e38679"
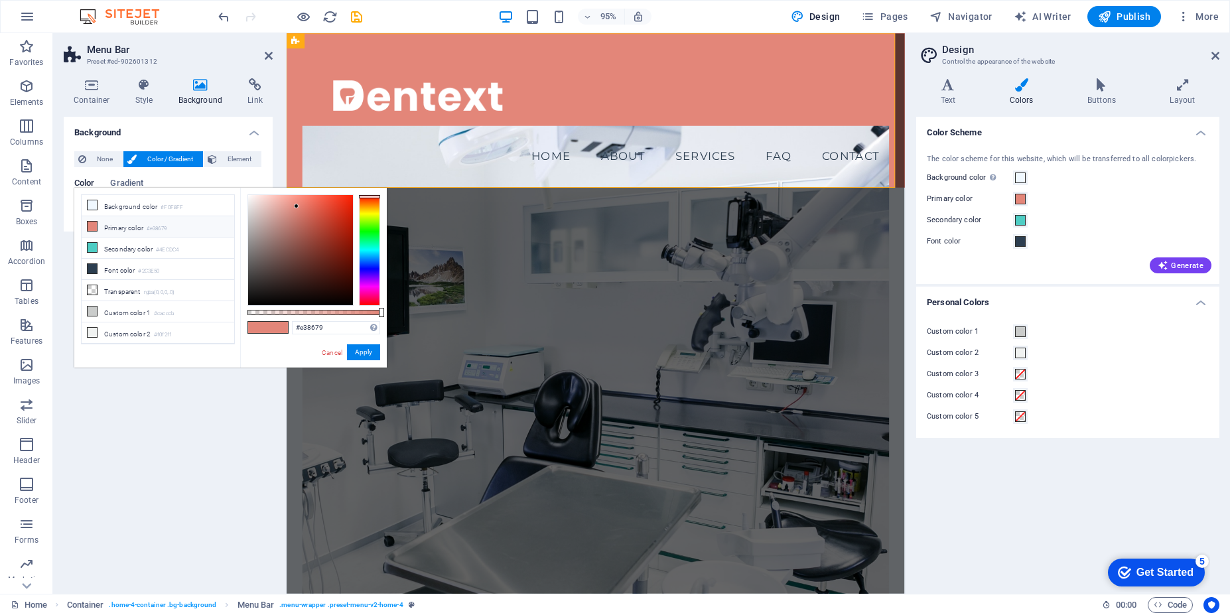
drag, startPoint x: 248, startPoint y: 315, endPoint x: 397, endPoint y: 312, distance: 148.6
click at [397, 312] on body "Dentext Home Favorites Elements Columns Content Boxes Accordion Tables Features…" at bounding box center [615, 307] width 1230 height 615
click at [402, 327] on figure at bounding box center [612, 399] width 618 height 537
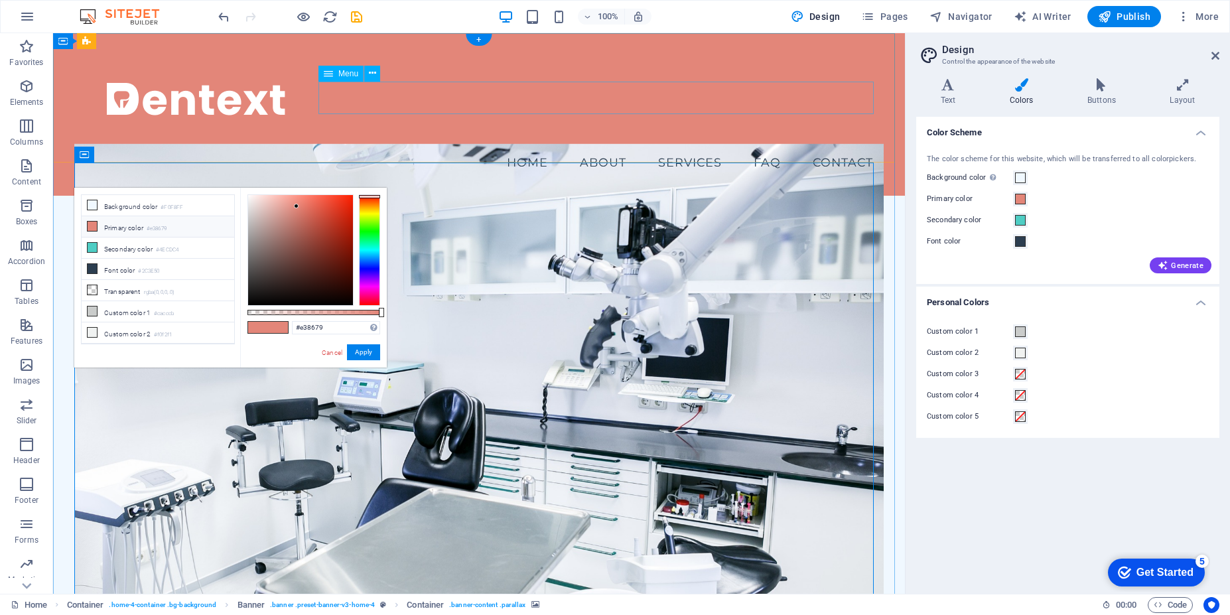
click at [508, 146] on nav "Home About Services FAQ Contact" at bounding box center [478, 162] width 809 height 33
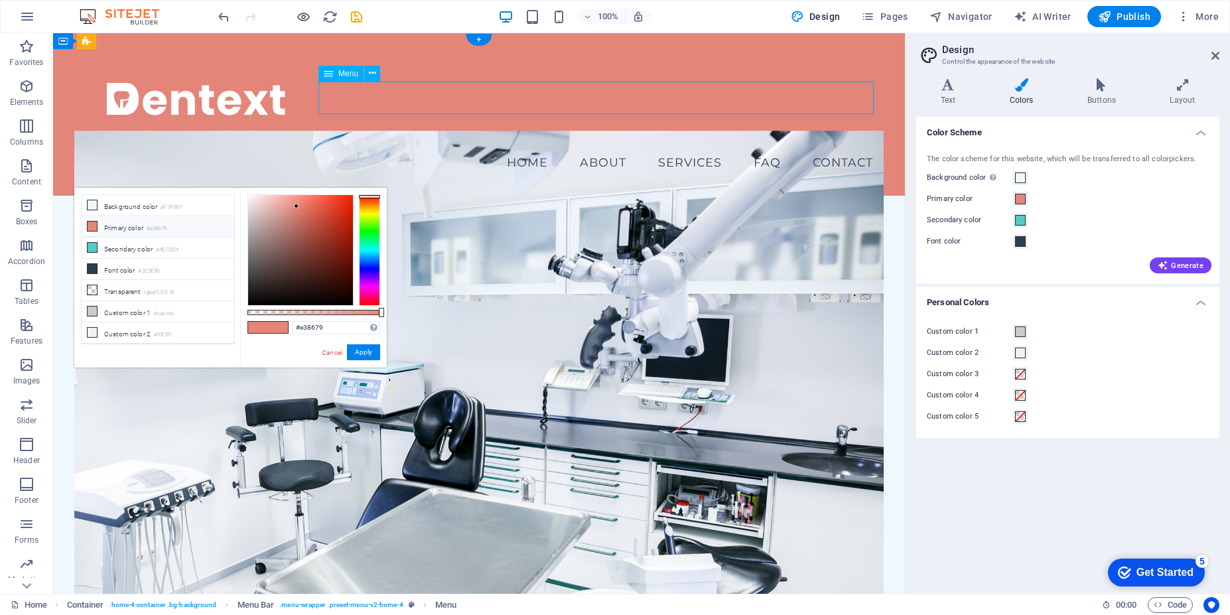
select select
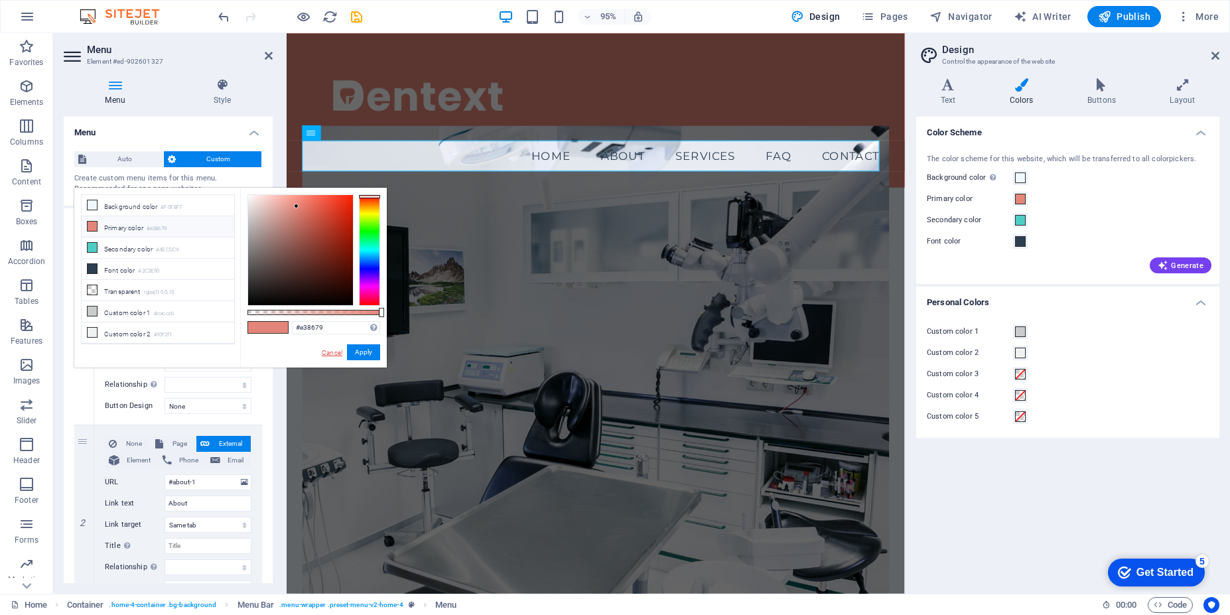
click at [339, 354] on link "Cancel" at bounding box center [331, 353] width 23 height 10
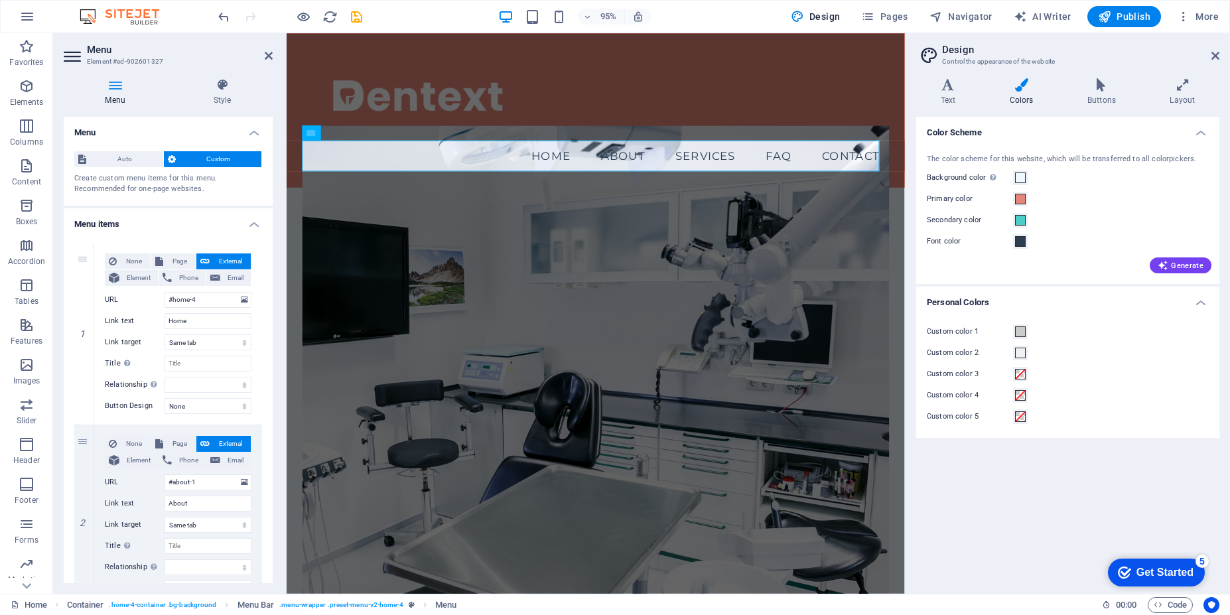
click at [251, 227] on h4 "Menu items" at bounding box center [168, 220] width 209 height 24
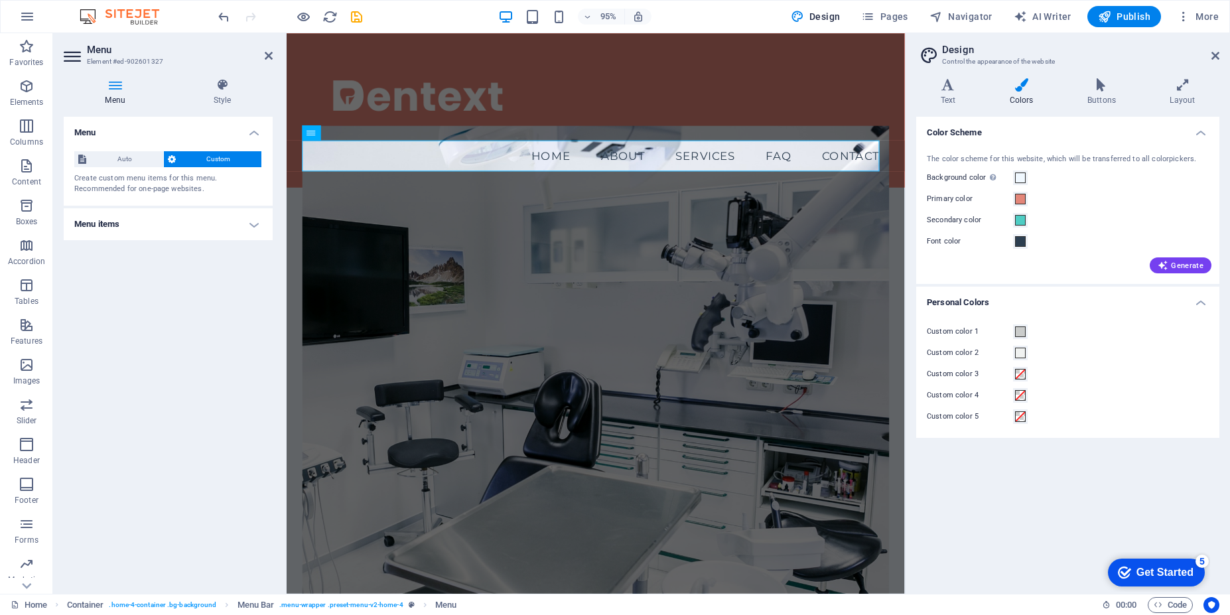
click at [251, 227] on h4 "Menu items" at bounding box center [168, 224] width 209 height 32
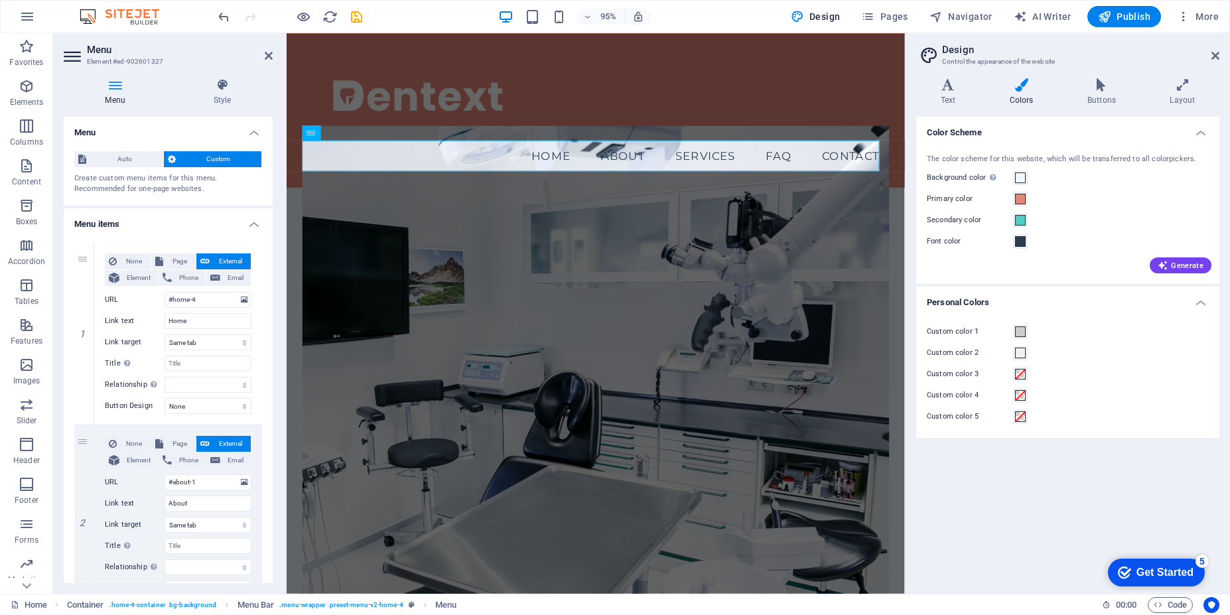
click at [251, 227] on h4 "Menu items" at bounding box center [168, 220] width 209 height 24
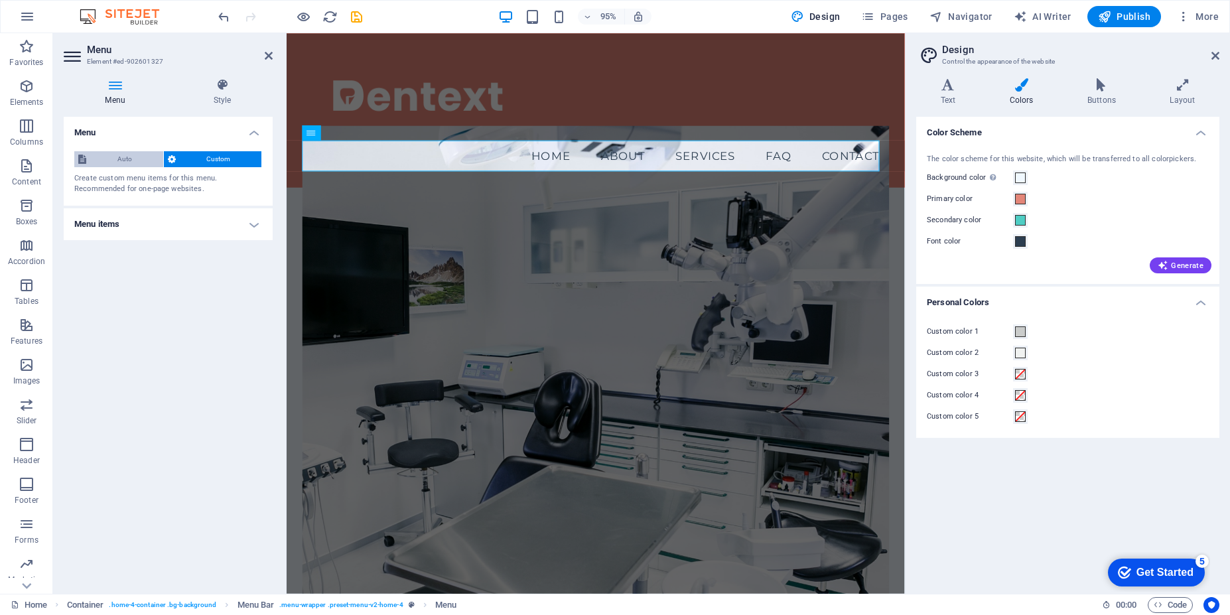
click at [125, 165] on span "Auto" at bounding box center [124, 159] width 69 height 16
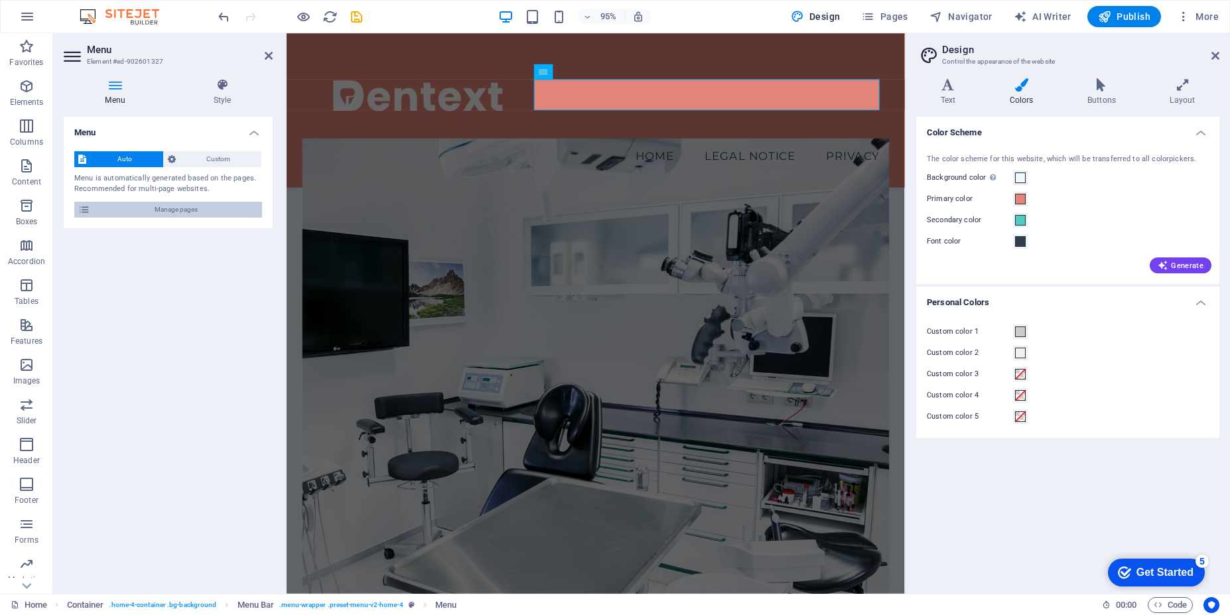
click at [113, 215] on span "Manage pages" at bounding box center [176, 210] width 164 height 16
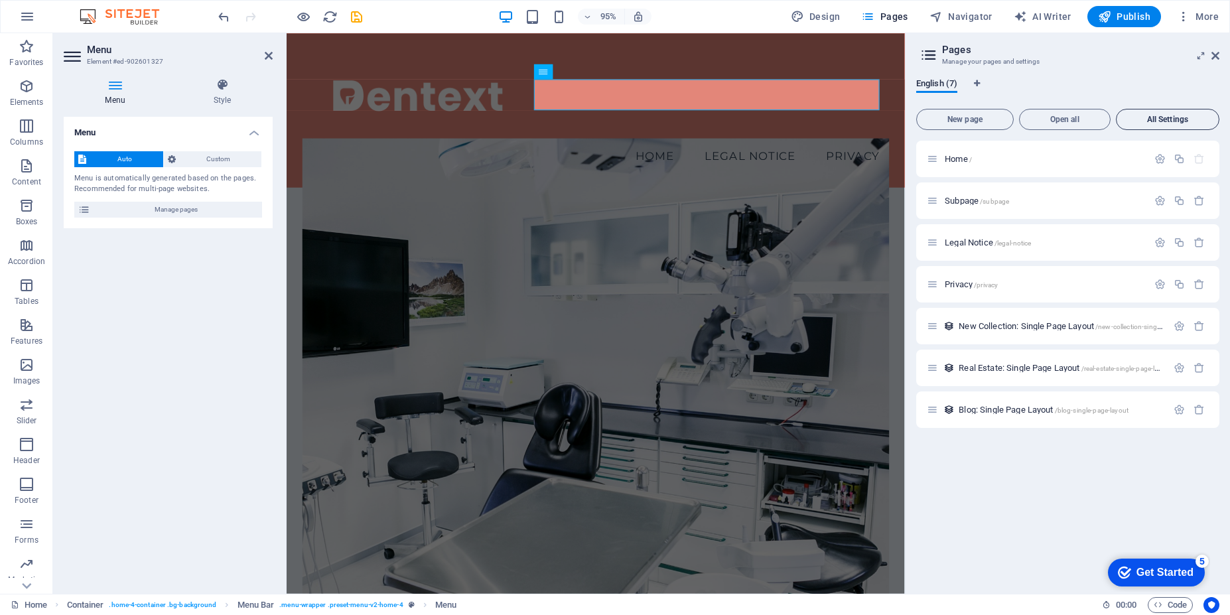
click at [1189, 119] on span "All Settings" at bounding box center [1168, 119] width 92 height 8
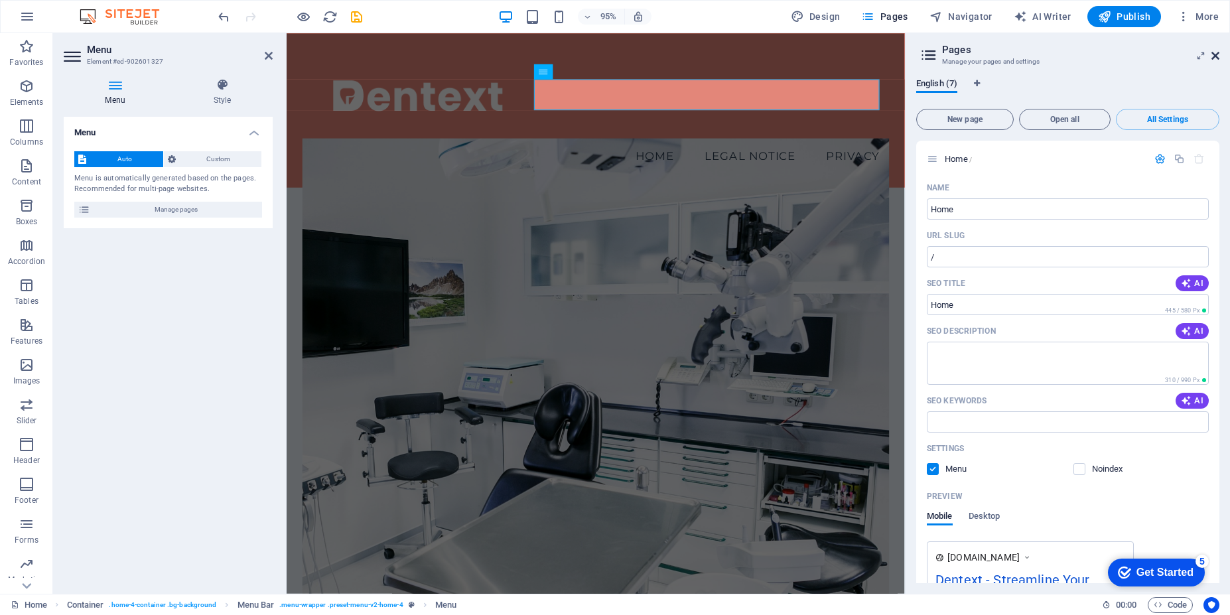
click at [1212, 52] on icon at bounding box center [1215, 55] width 8 height 11
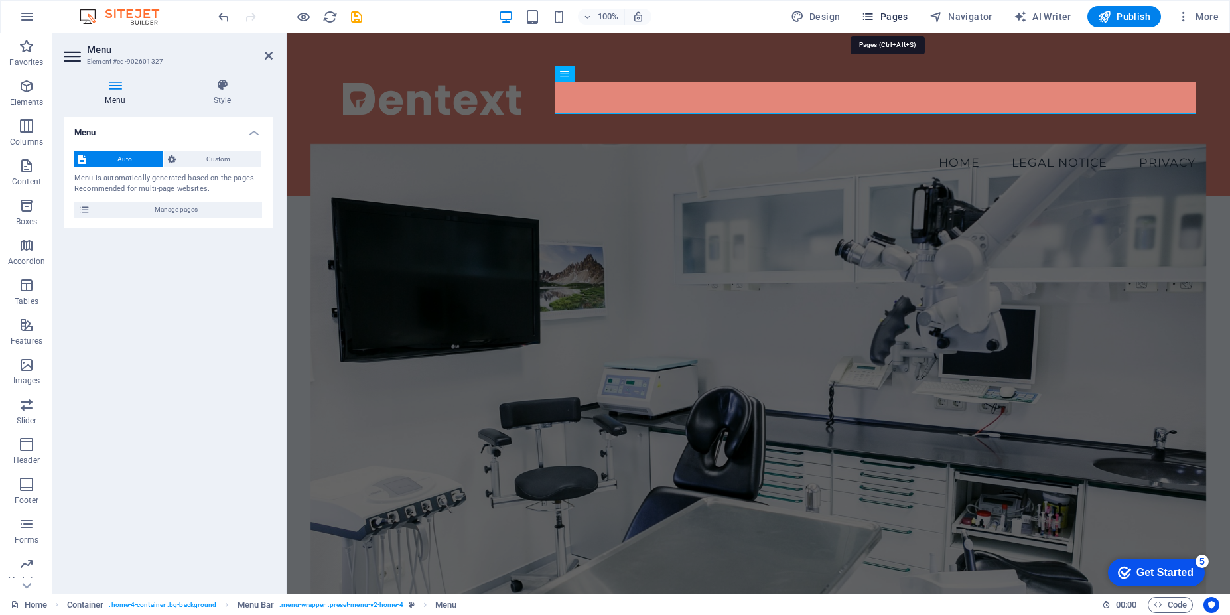
click at [873, 17] on icon "button" at bounding box center [867, 16] width 13 height 13
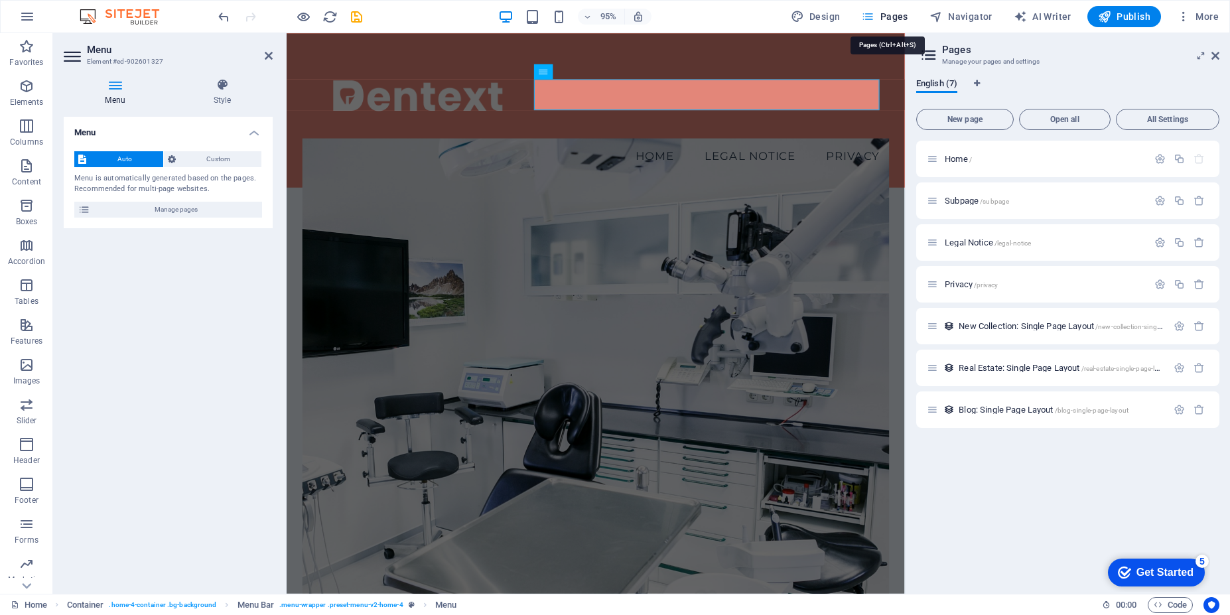
click at [873, 17] on icon "button" at bounding box center [867, 16] width 13 height 13
click at [1214, 54] on icon at bounding box center [1215, 55] width 8 height 11
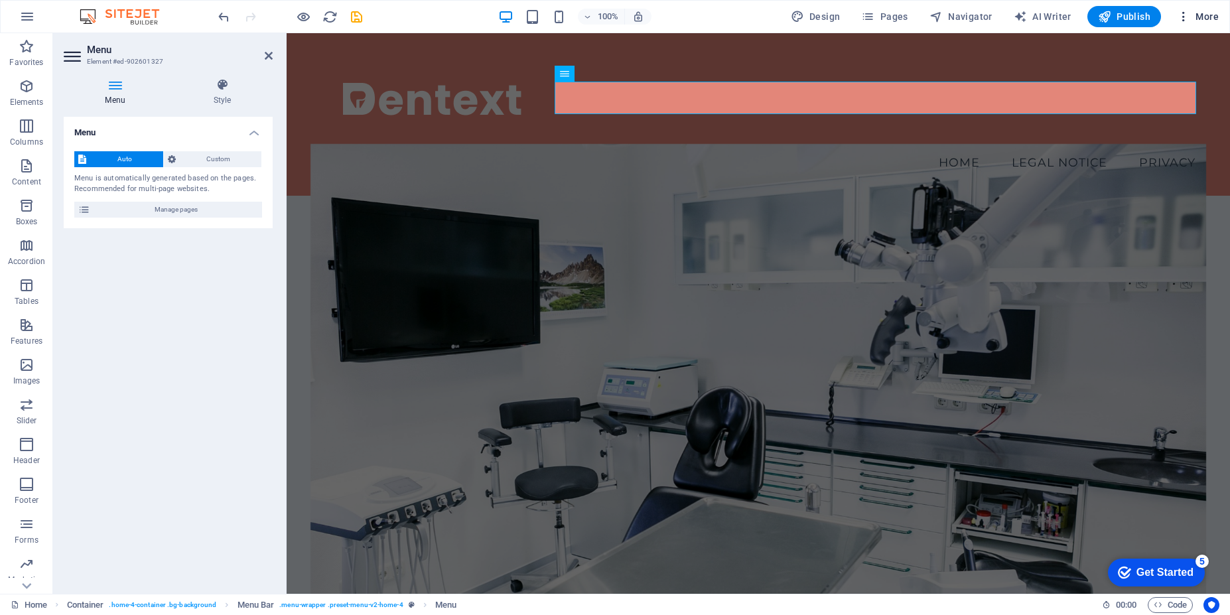
click at [1187, 23] on button "More" at bounding box center [1198, 16] width 52 height 21
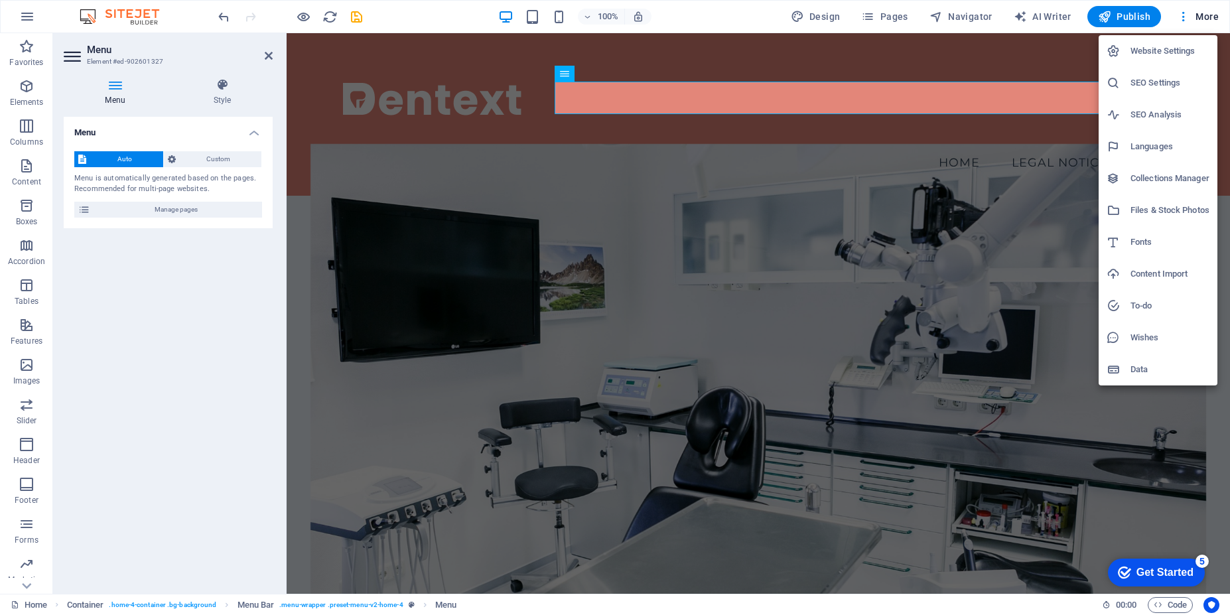
click at [1152, 236] on h6 "Fonts" at bounding box center [1169, 242] width 79 height 16
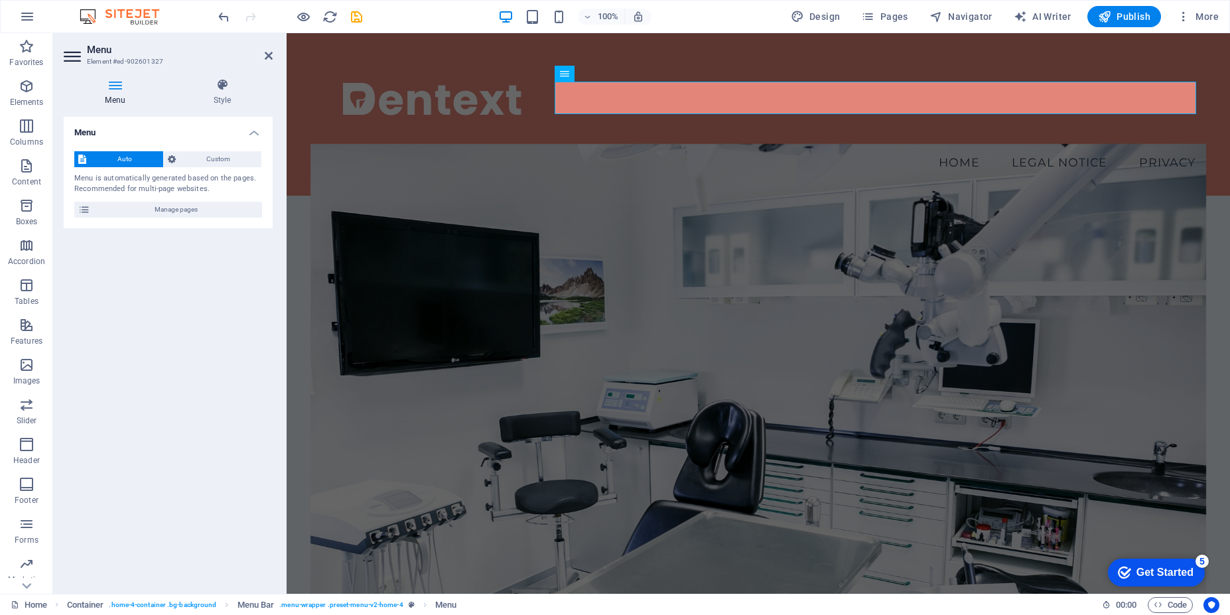
select select "popularity"
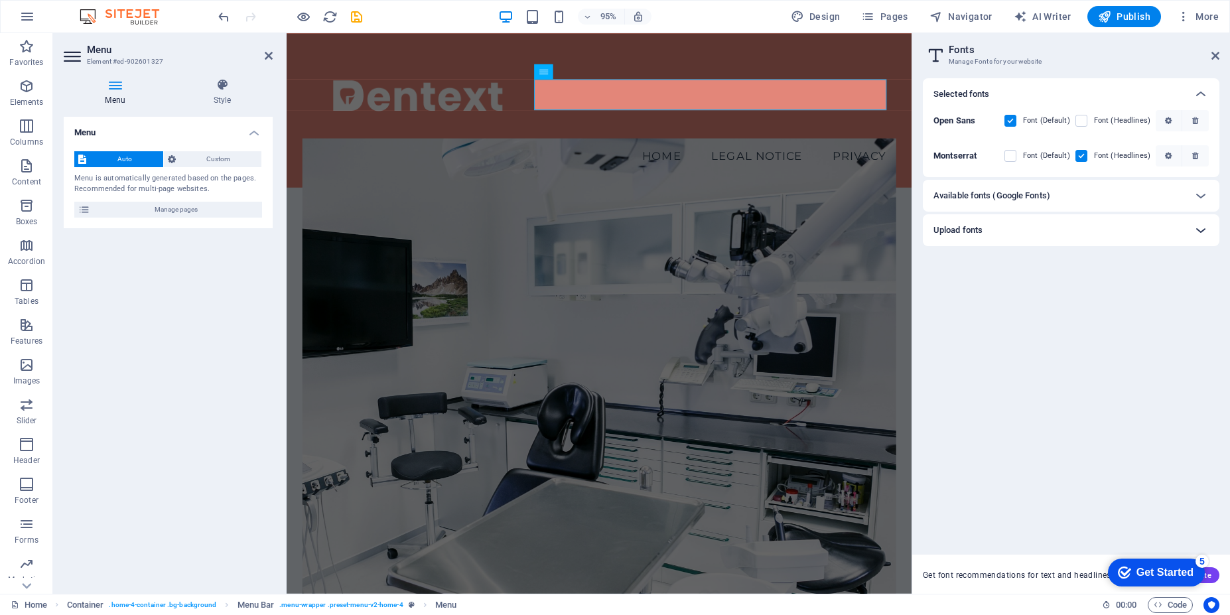
click at [1198, 230] on icon at bounding box center [1201, 230] width 16 height 16
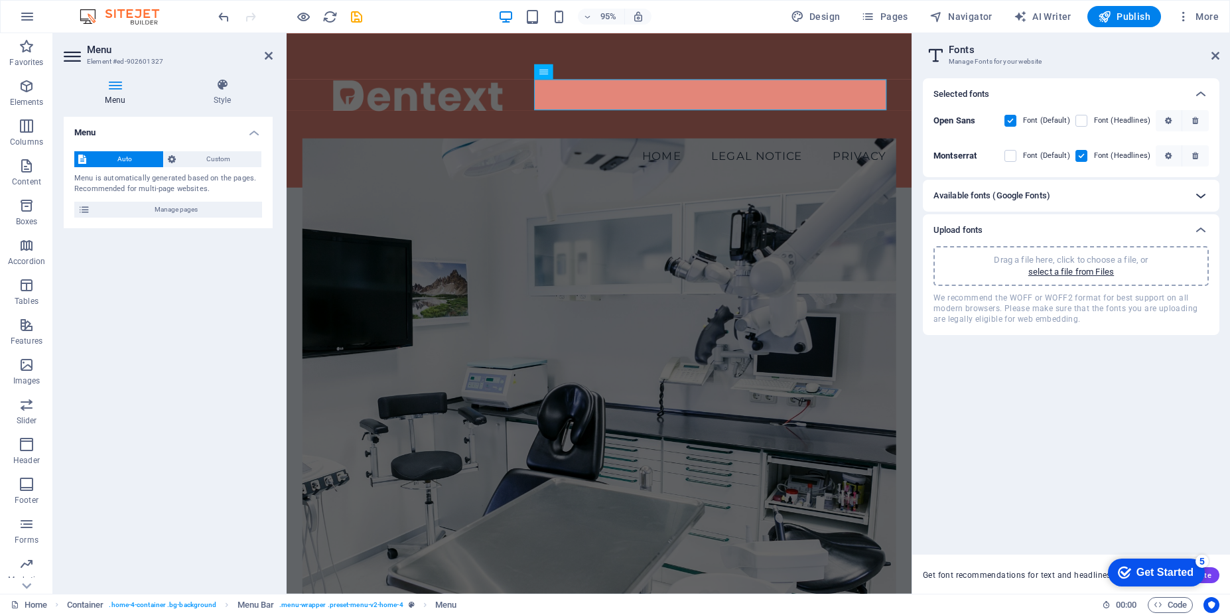
click at [1198, 198] on icon at bounding box center [1201, 196] width 16 height 16
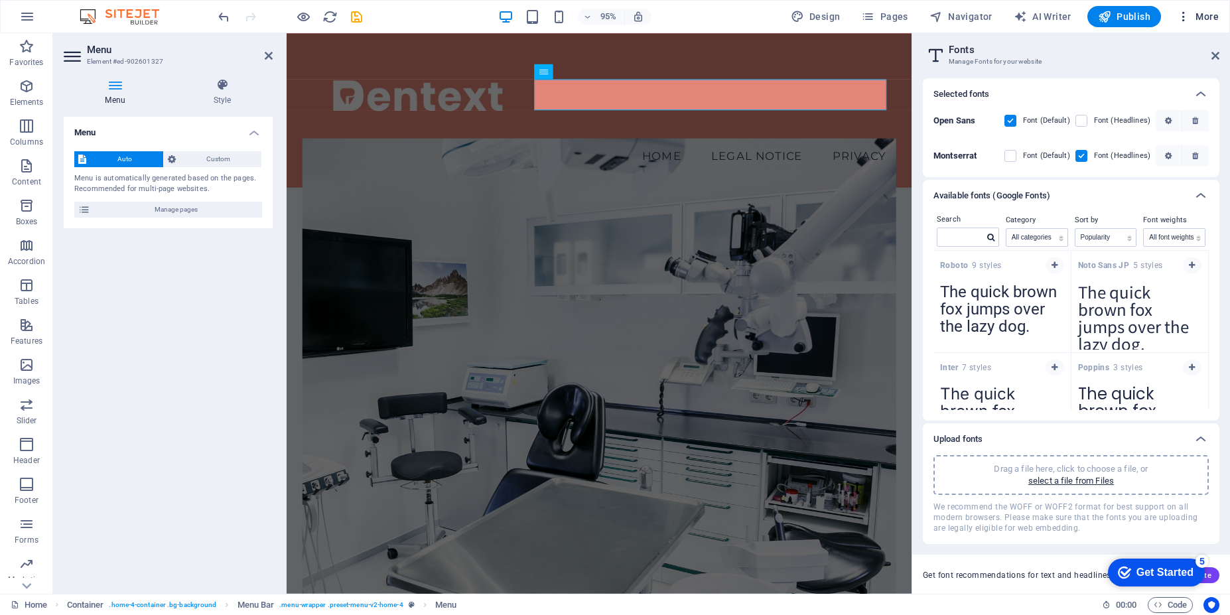
click at [1180, 15] on icon "button" at bounding box center [1183, 16] width 13 height 13
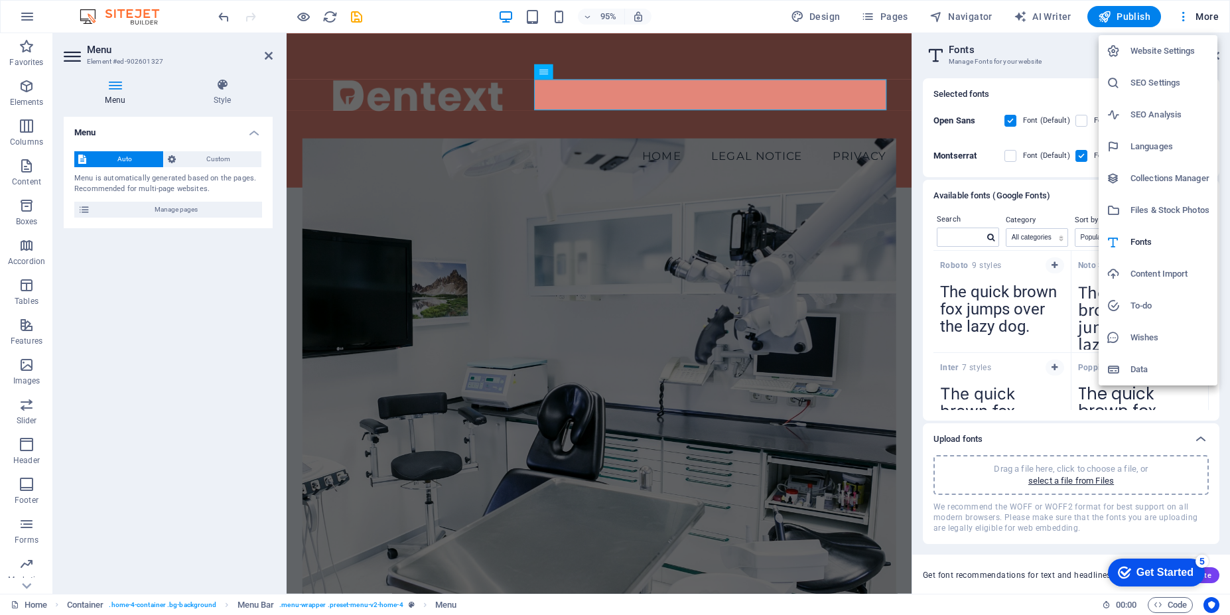
click at [821, 14] on div at bounding box center [615, 307] width 1230 height 615
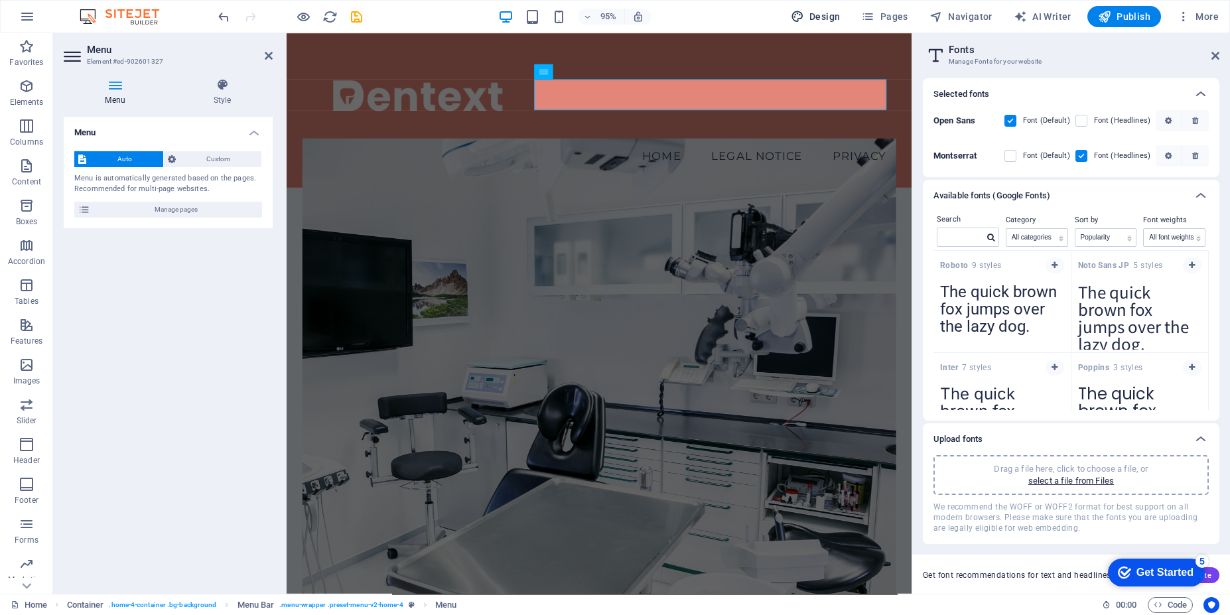
click at [831, 23] on button "Design" at bounding box center [816, 16] width 60 height 21
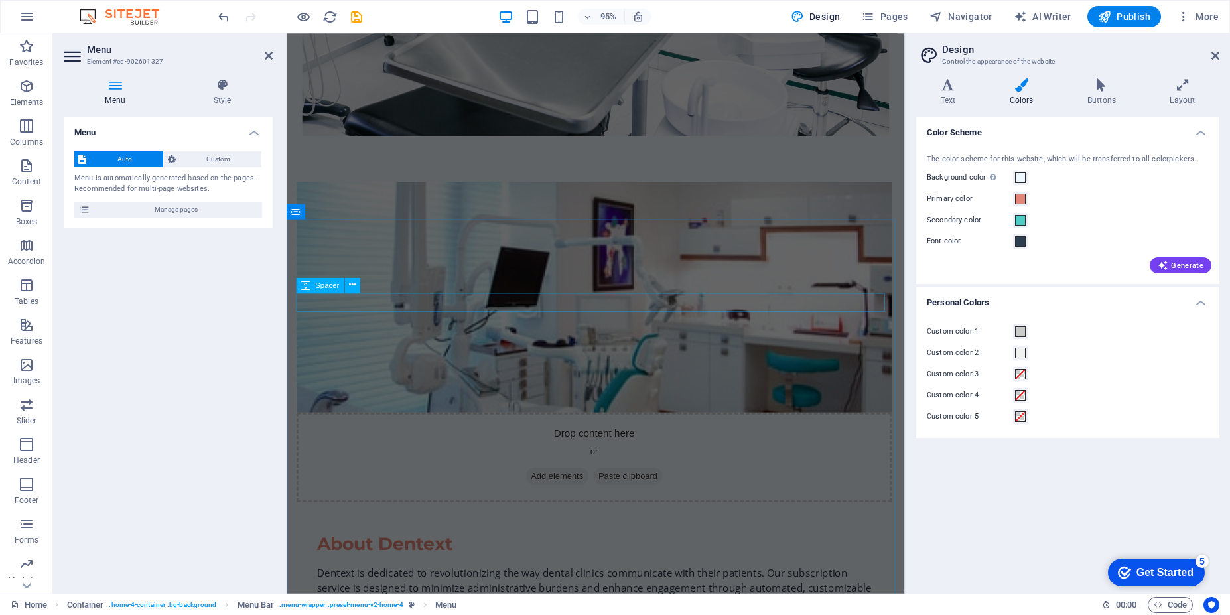
scroll to position [796, 0]
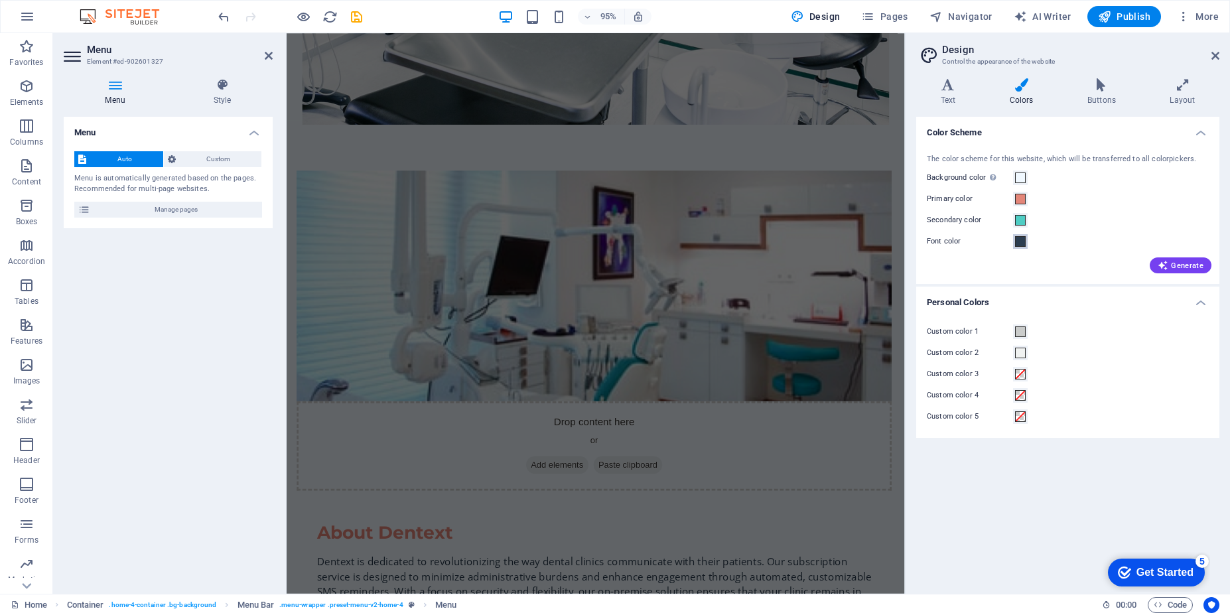
click at [1020, 243] on span at bounding box center [1020, 241] width 11 height 11
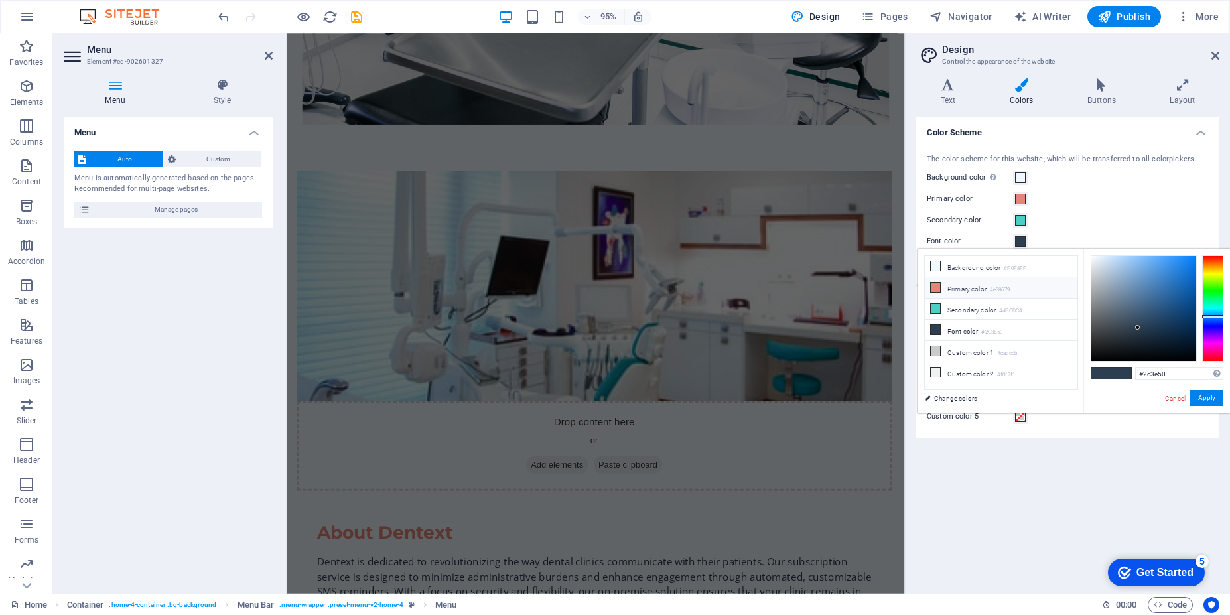
click at [989, 292] on li "Primary color #e38679" at bounding box center [1001, 287] width 153 height 21
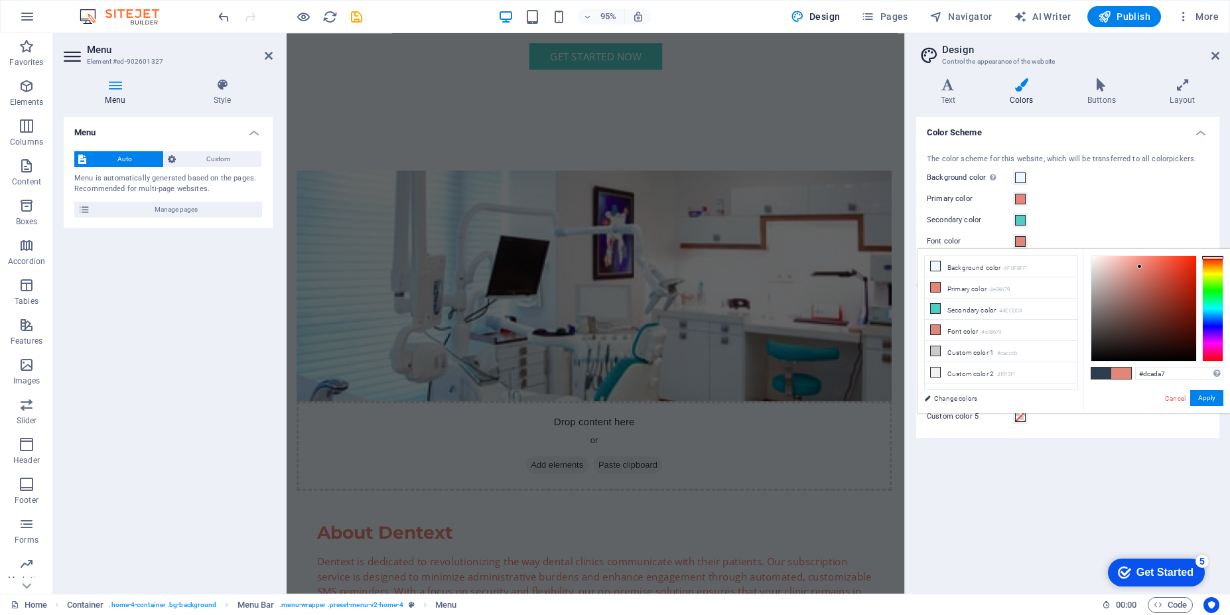
click at [1116, 270] on div at bounding box center [1143, 308] width 105 height 105
click at [1102, 265] on div at bounding box center [1143, 308] width 105 height 105
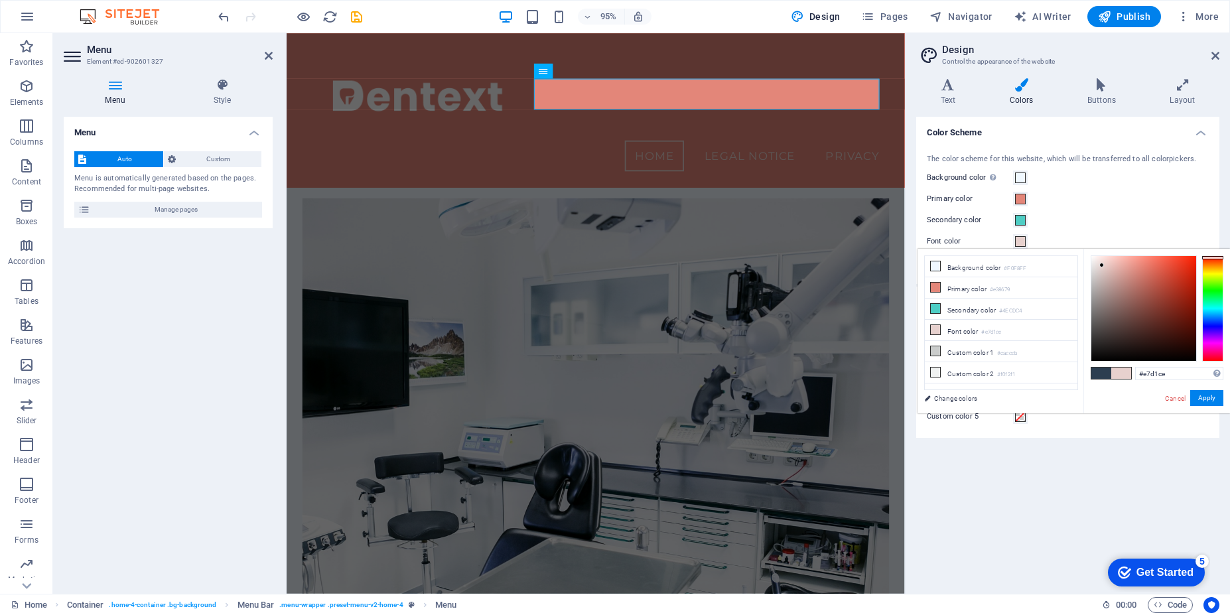
scroll to position [0, 0]
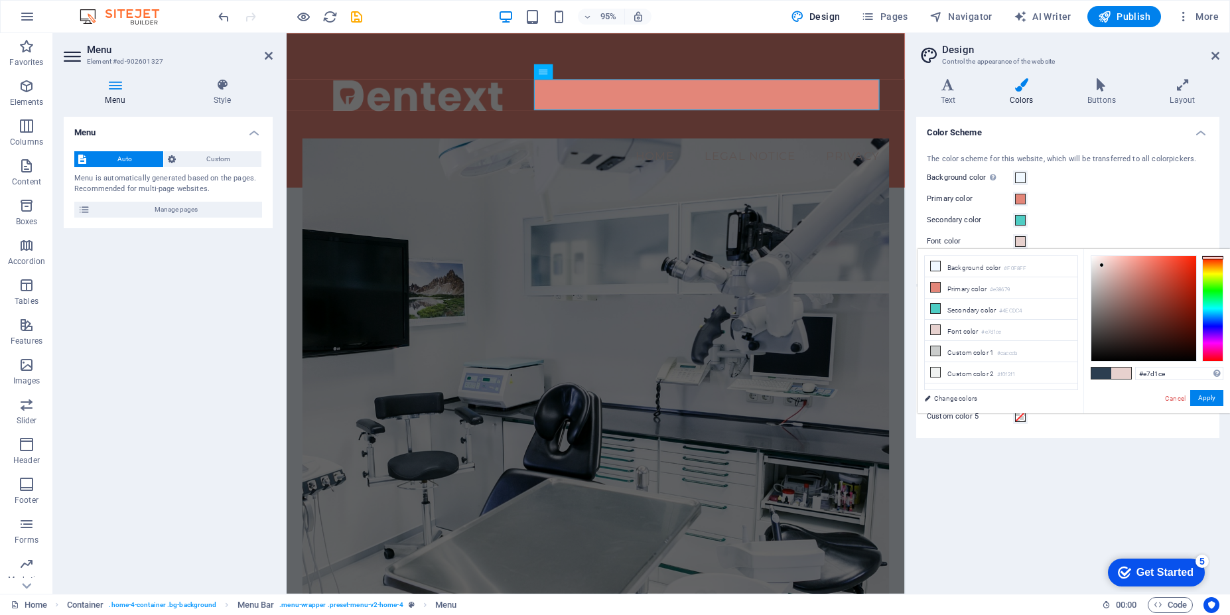
type input "#e7c8c4"
click at [1107, 265] on div at bounding box center [1143, 308] width 105 height 105
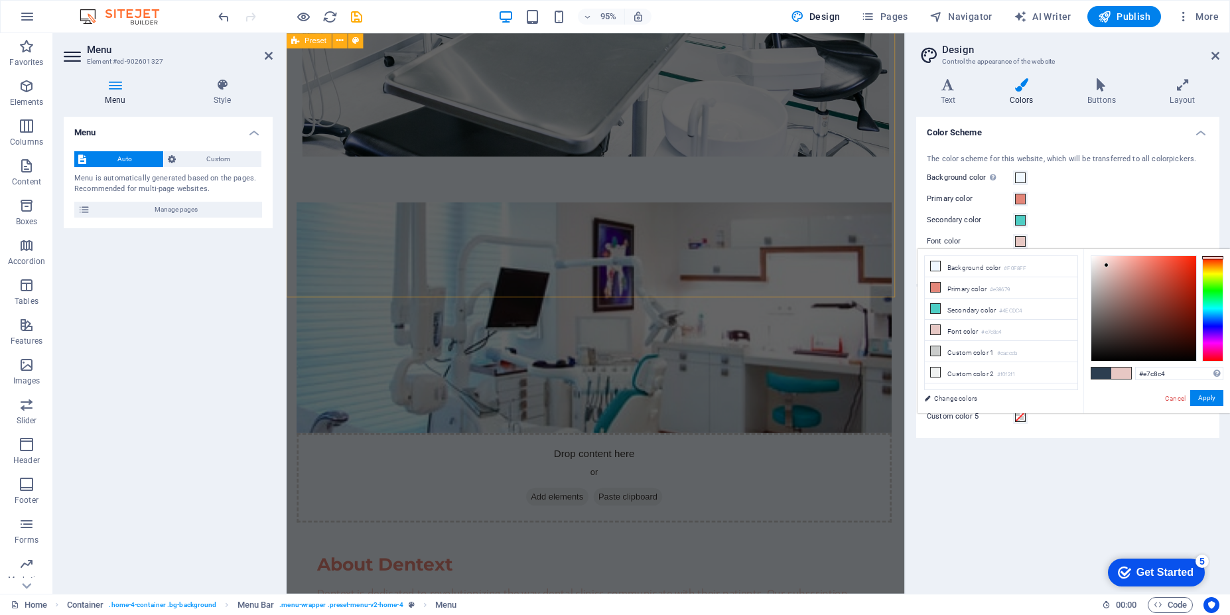
scroll to position [876, 0]
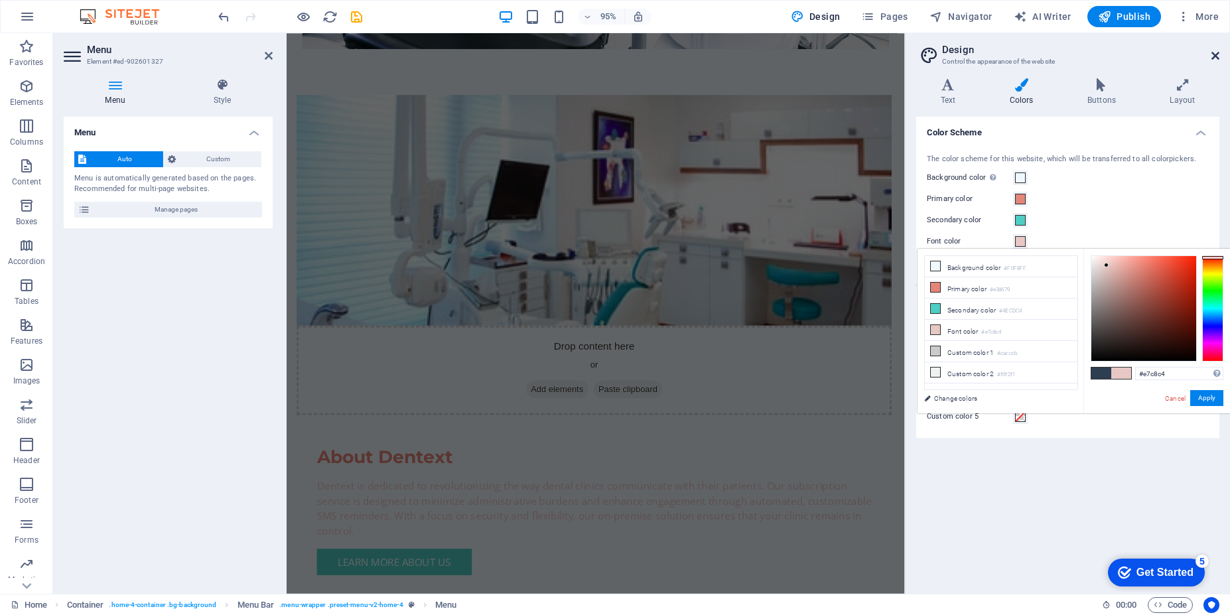
click at [1219, 56] on icon at bounding box center [1215, 55] width 8 height 11
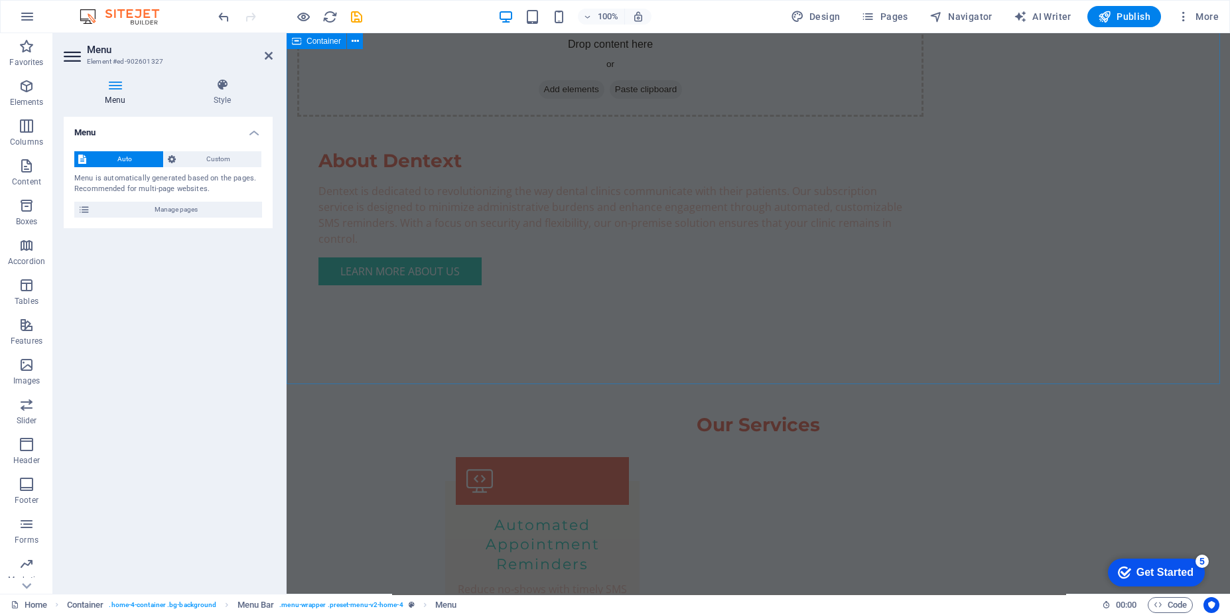
scroll to position [1194, 0]
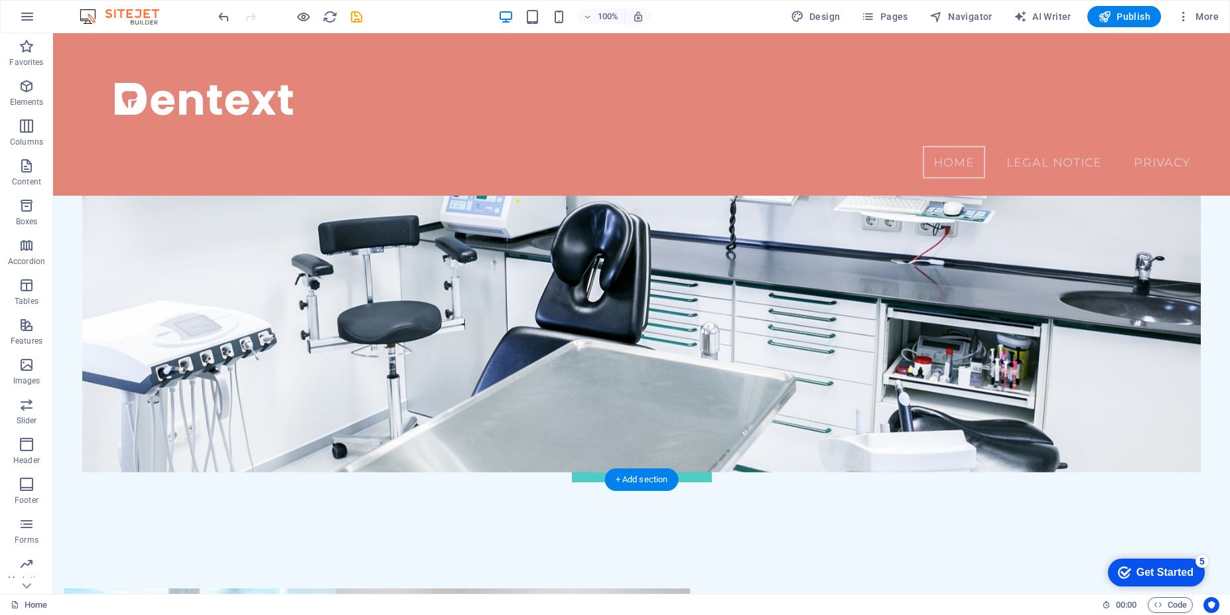
scroll to position [30, 0]
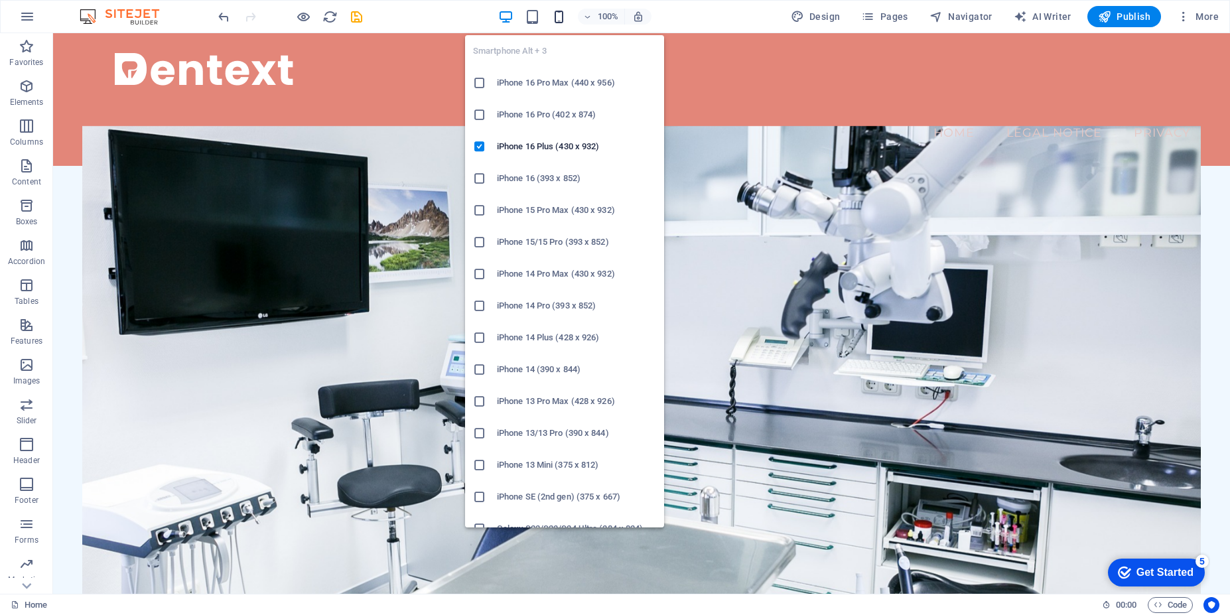
click at [562, 20] on icon "button" at bounding box center [558, 16] width 15 height 15
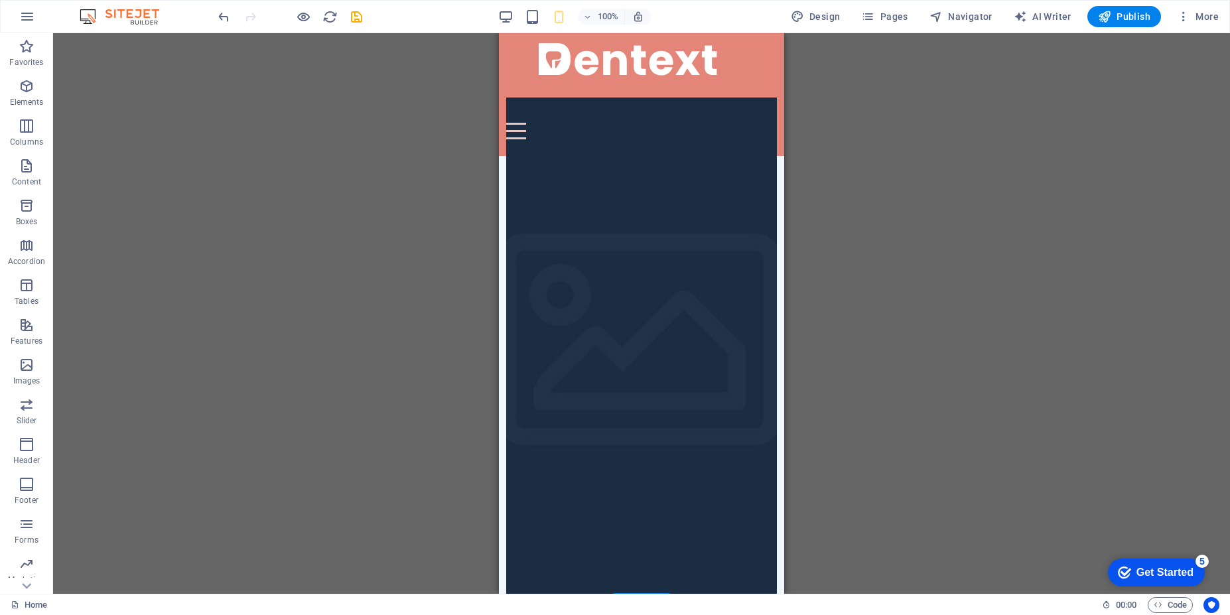
scroll to position [0, 0]
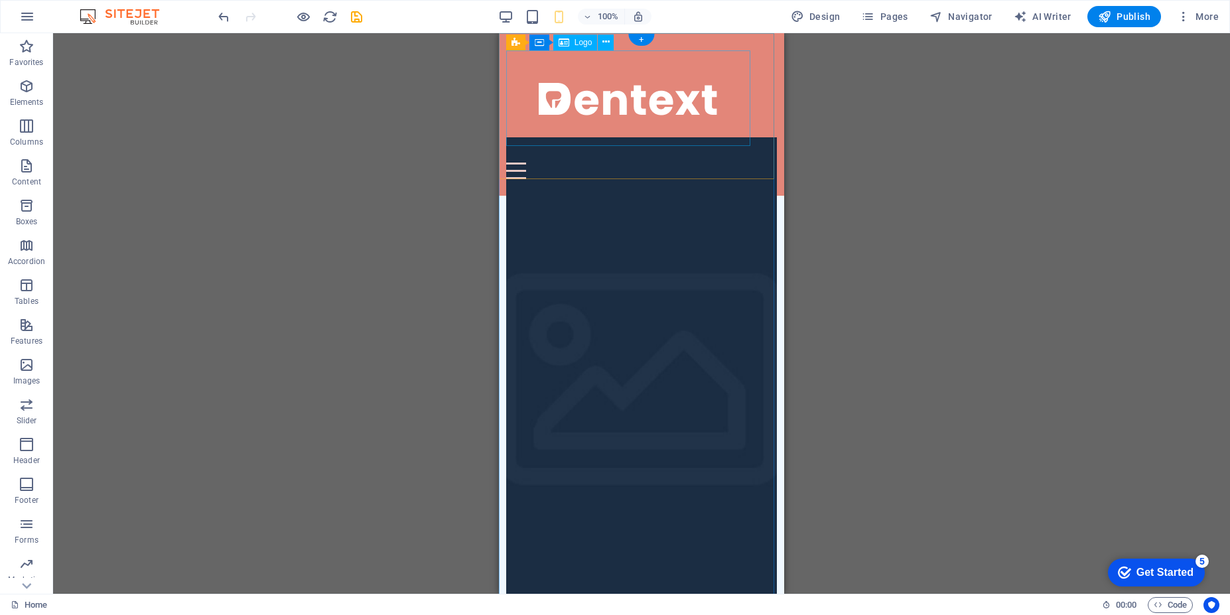
click at [620, 94] on div at bounding box center [641, 98] width 271 height 96
click at [509, 44] on icon at bounding box center [508, 41] width 9 height 16
click at [540, 42] on span "Container" at bounding box center [536, 41] width 34 height 8
select select "header"
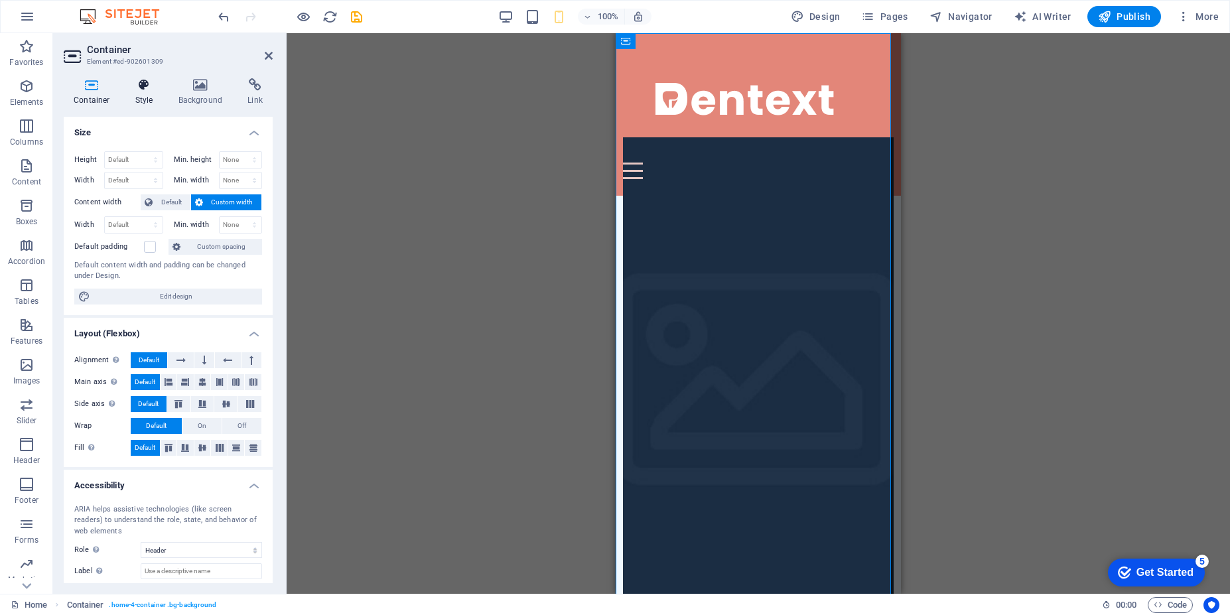
click at [151, 91] on icon at bounding box center [144, 84] width 38 height 13
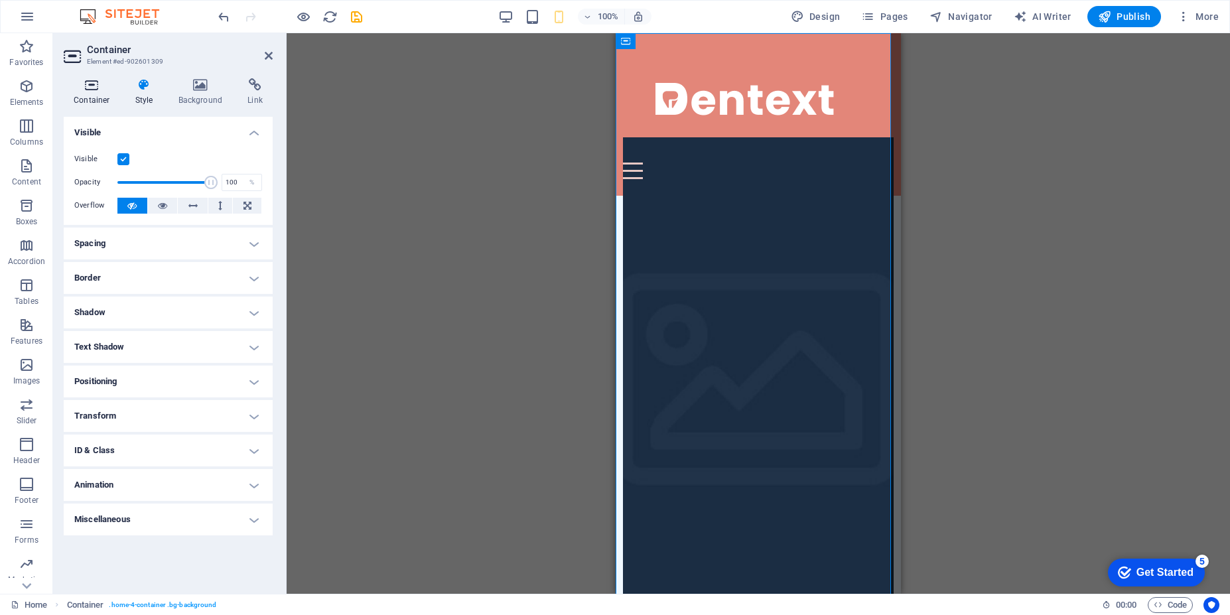
click at [96, 98] on h4 "Container" at bounding box center [95, 92] width 62 height 28
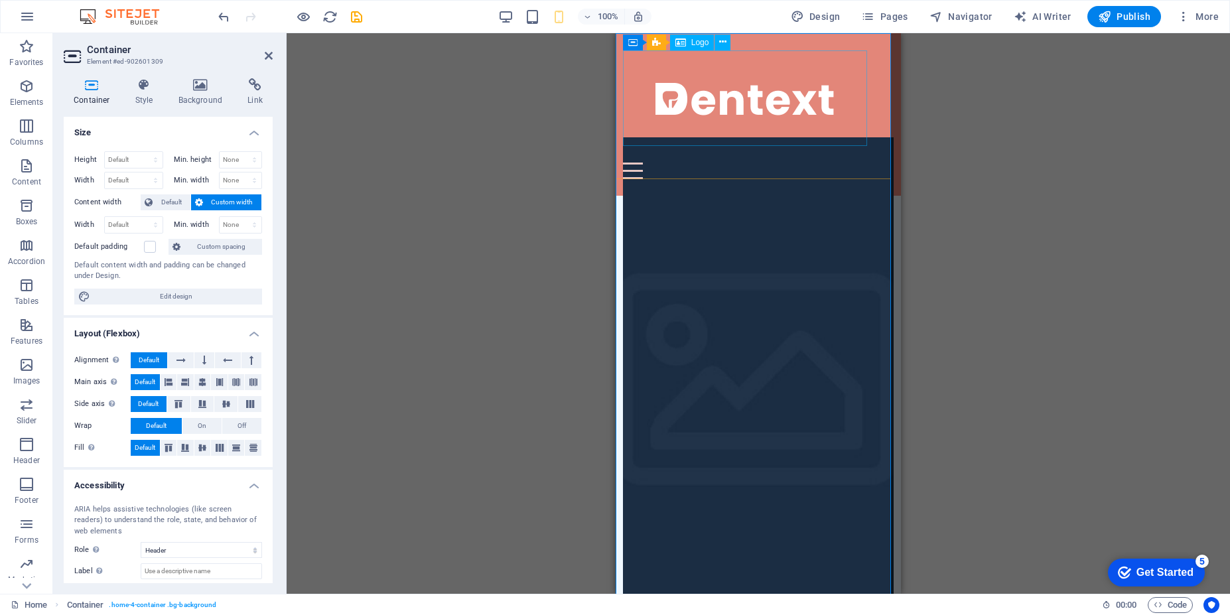
click at [730, 100] on div at bounding box center [758, 98] width 271 height 96
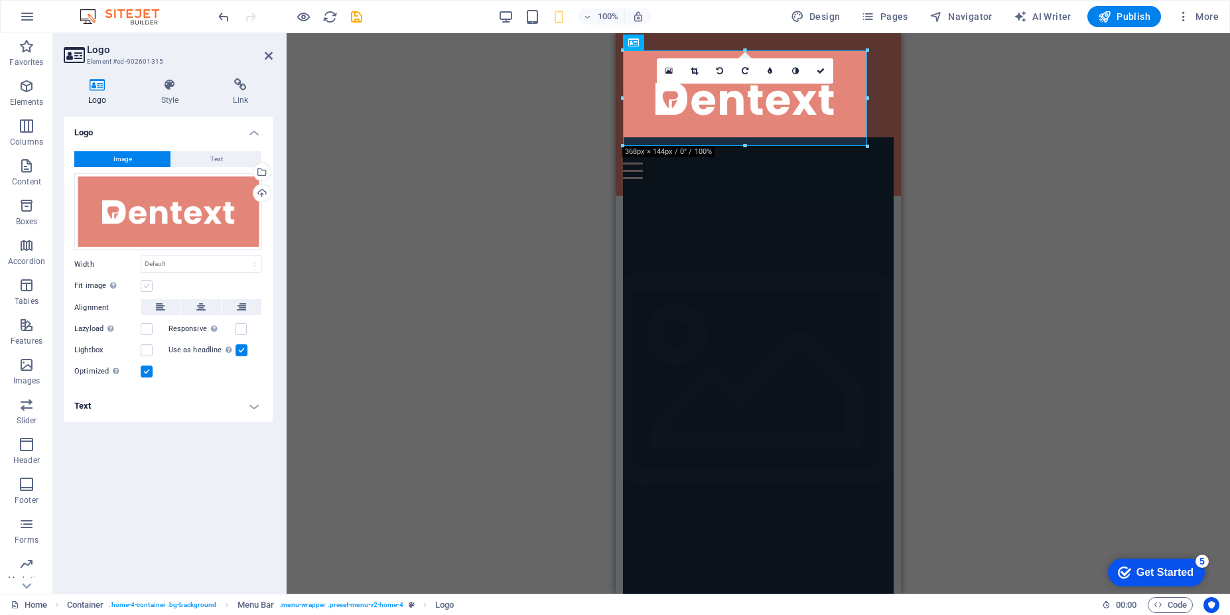
click at [148, 289] on label at bounding box center [147, 286] width 12 height 12
click at [0, 0] on input "Fit image Automatically fit image to a fixed width and height" at bounding box center [0, 0] width 0 height 0
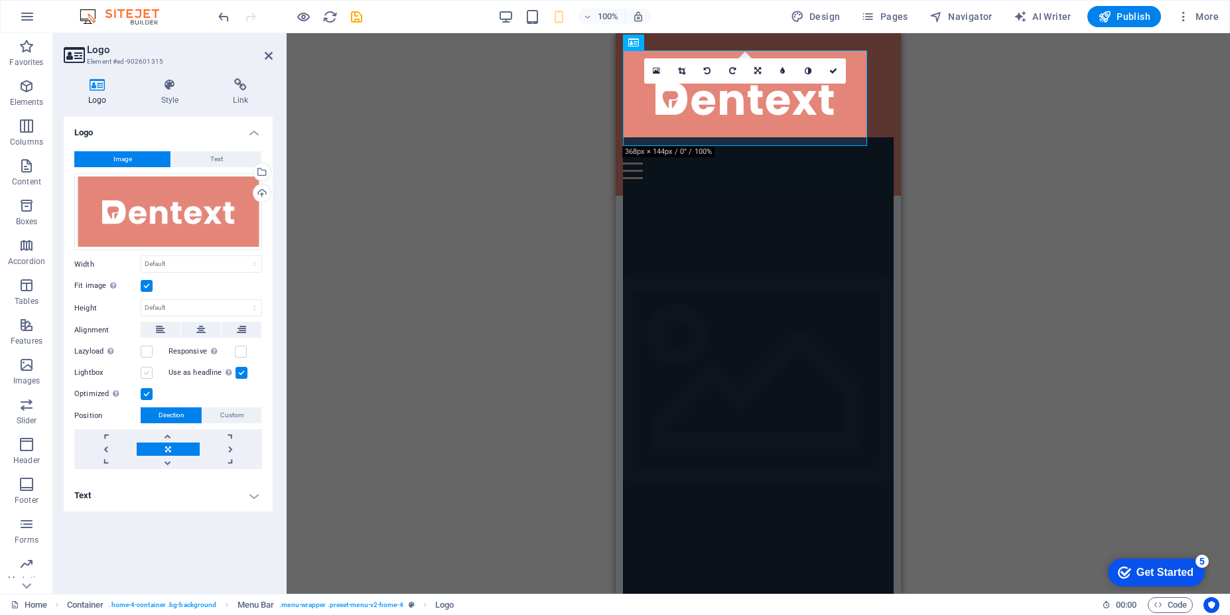
click at [147, 374] on label at bounding box center [147, 373] width 12 height 12
click at [0, 0] on input "Lightbox" at bounding box center [0, 0] width 0 height 0
click at [149, 375] on label at bounding box center [147, 373] width 12 height 12
click at [0, 0] on input "Lightbox" at bounding box center [0, 0] width 0 height 0
click at [149, 375] on label at bounding box center [147, 373] width 12 height 12
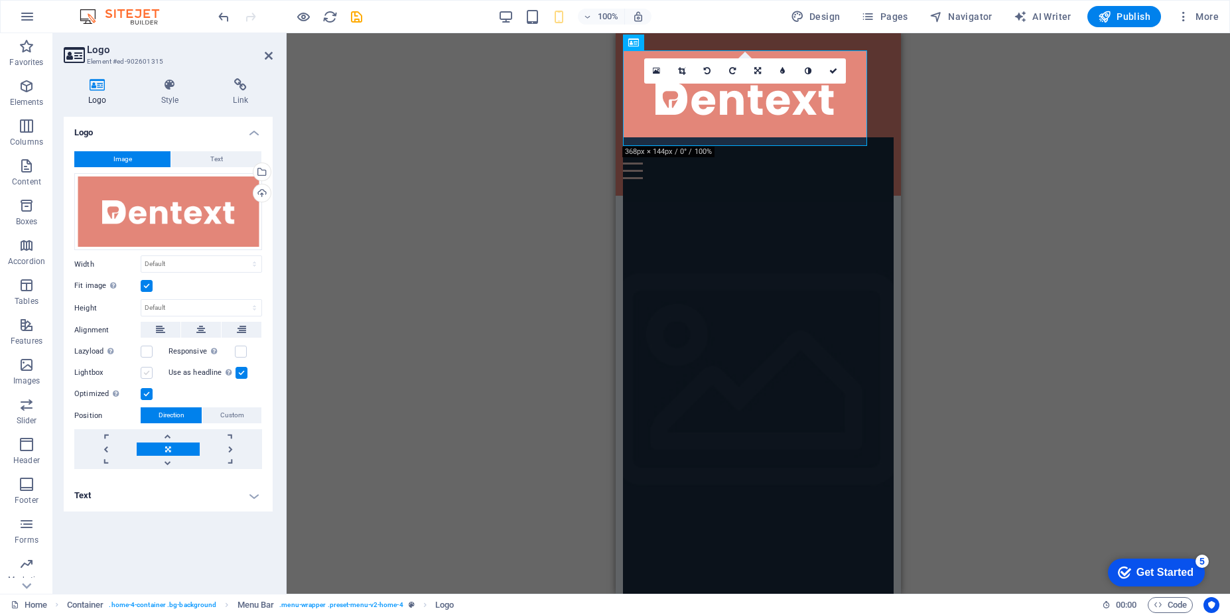
click at [0, 0] on input "Lightbox" at bounding box center [0, 0] width 0 height 0
click at [151, 372] on label at bounding box center [147, 373] width 12 height 12
click at [0, 0] on input "Lightbox" at bounding box center [0, 0] width 0 height 0
click at [681, 70] on icon at bounding box center [681, 71] width 7 height 8
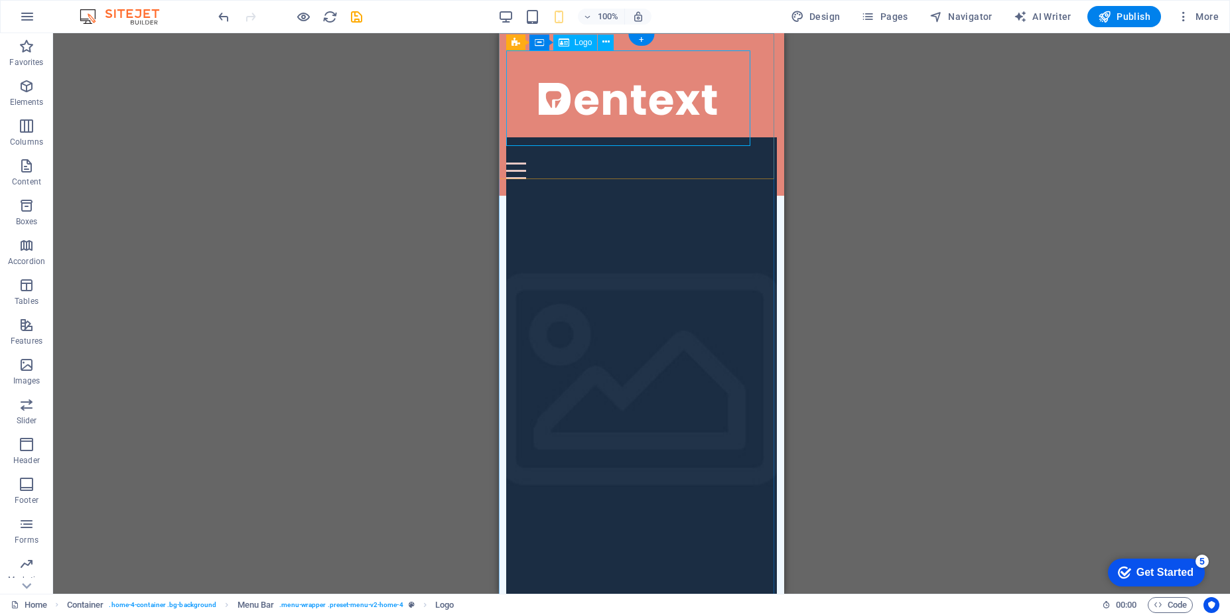
click at [733, 98] on div at bounding box center [641, 98] width 271 height 96
click at [638, 117] on div at bounding box center [641, 98] width 271 height 96
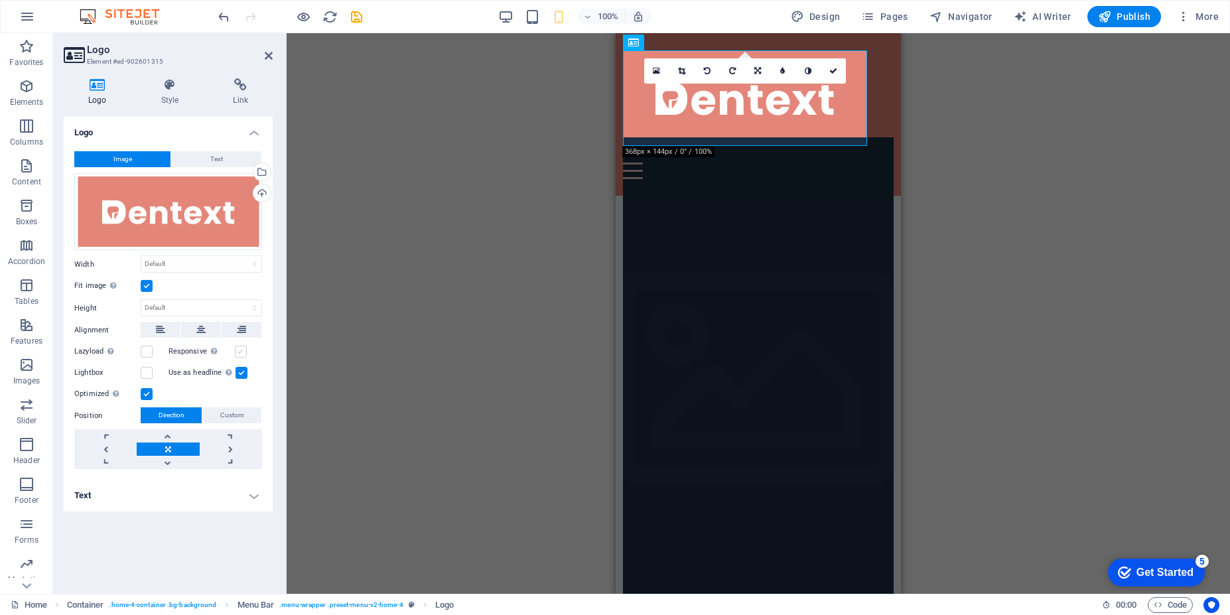
click at [238, 352] on label at bounding box center [241, 352] width 12 height 12
click at [0, 0] on input "Responsive Automatically load retina image and smartphone optimized sizes." at bounding box center [0, 0] width 0 height 0
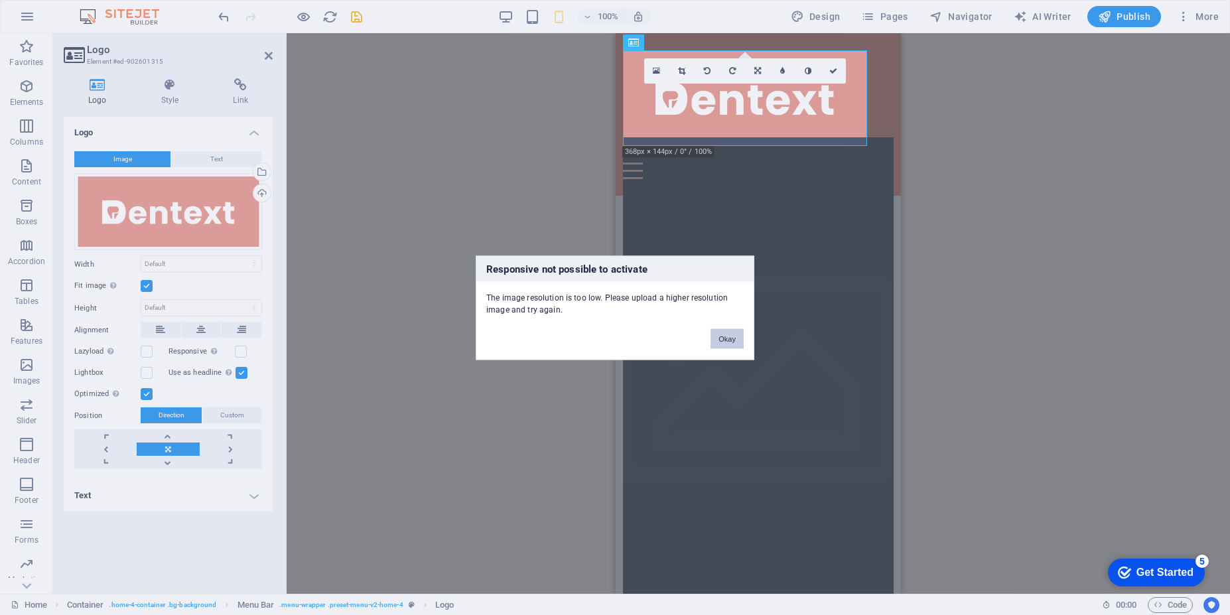
click at [730, 343] on button "Okay" at bounding box center [727, 338] width 33 height 20
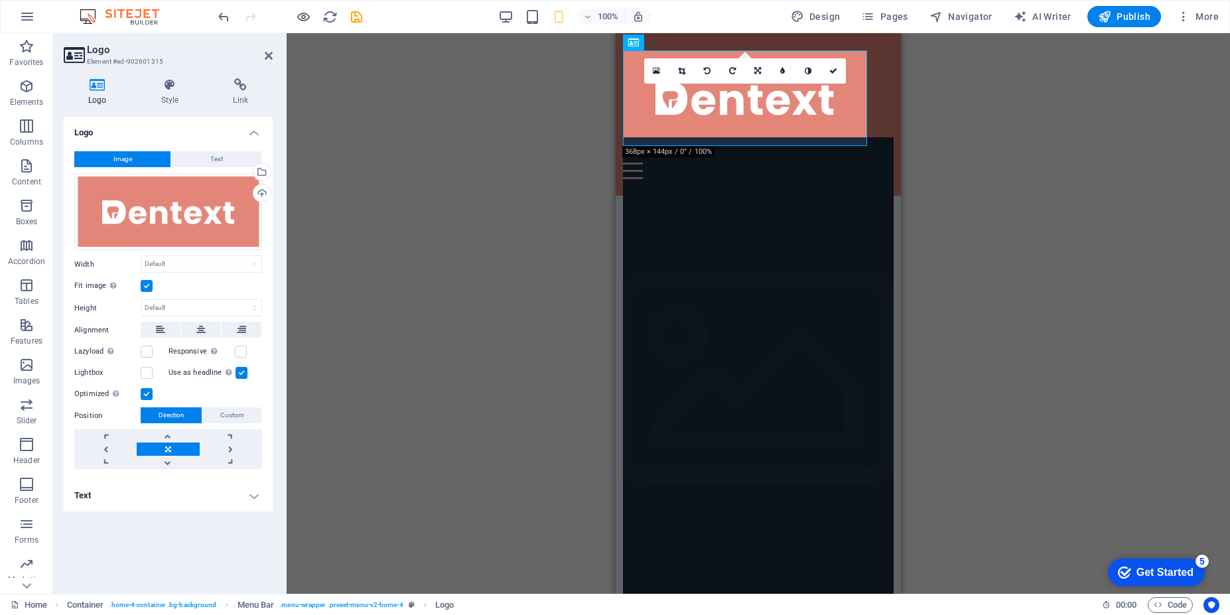
click at [167, 447] on link at bounding box center [168, 449] width 62 height 13
click at [105, 451] on link at bounding box center [105, 449] width 62 height 13
click at [105, 450] on link at bounding box center [105, 449] width 62 height 13
click at [111, 450] on link at bounding box center [105, 449] width 62 height 13
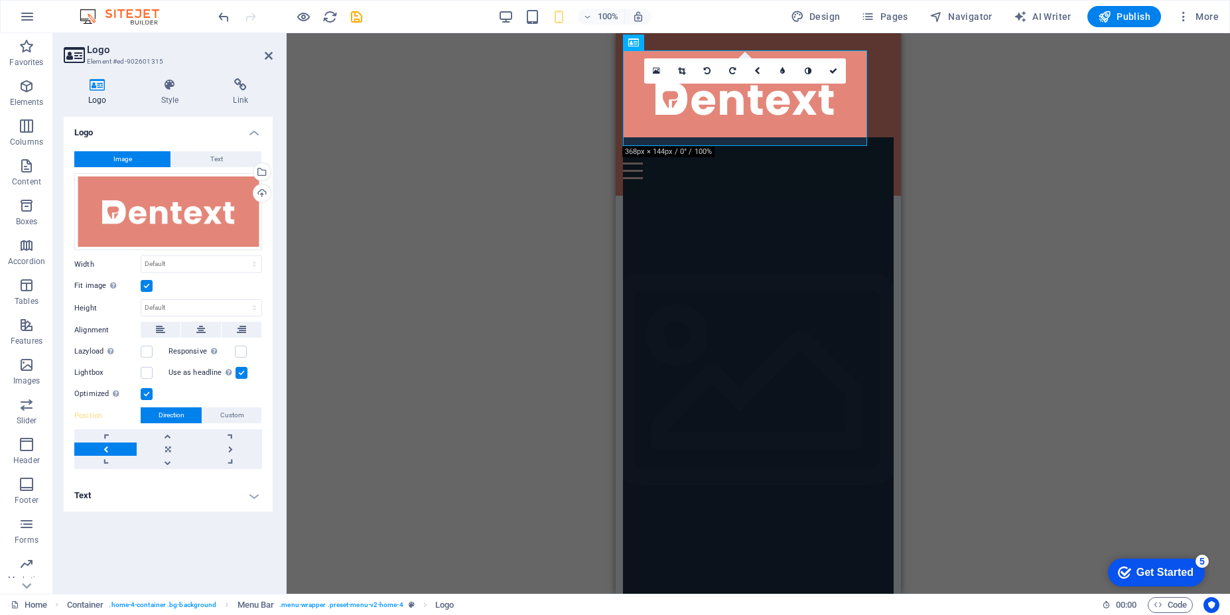
click at [111, 450] on link at bounding box center [105, 449] width 62 height 13
click at [232, 449] on link at bounding box center [231, 449] width 62 height 13
click at [170, 450] on link at bounding box center [168, 449] width 62 height 13
click at [151, 397] on label at bounding box center [147, 394] width 12 height 12
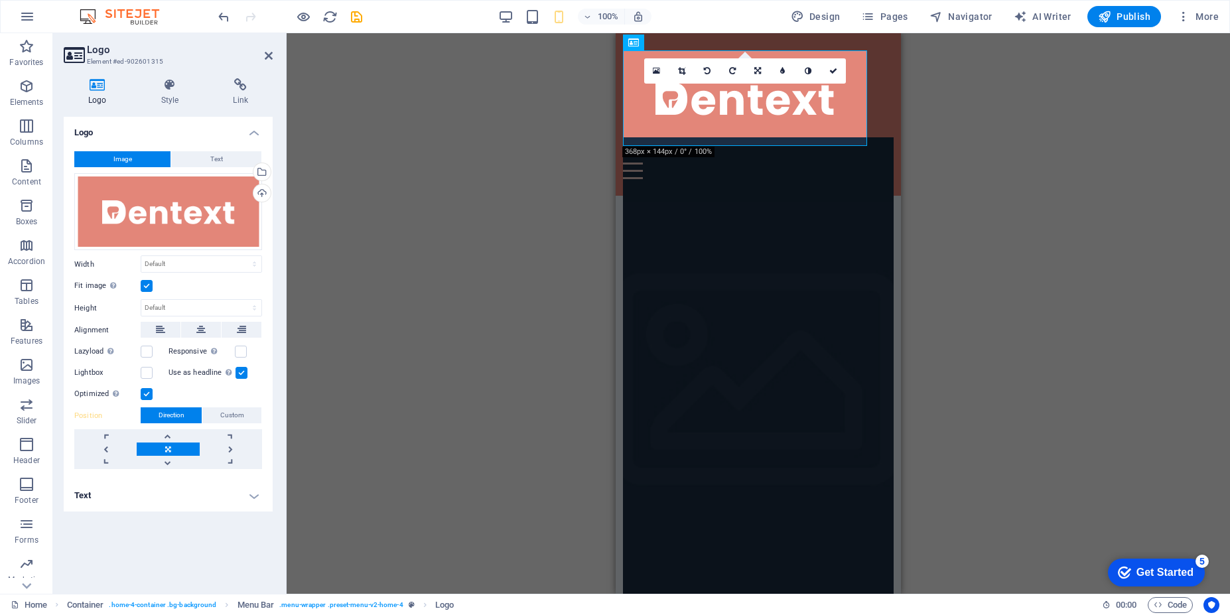
click at [0, 0] on input "Optimized Images are compressed to improve page speed." at bounding box center [0, 0] width 0 height 0
click at [149, 399] on label at bounding box center [147, 394] width 12 height 12
click at [0, 0] on input "Optimized Images are compressed to improve page speed." at bounding box center [0, 0] width 0 height 0
click at [238, 354] on label at bounding box center [241, 352] width 12 height 12
click at [0, 0] on input "Responsive Automatically load retina image and smartphone optimized sizes." at bounding box center [0, 0] width 0 height 0
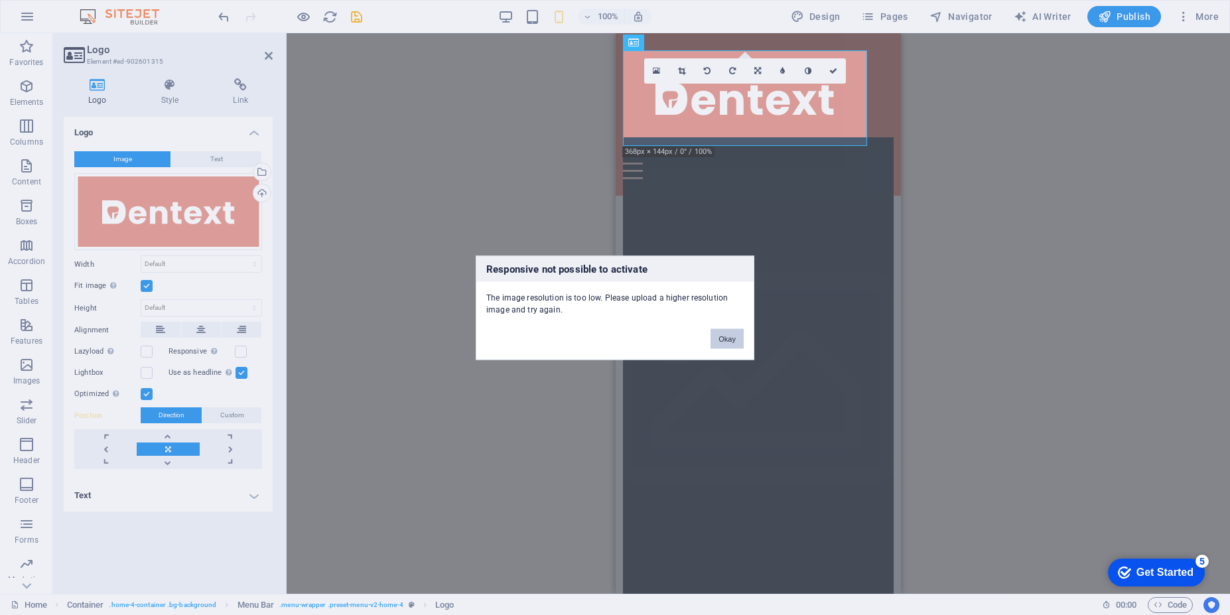
click at [725, 343] on button "Okay" at bounding box center [727, 338] width 33 height 20
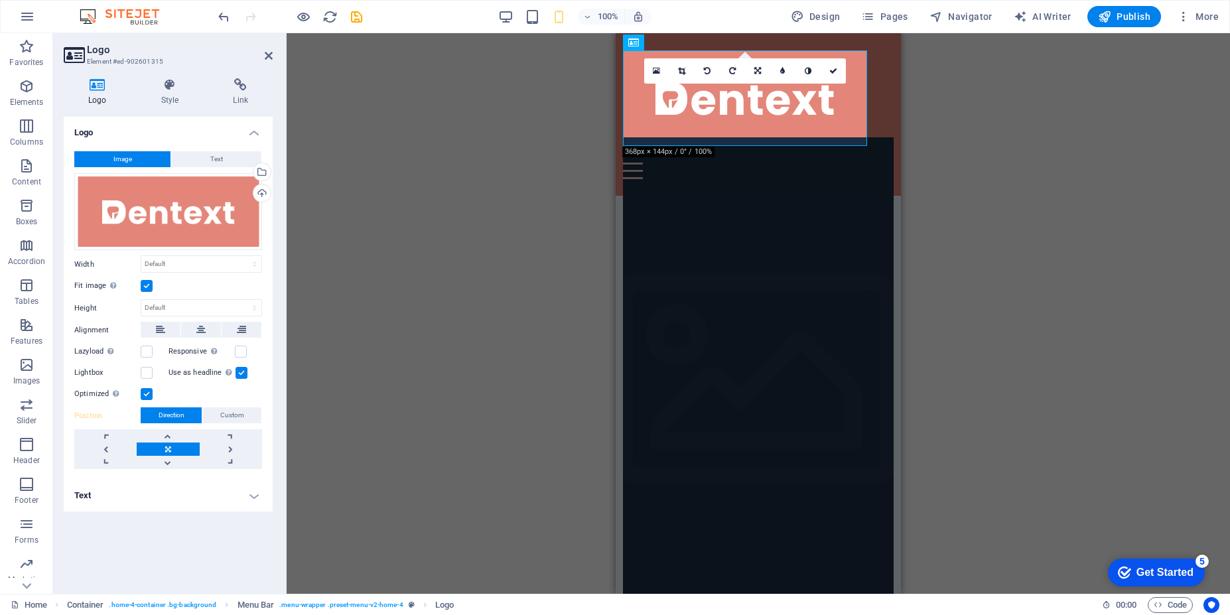
click at [149, 396] on label at bounding box center [147, 394] width 12 height 12
click at [0, 0] on input "Optimized Images are compressed to improve page speed." at bounding box center [0, 0] width 0 height 0
click at [243, 354] on label at bounding box center [241, 352] width 12 height 12
click at [148, 395] on label at bounding box center [147, 394] width 12 height 12
click at [0, 0] on input "Optimized Images are compressed to improve page speed." at bounding box center [0, 0] width 0 height 0
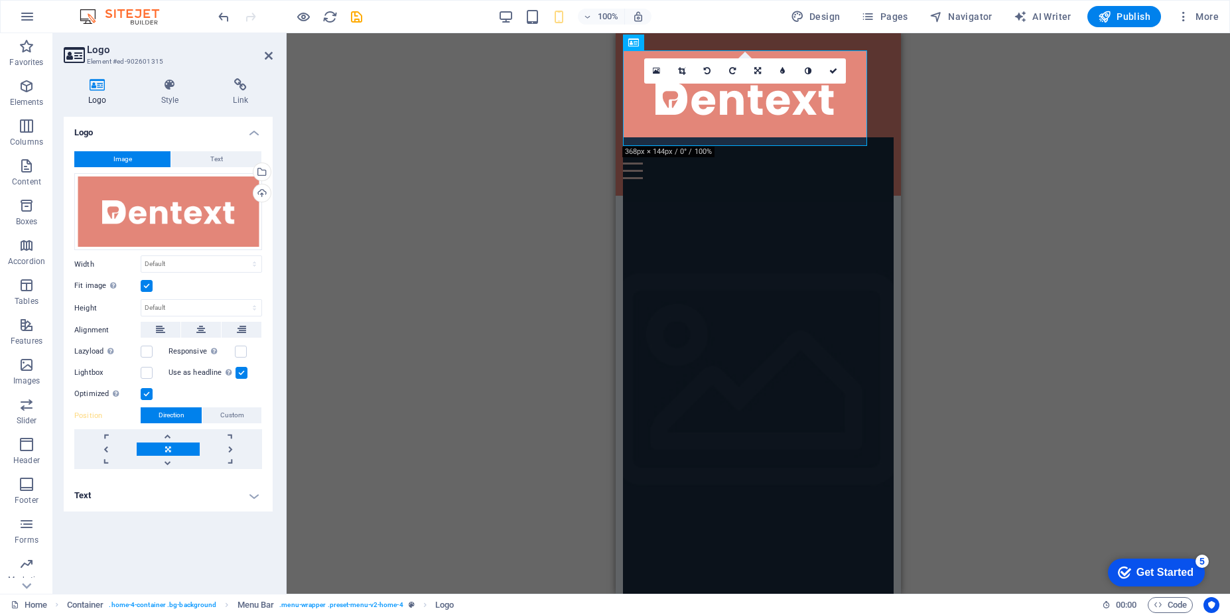
click at [148, 395] on label at bounding box center [147, 394] width 12 height 12
click at [0, 0] on input "Optimized Images are compressed to improve page speed." at bounding box center [0, 0] width 0 height 0
click at [149, 394] on label at bounding box center [147, 394] width 12 height 12
click at [0, 0] on input "Optimized Images are compressed to improve page speed." at bounding box center [0, 0] width 0 height 0
click at [145, 356] on label at bounding box center [147, 352] width 12 height 12
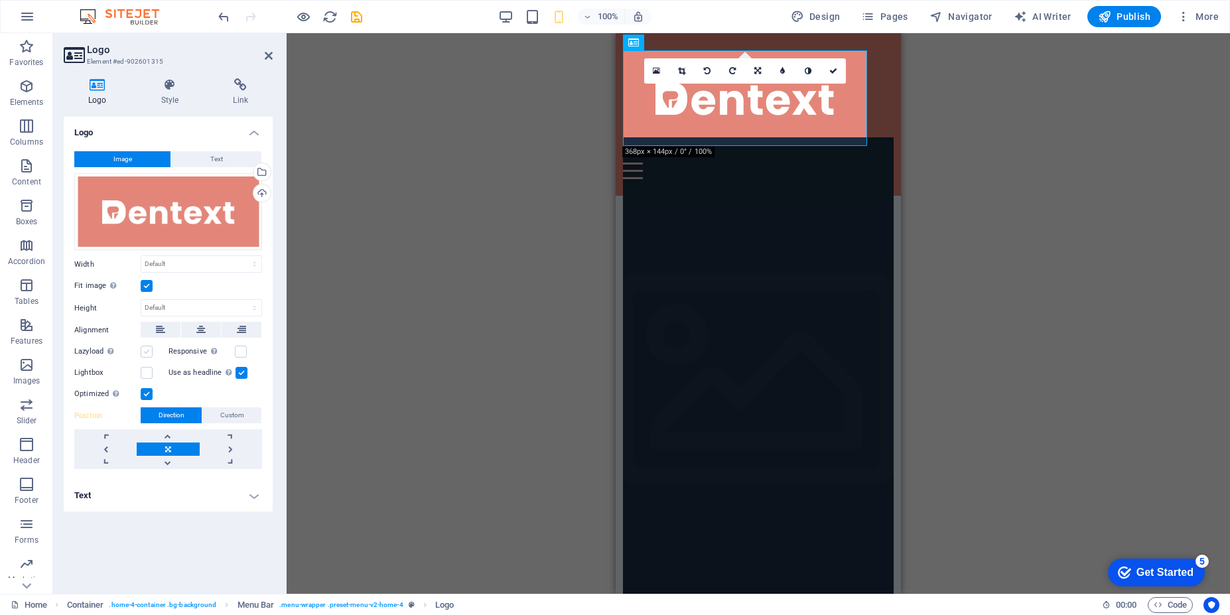
click at [0, 0] on input "Lazyload Loading images after the page loads improves page speed." at bounding box center [0, 0] width 0 height 0
click at [160, 336] on icon at bounding box center [160, 330] width 9 height 16
click at [143, 289] on label at bounding box center [147, 286] width 12 height 12
click at [0, 0] on input "Fit image Automatically fit image to a fixed width and height" at bounding box center [0, 0] width 0 height 0
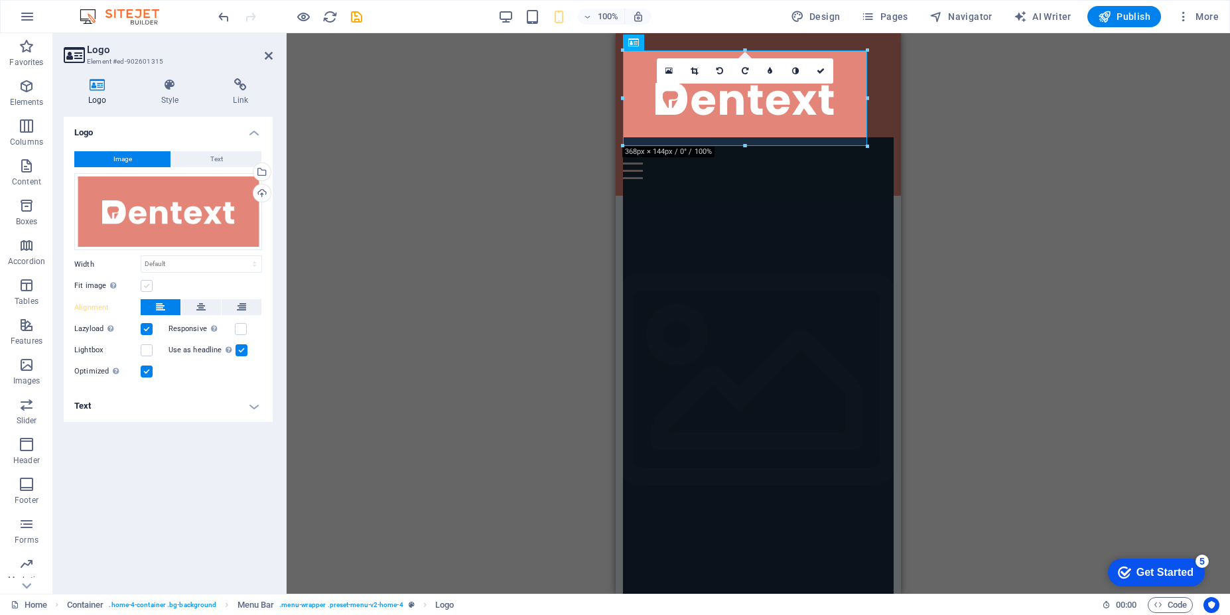
click at [143, 289] on label at bounding box center [147, 286] width 12 height 12
click at [0, 0] on input "Fit image Automatically fit image to a fixed width and height" at bounding box center [0, 0] width 0 height 0
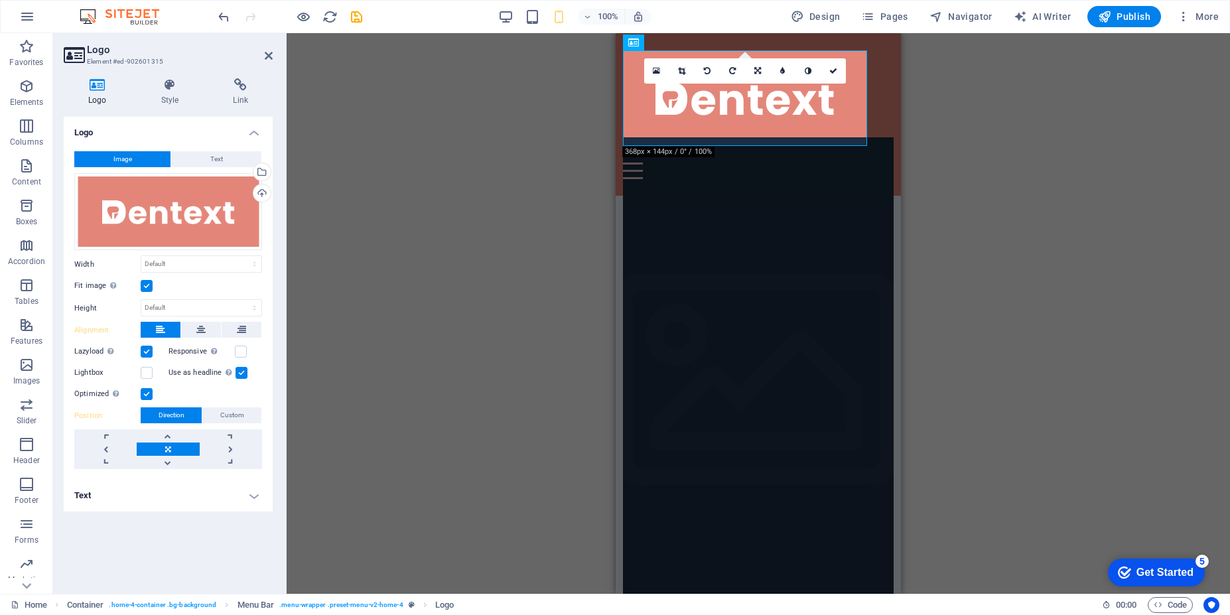
click at [143, 289] on label at bounding box center [147, 286] width 12 height 12
click at [0, 0] on input "Fit image Automatically fit image to a fixed width and height" at bounding box center [0, 0] width 0 height 0
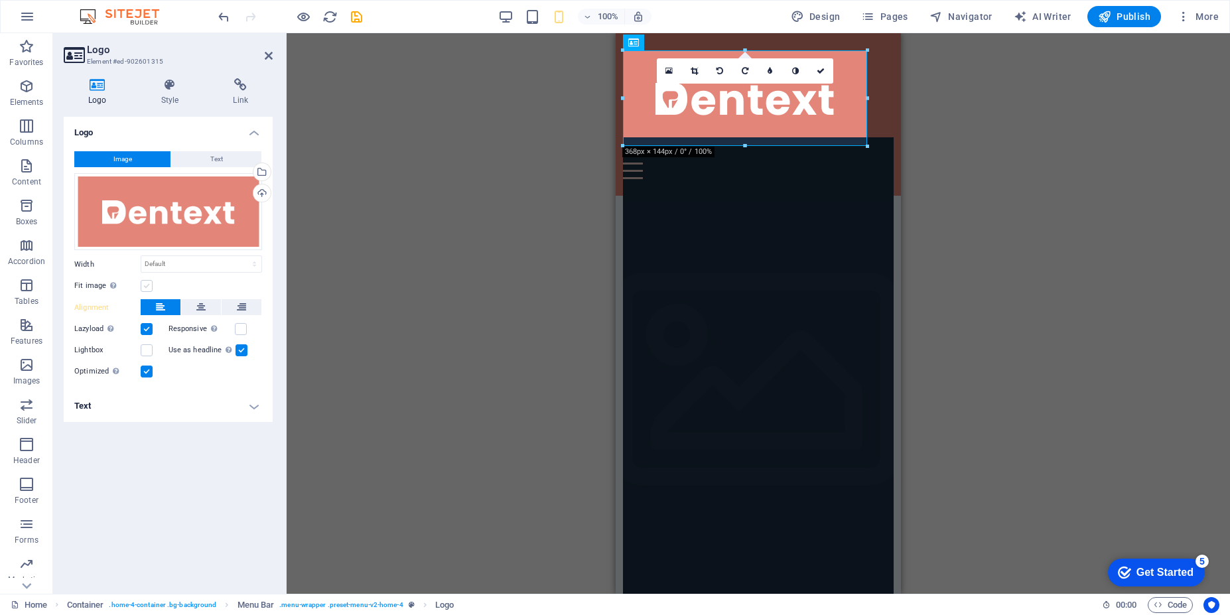
click at [143, 289] on label at bounding box center [147, 286] width 12 height 12
click at [0, 0] on input "Fit image Automatically fit image to a fixed width and height" at bounding box center [0, 0] width 0 height 0
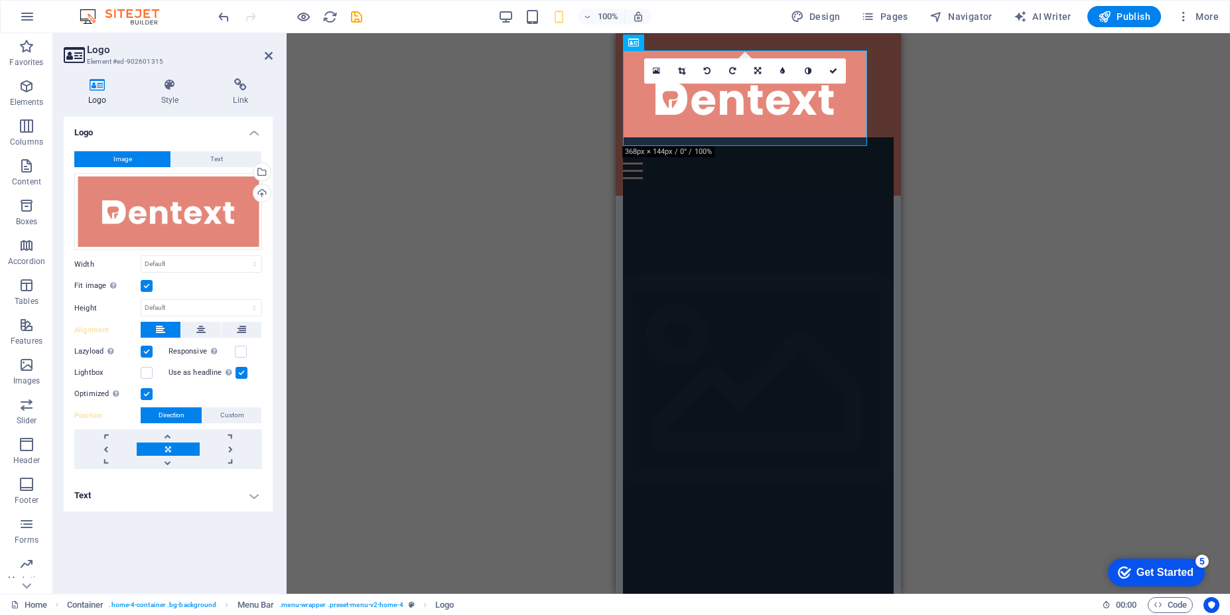
click at [143, 289] on label at bounding box center [147, 286] width 12 height 12
click at [0, 0] on input "Fit image Automatically fit image to a fixed width and height" at bounding box center [0, 0] width 0 height 0
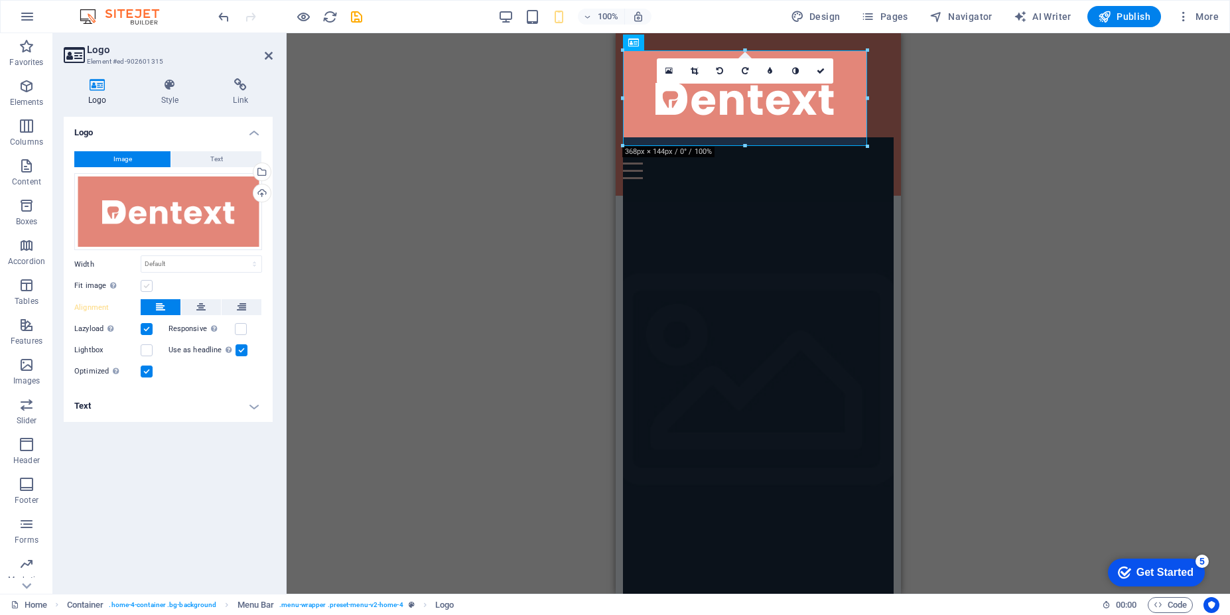
click at [143, 286] on label at bounding box center [147, 286] width 12 height 12
click at [0, 0] on input "Fit image Automatically fit image to a fixed width and height" at bounding box center [0, 0] width 0 height 0
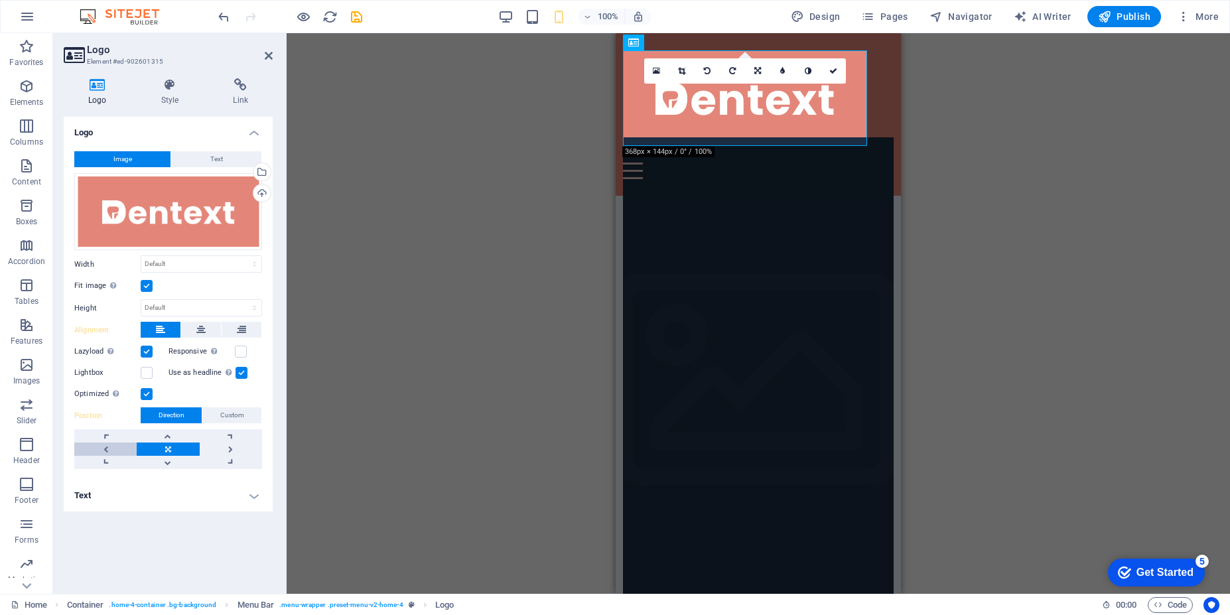
click at [107, 447] on link at bounding box center [105, 449] width 62 height 13
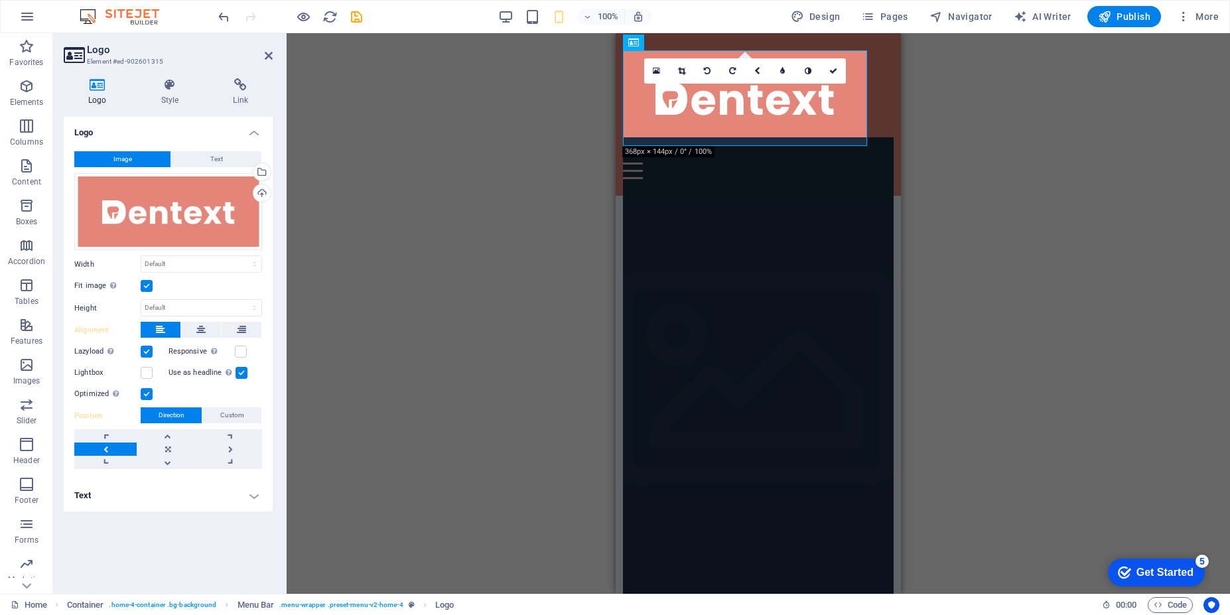
click at [107, 447] on link at bounding box center [105, 449] width 62 height 13
click at [821, 113] on div at bounding box center [758, 98] width 271 height 96
click at [168, 94] on h4 "Style" at bounding box center [173, 92] width 72 height 28
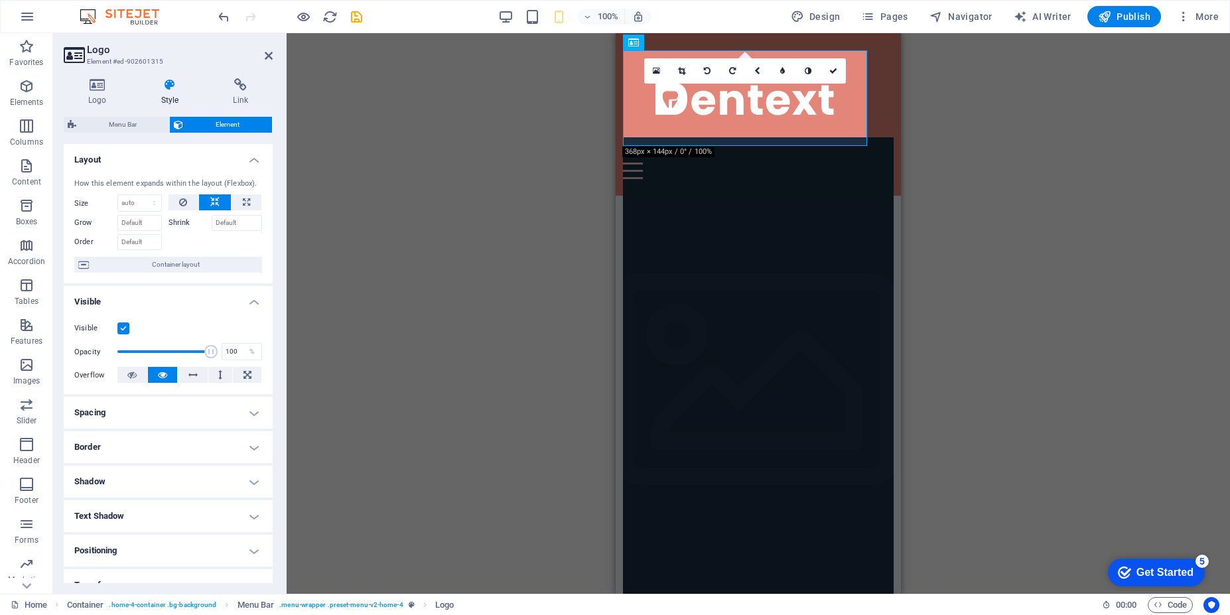
click at [176, 222] on label "Shrink" at bounding box center [190, 223] width 43 height 16
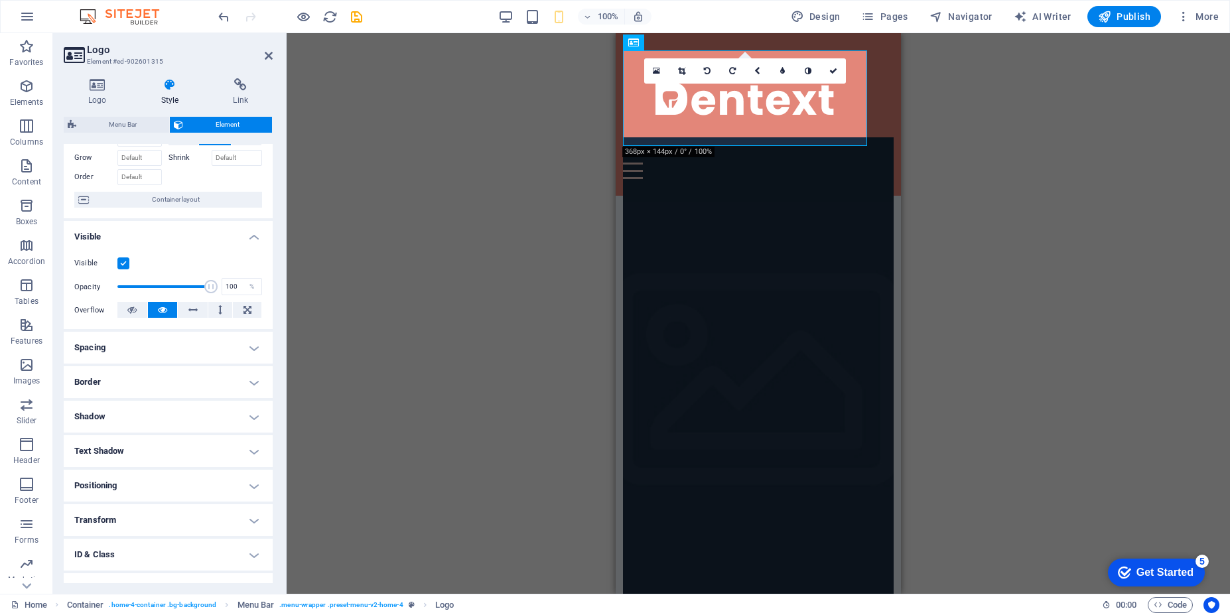
scroll to position [121, 0]
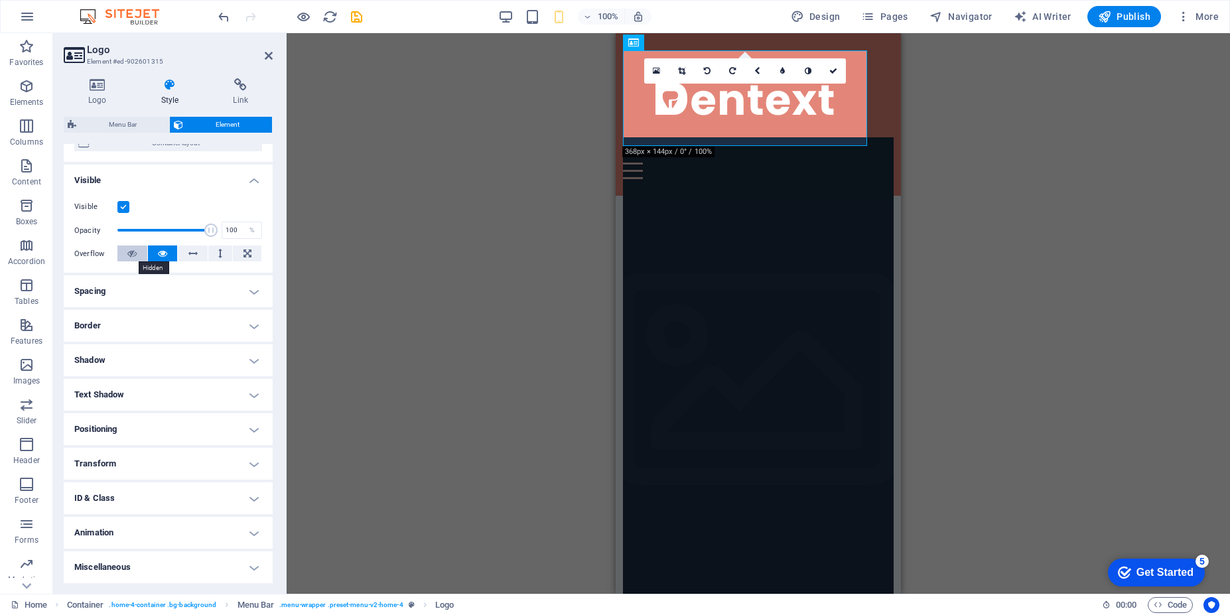
click at [130, 259] on icon at bounding box center [131, 253] width 9 height 16
click at [165, 259] on icon at bounding box center [162, 253] width 9 height 16
click at [198, 259] on button at bounding box center [193, 253] width 30 height 16
click at [236, 255] on button at bounding box center [247, 253] width 29 height 16
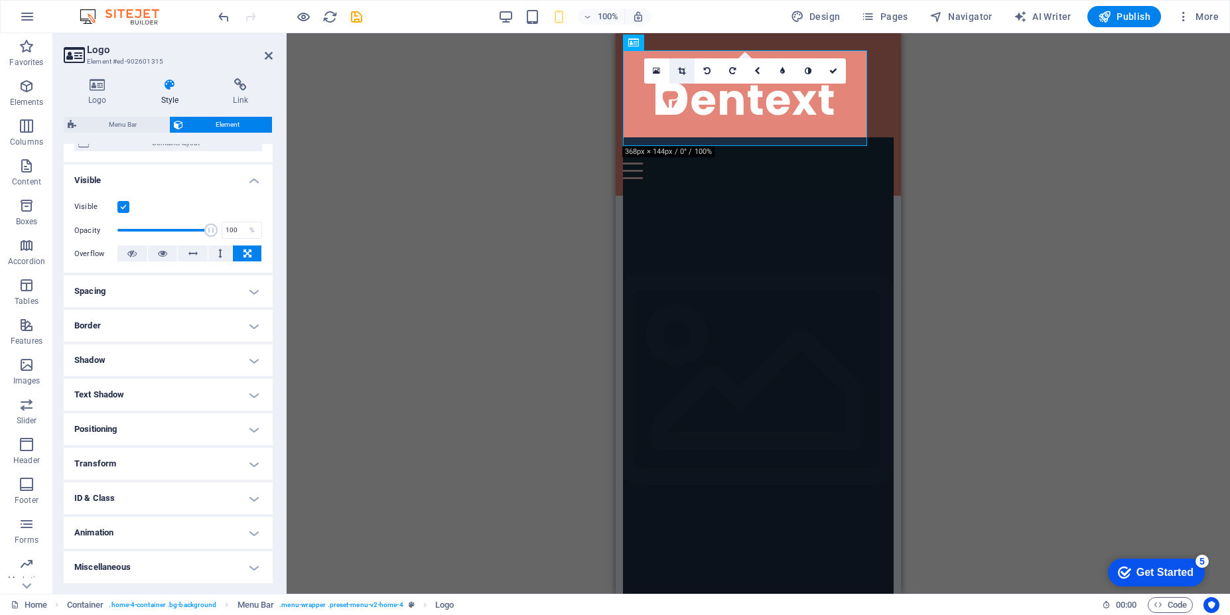
click at [685, 75] on link at bounding box center [681, 70] width 25 height 25
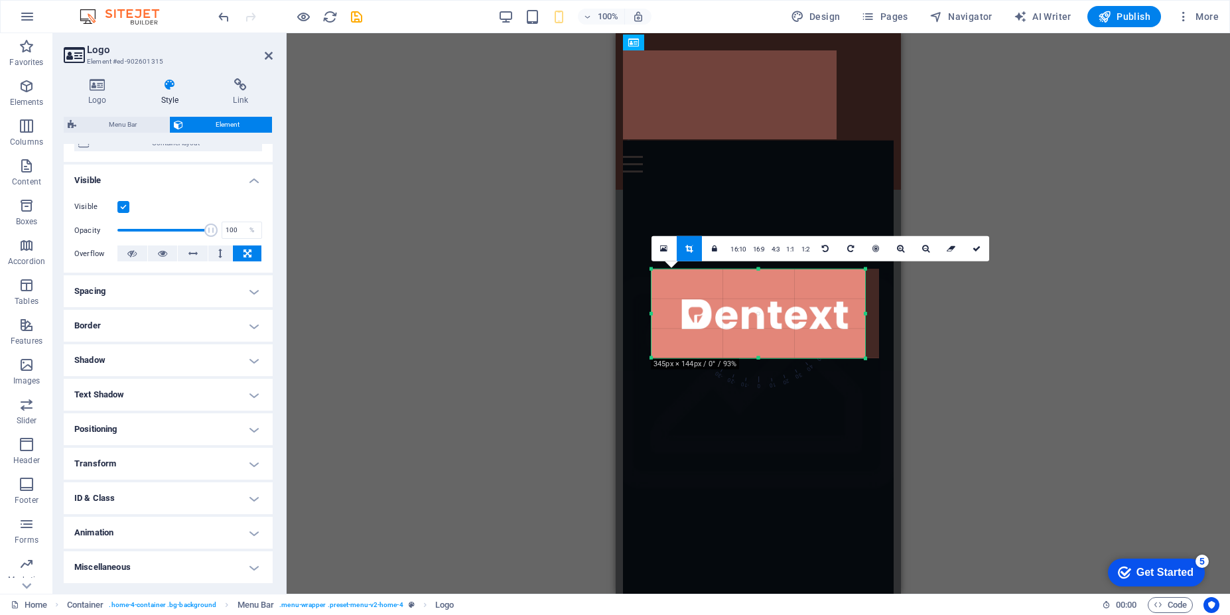
drag, startPoint x: 873, startPoint y: 314, endPoint x: 858, endPoint y: 312, distance: 14.7
click at [858, 312] on div "180 170 160 150 140 130 120 110 100 90 80 70 60 50 40 30 20 10 0 -10 -20 -30 -4…" at bounding box center [758, 314] width 214 height 90
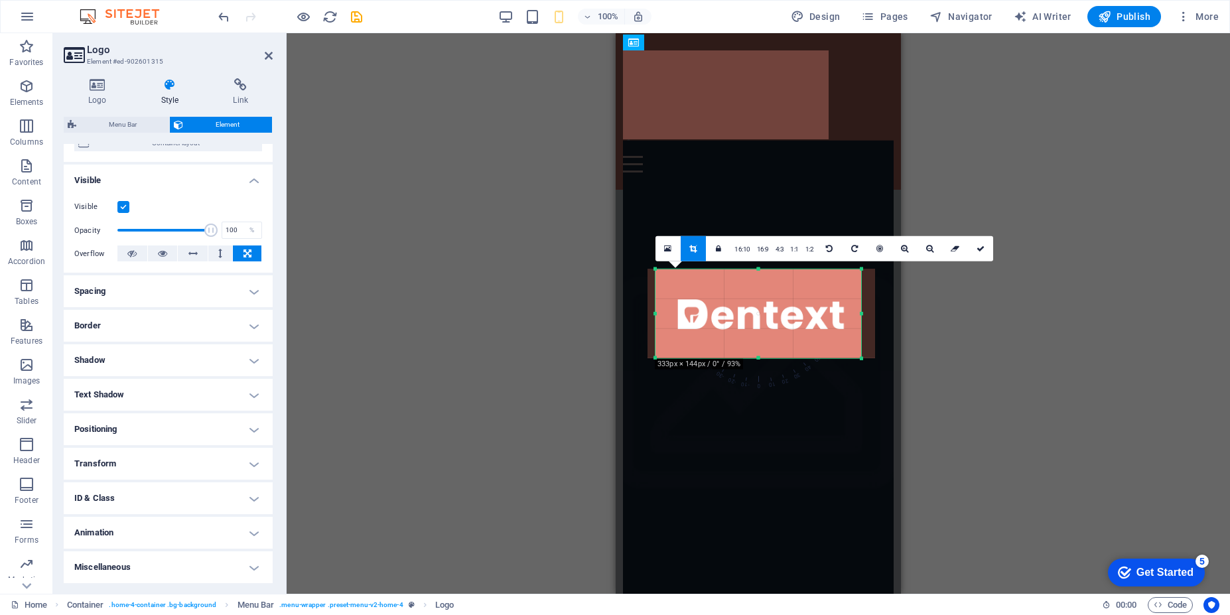
drag, startPoint x: 651, startPoint y: 314, endPoint x: 659, endPoint y: 312, distance: 8.2
click at [659, 312] on div "180 170 160 150 140 130 120 110 100 90 80 70 60 50 40 30 20 10 0 -10 -20 -30 -4…" at bounding box center [758, 314] width 206 height 90
click at [449, 112] on div "Drag here to replace the existing content. Press “Ctrl” if you want to create a…" at bounding box center [758, 313] width 943 height 561
click at [694, 251] on icon at bounding box center [692, 248] width 7 height 8
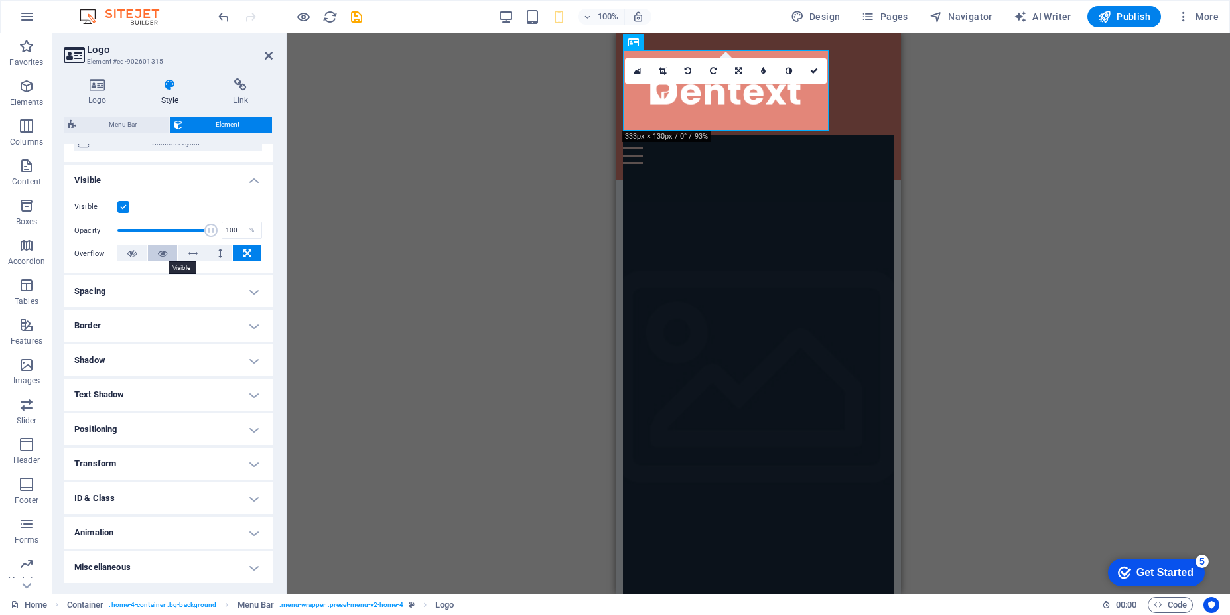
click at [164, 256] on icon at bounding box center [162, 253] width 9 height 16
click at [549, 279] on div "Drag here to replace the existing content. Press “Ctrl” if you want to create a…" at bounding box center [758, 313] width 943 height 561
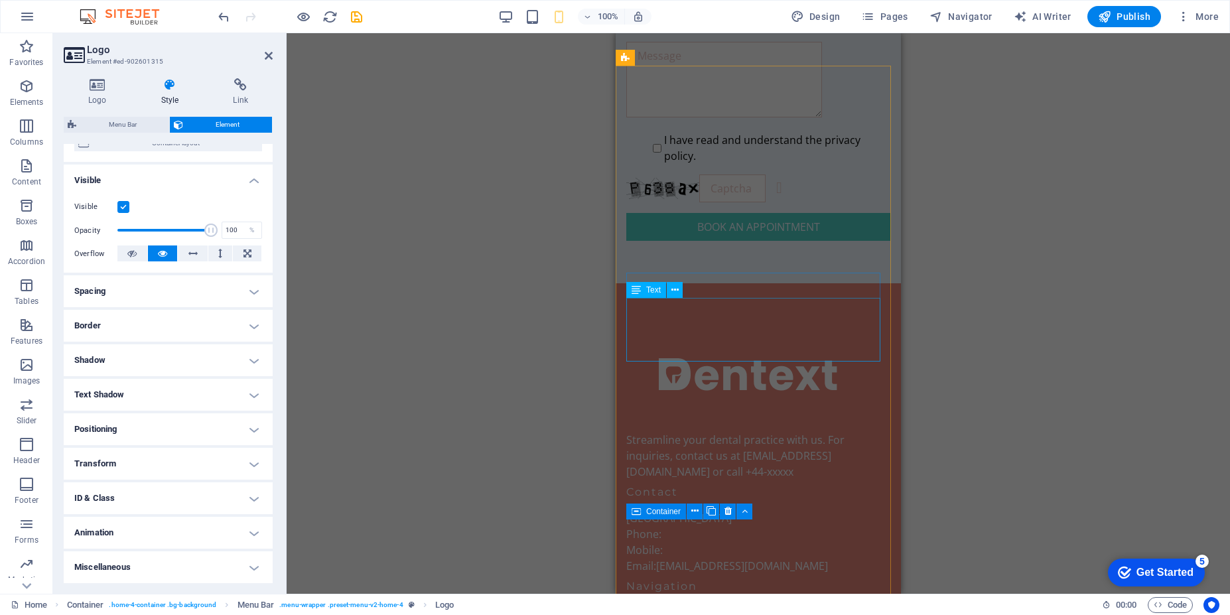
scroll to position [3480, 0]
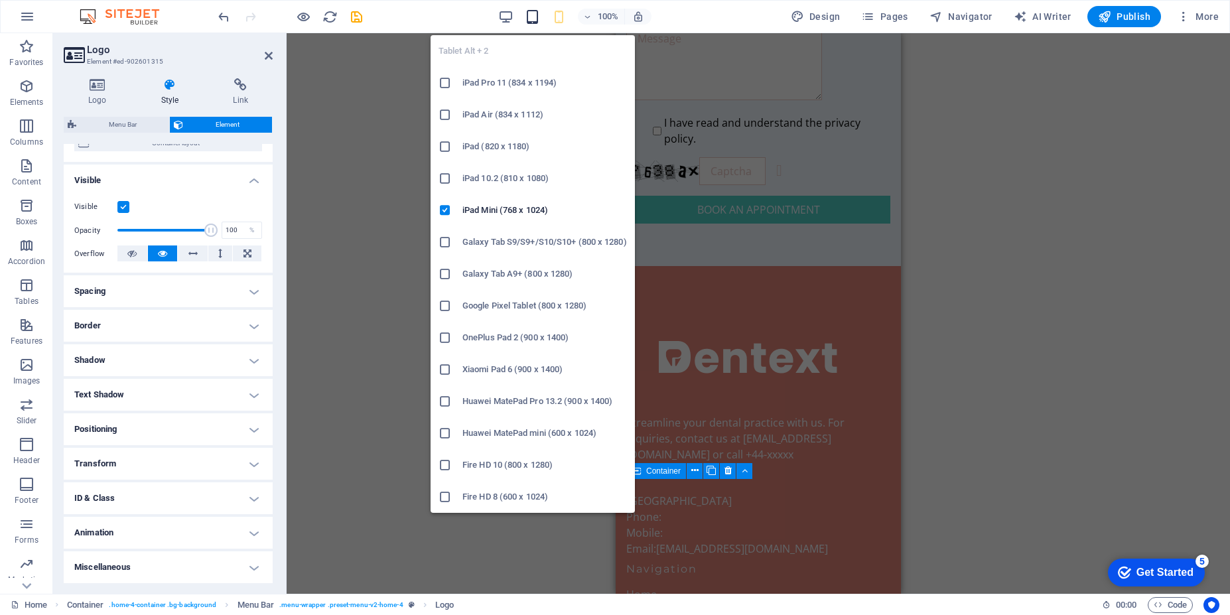
click at [537, 23] on icon "button" at bounding box center [532, 16] width 15 height 15
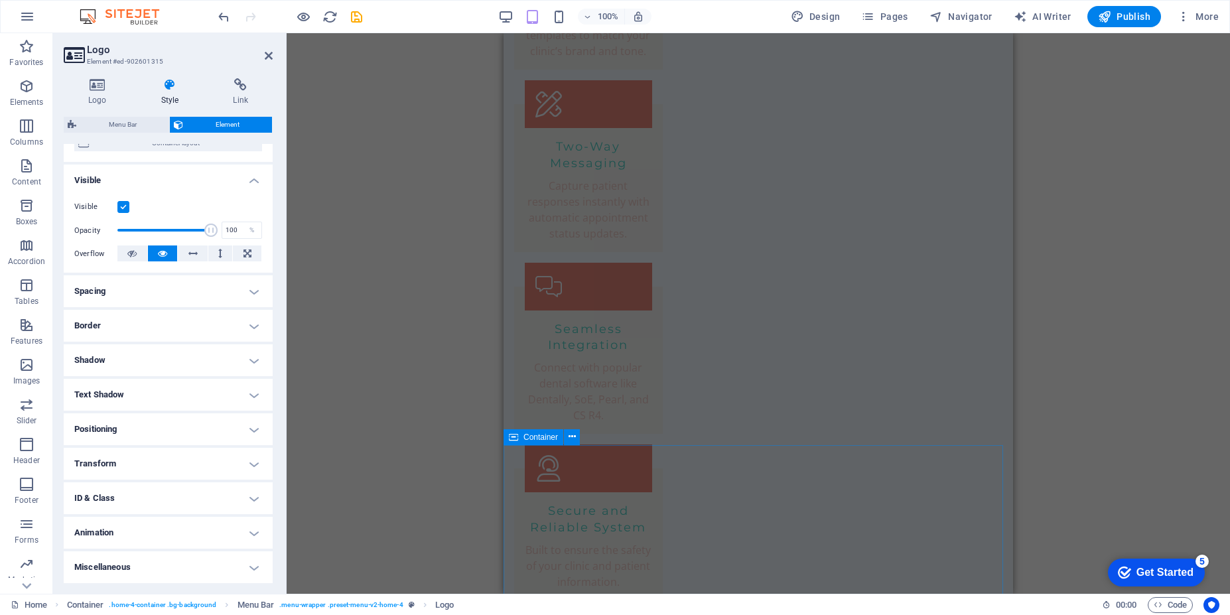
scroll to position [2309, 0]
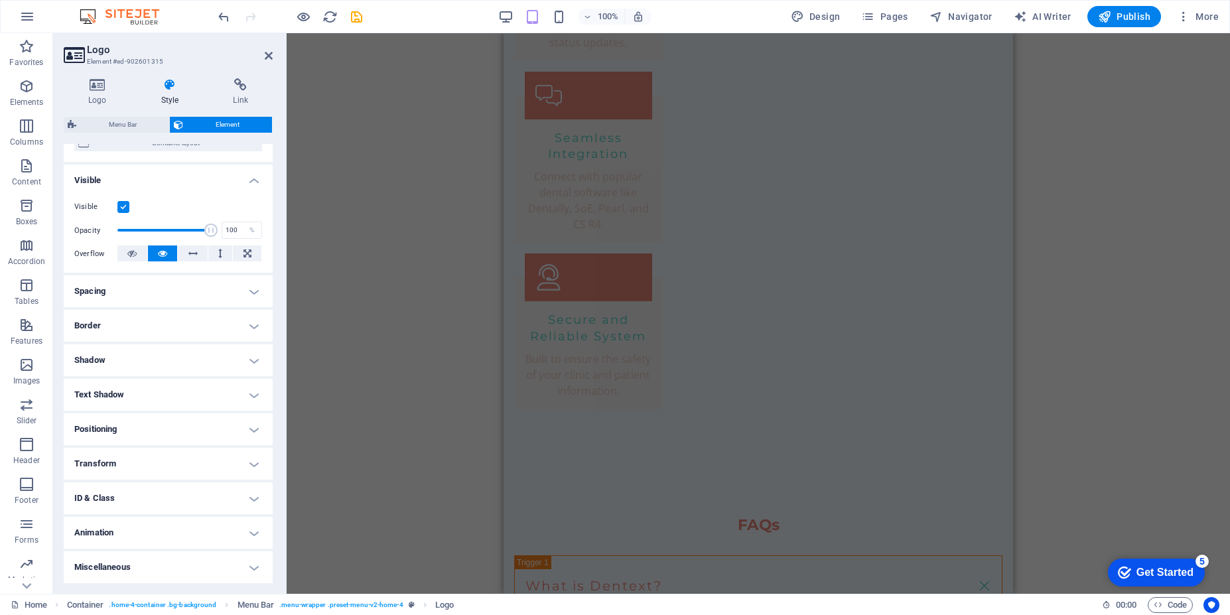
click at [506, 30] on div "100% Design Pages Navigator AI Writer Publish More" at bounding box center [615, 17] width 1229 height 32
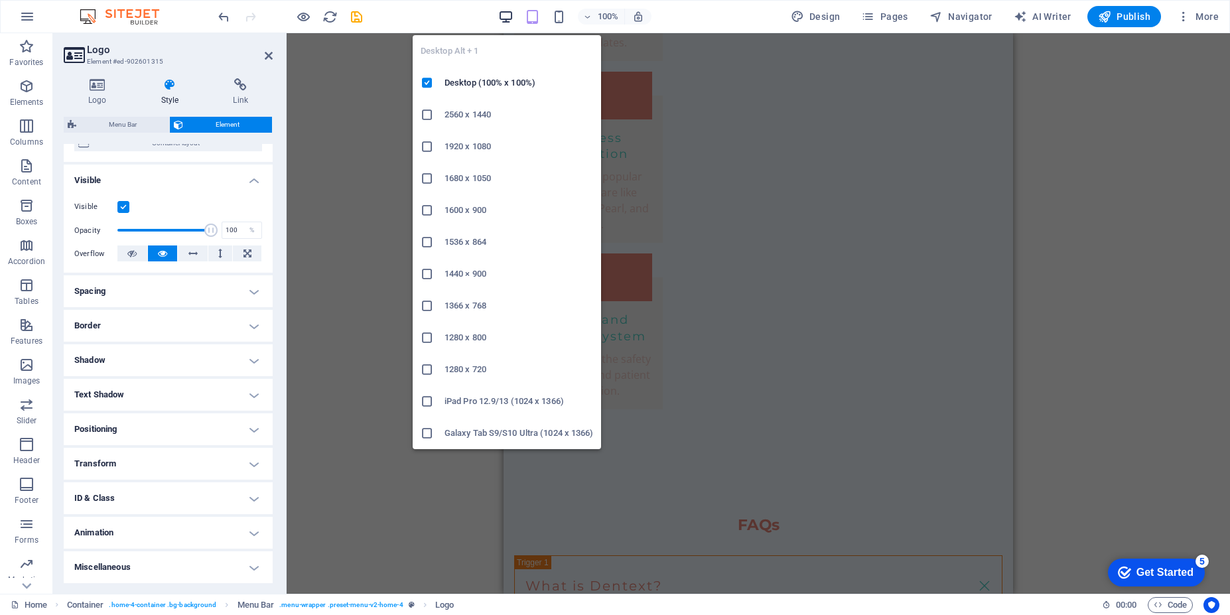
click at [509, 19] on icon "button" at bounding box center [505, 16] width 15 height 15
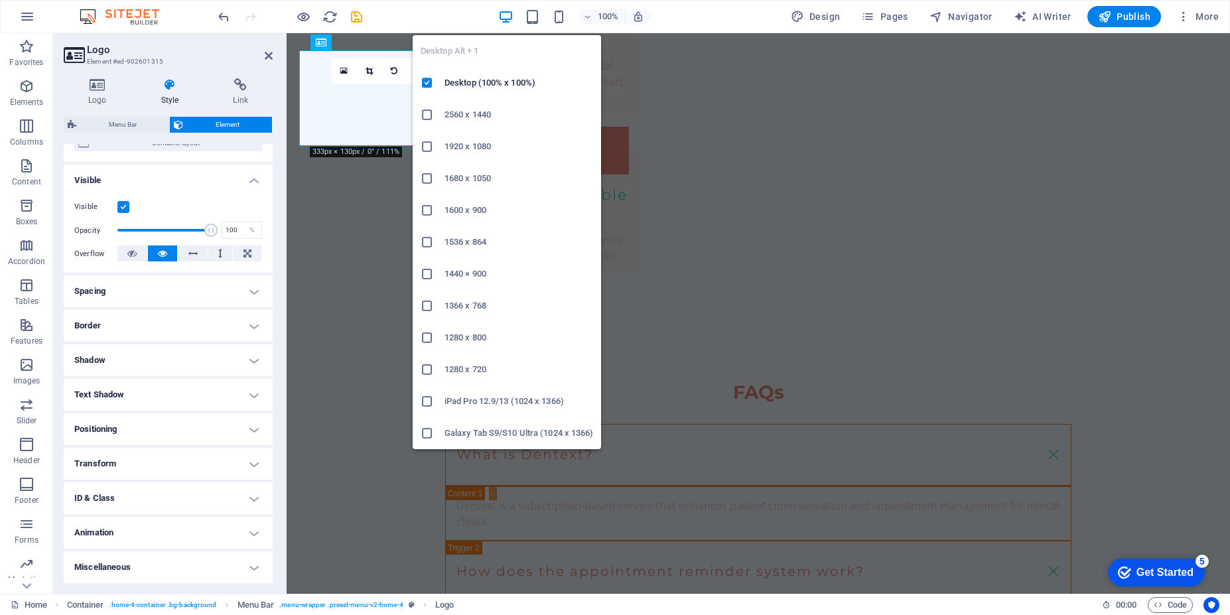
scroll to position [0, 0]
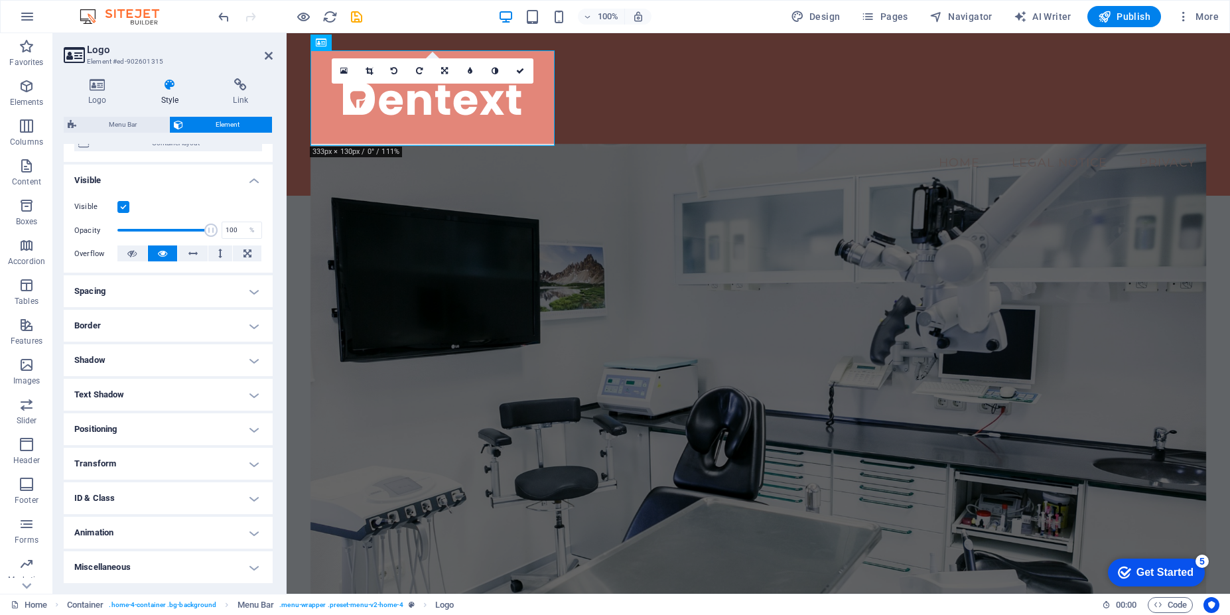
click at [913, 245] on figure at bounding box center [758, 399] width 896 height 510
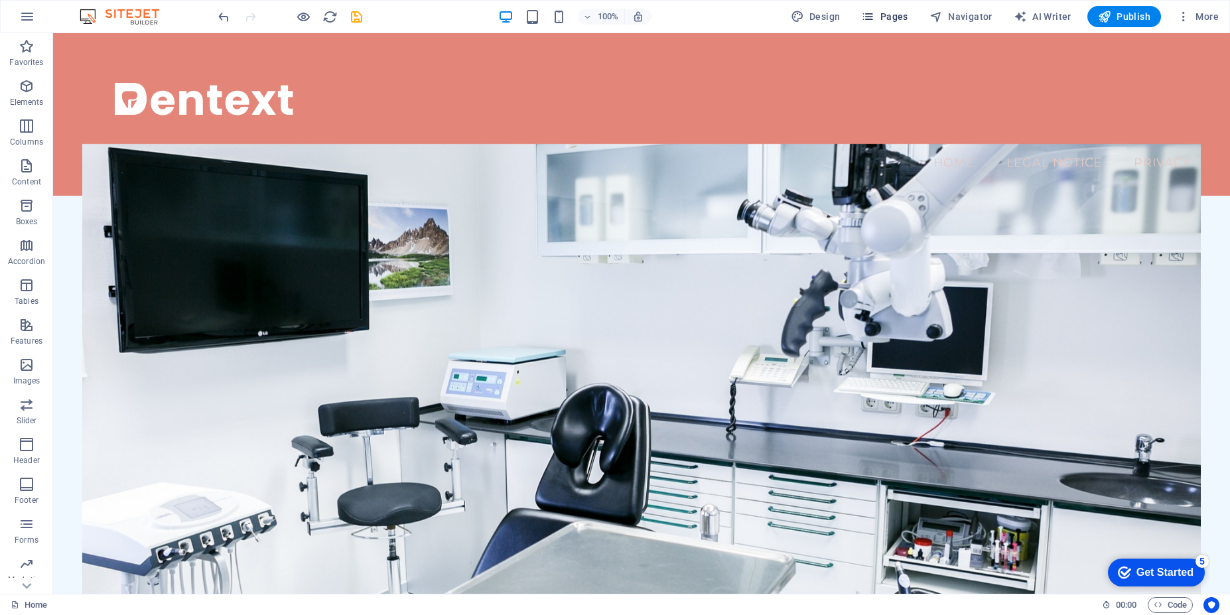
click at [895, 19] on span "Pages" at bounding box center [884, 16] width 46 height 13
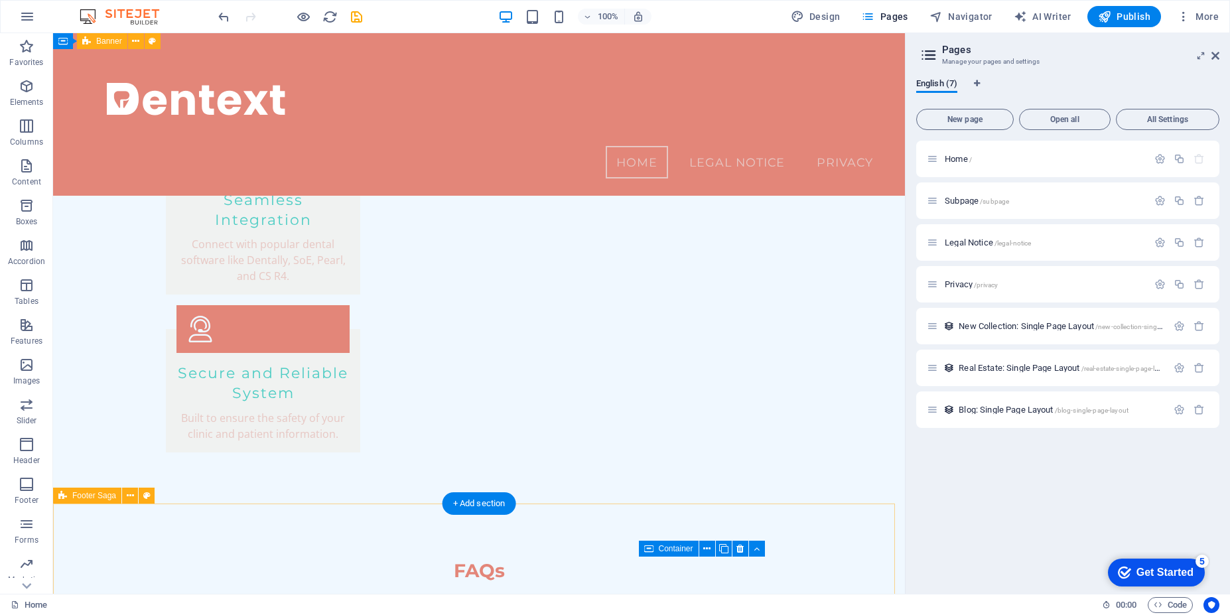
scroll to position [1886, 0]
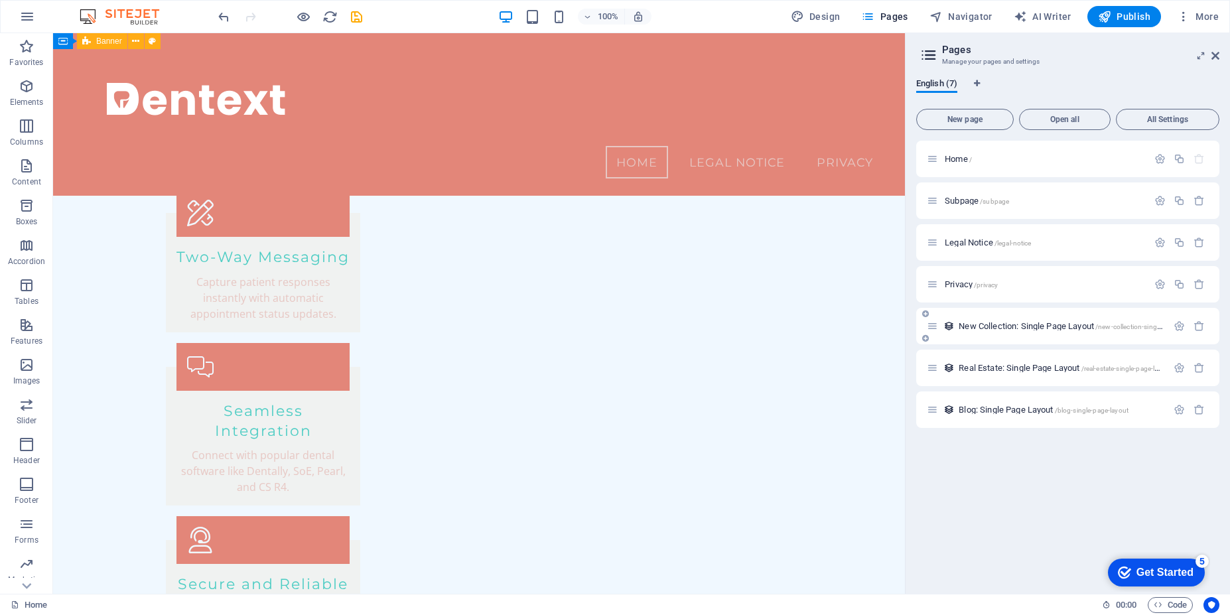
click at [932, 327] on icon at bounding box center [932, 325] width 11 height 11
click at [981, 327] on span "New Collection: Single Page Layout /new-collection-single-page-layout" at bounding box center [1079, 326] width 240 height 10
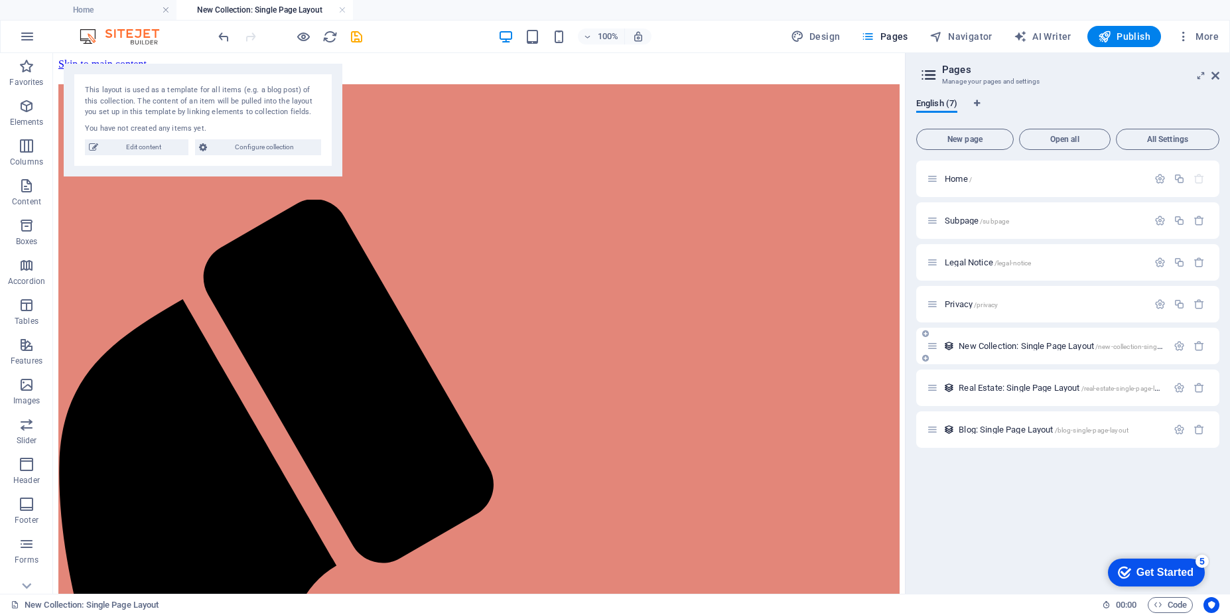
scroll to position [0, 0]
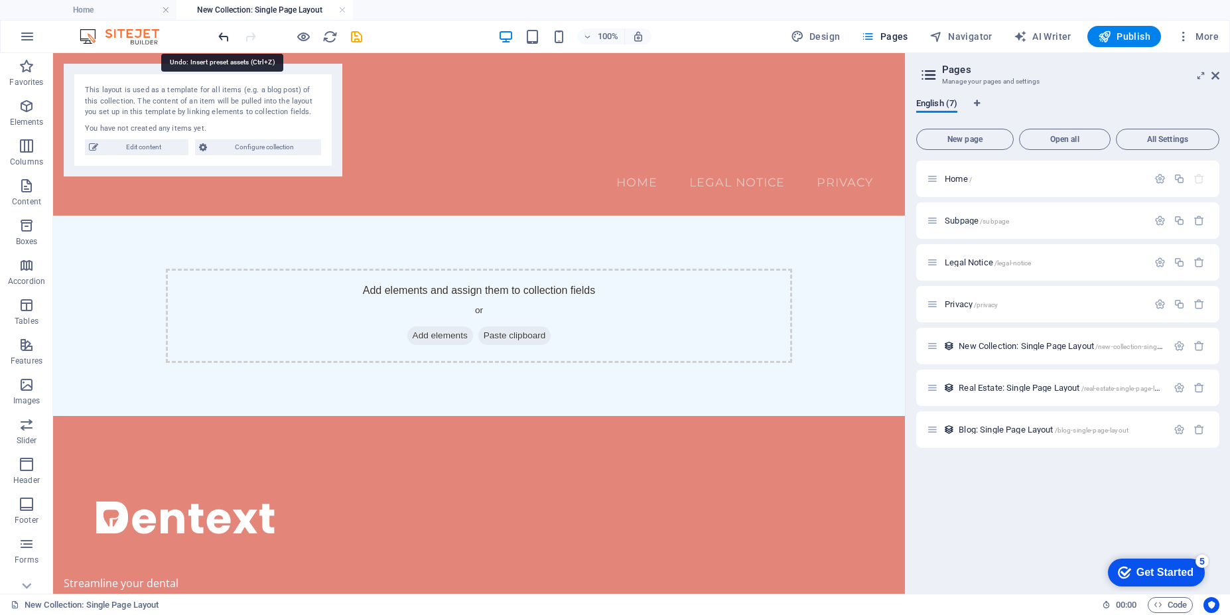
click at [228, 34] on icon "undo" at bounding box center [223, 36] width 15 height 15
click at [224, 38] on icon "undo" at bounding box center [223, 36] width 15 height 15
click at [250, 36] on icon "redo" at bounding box center [250, 36] width 15 height 15
click at [1200, 347] on icon "button" at bounding box center [1199, 345] width 11 height 11
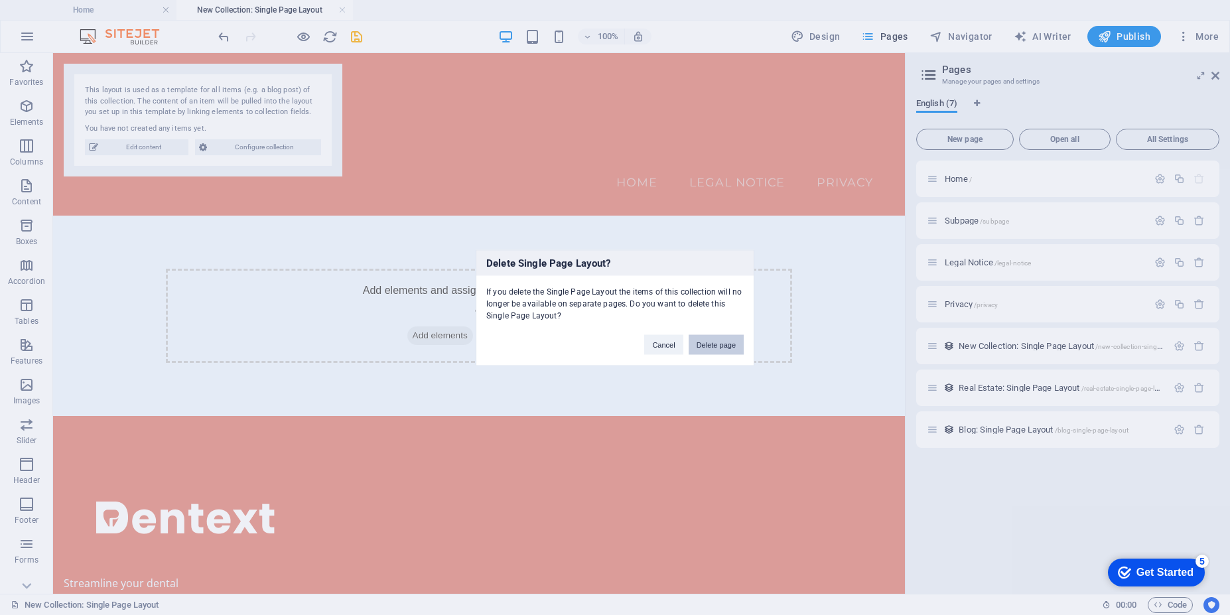
click at [725, 344] on button "Delete page" at bounding box center [716, 344] width 55 height 20
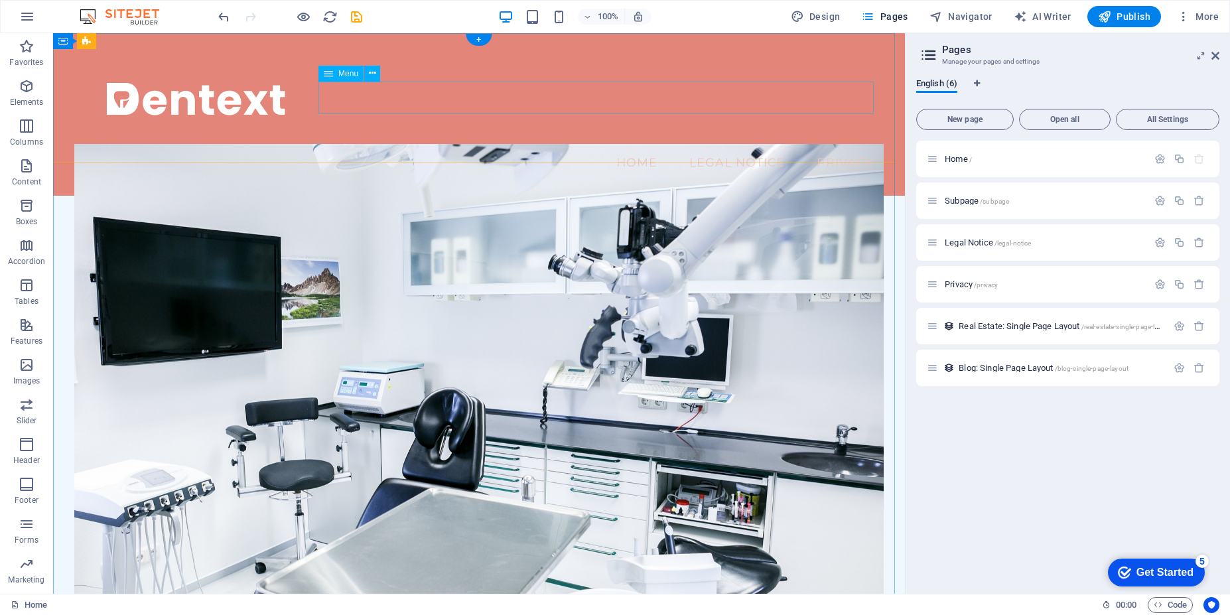
click at [718, 146] on nav "Home Legal Notice Privacy" at bounding box center [478, 162] width 809 height 33
click at [709, 146] on nav "Home Legal Notice Privacy" at bounding box center [478, 162] width 809 height 33
select select
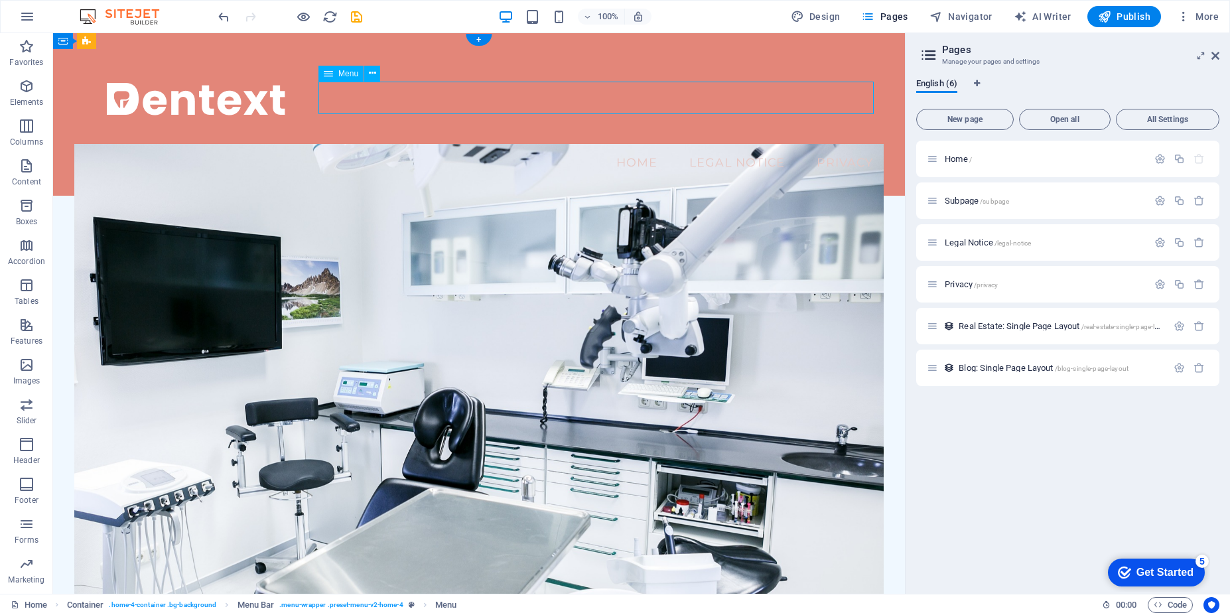
select select
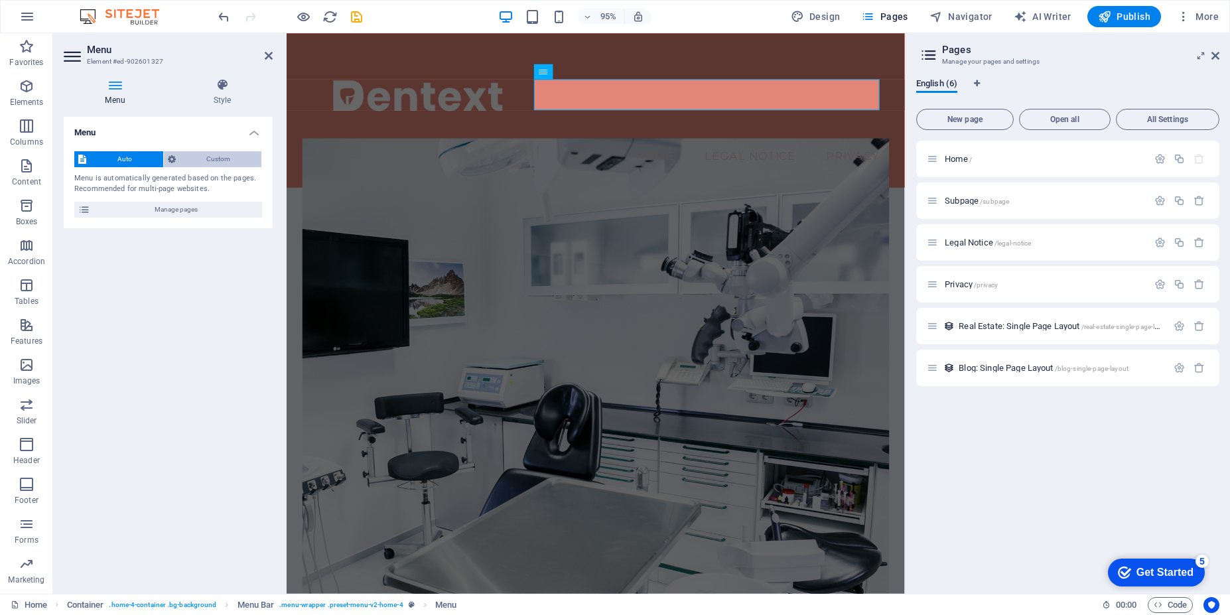
click at [230, 159] on span "Custom" at bounding box center [219, 159] width 78 height 16
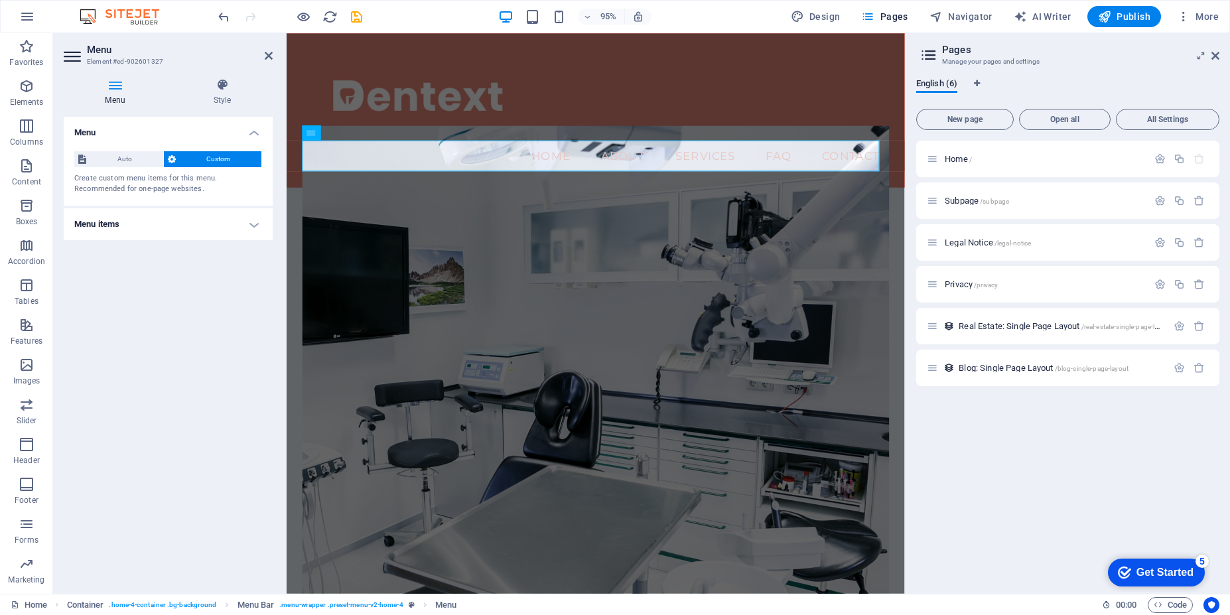
click at [253, 231] on h4 "Menu items" at bounding box center [168, 224] width 209 height 32
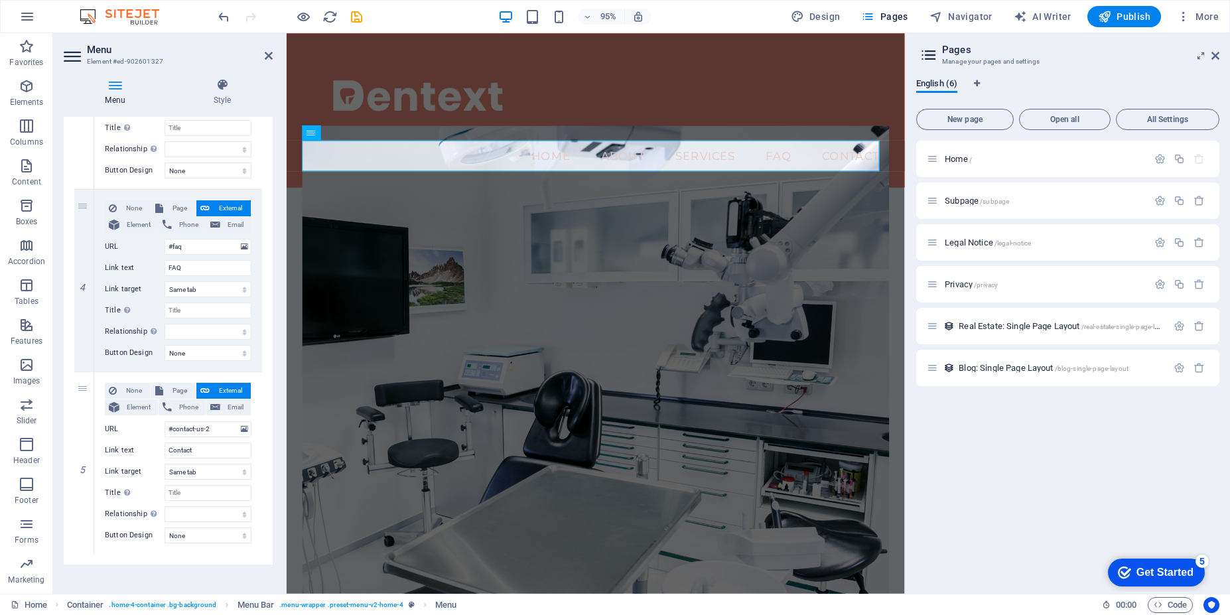
scroll to position [608, 0]
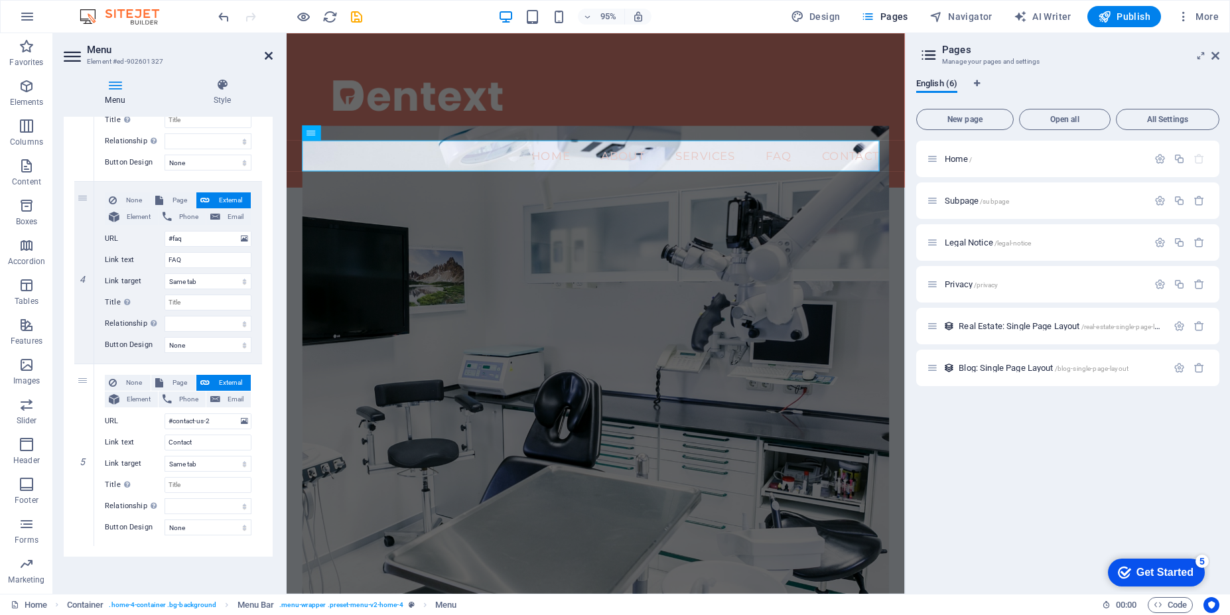
click at [268, 58] on icon at bounding box center [269, 55] width 8 height 11
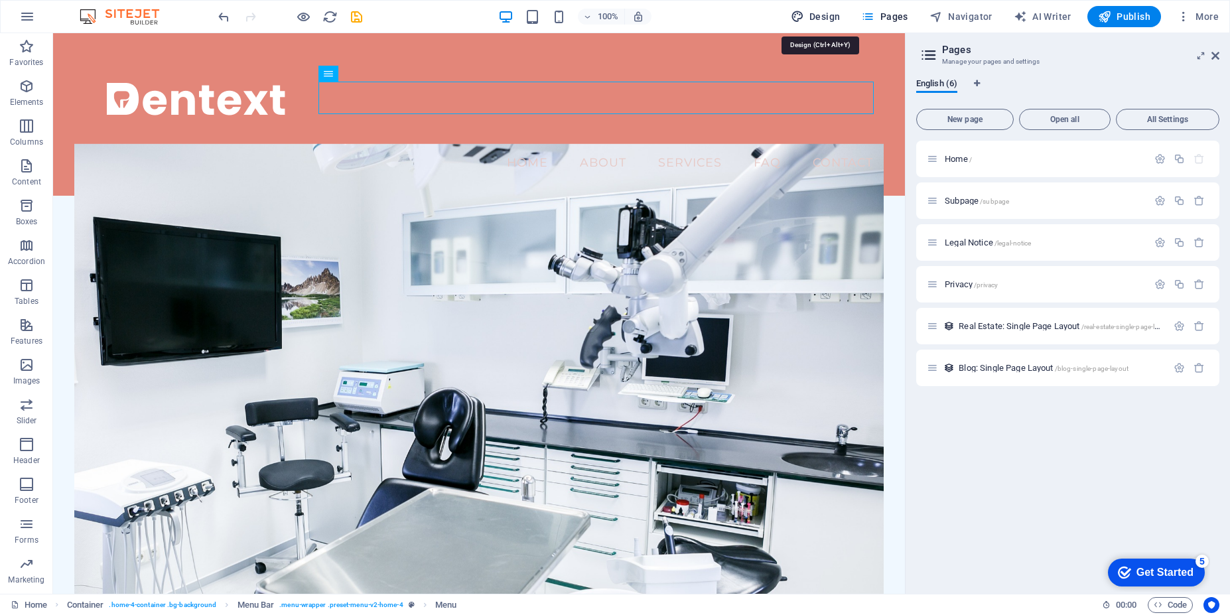
click at [815, 16] on span "Design" at bounding box center [816, 16] width 50 height 13
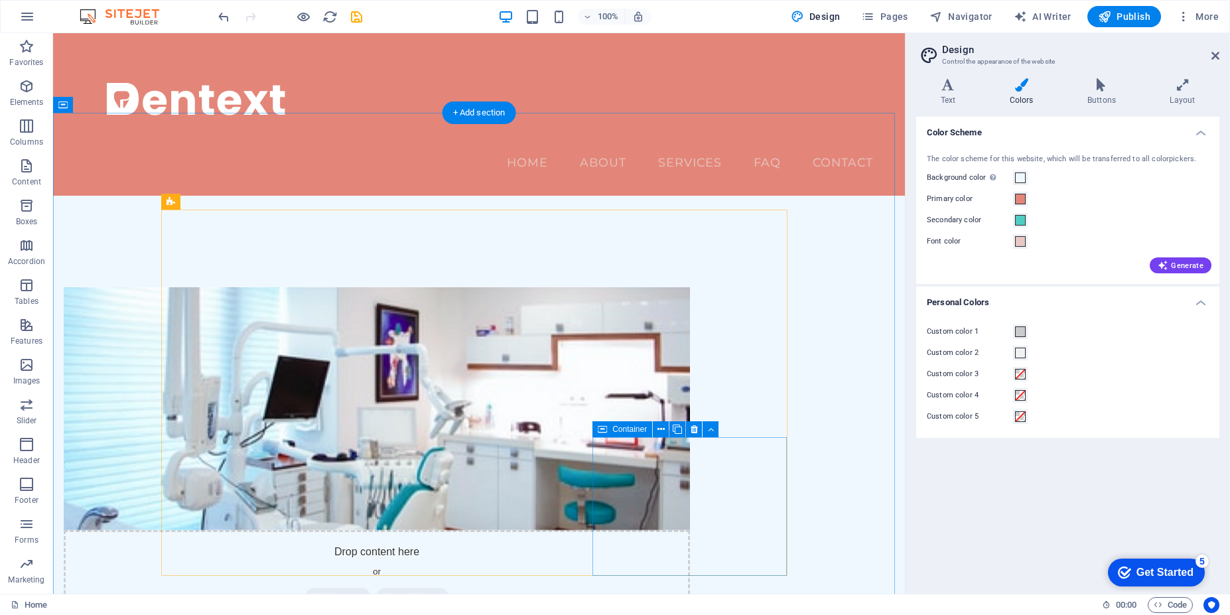
scroll to position [294, 0]
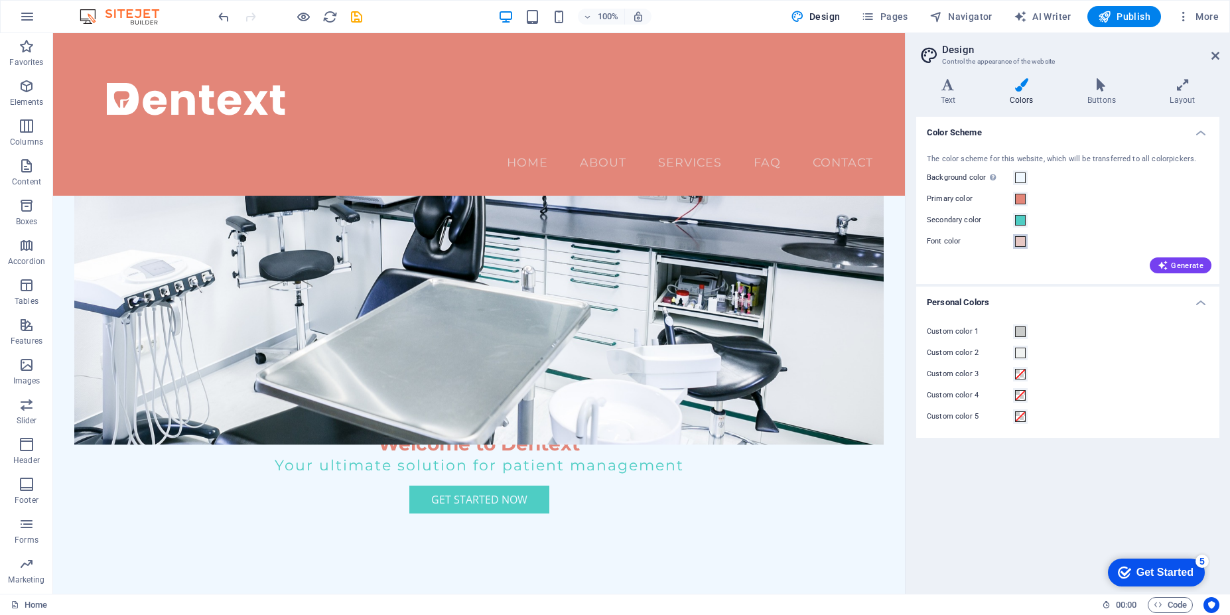
click at [1024, 247] on span at bounding box center [1020, 241] width 11 height 11
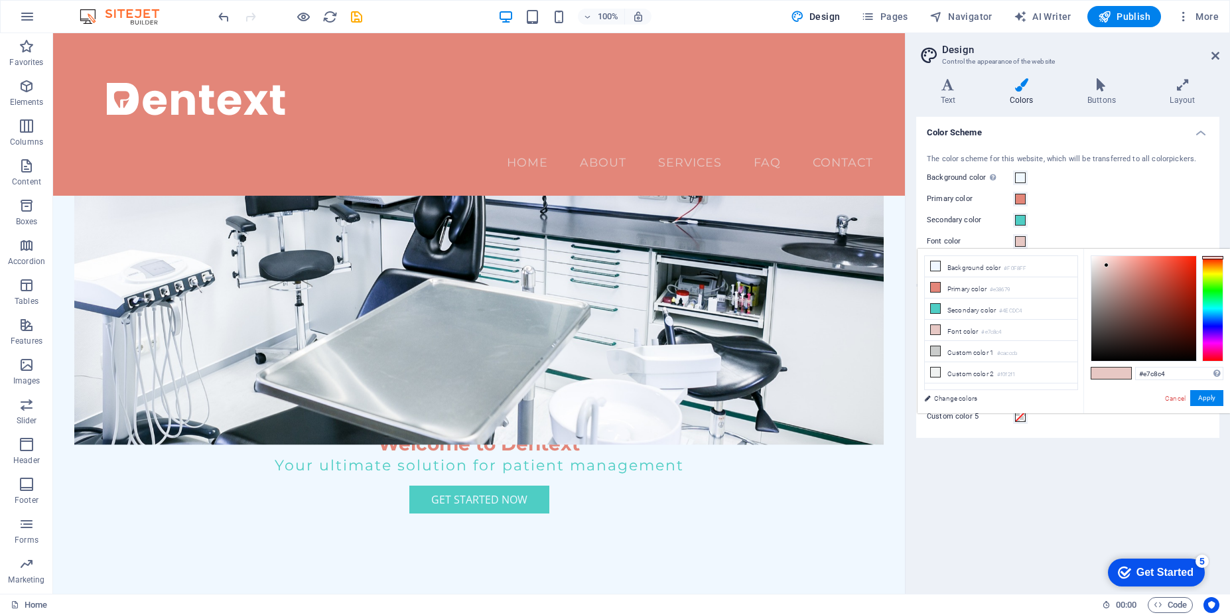
type input "#e29c93"
click at [1127, 267] on div at bounding box center [1143, 308] width 105 height 105
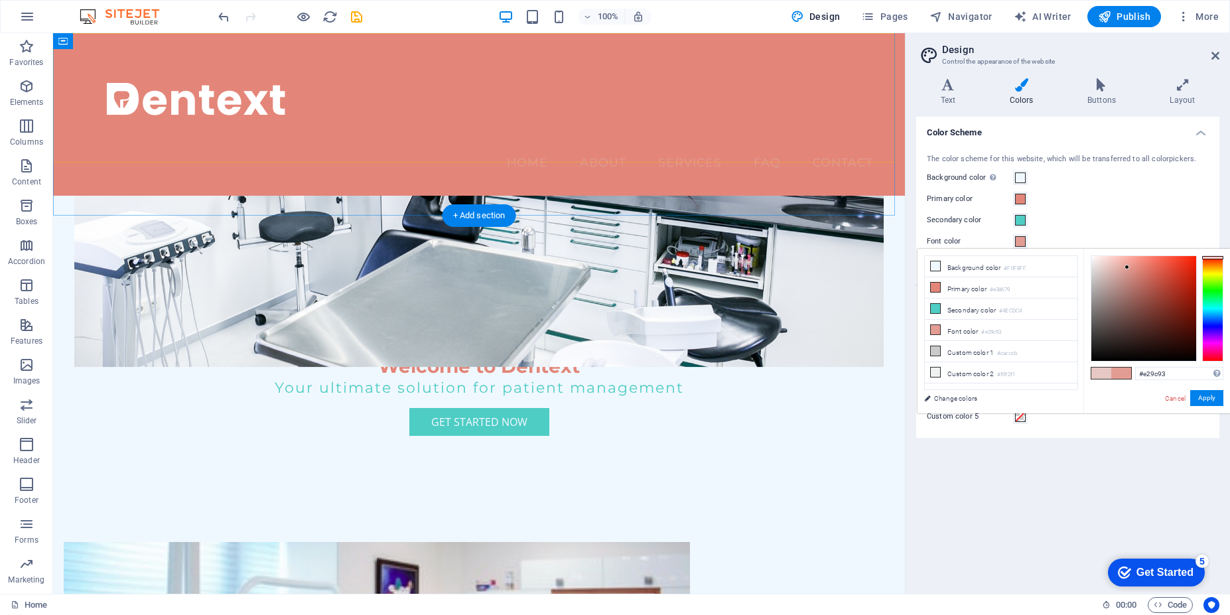
click at [352, 51] on div "Menu Home About Services FAQ Contact" at bounding box center [479, 114] width 852 height 163
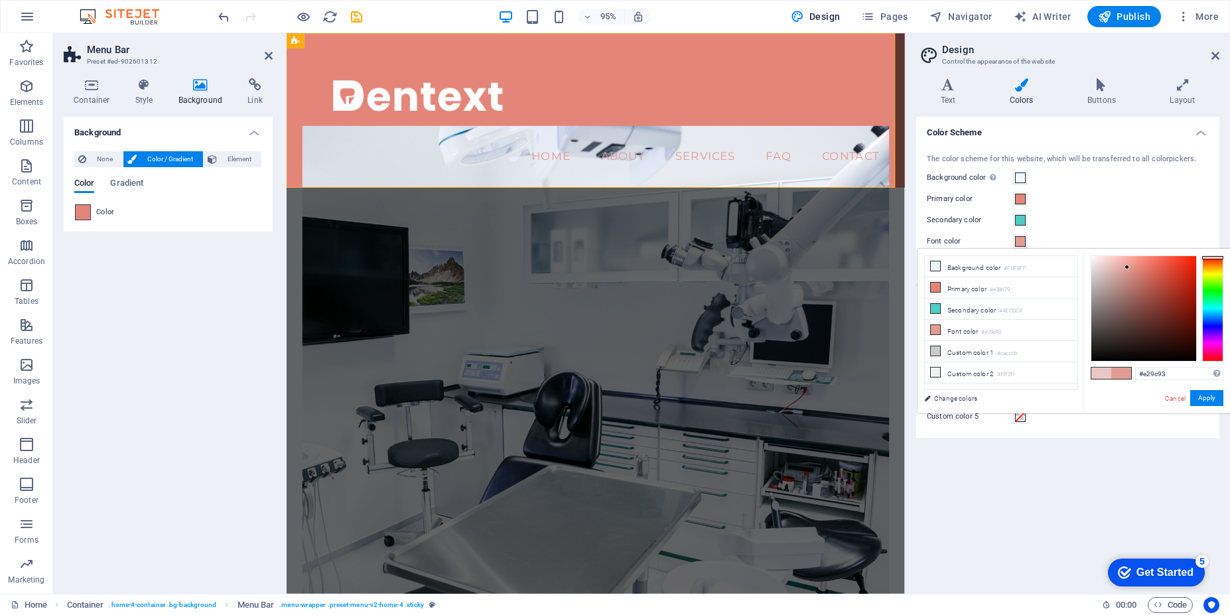
click at [80, 213] on span at bounding box center [83, 212] width 15 height 15
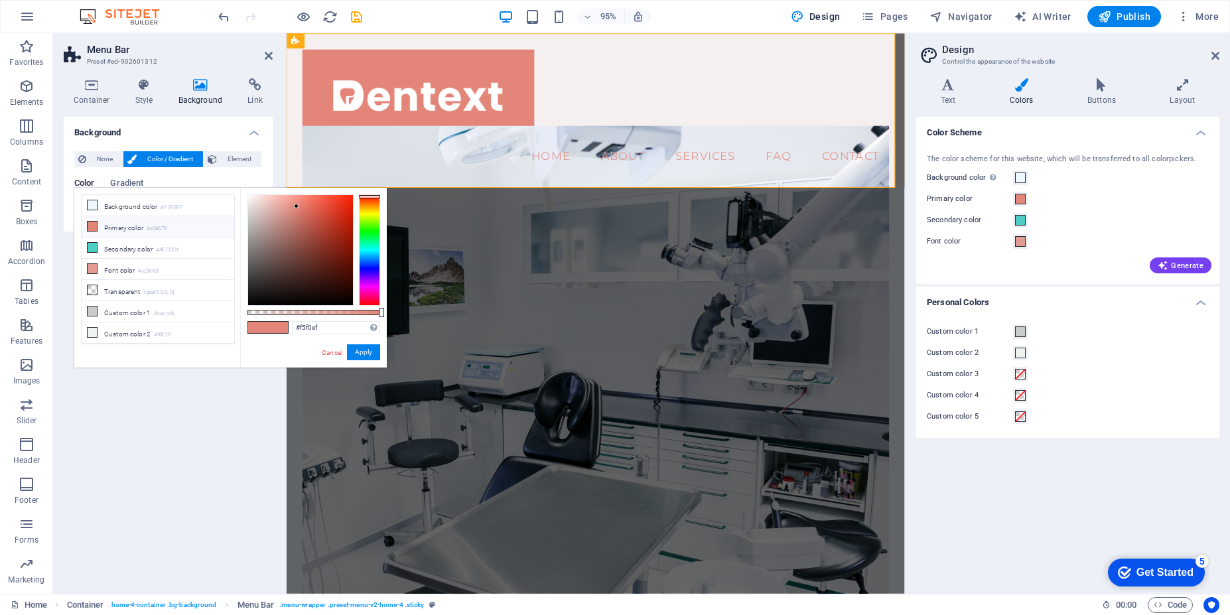
click at [250, 198] on div at bounding box center [300, 250] width 105 height 110
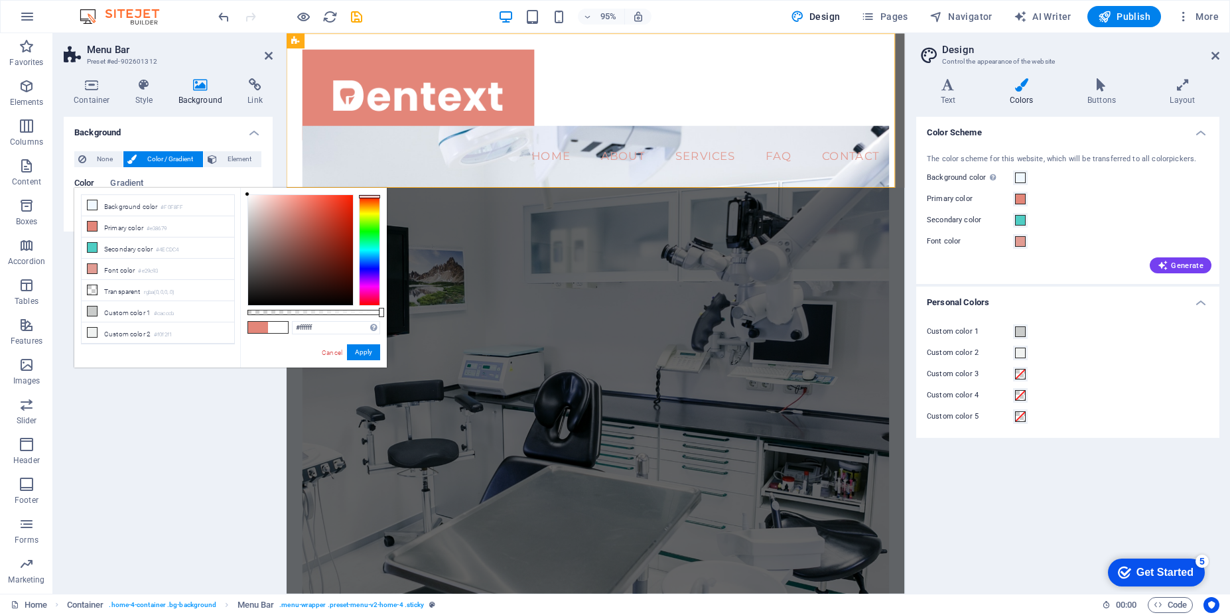
drag, startPoint x: 248, startPoint y: 199, endPoint x: 240, endPoint y: 189, distance: 13.2
click at [240, 189] on div "less Background color #F0F8FF Primary color #e38679 Secondary color #4ECDC4 Fon…" at bounding box center [230, 278] width 312 height 180
click at [143, 208] on li "Background color #F0F8FF" at bounding box center [158, 205] width 153 height 21
type input "#f0f8ff"
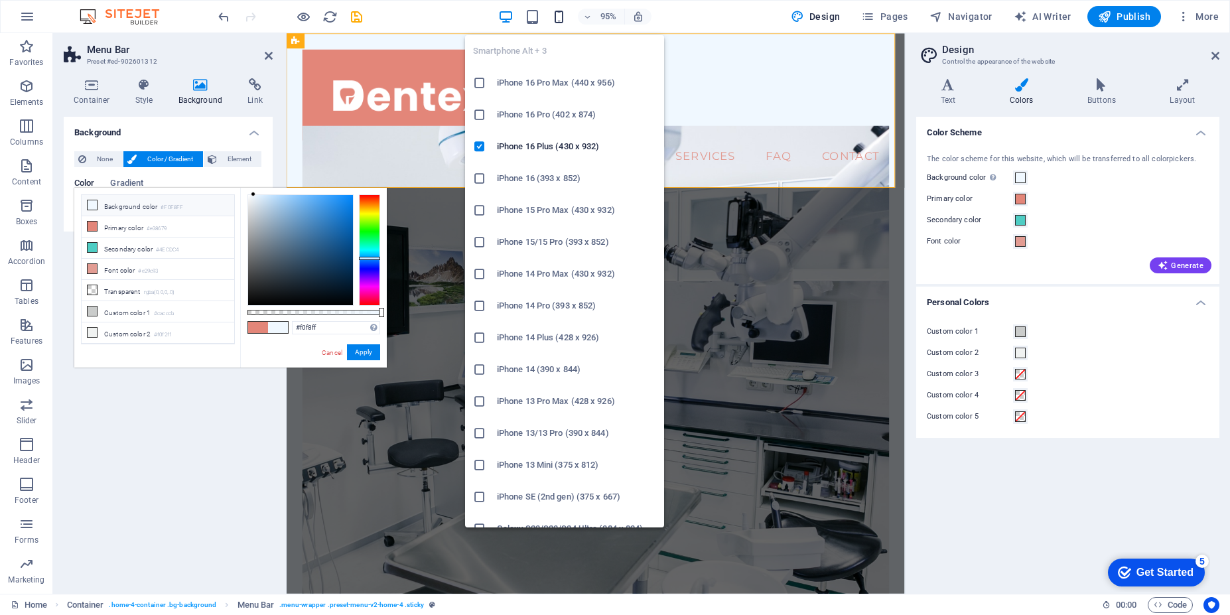
click at [559, 15] on icon "button" at bounding box center [558, 16] width 15 height 15
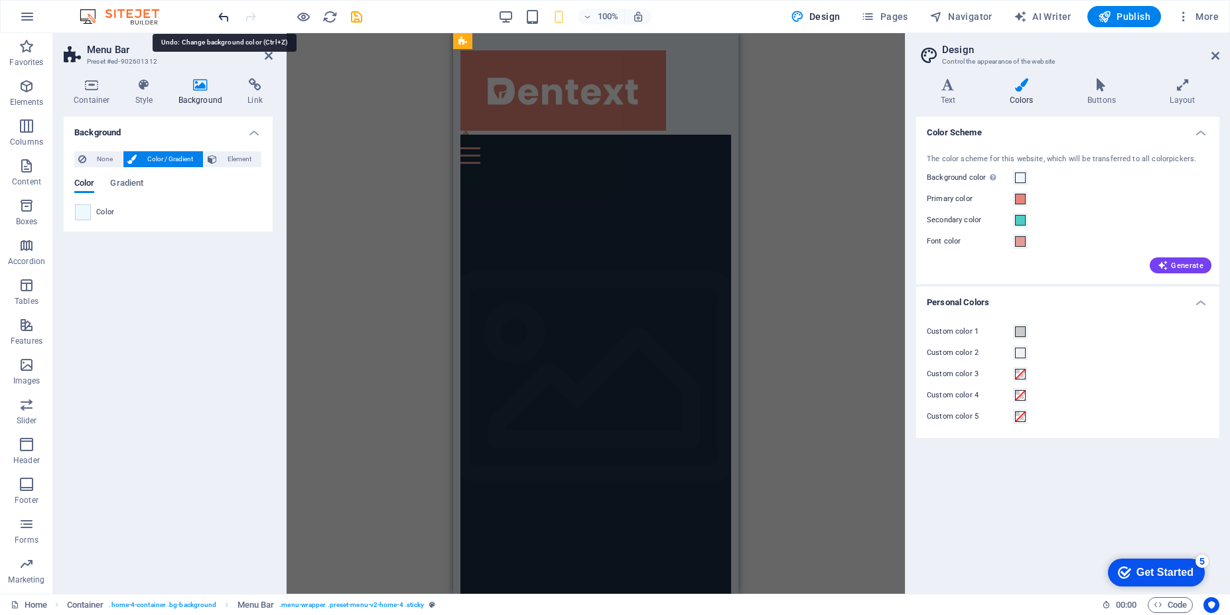
click at [216, 17] on icon "undo" at bounding box center [223, 16] width 15 height 15
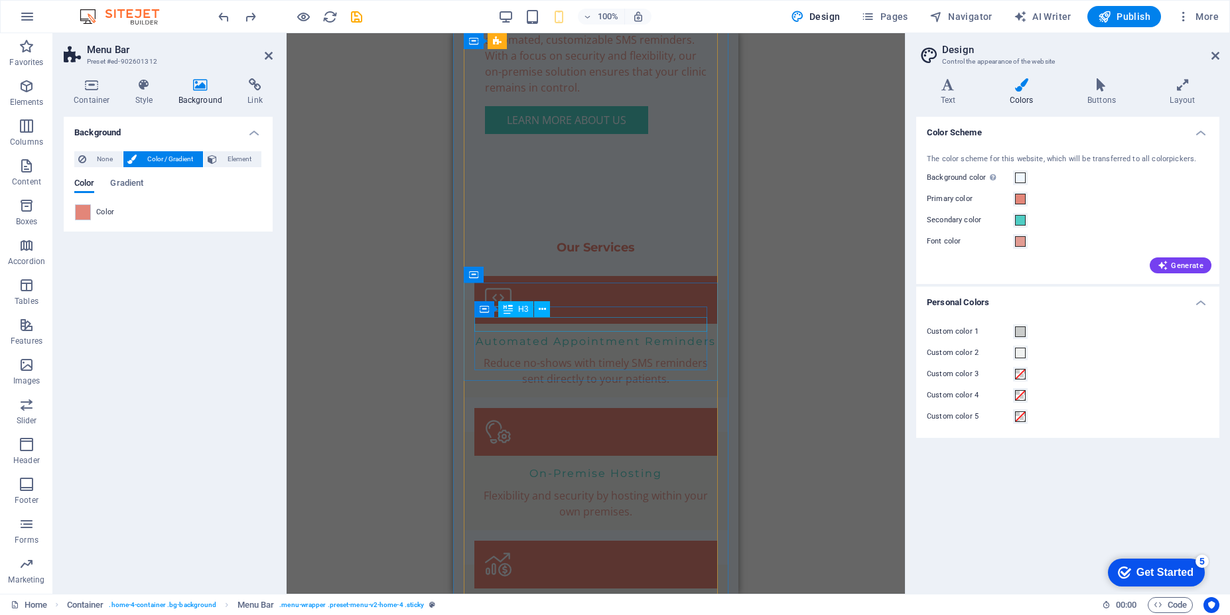
scroll to position [1751, 0]
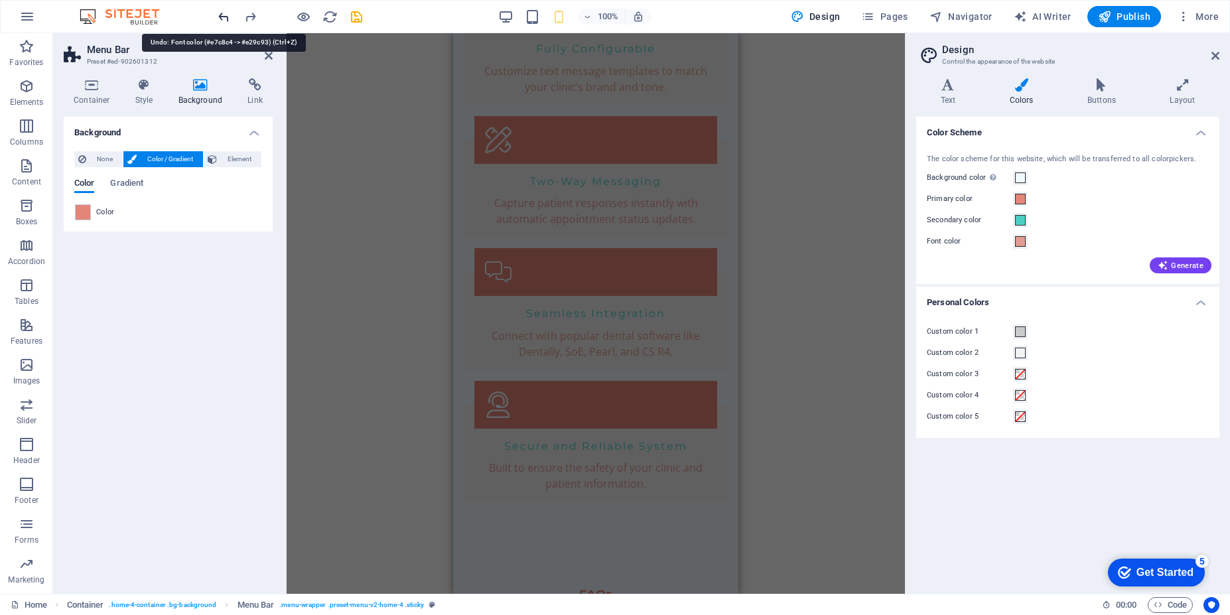
click at [224, 21] on icon "undo" at bounding box center [223, 16] width 15 height 15
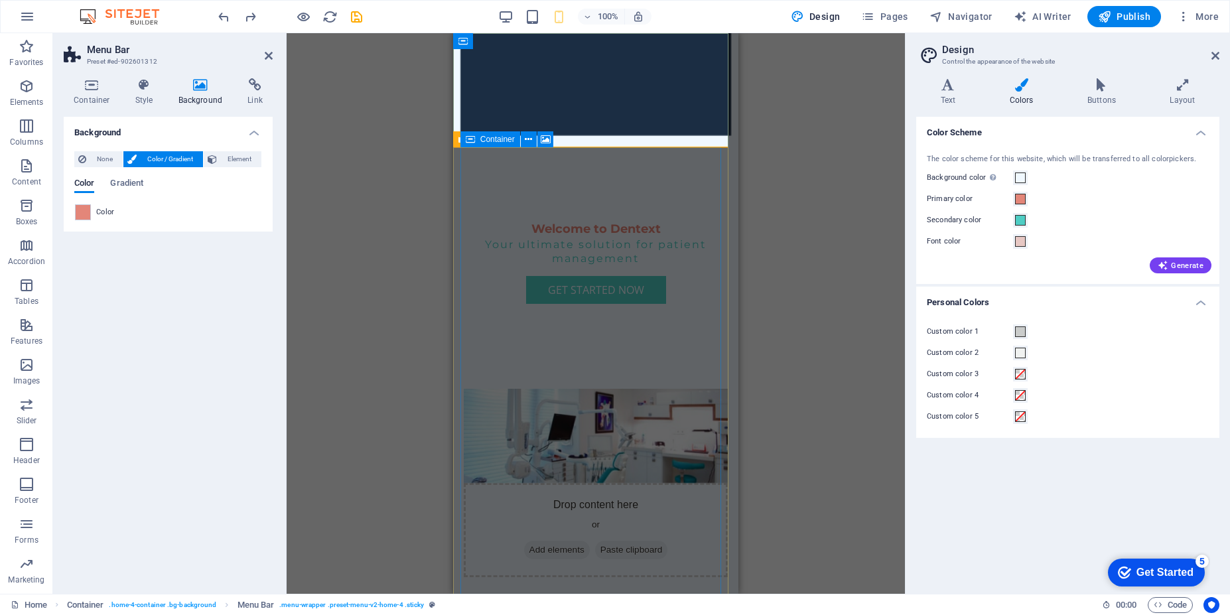
scroll to position [0, 0]
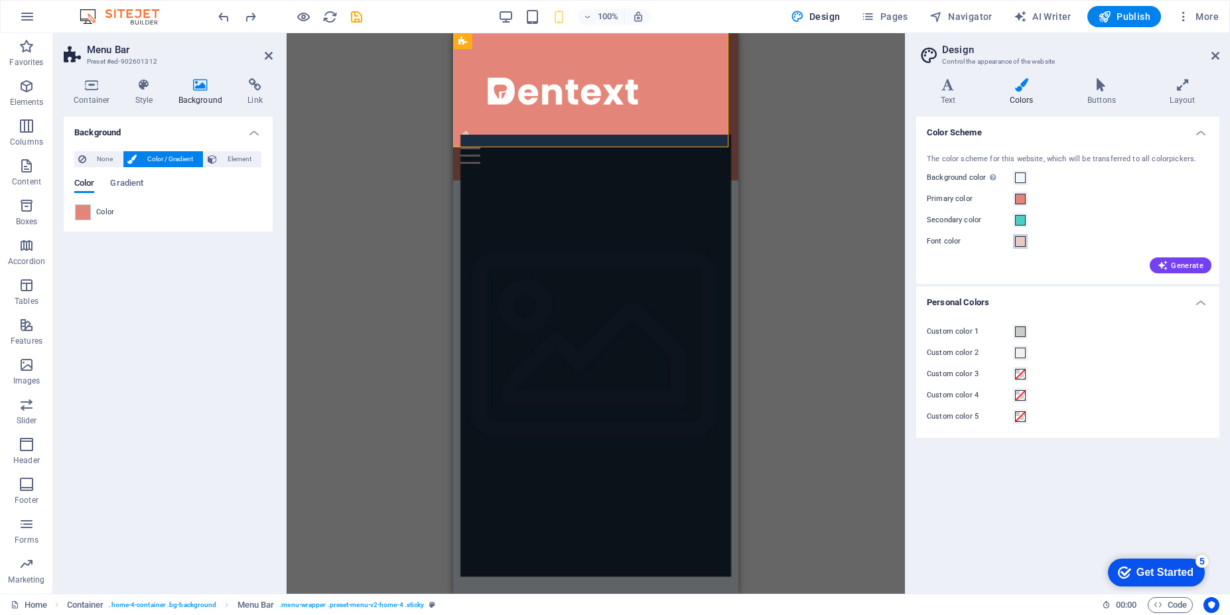
click at [1022, 242] on span at bounding box center [1020, 241] width 11 height 11
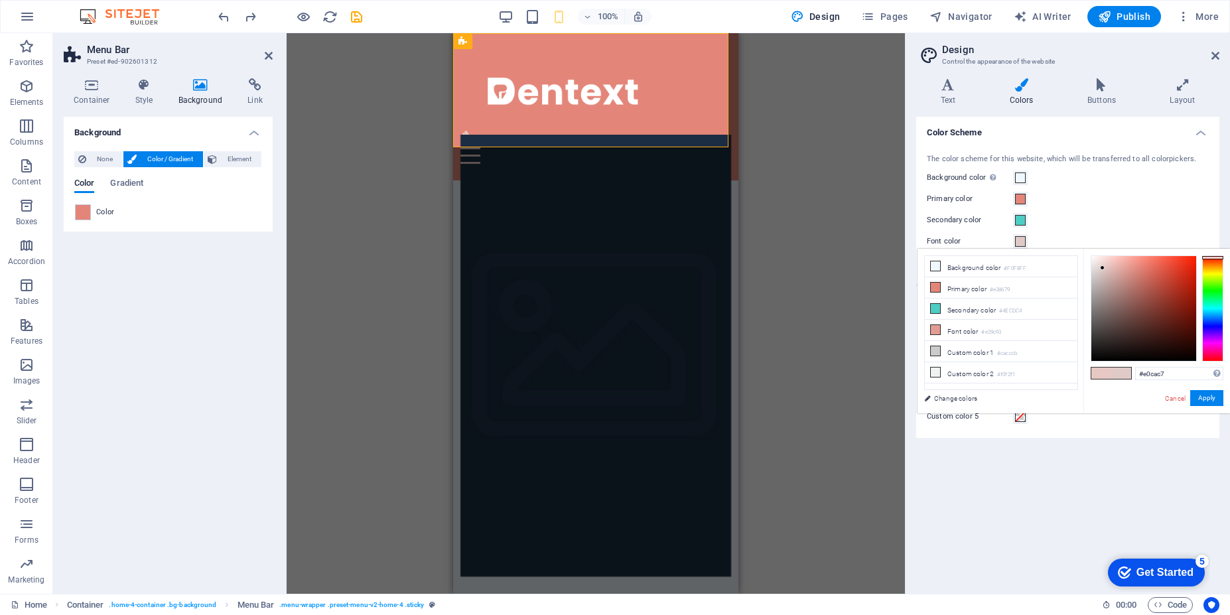
click at [1103, 268] on div at bounding box center [1143, 308] width 105 height 105
click at [1103, 262] on div at bounding box center [1143, 308] width 105 height 105
click at [1096, 265] on div at bounding box center [1143, 308] width 105 height 105
click at [1100, 267] on div at bounding box center [1143, 308] width 105 height 105
click at [1106, 273] on div at bounding box center [1143, 308] width 105 height 105
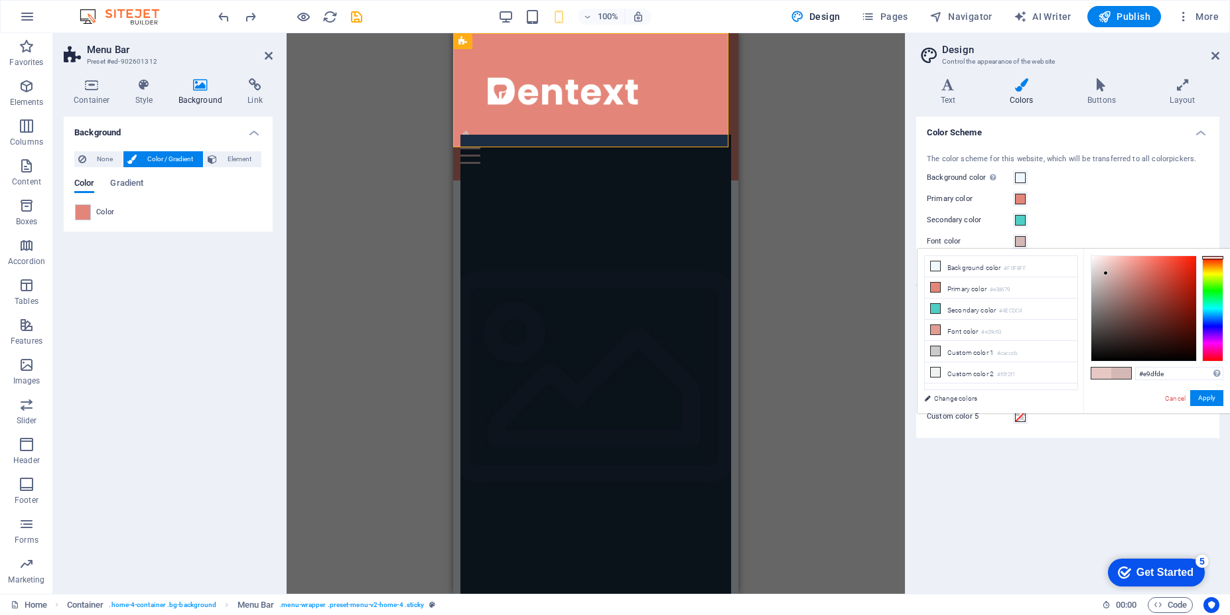
click at [1095, 265] on div at bounding box center [1143, 308] width 105 height 105
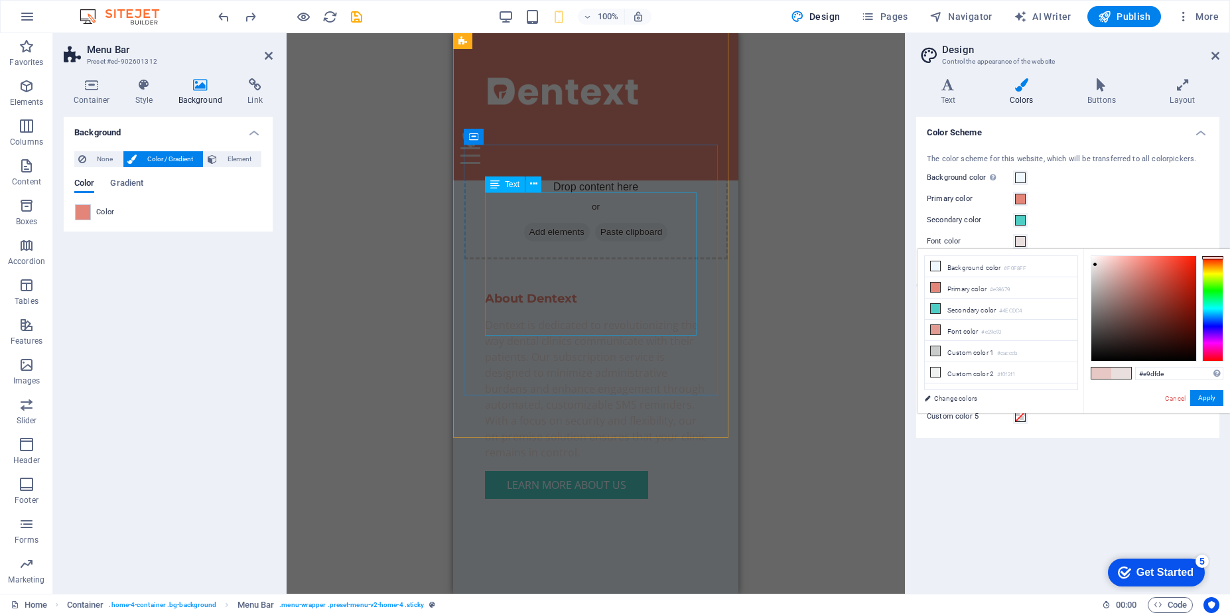
scroll to position [523, 0]
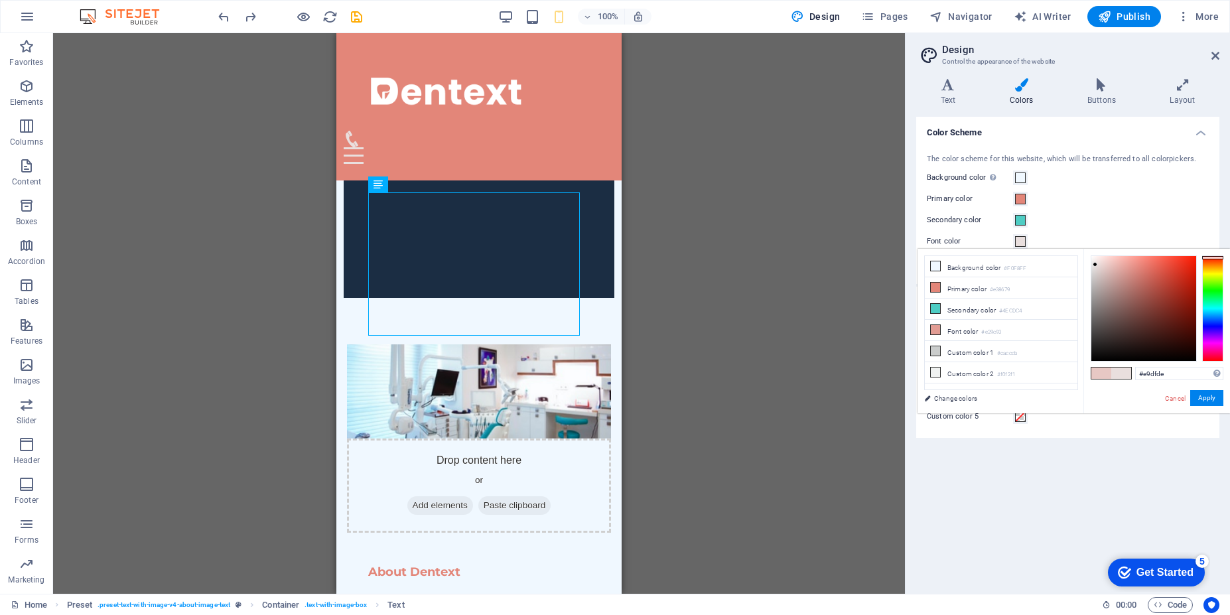
type input "#dfc7c4"
click at [1103, 269] on div at bounding box center [1143, 308] width 105 height 105
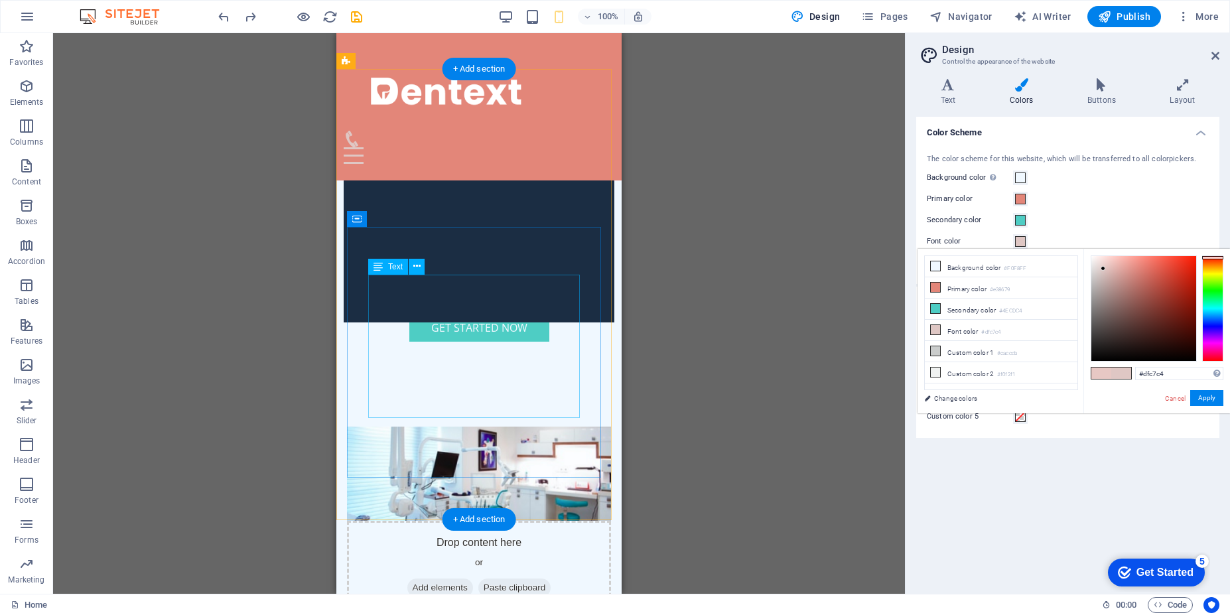
scroll to position [0, 0]
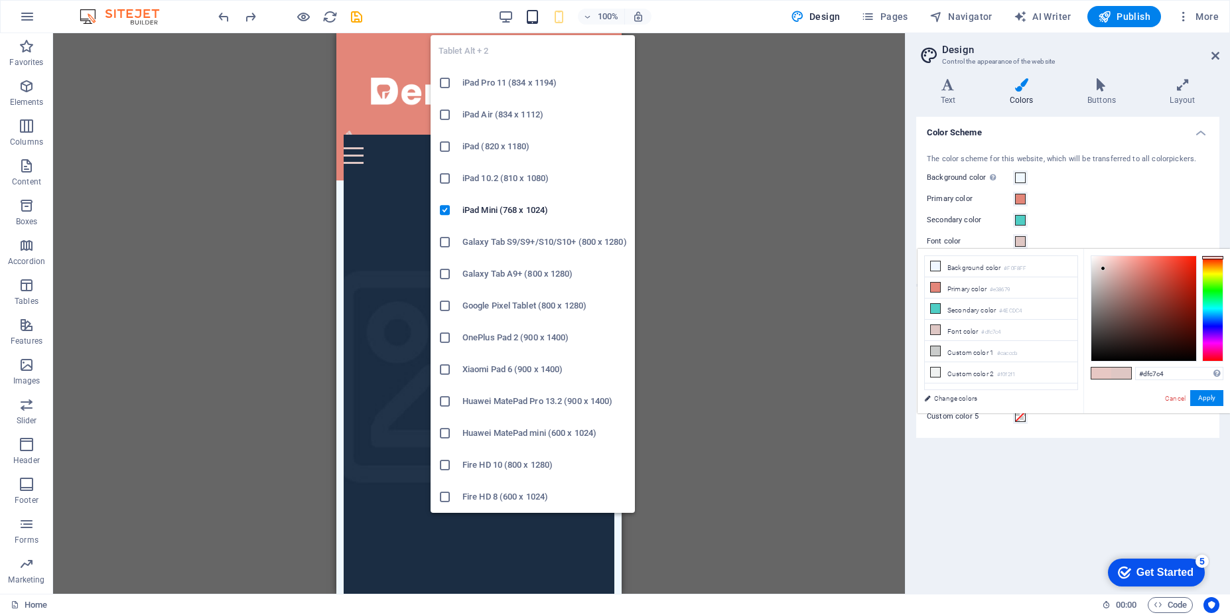
click at [536, 18] on icon "button" at bounding box center [532, 16] width 15 height 15
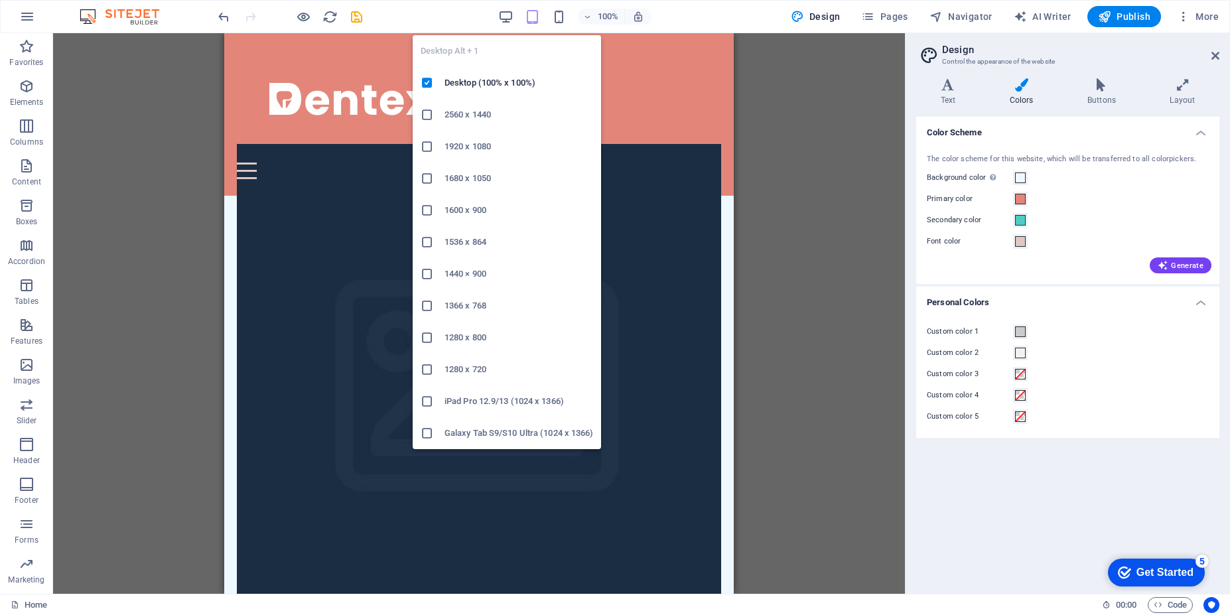
click at [492, 13] on div "100% Design Pages Navigator AI Writer Publish More" at bounding box center [720, 16] width 1008 height 21
click at [502, 15] on icon "button" at bounding box center [505, 16] width 15 height 15
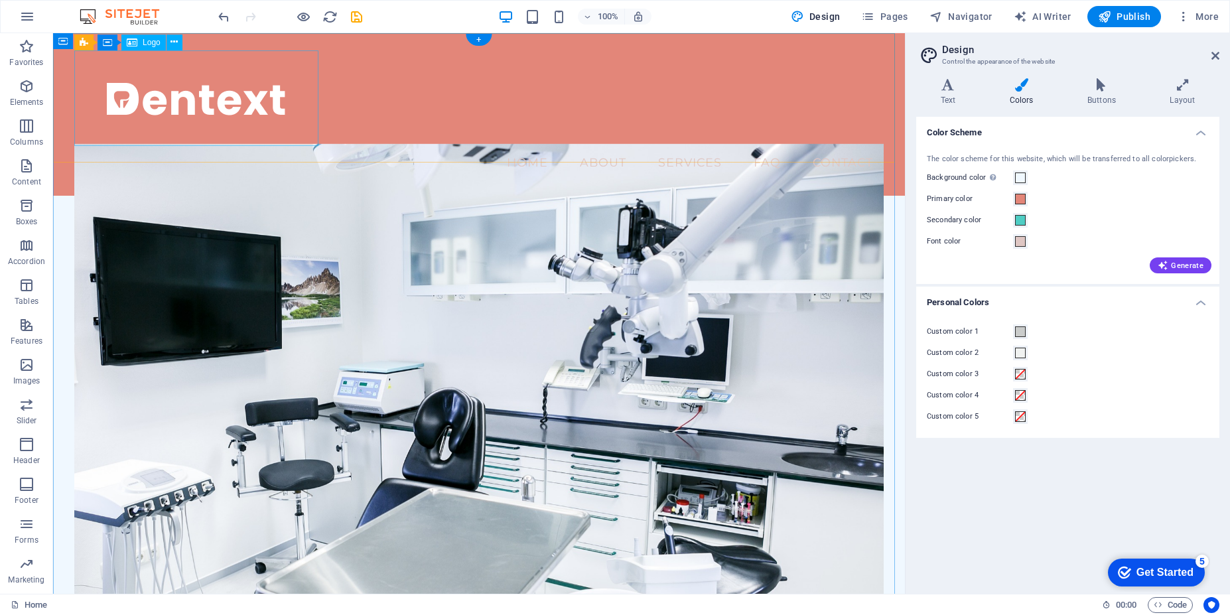
click at [180, 98] on div at bounding box center [478, 98] width 809 height 96
click at [145, 43] on span "Logo" at bounding box center [152, 42] width 18 height 8
click at [141, 42] on div "Logo" at bounding box center [143, 42] width 44 height 16
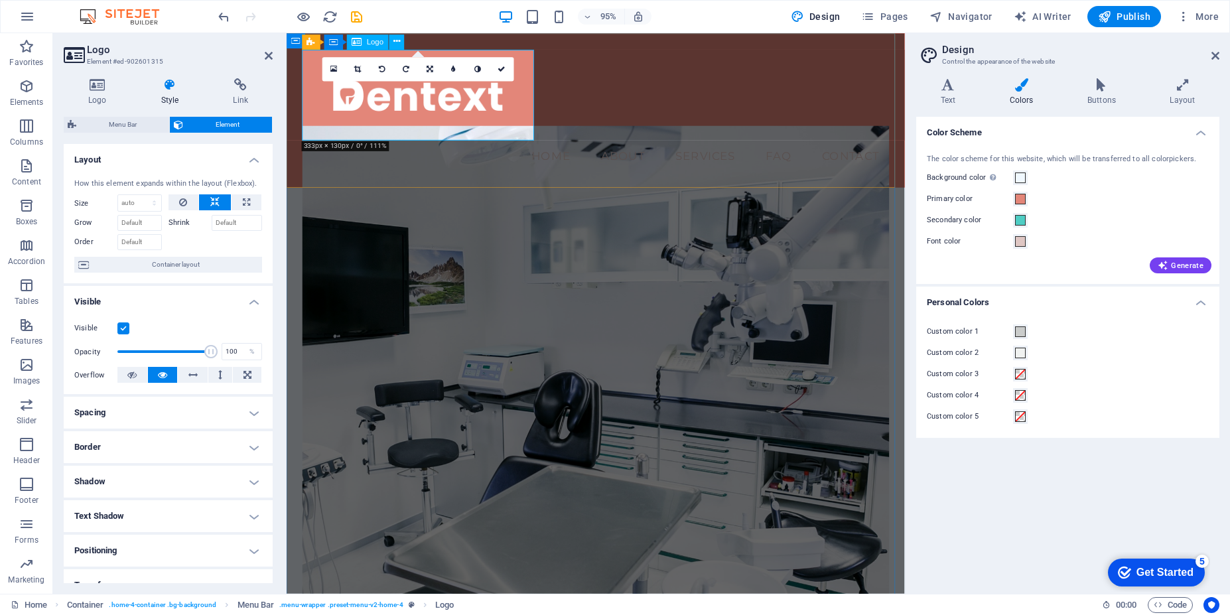
click at [450, 105] on div at bounding box center [612, 98] width 618 height 96
click at [99, 90] on icon at bounding box center [98, 84] width 68 height 13
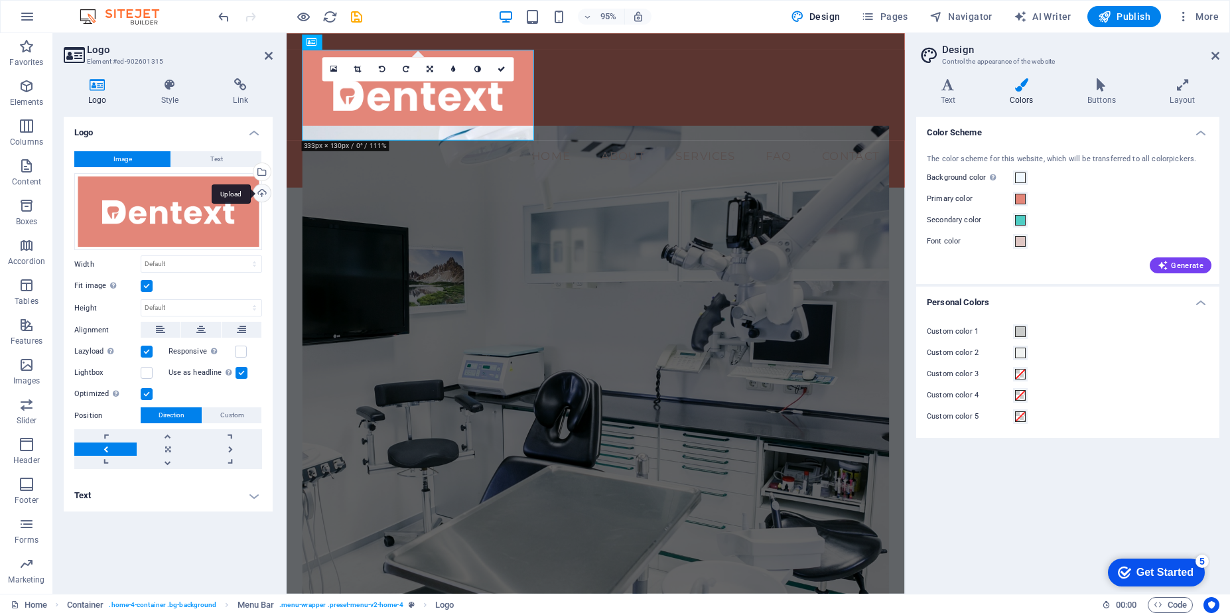
click at [259, 192] on div "Upload" at bounding box center [261, 194] width 20 height 20
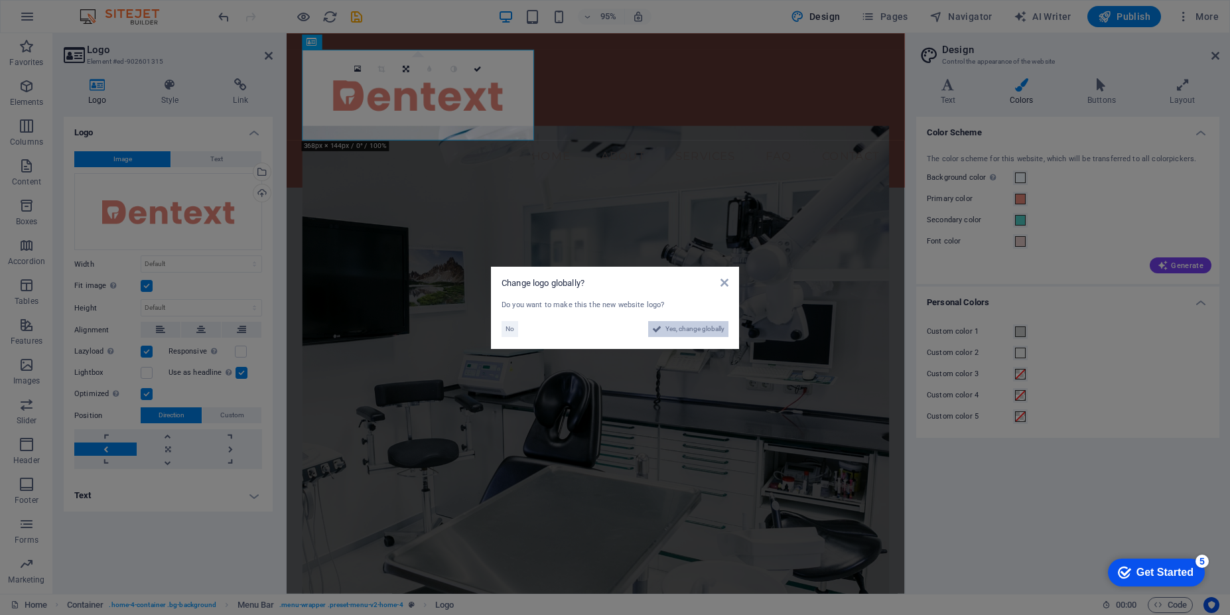
click at [684, 332] on span "Yes, change globally" at bounding box center [694, 329] width 59 height 16
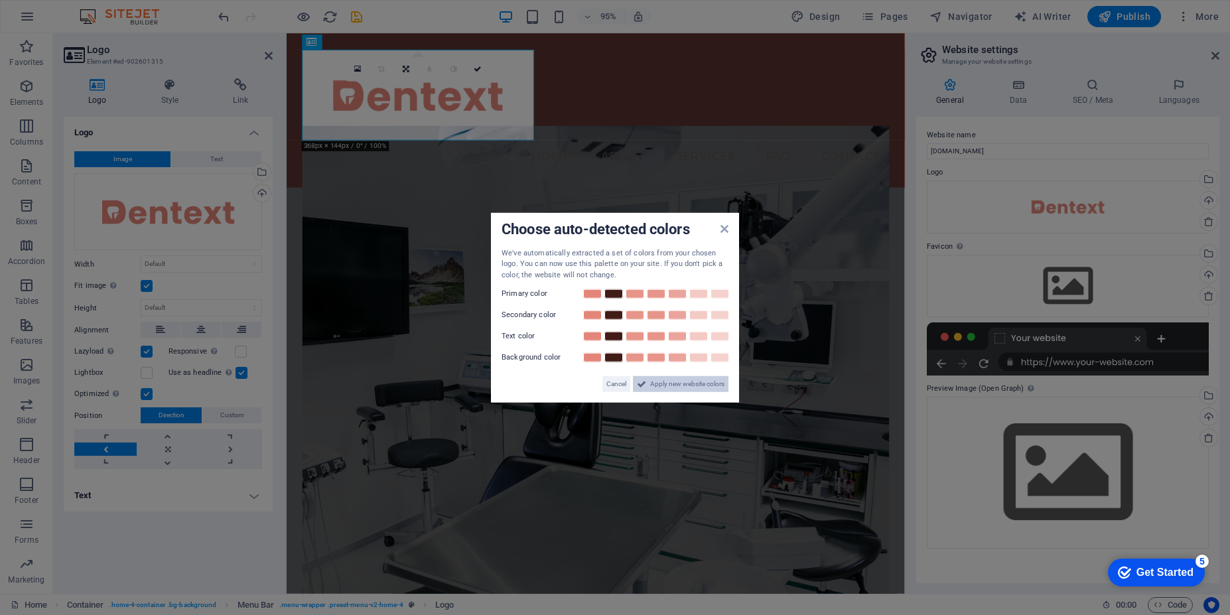
click at [672, 383] on span "Apply new website colors" at bounding box center [687, 384] width 74 height 16
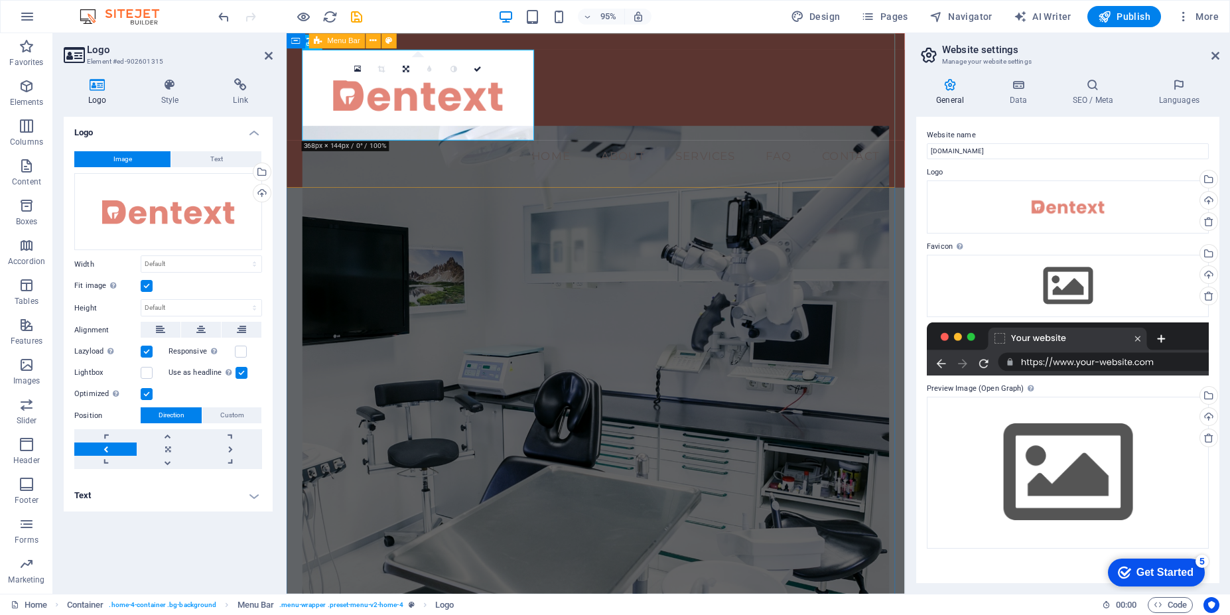
click at [661, 79] on div "Menu Home About Services FAQ Contact" at bounding box center [612, 114] width 651 height 163
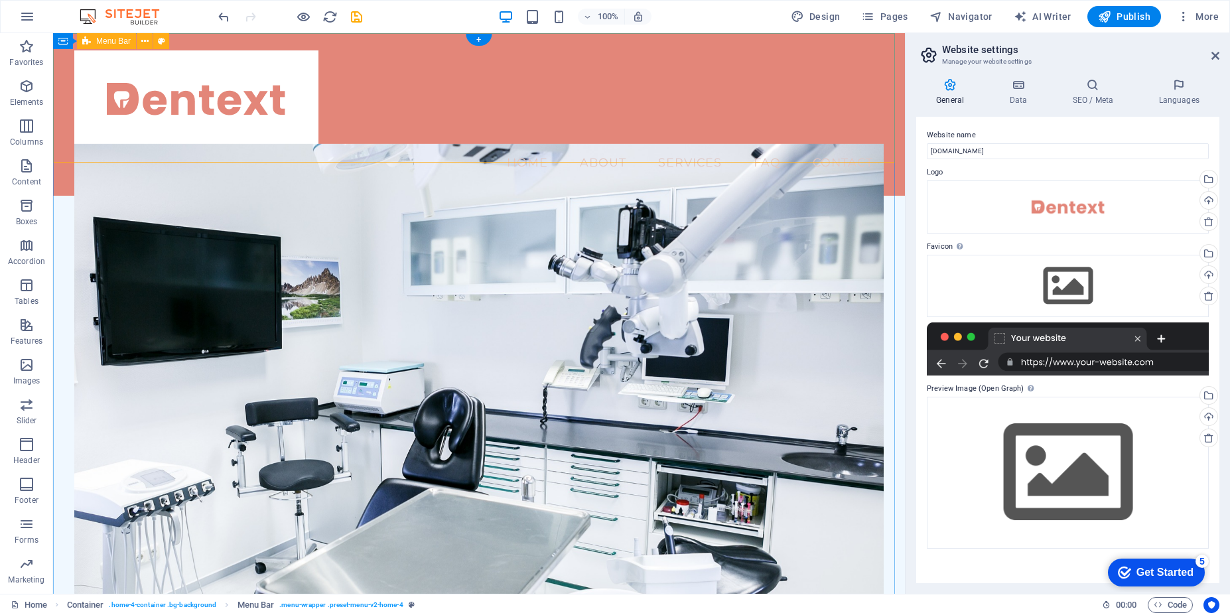
click at [423, 129] on div "Menu Home About Services FAQ Contact" at bounding box center [479, 114] width 852 height 163
click at [422, 129] on div "Menu Home About Services FAQ Contact" at bounding box center [479, 114] width 852 height 163
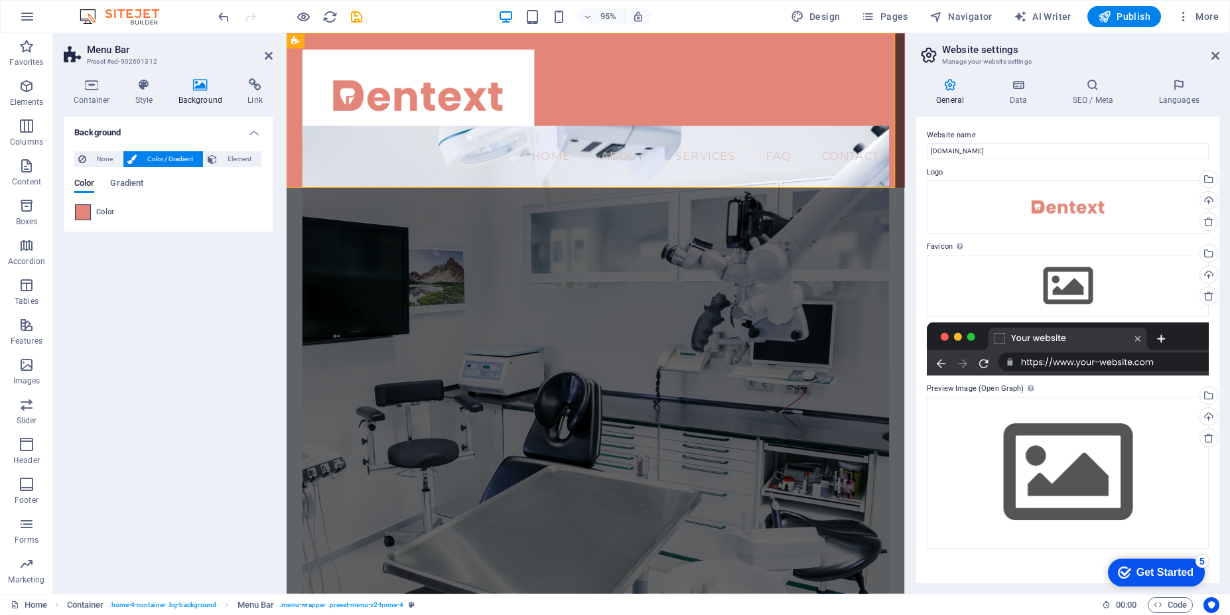
click at [84, 210] on span at bounding box center [83, 212] width 15 height 15
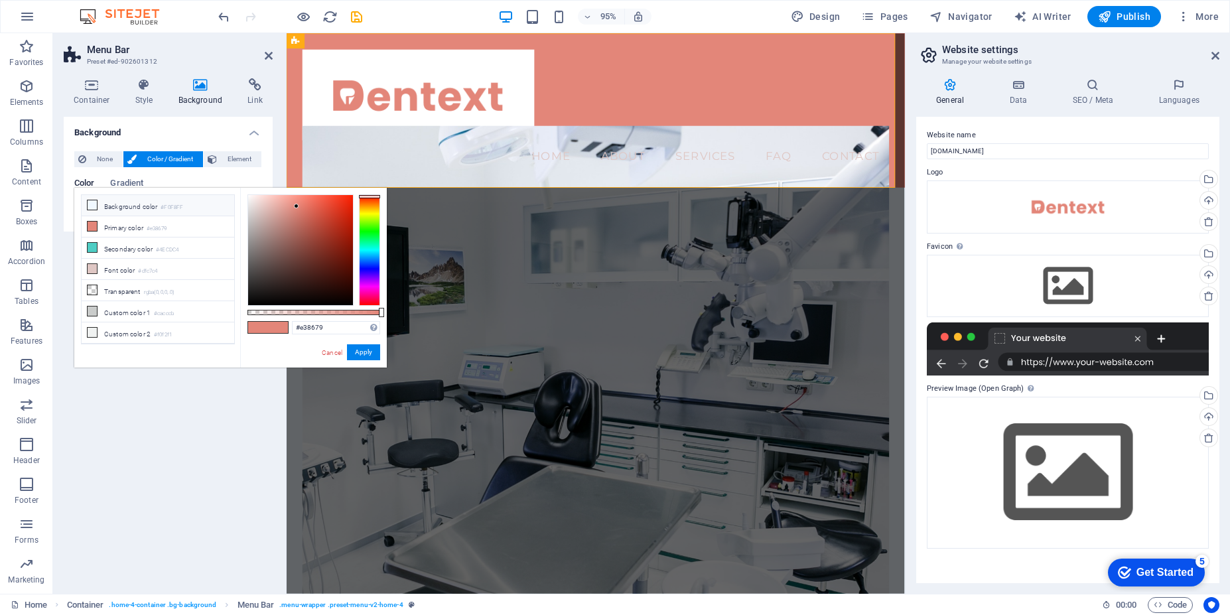
click at [107, 206] on li "Background color #F0F8FF" at bounding box center [158, 205] width 153 height 21
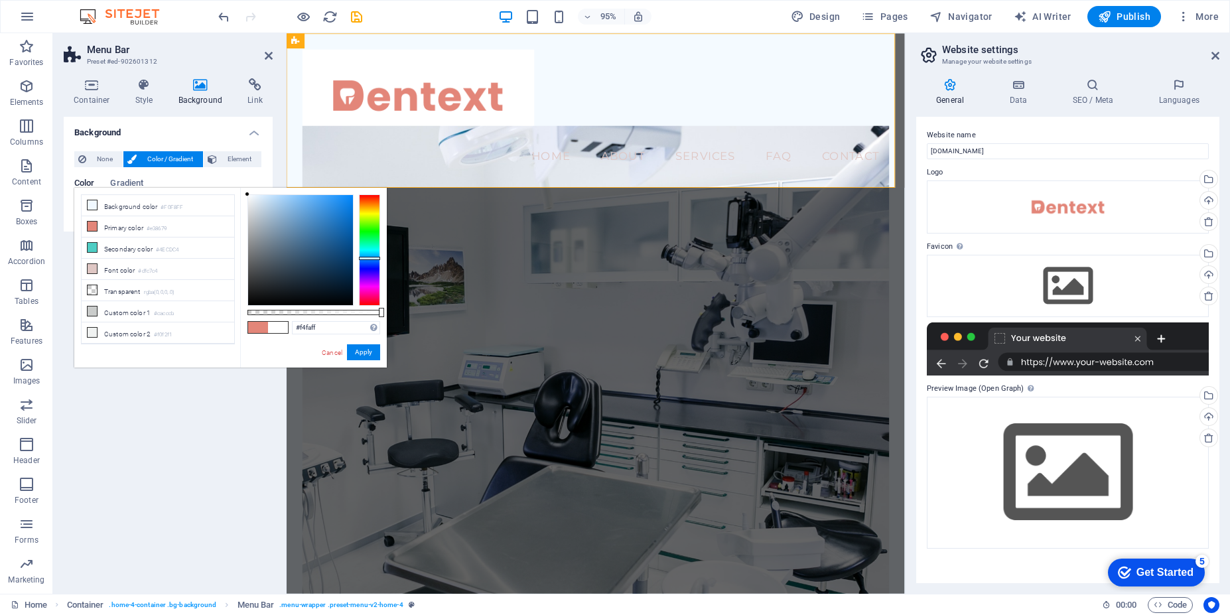
type input "#ffffff"
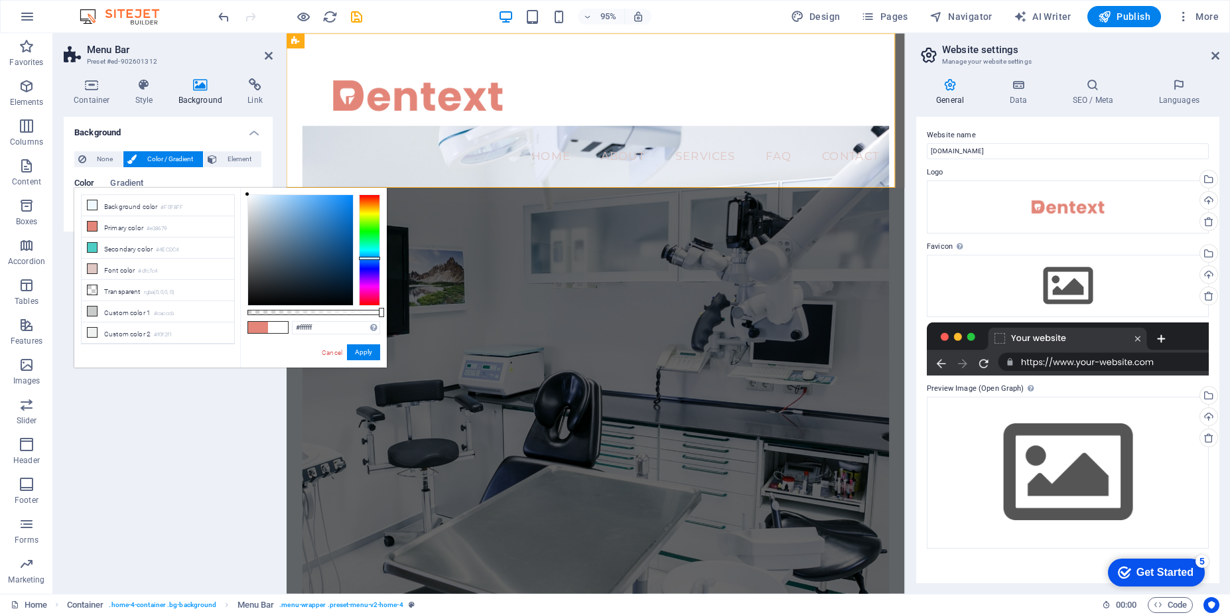
drag, startPoint x: 252, startPoint y: 194, endPoint x: 243, endPoint y: 194, distance: 9.3
click at [243, 194] on div "#ffffff Supported formats #0852ed rgb(8, 82, 237) rgba(8, 82, 237, 90%) hsv(221…" at bounding box center [313, 374] width 147 height 372
click at [333, 356] on link "Cancel" at bounding box center [331, 353] width 23 height 10
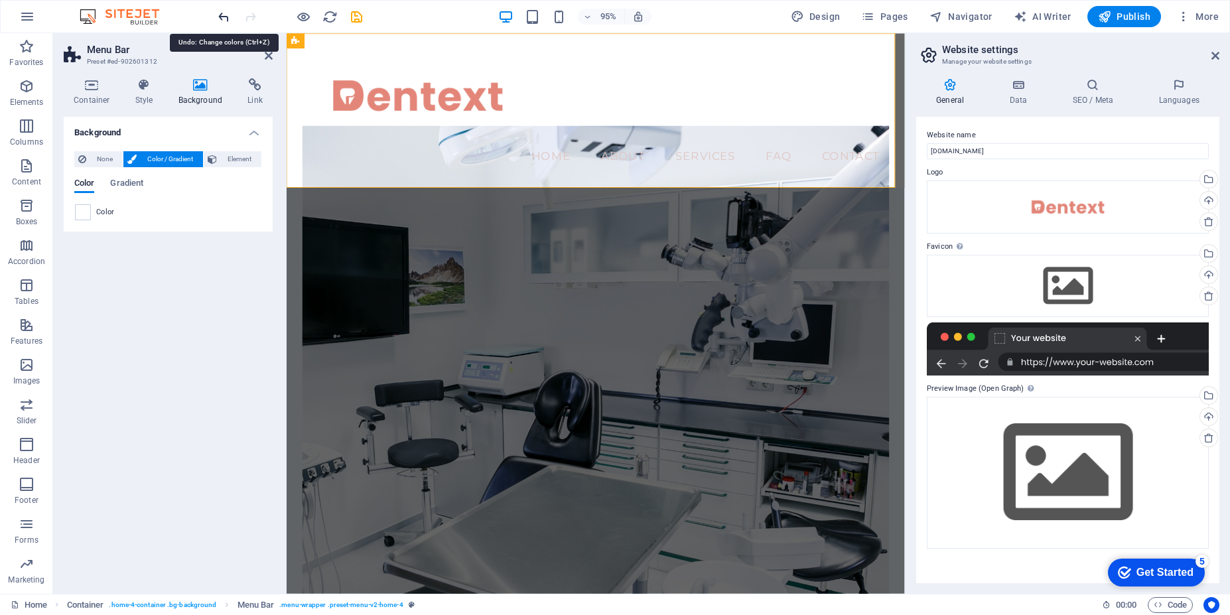
click at [216, 17] on icon "undo" at bounding box center [223, 16] width 15 height 15
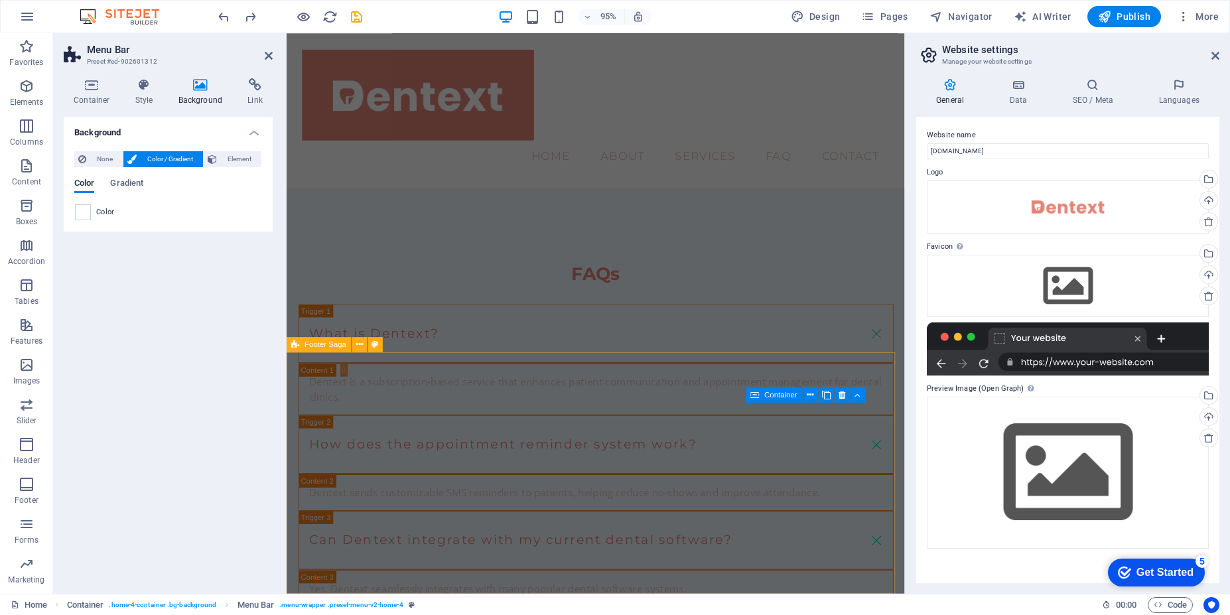
scroll to position [1722, 0]
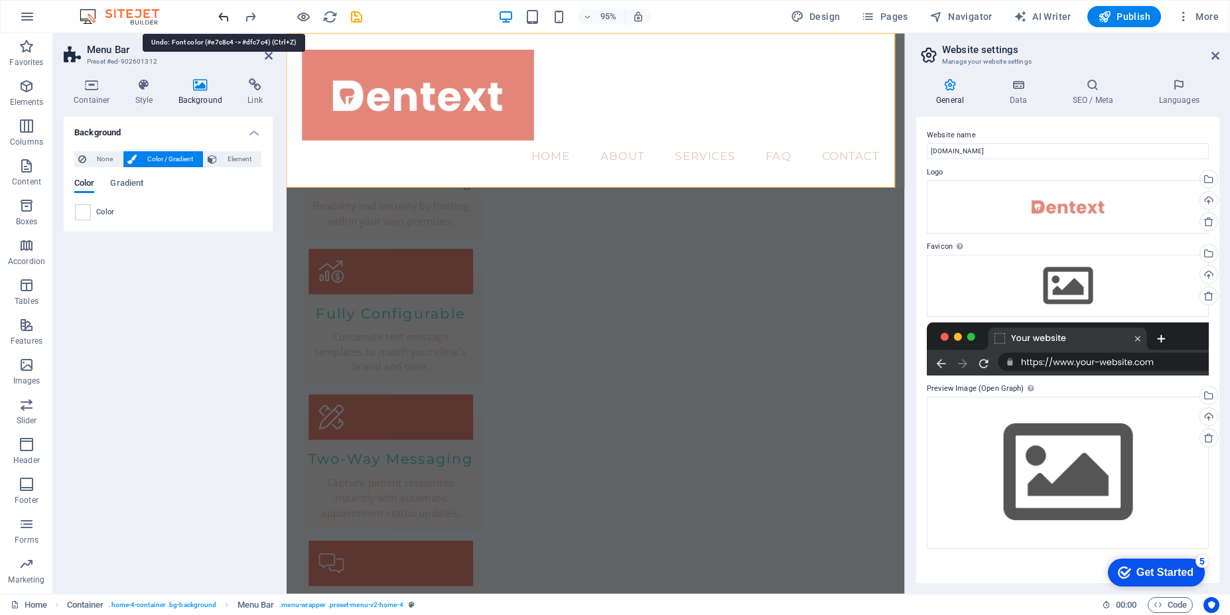
click at [218, 21] on icon "undo" at bounding box center [223, 16] width 15 height 15
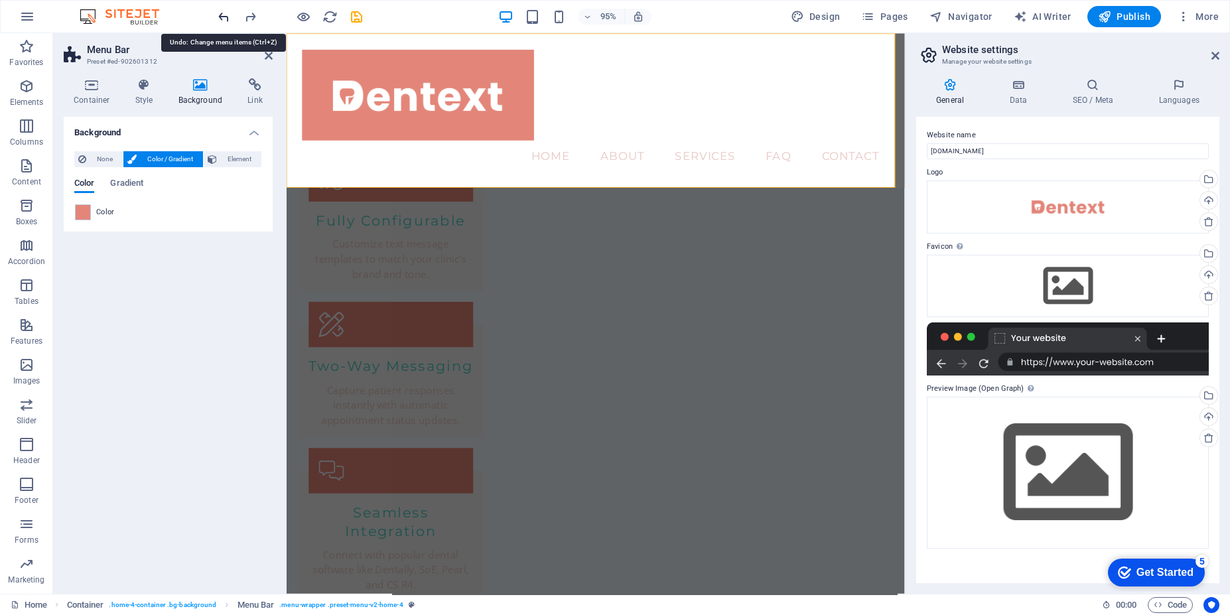
click at [223, 17] on icon "undo" at bounding box center [223, 16] width 15 height 15
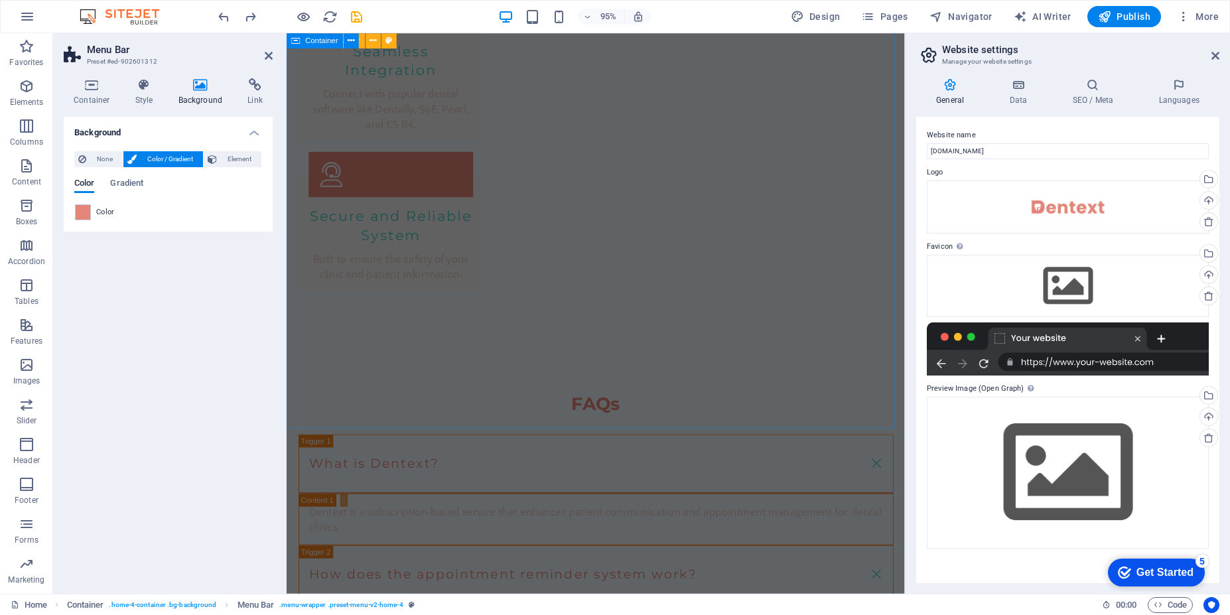
scroll to position [2409, 0]
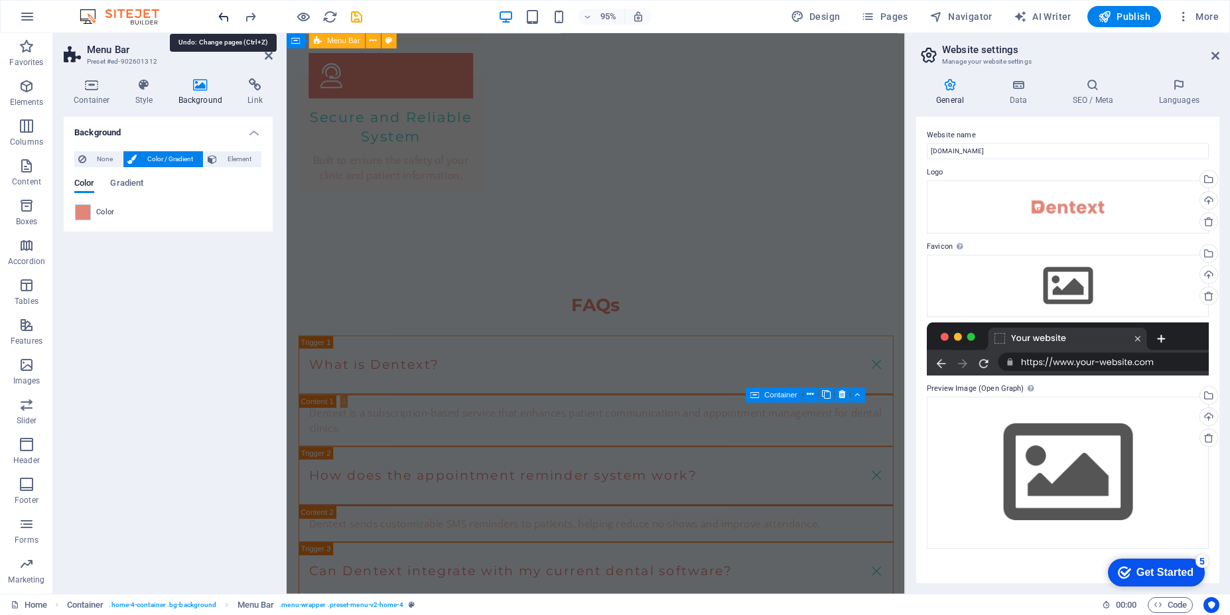
click at [221, 17] on icon "undo" at bounding box center [223, 16] width 15 height 15
click at [224, 17] on icon "undo" at bounding box center [223, 16] width 15 height 15
click at [219, 17] on icon "undo" at bounding box center [223, 16] width 15 height 15
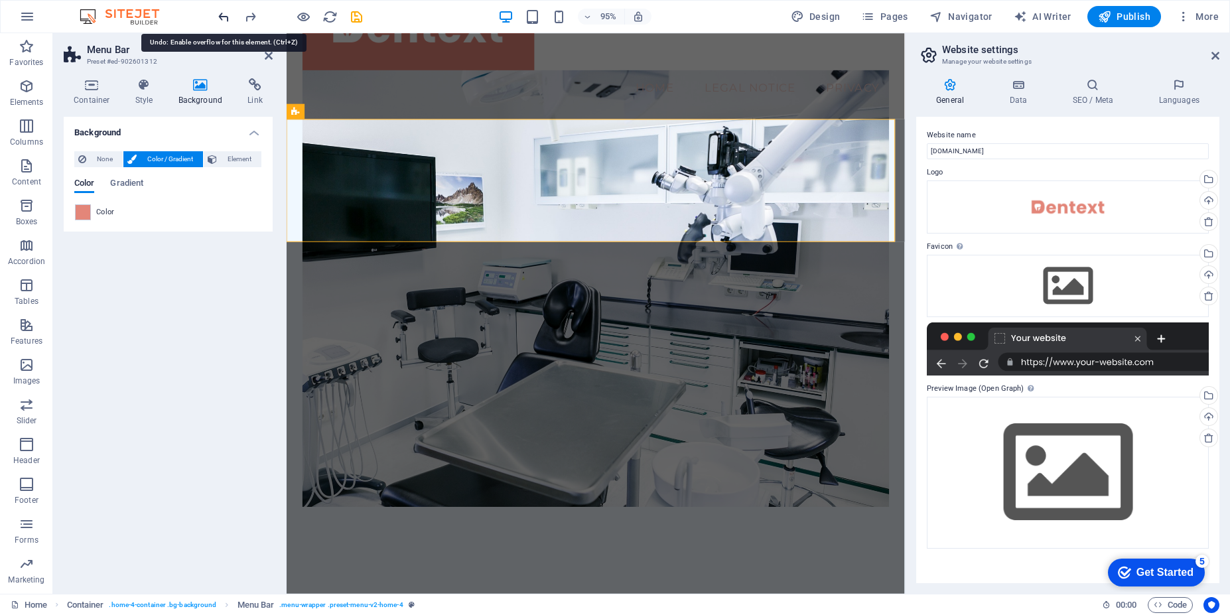
scroll to position [0, 0]
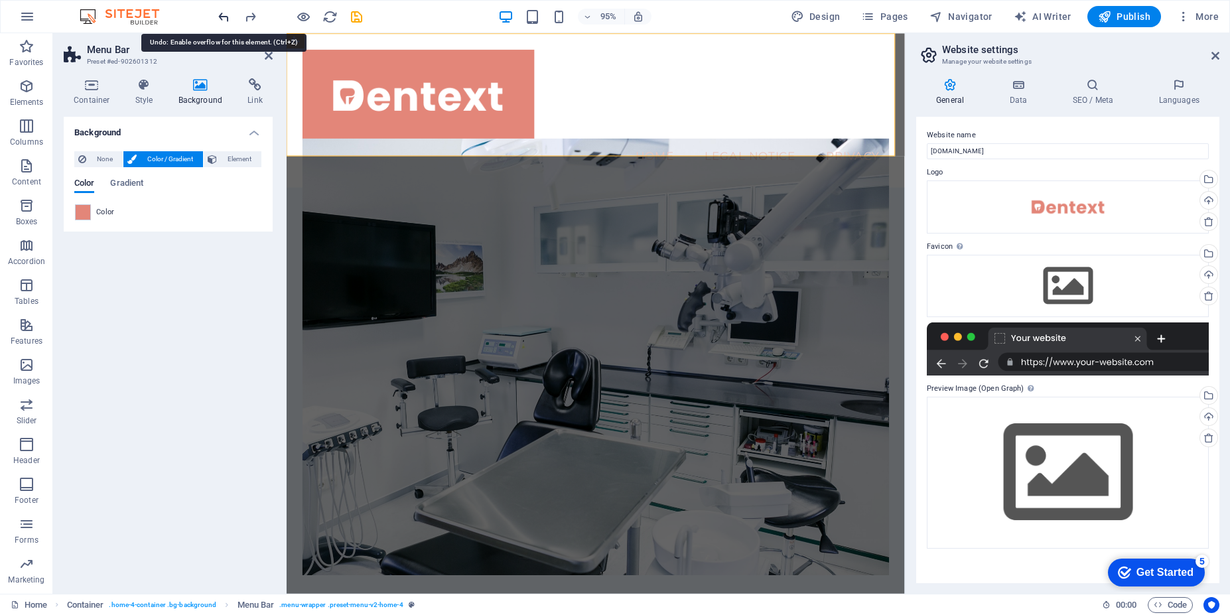
click at [219, 17] on icon "undo" at bounding box center [223, 16] width 15 height 15
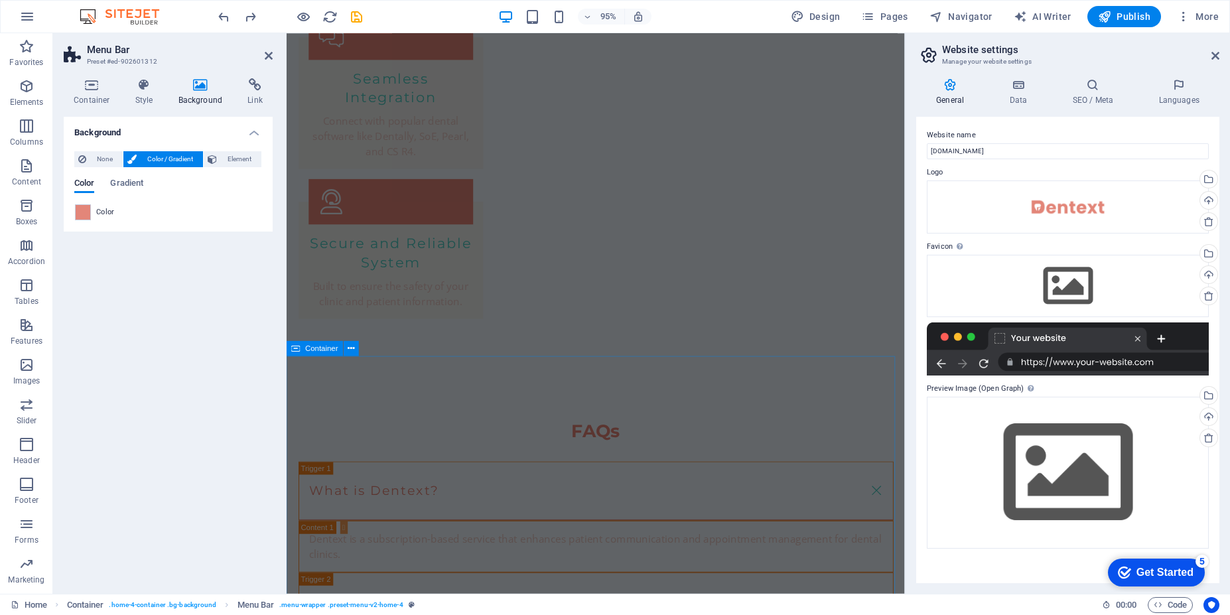
scroll to position [2409, 0]
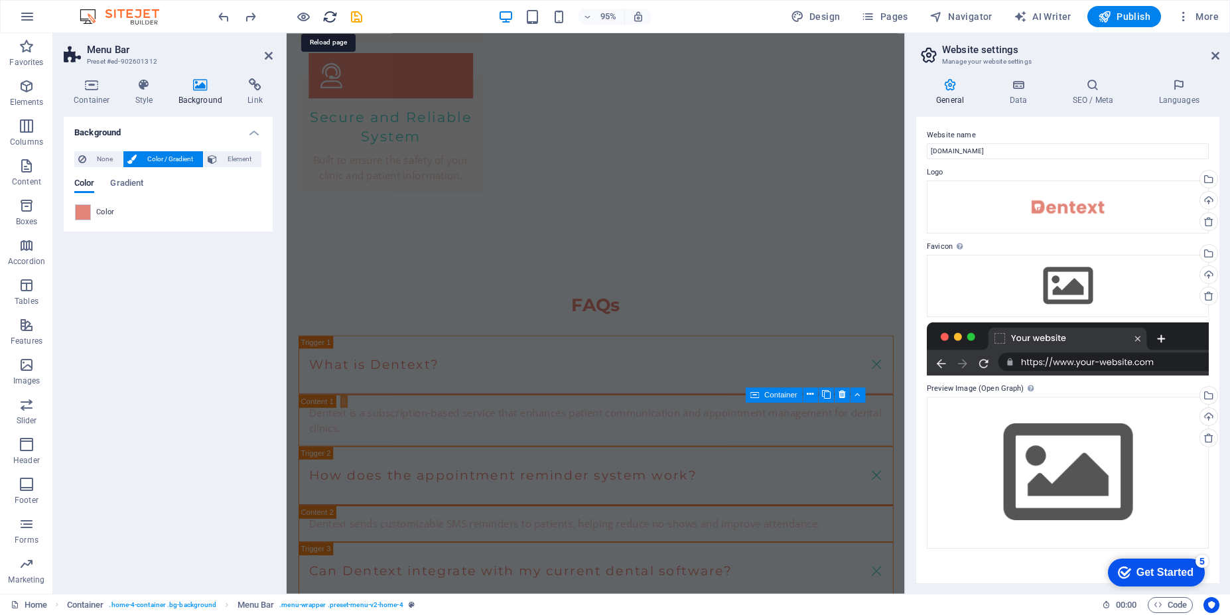
drag, startPoint x: 328, startPoint y: 19, endPoint x: 665, endPoint y: 17, distance: 337.0
click at [328, 19] on icon "reload" at bounding box center [329, 16] width 15 height 15
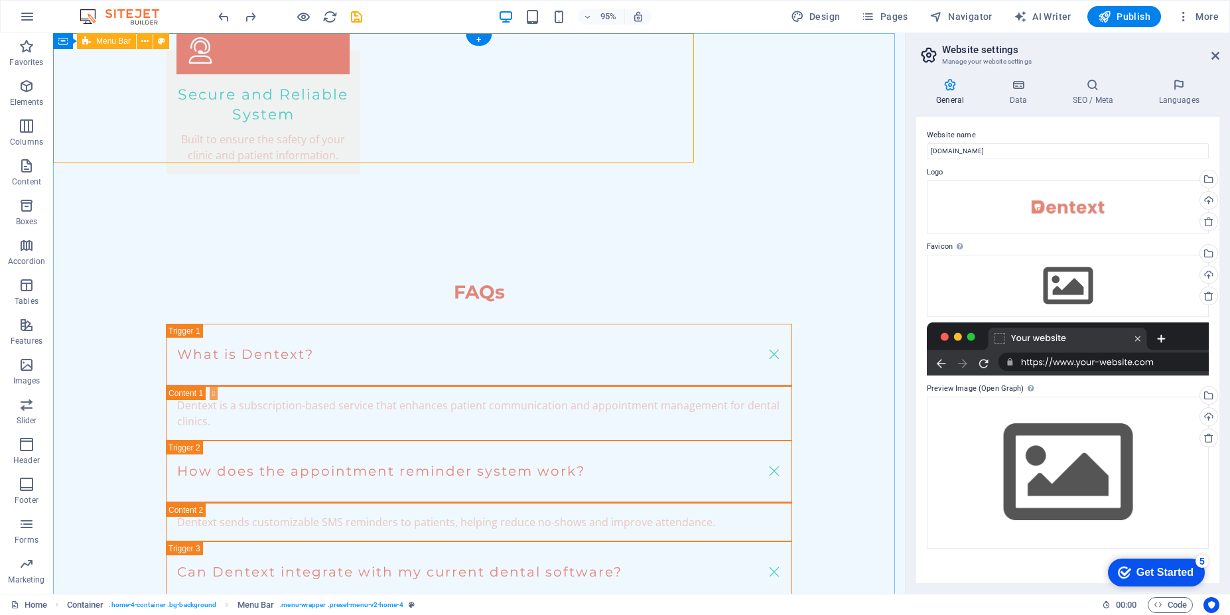
scroll to position [0, 0]
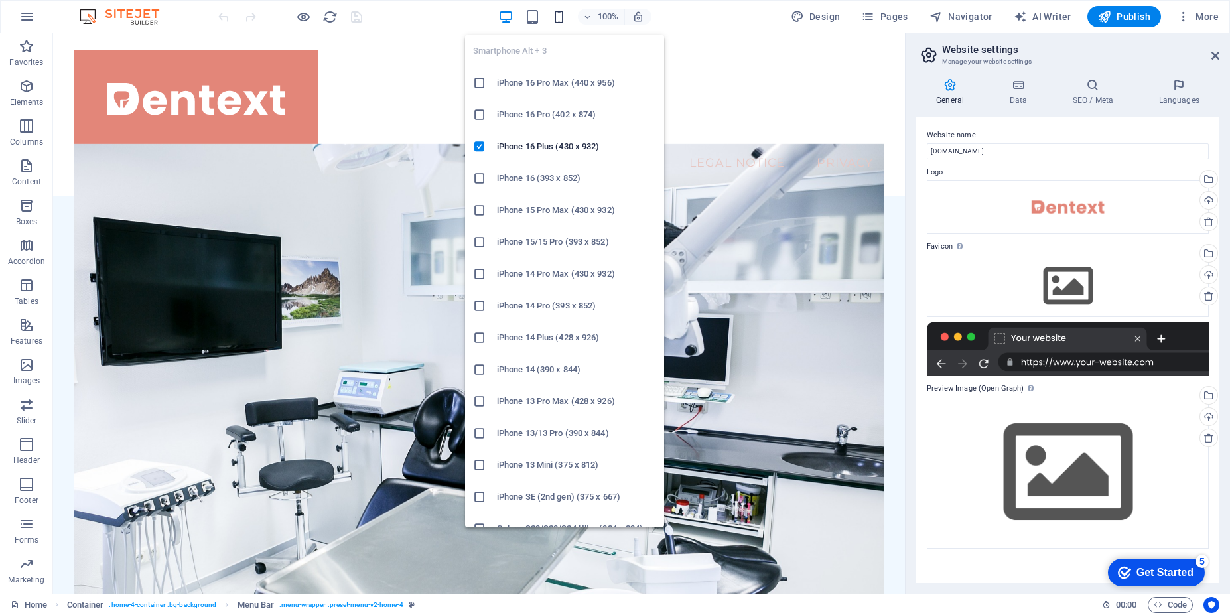
click at [556, 11] on icon "button" at bounding box center [558, 16] width 15 height 15
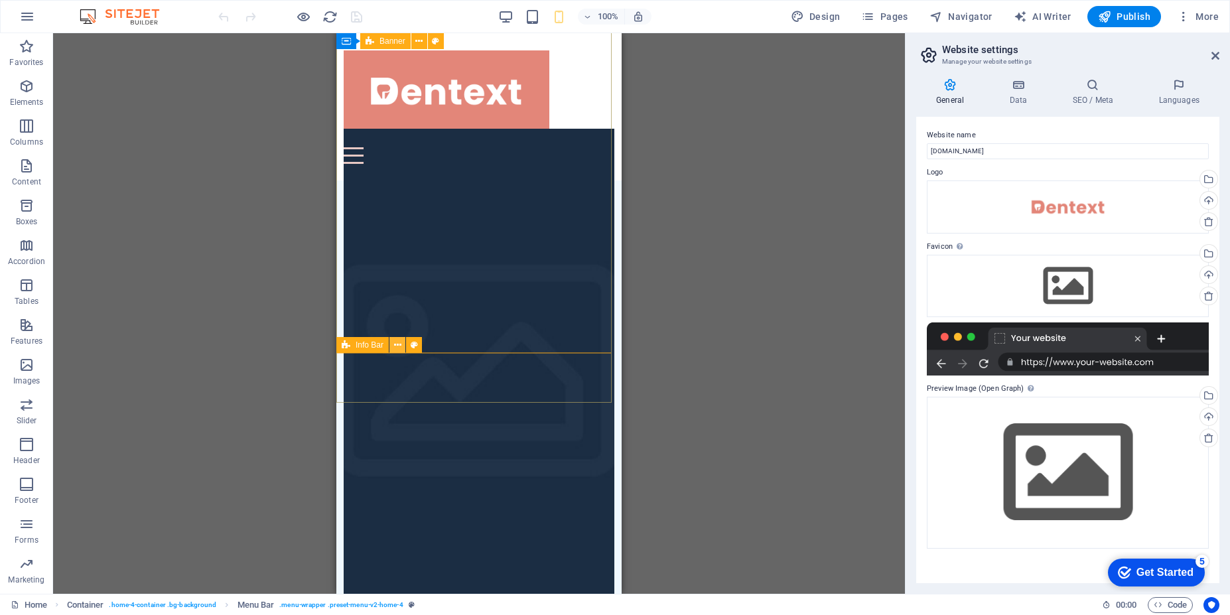
click at [397, 346] on icon at bounding box center [397, 345] width 7 height 14
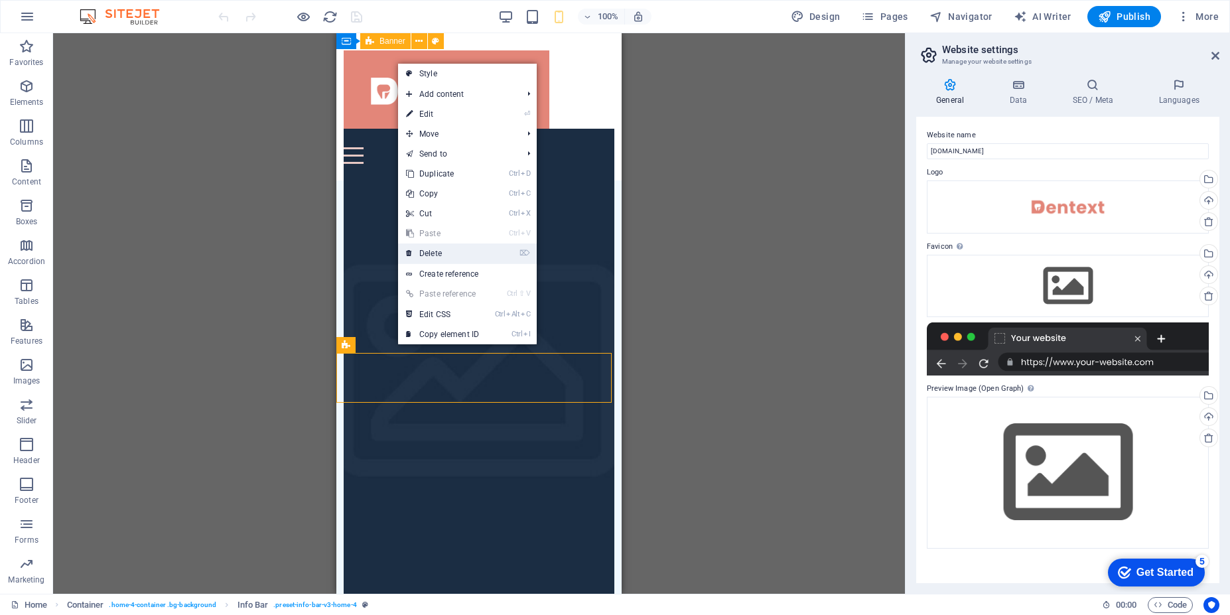
click at [439, 255] on link "⌦ Delete" at bounding box center [442, 253] width 89 height 20
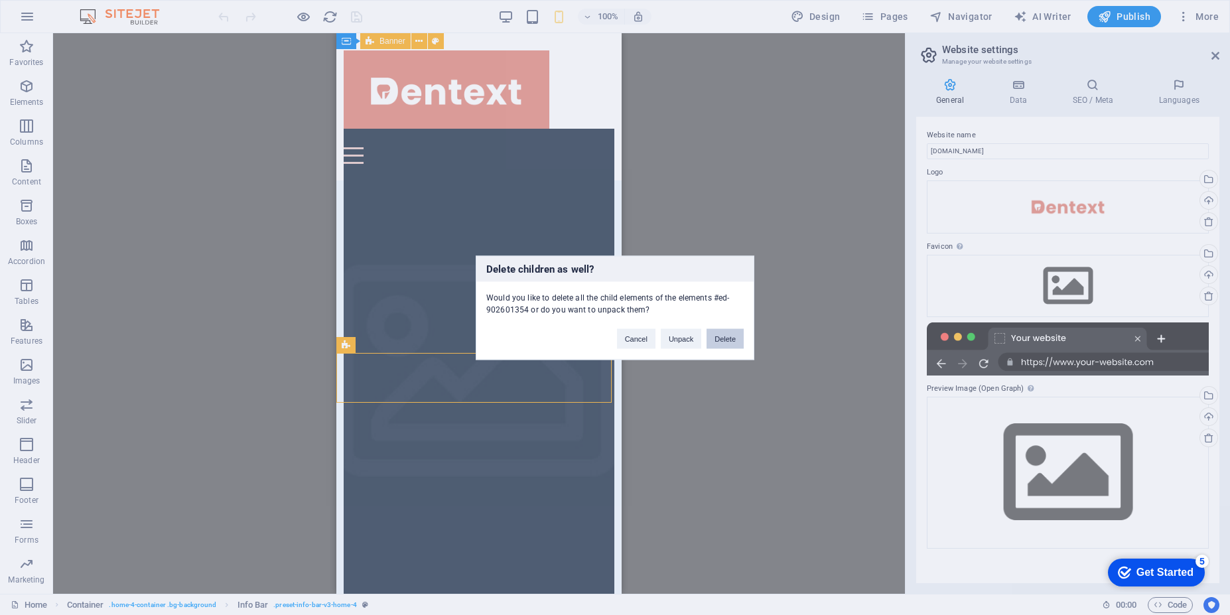
click at [728, 337] on button "Delete" at bounding box center [725, 338] width 37 height 20
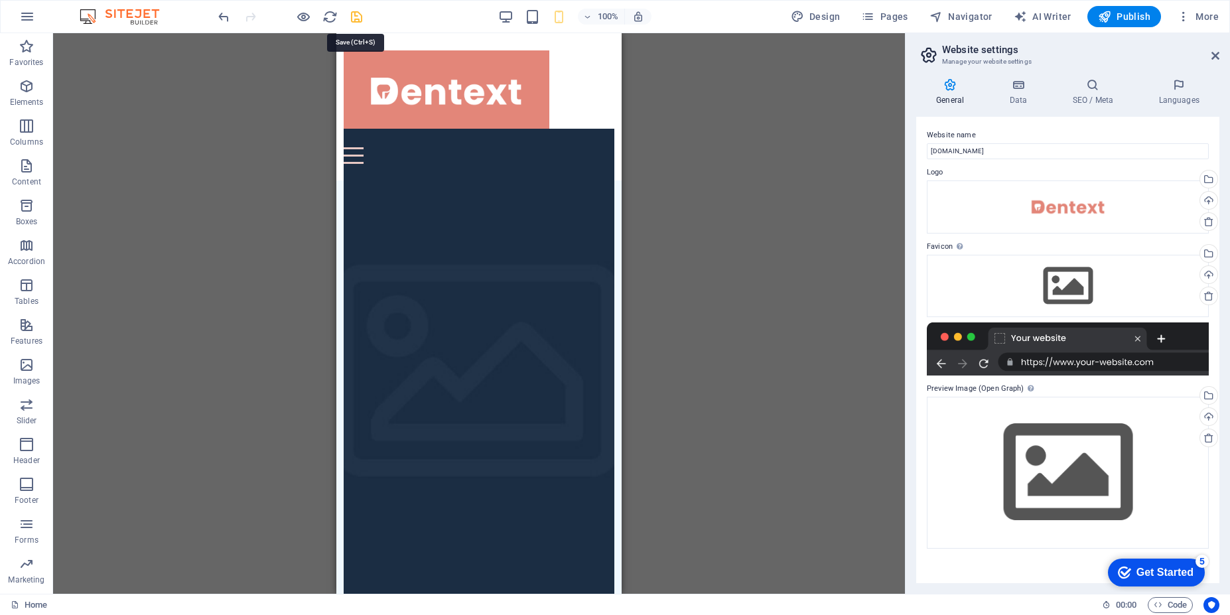
click at [355, 14] on icon "save" at bounding box center [356, 16] width 15 height 15
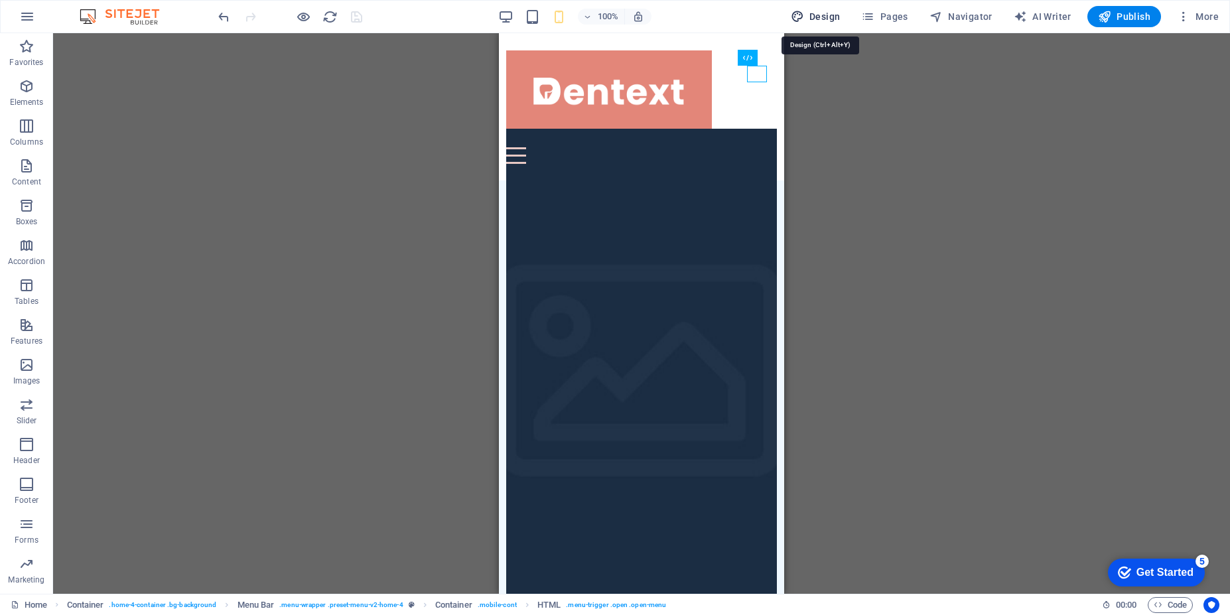
click at [804, 22] on icon "button" at bounding box center [797, 16] width 13 height 13
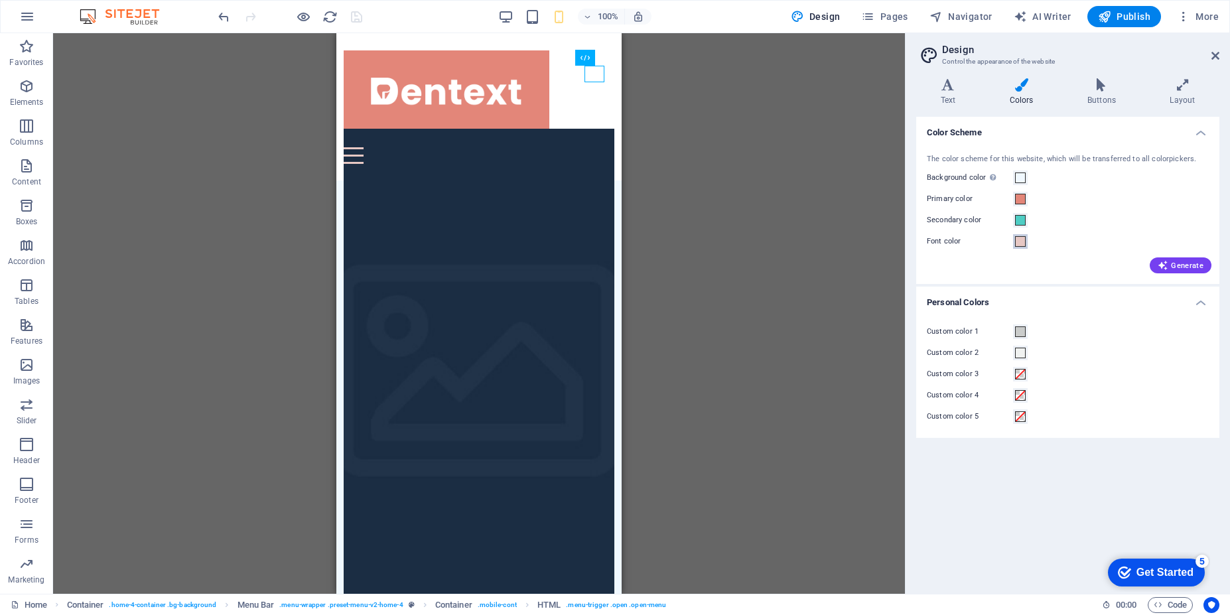
click at [1020, 245] on span at bounding box center [1020, 241] width 11 height 11
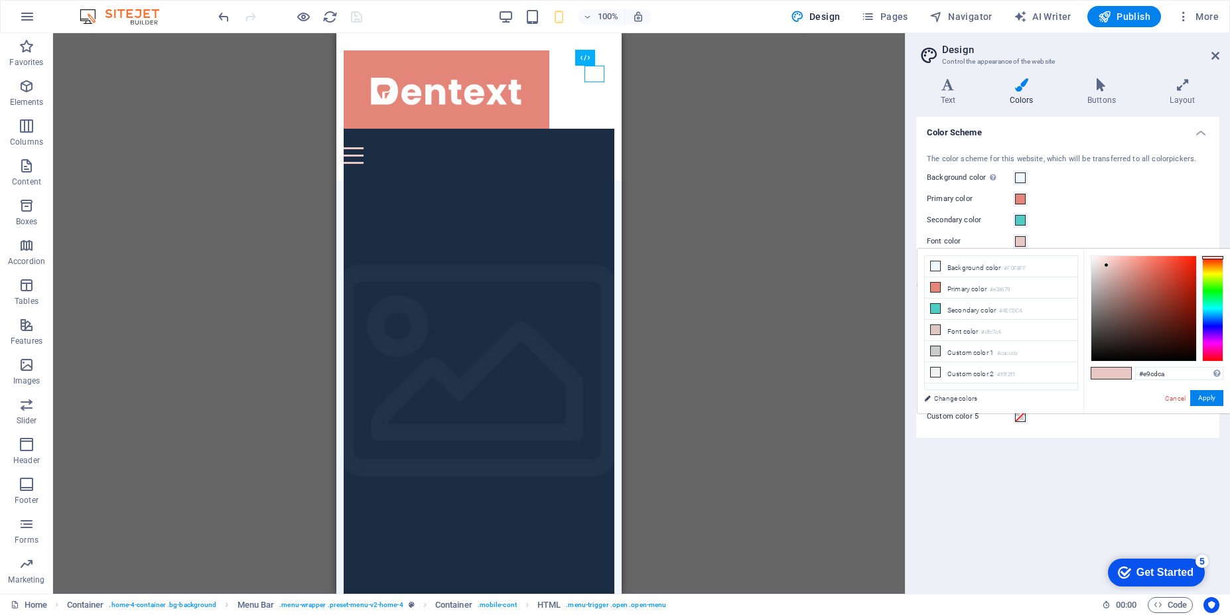
click at [1105, 265] on div at bounding box center [1106, 265] width 5 height 5
click at [1108, 273] on div at bounding box center [1143, 308] width 105 height 105
click at [1104, 271] on div at bounding box center [1143, 308] width 105 height 105
type input "#e5cecb"
click at [1103, 266] on div at bounding box center [1143, 308] width 105 height 105
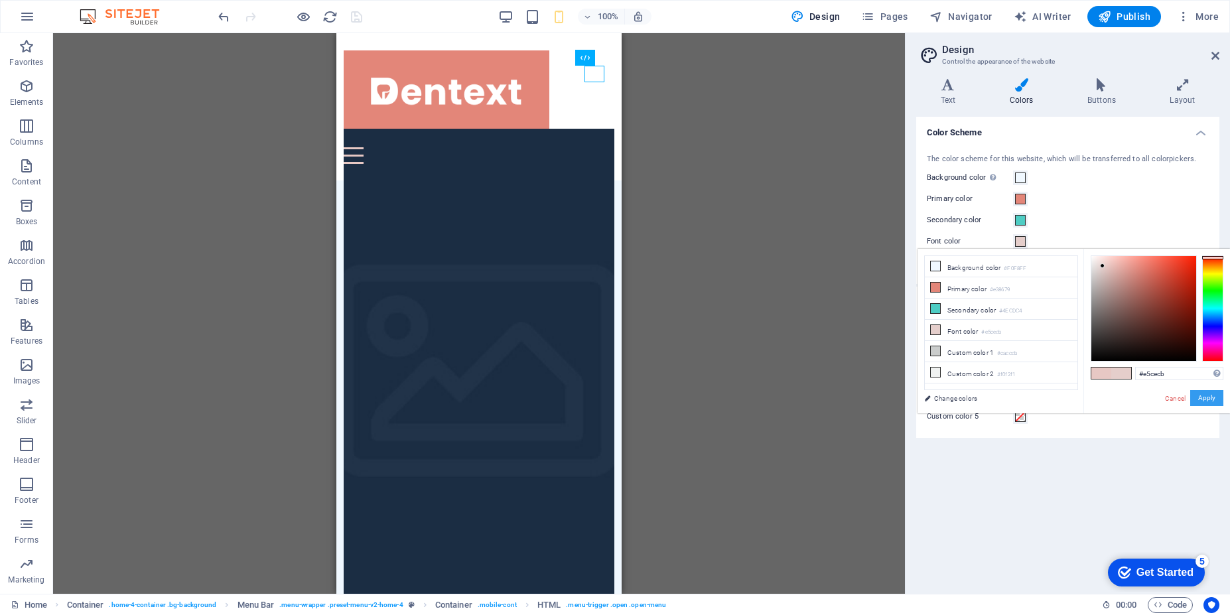
click at [1212, 399] on button "Apply" at bounding box center [1206, 398] width 33 height 16
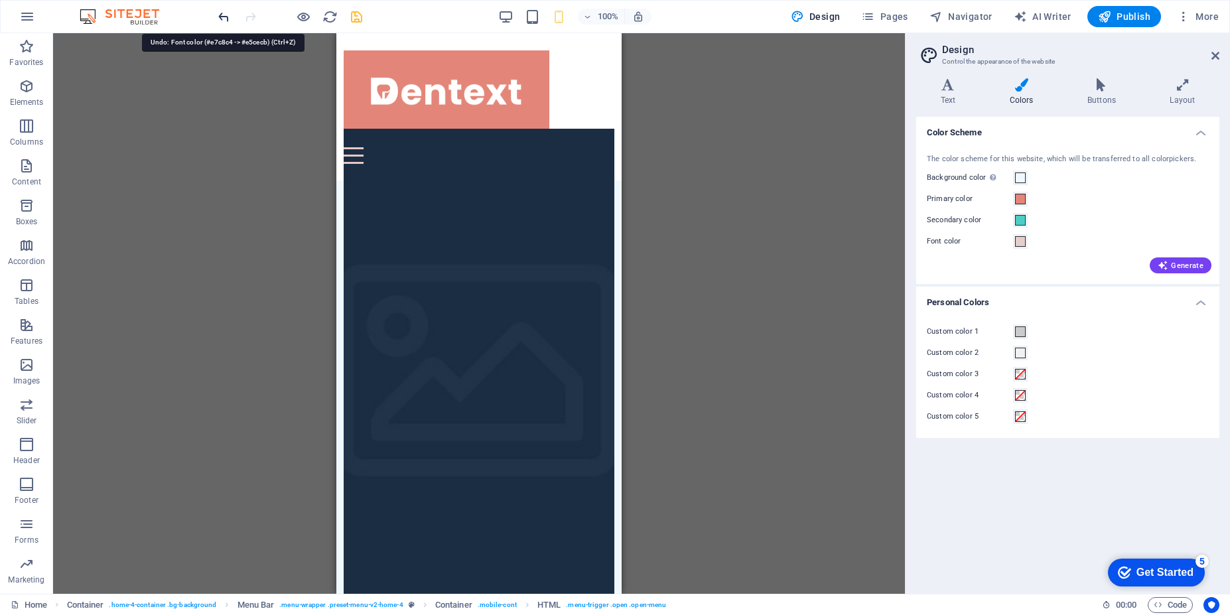
click at [222, 23] on icon "undo" at bounding box center [223, 16] width 15 height 15
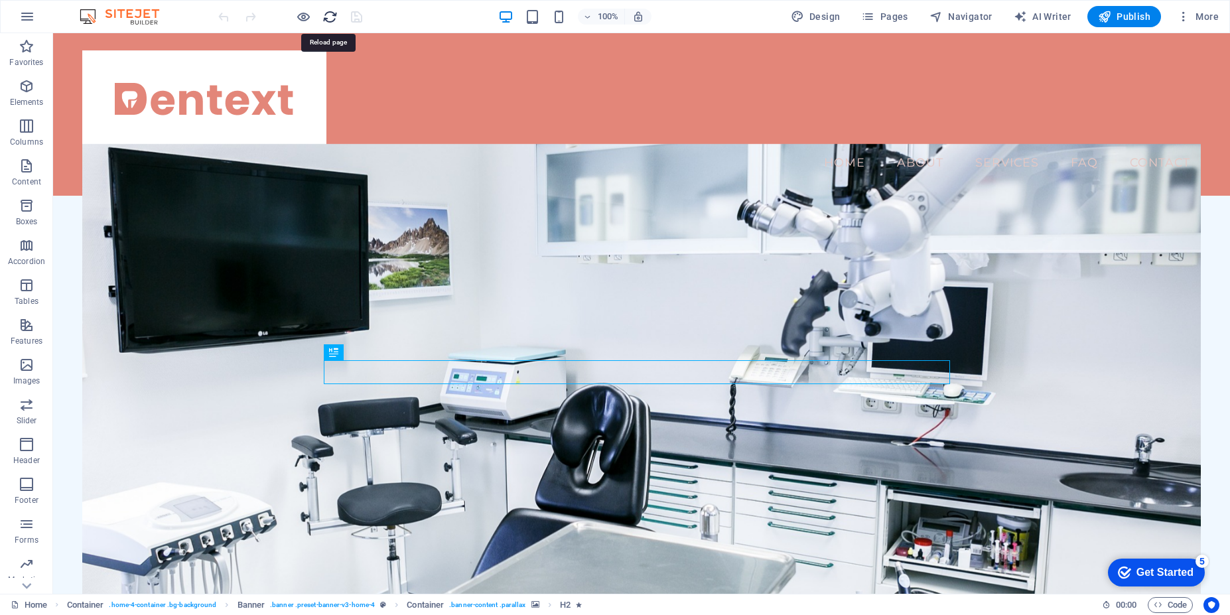
click at [334, 20] on icon "reload" at bounding box center [329, 16] width 15 height 15
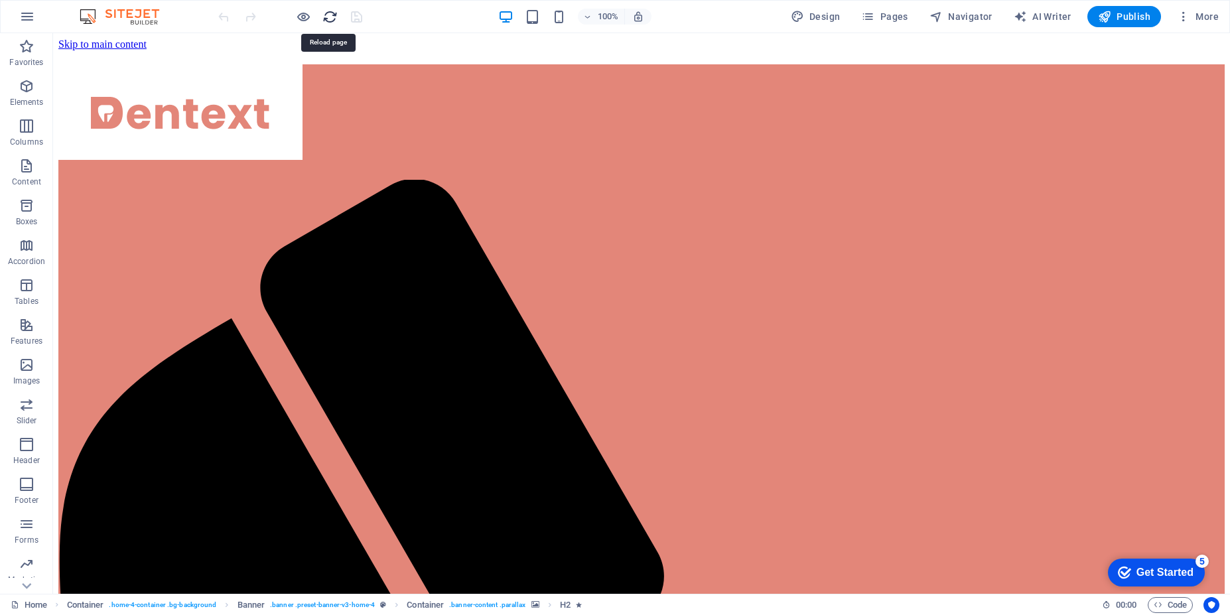
click at [327, 20] on icon "reload" at bounding box center [329, 16] width 15 height 15
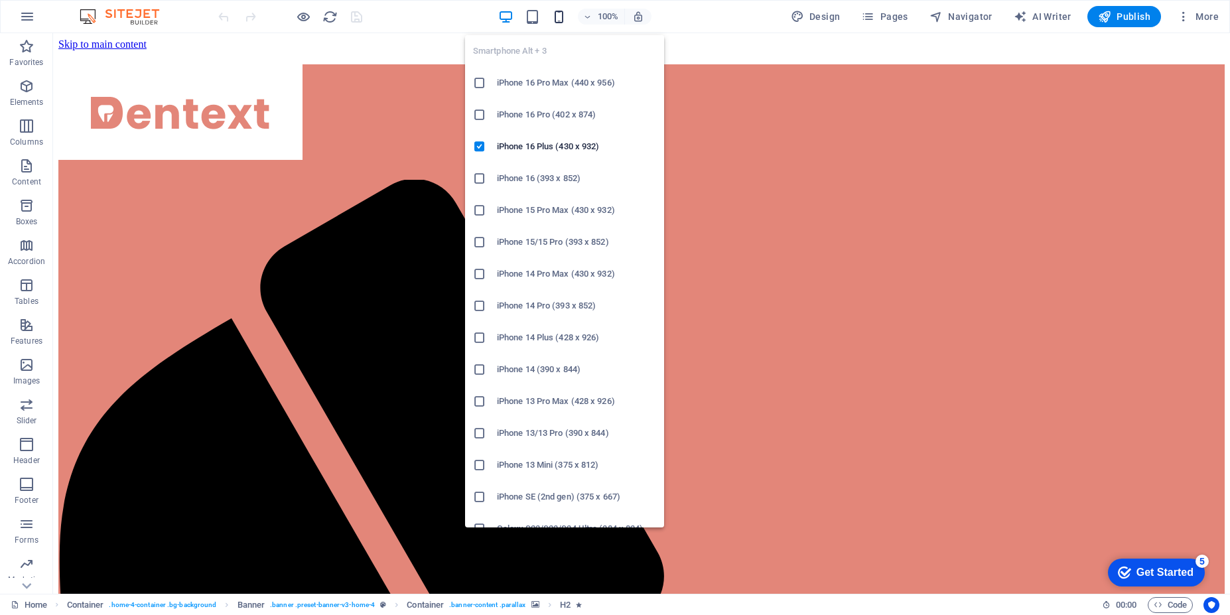
click at [561, 21] on icon "button" at bounding box center [558, 16] width 15 height 15
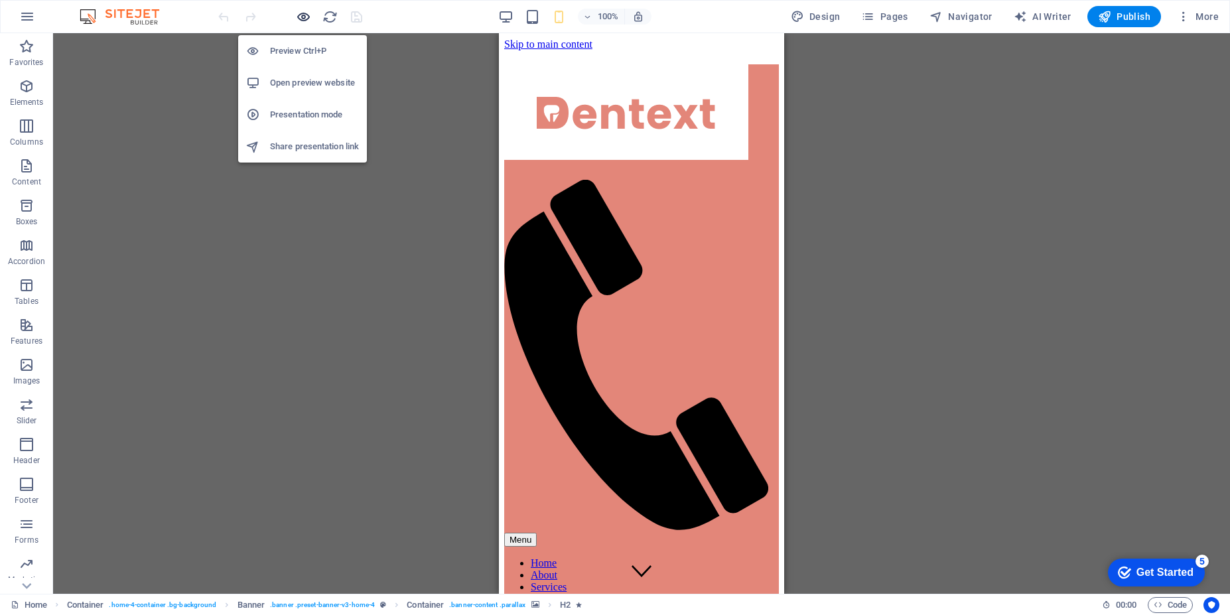
click at [305, 19] on icon "button" at bounding box center [303, 16] width 15 height 15
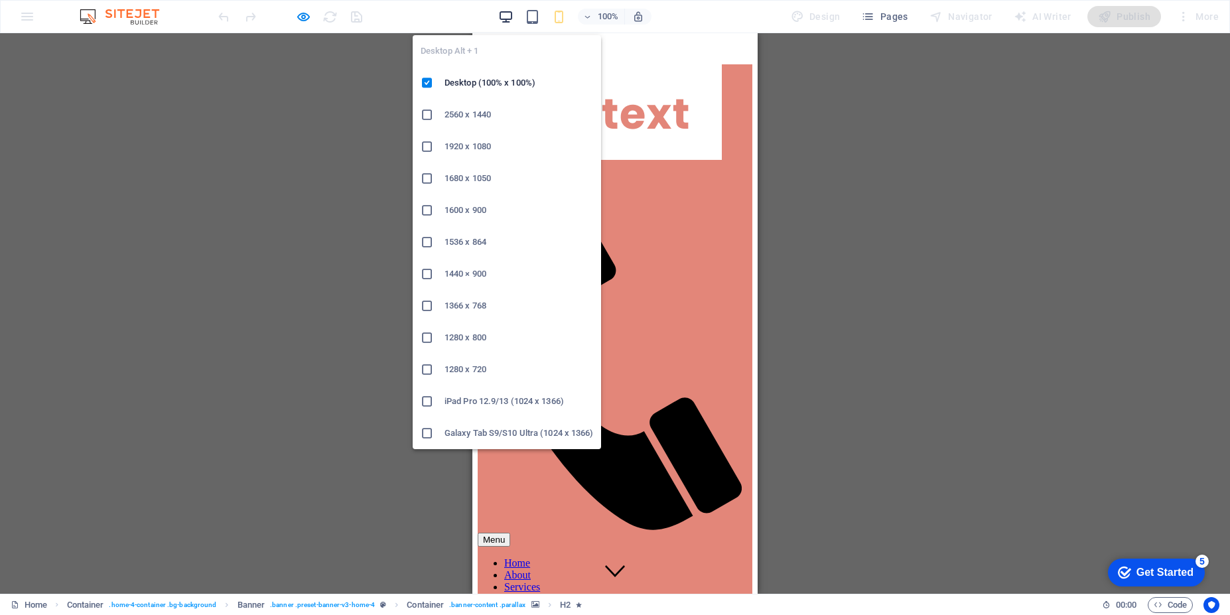
click at [509, 19] on icon "button" at bounding box center [505, 16] width 15 height 15
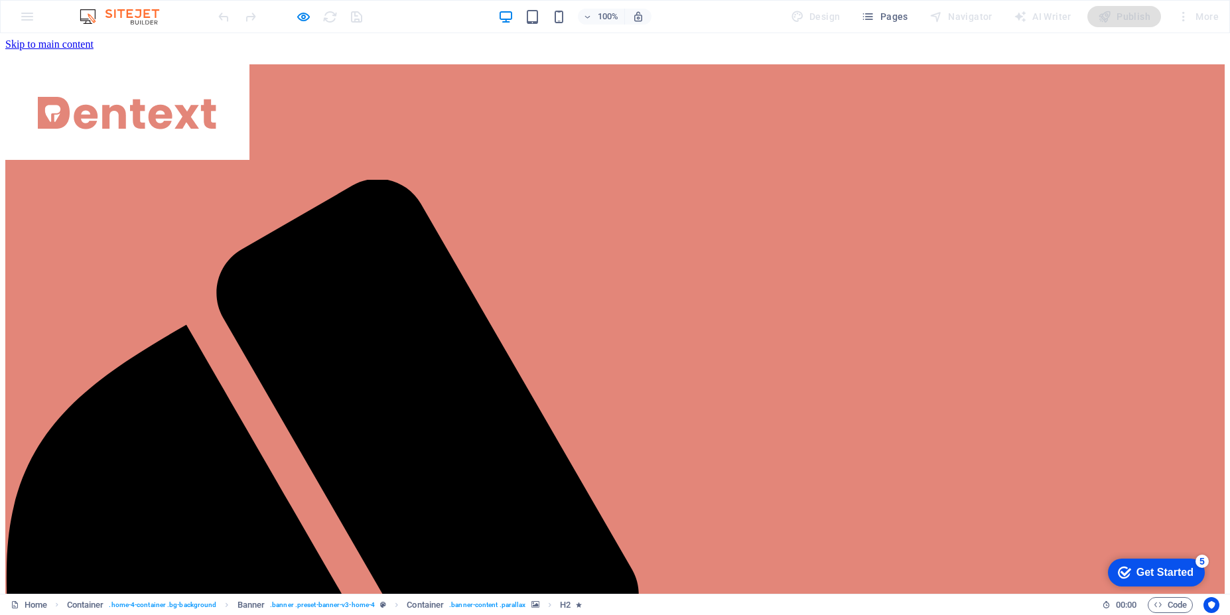
click at [137, 16] on img at bounding box center [126, 17] width 100 height 16
click at [135, 16] on img at bounding box center [126, 17] width 100 height 16
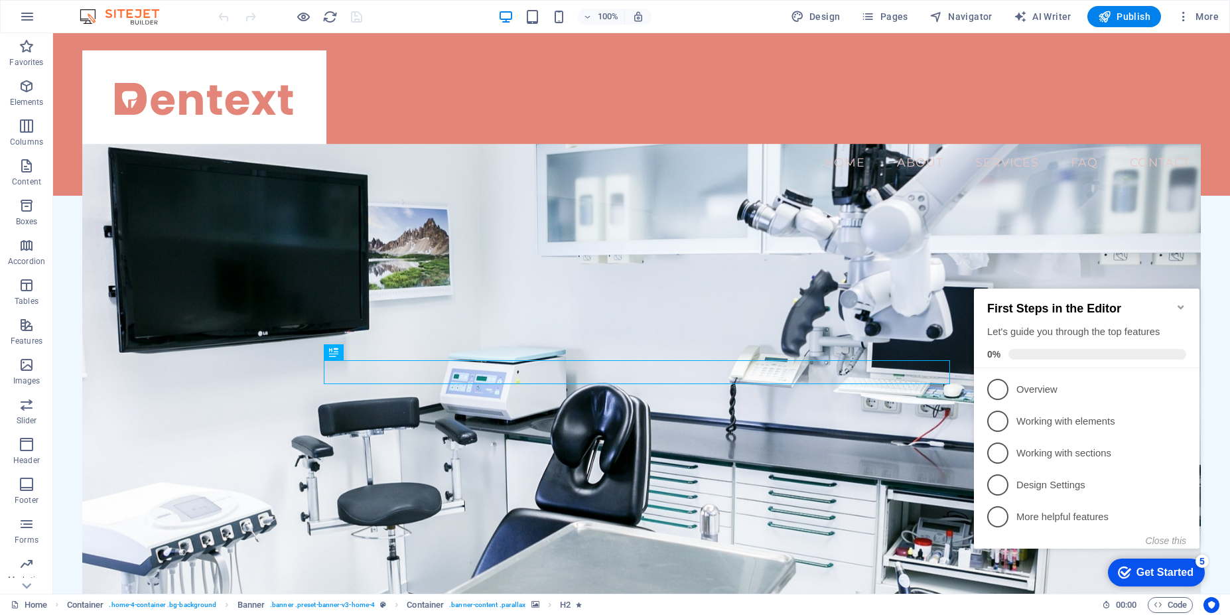
click at [1185, 304] on icon "Minimize checklist" at bounding box center [1181, 307] width 11 height 11
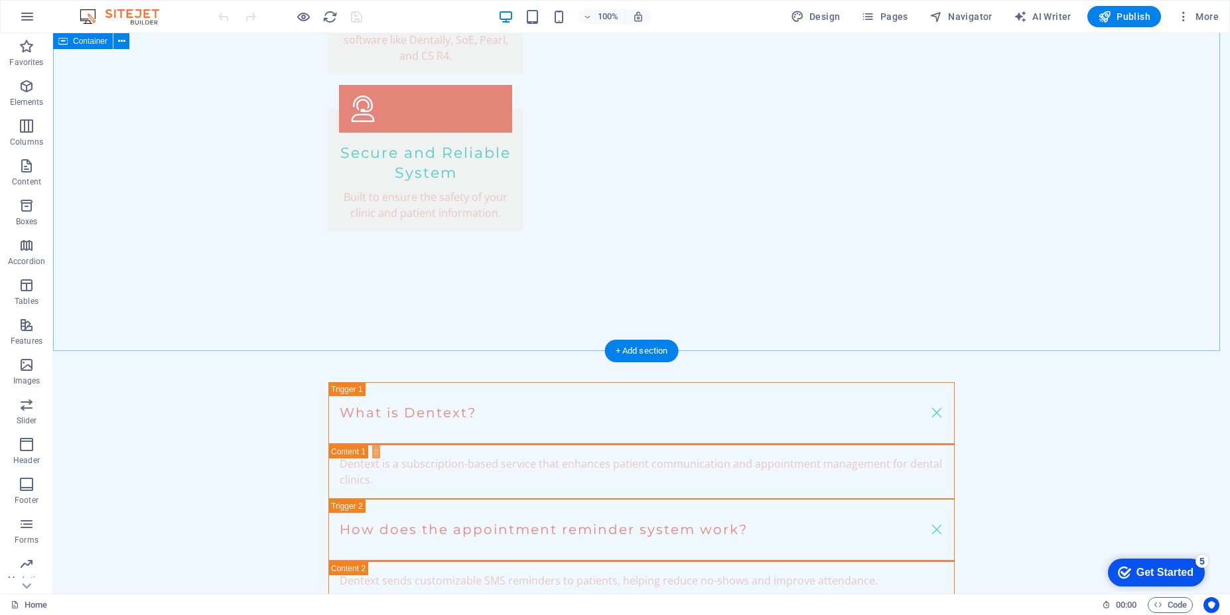
scroll to position [2407, 0]
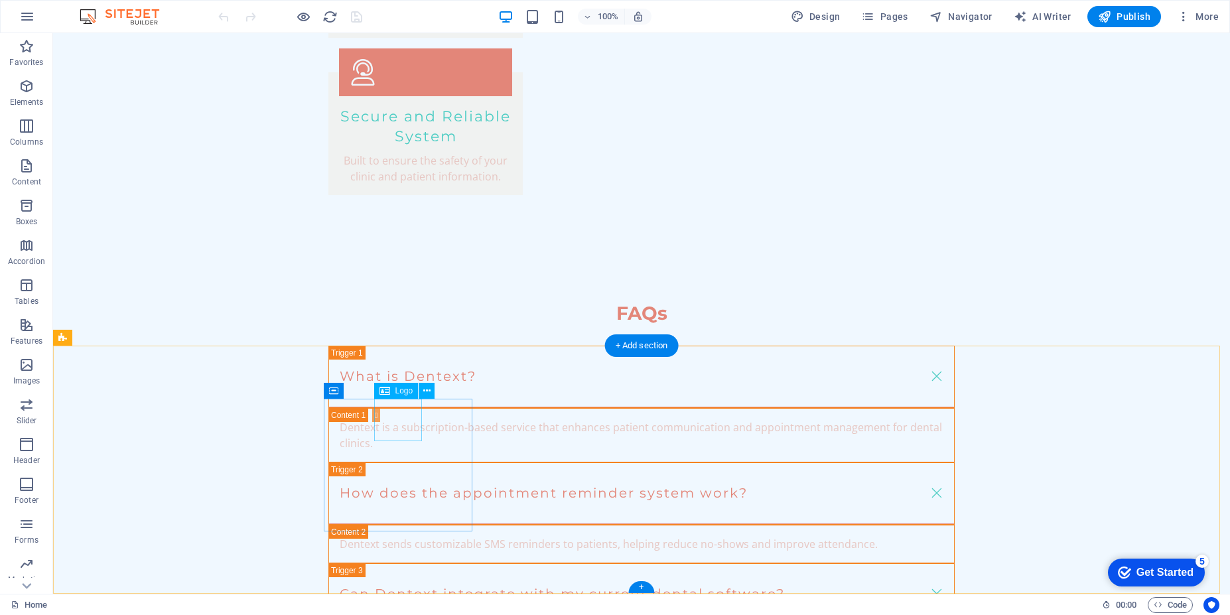
click at [403, 390] on span "Logo" at bounding box center [404, 391] width 18 height 8
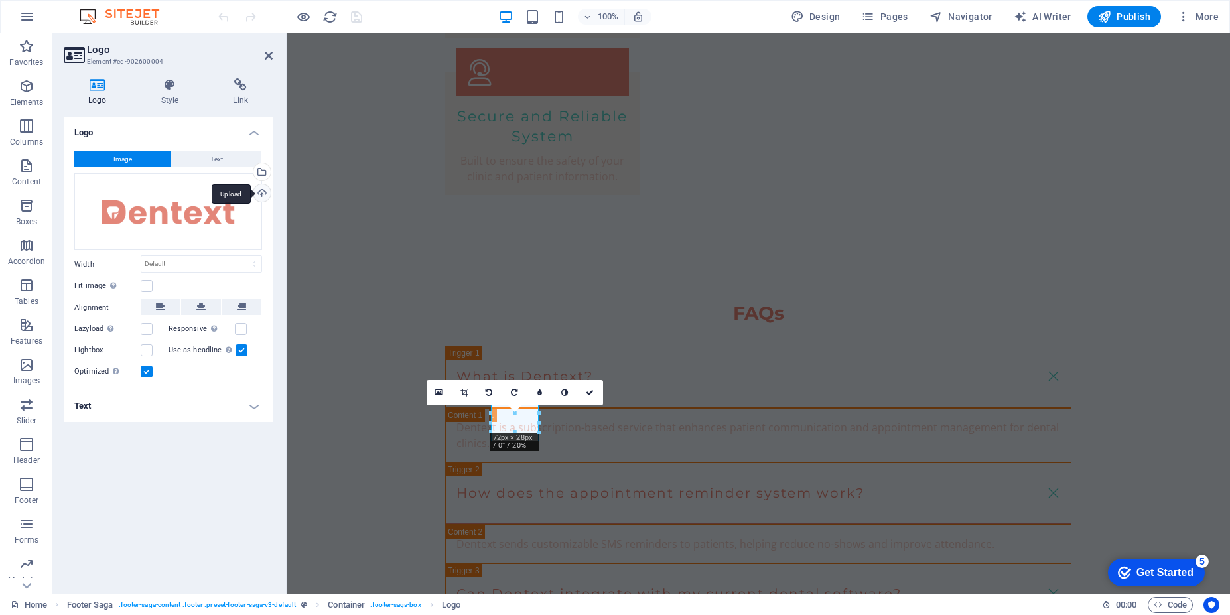
click at [259, 200] on div "Upload" at bounding box center [261, 194] width 20 height 20
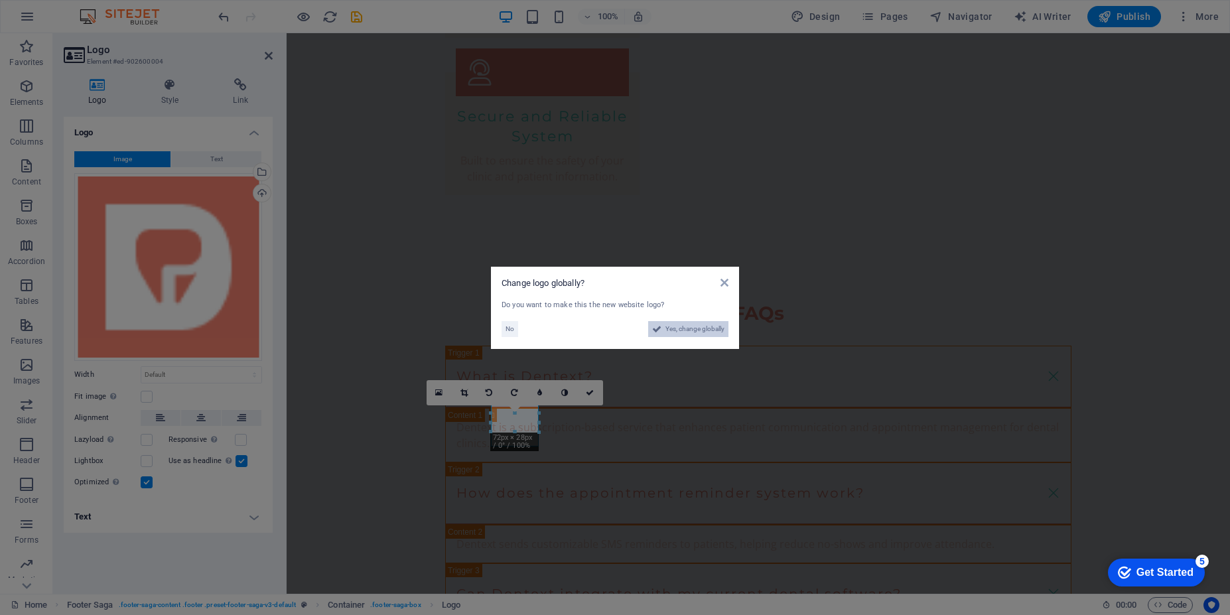
click at [699, 327] on span "Yes, change globally" at bounding box center [694, 329] width 59 height 16
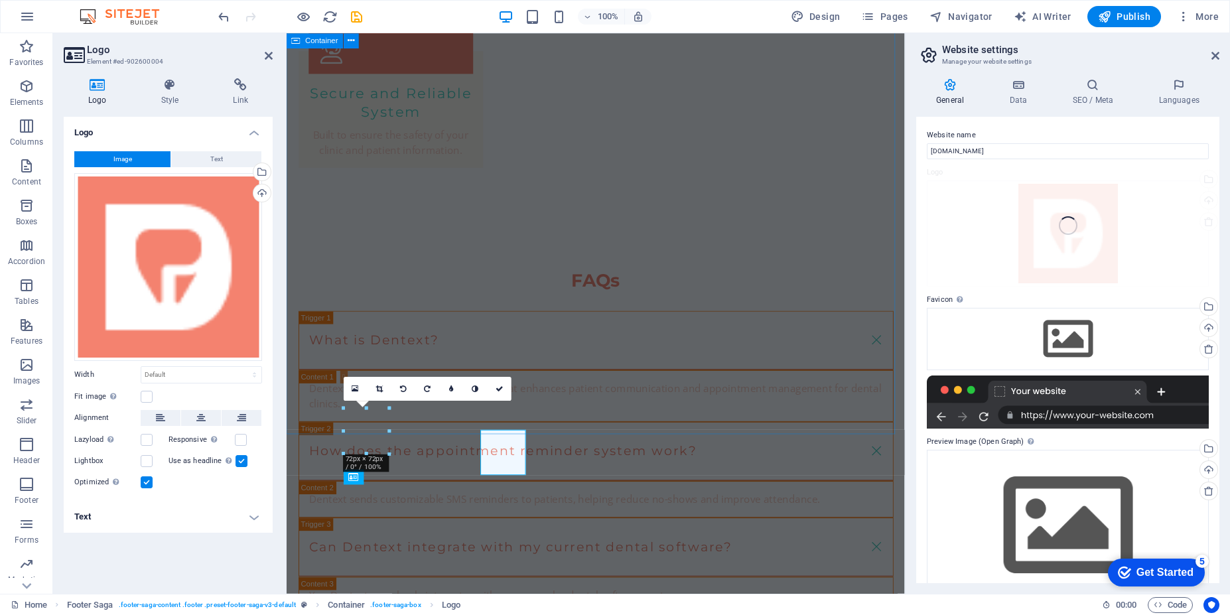
scroll to position [2355, 0]
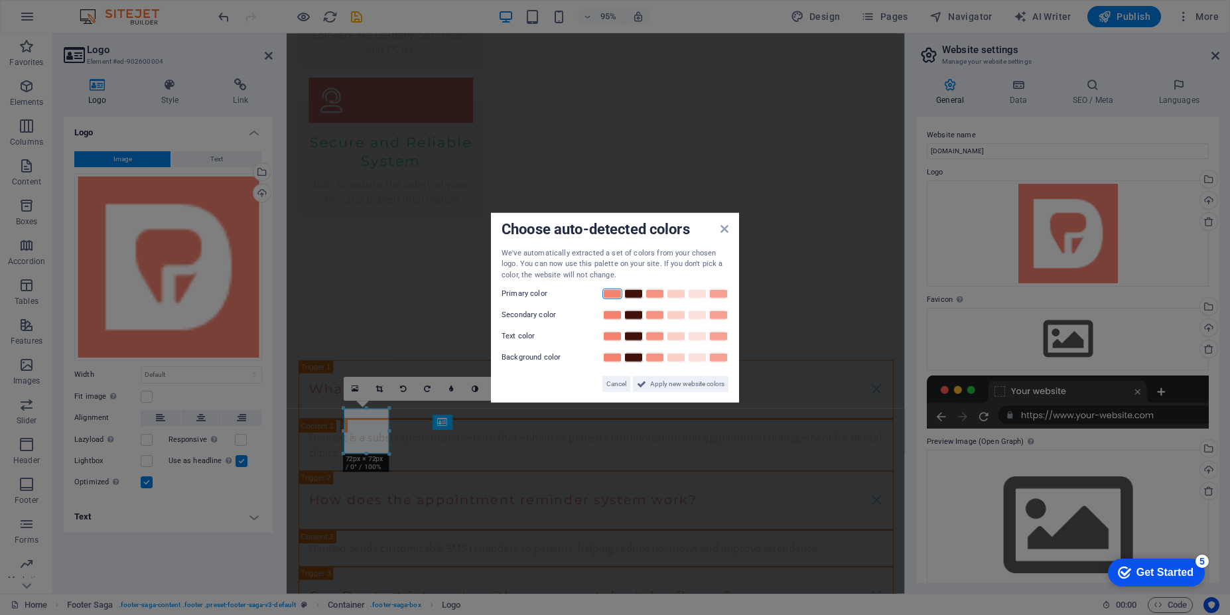
click at [614, 295] on link at bounding box center [612, 294] width 20 height 11
click at [681, 340] on link at bounding box center [676, 336] width 20 height 11
click at [674, 385] on span "Apply new website colors" at bounding box center [687, 384] width 74 height 16
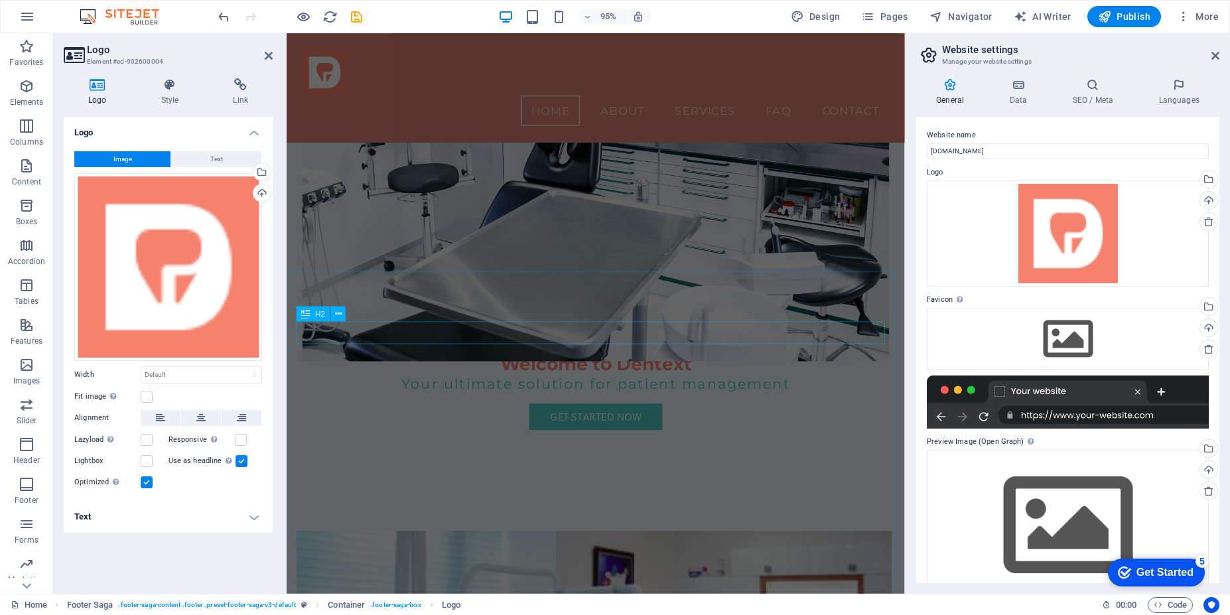
scroll to position [0, 0]
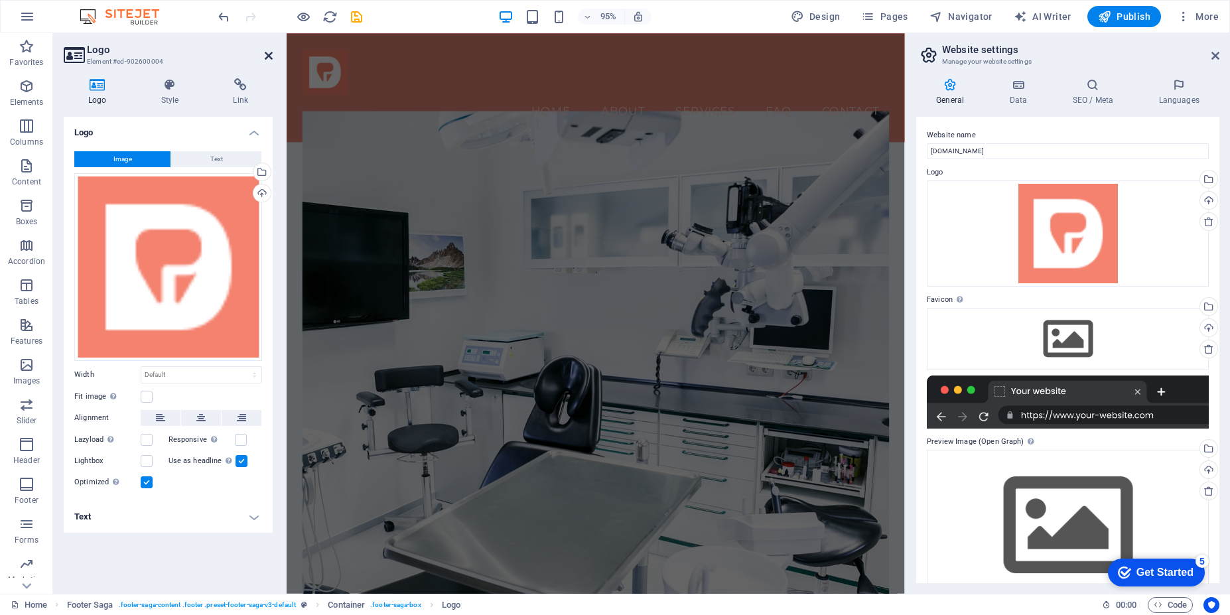
click at [266, 58] on icon at bounding box center [269, 55] width 8 height 11
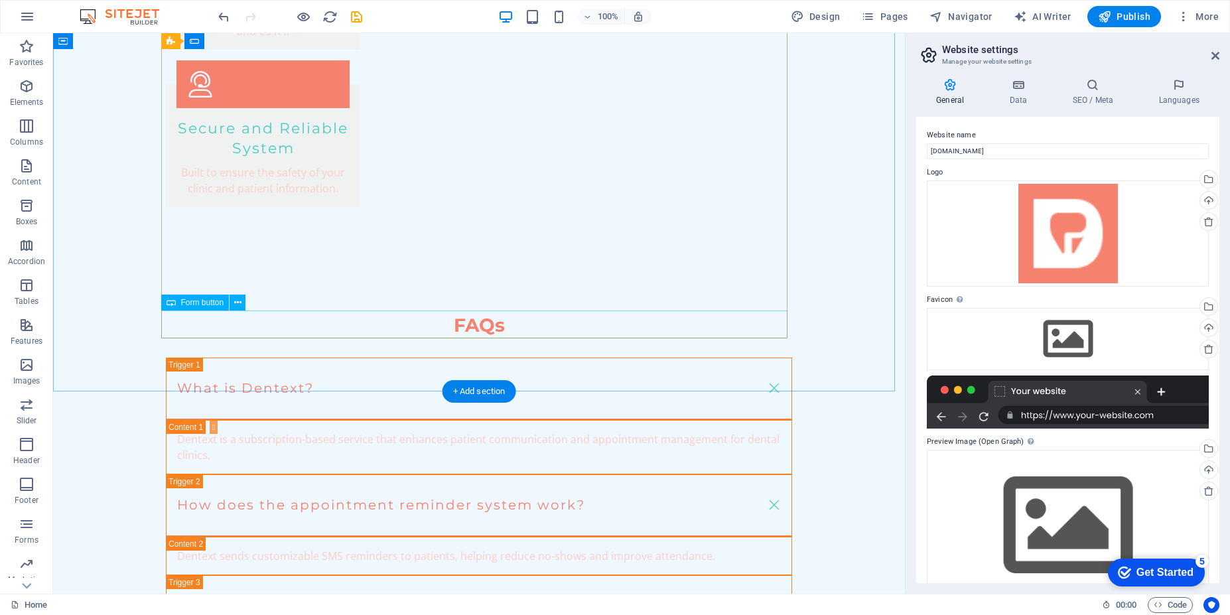
scroll to position [2359, 0]
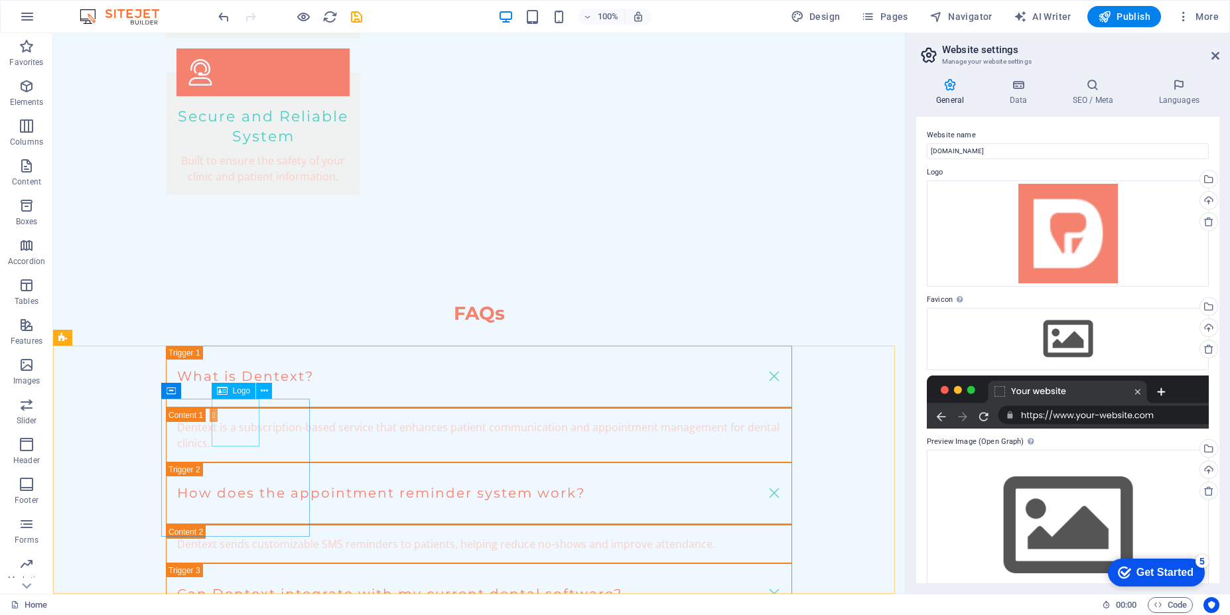
click at [238, 392] on span "Logo" at bounding box center [242, 391] width 18 height 8
click at [242, 393] on span "Logo" at bounding box center [242, 391] width 18 height 8
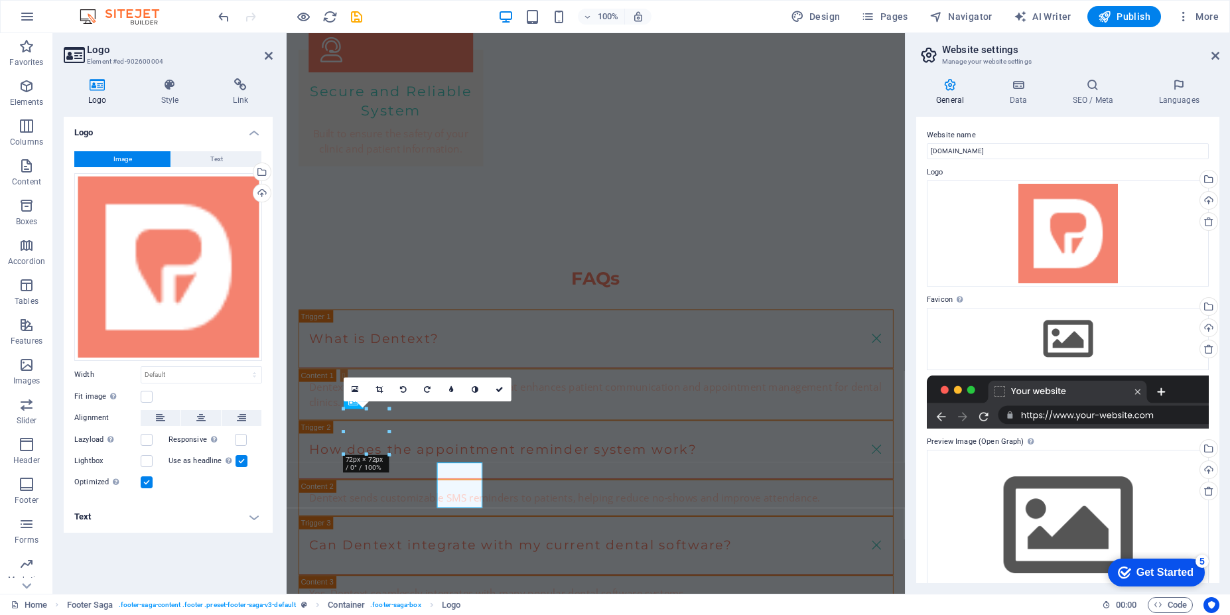
scroll to position [2355, 0]
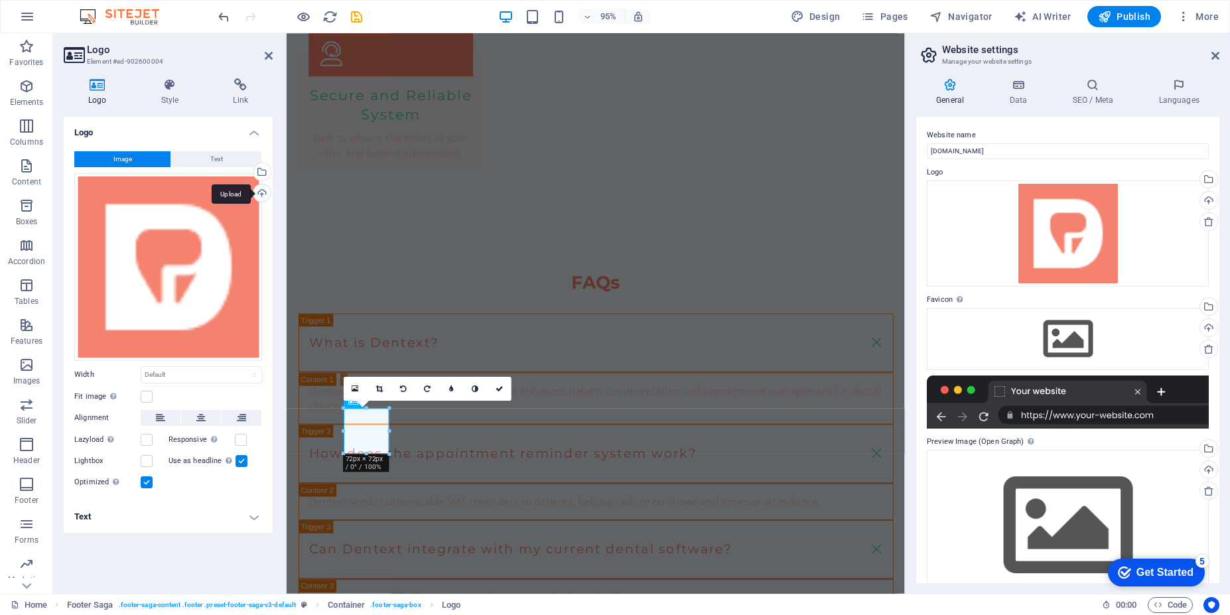
click at [265, 196] on div "Upload" at bounding box center [261, 194] width 20 height 20
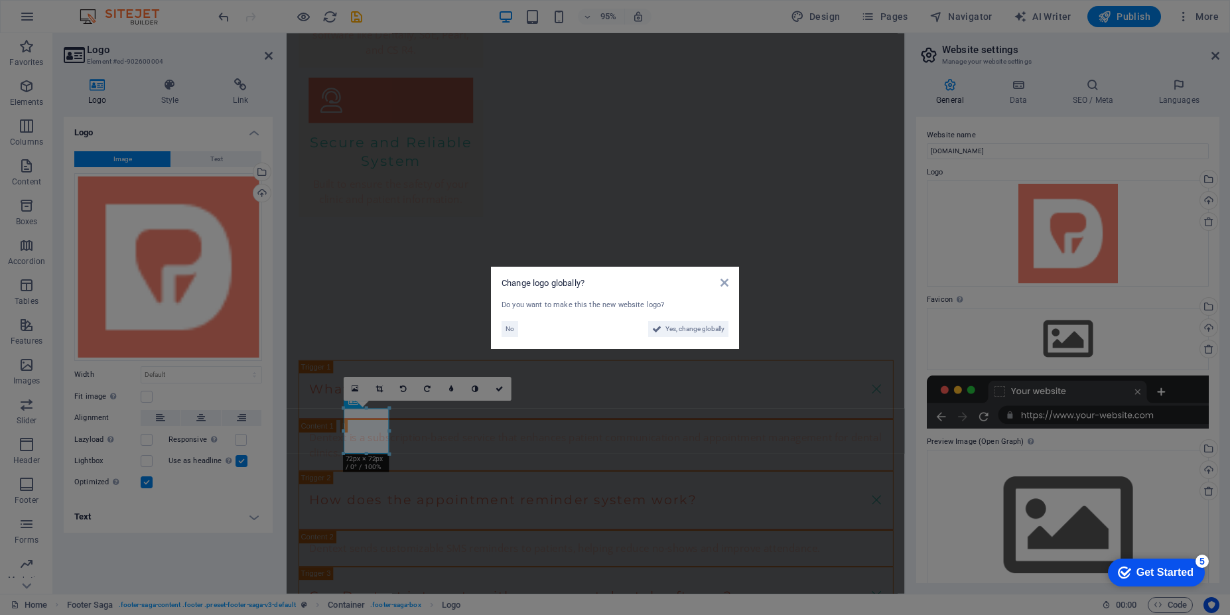
click at [688, 320] on div "No Yes, change globally" at bounding box center [615, 326] width 227 height 21
click at [679, 326] on span "Yes, change globally" at bounding box center [694, 329] width 59 height 16
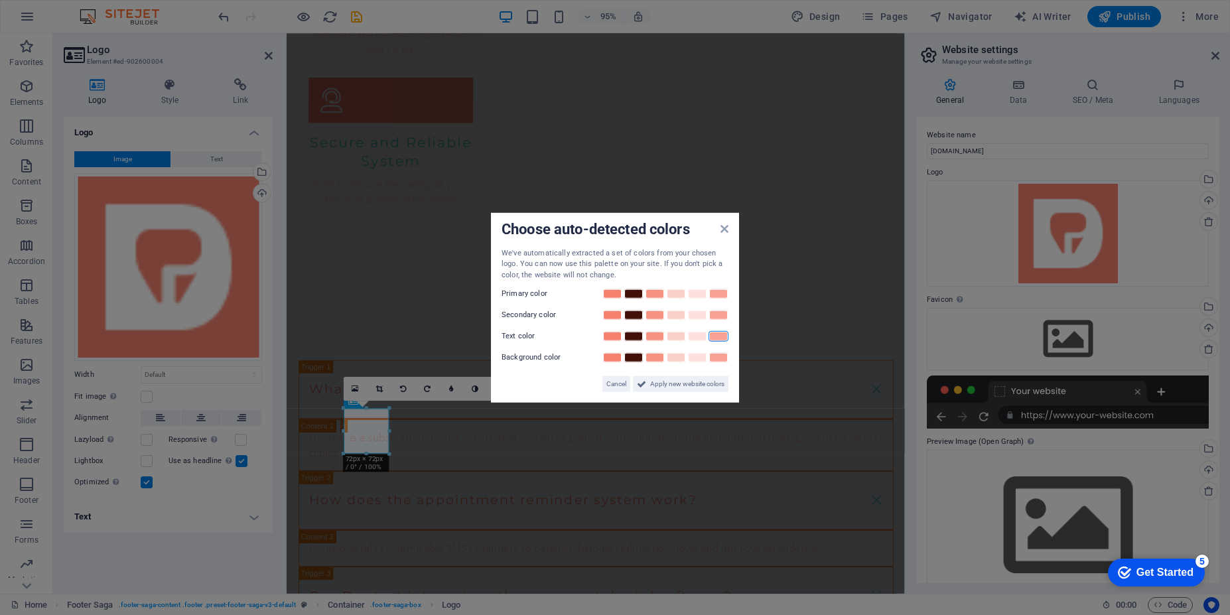
click at [724, 338] on link at bounding box center [719, 336] width 20 height 11
click at [681, 385] on span "Apply new website colors" at bounding box center [687, 384] width 74 height 16
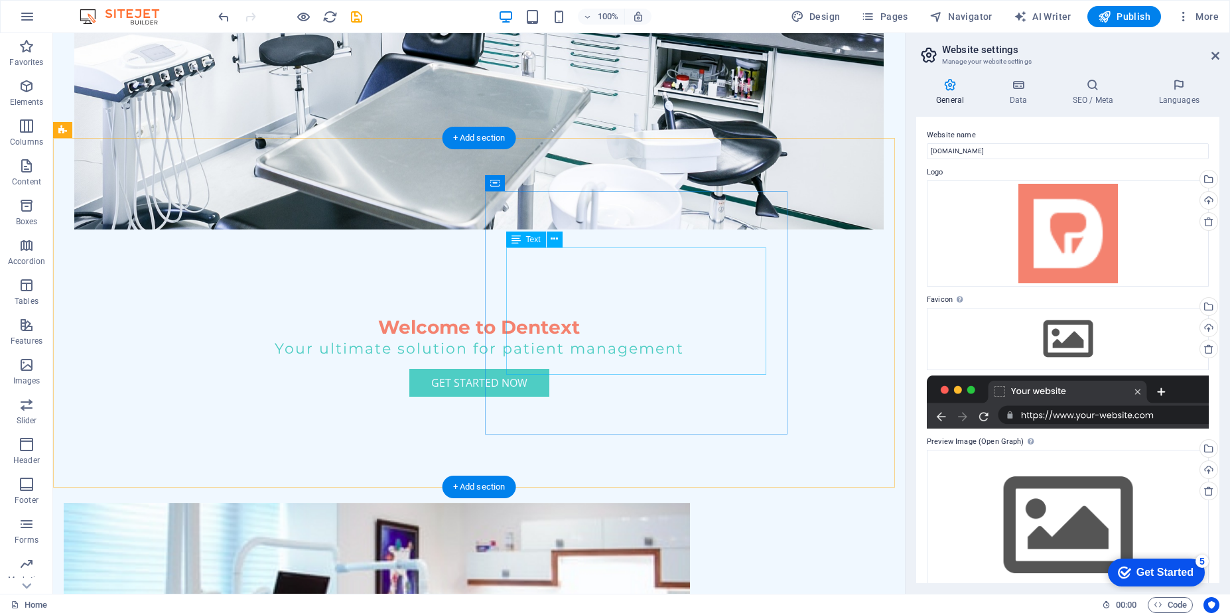
scroll to position [0, 0]
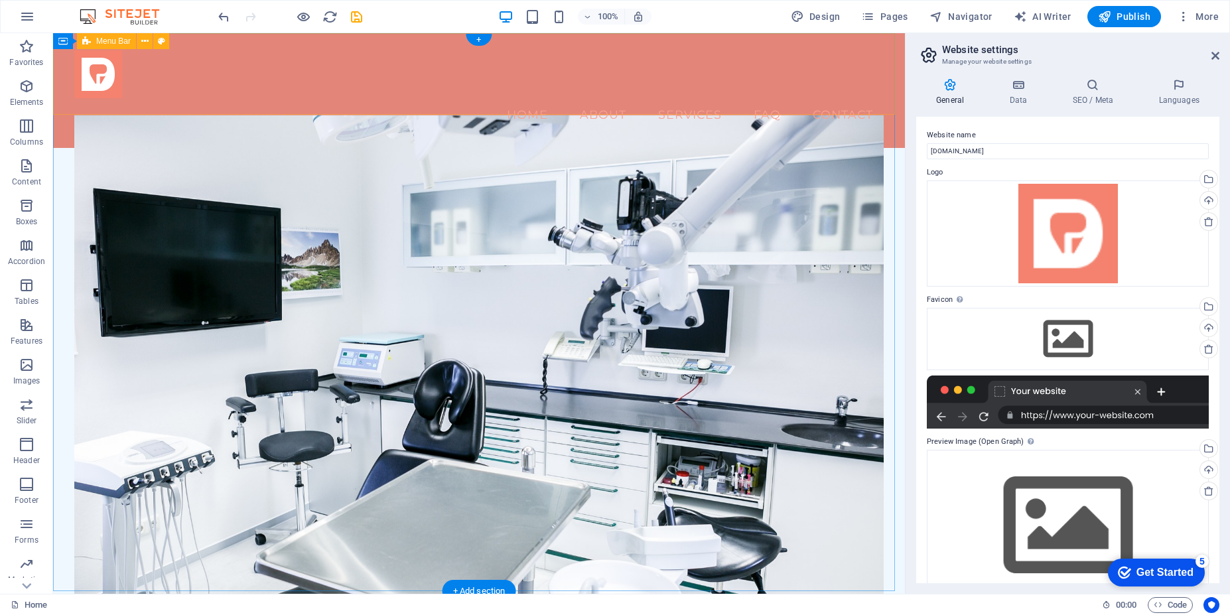
click at [294, 95] on div "Menu Home About Services FAQ Contact" at bounding box center [479, 90] width 852 height 115
click at [296, 93] on div "Menu Home About Services FAQ Contact" at bounding box center [479, 90] width 852 height 115
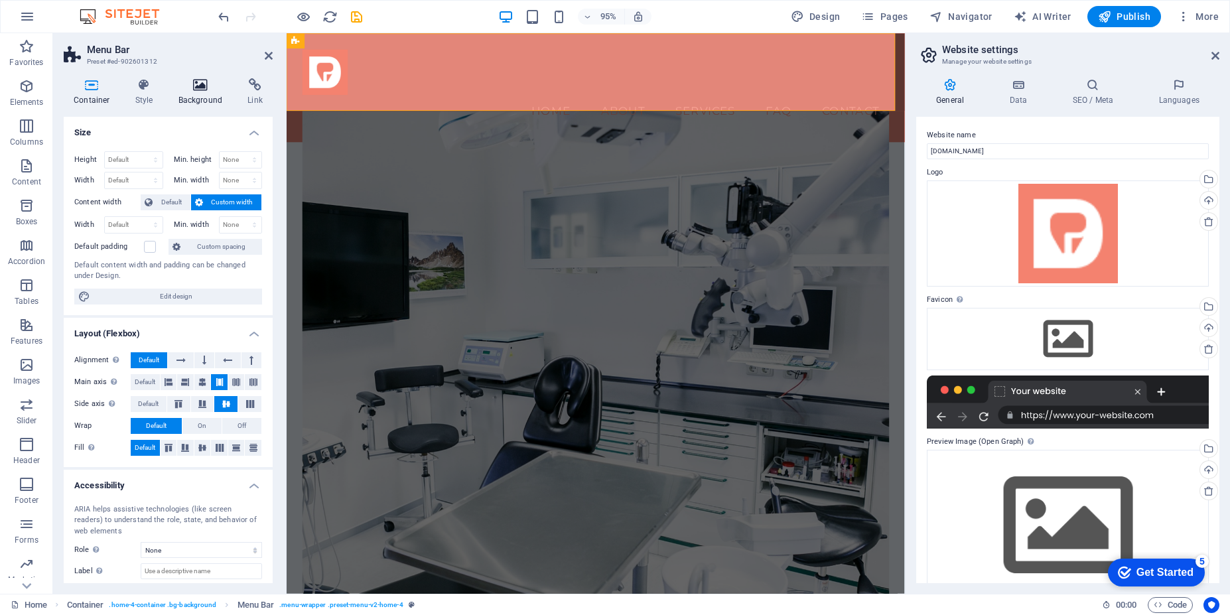
click at [211, 97] on h4 "Background" at bounding box center [204, 92] width 70 height 28
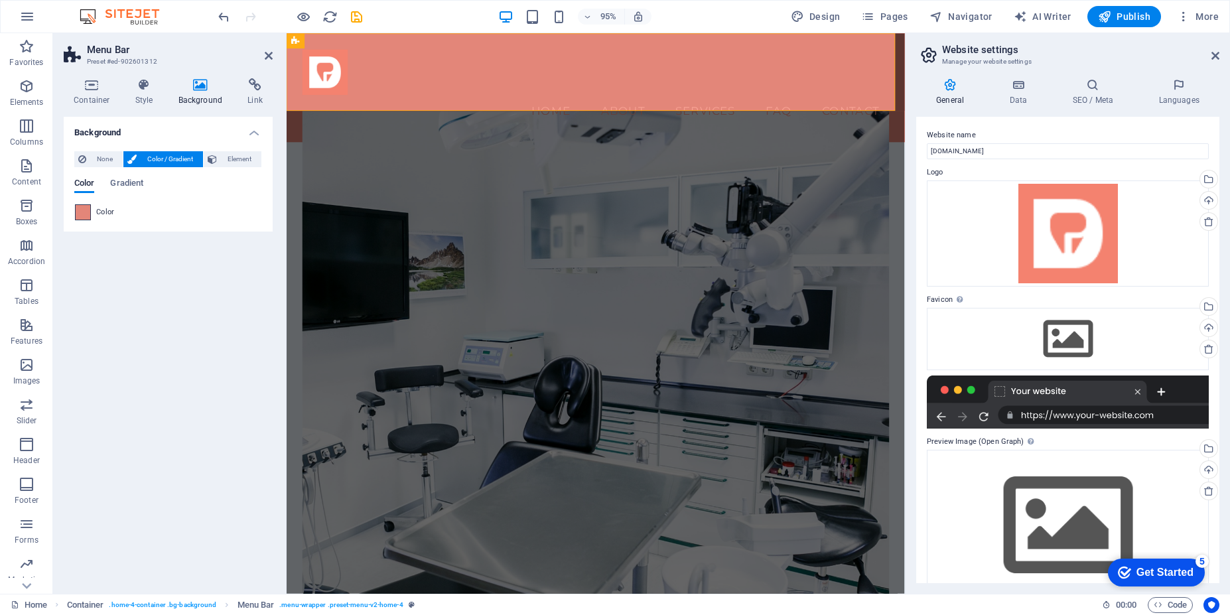
click at [85, 216] on span at bounding box center [83, 212] width 15 height 15
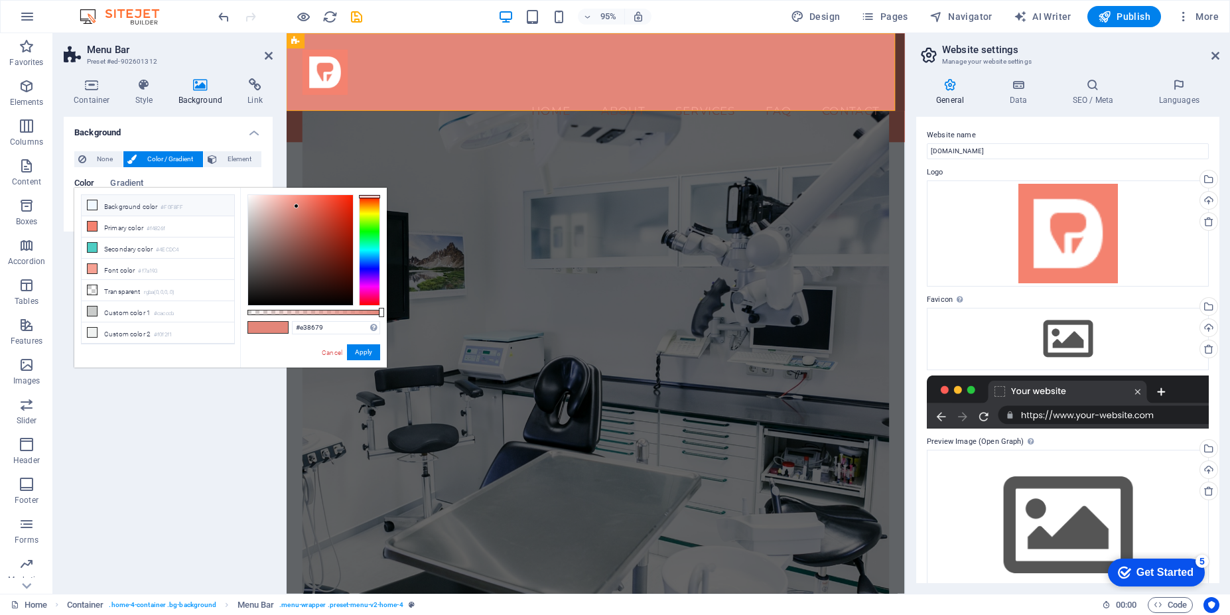
click at [95, 206] on icon at bounding box center [92, 204] width 9 height 9
type input "#f0f8ff"
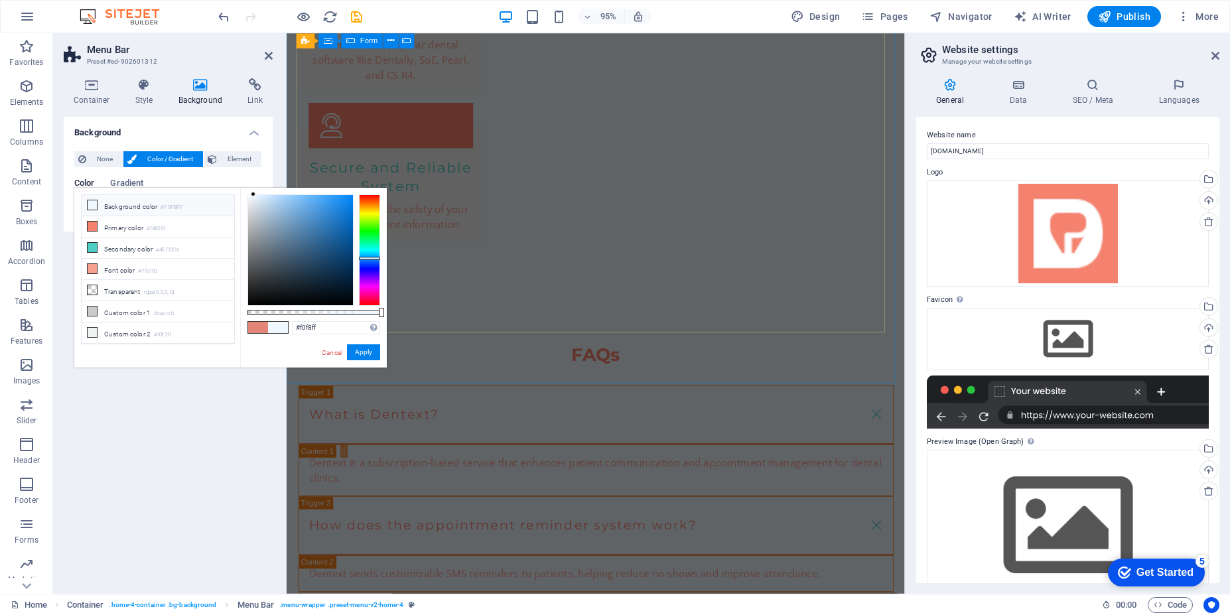
scroll to position [2355, 0]
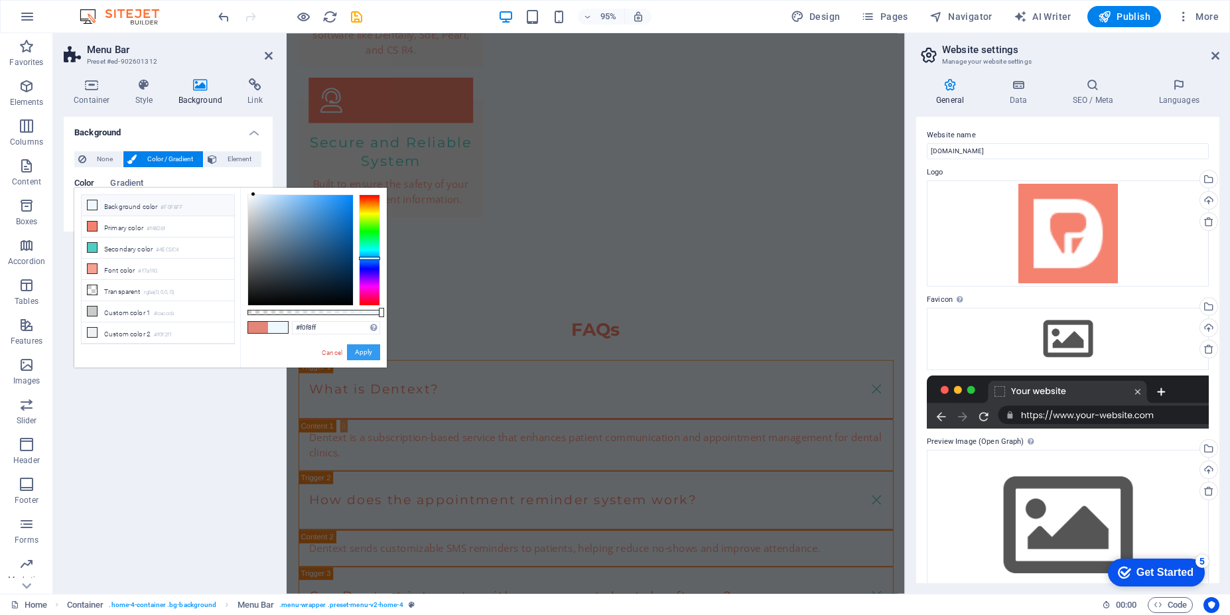
click at [371, 357] on button "Apply" at bounding box center [363, 352] width 33 height 16
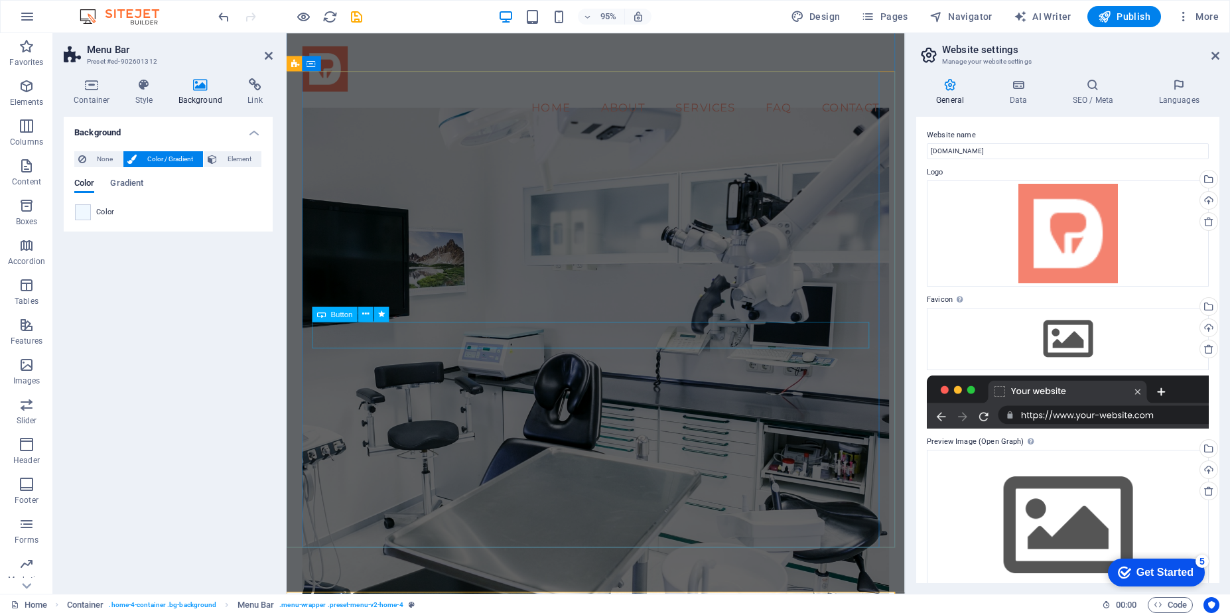
scroll to position [0, 0]
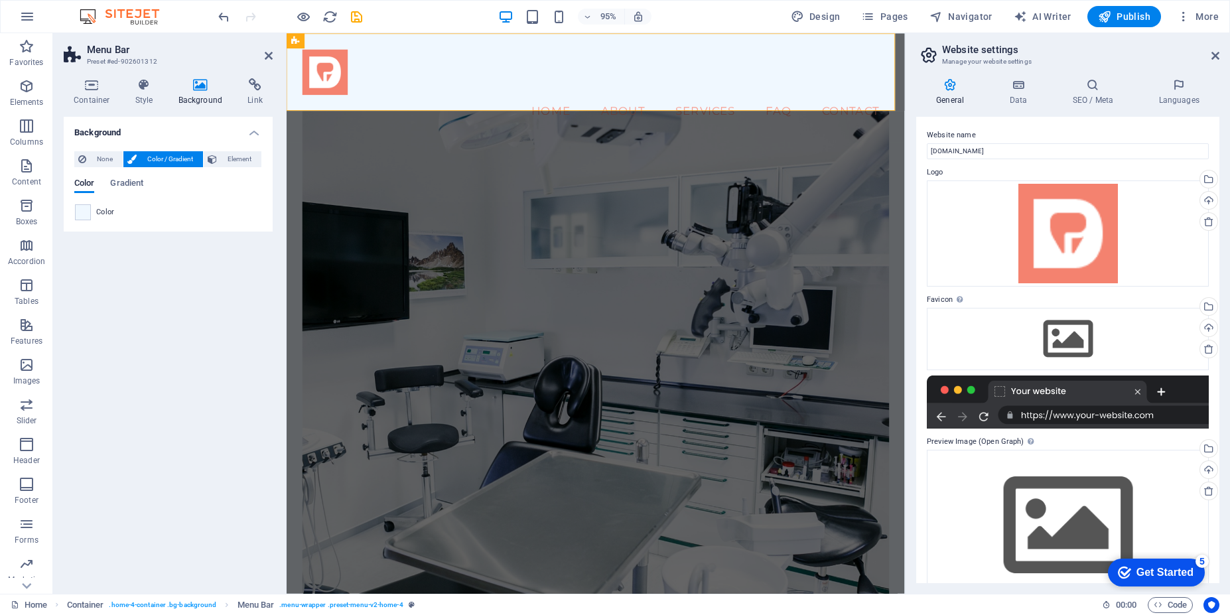
click at [592, 161] on figure at bounding box center [612, 383] width 618 height 537
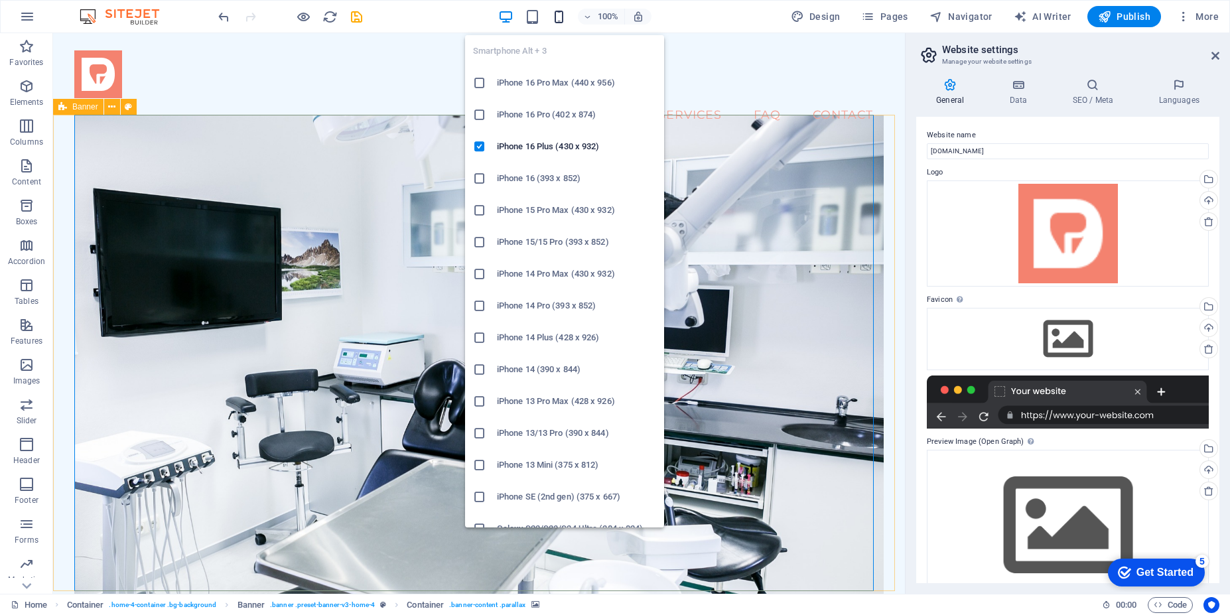
click at [565, 15] on icon "button" at bounding box center [558, 16] width 15 height 15
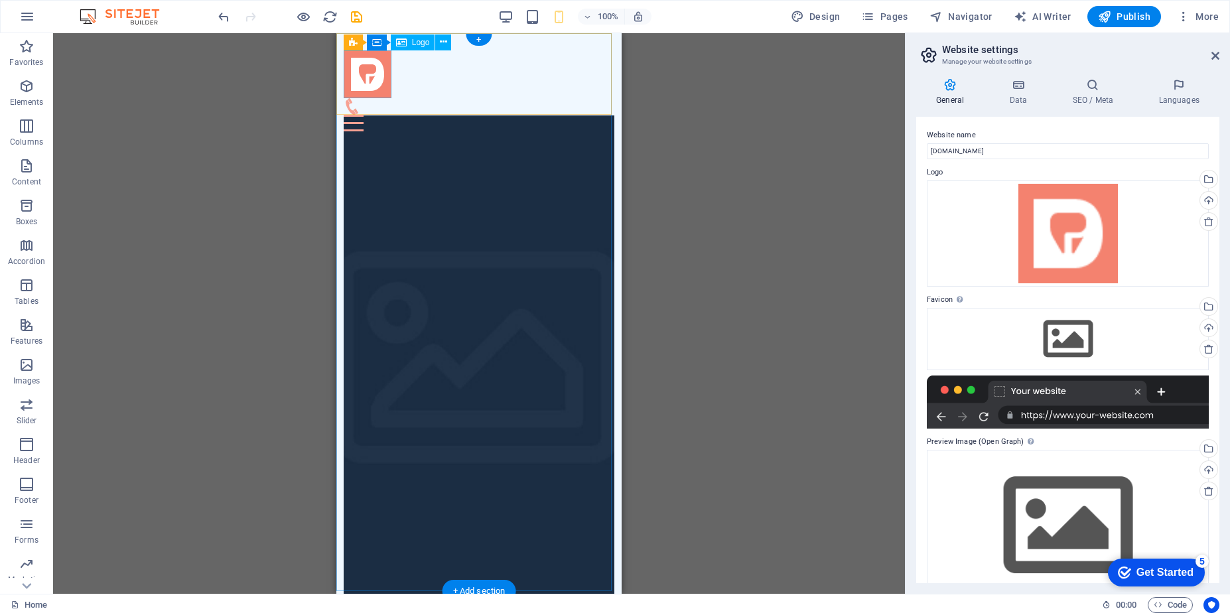
click at [374, 81] on div at bounding box center [479, 74] width 271 height 48
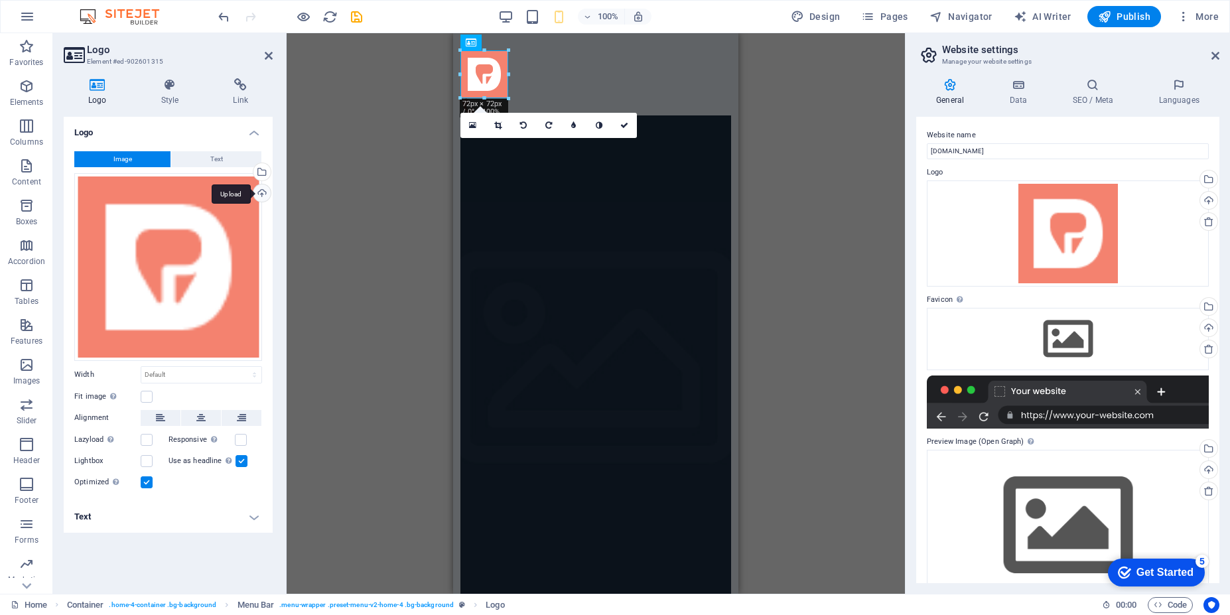
click at [258, 195] on div "Upload" at bounding box center [261, 194] width 20 height 20
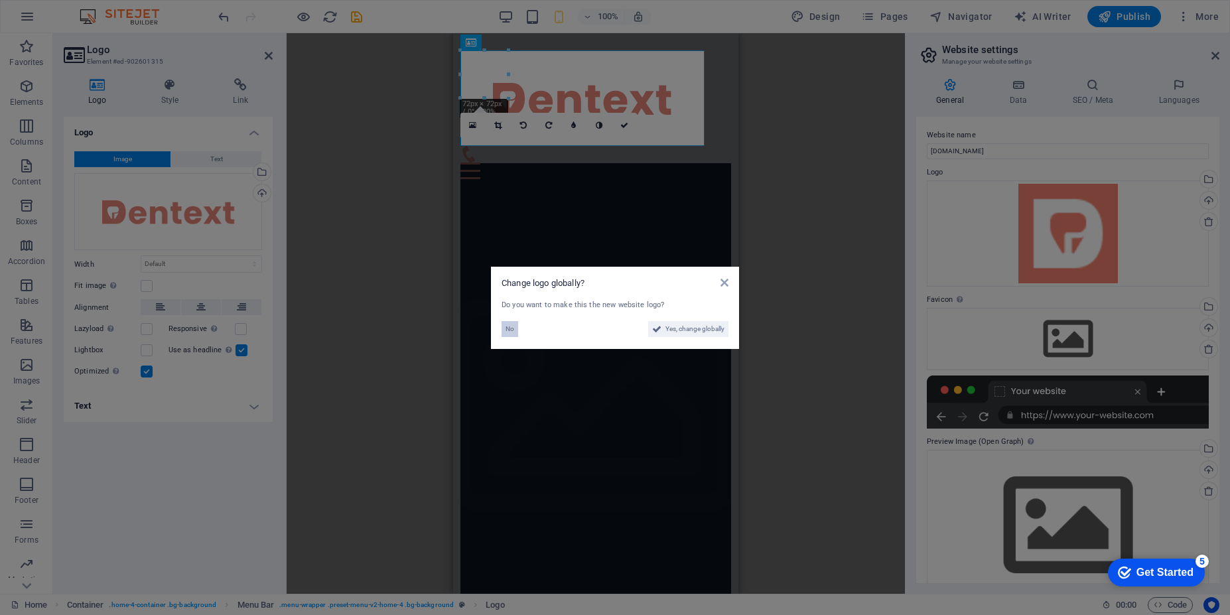
click at [507, 334] on span "No" at bounding box center [510, 329] width 9 height 16
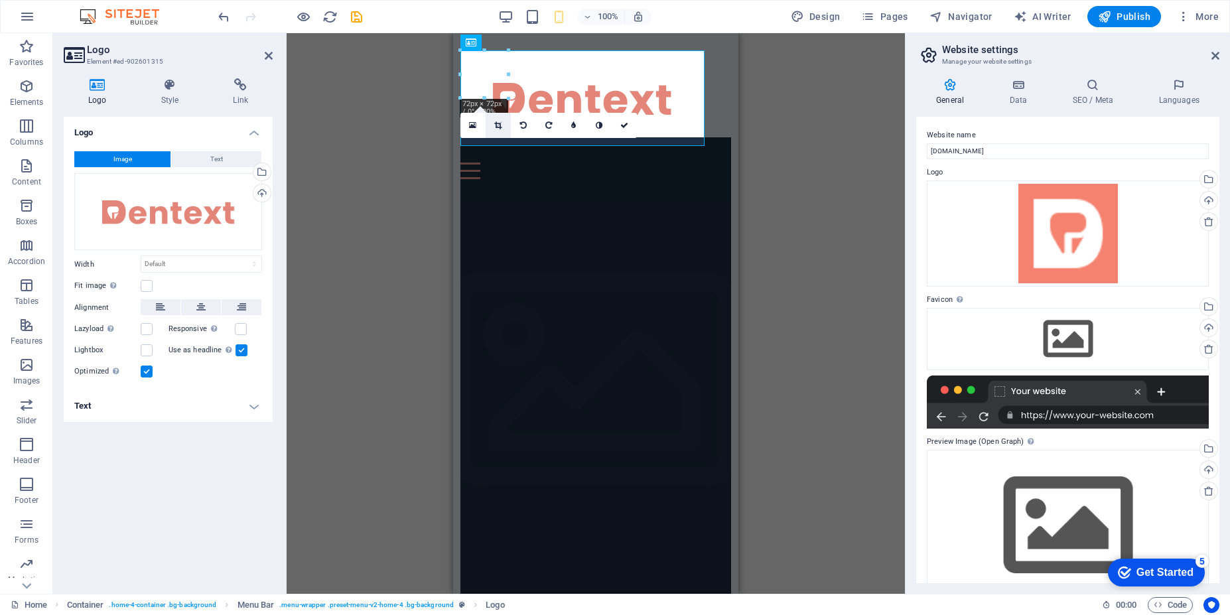
click at [498, 125] on icon at bounding box center [497, 125] width 7 height 8
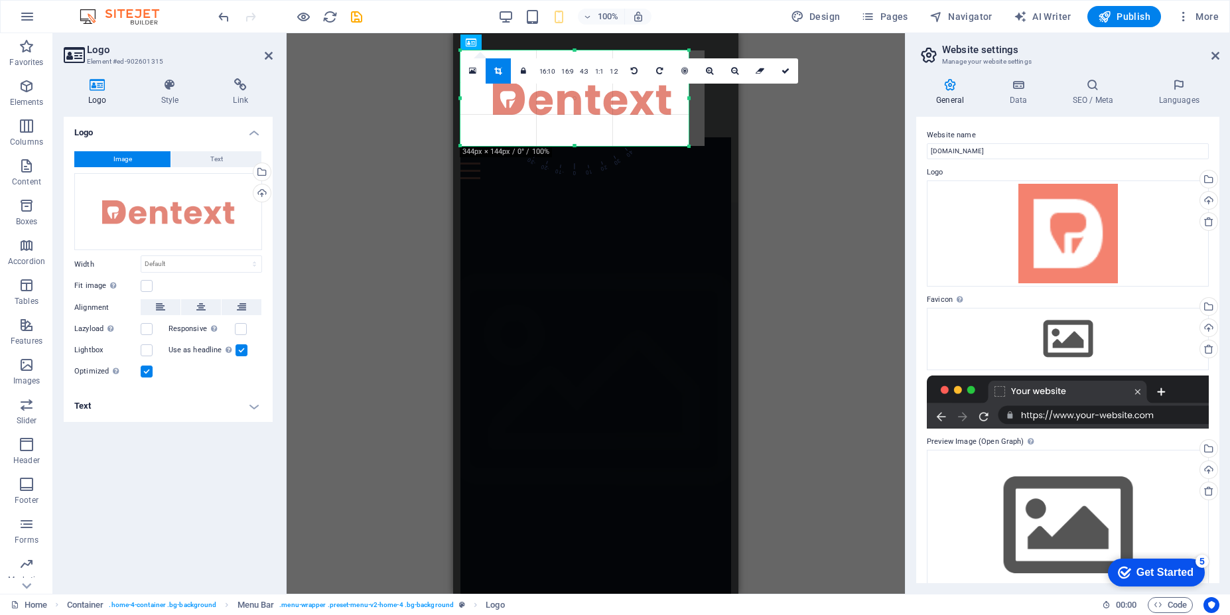
drag, startPoint x: 705, startPoint y: 99, endPoint x: 689, endPoint y: 97, distance: 16.0
click at [689, 97] on div at bounding box center [689, 98] width 5 height 96
drag, startPoint x: 460, startPoint y: 99, endPoint x: 472, endPoint y: 98, distance: 12.0
click at [475, 98] on div "180 170 160 150 140 130 120 110 100 90 80 70 60 50 40 30 20 10 0 -10 -20 -30 -4…" at bounding box center [566, 98] width 213 height 96
click at [773, 210] on div "Drag here to replace the existing content. Press “Ctrl” if you want to create a…" at bounding box center [596, 313] width 618 height 561
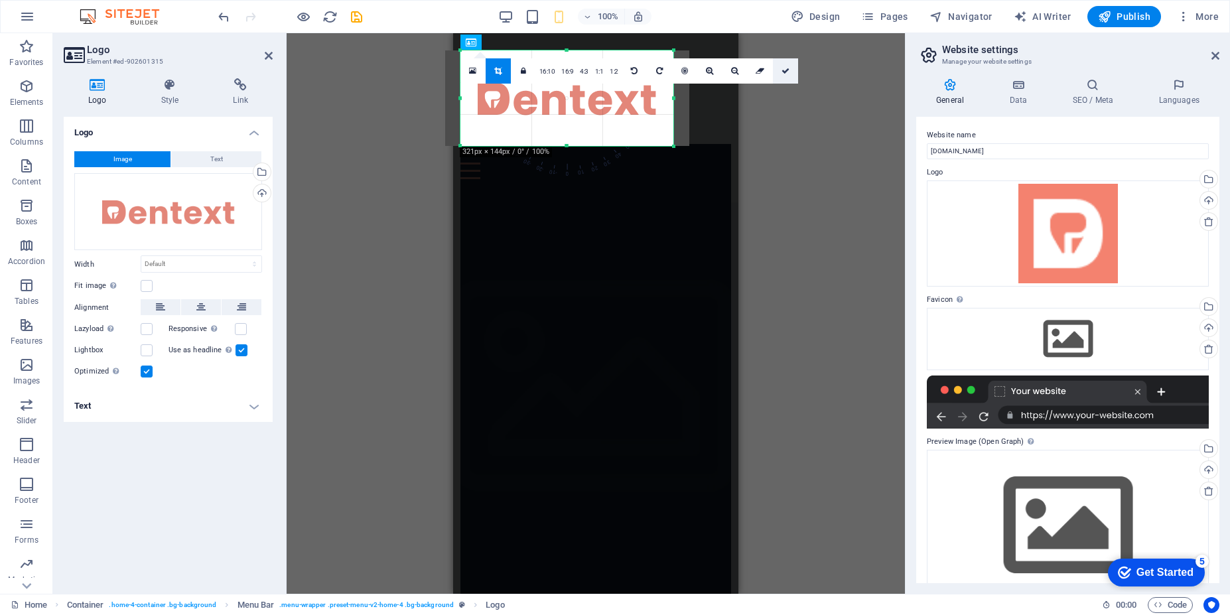
click at [786, 76] on link at bounding box center [785, 70] width 25 height 25
type input "321"
select select "px"
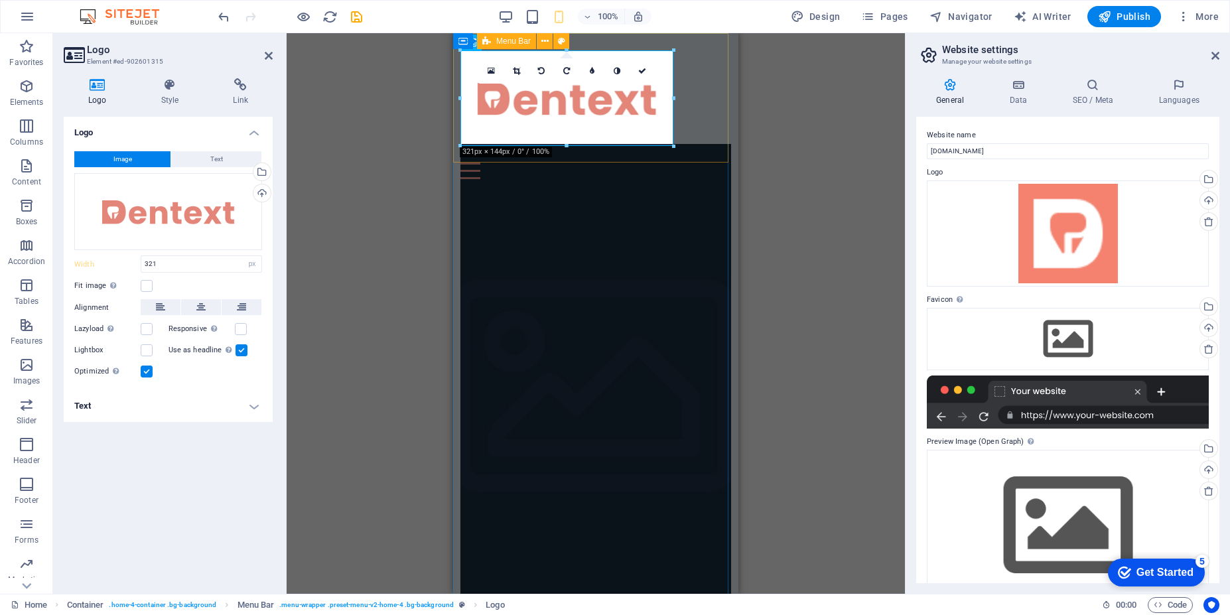
click at [724, 147] on div "Menu Home About Services FAQ Contact" at bounding box center [595, 114] width 285 height 163
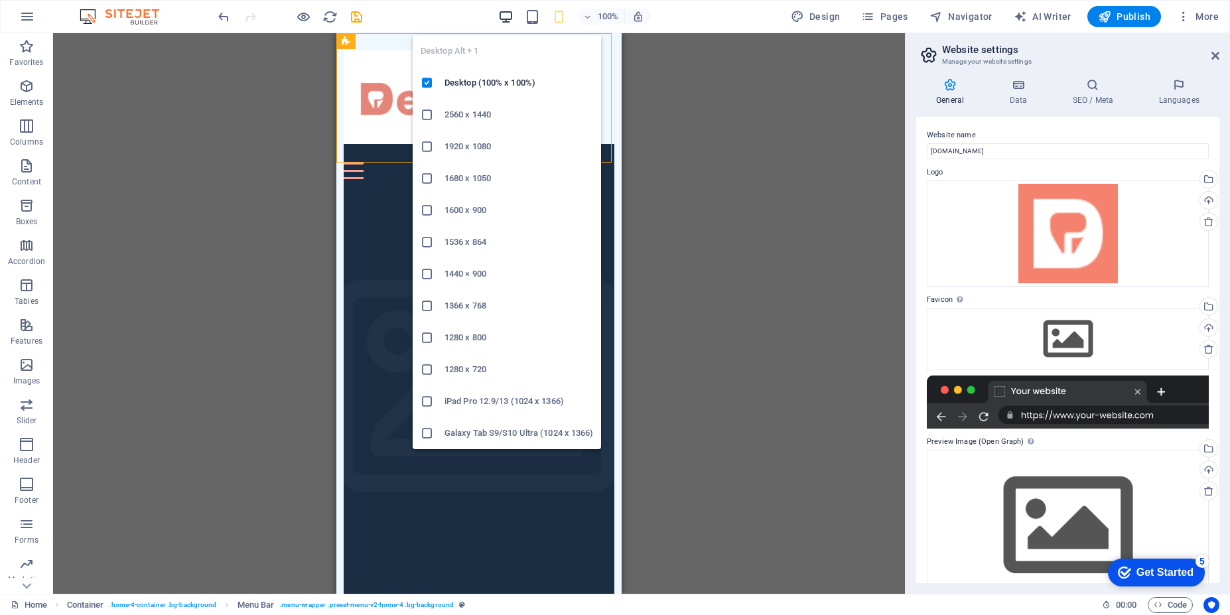
click at [505, 23] on icon "button" at bounding box center [505, 16] width 15 height 15
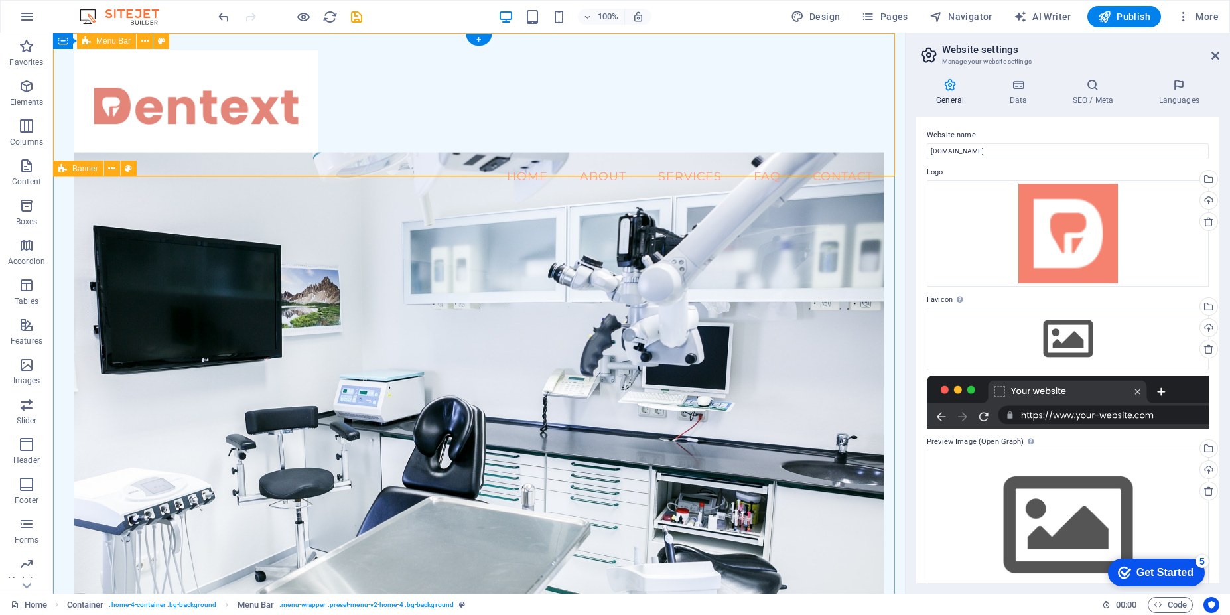
click at [399, 143] on div "Menu Home About Services FAQ Contact" at bounding box center [479, 121] width 852 height 176
click at [370, 145] on div "Menu Home About Services FAQ Contact" at bounding box center [479, 121] width 852 height 176
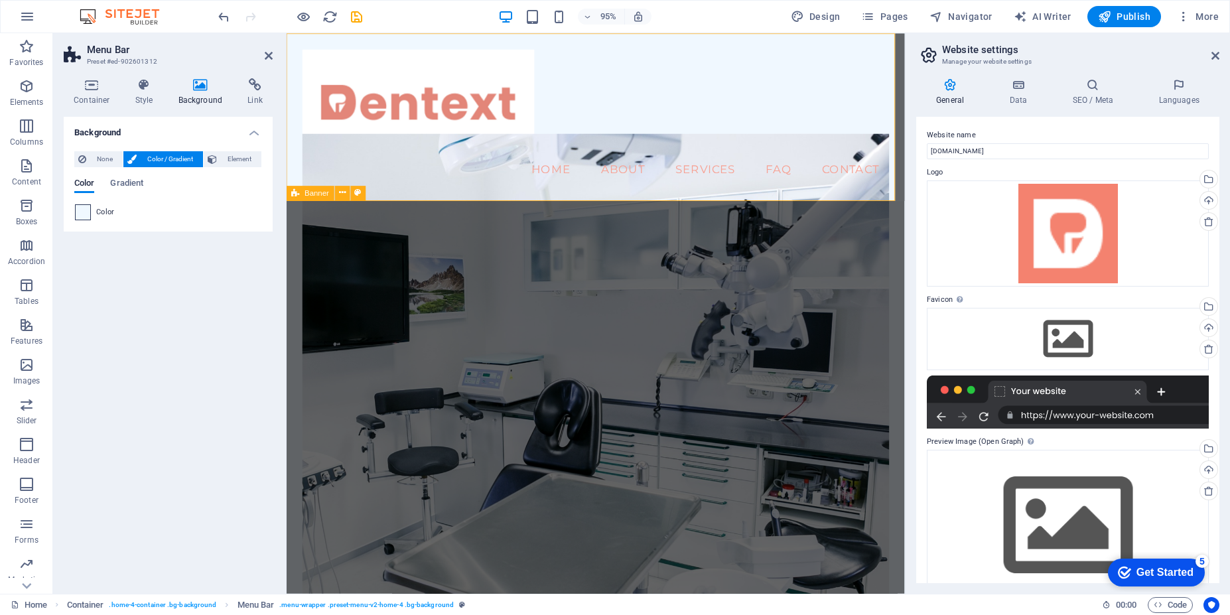
click at [78, 218] on span at bounding box center [83, 212] width 15 height 15
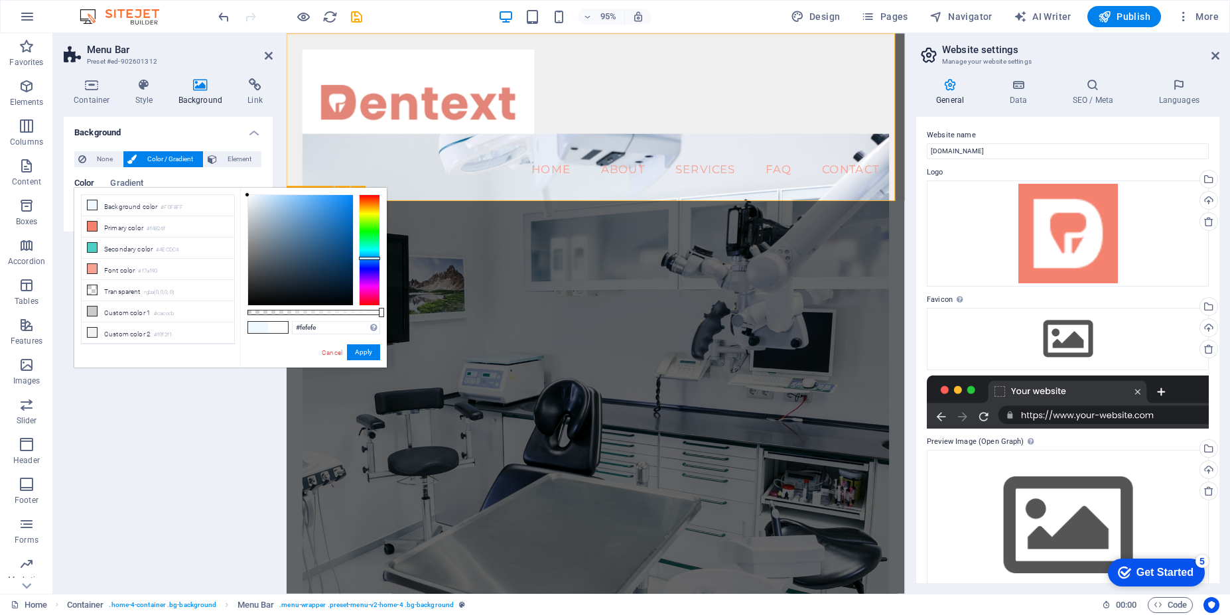
type input "#ffffff"
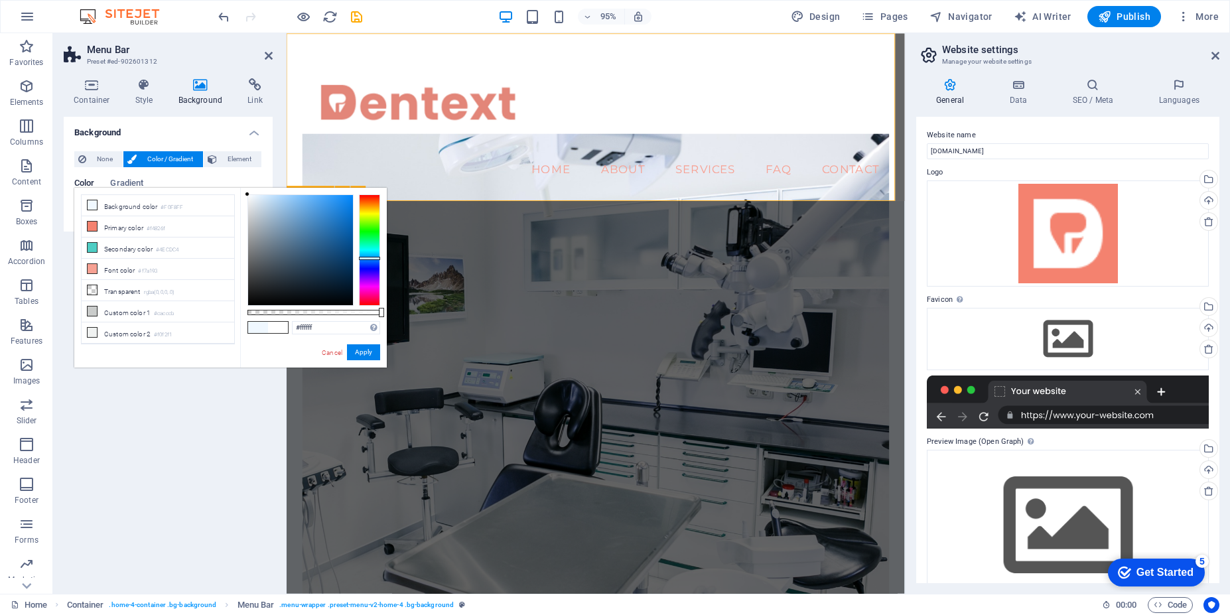
drag, startPoint x: 253, startPoint y: 196, endPoint x: 245, endPoint y: 191, distance: 9.2
click at [245, 191] on div "#ffffff Supported formats #0852ed rgb(8, 82, 237) rgba(8, 82, 237, 90%) hsv(221…" at bounding box center [313, 374] width 147 height 372
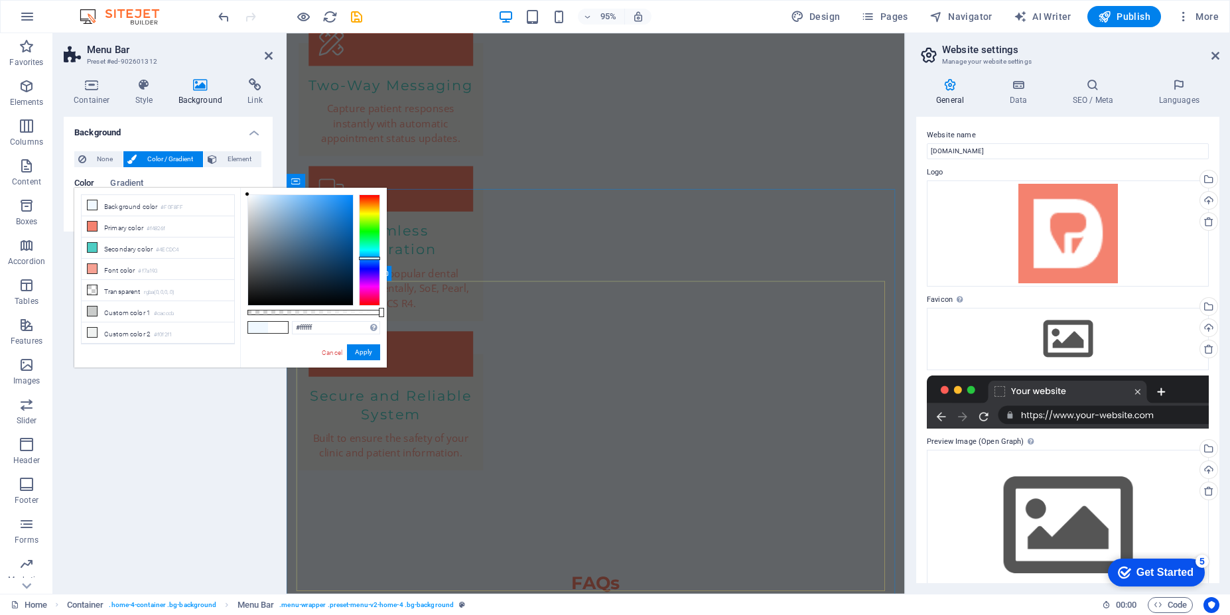
scroll to position [2449, 0]
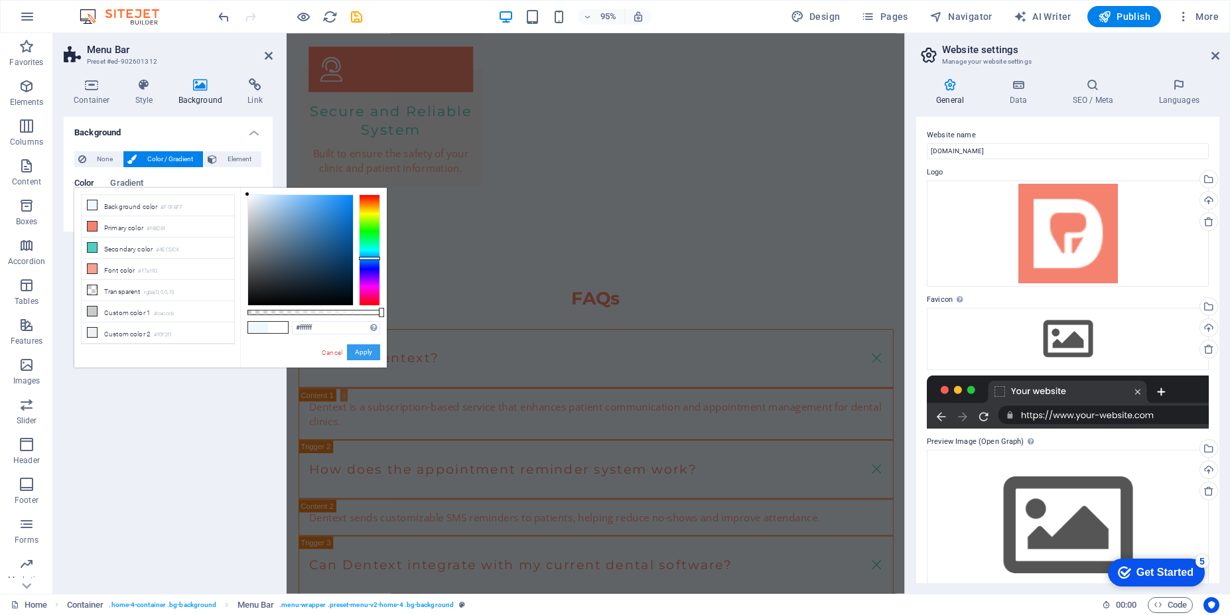
click at [362, 349] on button "Apply" at bounding box center [363, 352] width 33 height 16
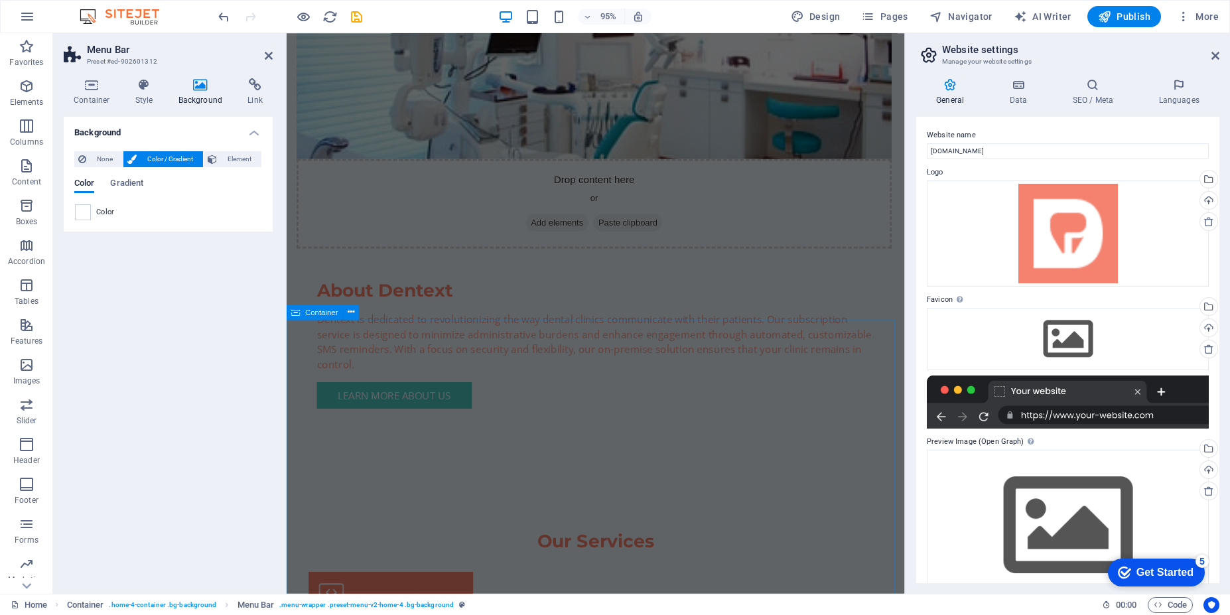
scroll to position [0, 0]
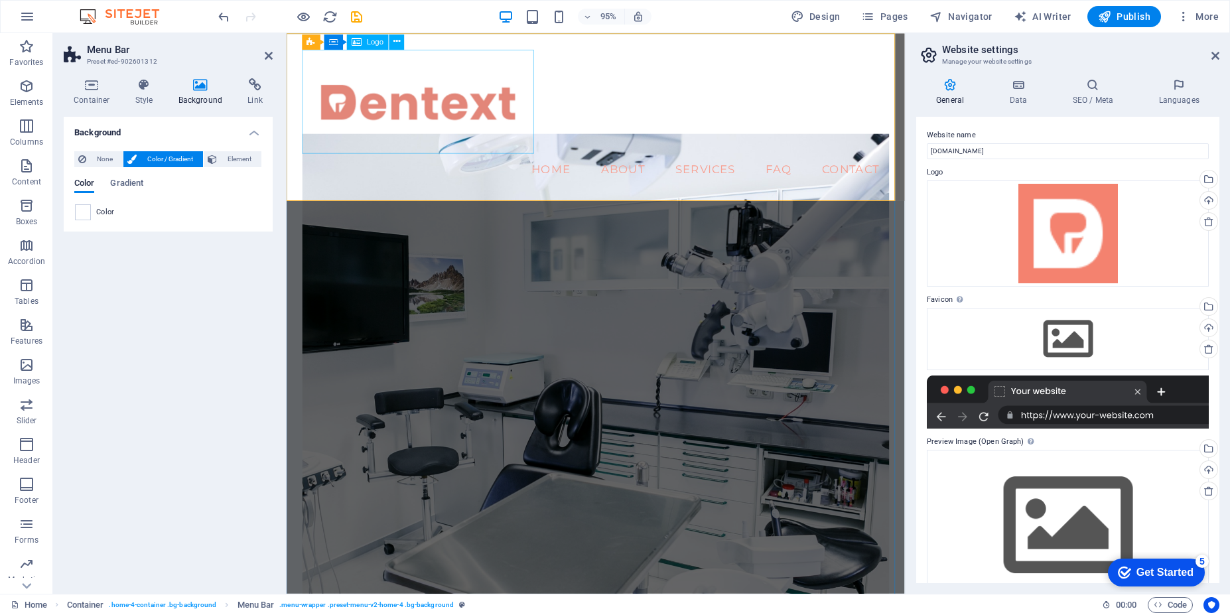
click at [397, 106] on div at bounding box center [612, 104] width 618 height 109
select select "px"
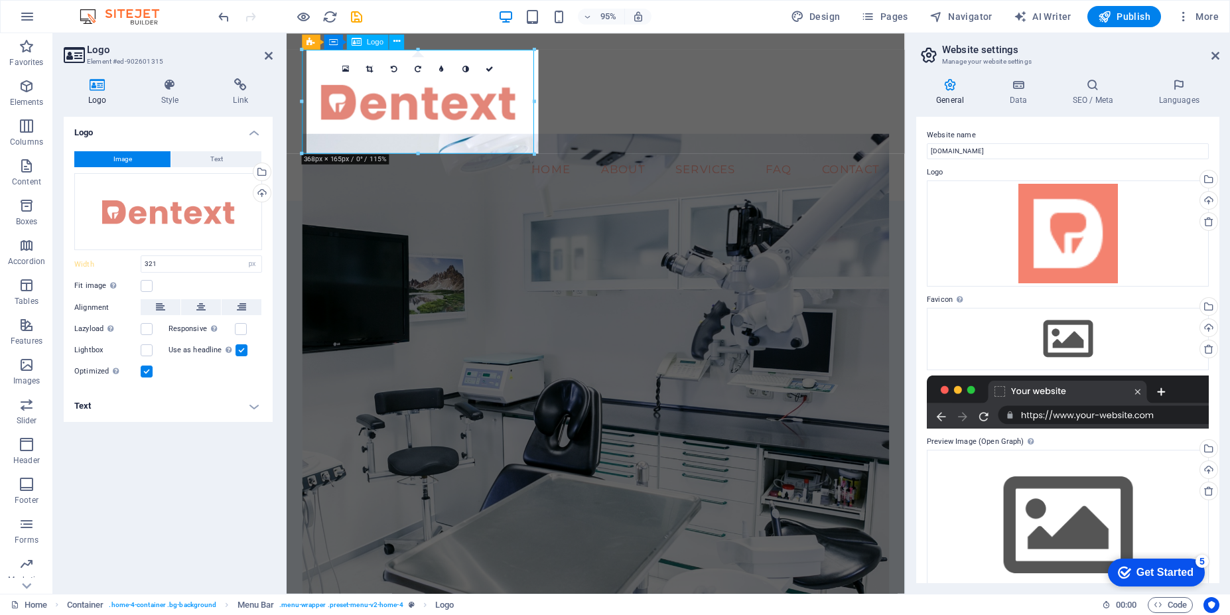
select select "DISABLED_OPTION_VALUE"
click at [148, 285] on label at bounding box center [147, 286] width 12 height 12
click at [0, 0] on input "Fit image Automatically fit image to a fixed width and height" at bounding box center [0, 0] width 0 height 0
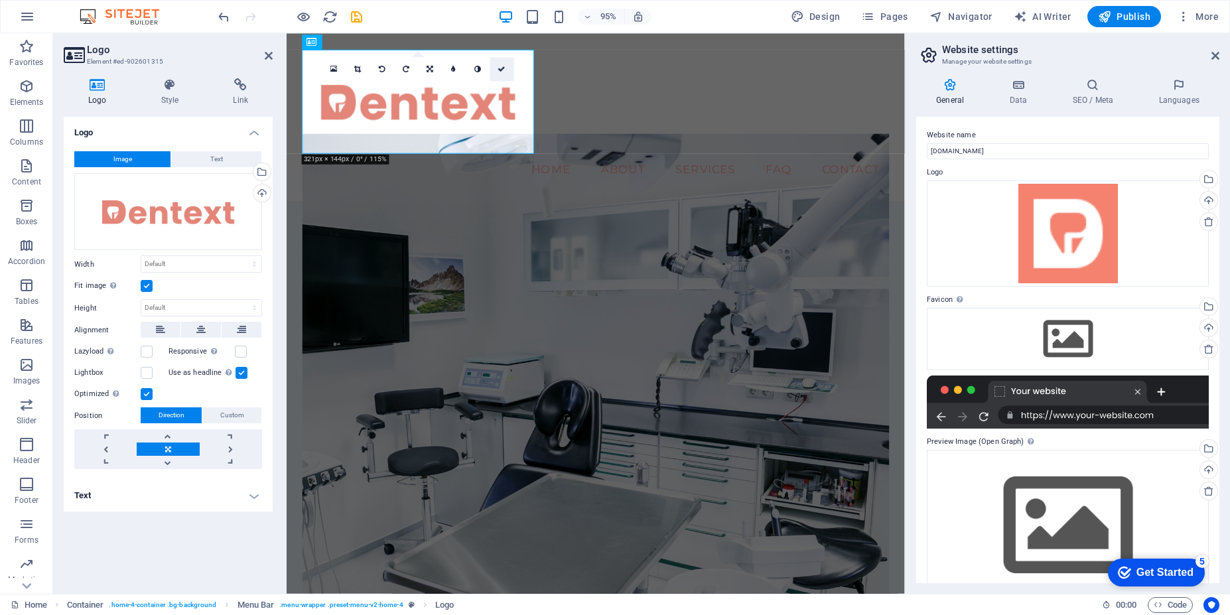
click at [501, 74] on link at bounding box center [502, 69] width 24 height 24
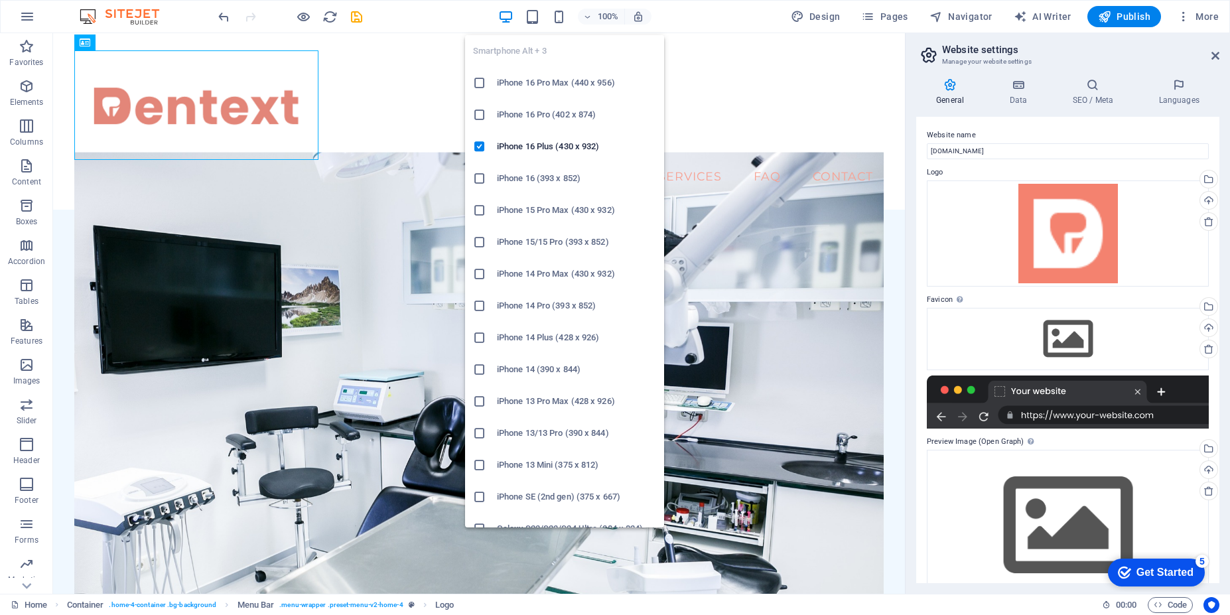
click at [560, 26] on div "Smartphone Alt + 3 iPhone 16 Pro Max (440 x 956) iPhone 16 Pro (402 x 874) iPho…" at bounding box center [564, 276] width 199 height 503
click at [562, 21] on icon "button" at bounding box center [558, 16] width 15 height 15
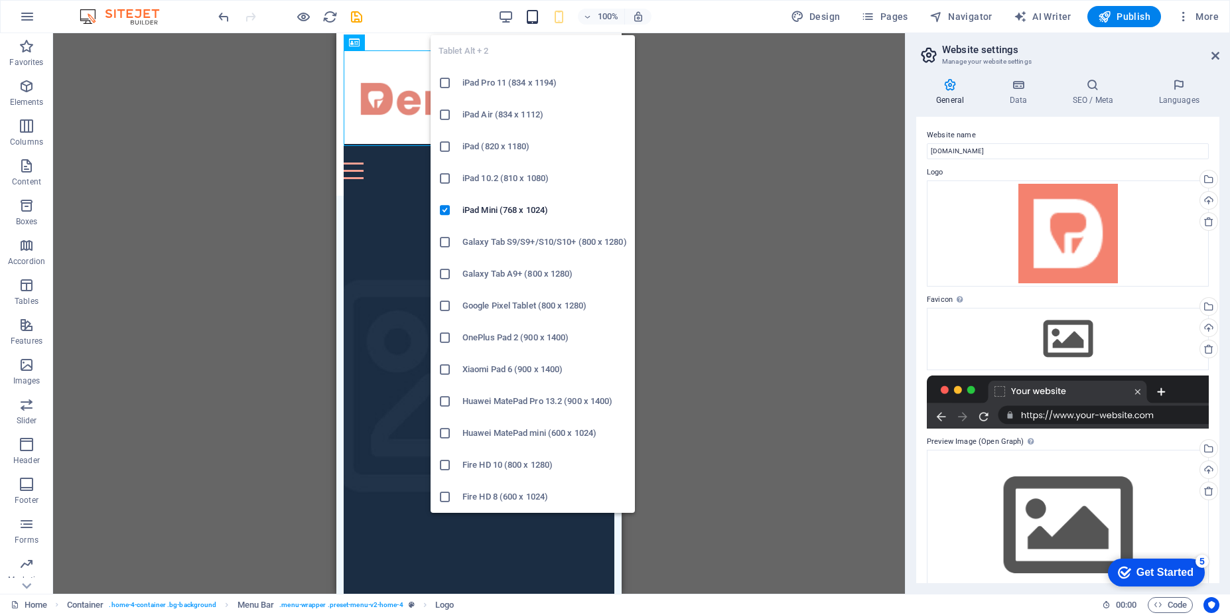
click at [537, 23] on icon "button" at bounding box center [532, 16] width 15 height 15
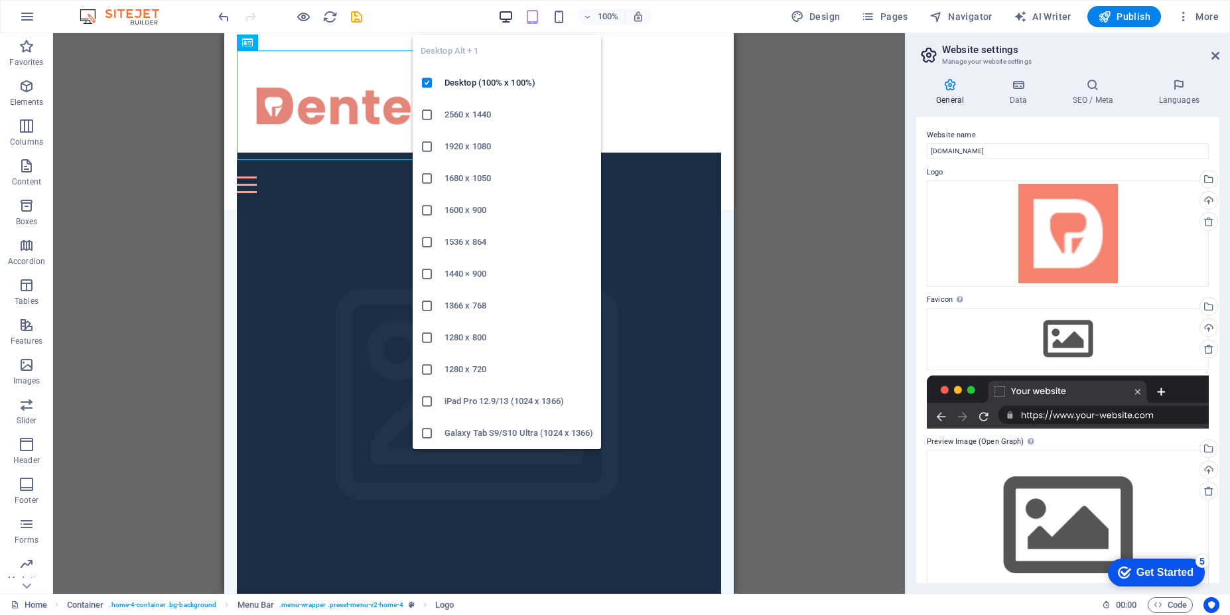
click at [511, 22] on icon "button" at bounding box center [505, 16] width 15 height 15
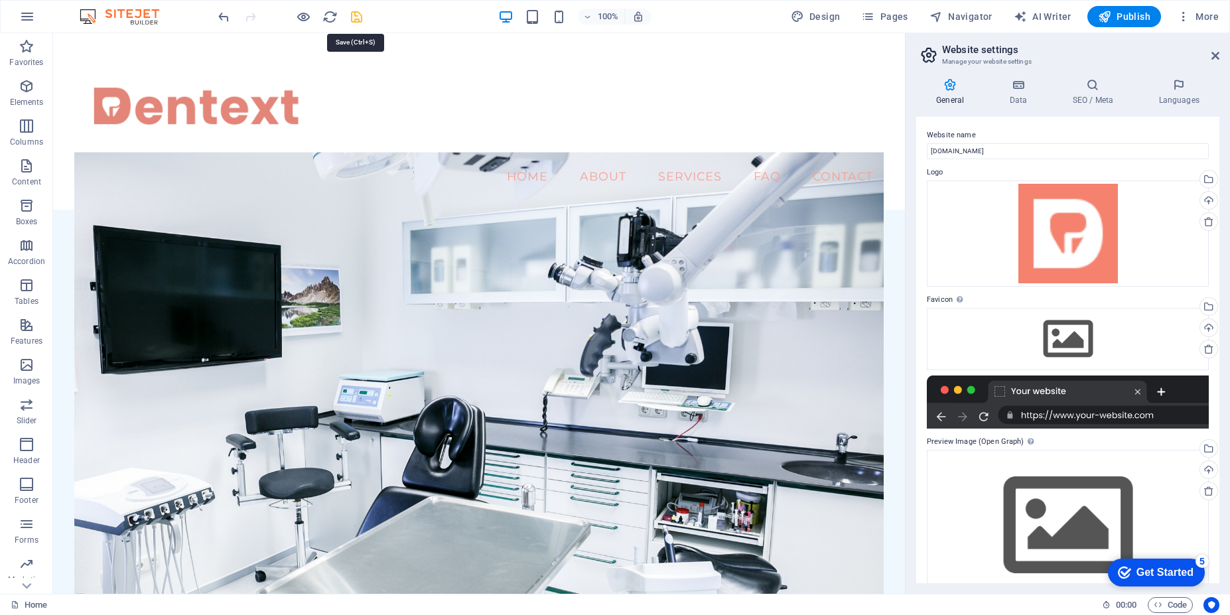
click at [358, 17] on icon "save" at bounding box center [356, 16] width 15 height 15
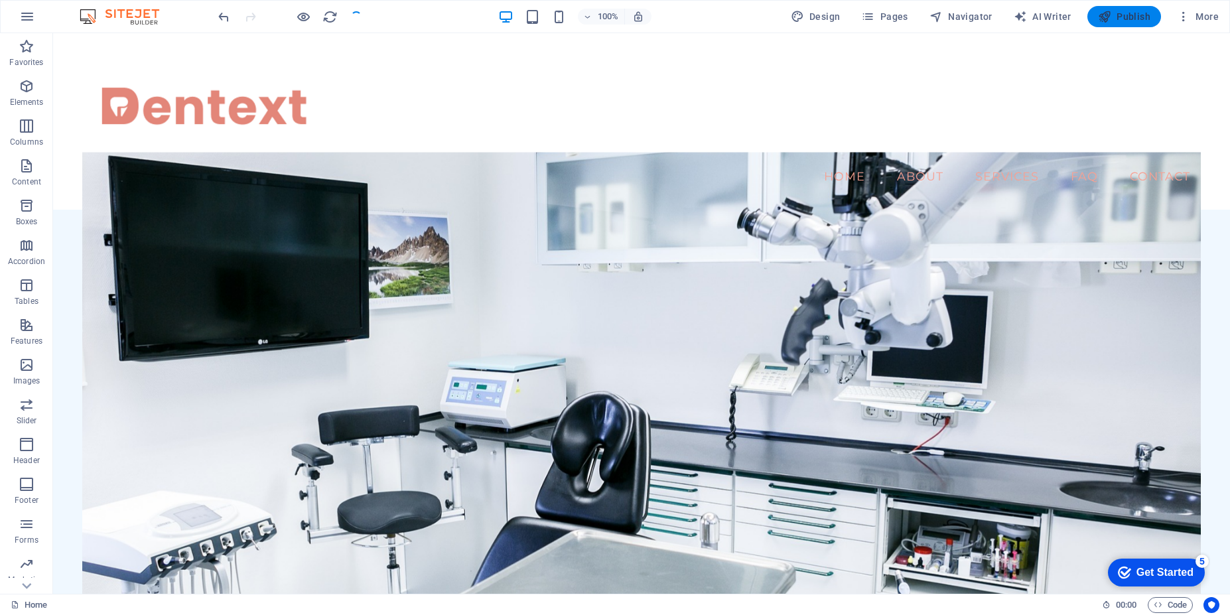
click at [1125, 24] on button "Publish" at bounding box center [1124, 16] width 74 height 21
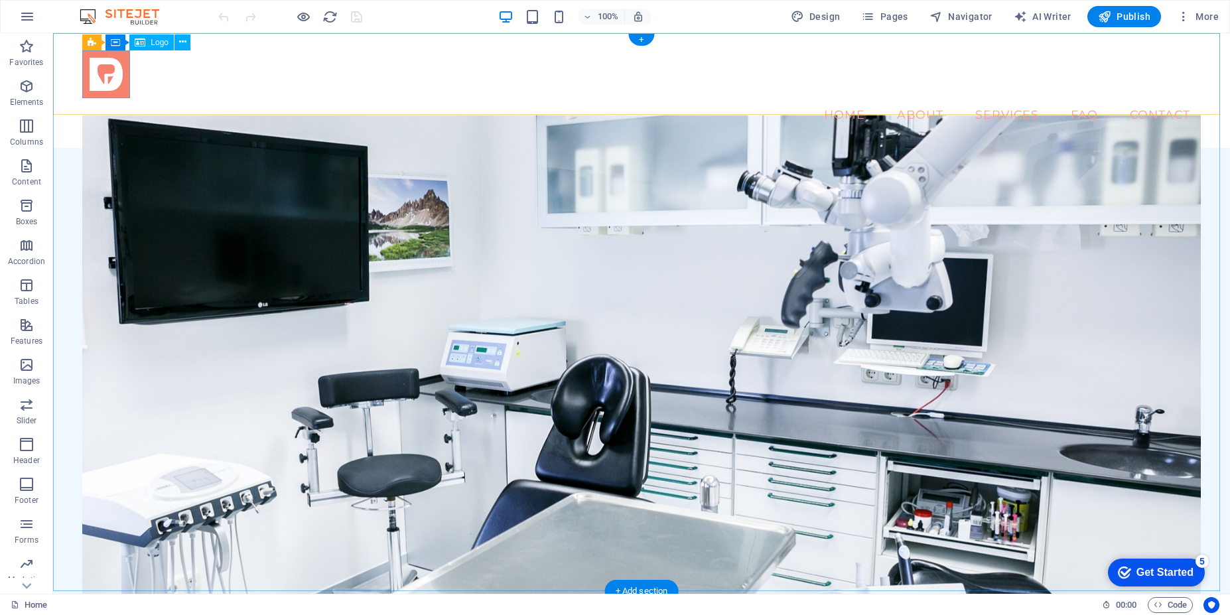
click at [121, 64] on div at bounding box center [641, 74] width 1118 height 48
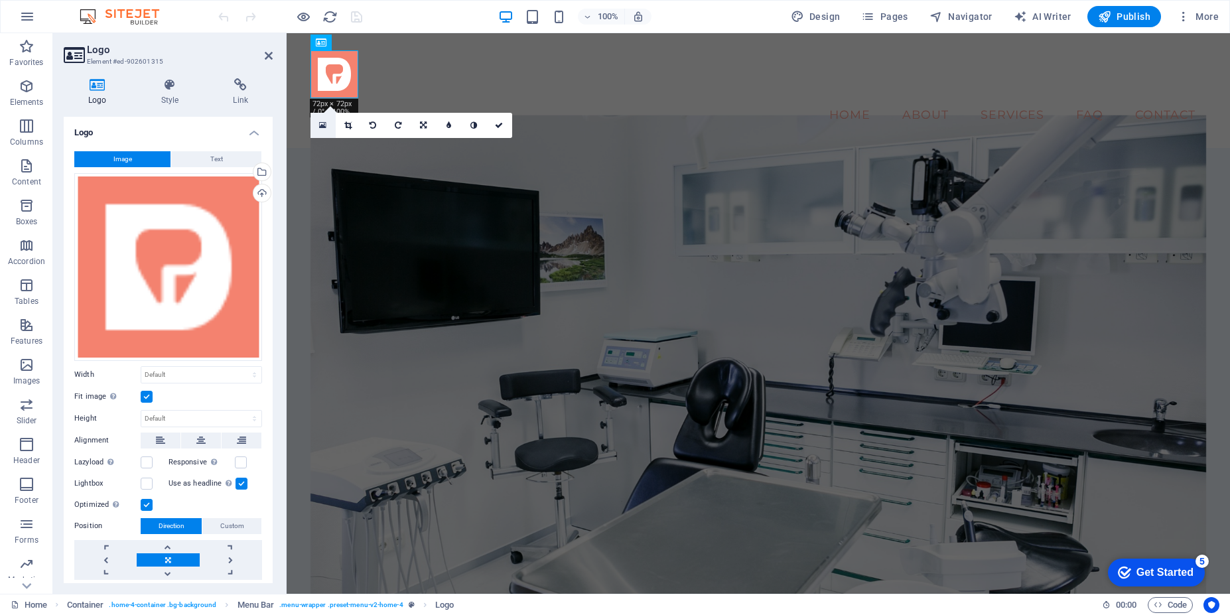
click at [323, 132] on link at bounding box center [322, 125] width 25 height 25
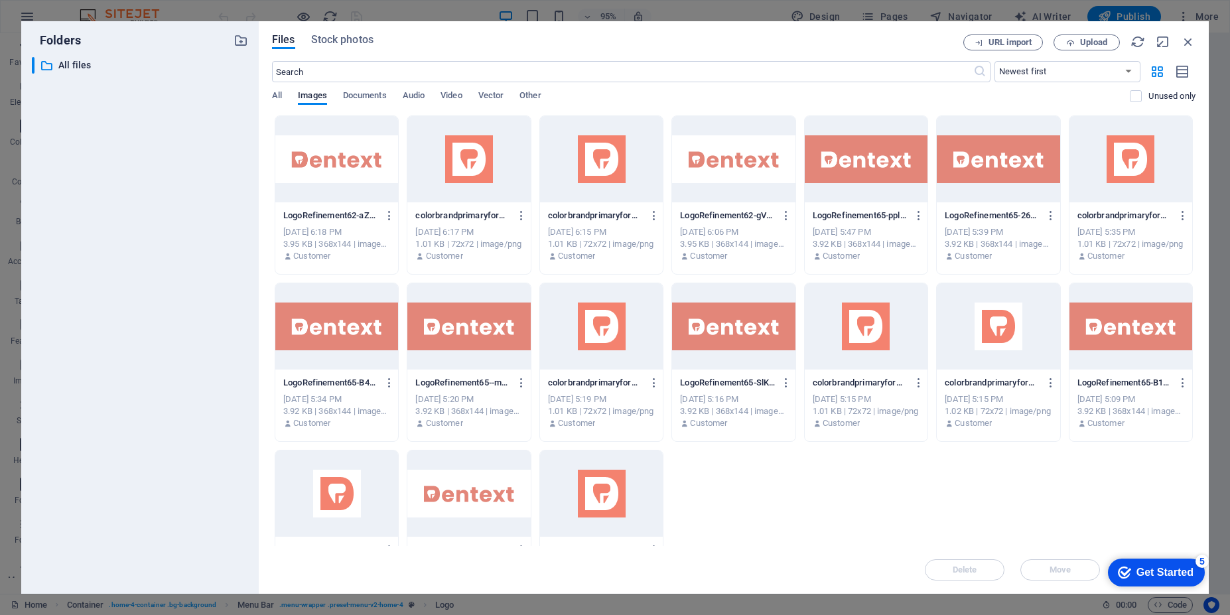
click at [343, 168] on div at bounding box center [336, 159] width 123 height 86
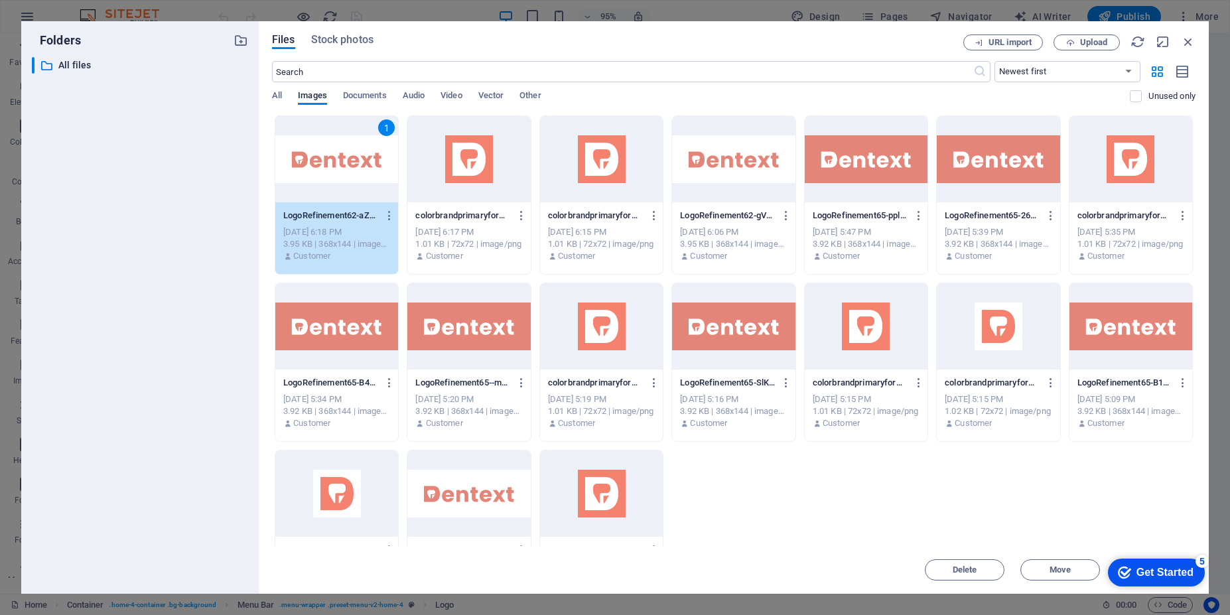
drag, startPoint x: 529, startPoint y: 47, endPoint x: 822, endPoint y: 153, distance: 311.2
click at [822, 153] on div "Files Stock photos URL import Upload ​ Newest first Oldest first Name (A-Z) Nam…" at bounding box center [734, 307] width 924 height 546
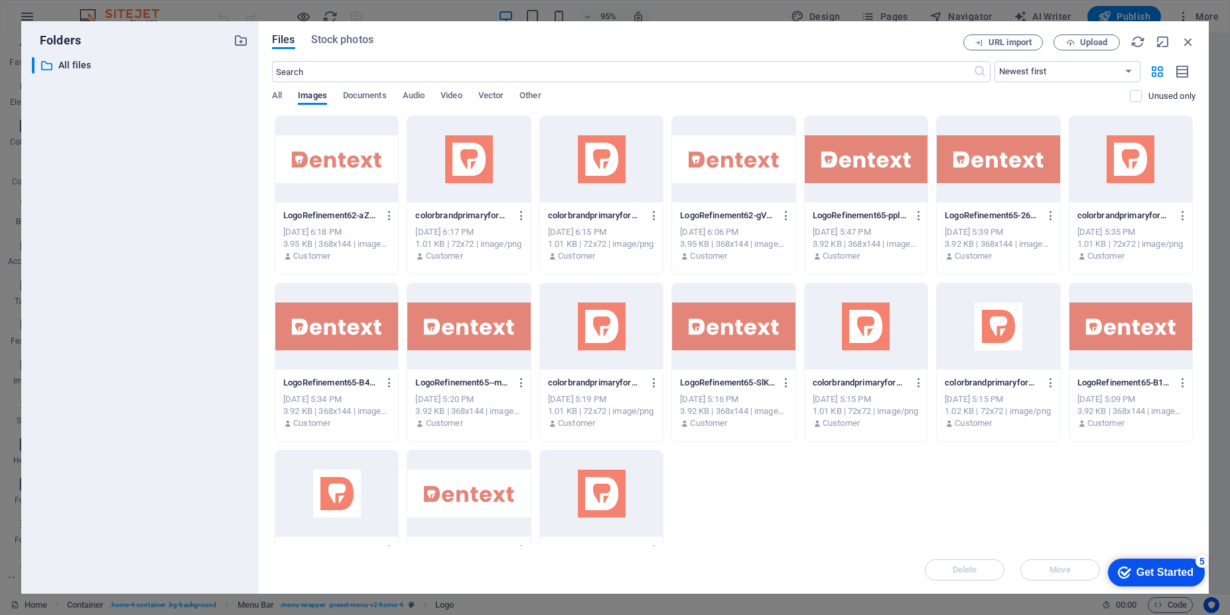
click at [331, 169] on div at bounding box center [336, 159] width 123 height 86
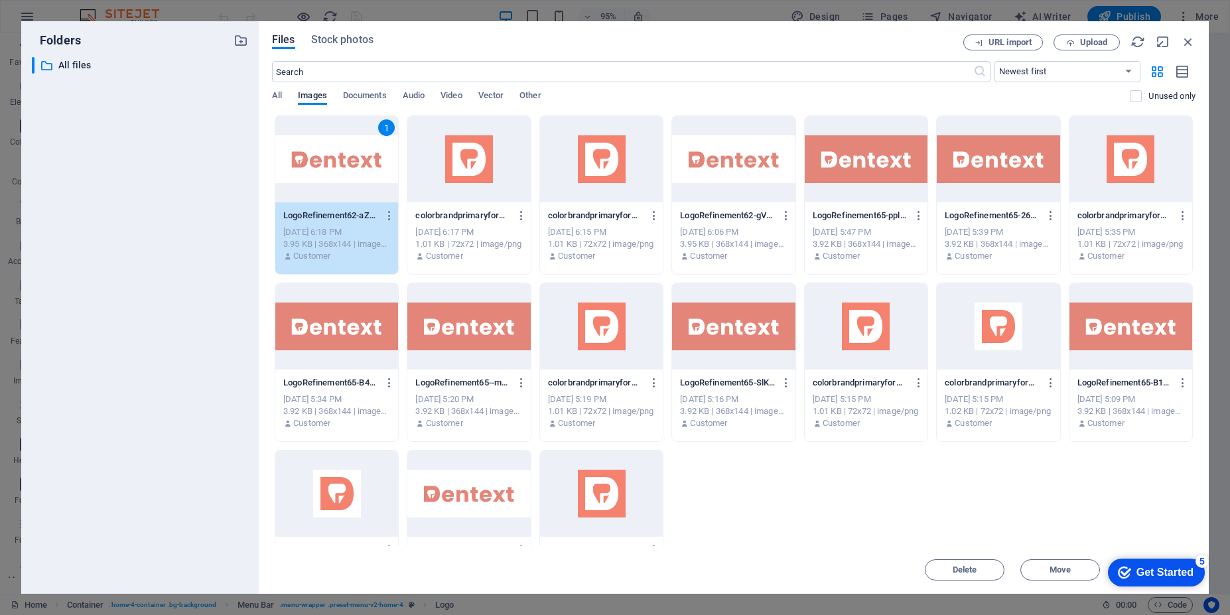
click at [331, 169] on div "1" at bounding box center [336, 159] width 123 height 86
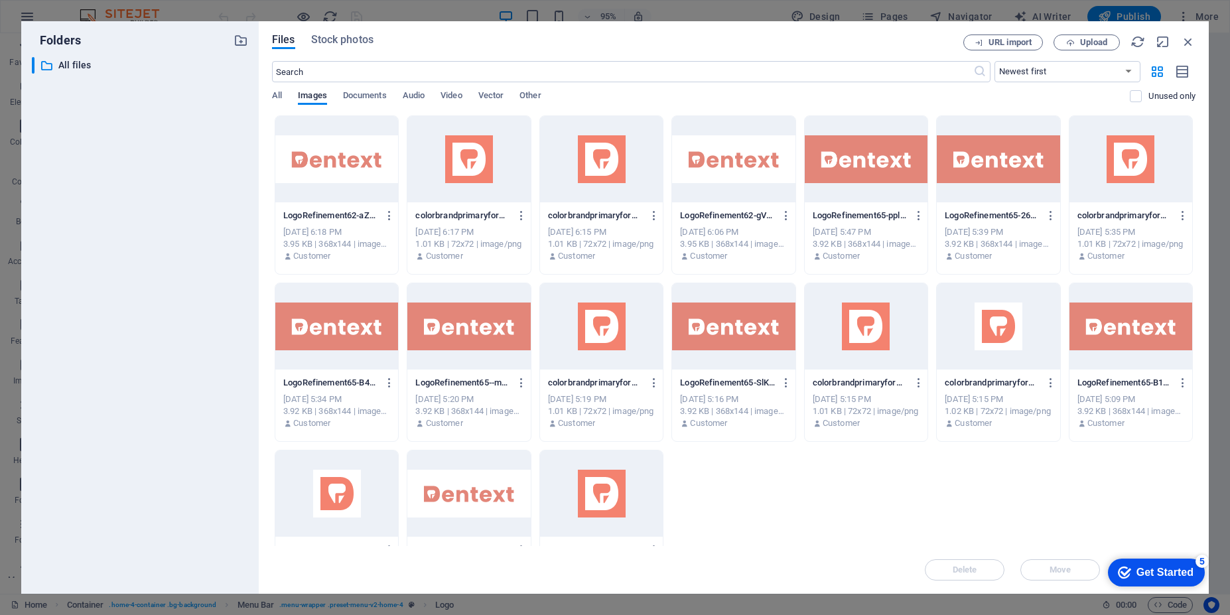
click at [331, 169] on div at bounding box center [336, 159] width 123 height 86
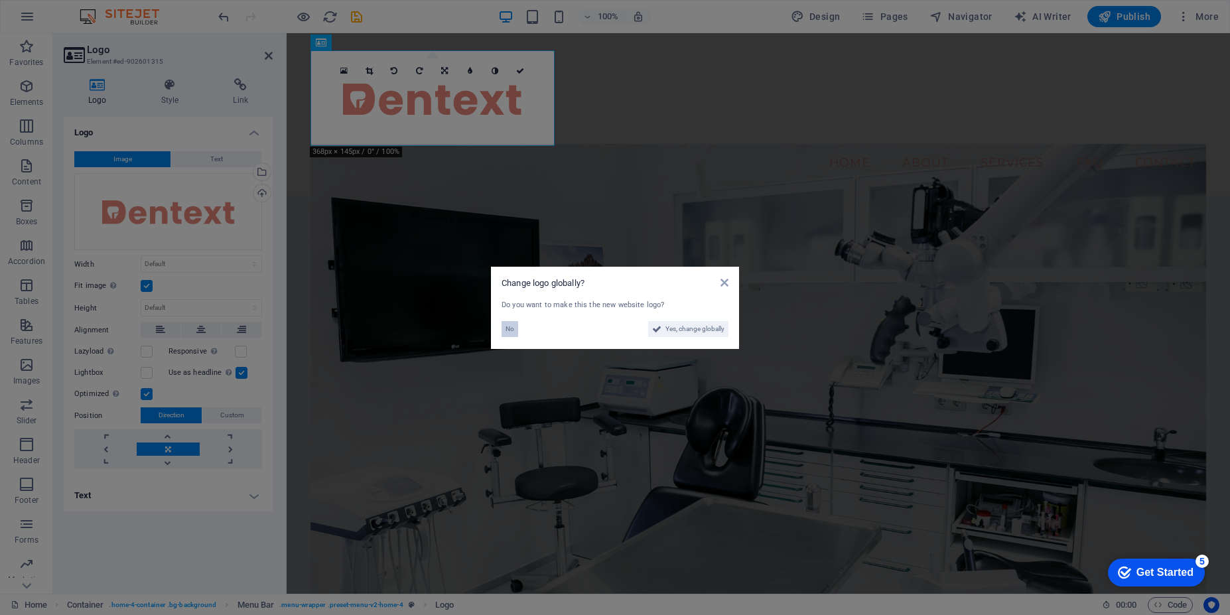
click at [510, 332] on span "No" at bounding box center [510, 329] width 9 height 16
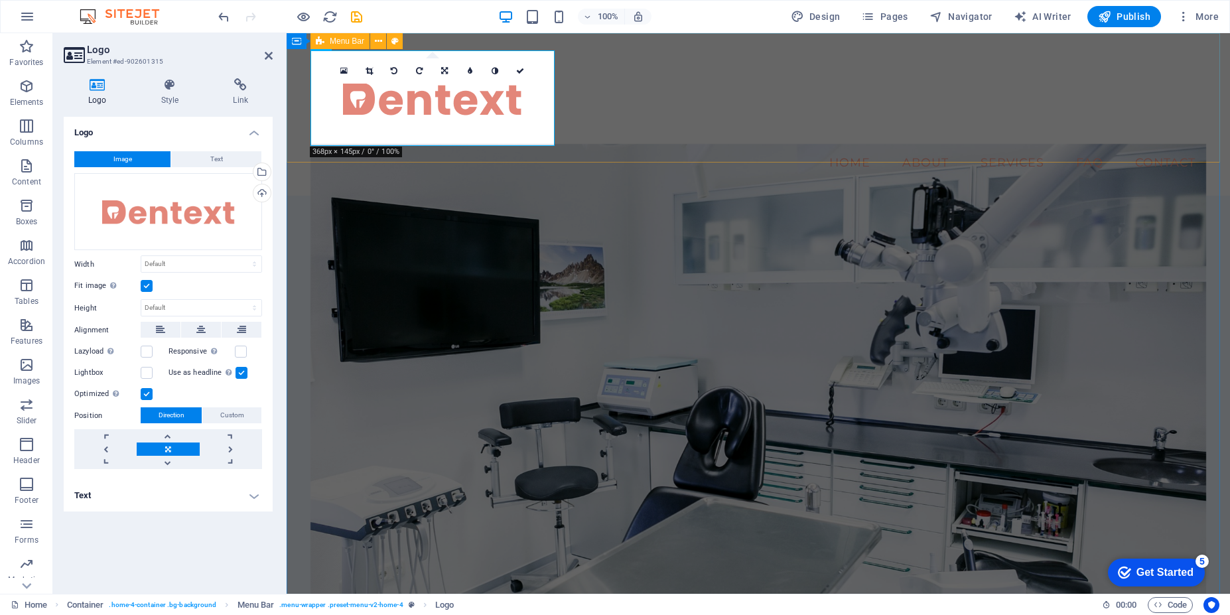
click at [656, 117] on div "Menu Home About Services FAQ Contact" at bounding box center [758, 114] width 943 height 163
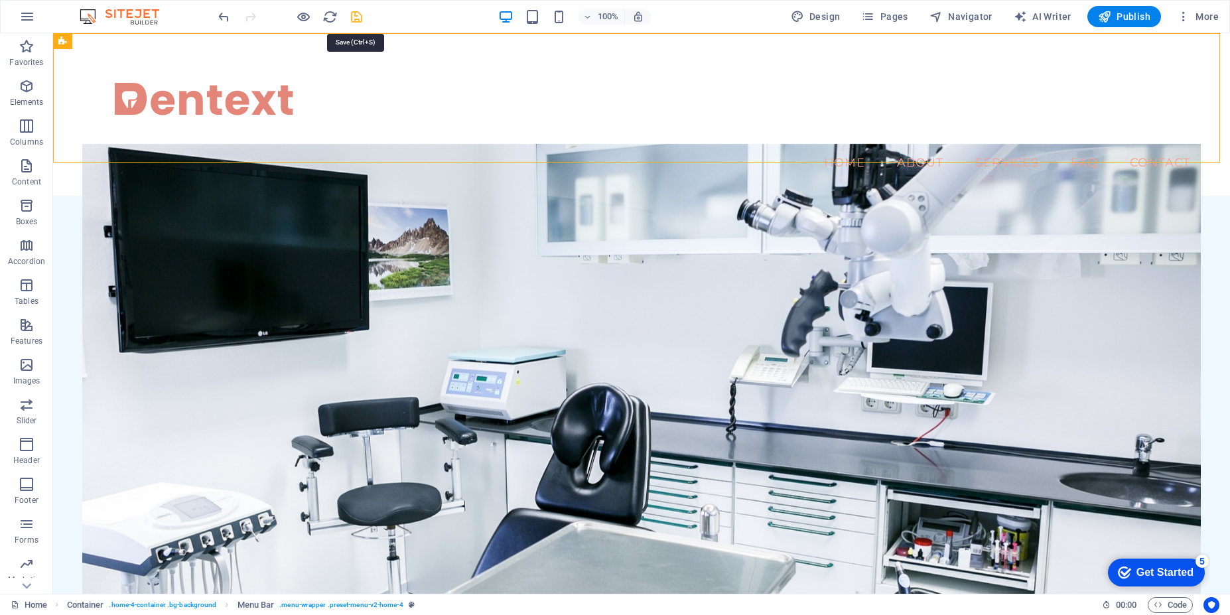
click at [357, 20] on icon "save" at bounding box center [356, 16] width 15 height 15
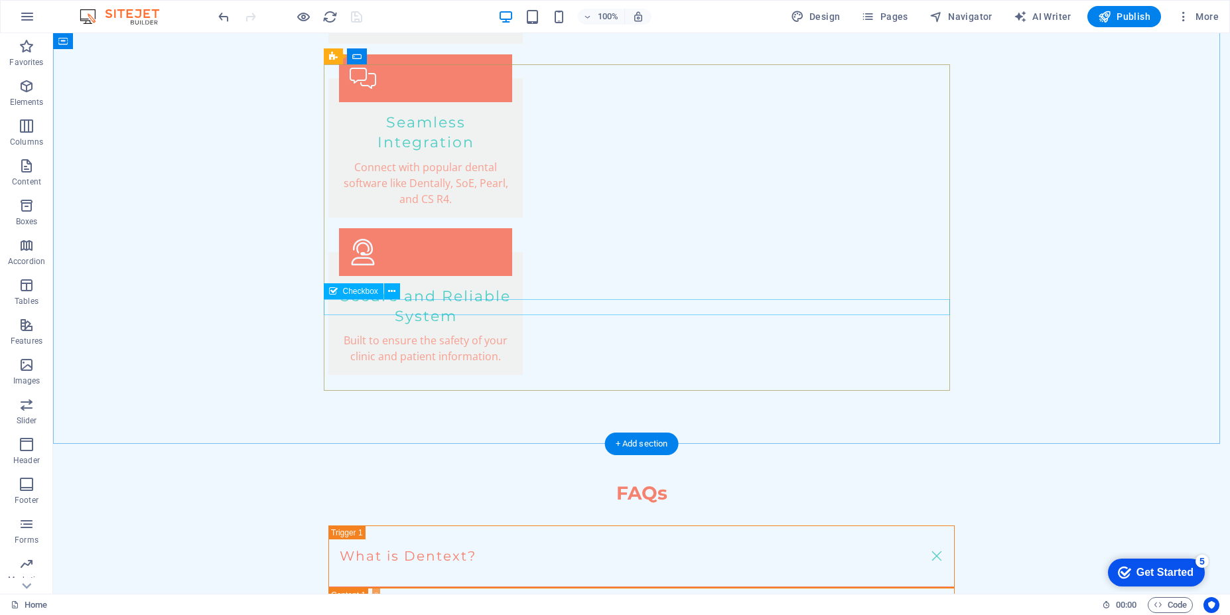
scroll to position [2309, 0]
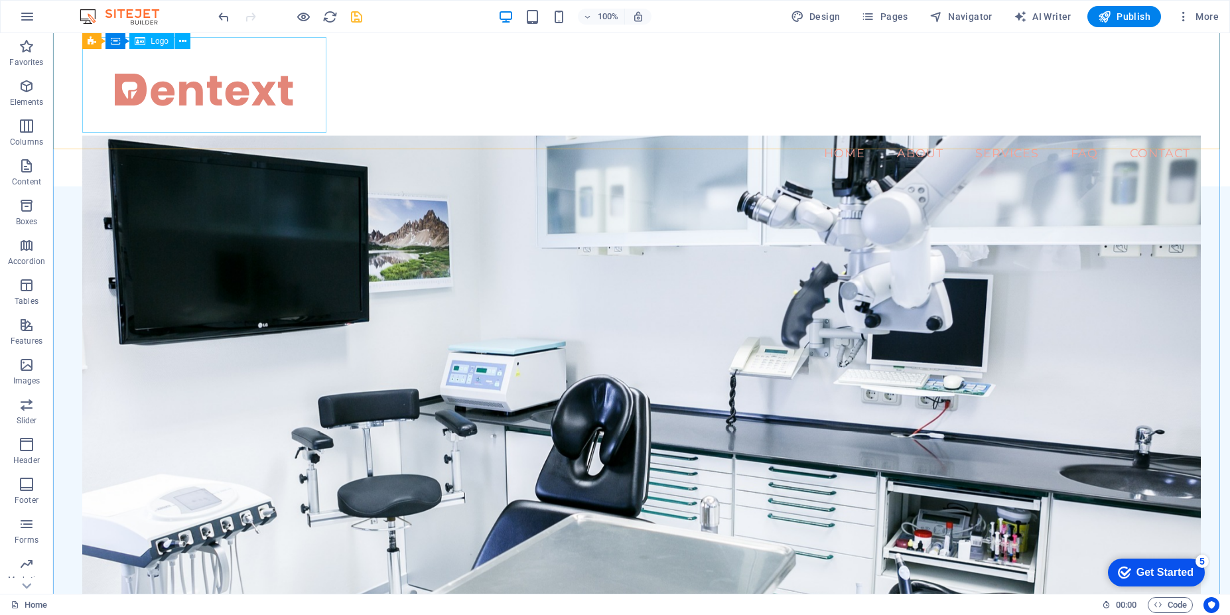
scroll to position [0, 0]
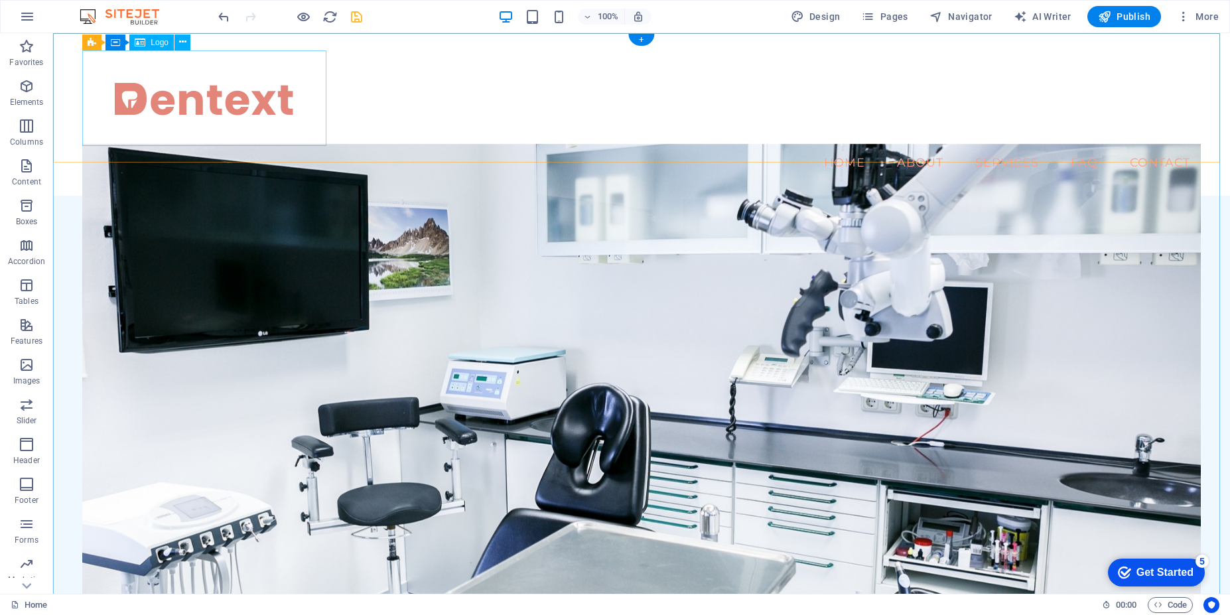
click at [235, 101] on div at bounding box center [641, 98] width 1118 height 96
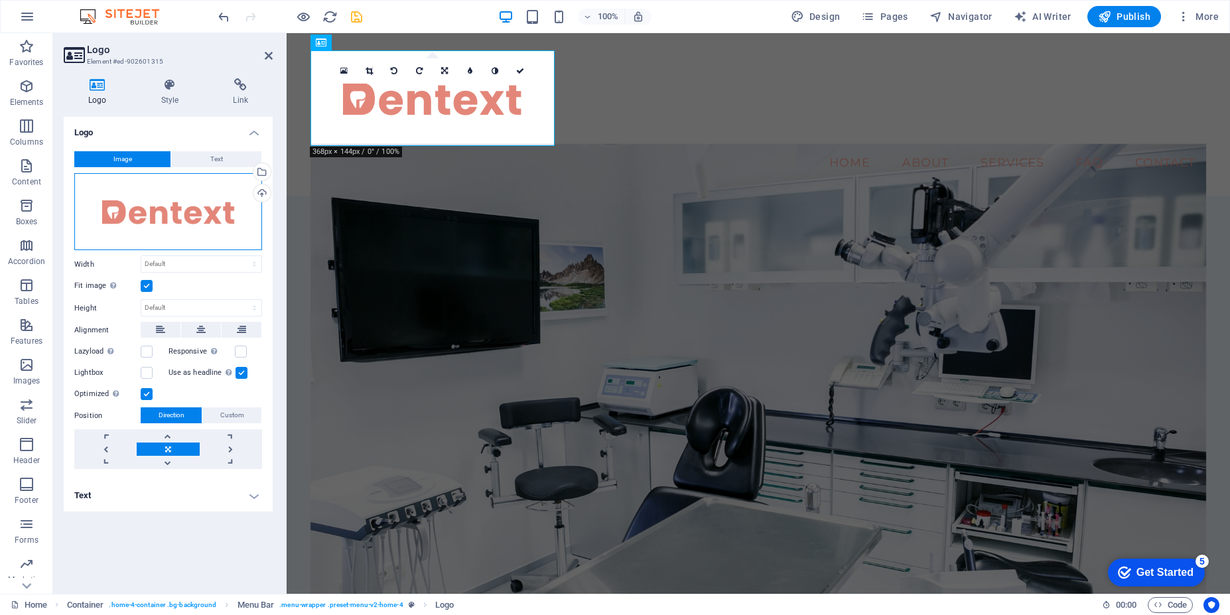
click at [205, 218] on div "Drag files here, click to choose files or select files from Files or our free s…" at bounding box center [168, 212] width 188 height 78
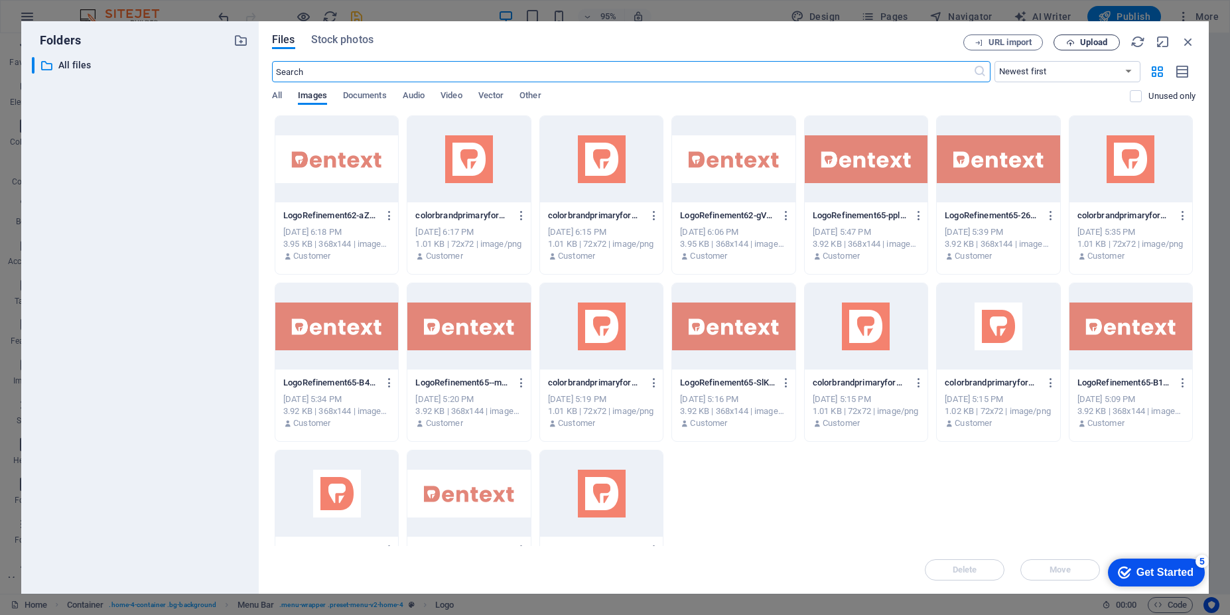
click at [1096, 45] on span "Upload" at bounding box center [1093, 42] width 27 height 8
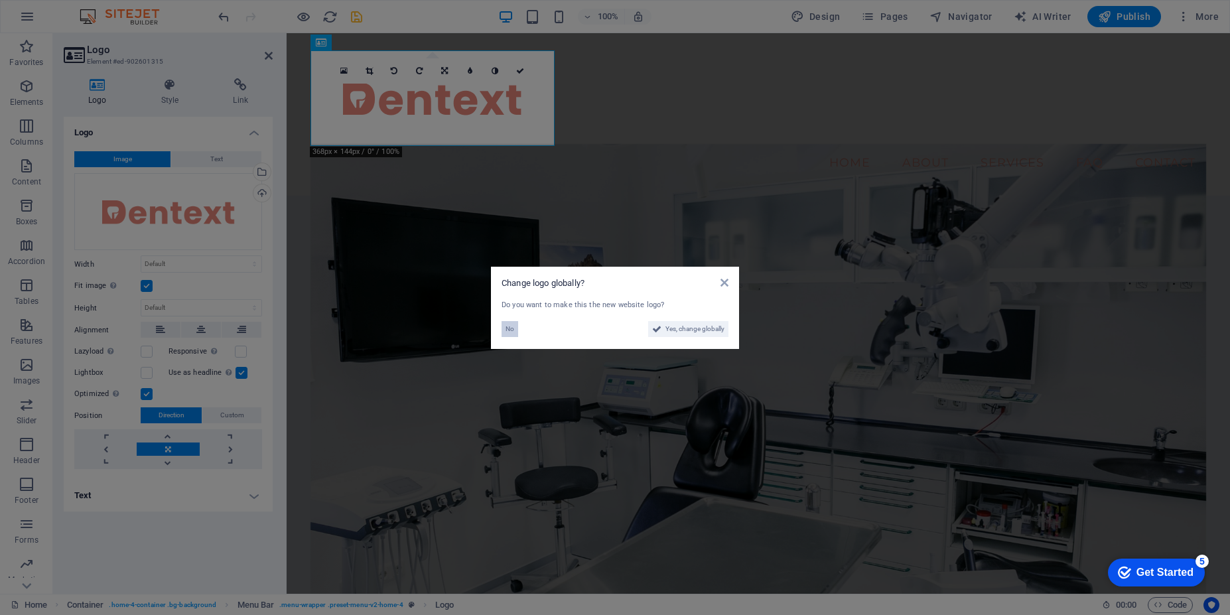
click at [506, 326] on span "No" at bounding box center [510, 329] width 9 height 16
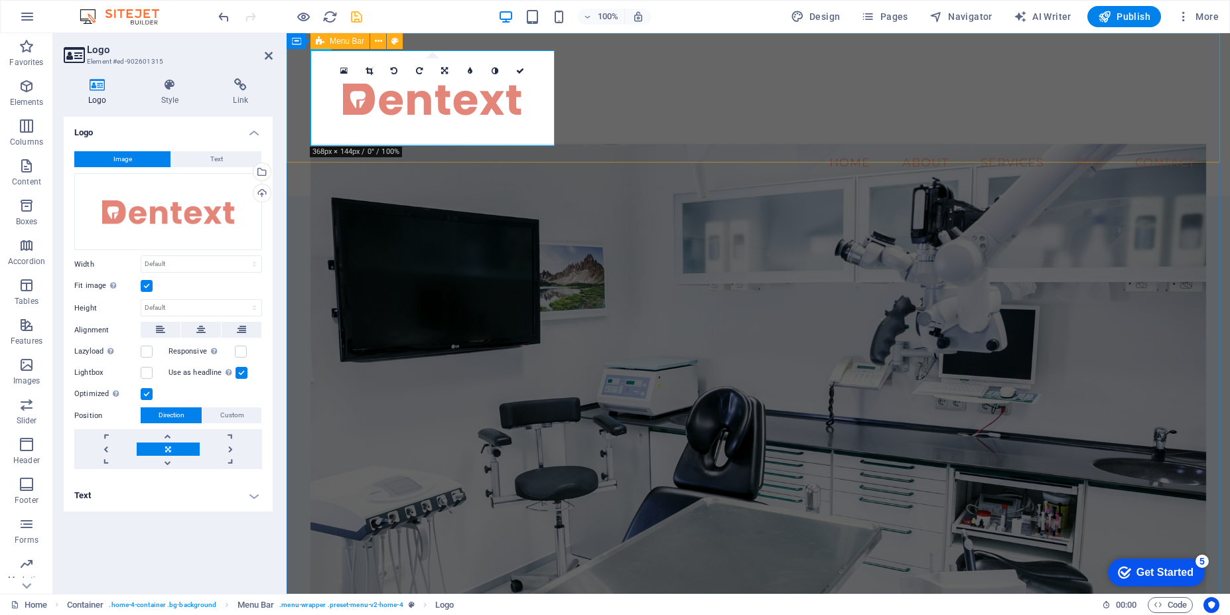
click at [658, 129] on div "Menu Home About Services FAQ Contact" at bounding box center [758, 114] width 943 height 163
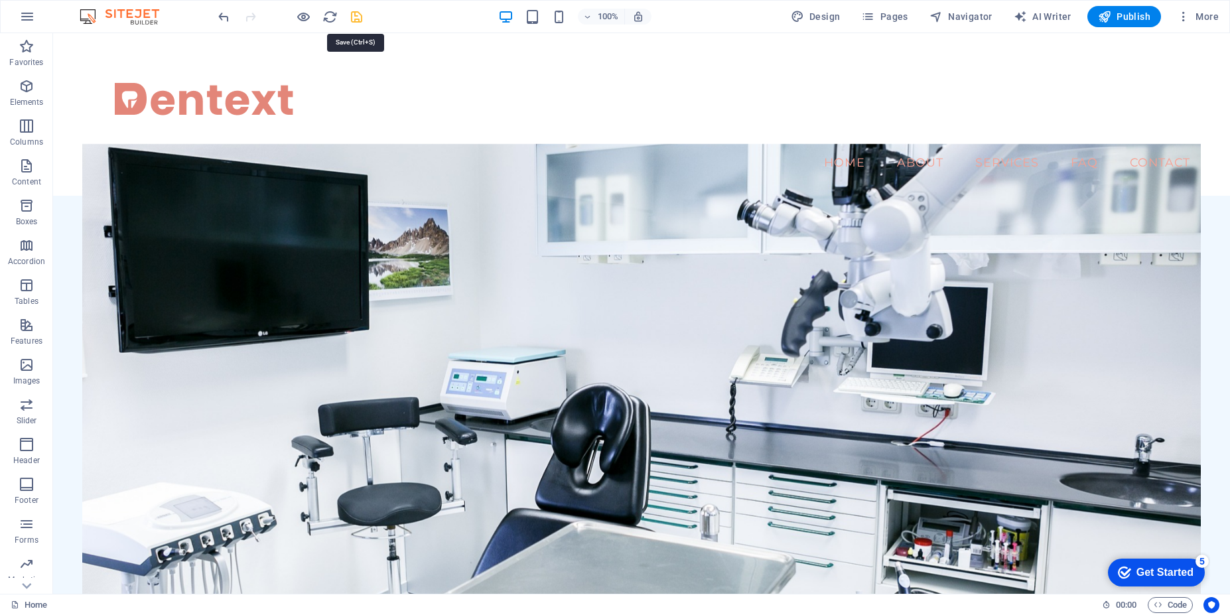
click at [360, 23] on icon "save" at bounding box center [356, 16] width 15 height 15
click at [1138, 19] on span "Publish" at bounding box center [1124, 16] width 52 height 13
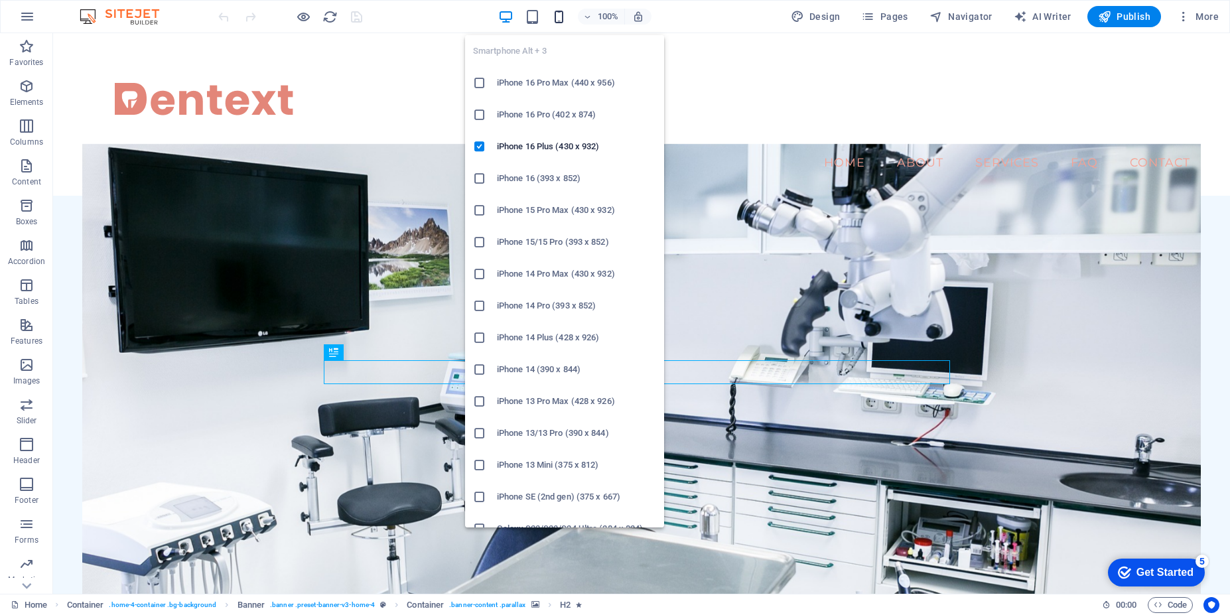
click at [557, 18] on icon "button" at bounding box center [558, 16] width 15 height 15
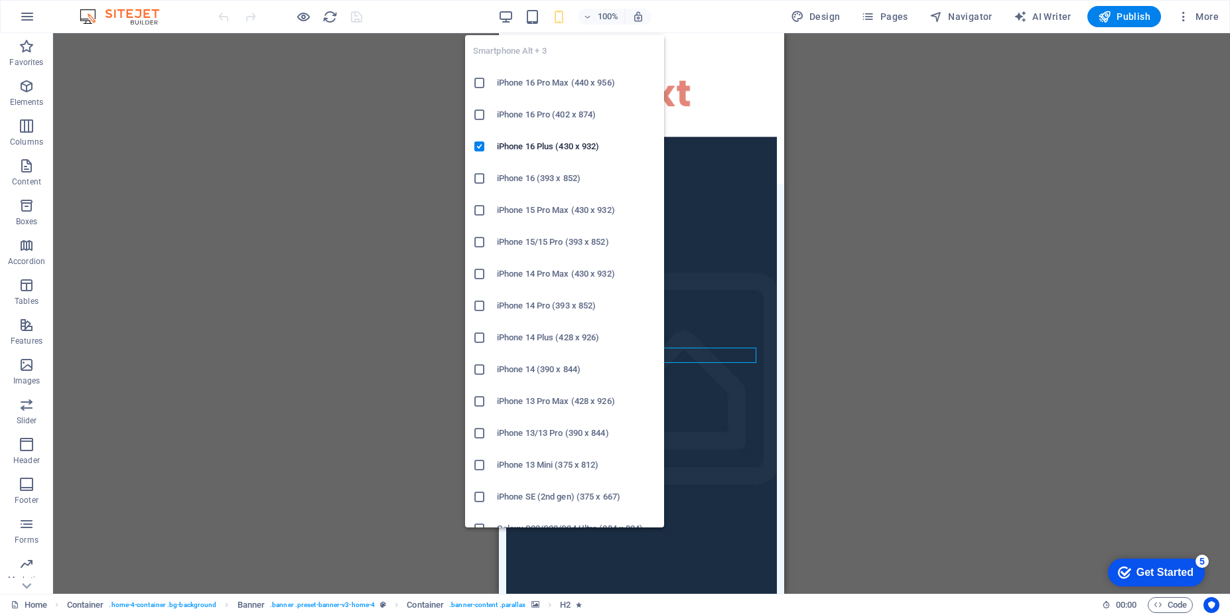
click at [542, 374] on h6 "iPhone 14 (390 x 844)" at bounding box center [576, 370] width 159 height 16
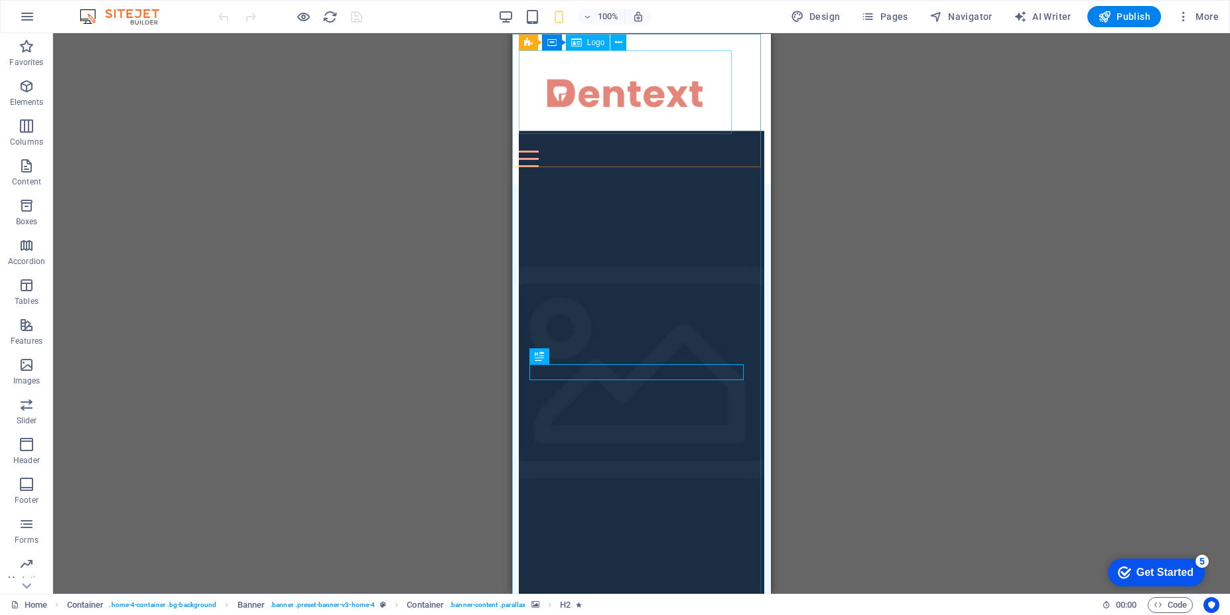
click at [587, 46] on span "Logo" at bounding box center [596, 42] width 18 height 8
click at [589, 41] on span "Logo" at bounding box center [596, 42] width 18 height 8
select select "px"
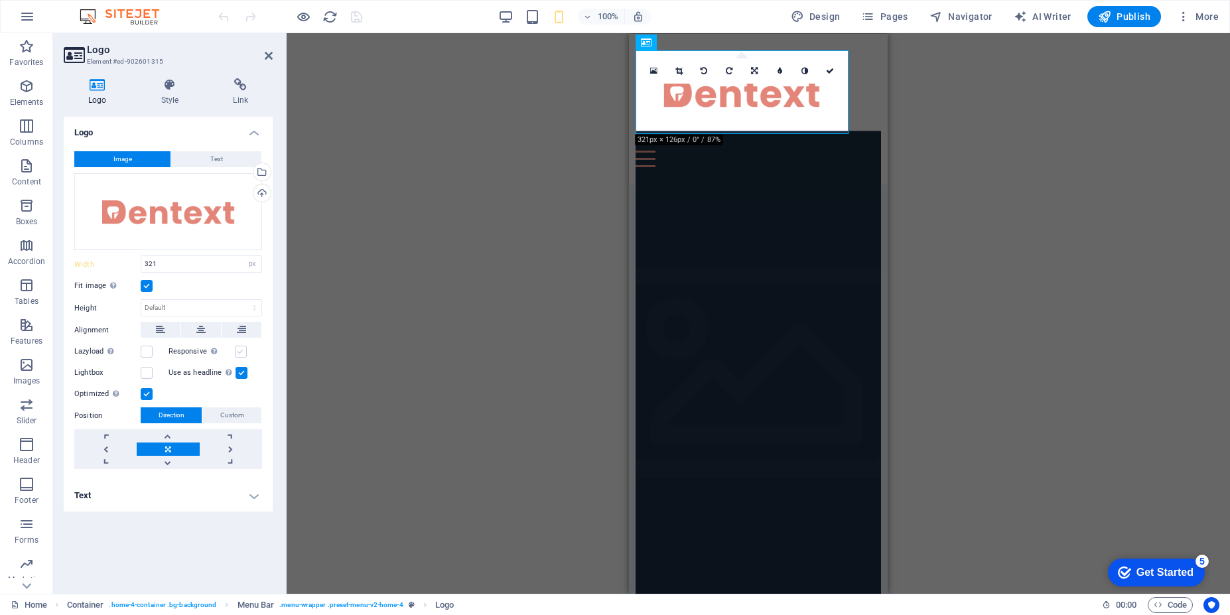
click at [245, 350] on label at bounding box center [241, 352] width 12 height 12
click at [0, 0] on input "Responsive Automatically load retina image and smartphone optimized sizes." at bounding box center [0, 0] width 0 height 0
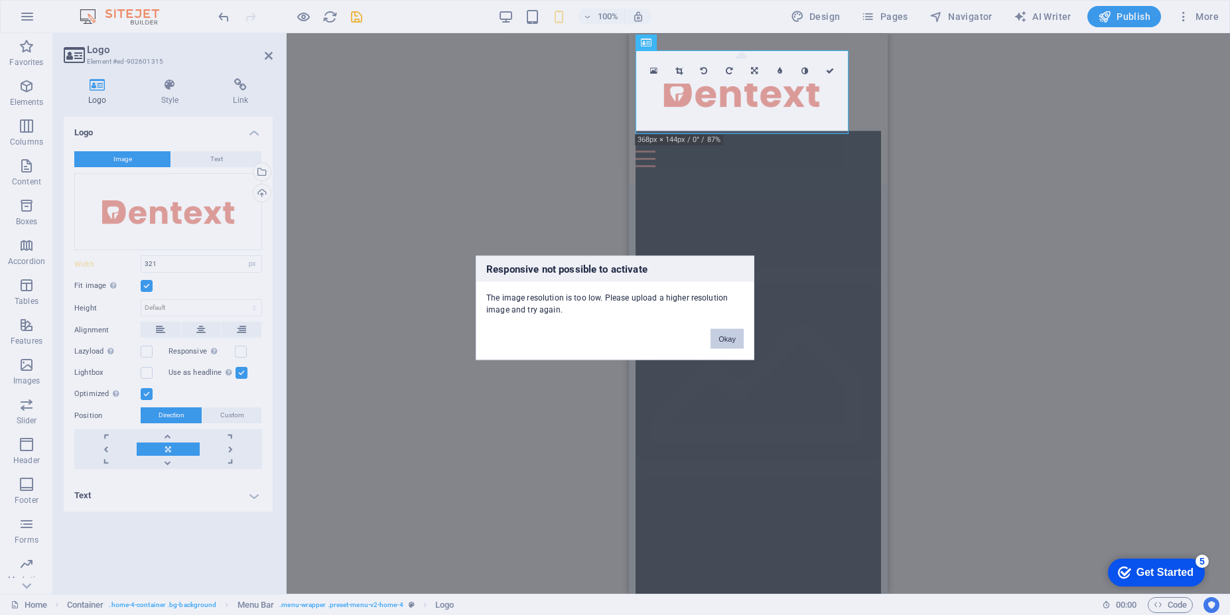
click at [723, 340] on button "Okay" at bounding box center [727, 338] width 33 height 20
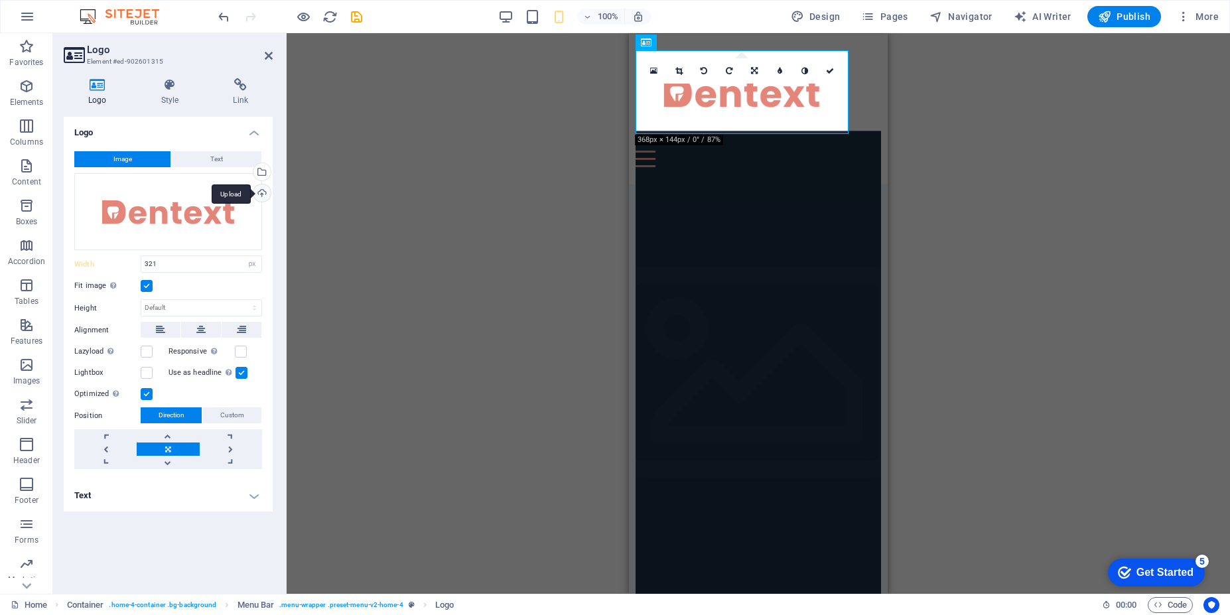
click at [265, 191] on div "Upload" at bounding box center [261, 194] width 20 height 20
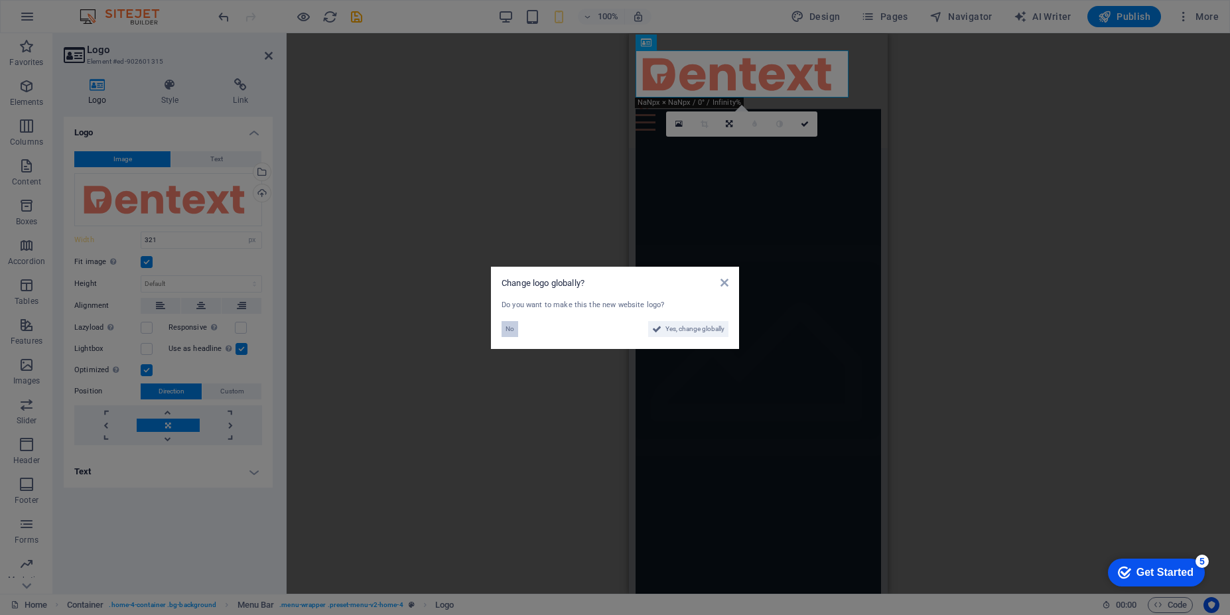
click at [508, 330] on span "No" at bounding box center [510, 329] width 9 height 16
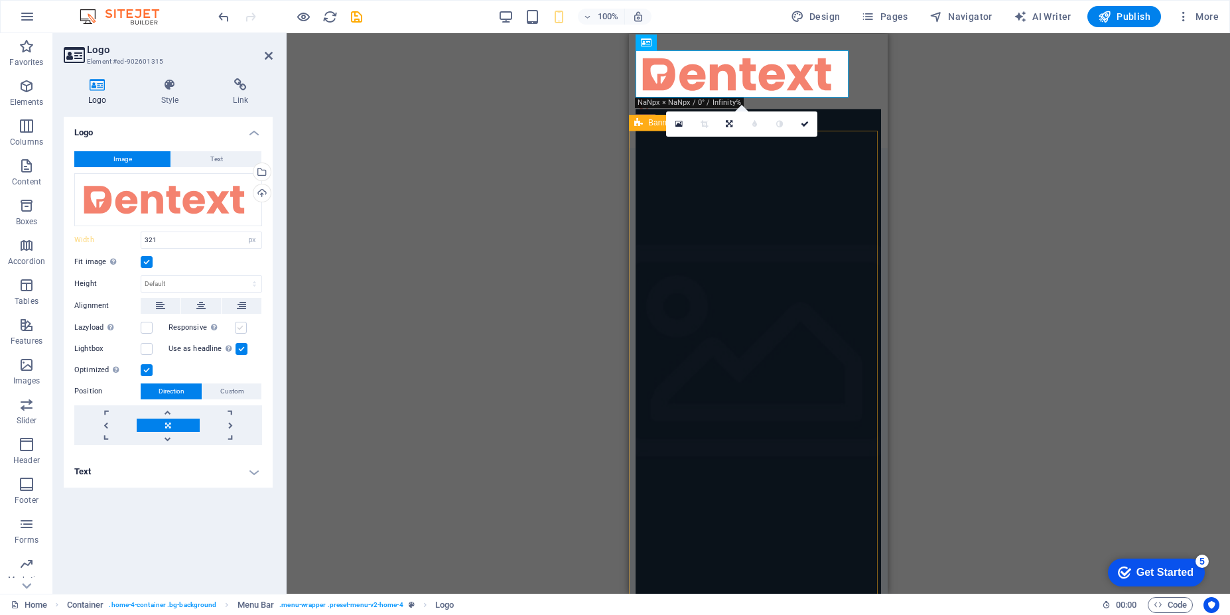
click at [243, 328] on label at bounding box center [241, 328] width 12 height 12
click at [0, 0] on input "Responsive Automatically load retina image and smartphone optimized sizes." at bounding box center [0, 0] width 0 height 0
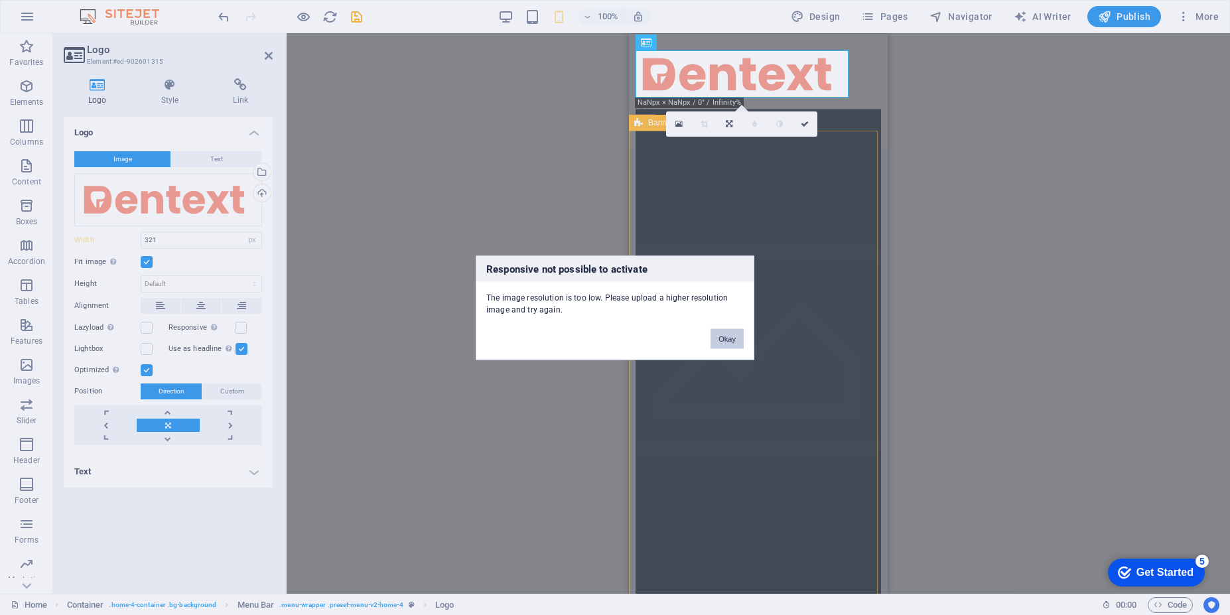
click at [728, 338] on button "Okay" at bounding box center [727, 338] width 33 height 20
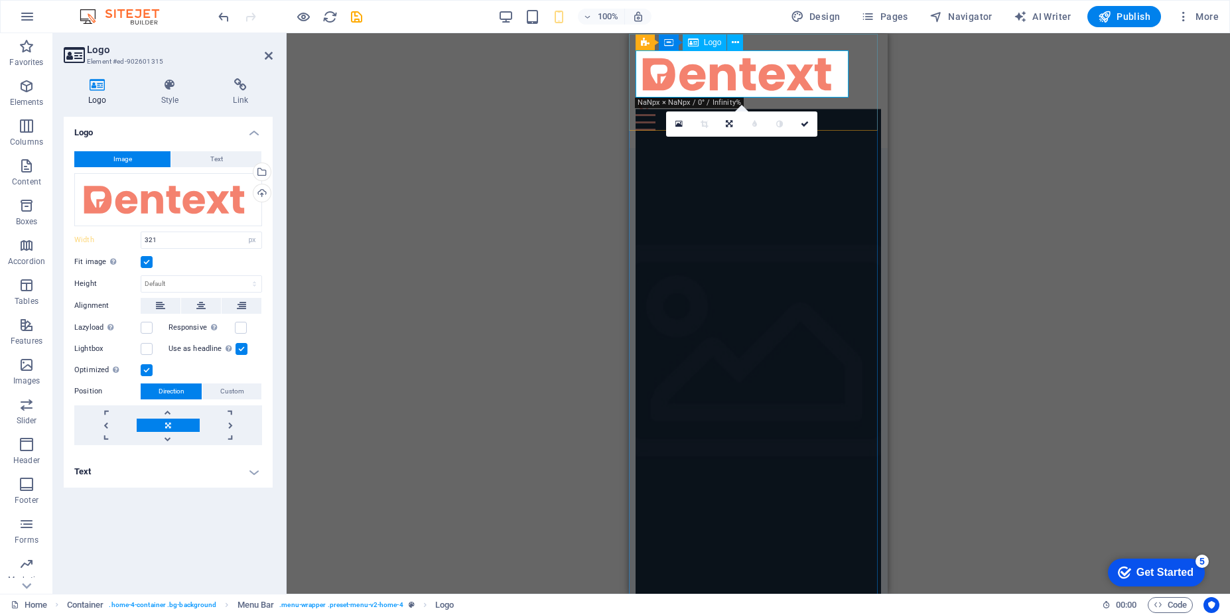
click at [812, 77] on div at bounding box center [759, 73] width 246 height 46
click at [730, 128] on icon at bounding box center [729, 124] width 7 height 8
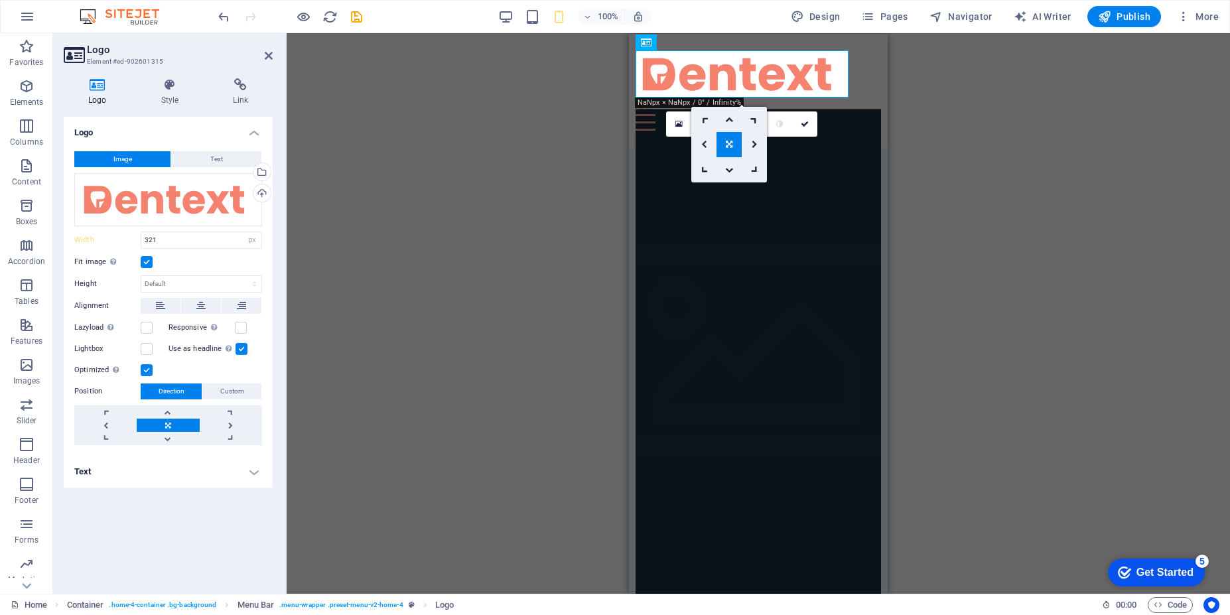
click at [703, 150] on link at bounding box center [703, 144] width 25 height 25
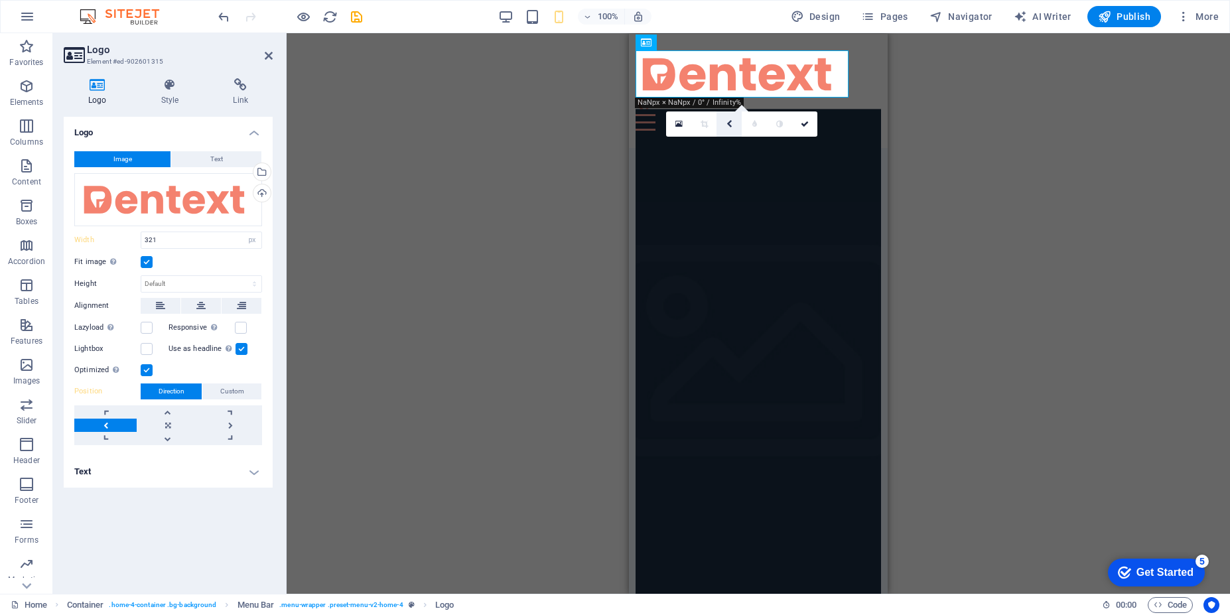
click at [731, 123] on icon at bounding box center [729, 124] width 6 height 8
click at [728, 123] on icon at bounding box center [729, 119] width 8 height 8
click at [102, 428] on link at bounding box center [105, 425] width 62 height 13
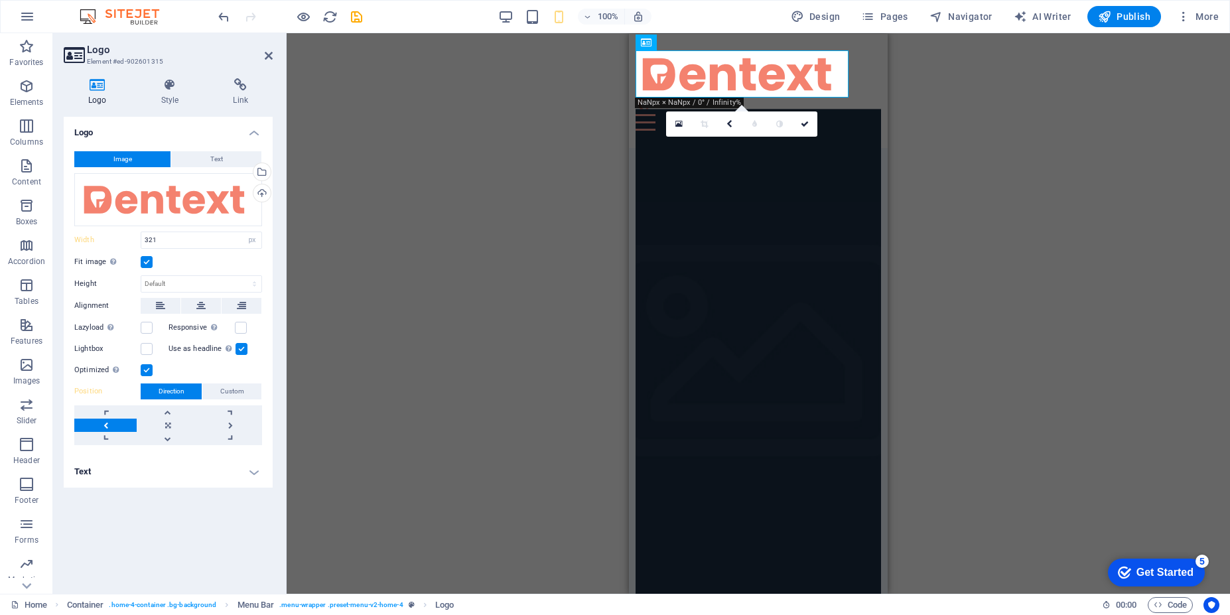
click at [102, 428] on link at bounding box center [105, 425] width 62 height 13
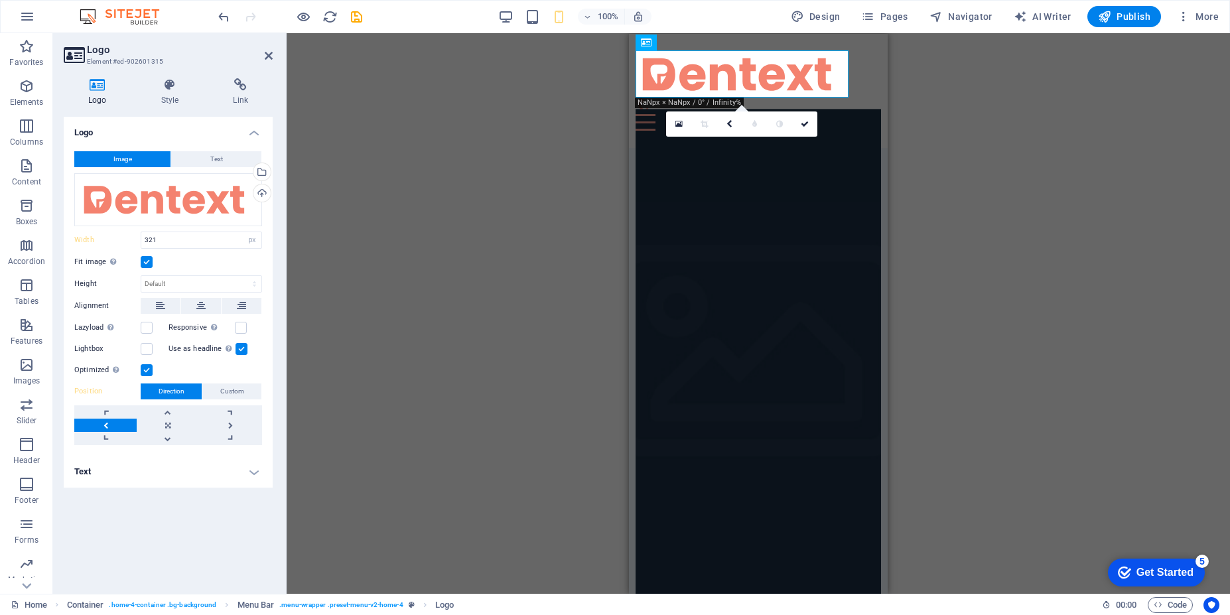
click at [102, 428] on link at bounding box center [105, 425] width 62 height 13
click at [145, 373] on label at bounding box center [147, 370] width 12 height 12
click at [0, 0] on input "Optimized Images are compressed to improve page speed." at bounding box center [0, 0] width 0 height 0
click at [145, 373] on label at bounding box center [147, 370] width 12 height 12
click at [0, 0] on input "Optimized Images are compressed to improve page speed." at bounding box center [0, 0] width 0 height 0
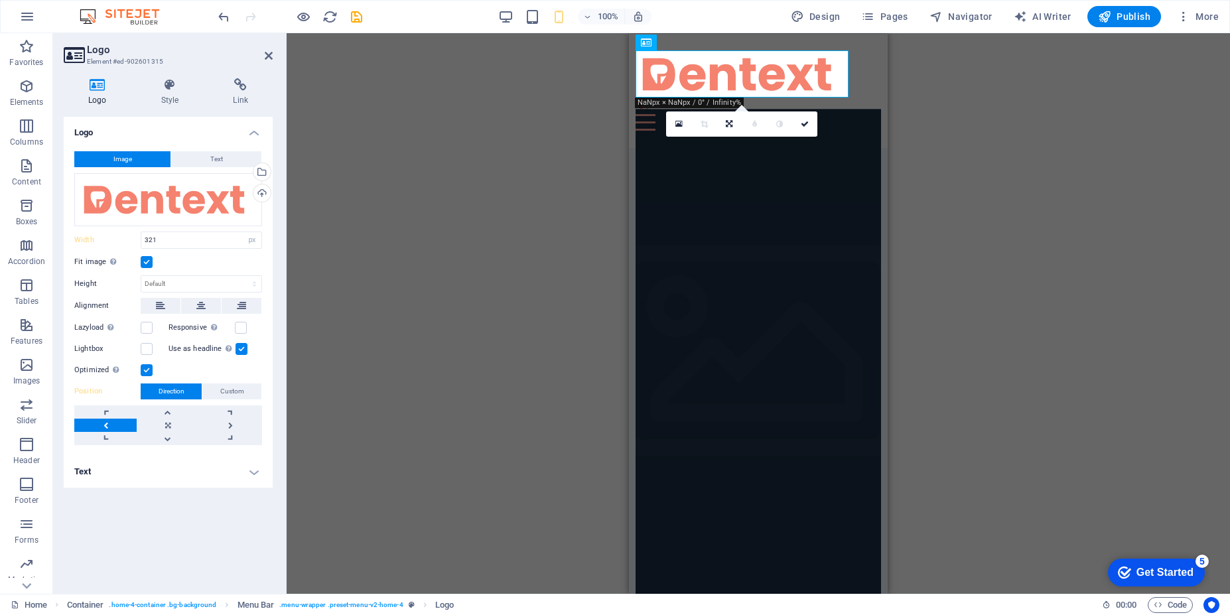
click at [145, 373] on label at bounding box center [147, 370] width 12 height 12
click at [0, 0] on input "Optimized Images are compressed to improve page speed." at bounding box center [0, 0] width 0 height 0
click at [145, 373] on label at bounding box center [147, 370] width 12 height 12
click at [0, 0] on input "Optimized Images are compressed to improve page speed." at bounding box center [0, 0] width 0 height 0
click at [150, 327] on label at bounding box center [147, 328] width 12 height 12
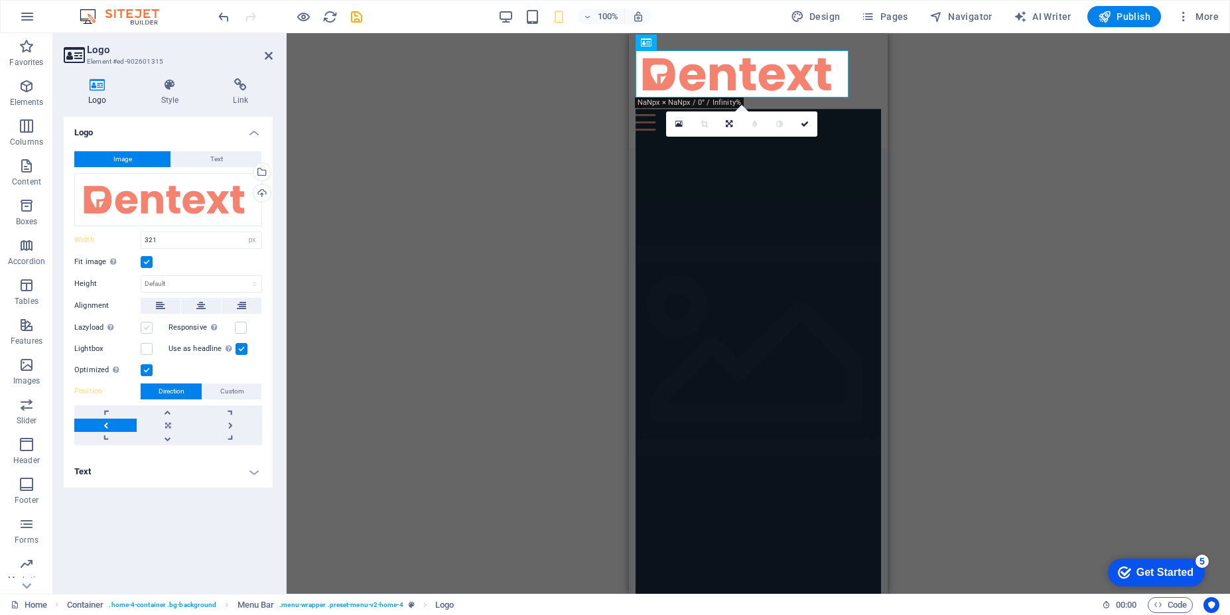
click at [0, 0] on input "Lazyload Loading images after the page loads improves page speed." at bounding box center [0, 0] width 0 height 0
click at [241, 334] on div "Responsive Automatically load retina image and smartphone optimized sizes." at bounding box center [216, 328] width 94 height 16
click at [240, 327] on label at bounding box center [241, 328] width 12 height 12
click at [0, 0] on input "Responsive Automatically load retina image and smartphone optimized sizes." at bounding box center [0, 0] width 0 height 0
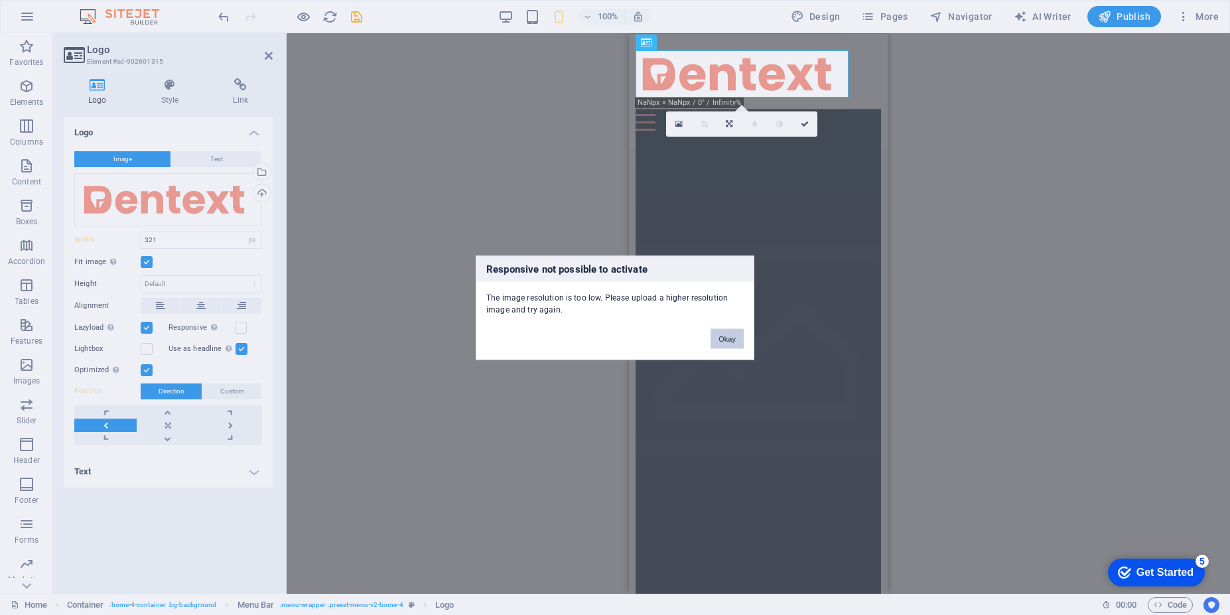
drag, startPoint x: 727, startPoint y: 341, endPoint x: 129, endPoint y: 238, distance: 607.2
click at [727, 341] on button "Okay" at bounding box center [727, 338] width 33 height 20
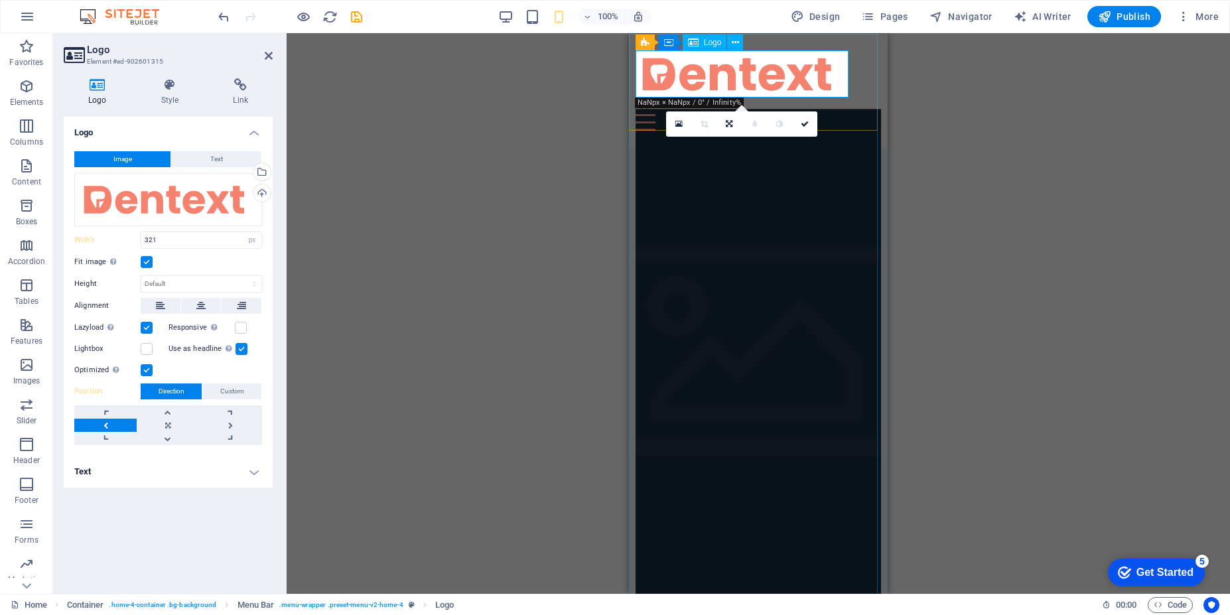
click at [827, 74] on div at bounding box center [759, 73] width 246 height 46
click at [145, 332] on label at bounding box center [147, 328] width 12 height 12
click at [0, 0] on input "Lazyload Loading images after the page loads improves page speed." at bounding box center [0, 0] width 0 height 0
click at [172, 424] on link at bounding box center [168, 425] width 62 height 13
click at [147, 372] on label at bounding box center [147, 370] width 12 height 12
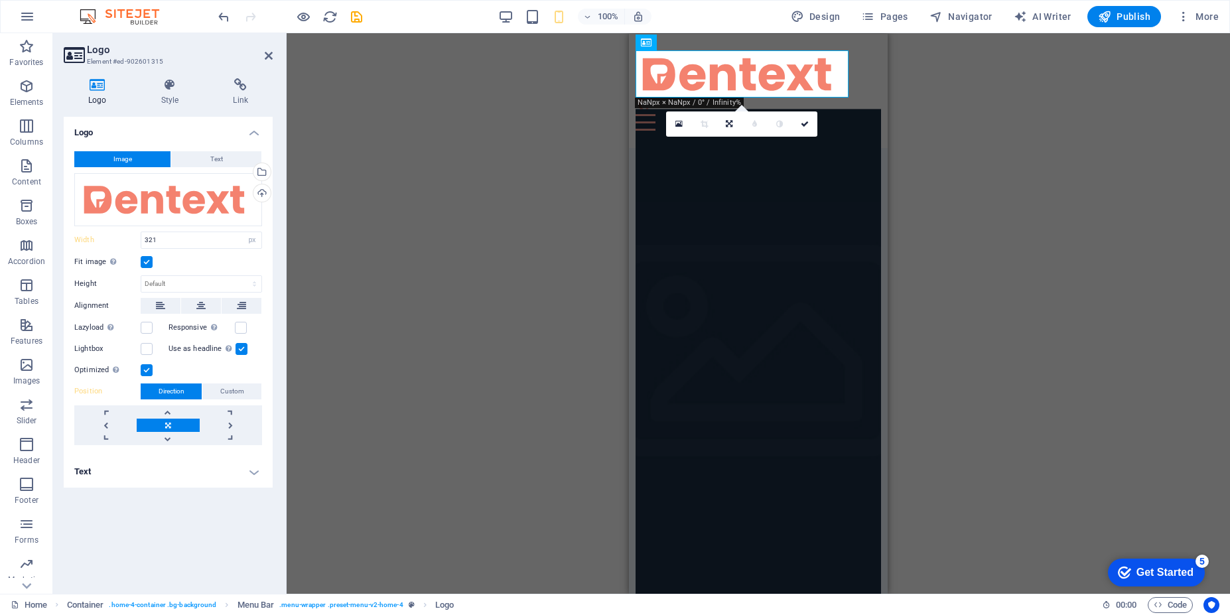
click at [0, 0] on input "Optimized Images are compressed to improve page speed." at bounding box center [0, 0] width 0 height 0
click at [706, 125] on icon at bounding box center [704, 124] width 7 height 8
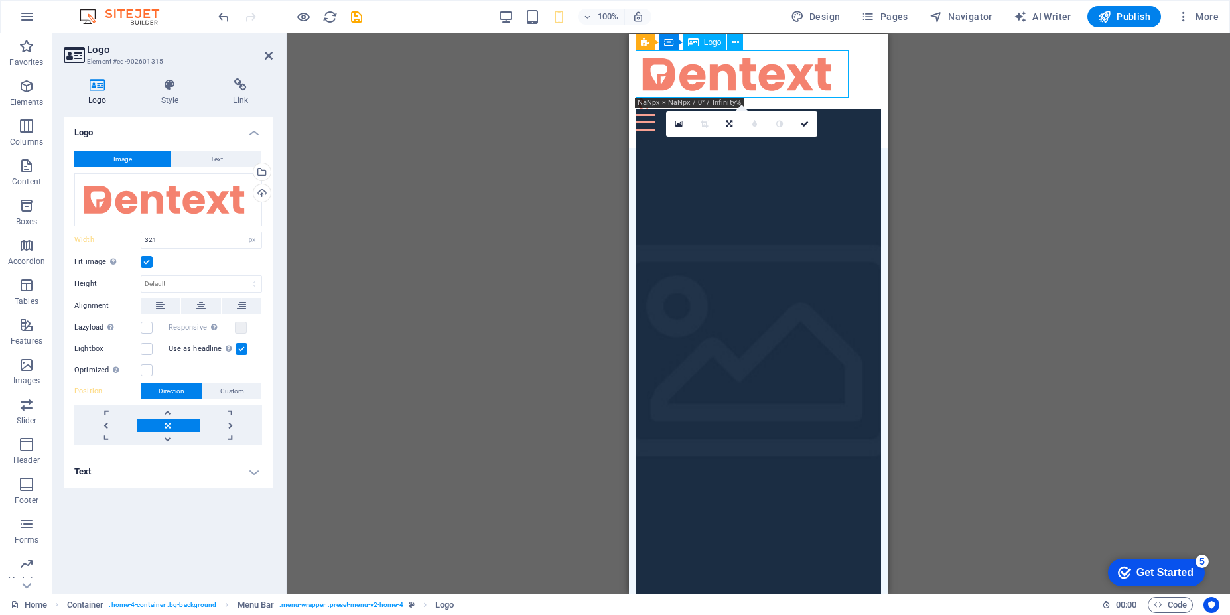
drag, startPoint x: 821, startPoint y: 76, endPoint x: 800, endPoint y: 74, distance: 20.7
click at [800, 74] on div at bounding box center [759, 73] width 246 height 46
click at [819, 72] on div at bounding box center [759, 73] width 246 height 46
click at [655, 66] on div at bounding box center [759, 73] width 246 height 46
click at [724, 124] on link at bounding box center [729, 123] width 25 height 25
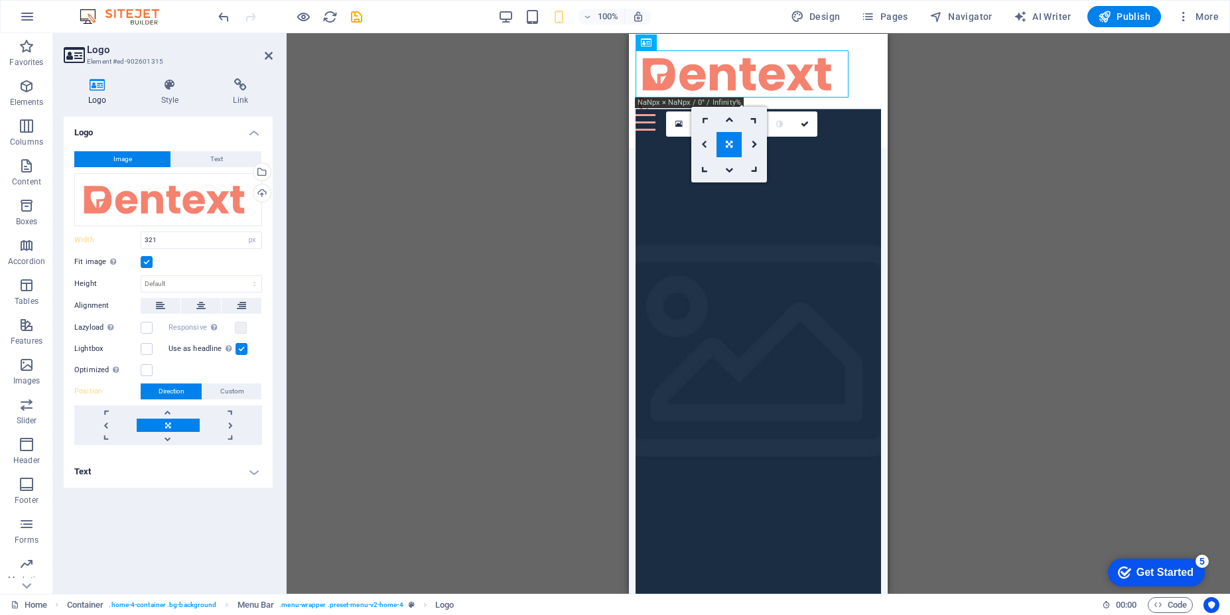
drag, startPoint x: 701, startPoint y: 149, endPoint x: 73, endPoint y: 115, distance: 629.2
click at [701, 149] on link at bounding box center [703, 144] width 25 height 25
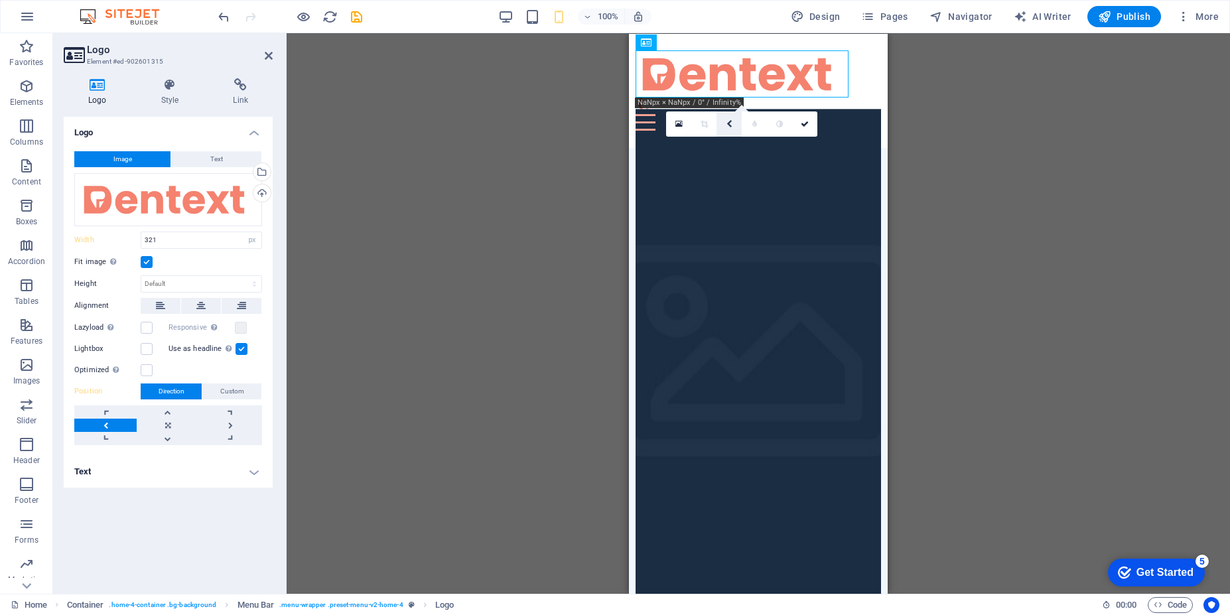
click at [734, 123] on link at bounding box center [729, 123] width 25 height 25
click at [0, 0] on link at bounding box center [0, 0] width 0 height 0
click at [730, 127] on icon at bounding box center [729, 124] width 8 height 8
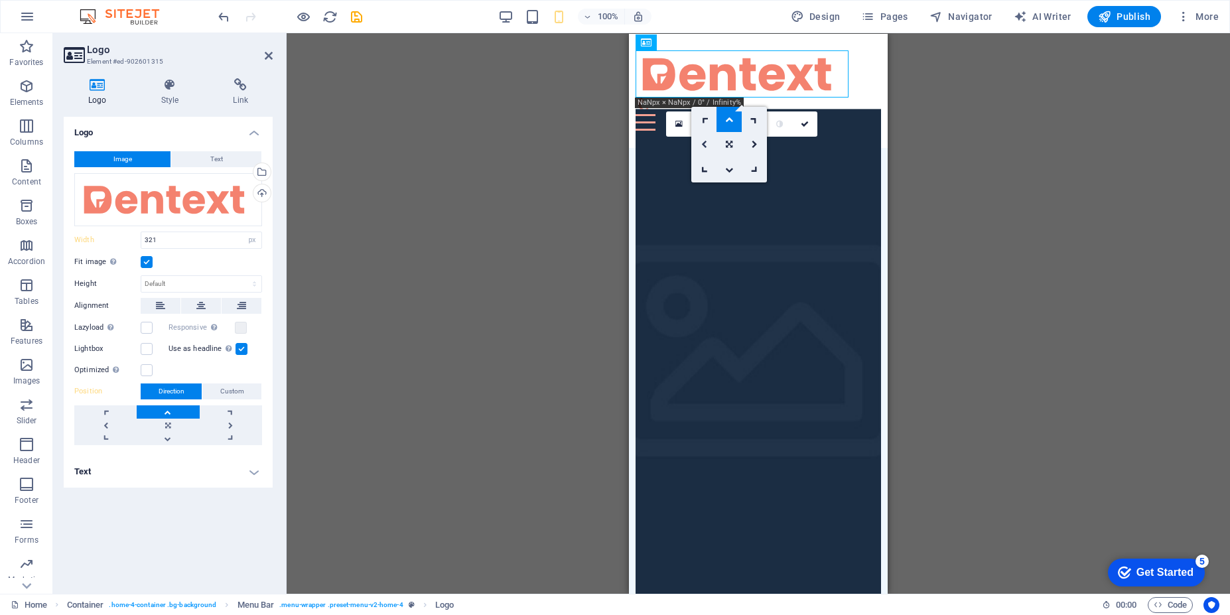
click at [699, 148] on link at bounding box center [703, 144] width 25 height 25
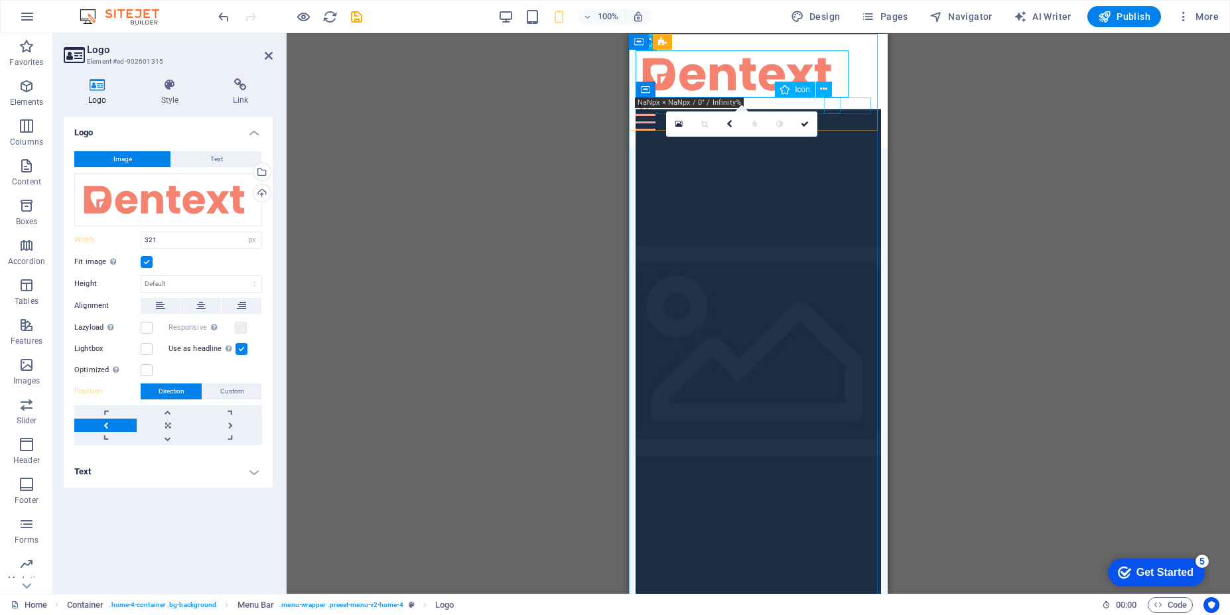
click at [829, 108] on figure at bounding box center [754, 105] width 236 height 17
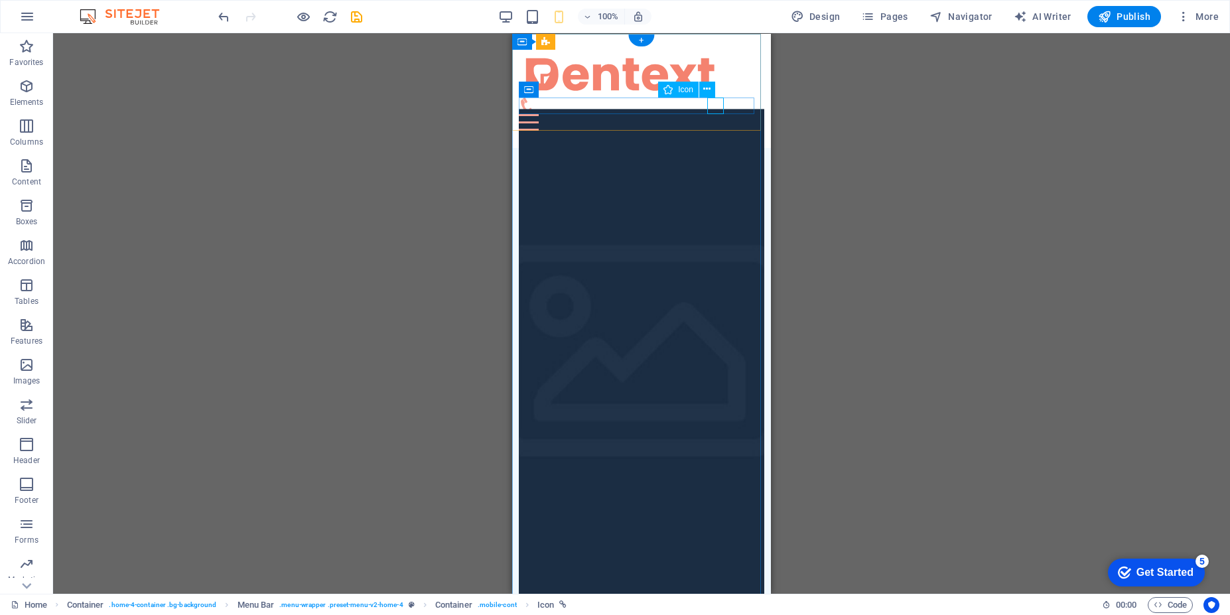
click at [716, 105] on figure at bounding box center [637, 105] width 236 height 17
select select "xMidYMid"
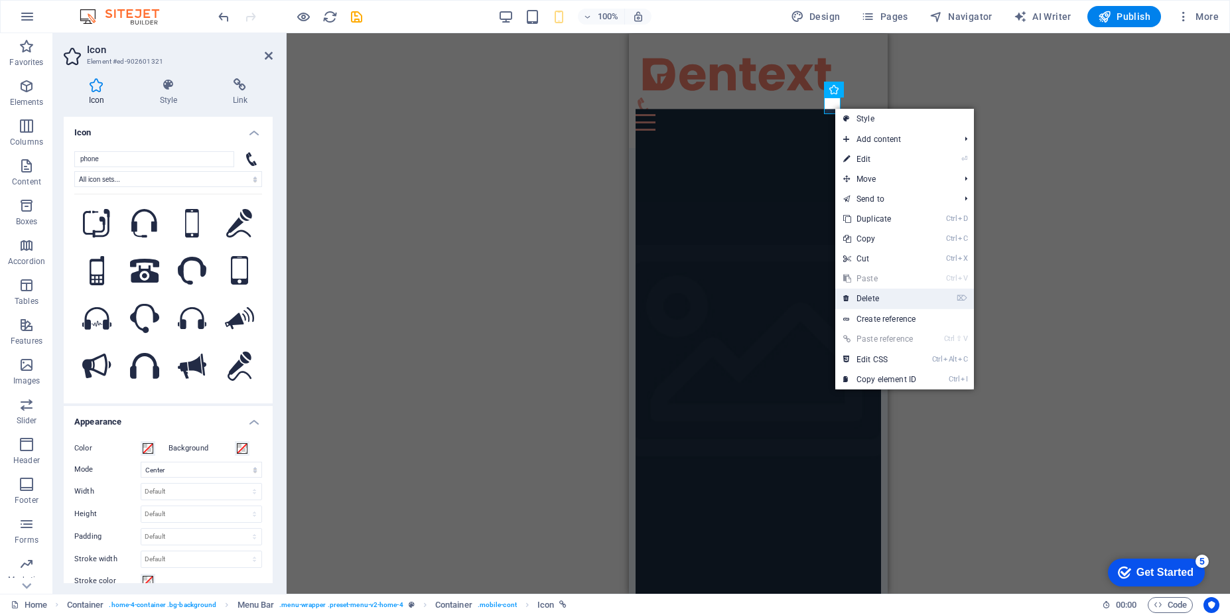
click at [882, 299] on link "⌦ Delete" at bounding box center [879, 299] width 89 height 20
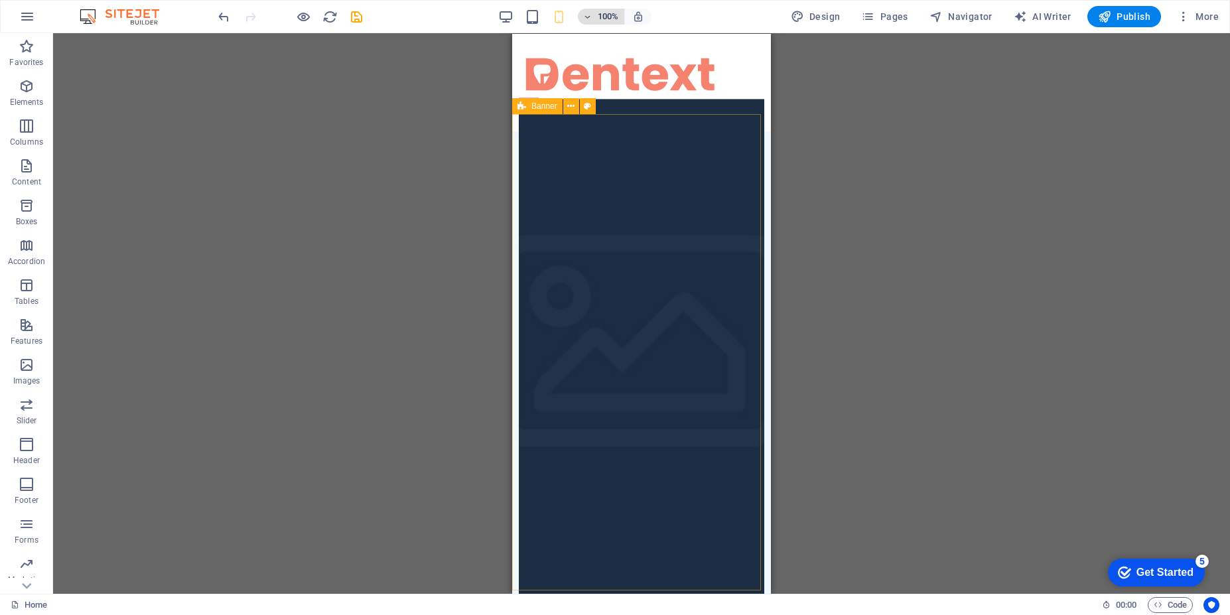
click at [589, 23] on span "100%" at bounding box center [601, 17] width 36 height 16
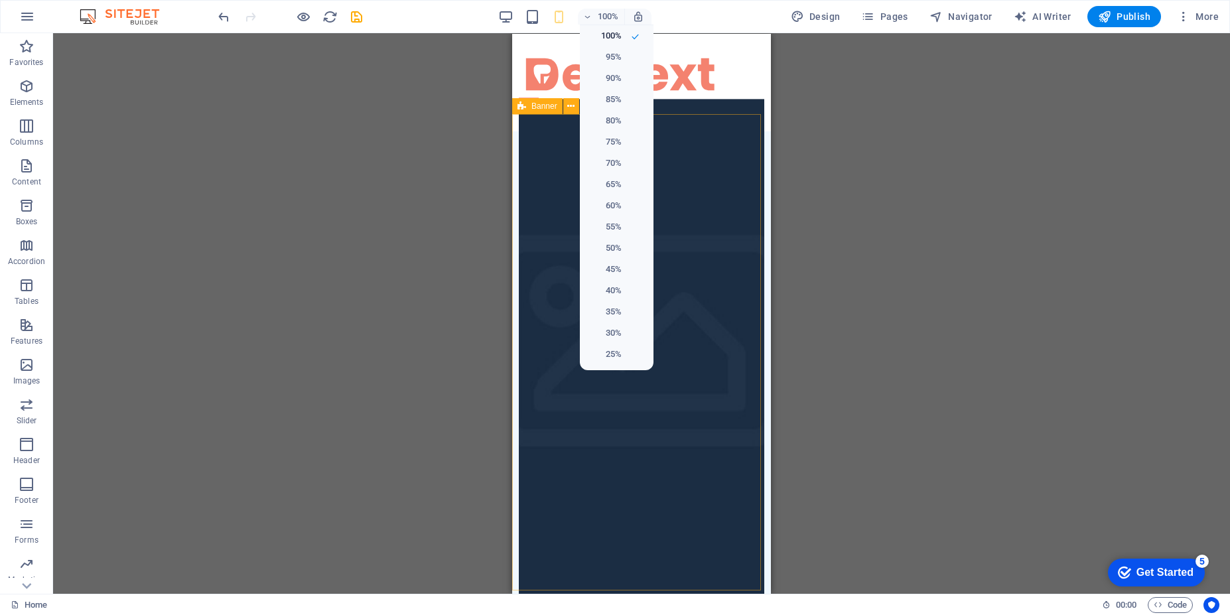
click at [555, 23] on div at bounding box center [615, 307] width 1230 height 615
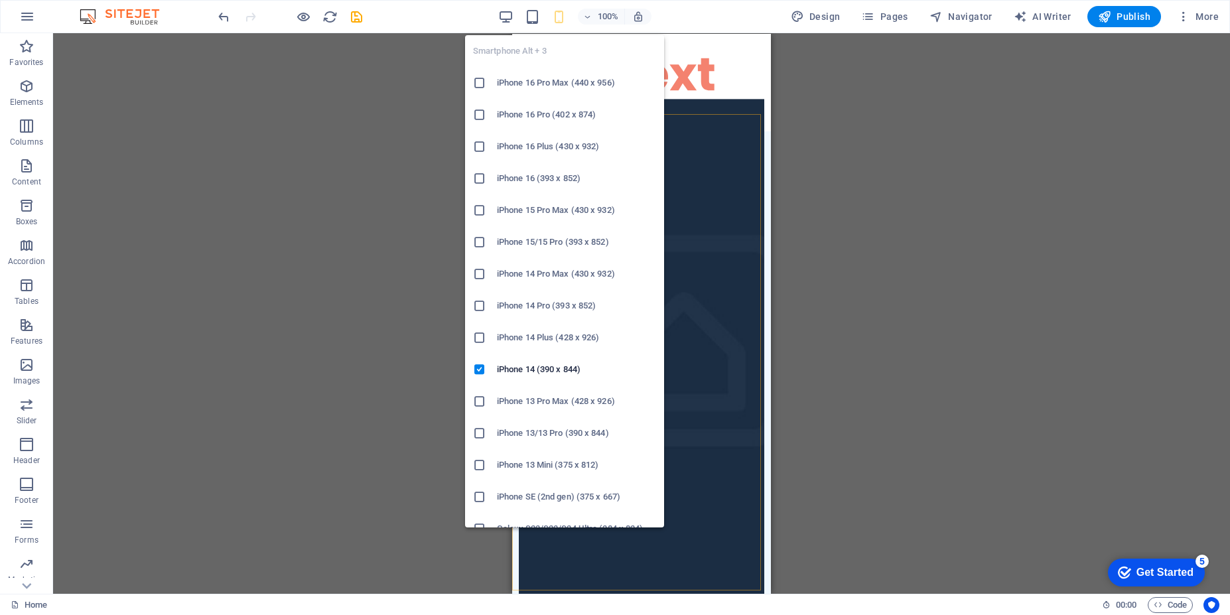
click at [534, 436] on h6 "iPhone 13/13 Pro (390 x 844)" at bounding box center [576, 433] width 159 height 16
click at [542, 370] on h6 "Pixel 7/7 Pro (412 x 915)" at bounding box center [576, 370] width 159 height 16
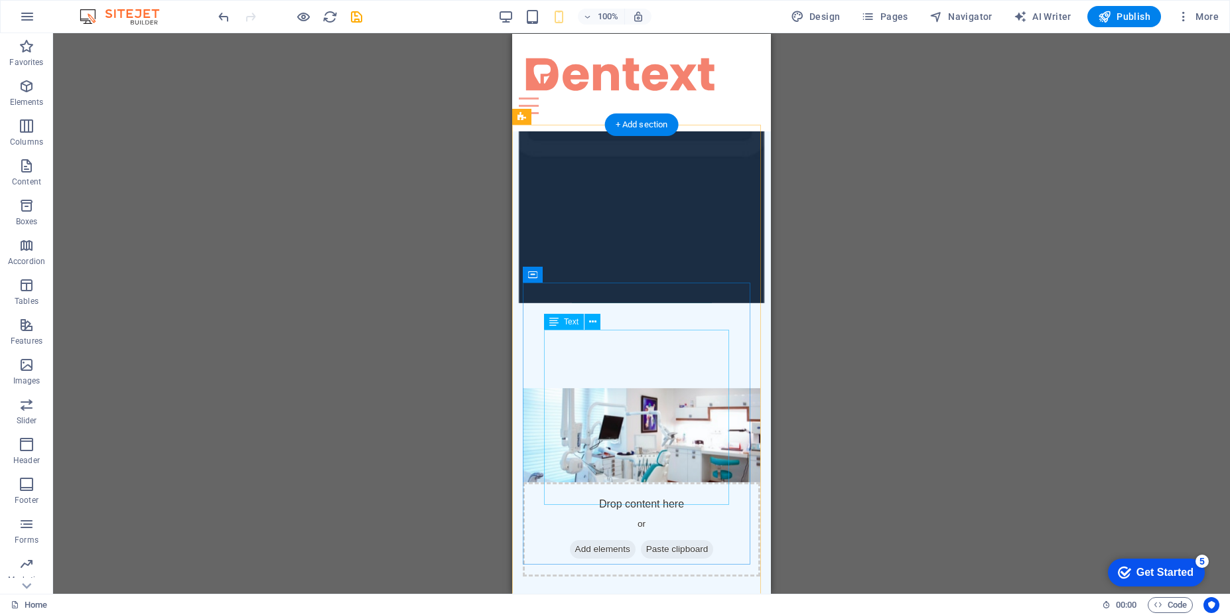
scroll to position [0, 0]
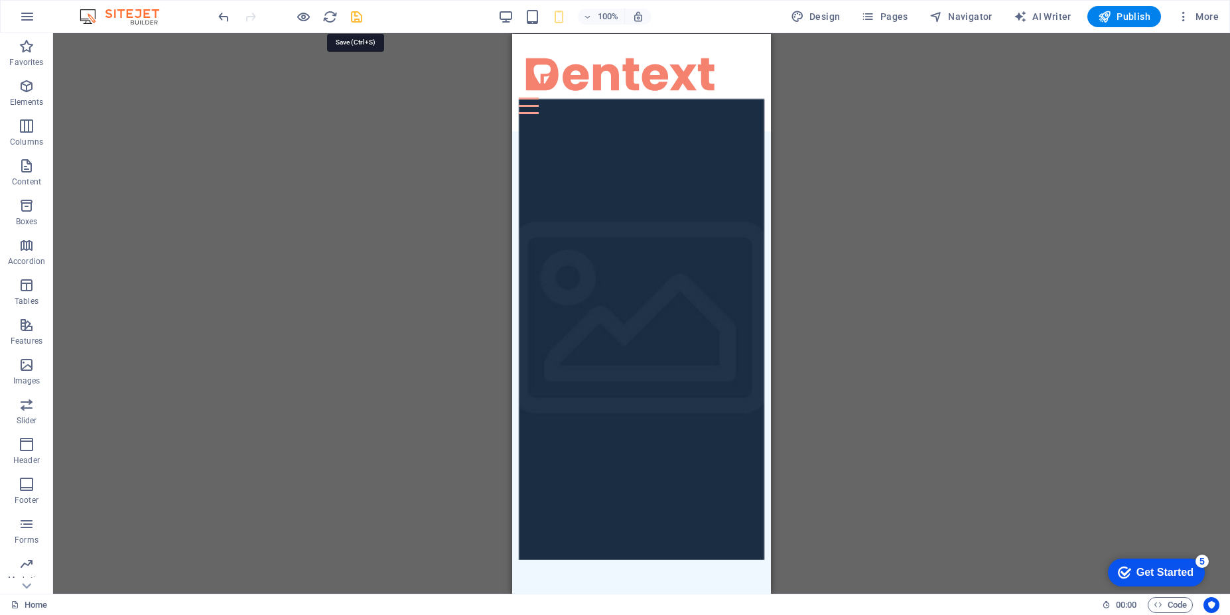
click at [355, 23] on icon "save" at bounding box center [356, 16] width 15 height 15
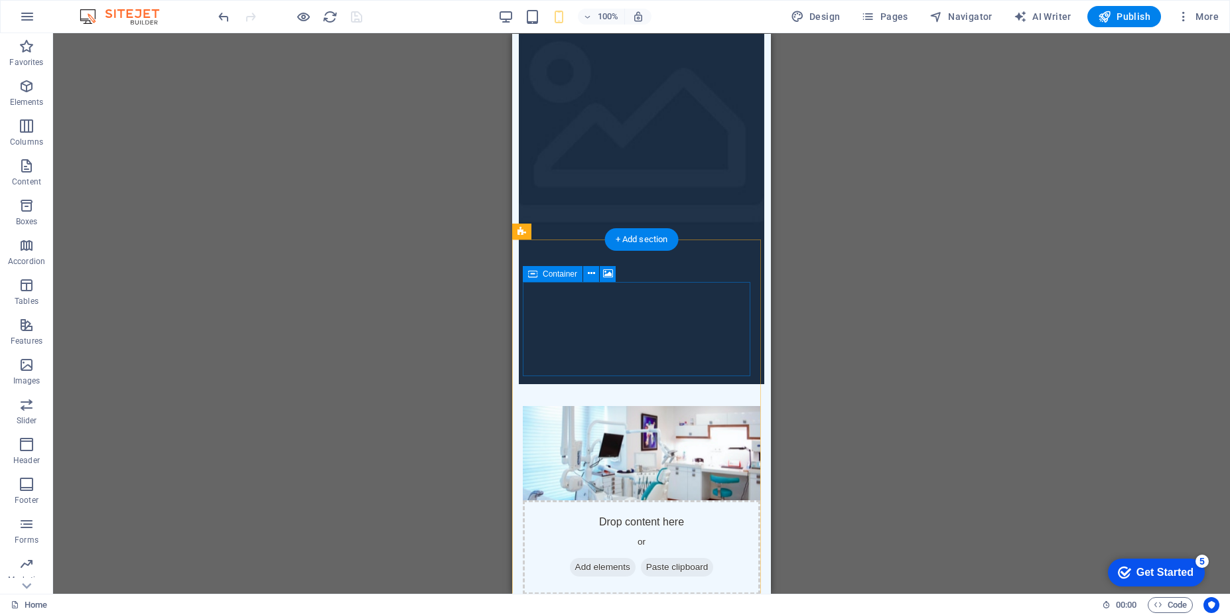
scroll to position [557, 0]
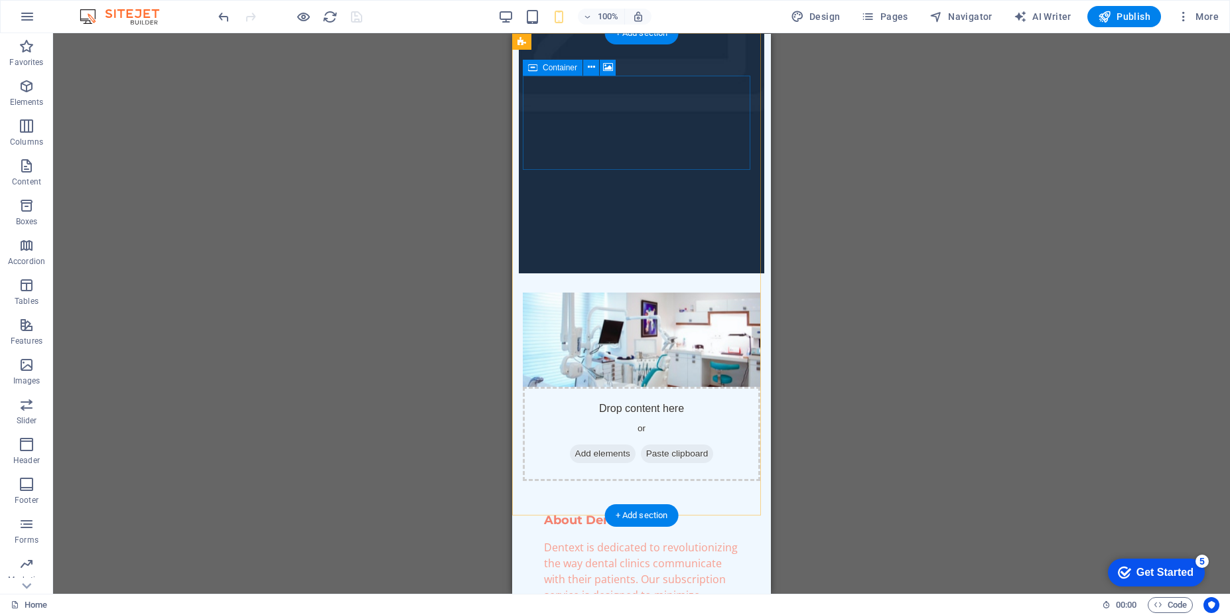
click at [551, 386] on div "Drop content here or Add elements Paste clipboard" at bounding box center [642, 433] width 238 height 94
click at [608, 72] on icon at bounding box center [608, 67] width 10 height 14
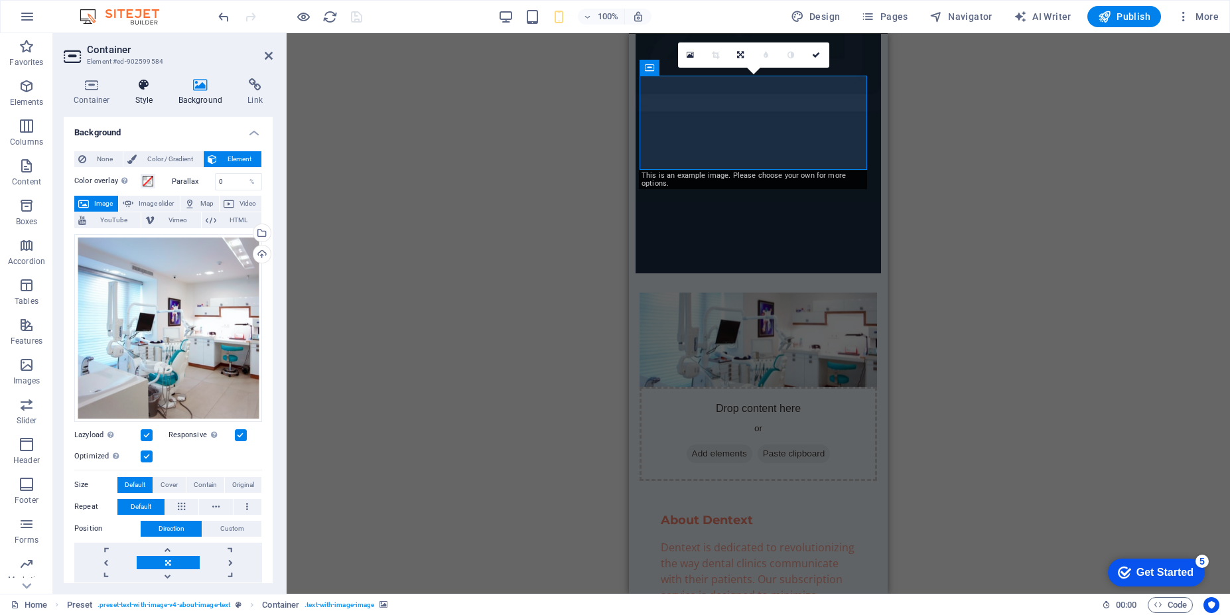
click at [151, 92] on h4 "Style" at bounding box center [146, 92] width 43 height 28
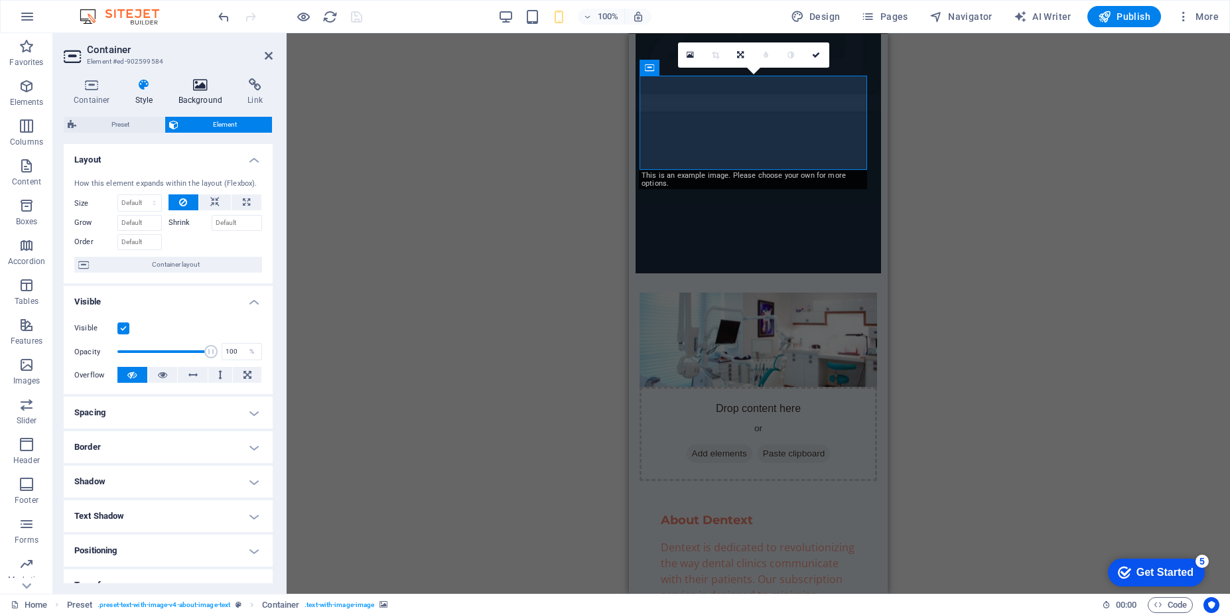
click at [203, 95] on h4 "Background" at bounding box center [204, 92] width 70 height 28
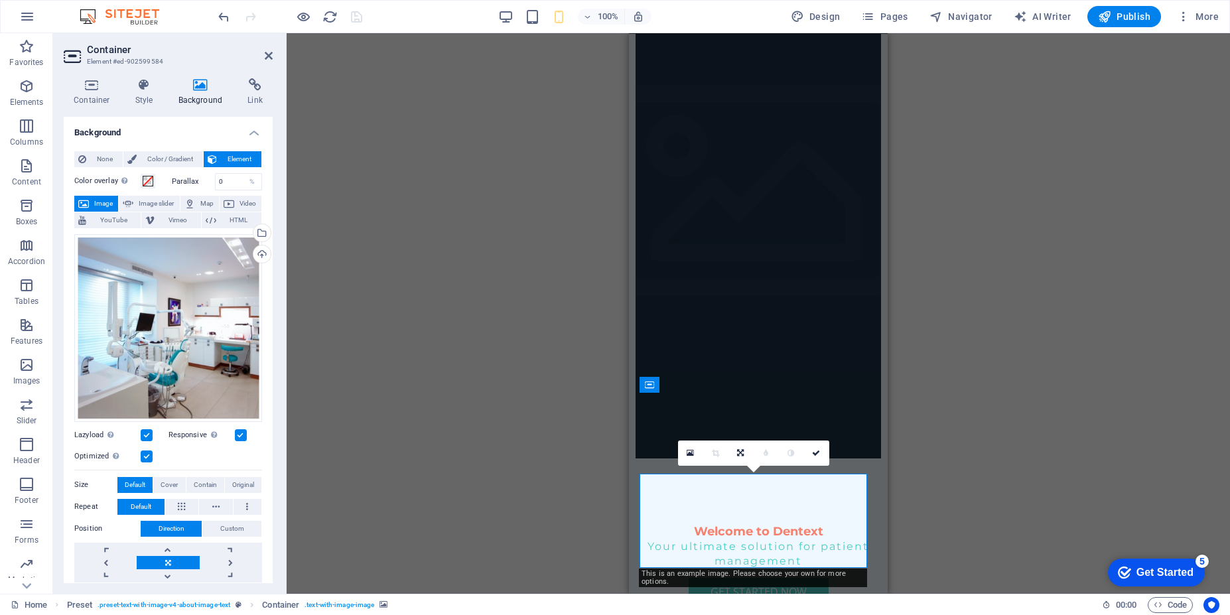
scroll to position [0, 0]
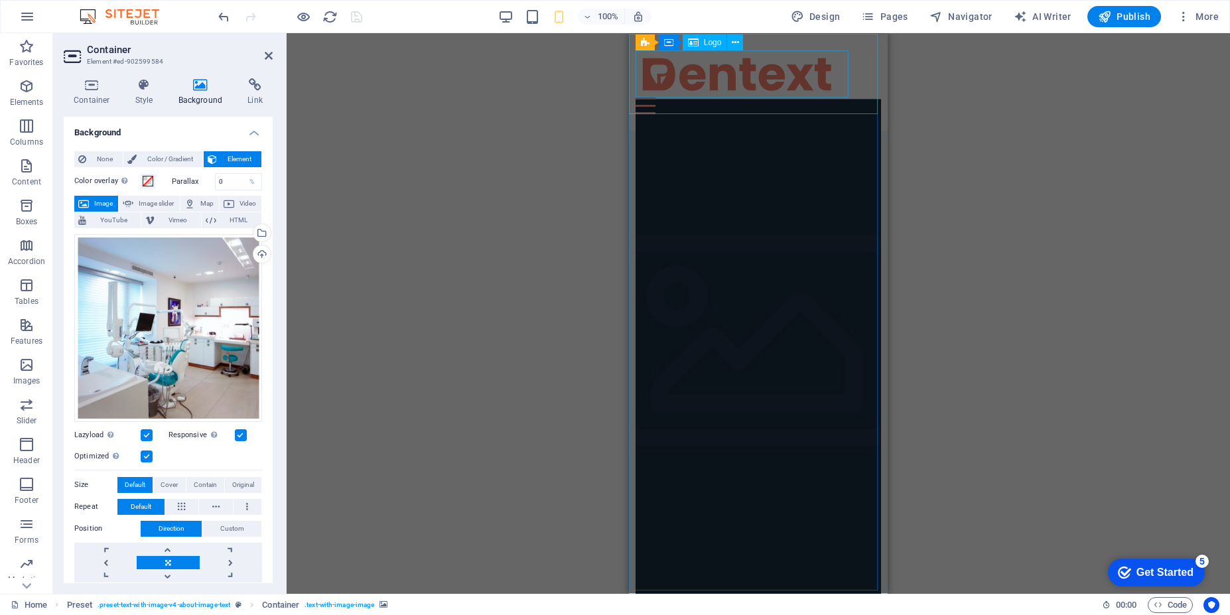
click at [713, 78] on div at bounding box center [759, 73] width 246 height 46
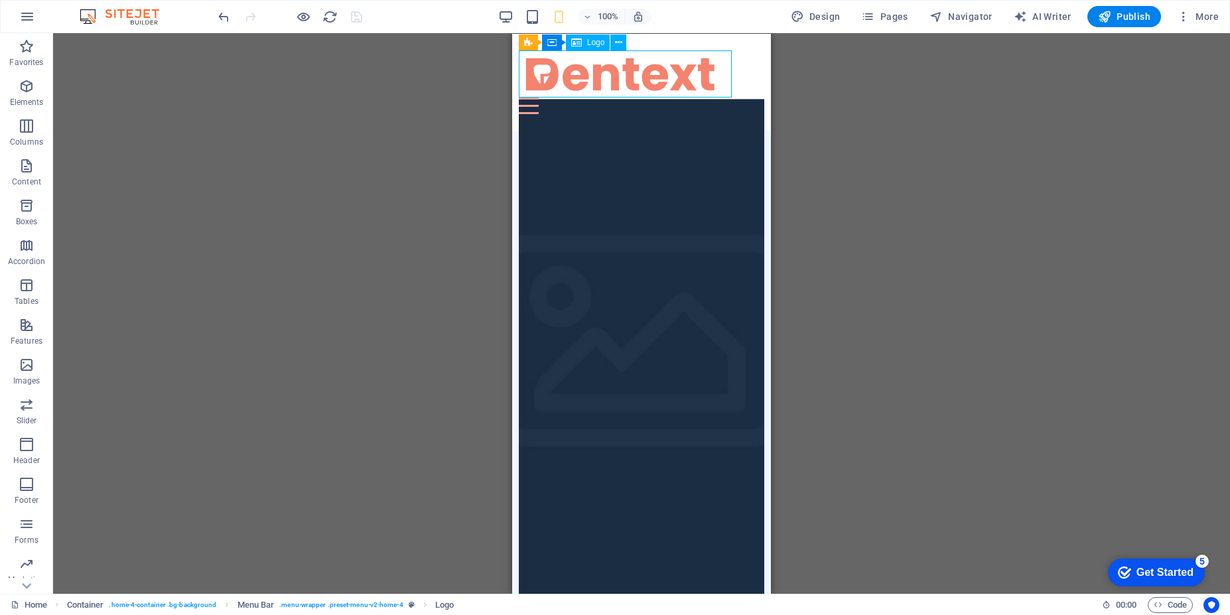
click at [711, 82] on div at bounding box center [642, 73] width 246 height 46
select select "px"
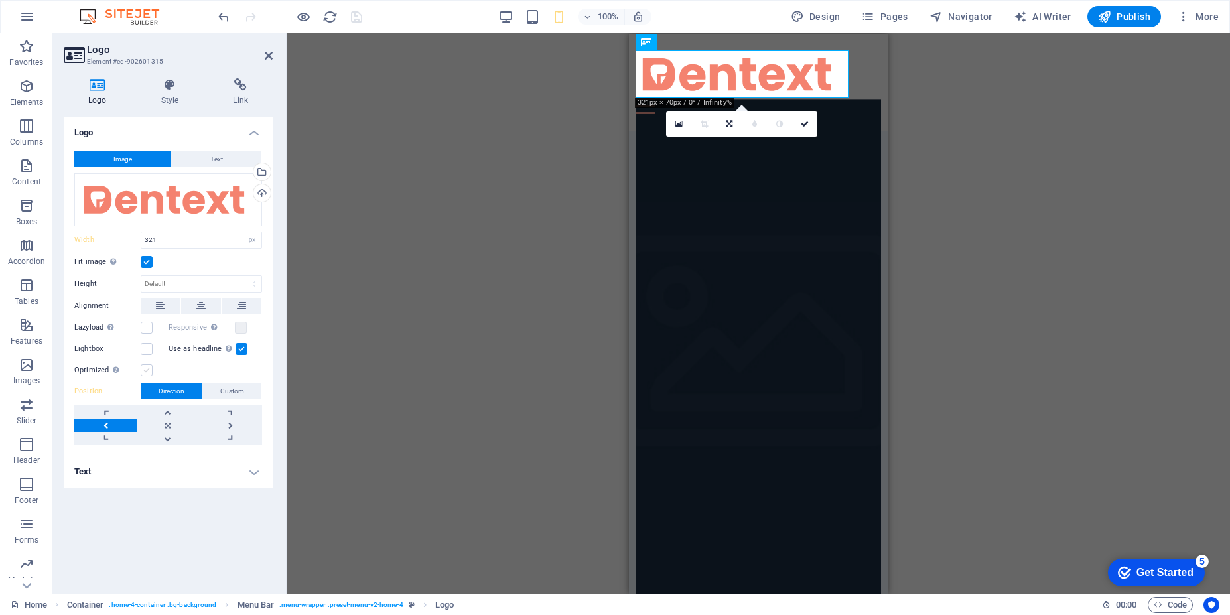
click at [145, 369] on label at bounding box center [147, 370] width 12 height 12
click at [0, 0] on input "Optimized Images are compressed to improve page speed." at bounding box center [0, 0] width 0 height 0
click at [149, 328] on label at bounding box center [147, 328] width 12 height 12
click at [0, 0] on input "Lazyload Loading images after the page loads improves page speed." at bounding box center [0, 0] width 0 height 0
click at [243, 330] on label at bounding box center [241, 328] width 12 height 12
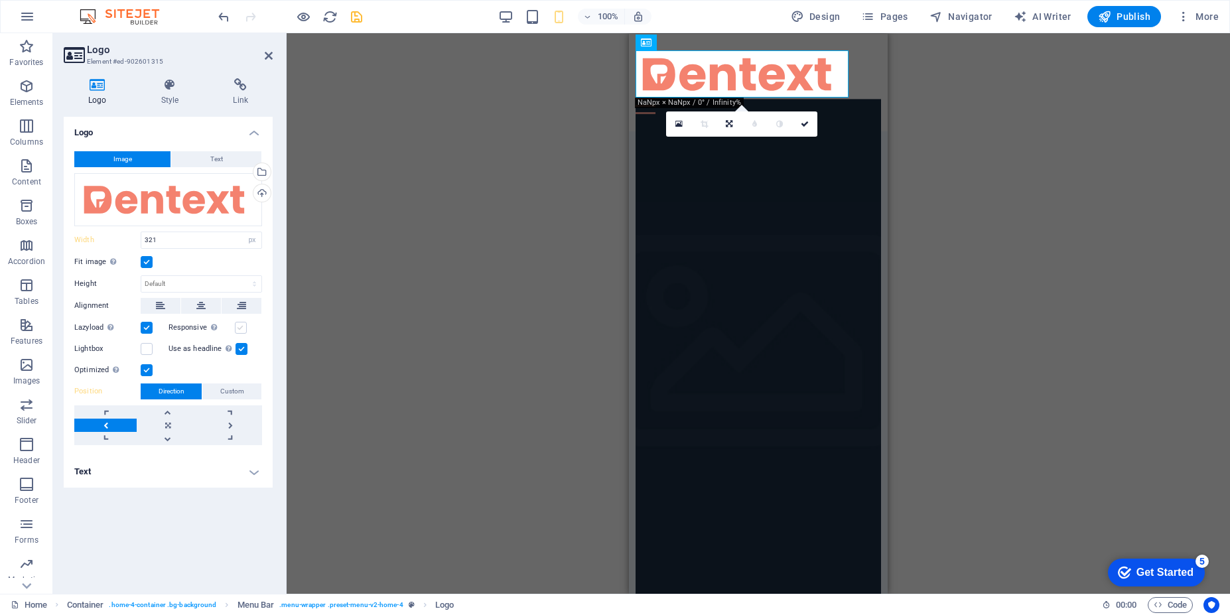
click at [0, 0] on input "Responsive Automatically load retina image and smartphone optimized sizes." at bounding box center [0, 0] width 0 height 0
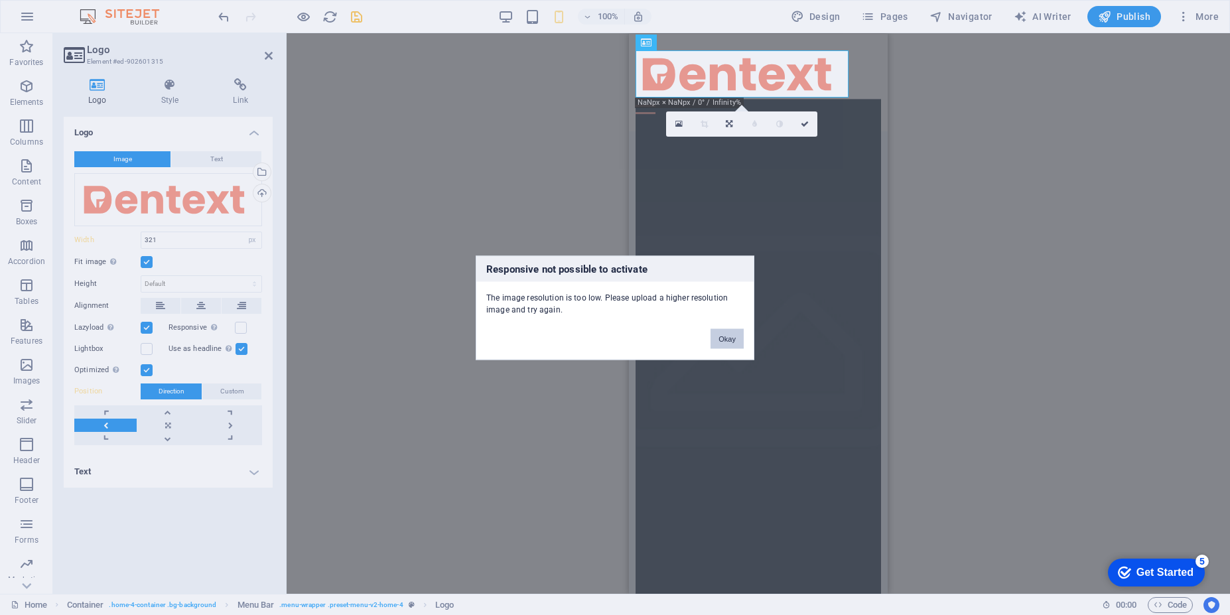
drag, startPoint x: 730, startPoint y: 345, endPoint x: 97, endPoint y: 311, distance: 634.5
click at [730, 345] on button "Okay" at bounding box center [727, 338] width 33 height 20
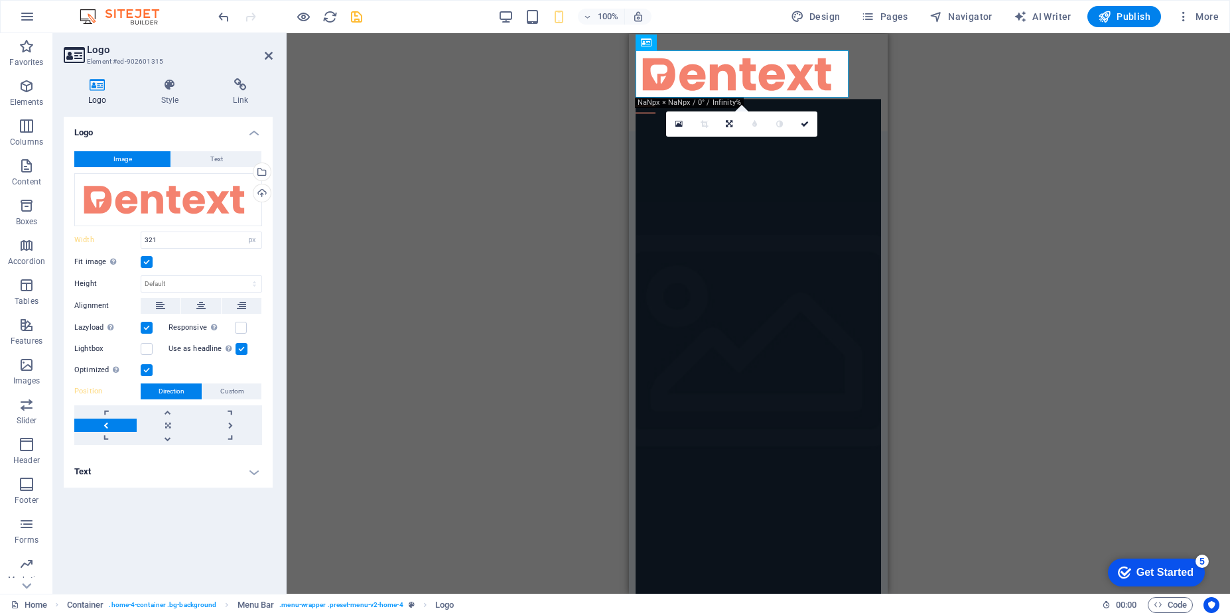
click at [454, 429] on div "H2 Container Banner Container Container Menu Bar Menu Menu Bar Container Logo C…" at bounding box center [758, 313] width 943 height 561
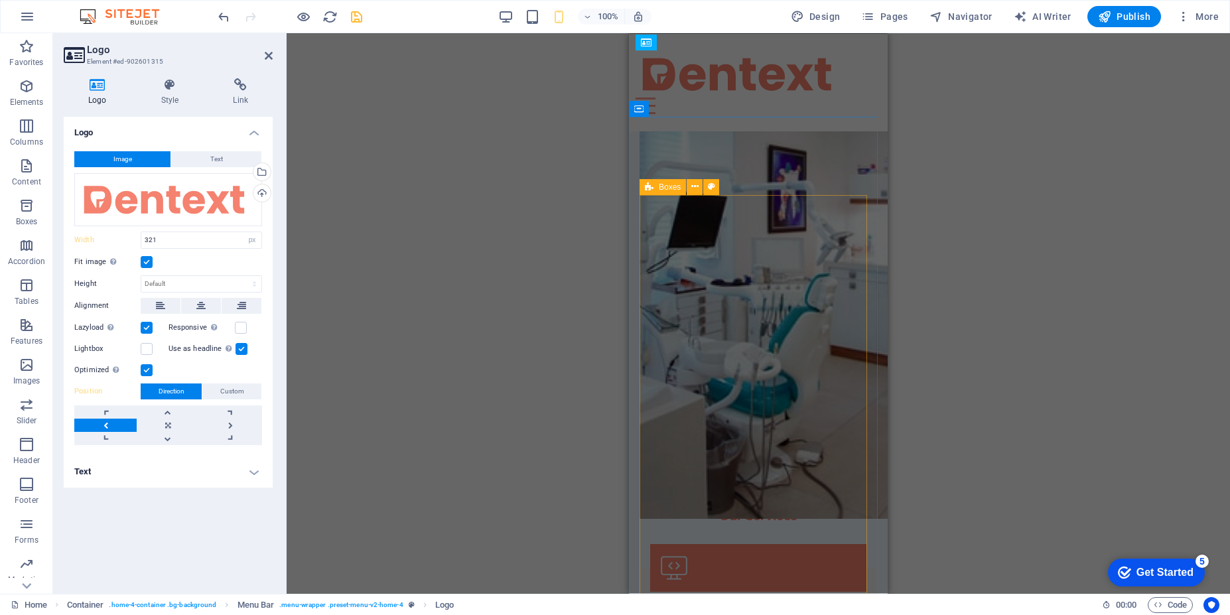
scroll to position [318, 0]
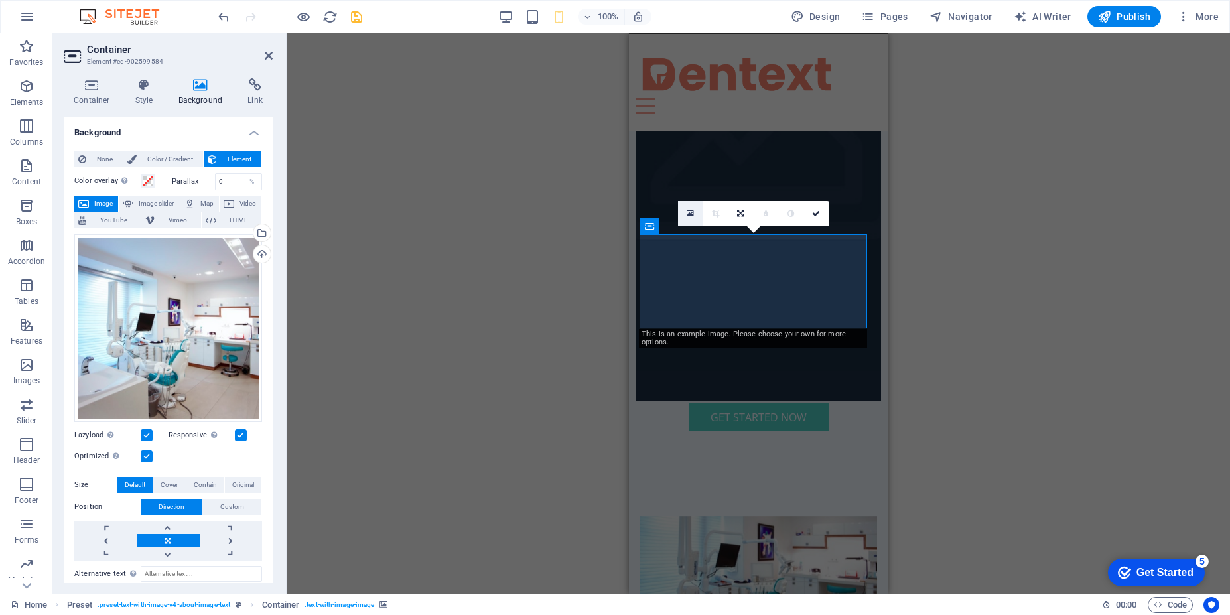
click at [691, 211] on icon at bounding box center [690, 213] width 7 height 9
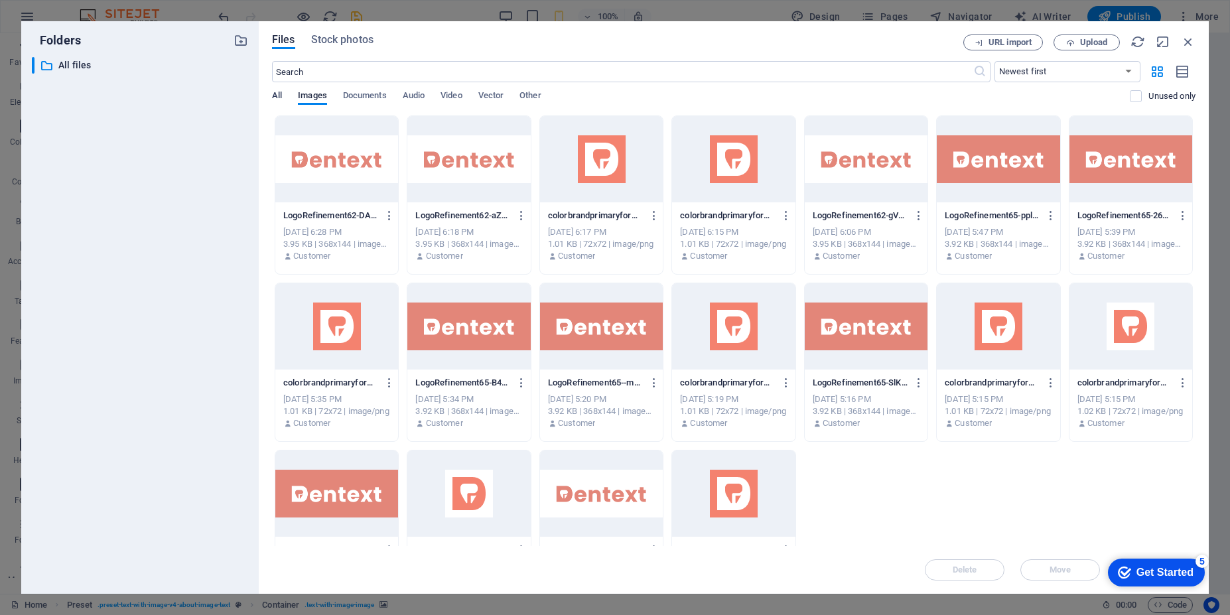
click at [277, 99] on span "All" at bounding box center [277, 97] width 10 height 19
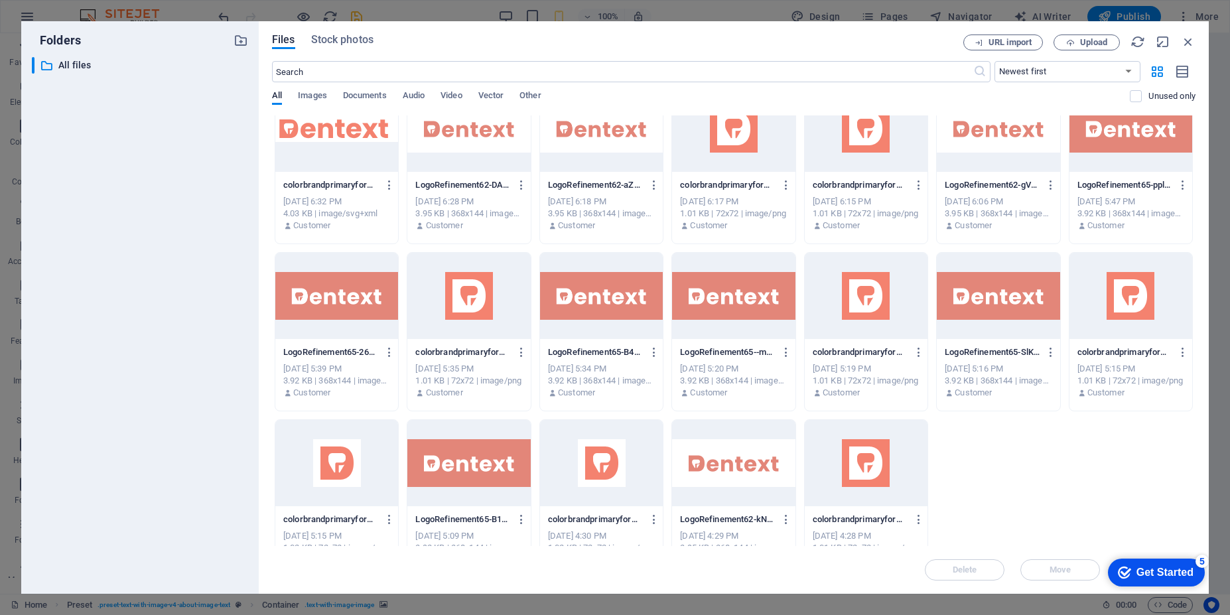
scroll to position [0, 0]
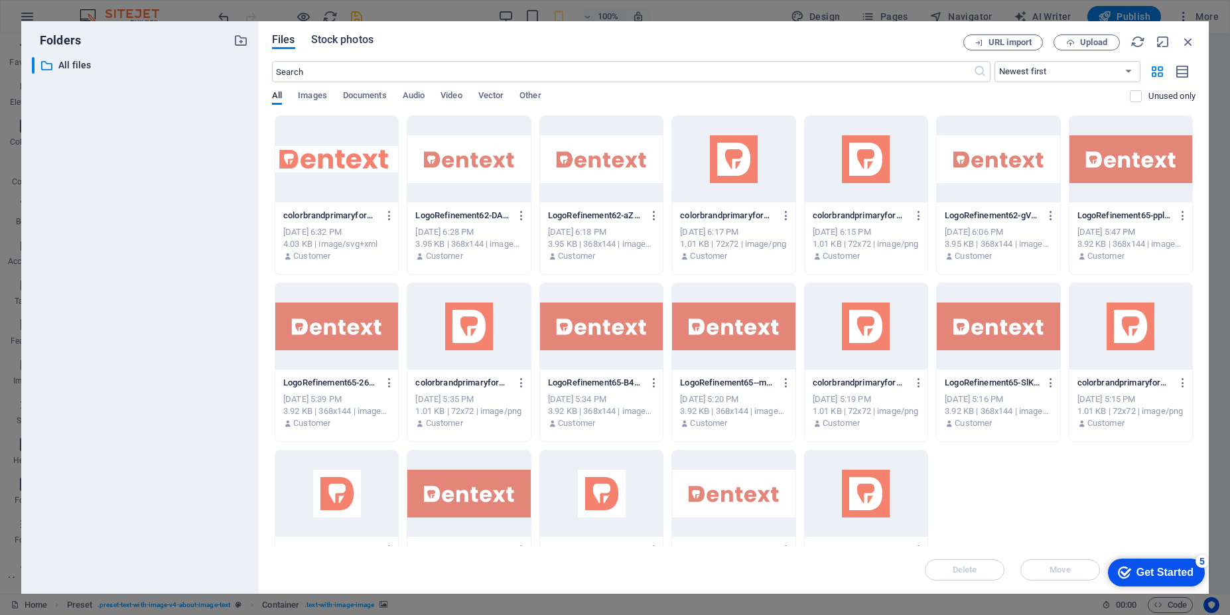
click at [346, 38] on span "Stock photos" at bounding box center [342, 40] width 62 height 16
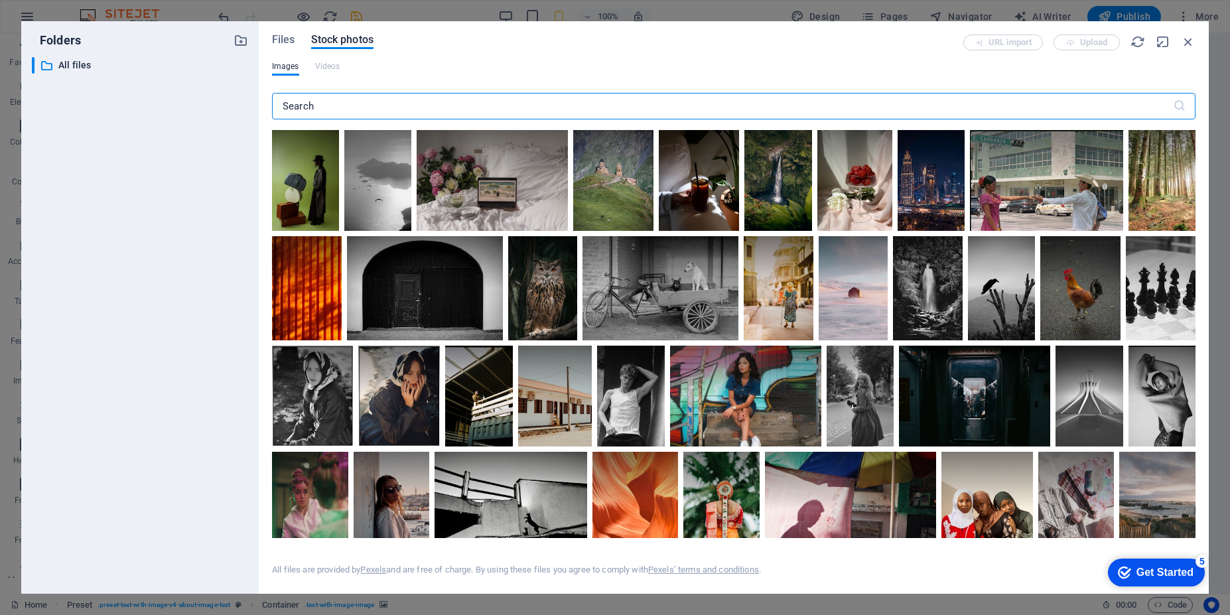
click at [321, 105] on input "text" at bounding box center [722, 106] width 901 height 27
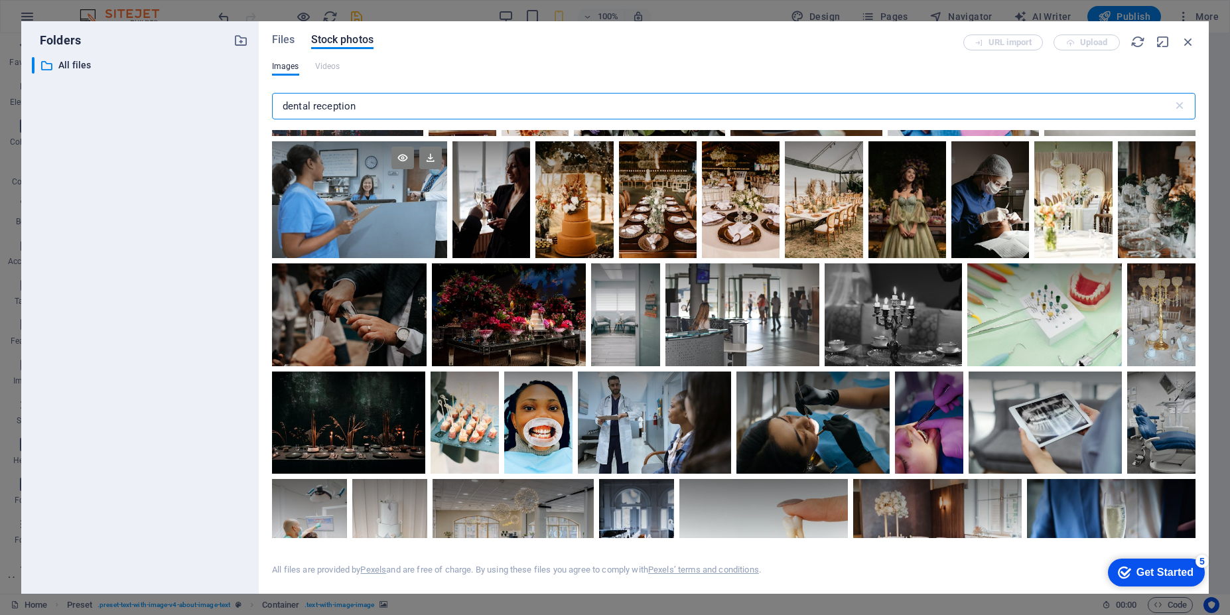
scroll to position [4299, 0]
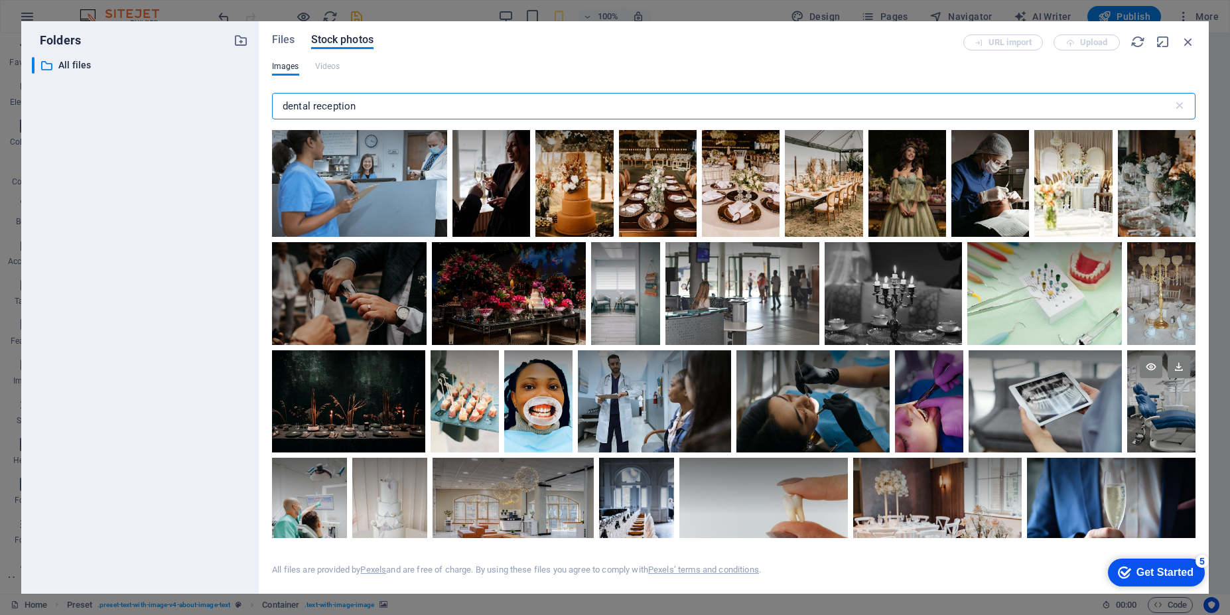
type input "dental reception"
click at [1127, 452] on div at bounding box center [1161, 401] width 68 height 102
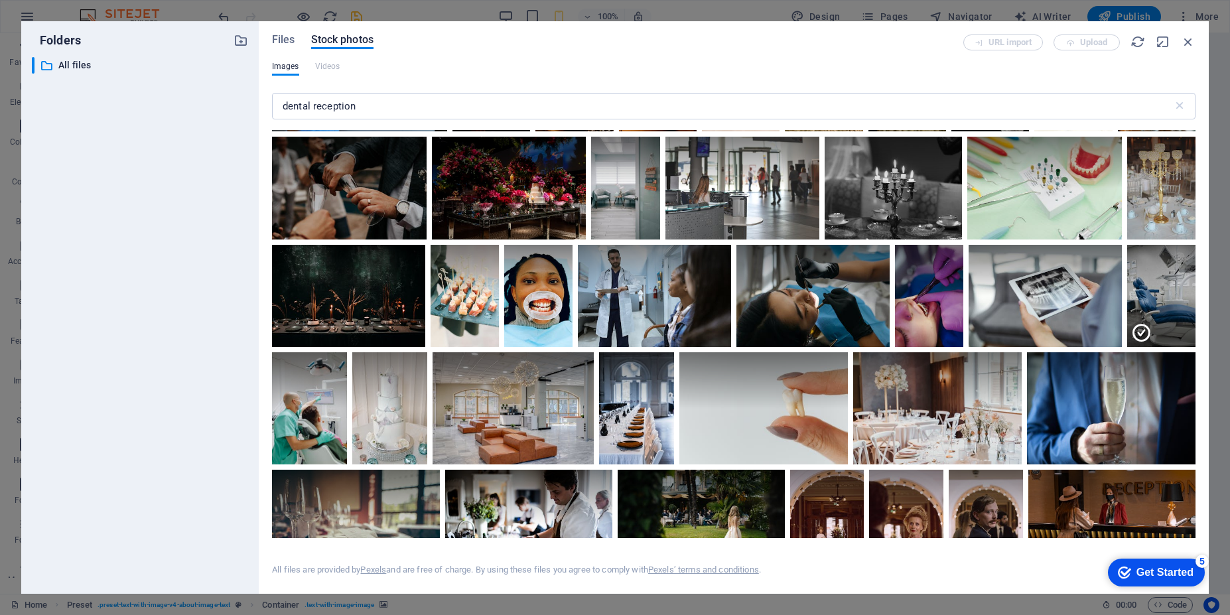
scroll to position [4379, 0]
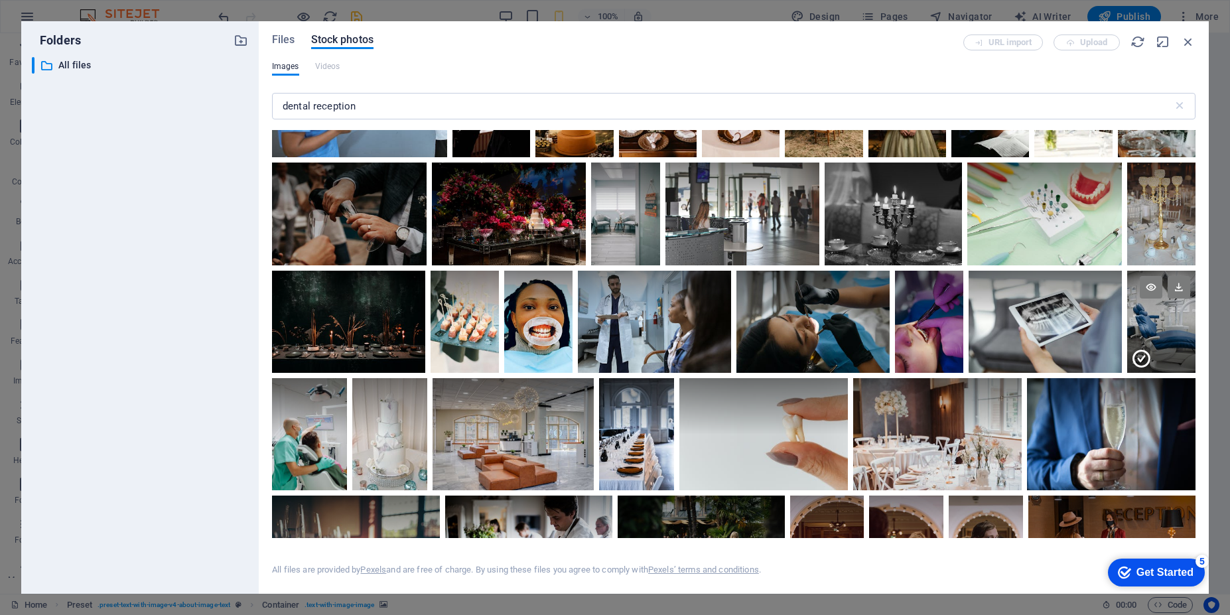
click at [1127, 373] on div at bounding box center [1161, 347] width 68 height 51
click at [1127, 322] on div at bounding box center [1161, 296] width 68 height 51
click at [1149, 575] on div "Get Started" at bounding box center [1164, 573] width 57 height 12
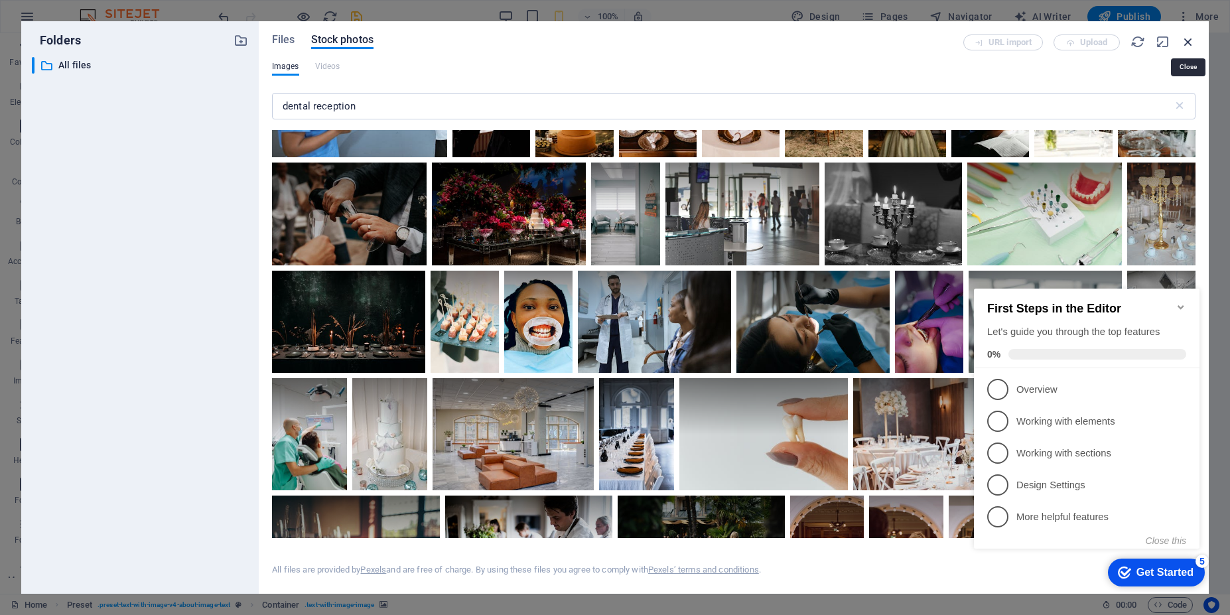
click at [1188, 44] on icon "button" at bounding box center [1188, 41] width 15 height 15
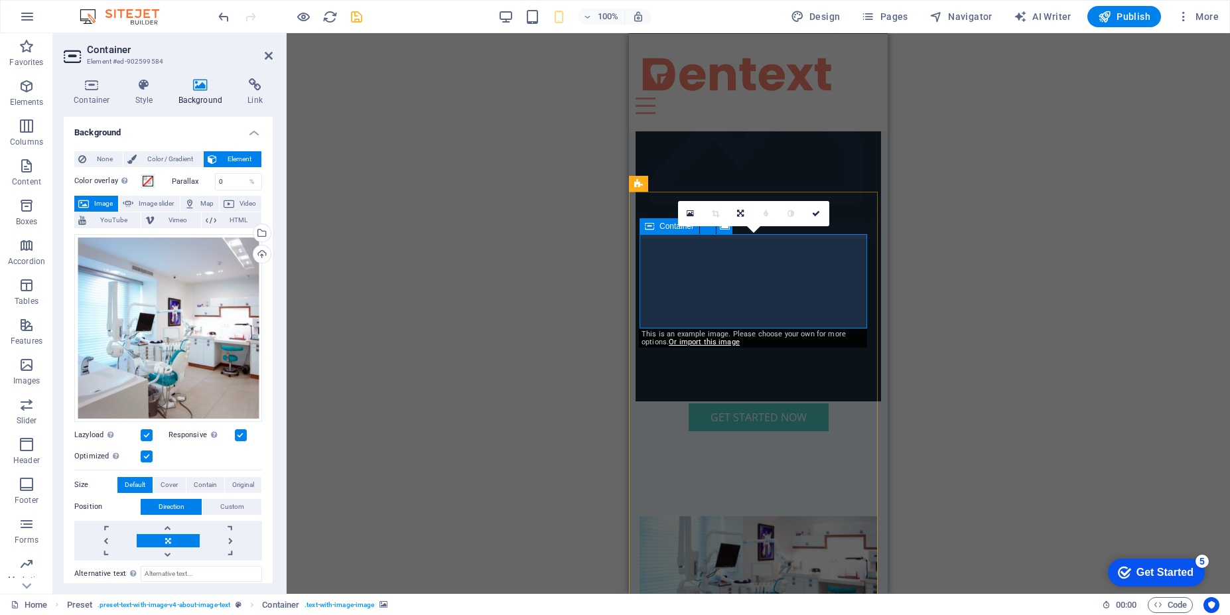
click at [686, 212] on link at bounding box center [690, 213] width 25 height 25
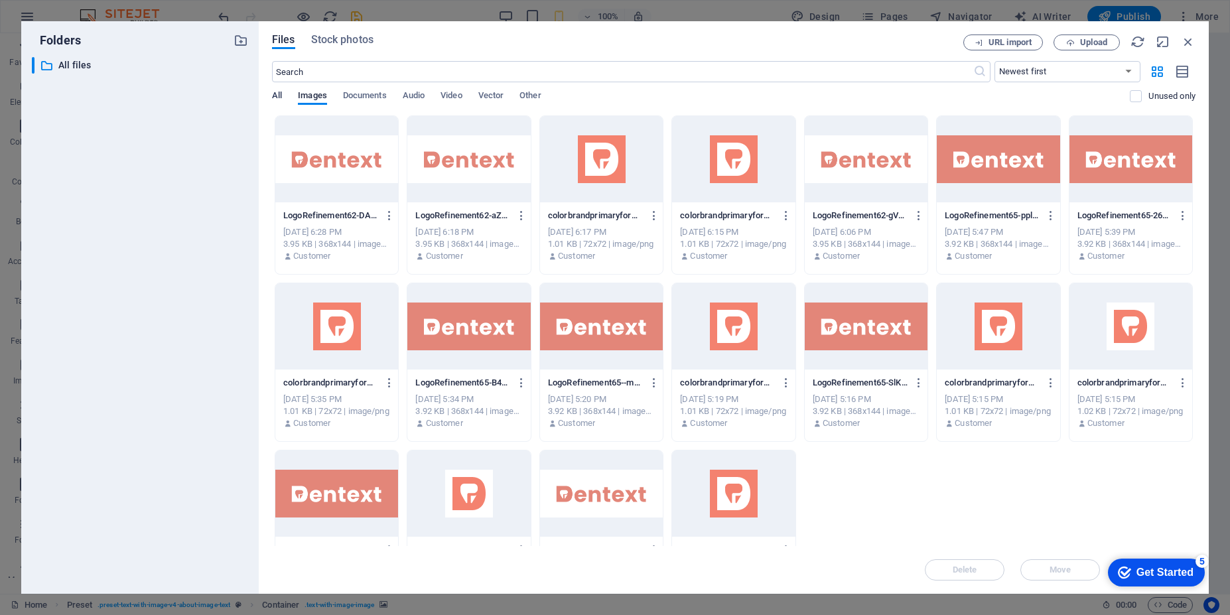
click at [280, 97] on span "All" at bounding box center [277, 97] width 10 height 19
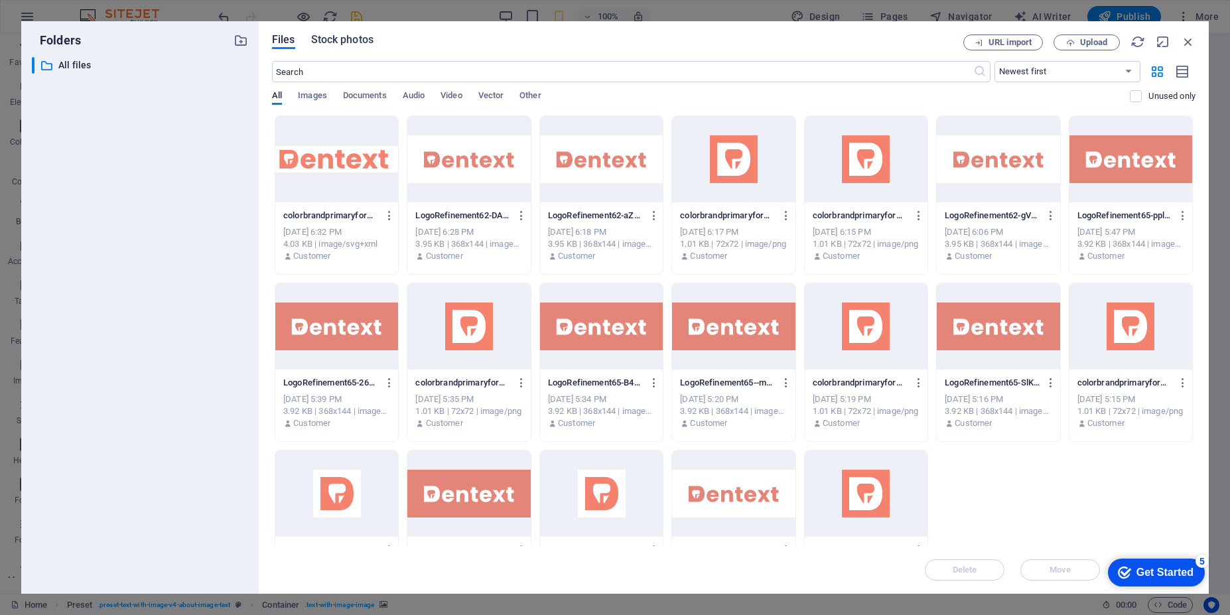
click at [346, 40] on span "Stock photos" at bounding box center [342, 40] width 62 height 16
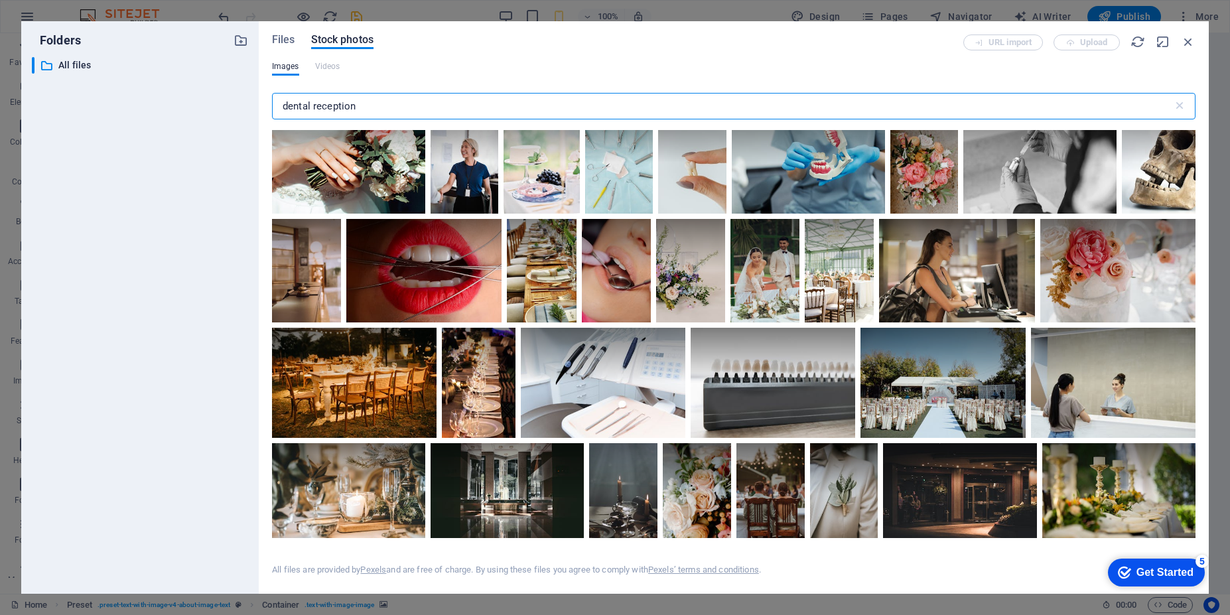
scroll to position [955, 0]
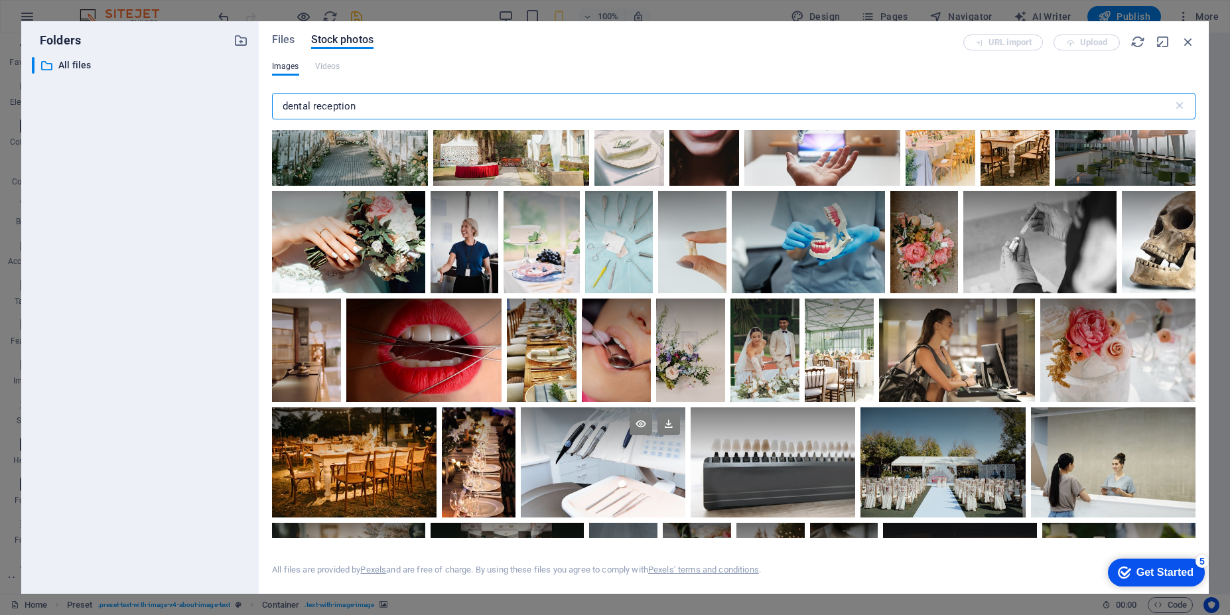
click at [614, 457] on div at bounding box center [603, 434] width 165 height 55
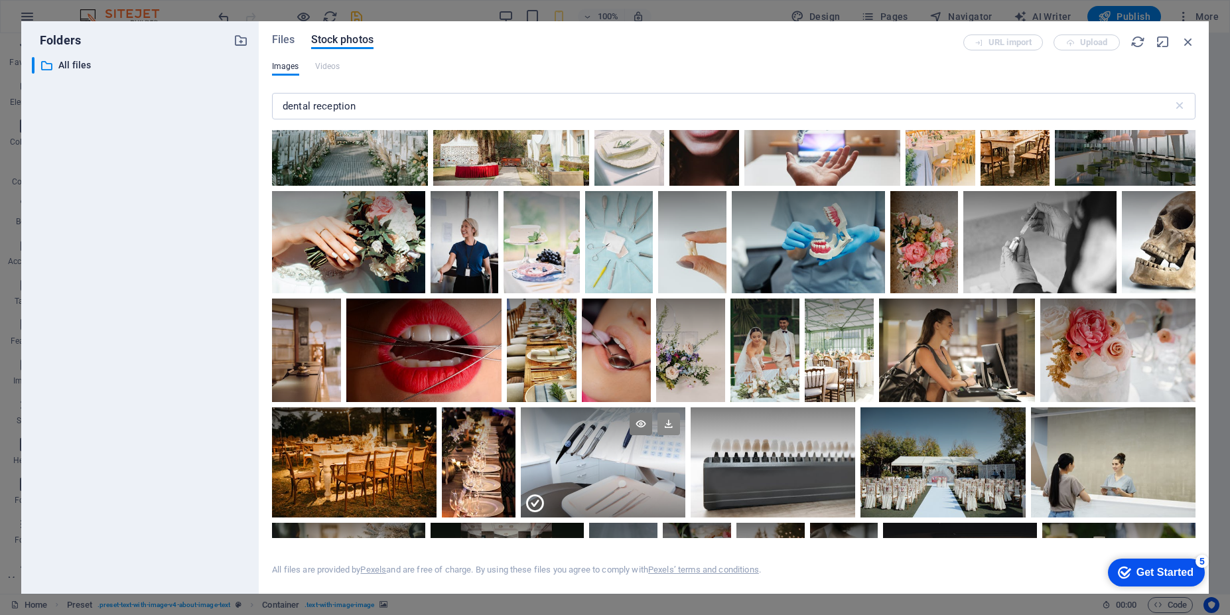
click at [665, 425] on icon at bounding box center [668, 424] width 23 height 23
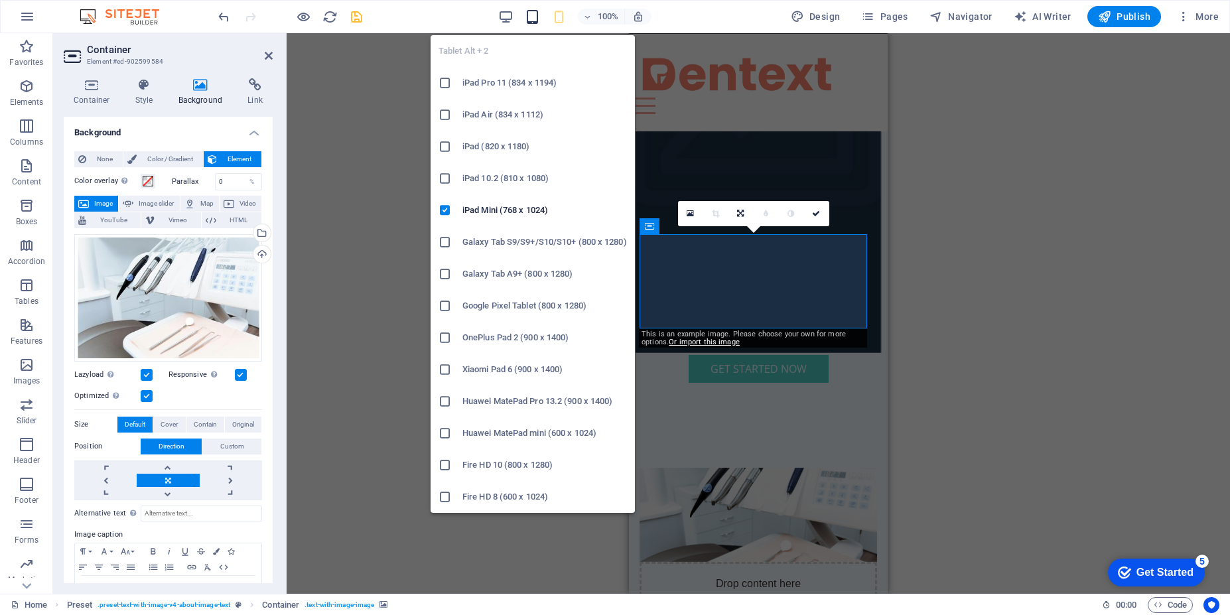
click at [537, 15] on icon "button" at bounding box center [532, 16] width 15 height 15
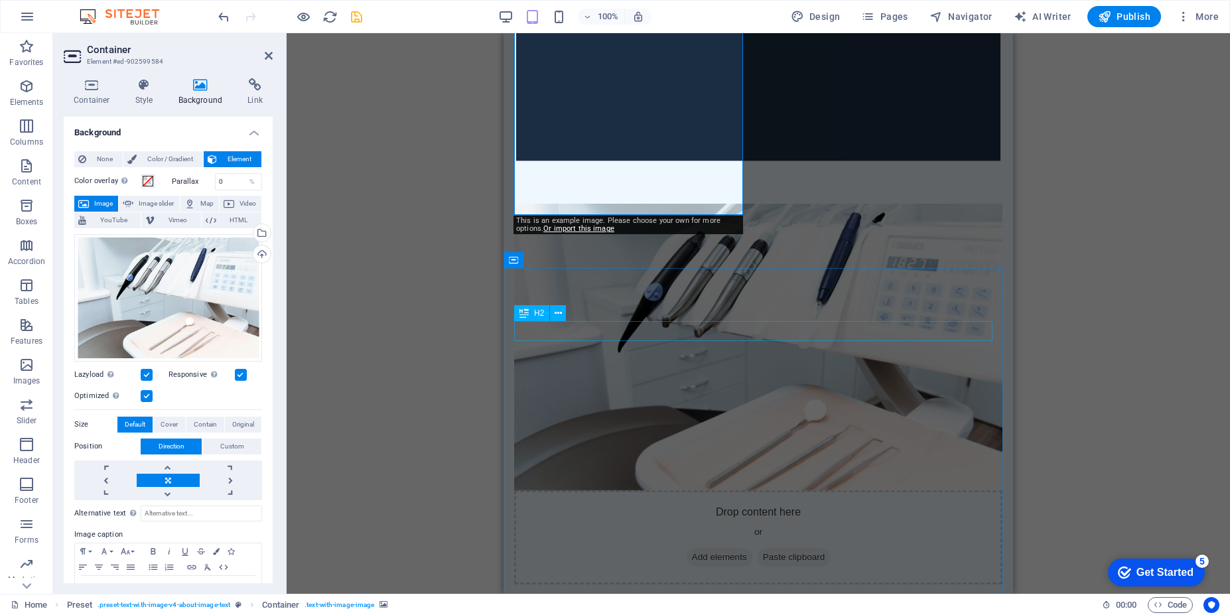
scroll to position [716, 0]
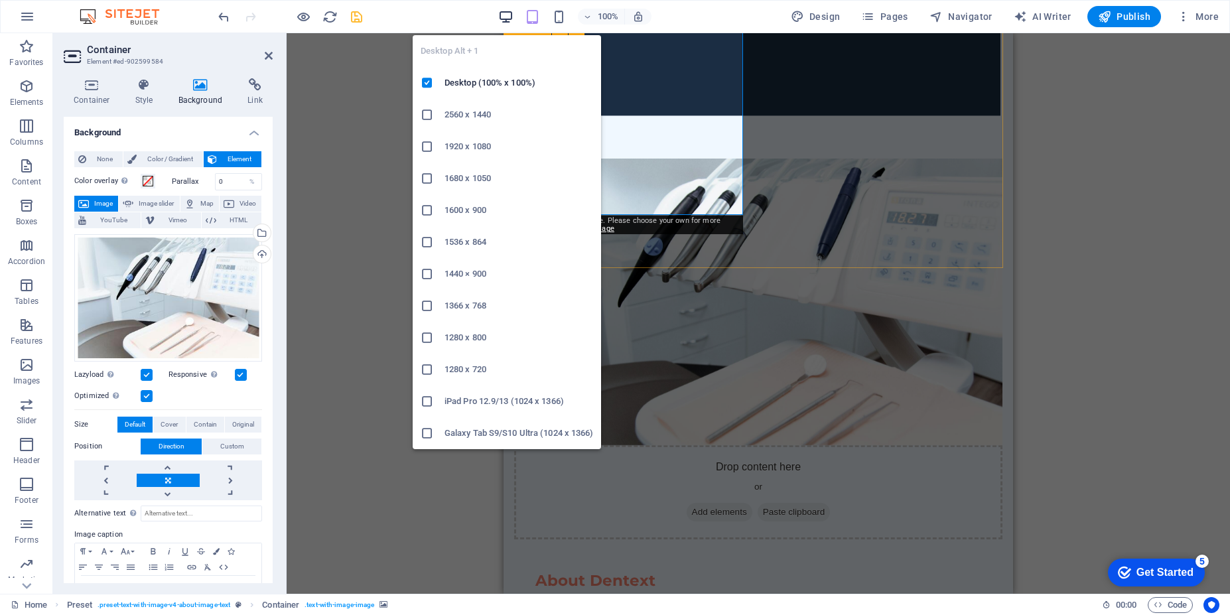
click at [514, 20] on icon "button" at bounding box center [505, 16] width 15 height 15
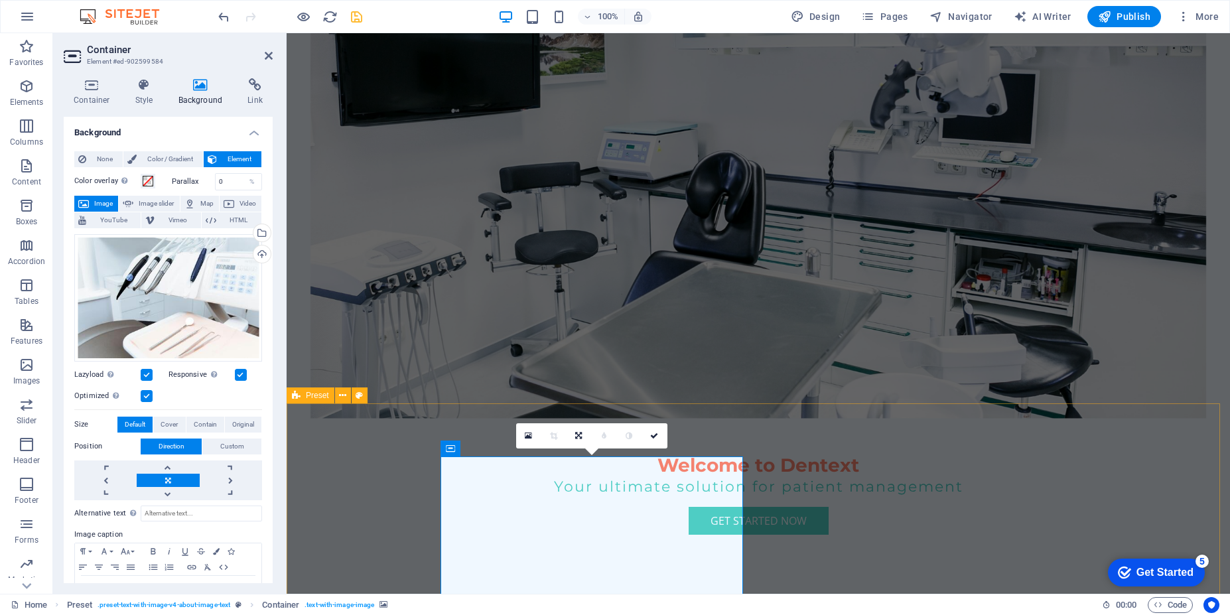
scroll to position [367, 0]
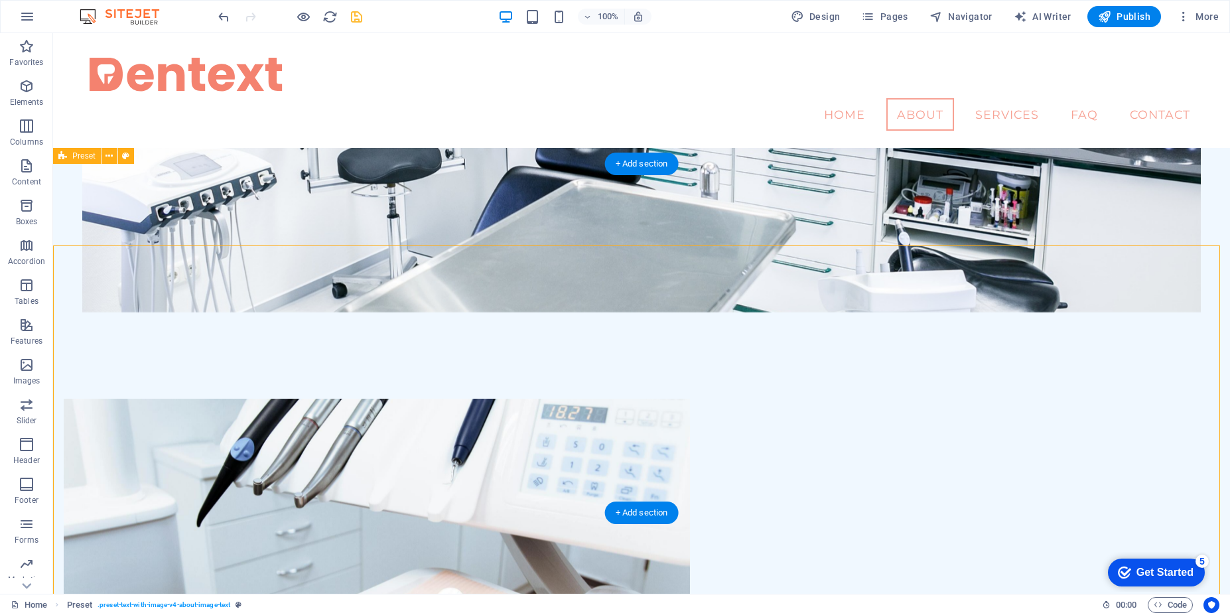
scroll to position [316, 0]
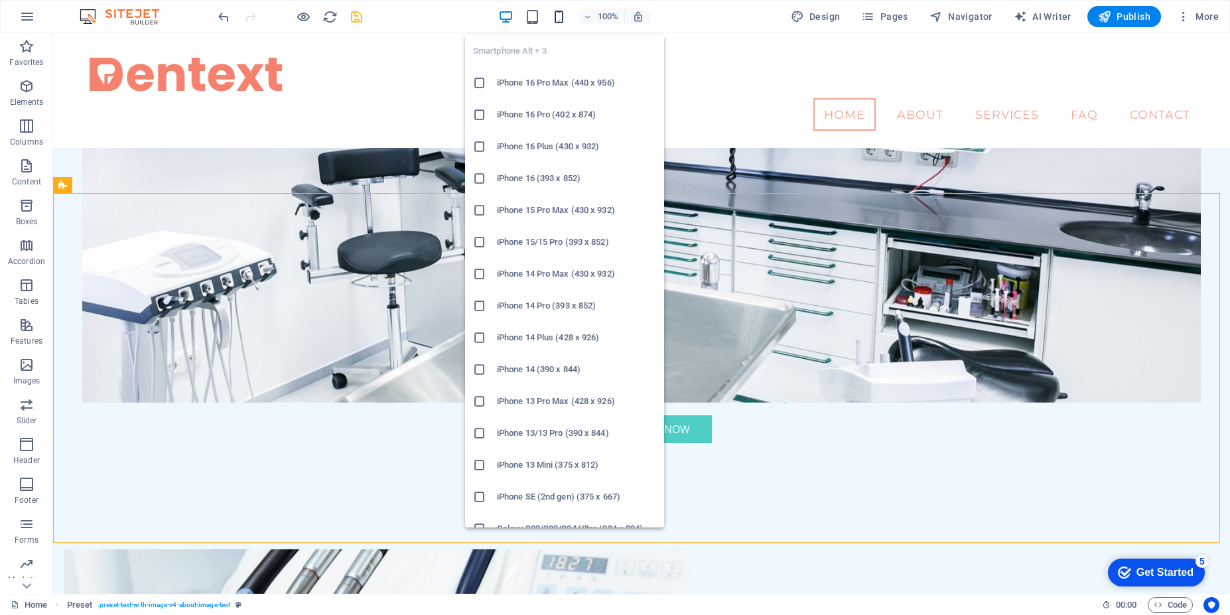
click at [562, 24] on icon "button" at bounding box center [558, 16] width 15 height 15
click at [561, 17] on icon "button" at bounding box center [558, 16] width 15 height 15
click at [532, 367] on h6 "iPhone 14 (390 x 844)" at bounding box center [576, 370] width 159 height 16
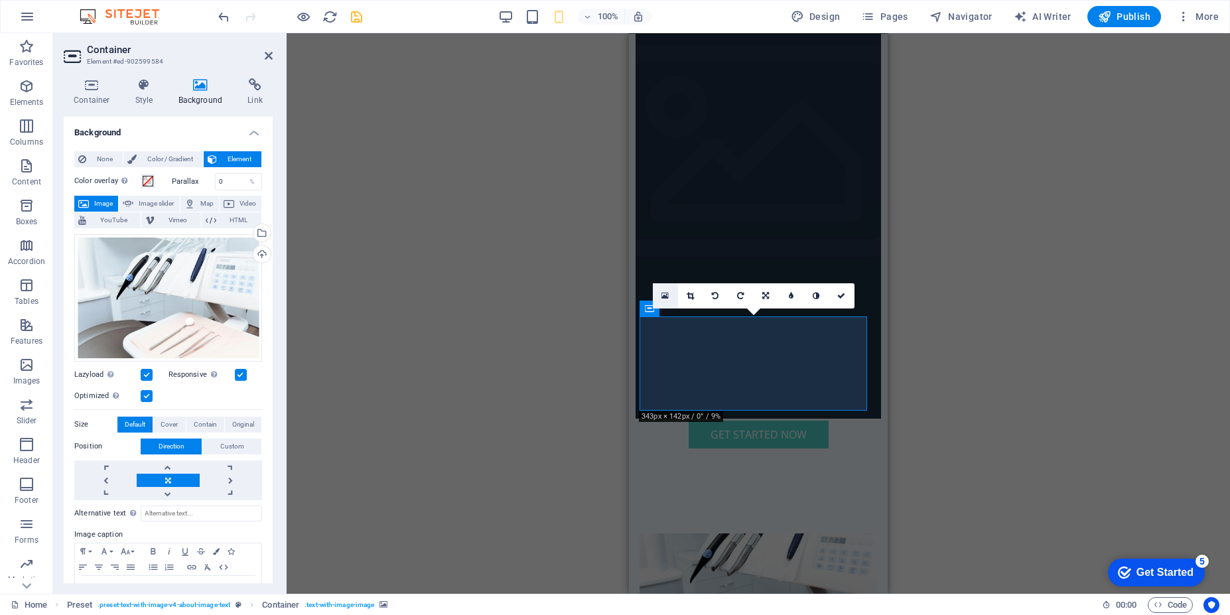
click at [663, 298] on icon at bounding box center [664, 295] width 7 height 9
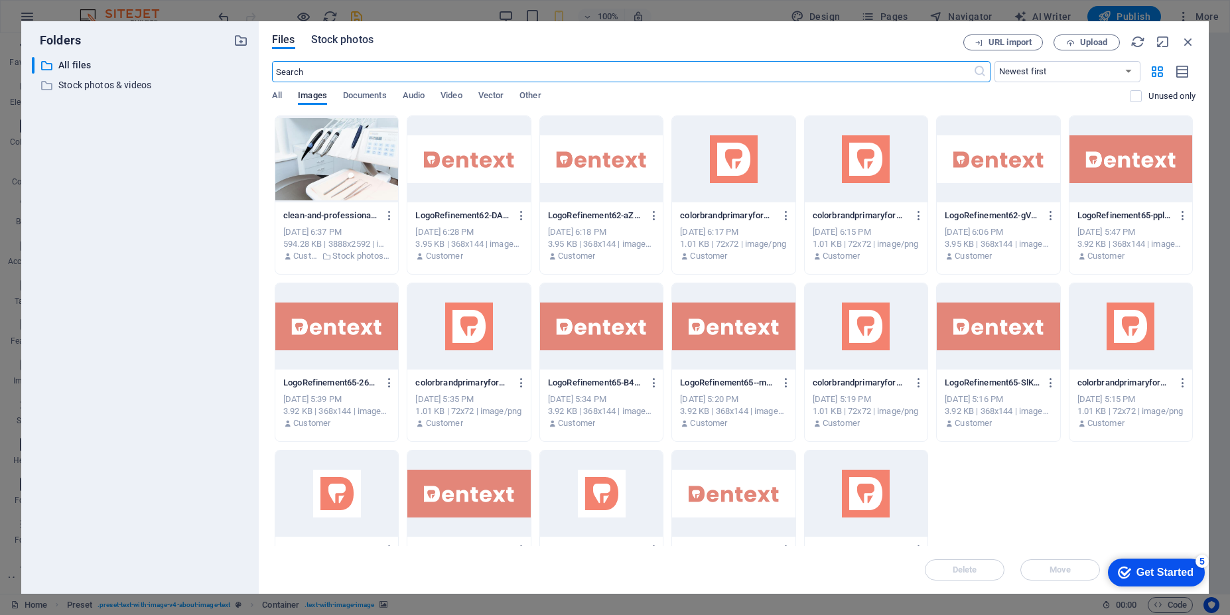
click at [324, 48] on button "Stock photos" at bounding box center [342, 41] width 62 height 15
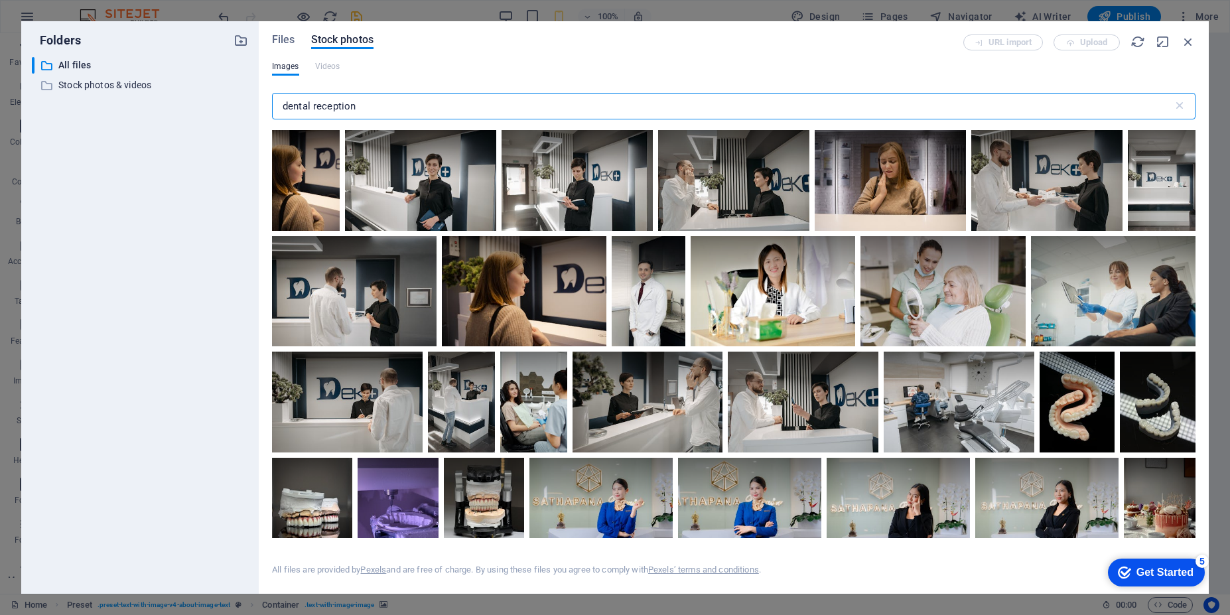
drag, startPoint x: 313, startPoint y: 108, endPoint x: 494, endPoint y: 108, distance: 180.5
click at [494, 108] on input "dental reception" at bounding box center [722, 106] width 901 height 27
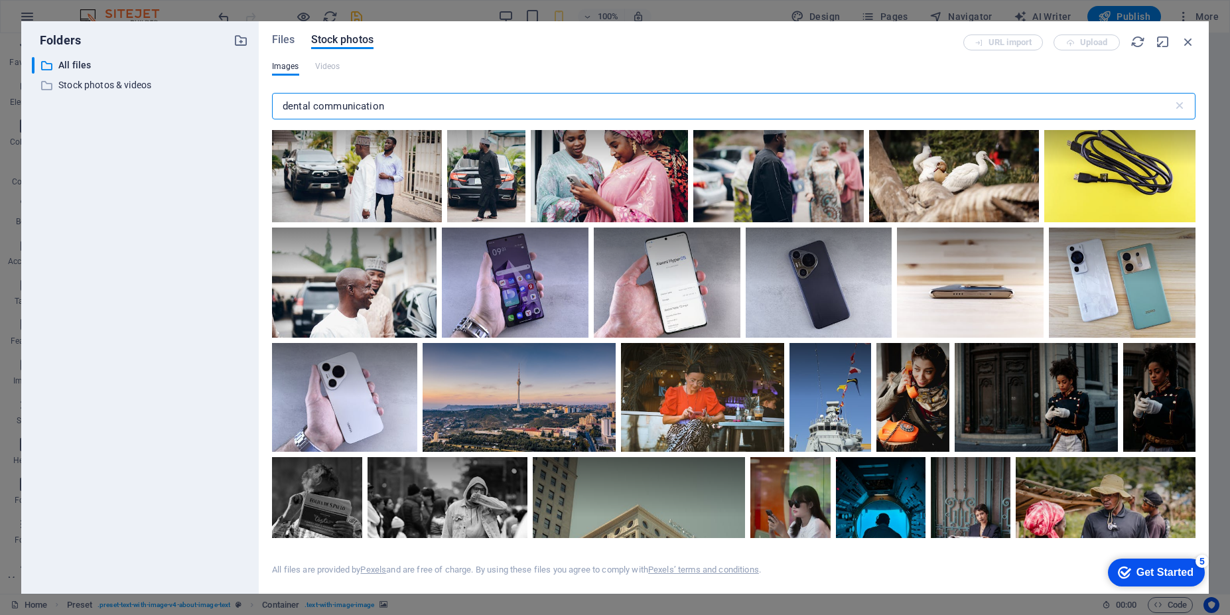
scroll to position [2229, 0]
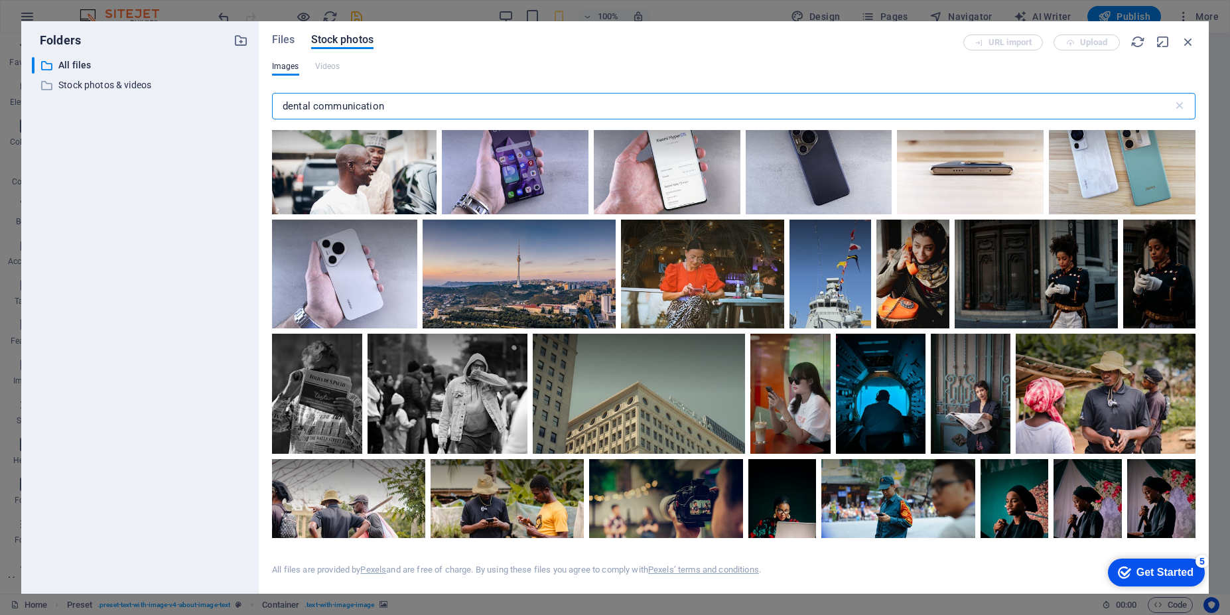
drag, startPoint x: 314, startPoint y: 109, endPoint x: 242, endPoint y: 111, distance: 72.3
click at [242, 111] on div "Folders ​ All files All files ​ Stock photos & videos Stock photos & videos Fil…" at bounding box center [615, 307] width 1188 height 573
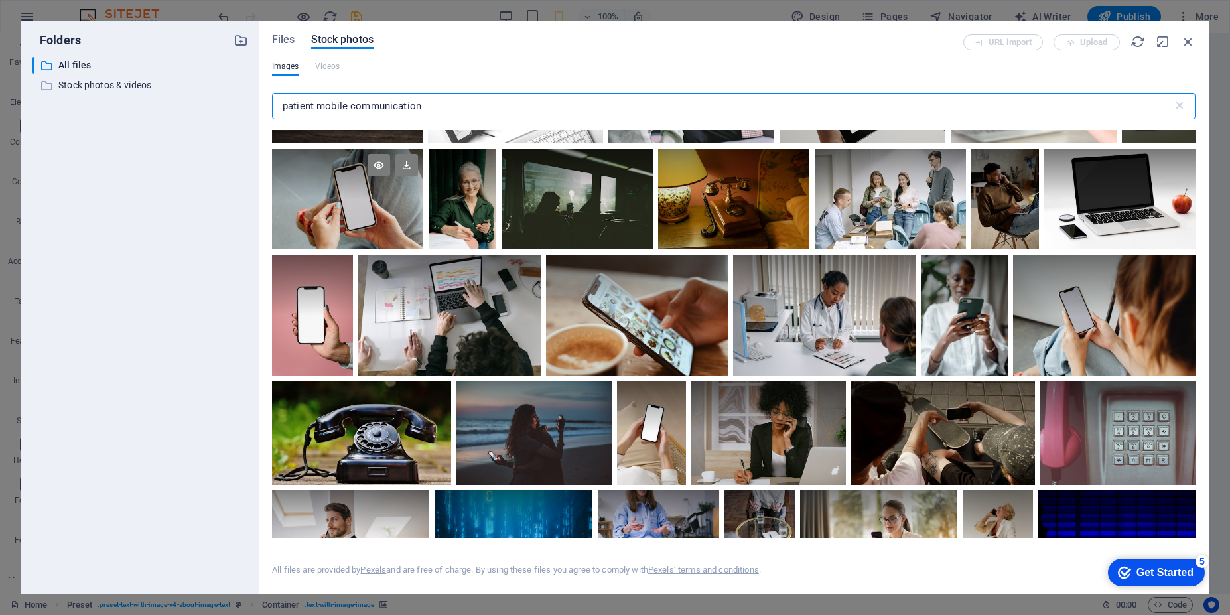
scroll to position [876, 0]
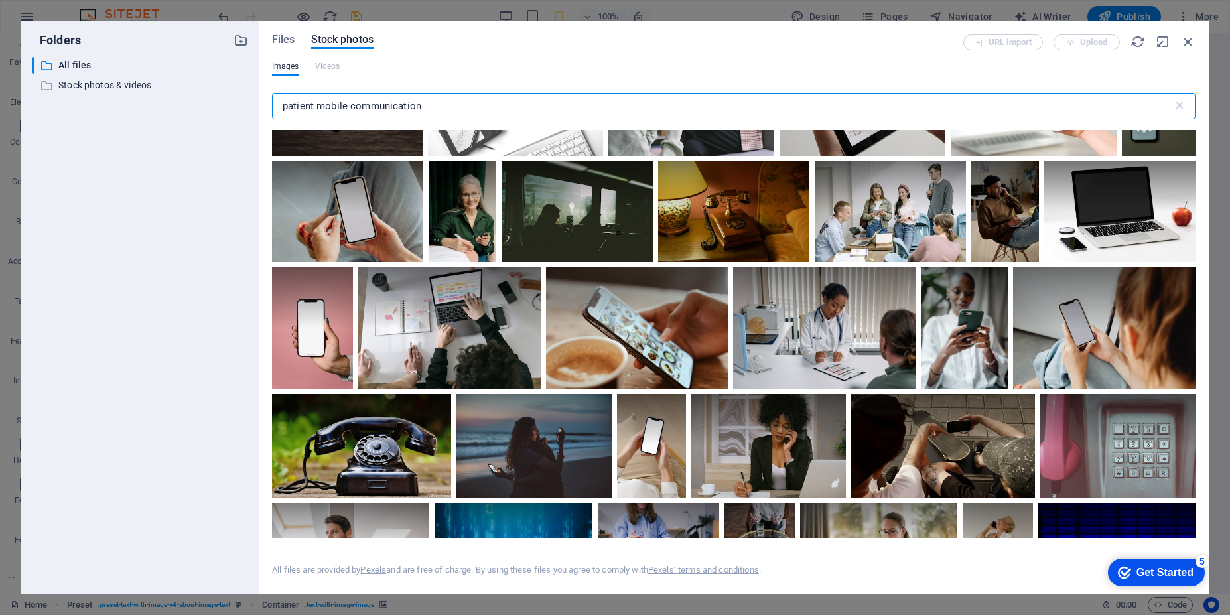
click at [352, 107] on input "patient mobile communication" at bounding box center [722, 106] width 901 height 27
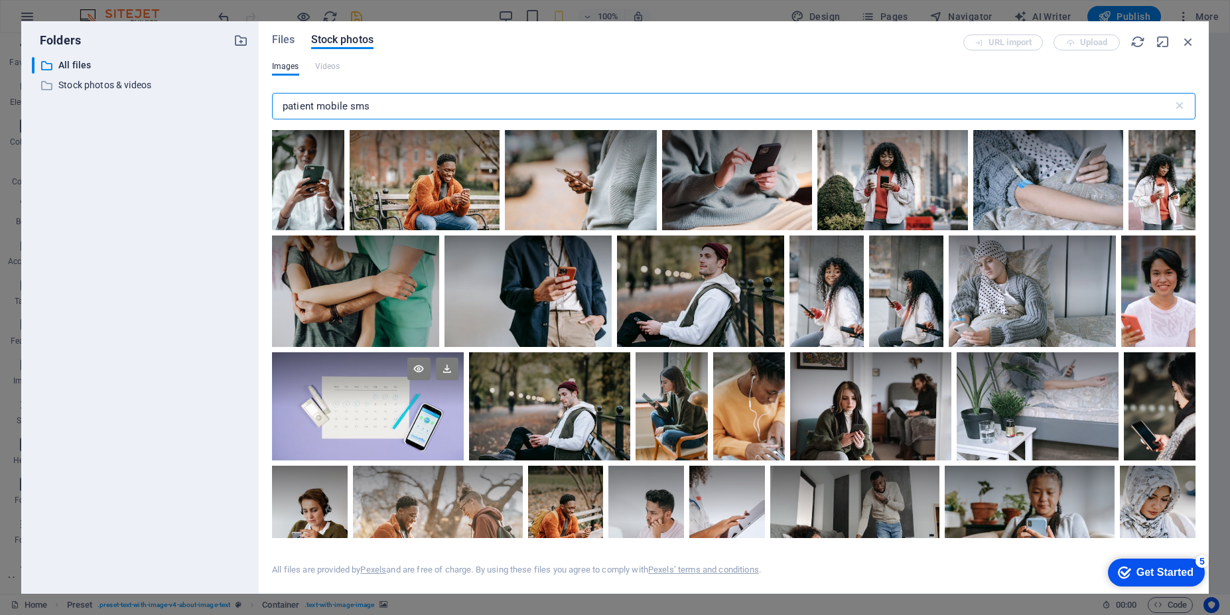
scroll to position [80, 0]
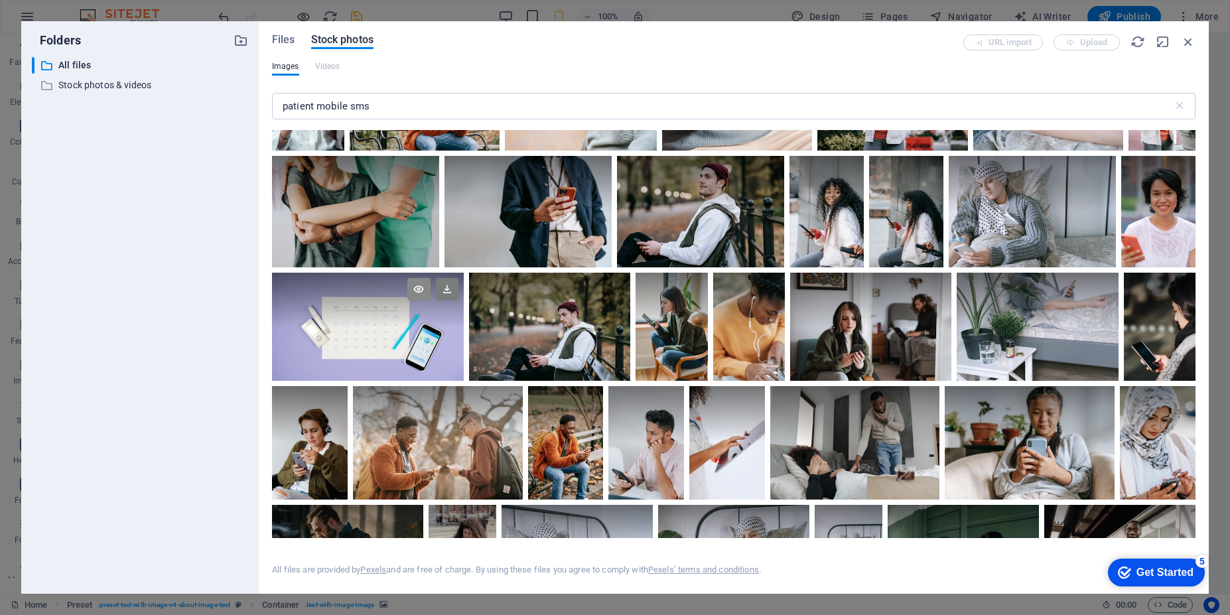
click at [414, 291] on icon at bounding box center [418, 289] width 23 height 23
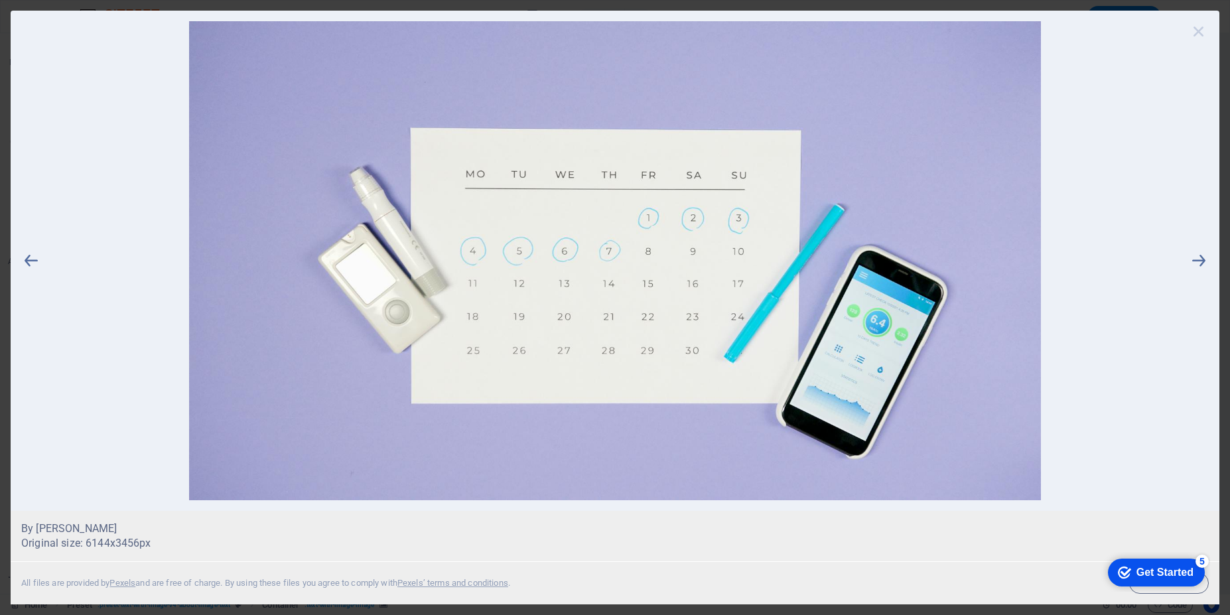
click at [1197, 34] on icon at bounding box center [1199, 31] width 20 height 20
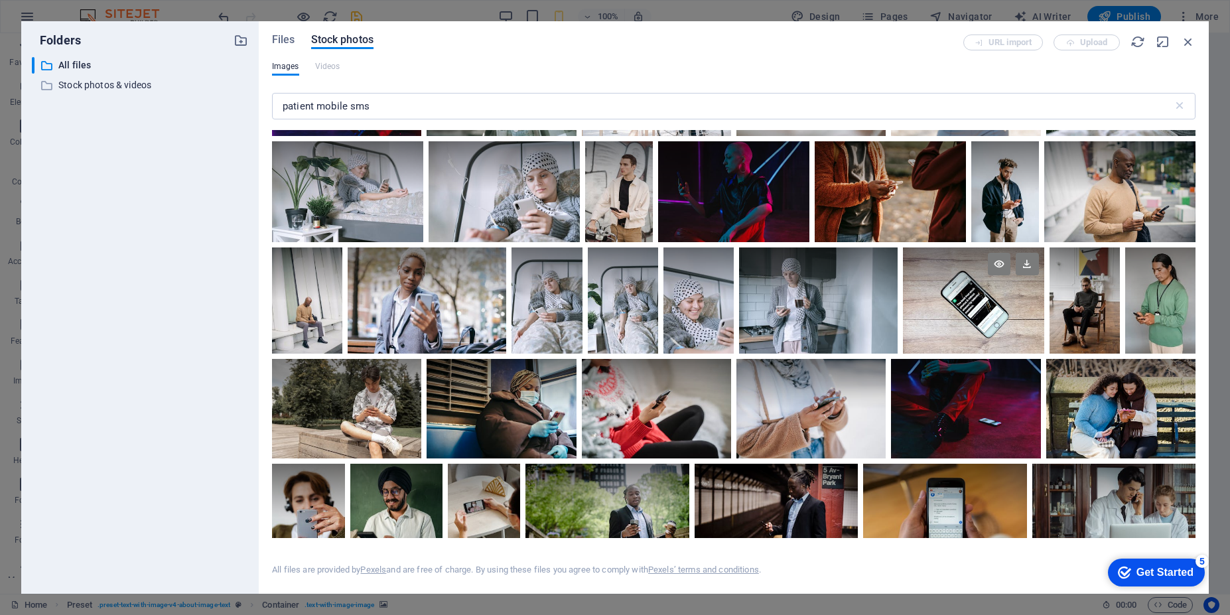
scroll to position [478, 0]
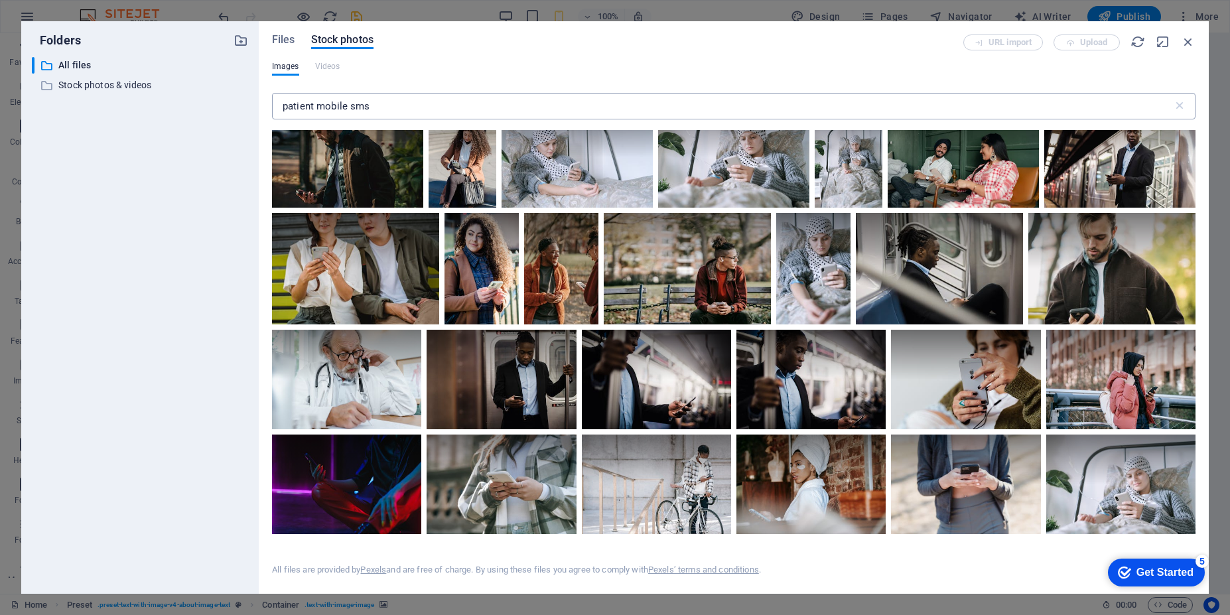
click at [366, 105] on input "patient mobile sms" at bounding box center [722, 106] width 901 height 27
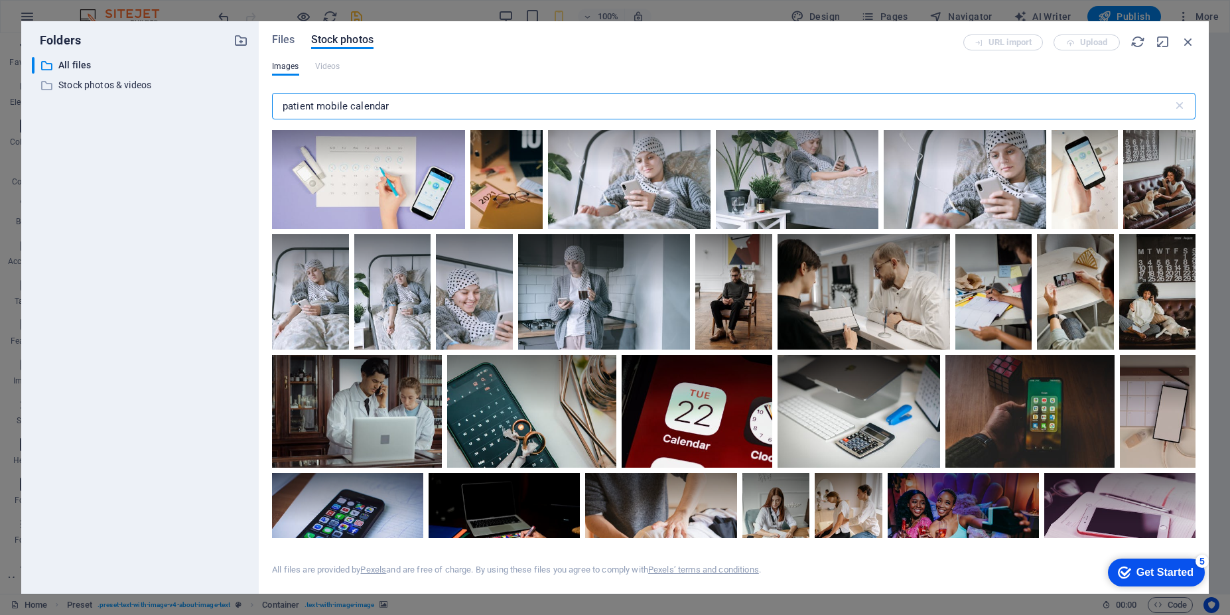
scroll to position [557, 0]
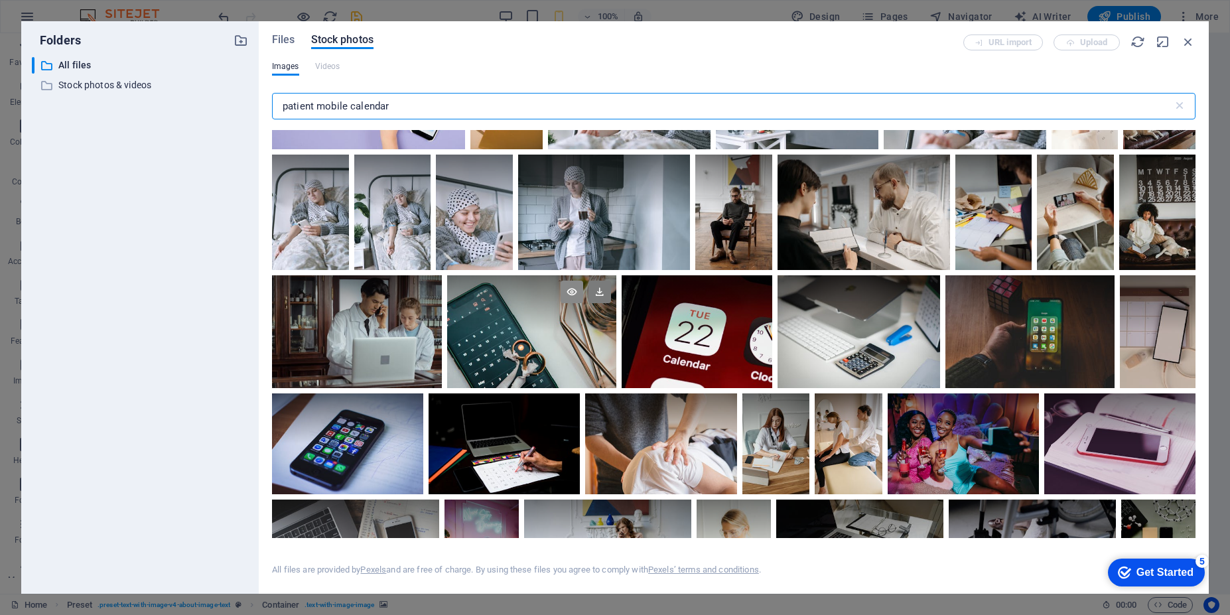
type input "patient mobile calendar"
click at [569, 295] on icon at bounding box center [572, 292] width 23 height 23
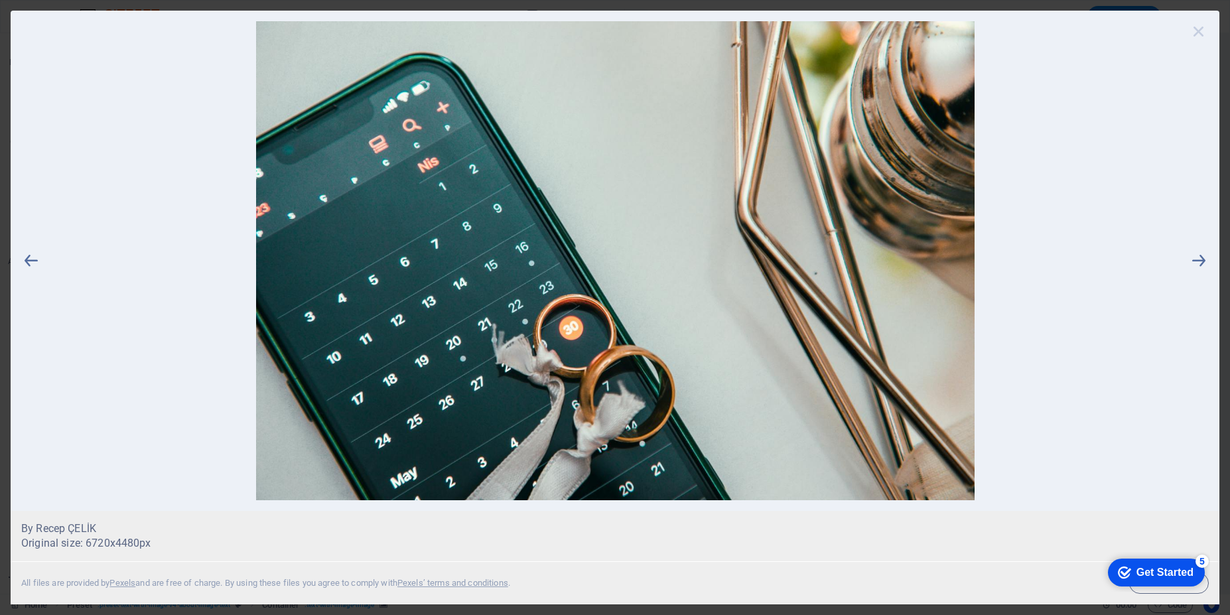
click at [1192, 34] on icon at bounding box center [1199, 31] width 20 height 20
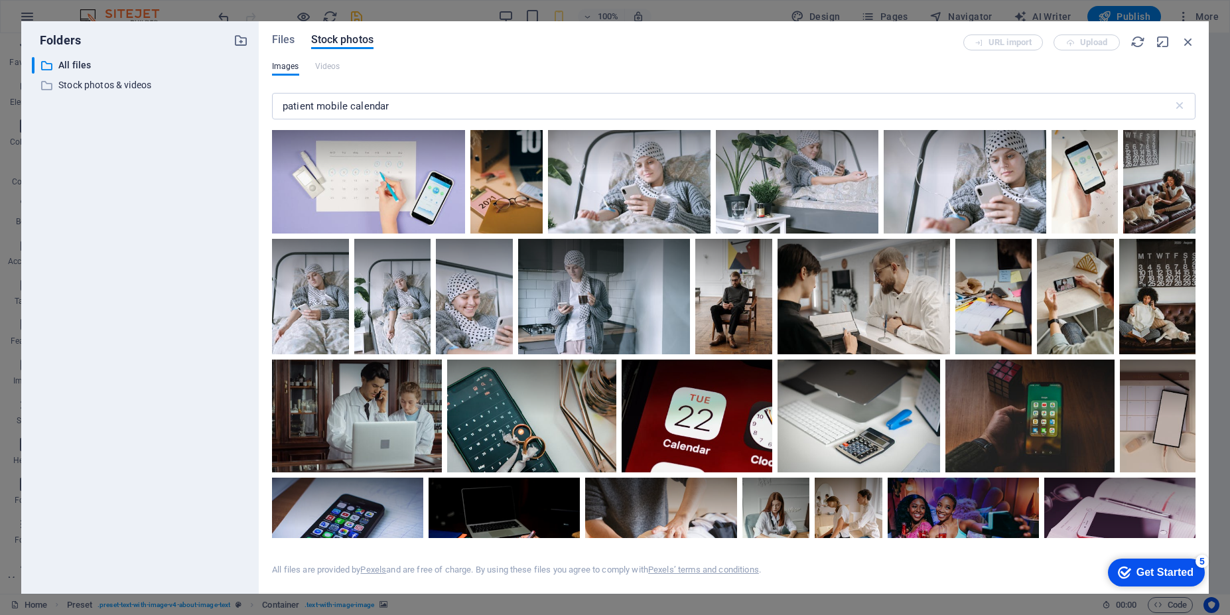
scroll to position [478, 0]
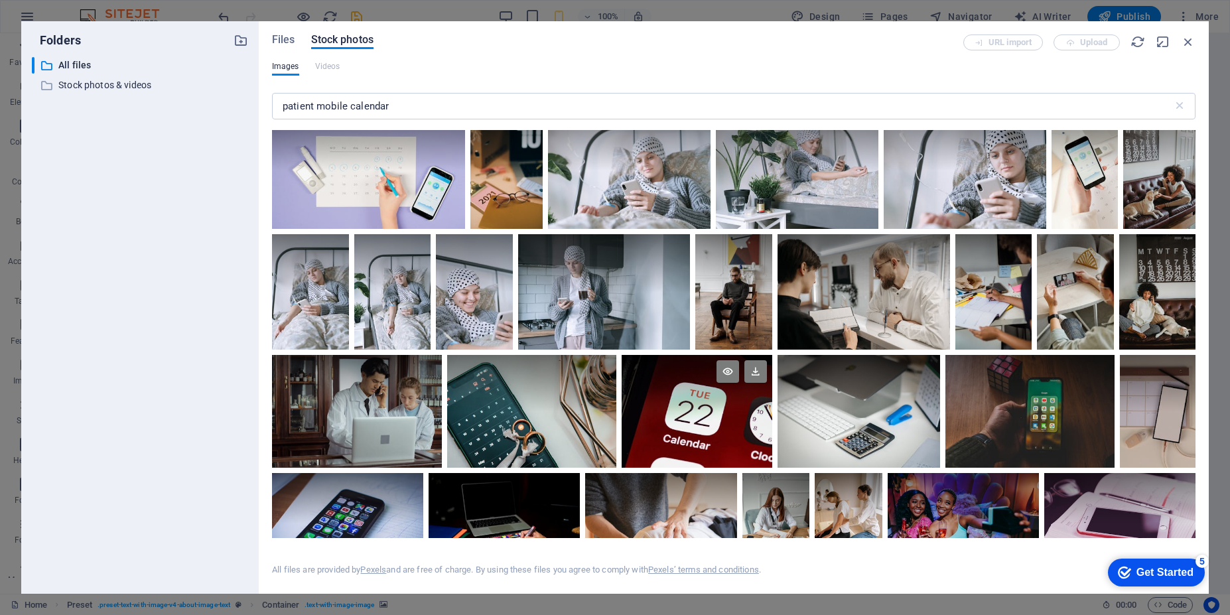
click at [689, 413] on div at bounding box center [697, 411] width 151 height 113
click at [756, 376] on icon at bounding box center [755, 371] width 23 height 23
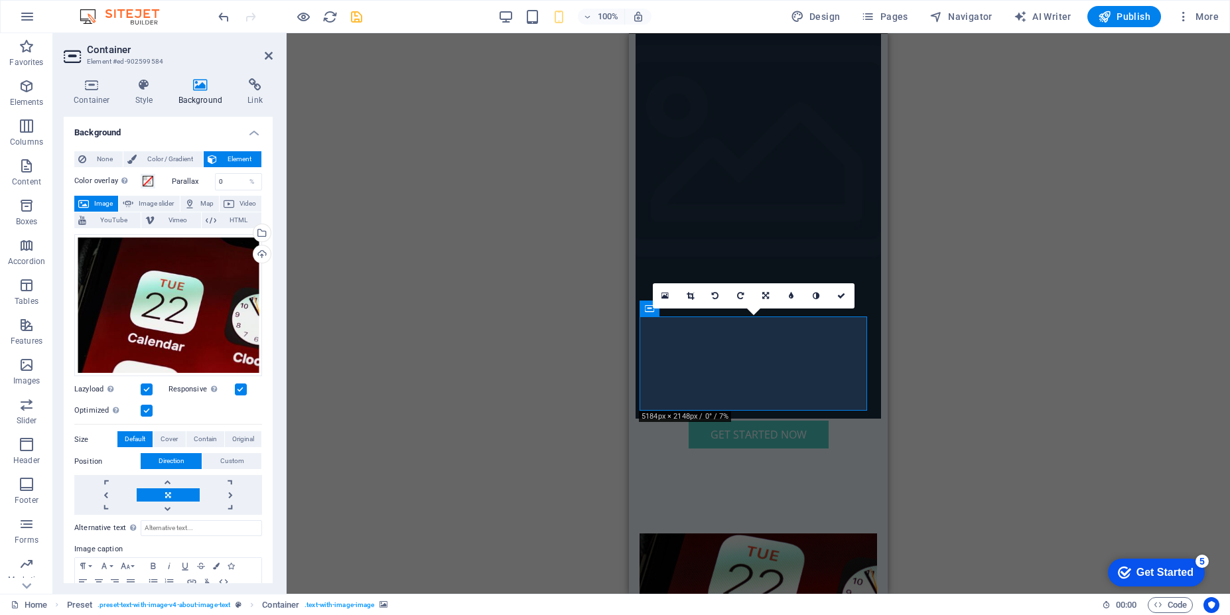
click at [1008, 305] on div "Drag here to replace the existing content. Press “Ctrl” if you want to create a…" at bounding box center [758, 313] width 943 height 561
click at [957, 161] on div "Drag here to replace the existing content. Press “Ctrl” if you want to create a…" at bounding box center [758, 313] width 943 height 561
click at [838, 297] on icon at bounding box center [841, 296] width 8 height 8
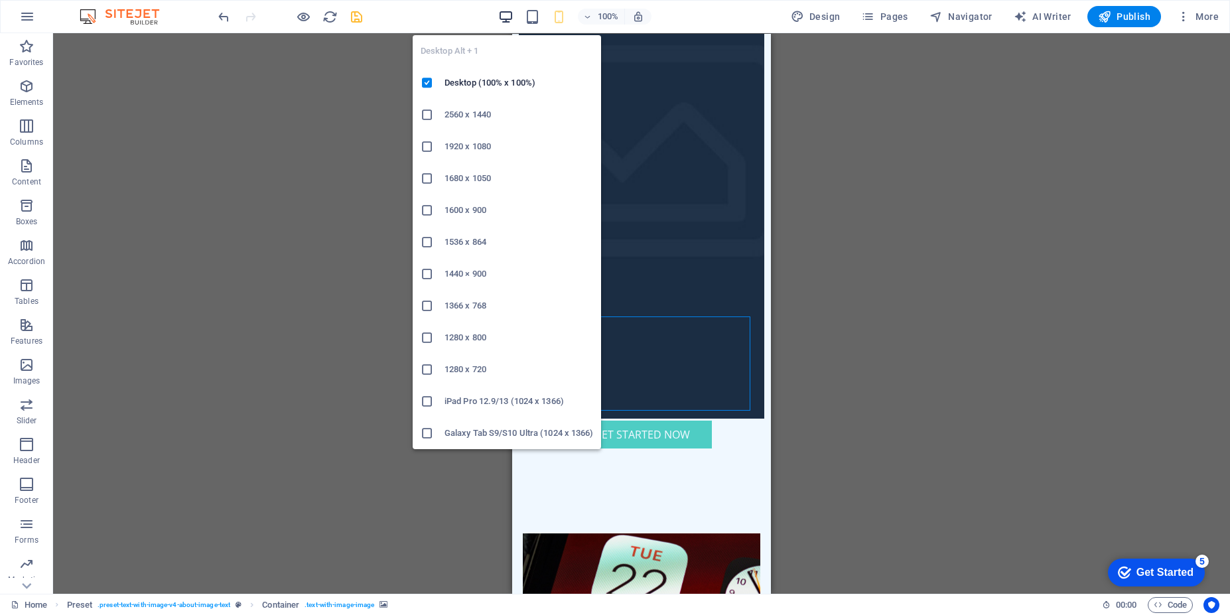
click at [512, 22] on icon "button" at bounding box center [505, 16] width 15 height 15
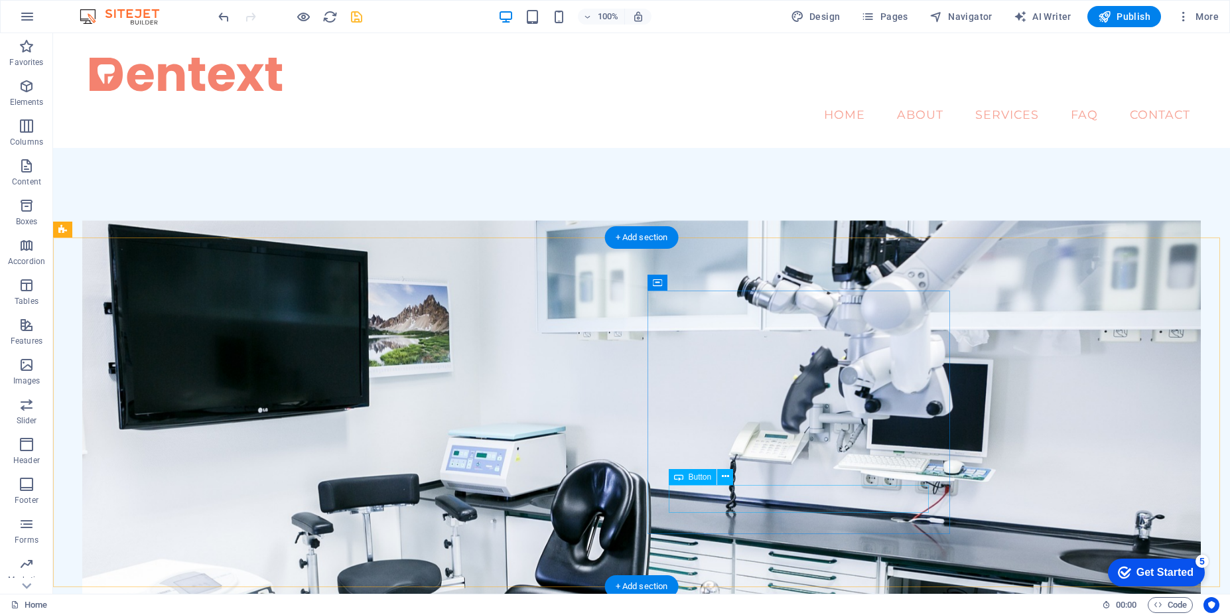
scroll to position [557, 0]
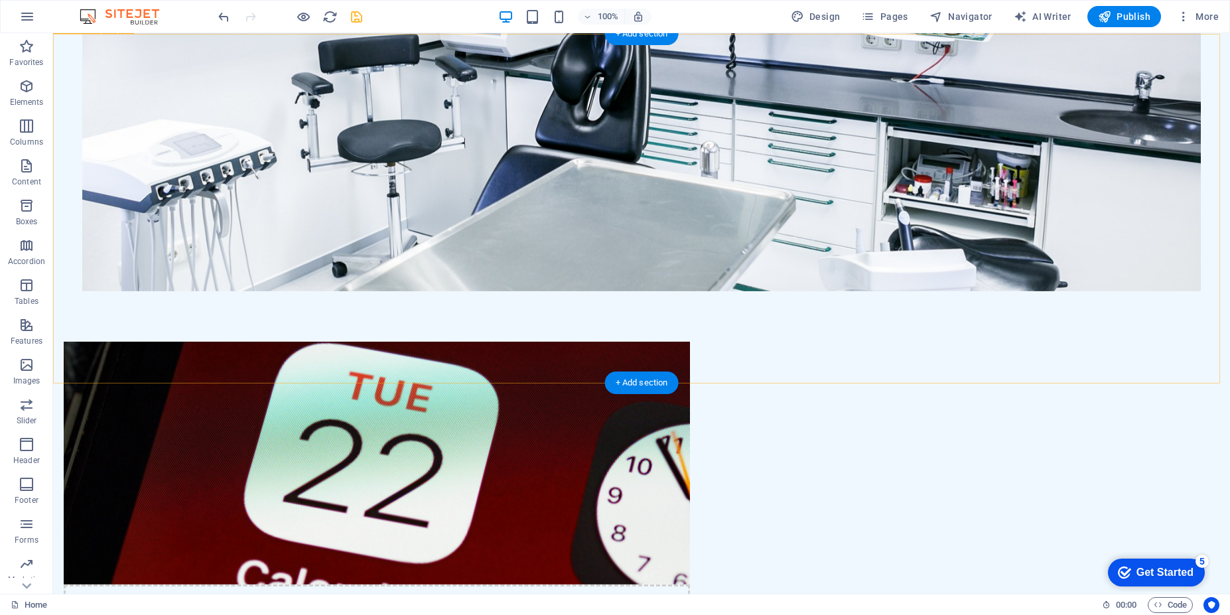
click at [514, 342] on figure at bounding box center [377, 463] width 626 height 243
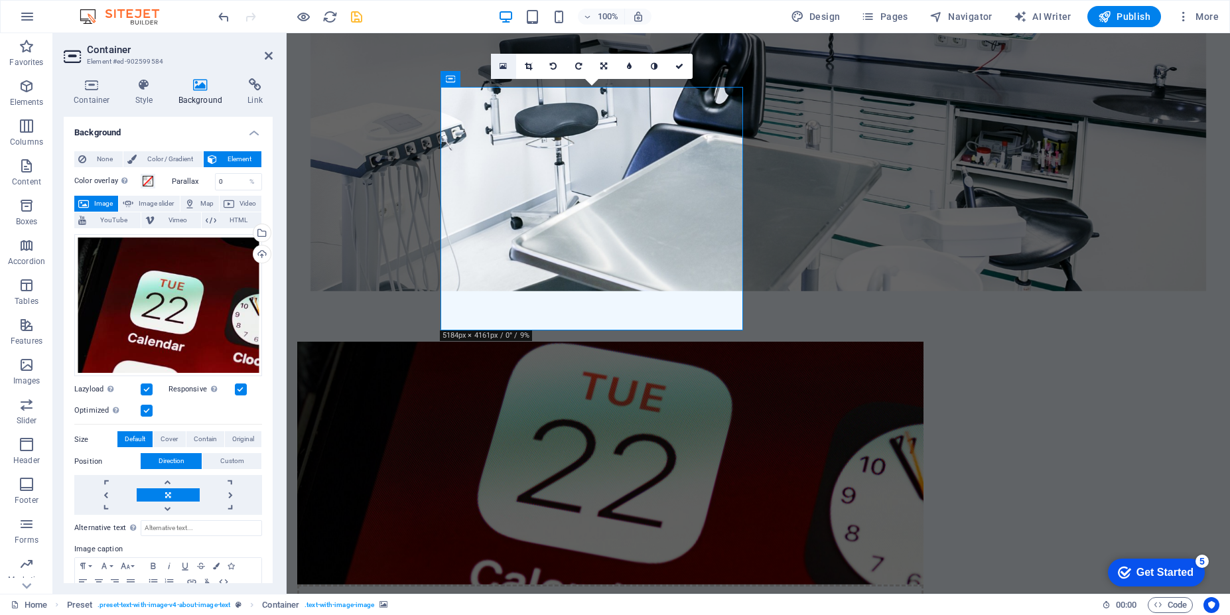
click at [491, 66] on link at bounding box center [503, 66] width 25 height 25
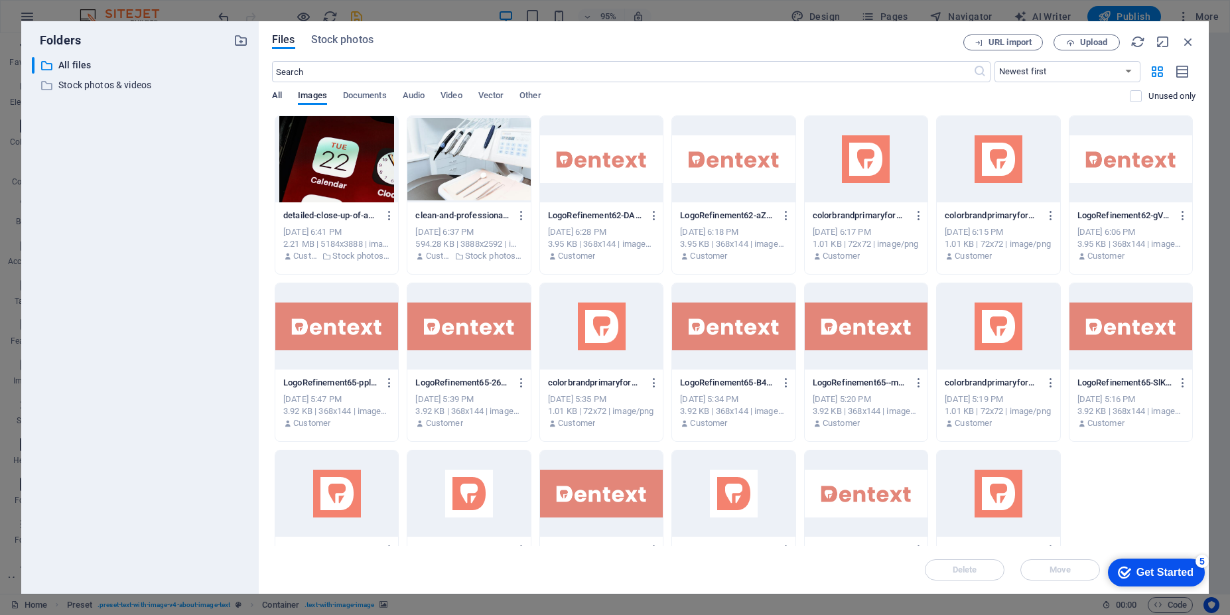
click at [277, 98] on span "All" at bounding box center [277, 97] width 10 height 19
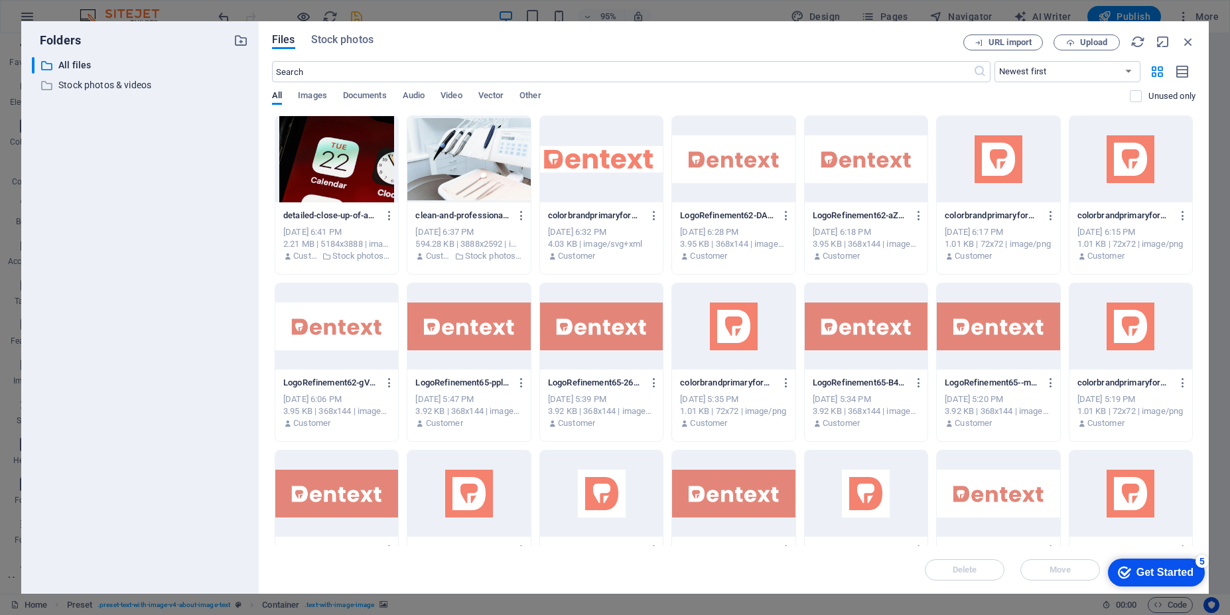
scroll to position [63, 0]
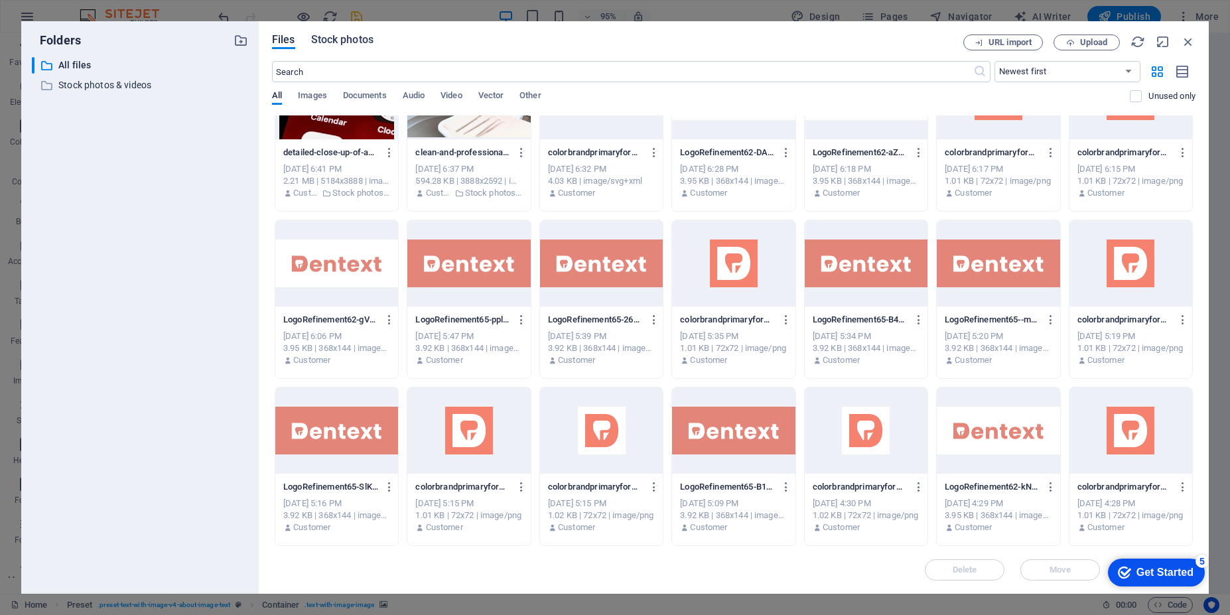
click at [342, 44] on span "Stock photos" at bounding box center [342, 40] width 62 height 16
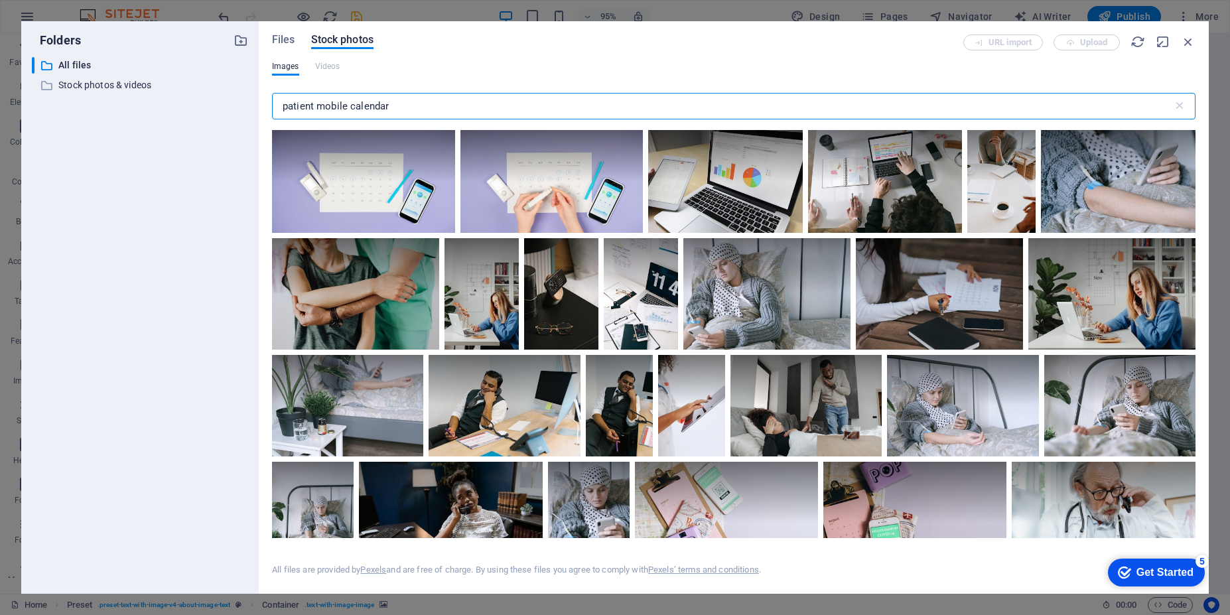
drag, startPoint x: 311, startPoint y: 108, endPoint x: 246, endPoint y: 108, distance: 65.0
click at [246, 108] on div "Folders ​ All files All files ​ Stock photos & videos Stock photos & videos Fil…" at bounding box center [615, 307] width 1188 height 573
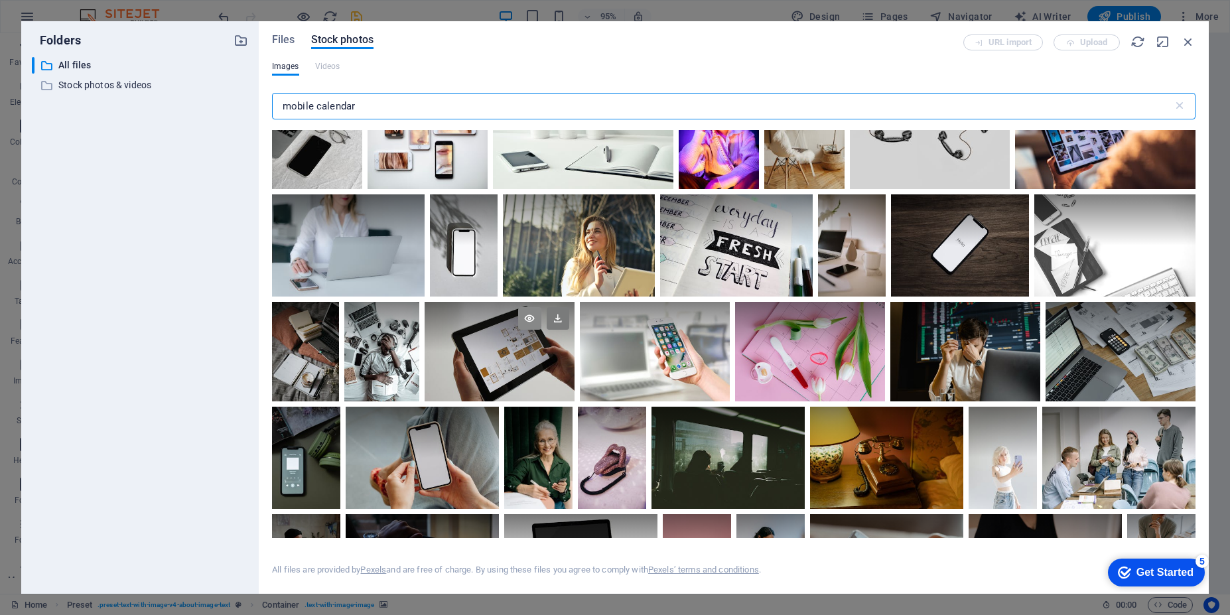
scroll to position [2388, 0]
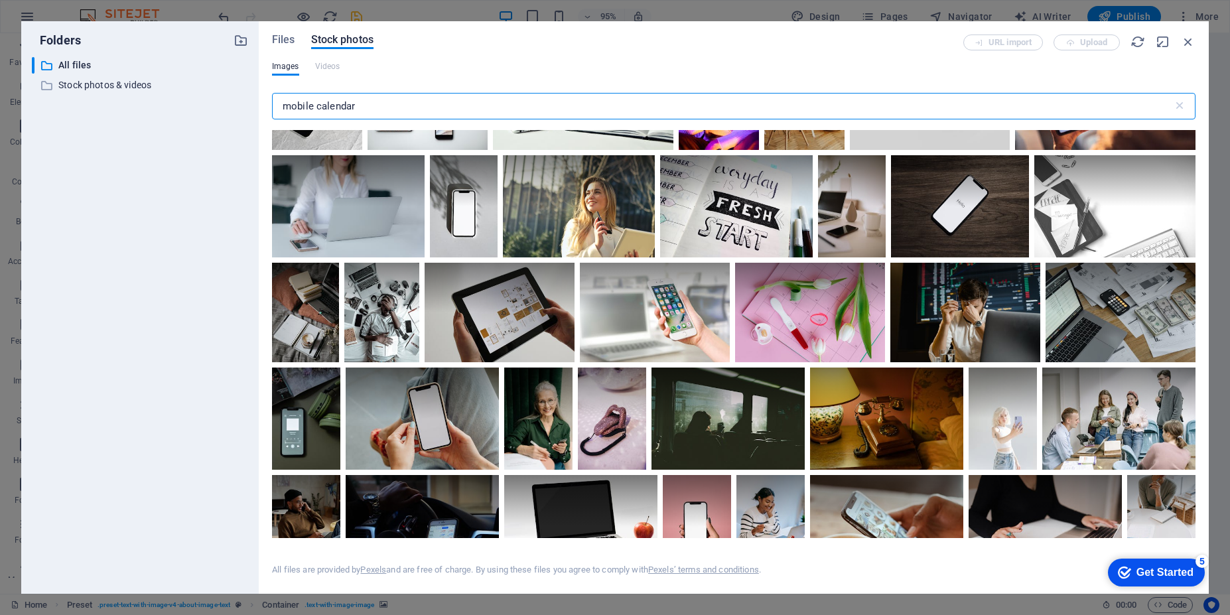
click at [338, 113] on input "mobile calendar" at bounding box center [722, 106] width 901 height 27
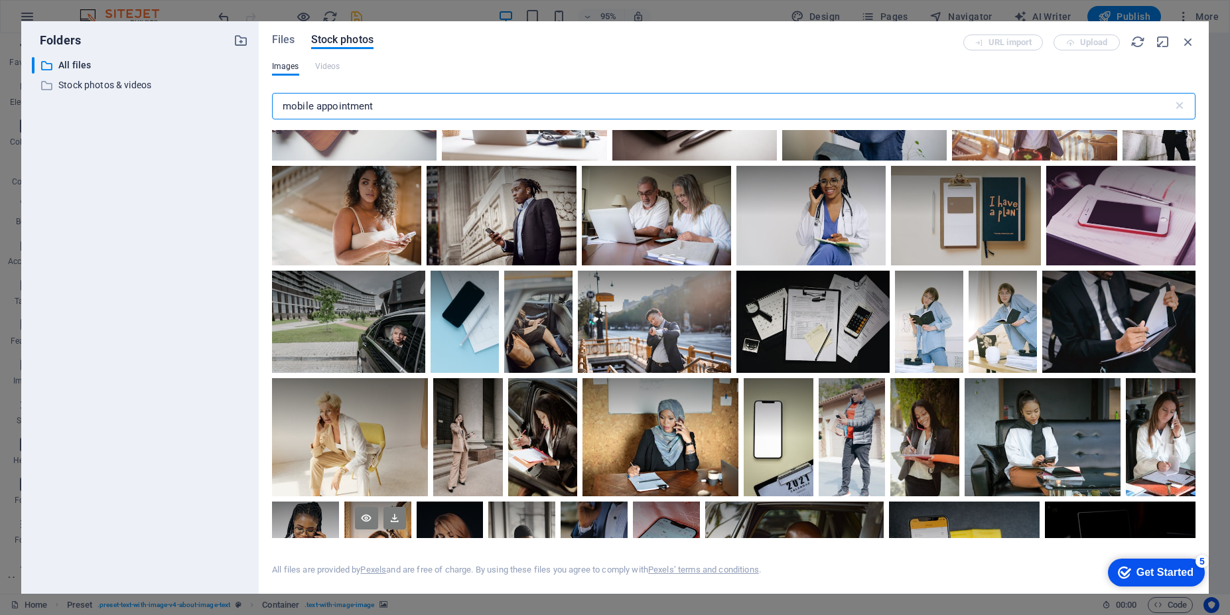
scroll to position [0, 0]
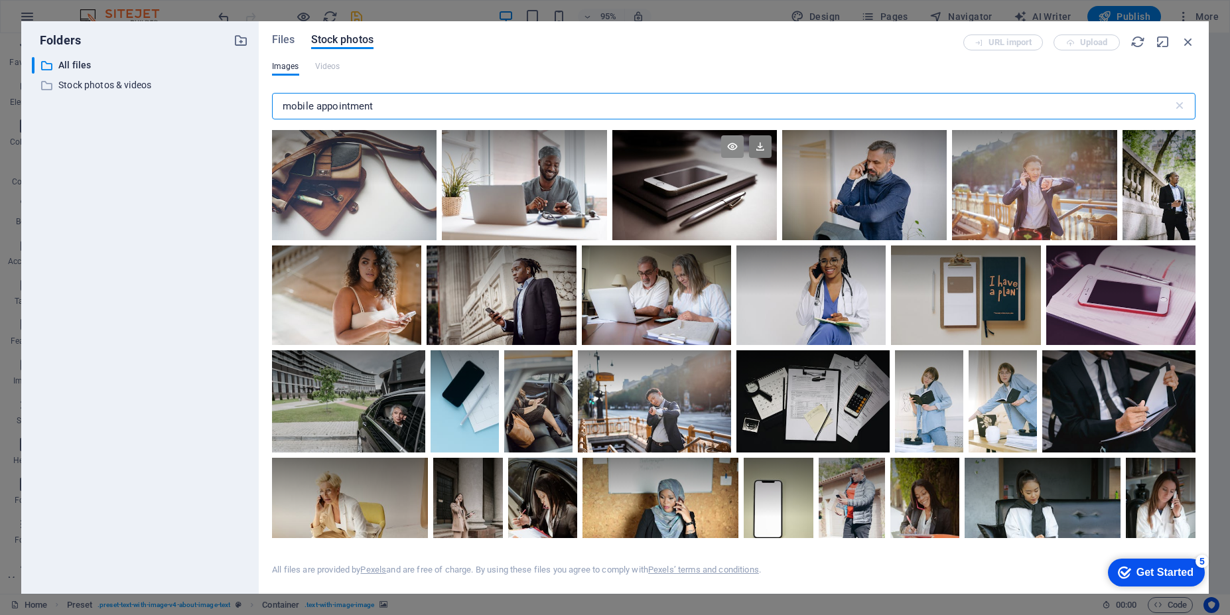
type input "mobile appointment"
click at [728, 147] on icon at bounding box center [732, 146] width 23 height 23
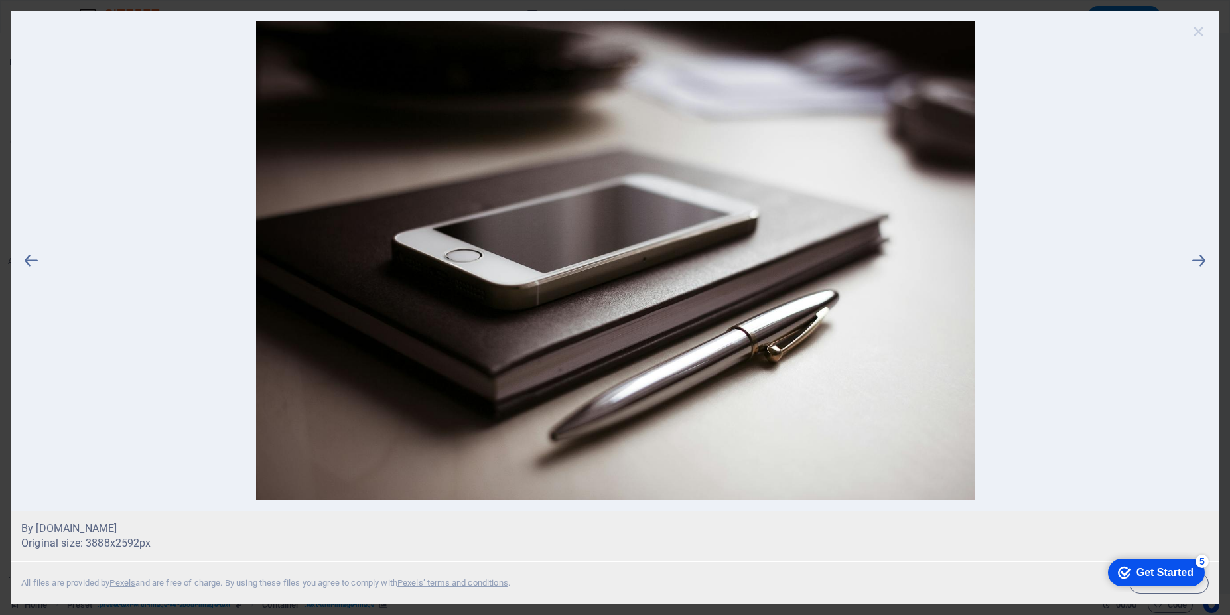
click at [1197, 27] on icon at bounding box center [1199, 31] width 20 height 20
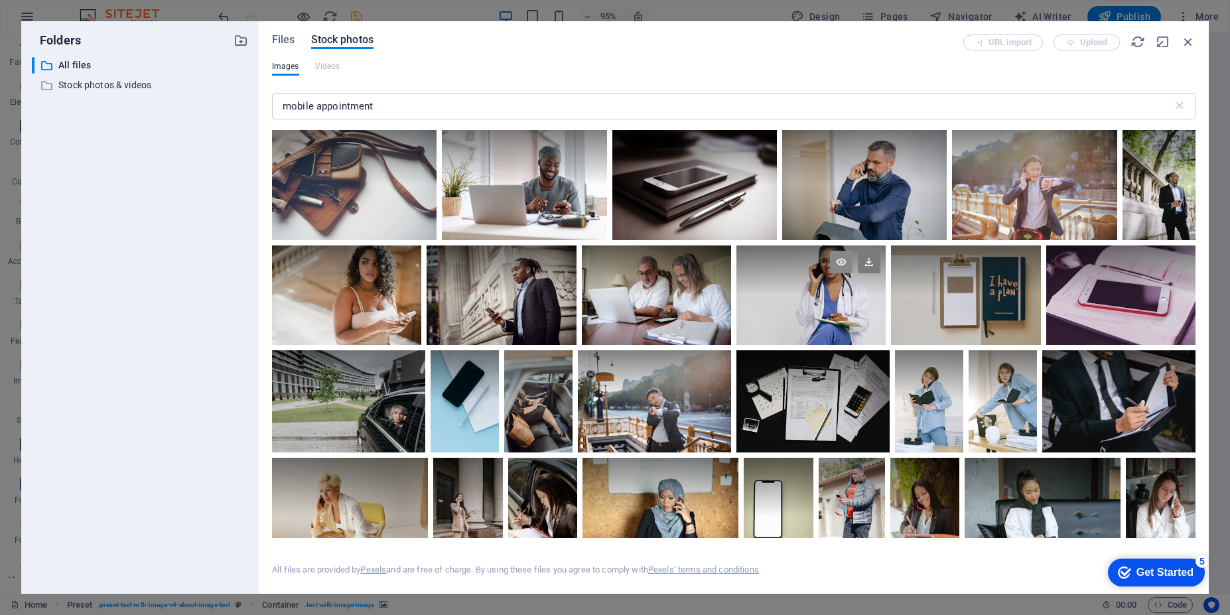
click at [853, 263] on icon at bounding box center [841, 262] width 23 height 23
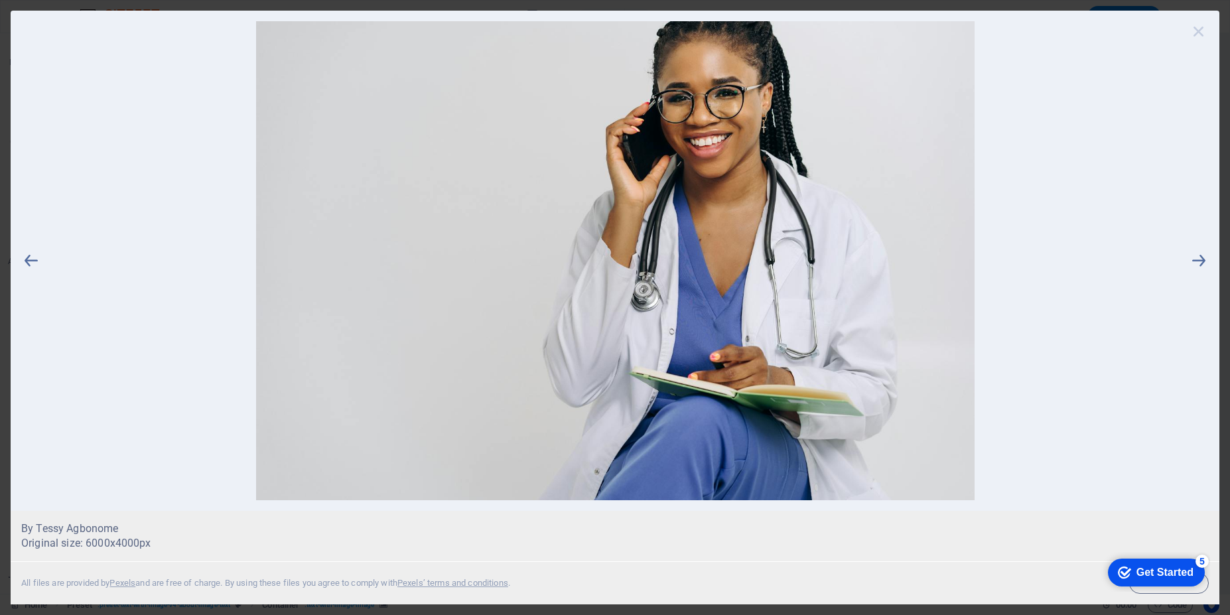
click at [1194, 32] on icon at bounding box center [1199, 31] width 20 height 20
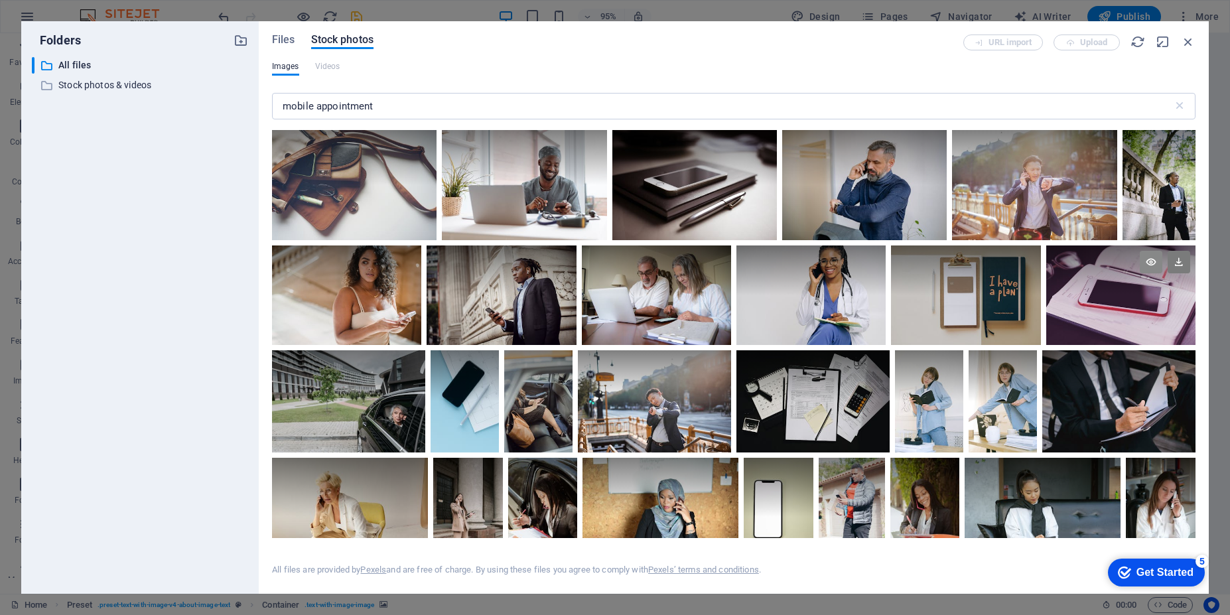
click at [1140, 273] on icon at bounding box center [1151, 262] width 23 height 23
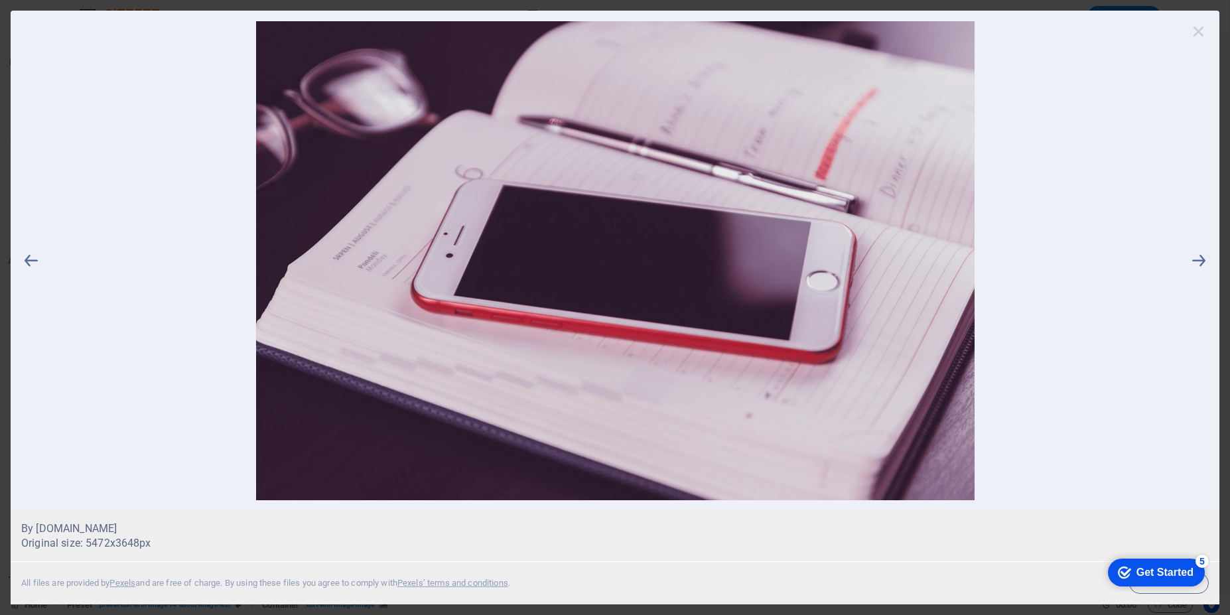
click at [1196, 34] on icon at bounding box center [1199, 31] width 20 height 20
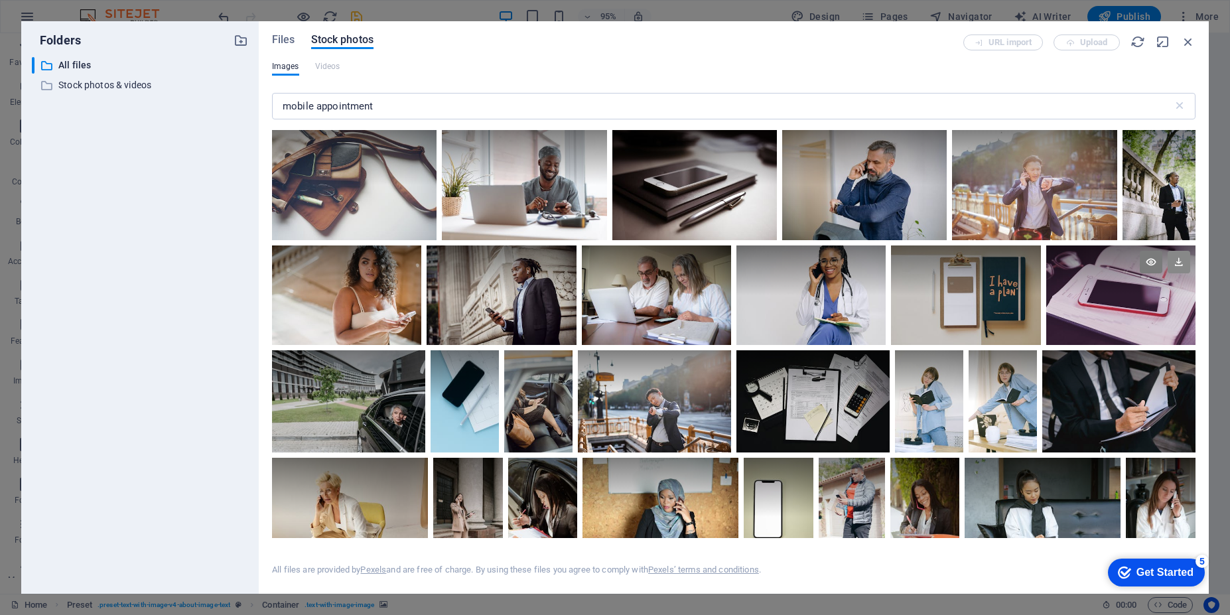
click at [1168, 273] on icon at bounding box center [1179, 262] width 23 height 23
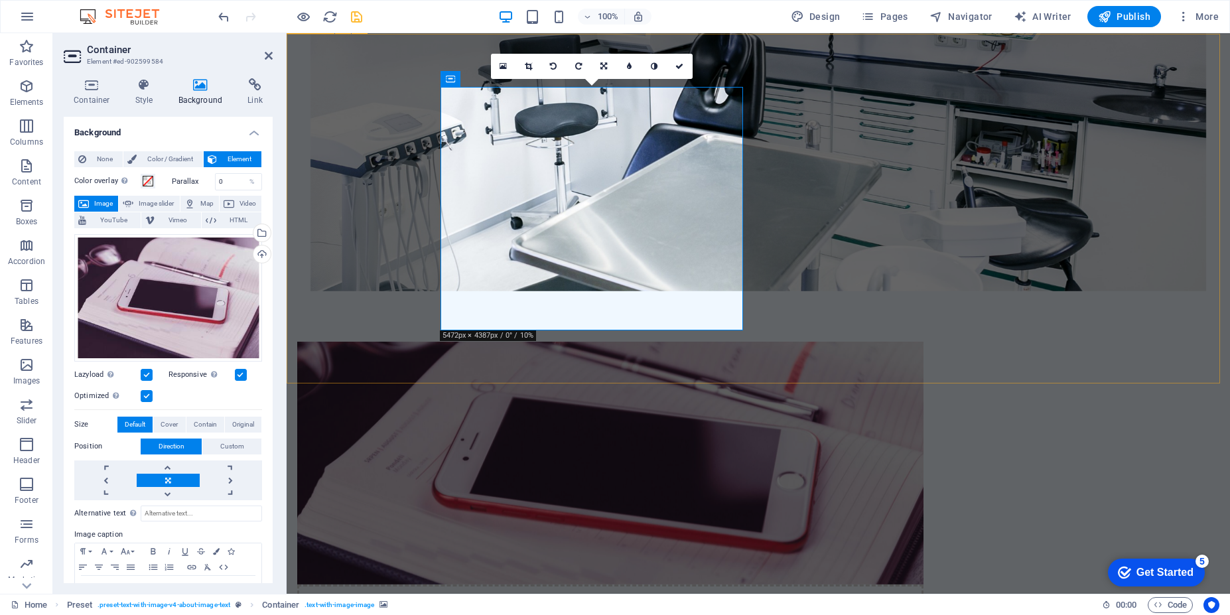
click at [288, 289] on div "Drop content here or Add elements Paste clipboard About Dentext Dentext is dedi…" at bounding box center [758, 605] width 943 height 633
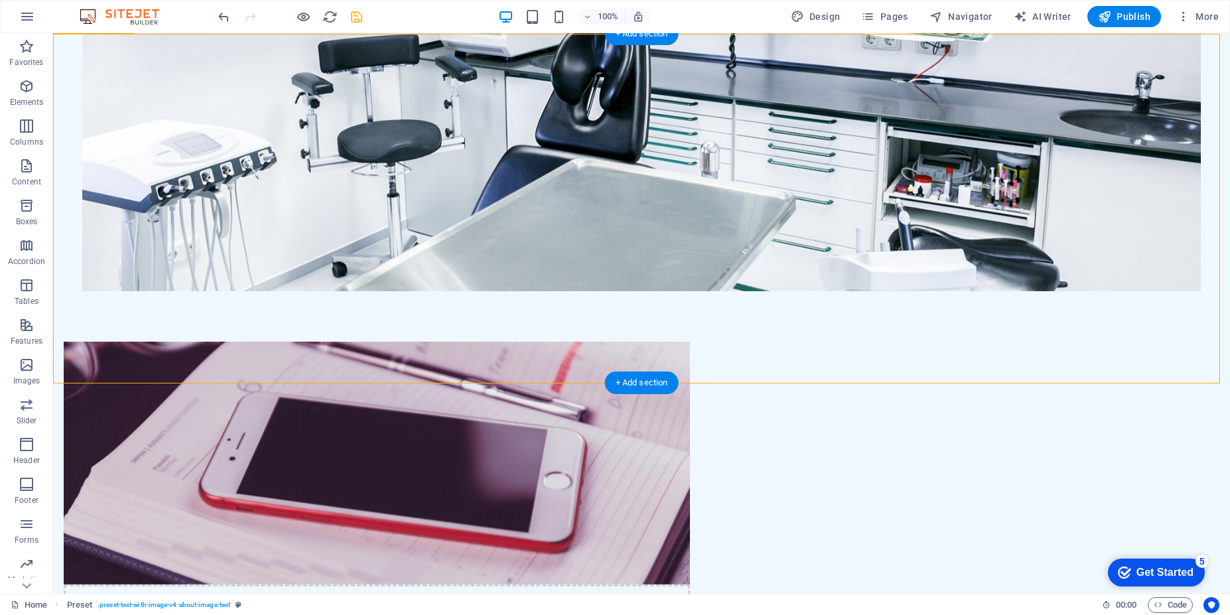
click at [1168, 289] on div "Drop content here or Add elements Paste clipboard About Dentext Dentext is dedi…" at bounding box center [641, 605] width 1177 height 633
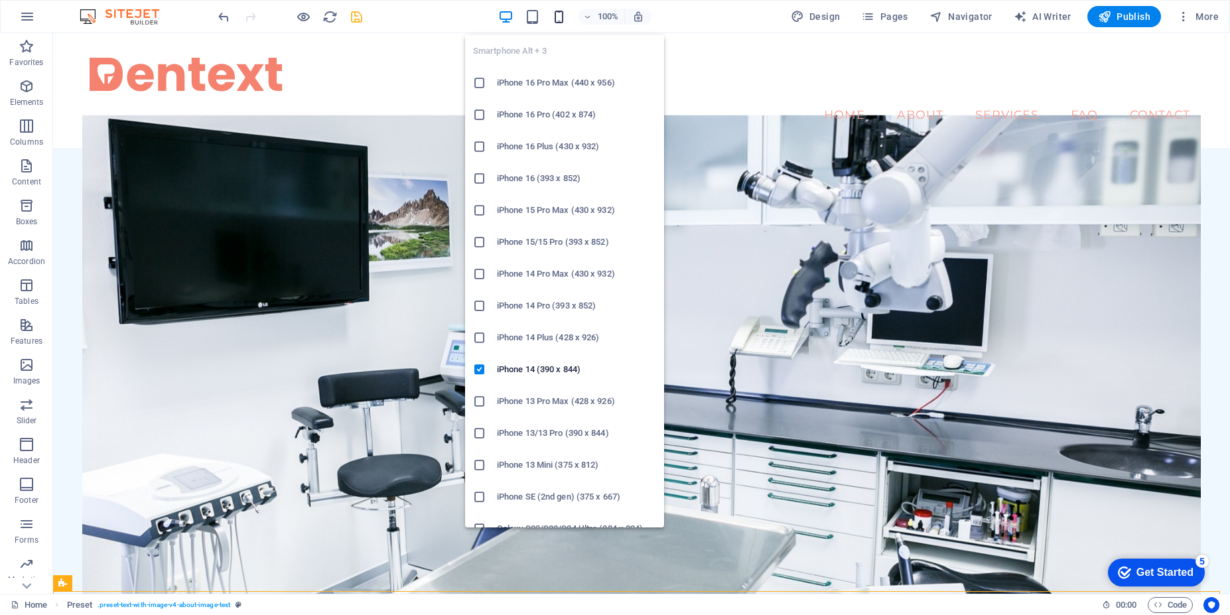
click at [561, 17] on icon "button" at bounding box center [558, 16] width 15 height 15
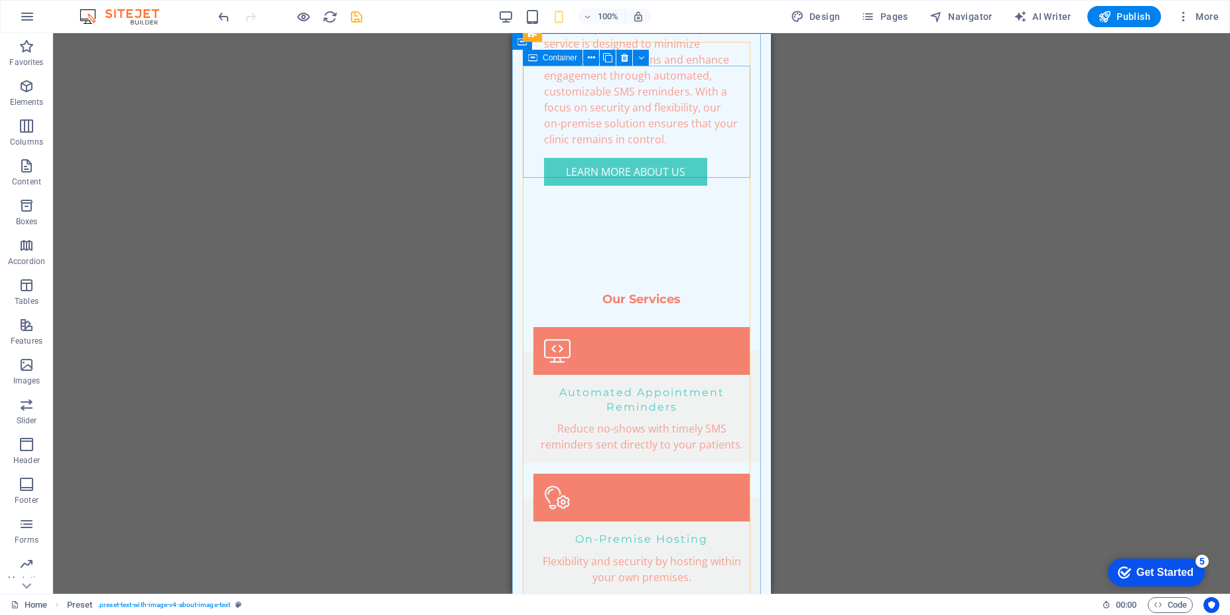
scroll to position [1115, 0]
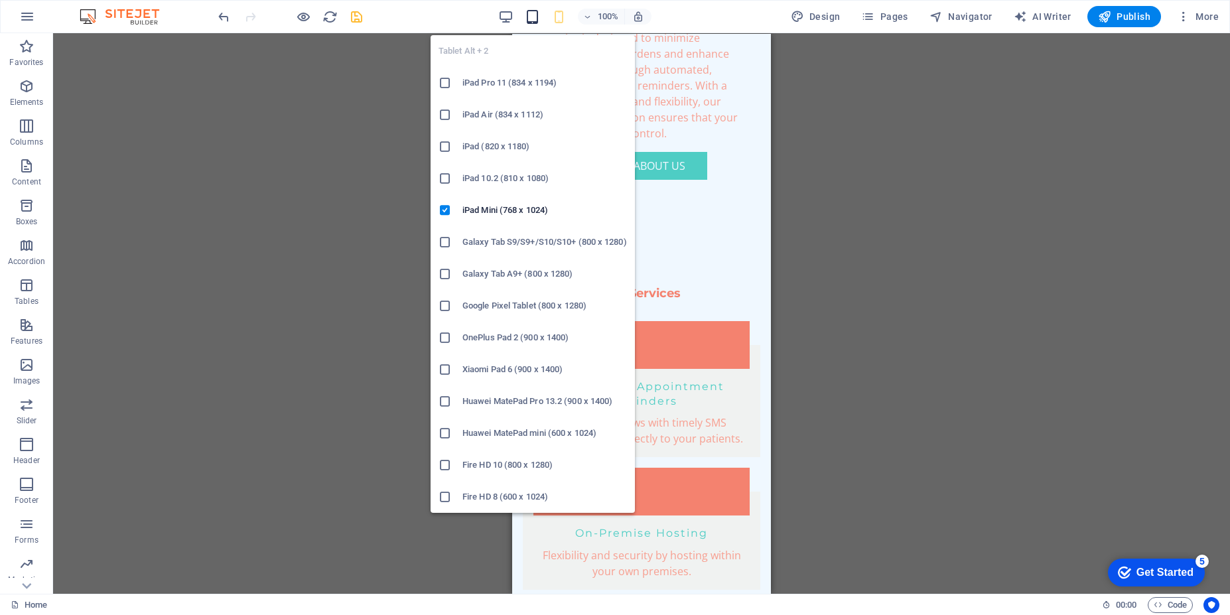
click at [536, 16] on icon "button" at bounding box center [532, 16] width 15 height 15
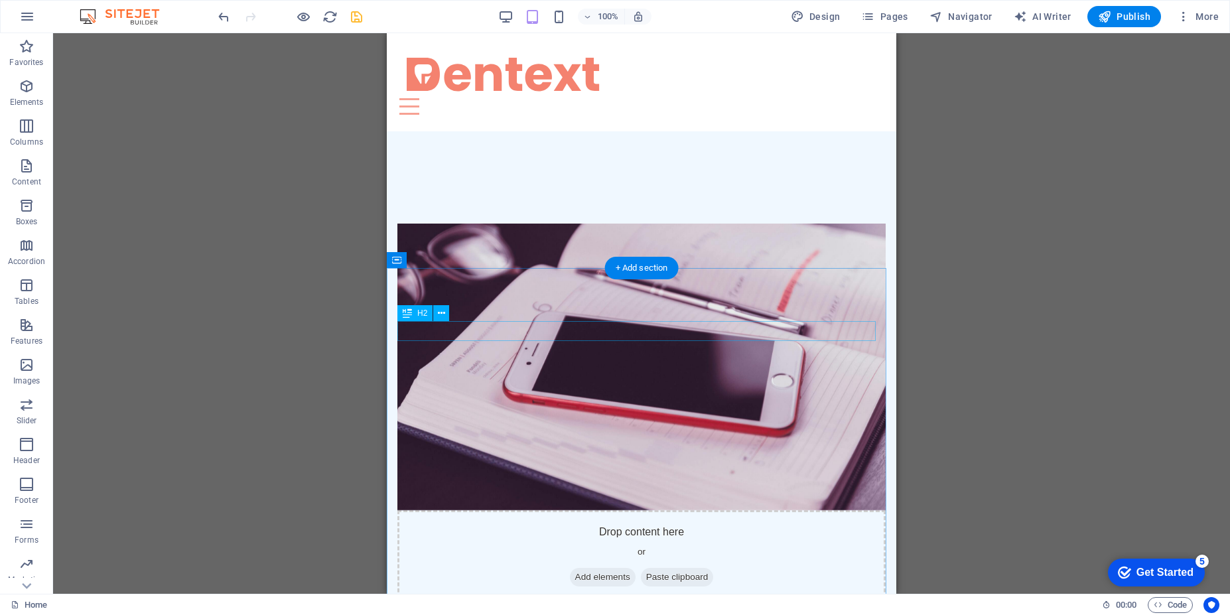
scroll to position [157, 0]
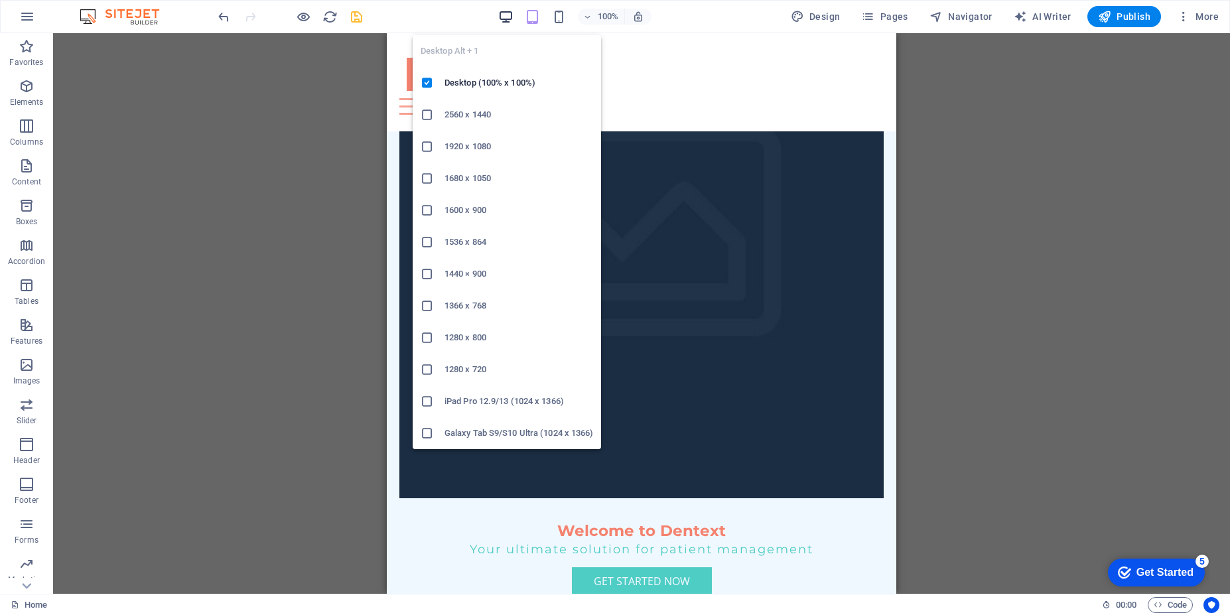
click at [505, 19] on icon "button" at bounding box center [505, 16] width 15 height 15
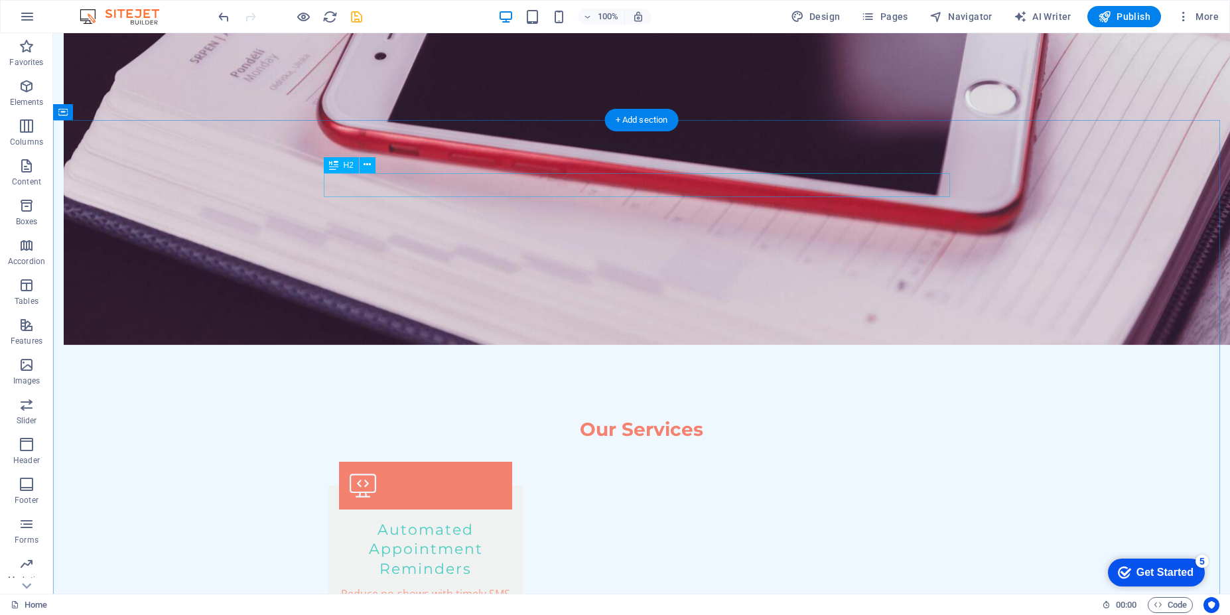
scroll to position [1672, 0]
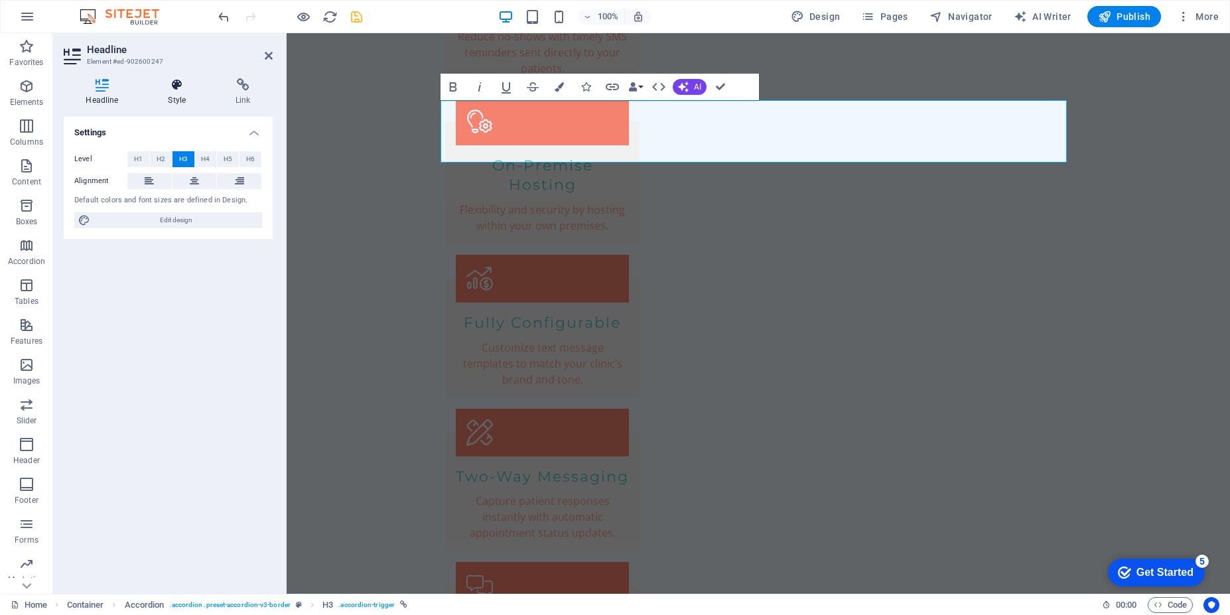
click at [173, 88] on icon at bounding box center [177, 84] width 62 height 13
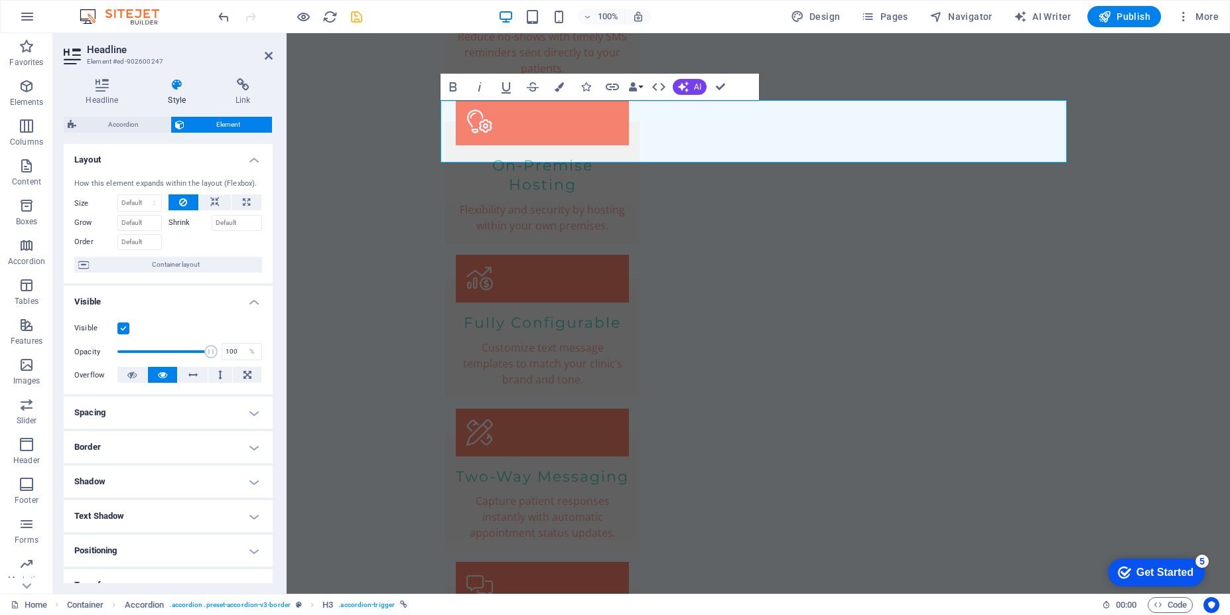
click at [273, 58] on aside "Headline Element #ed-902600247 Headline Style Link Settings Level H1 H2 H3 H4 H…" at bounding box center [170, 313] width 234 height 561
click at [263, 60] on header "Headline Element #ed-902600247" at bounding box center [168, 50] width 209 height 34
click at [267, 56] on icon at bounding box center [269, 55] width 8 height 11
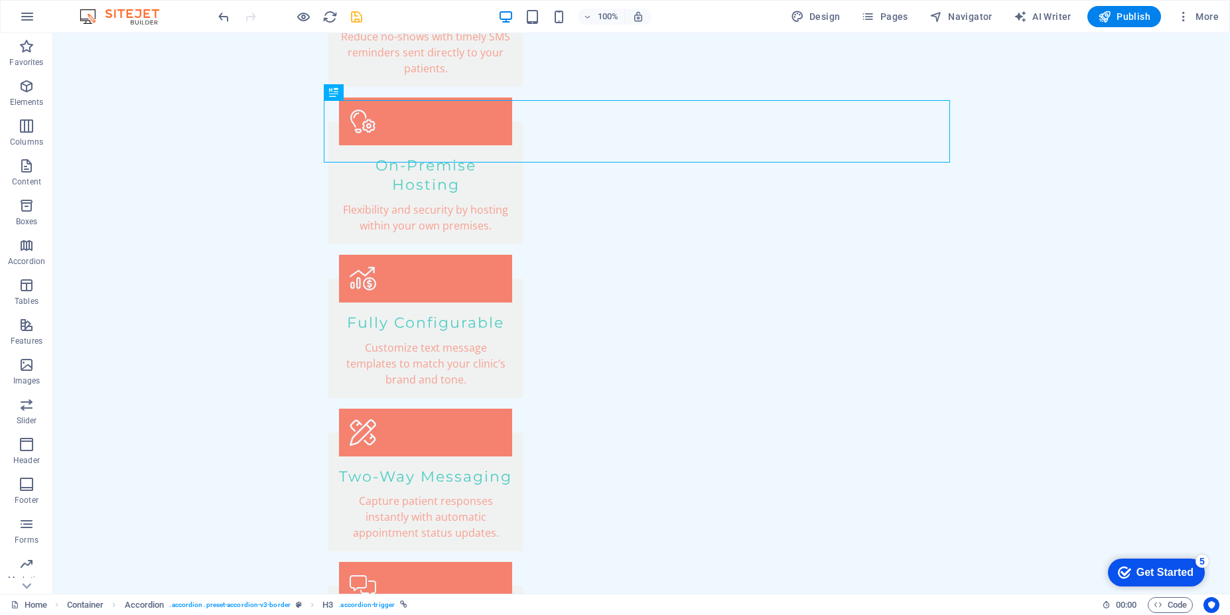
click at [369, 19] on div "100% Design Pages Navigator AI Writer Publish More" at bounding box center [720, 16] width 1008 height 21
click at [358, 21] on icon "save" at bounding box center [356, 16] width 15 height 15
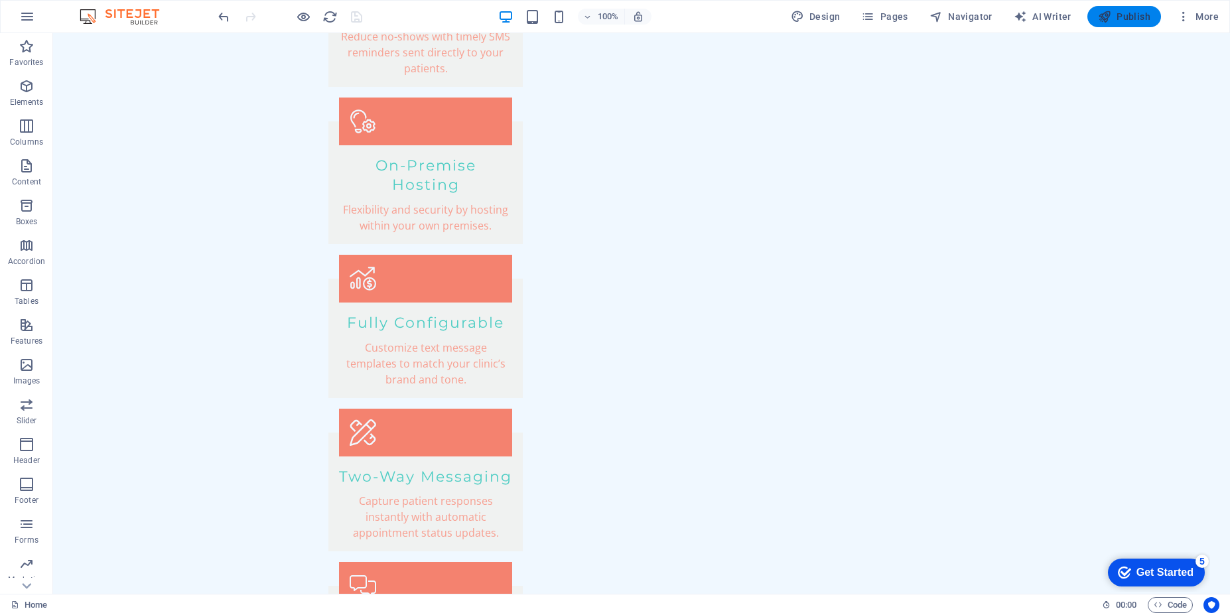
click at [1143, 23] on span "Publish" at bounding box center [1124, 16] width 52 height 13
